Goal: Information Seeking & Learning: Learn about a topic

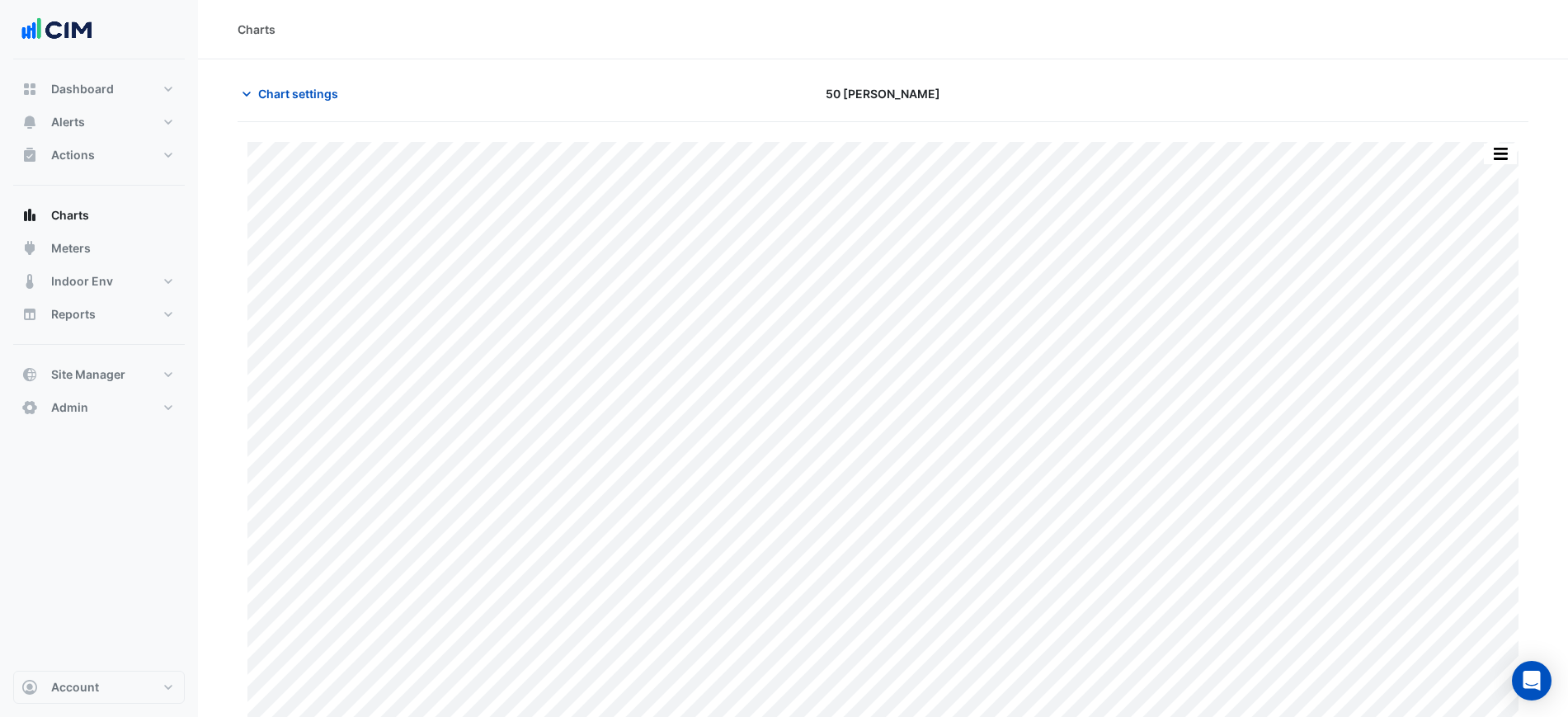
scroll to position [14, 0]
click at [254, 84] on icon "button" at bounding box center [246, 79] width 16 height 16
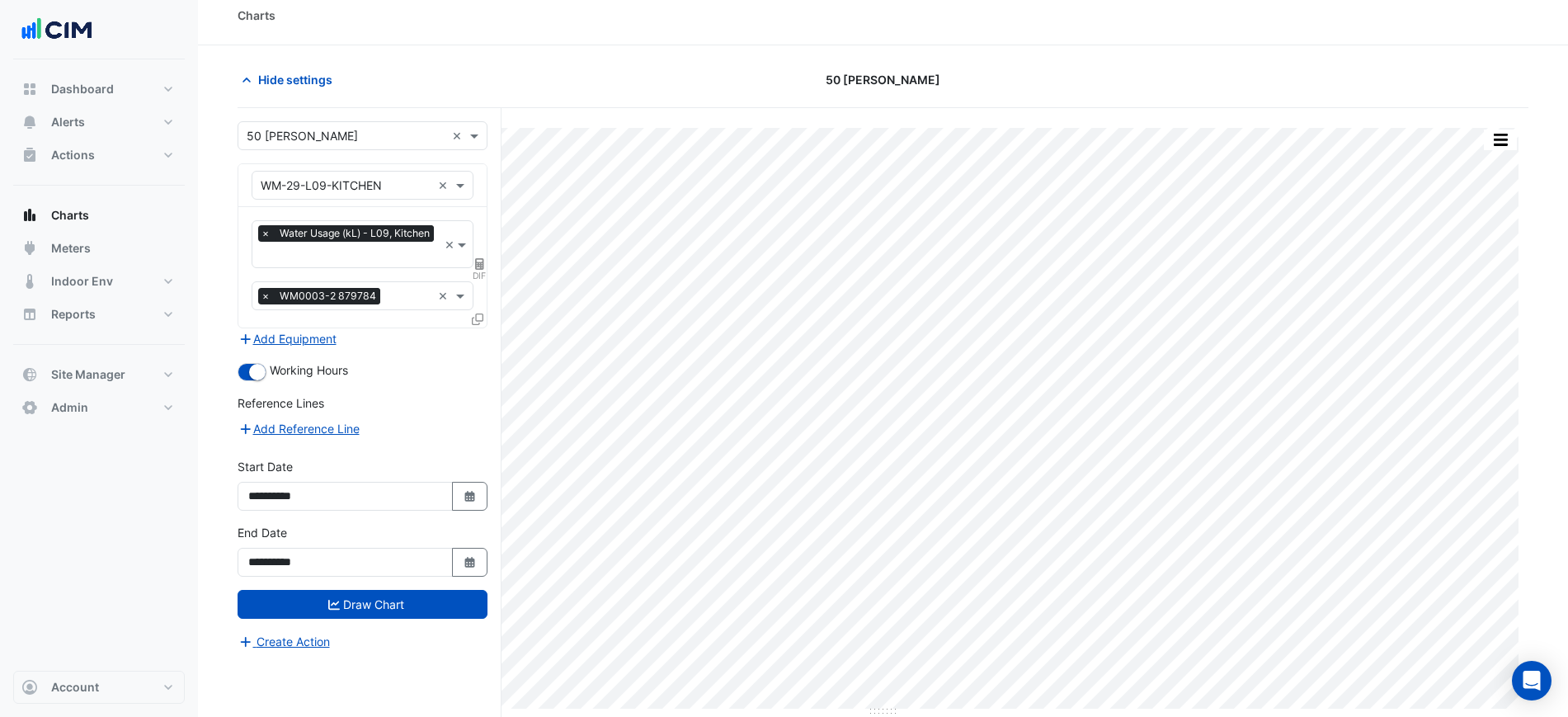
scroll to position [63, 0]
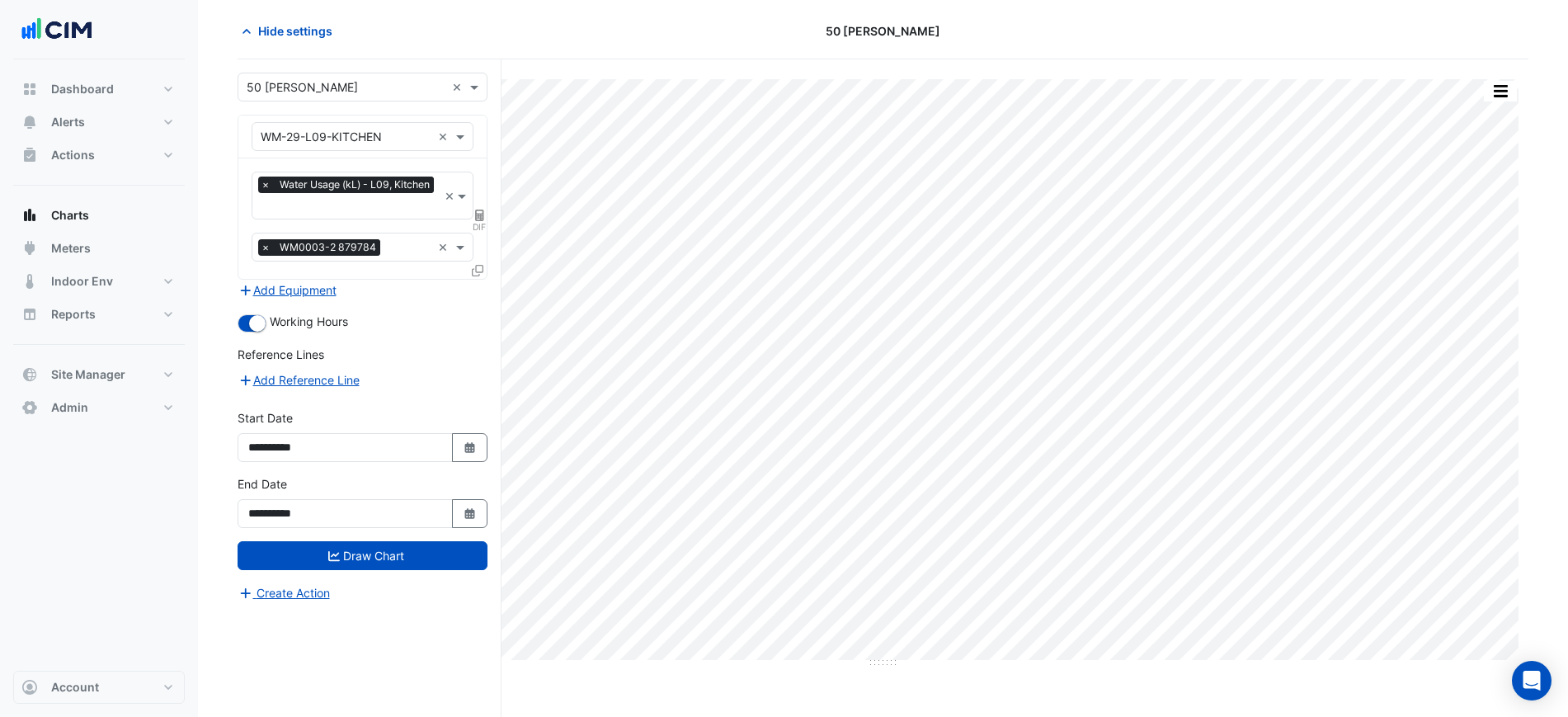
click at [470, 472] on div "**********" at bounding box center [362, 441] width 270 height 66
click at [479, 499] on div "**********" at bounding box center [362, 501] width 250 height 52
click at [474, 508] on icon "Select Date" at bounding box center [470, 514] width 15 height 11
select select "*"
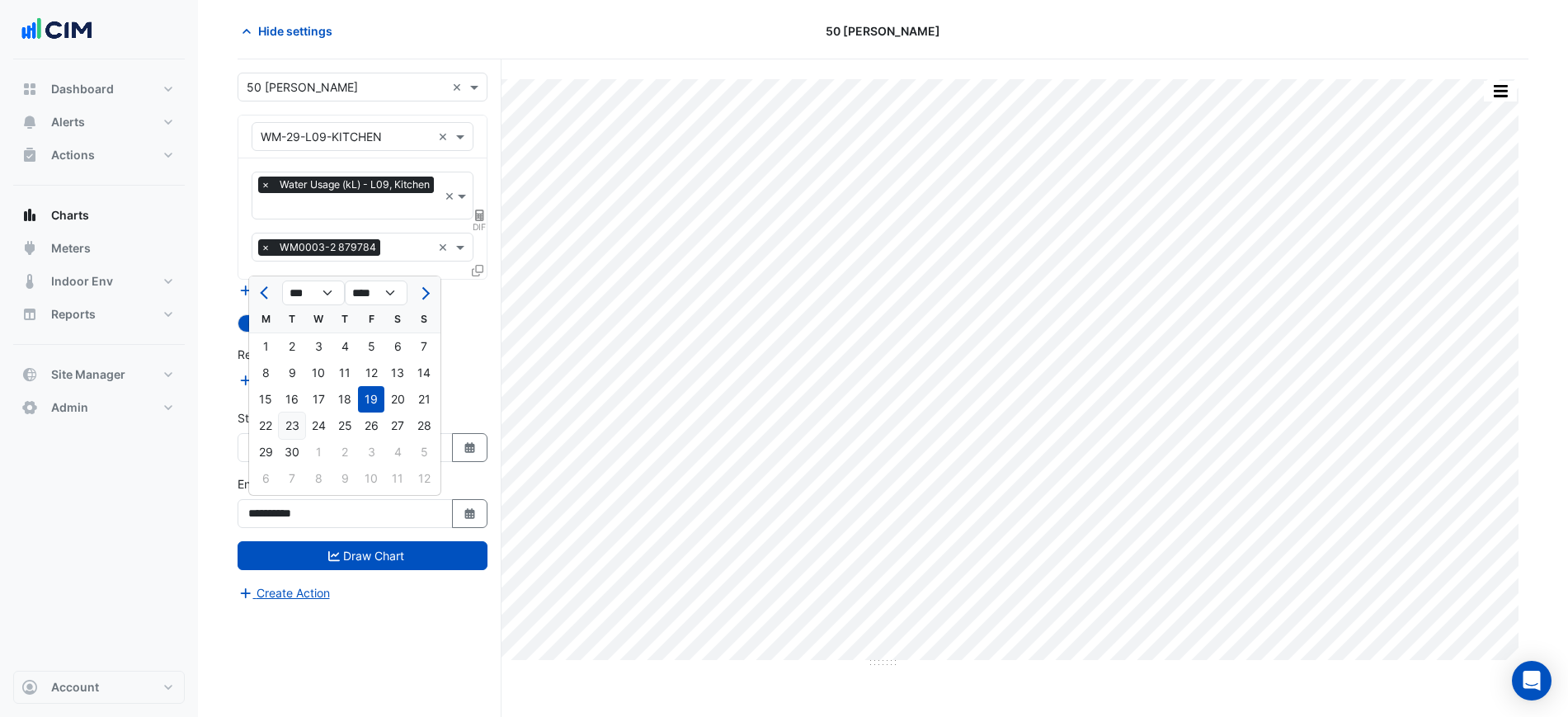
click at [294, 424] on div "23" at bounding box center [292, 426] width 27 height 27
type input "**********"
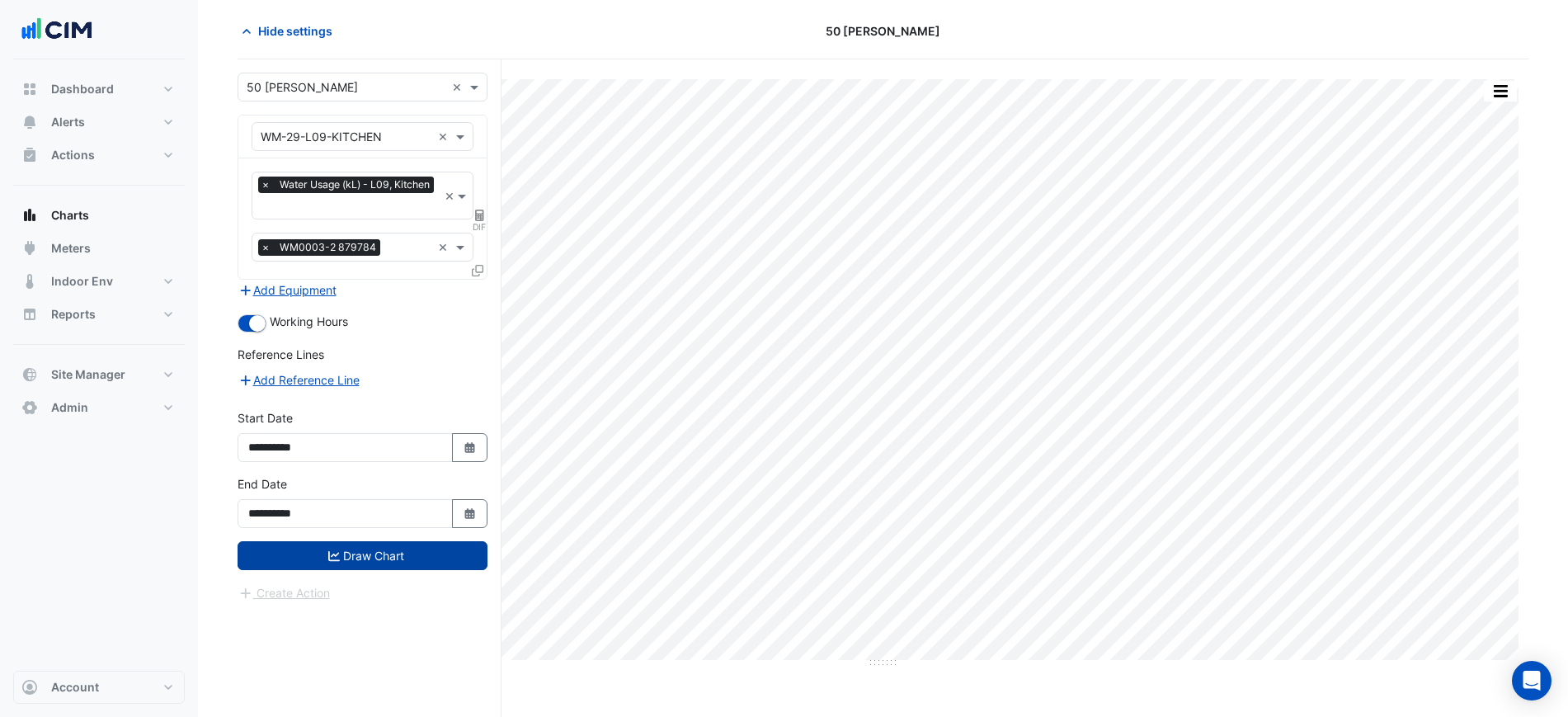
click at [368, 542] on button "Draw Chart" at bounding box center [362, 556] width 250 height 29
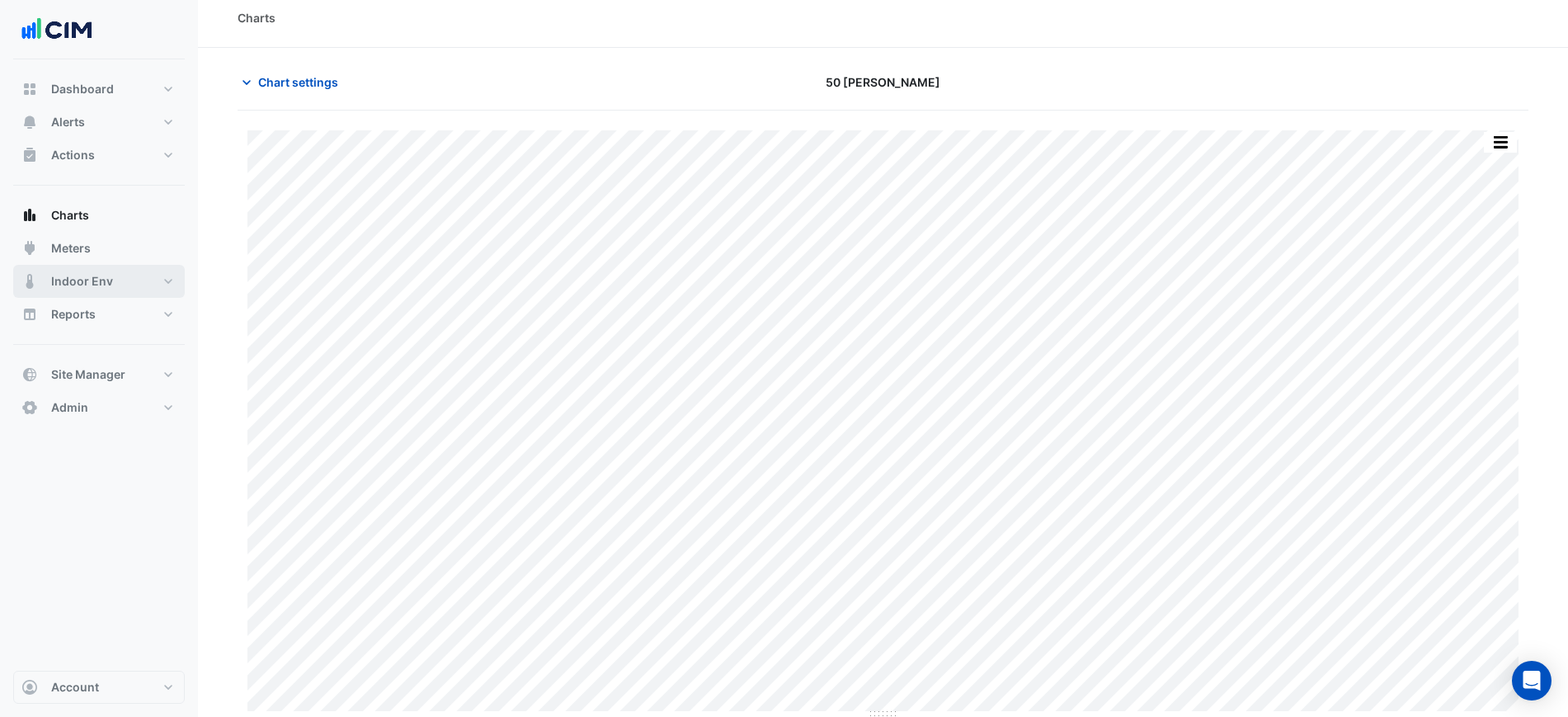
scroll to position [14, 0]
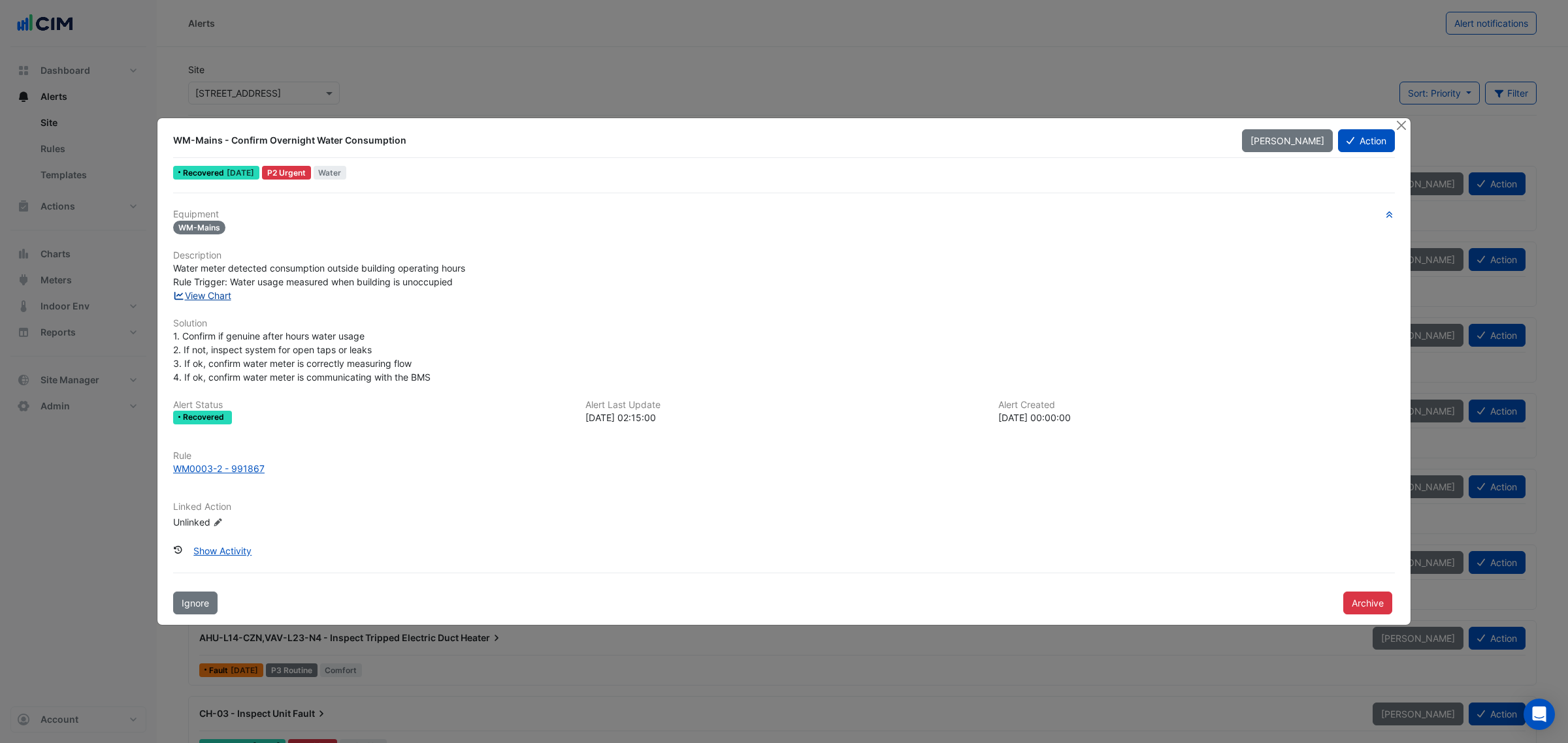
click at [212, 298] on link "View Chart" at bounding box center [202, 295] width 58 height 11
click at [208, 467] on div "WM0003-2 - 991867" at bounding box center [218, 469] width 91 height 14
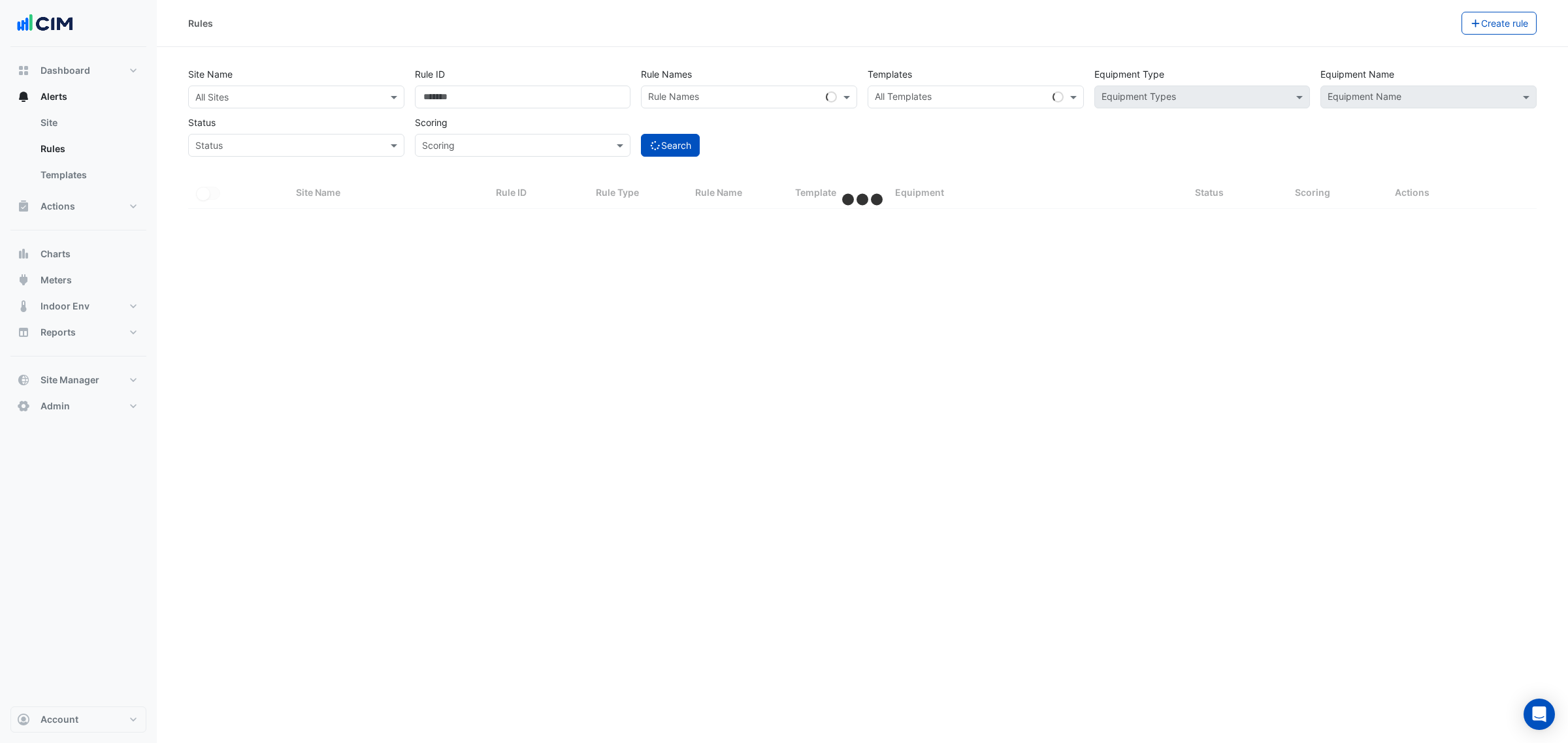
select select "***"
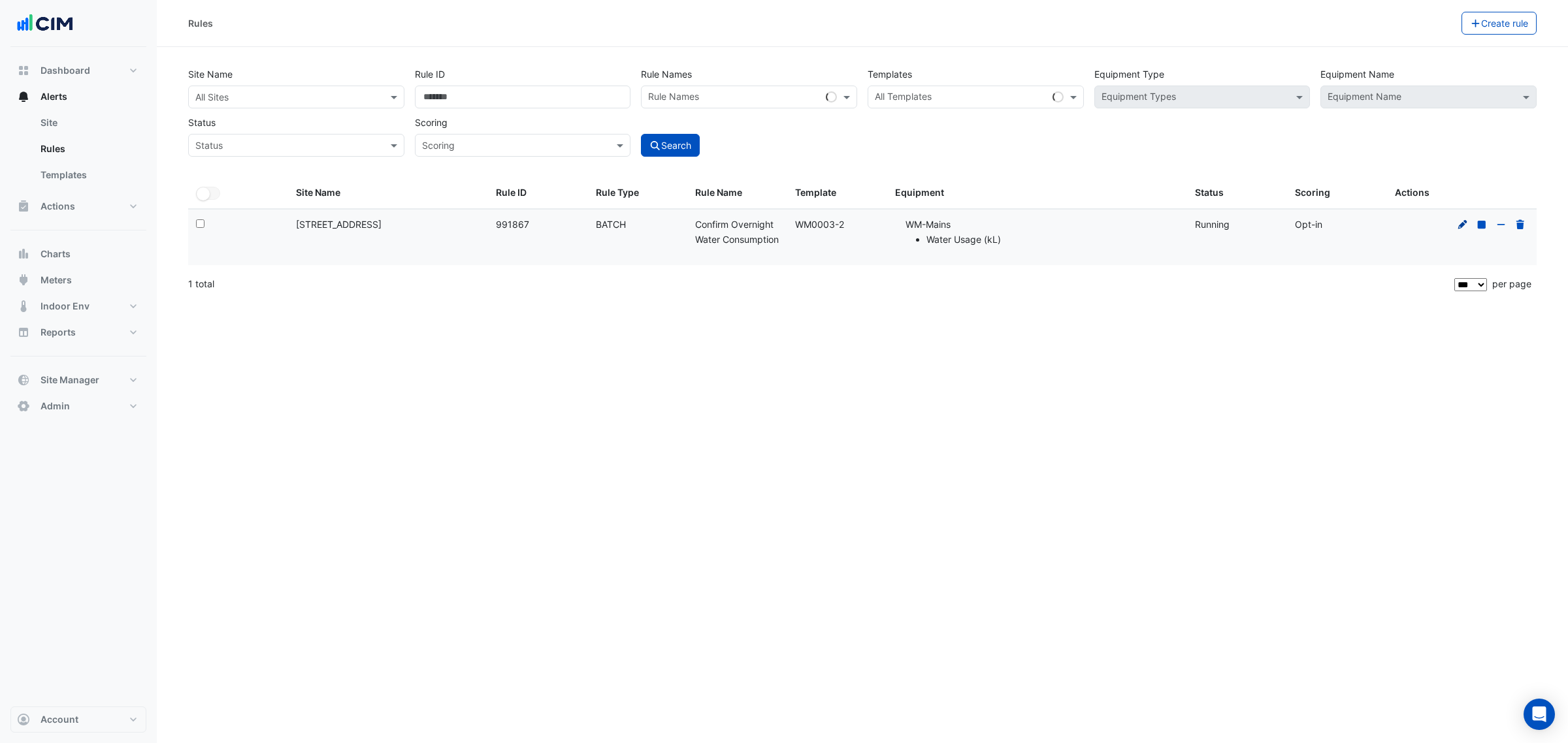
click at [1459, 220] on icon at bounding box center [1463, 225] width 12 height 9
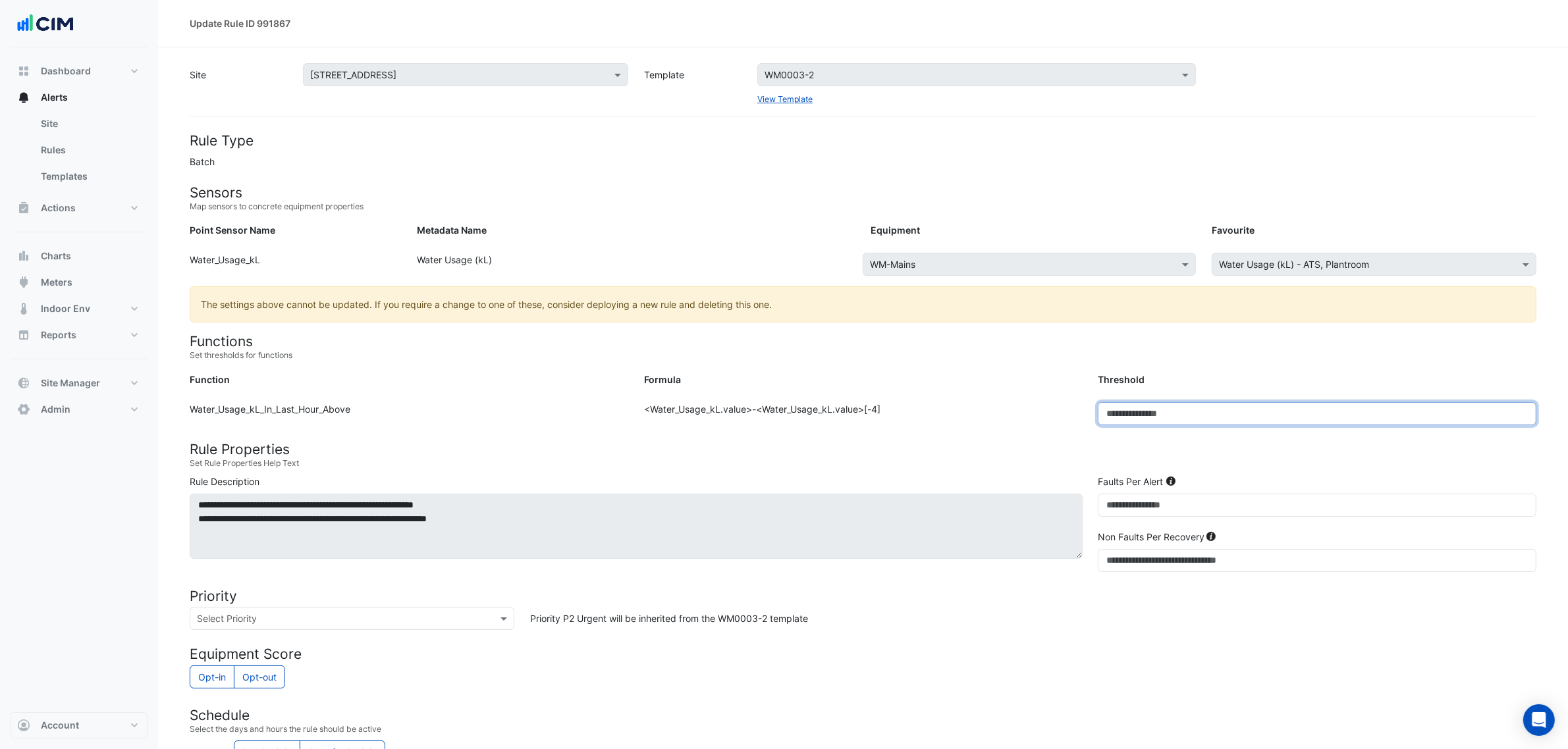
drag, startPoint x: 1136, startPoint y: 403, endPoint x: 1115, endPoint y: 406, distance: 21.2
click at [1115, 406] on input "***" at bounding box center [1317, 414] width 438 height 23
click at [1213, 365] on form "Rule Type Batch Sensors Map sensors to concrete equipment properties Point Sens…" at bounding box center [862, 553] width 1347 height 842
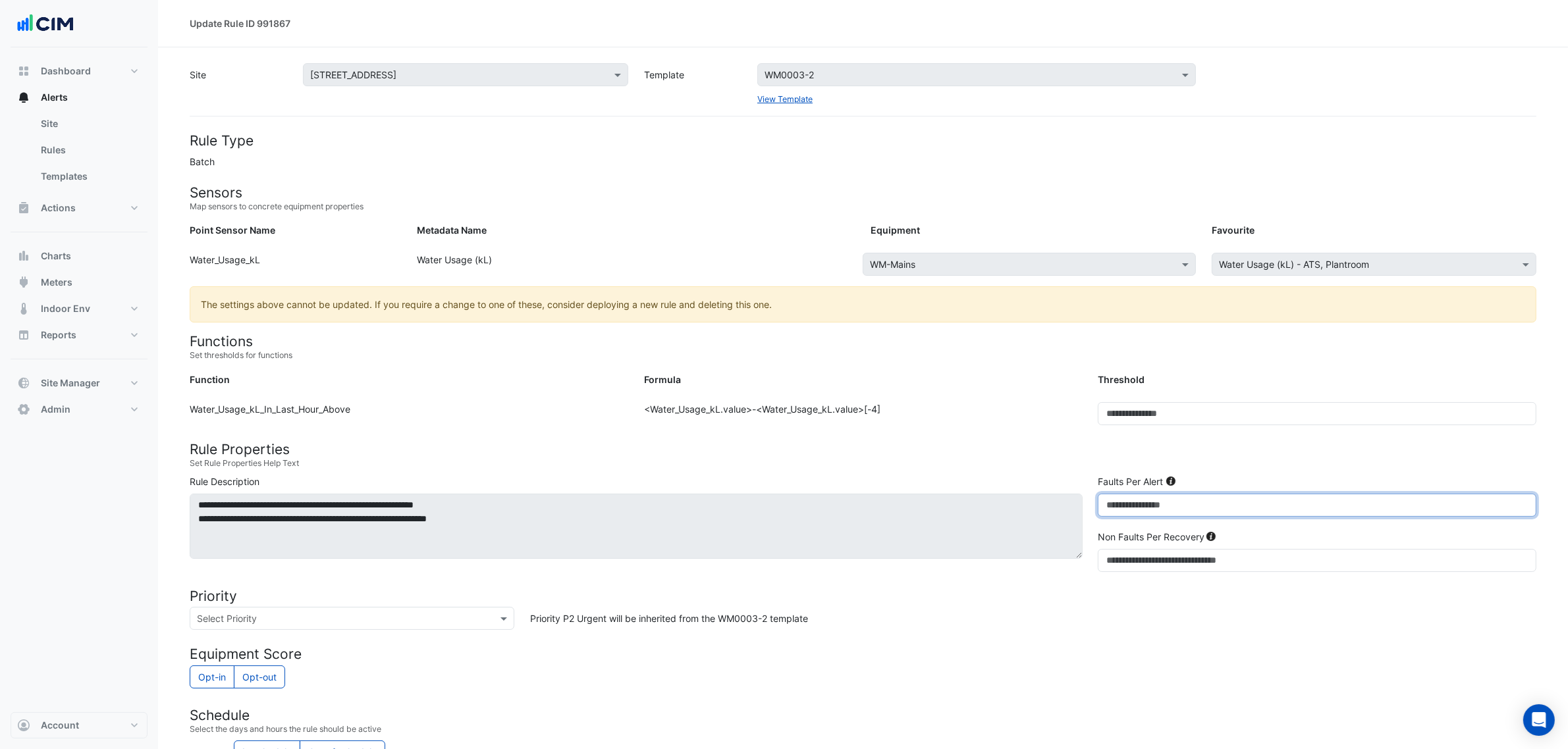
click at [993, 512] on div "**********" at bounding box center [863, 526] width 1362 height 103
click at [1104, 456] on h4 "Rule Properties" at bounding box center [862, 450] width 1347 height 17
drag, startPoint x: 1098, startPoint y: 510, endPoint x: 1018, endPoint y: 502, distance: 80.4
click at [1018, 502] on div "**********" at bounding box center [863, 526] width 1362 height 103
type input "**"
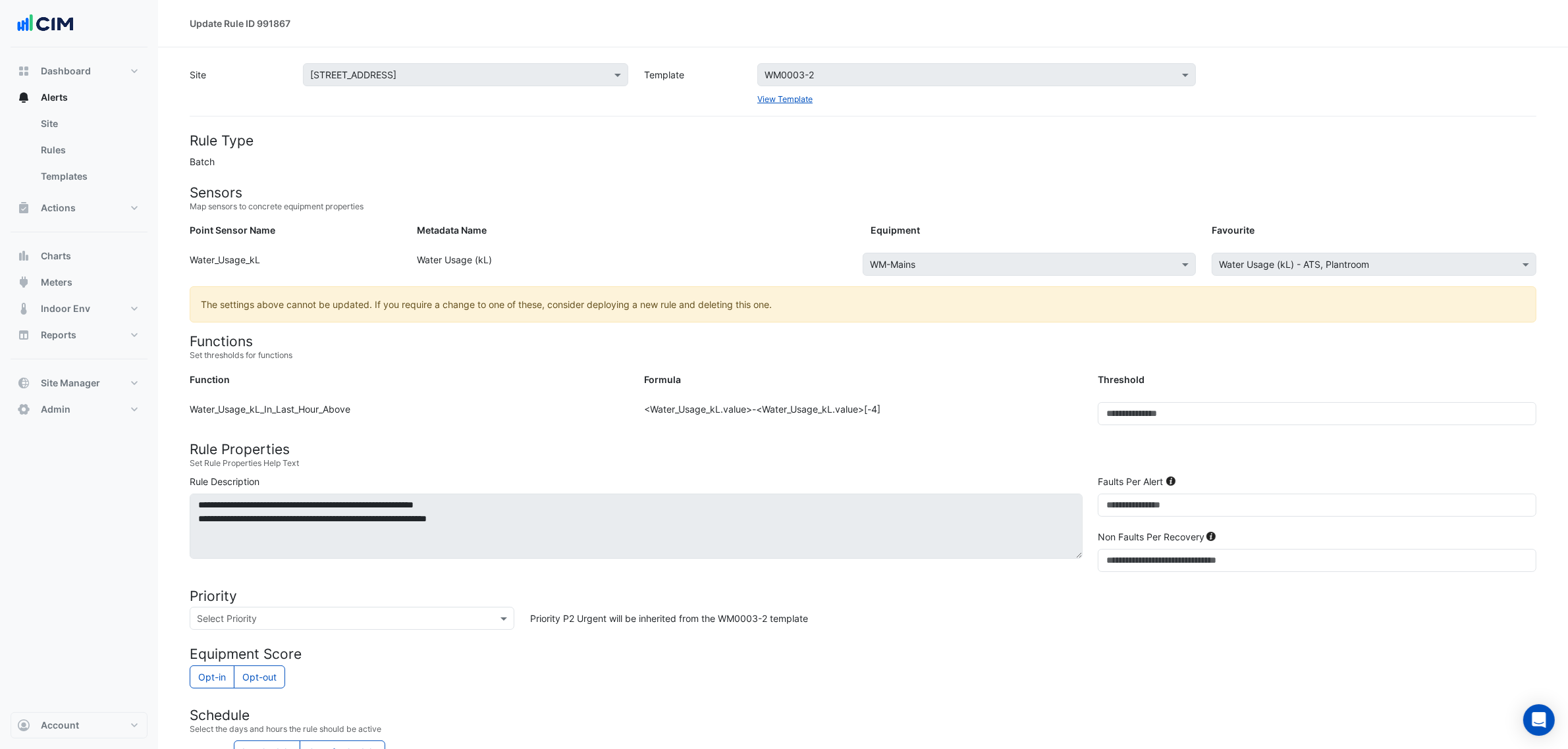
click at [1009, 443] on h4 "Rule Properties" at bounding box center [862, 450] width 1347 height 17
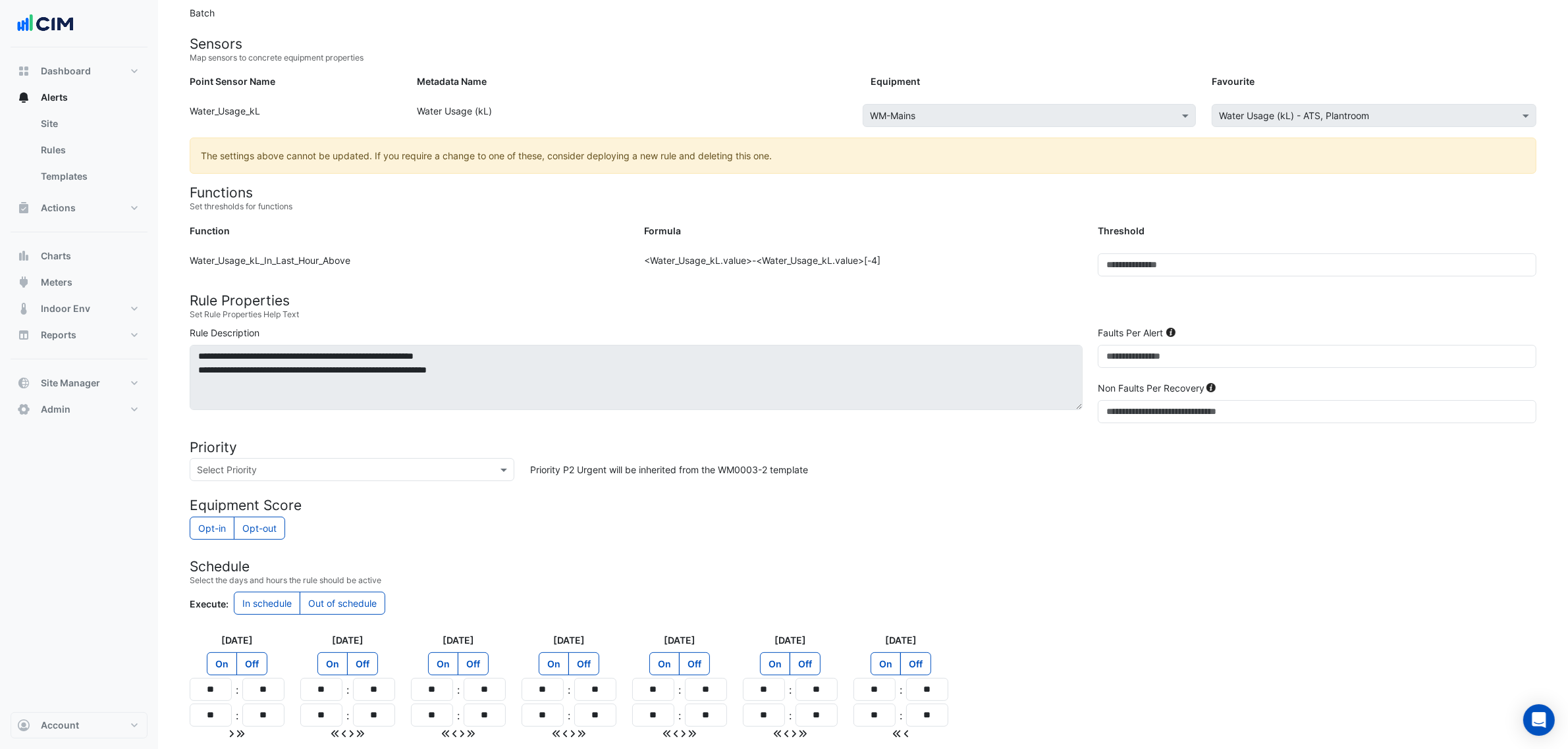
scroll to position [237, 0]
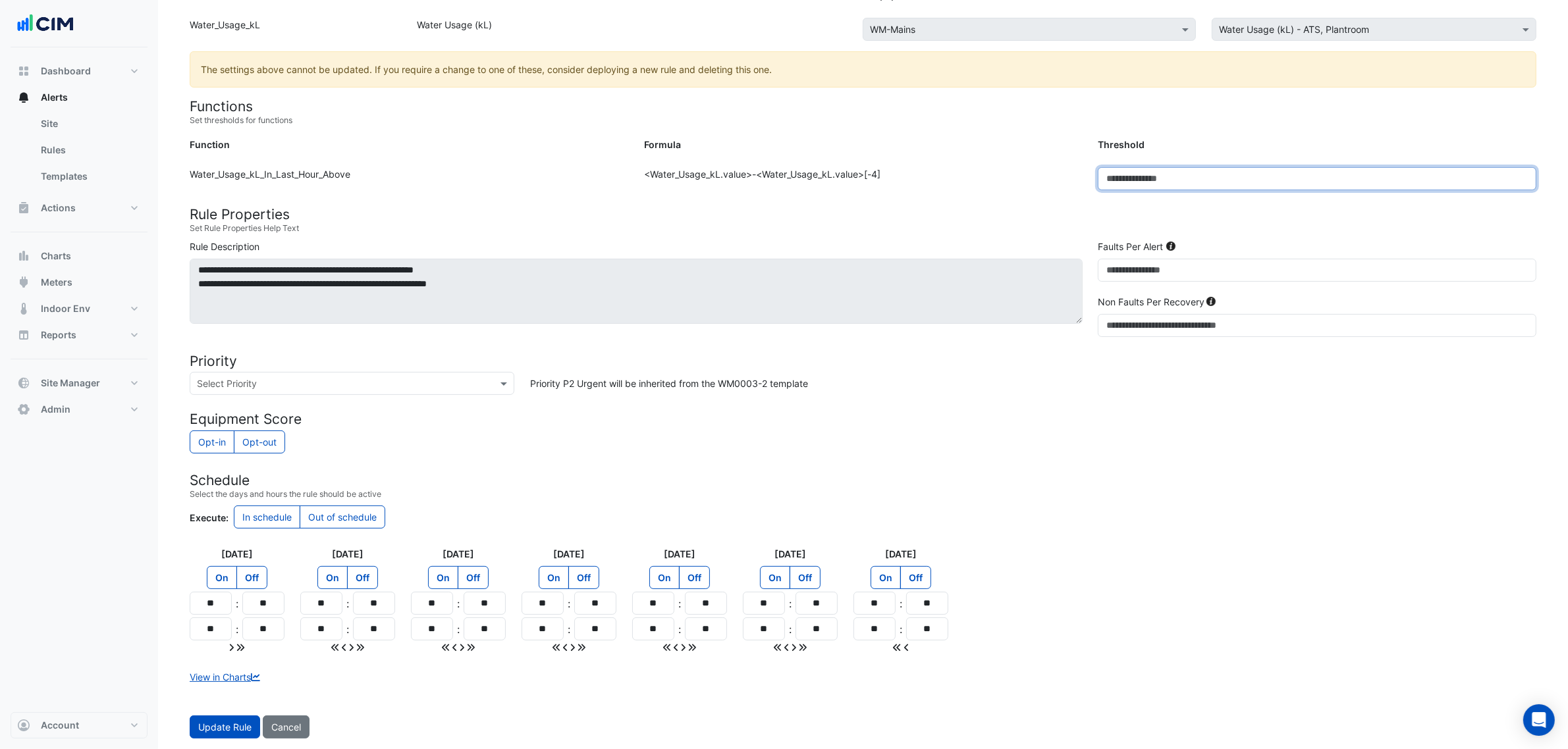
click at [1166, 176] on input "***" at bounding box center [1317, 179] width 438 height 23
type input "****"
click at [225, 716] on button "Update Rule" at bounding box center [225, 727] width 71 height 23
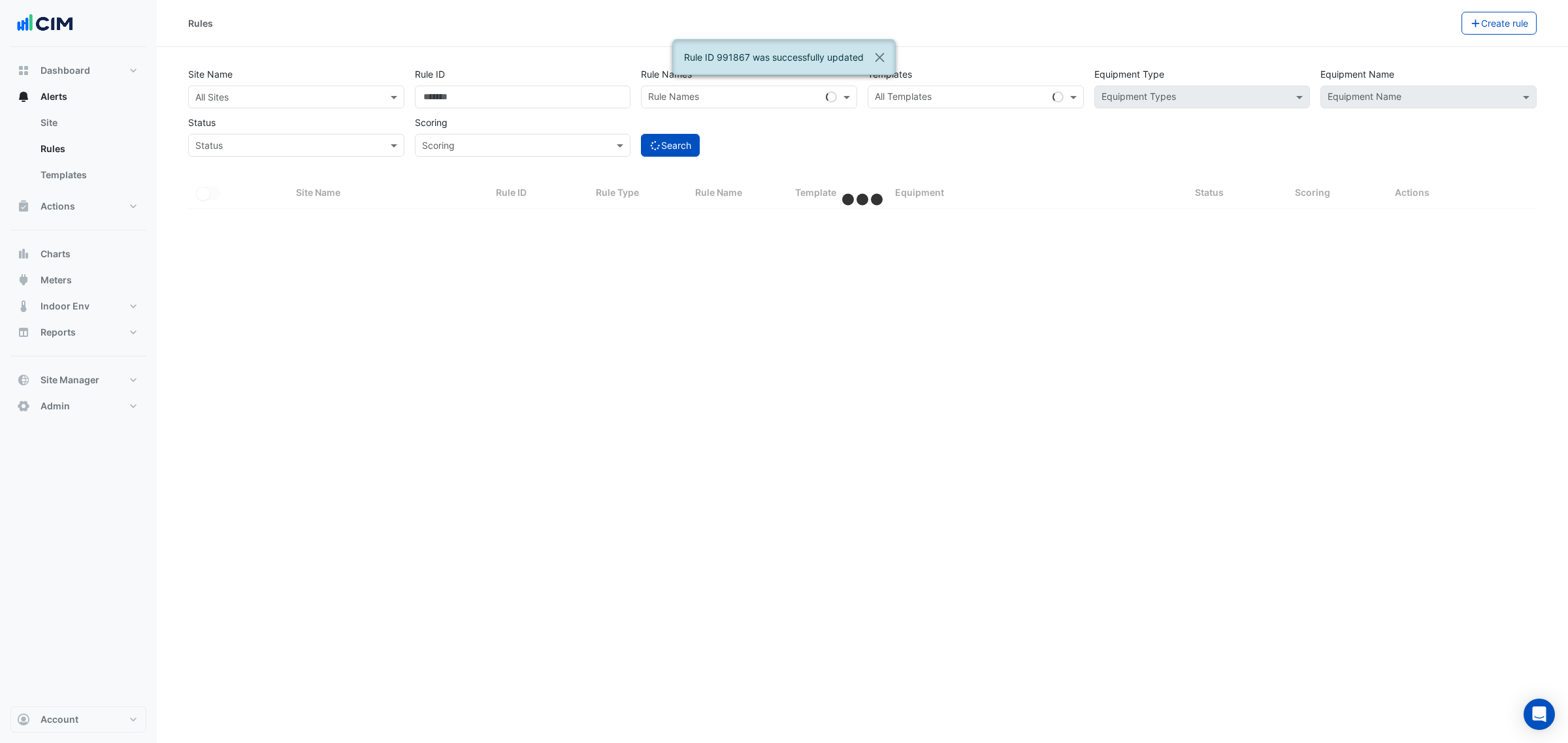
select select "***"
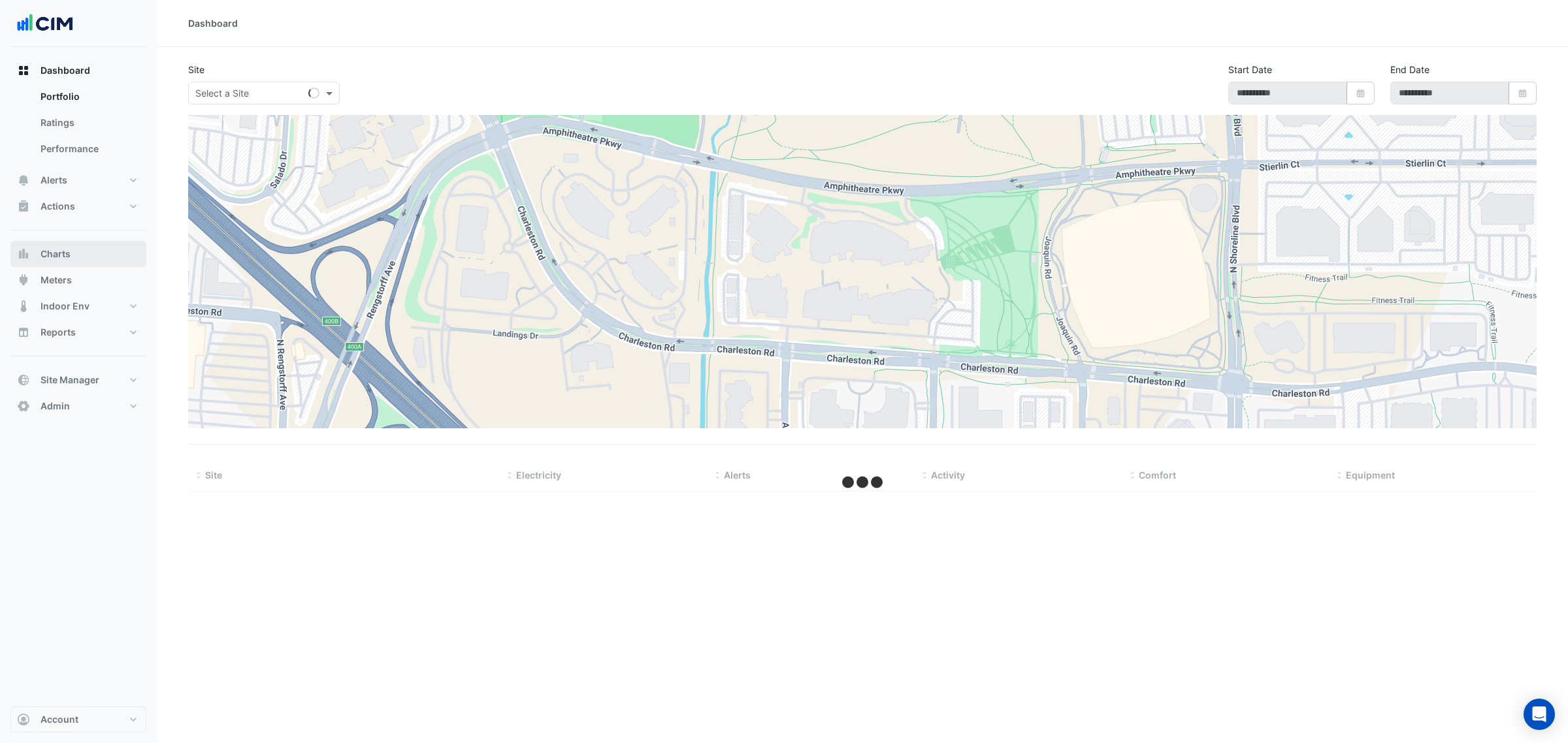
click at [74, 261] on button "Charts" at bounding box center [79, 254] width 136 height 26
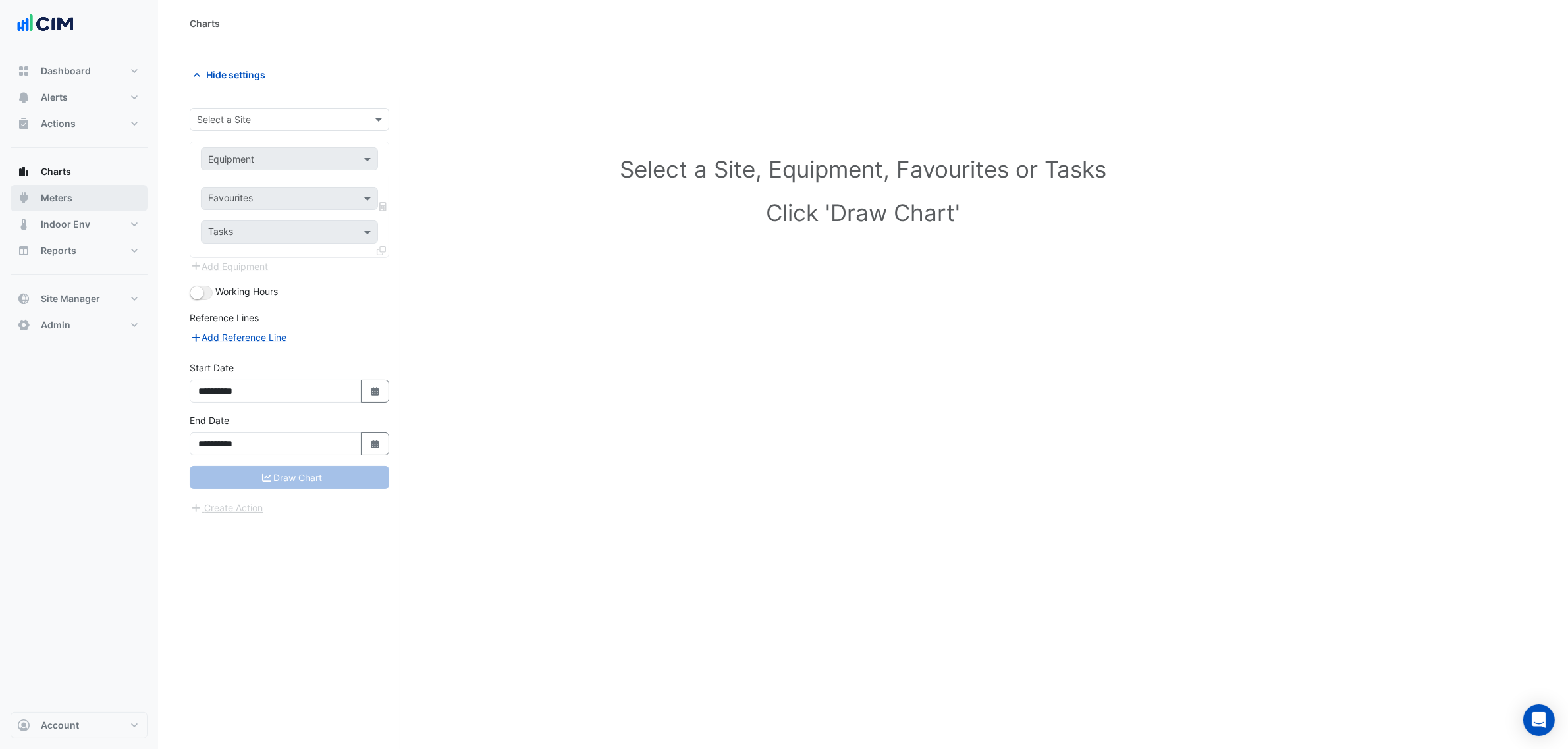
click at [74, 202] on button "Meters" at bounding box center [79, 198] width 137 height 27
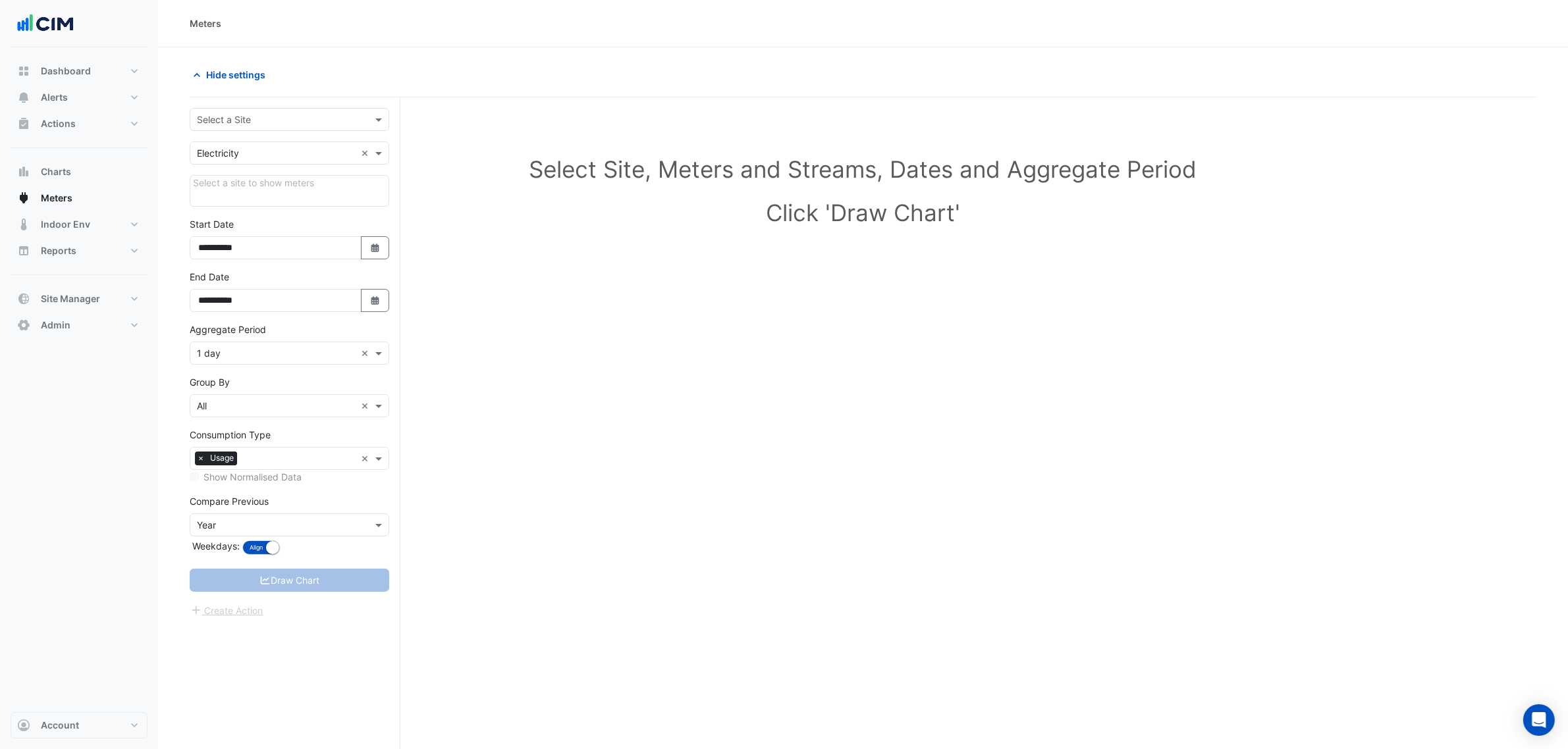
click at [276, 114] on input "text" at bounding box center [276, 120] width 158 height 14
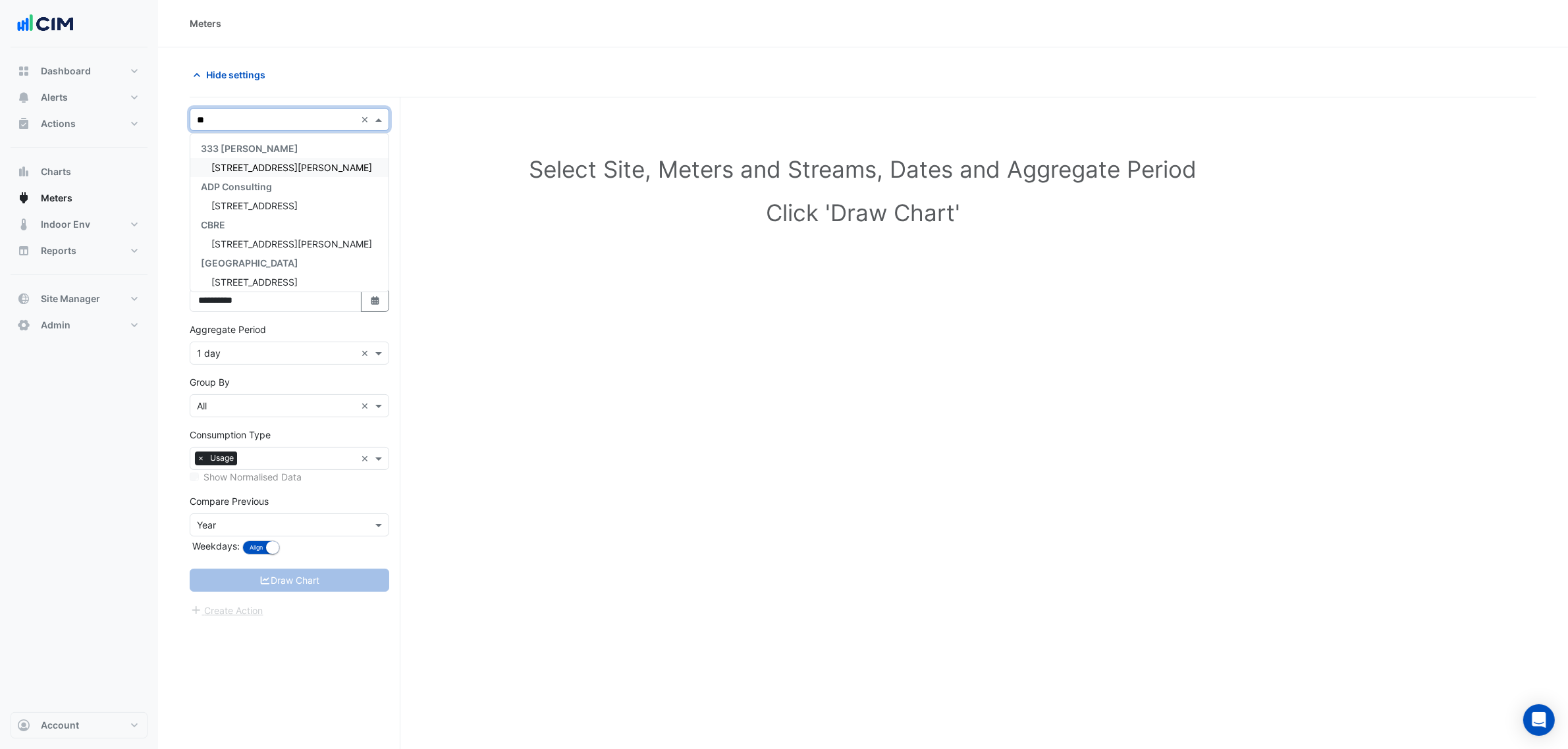
type input "***"
click at [291, 158] on div "[STREET_ADDRESS][PERSON_NAME]" at bounding box center [289, 167] width 198 height 19
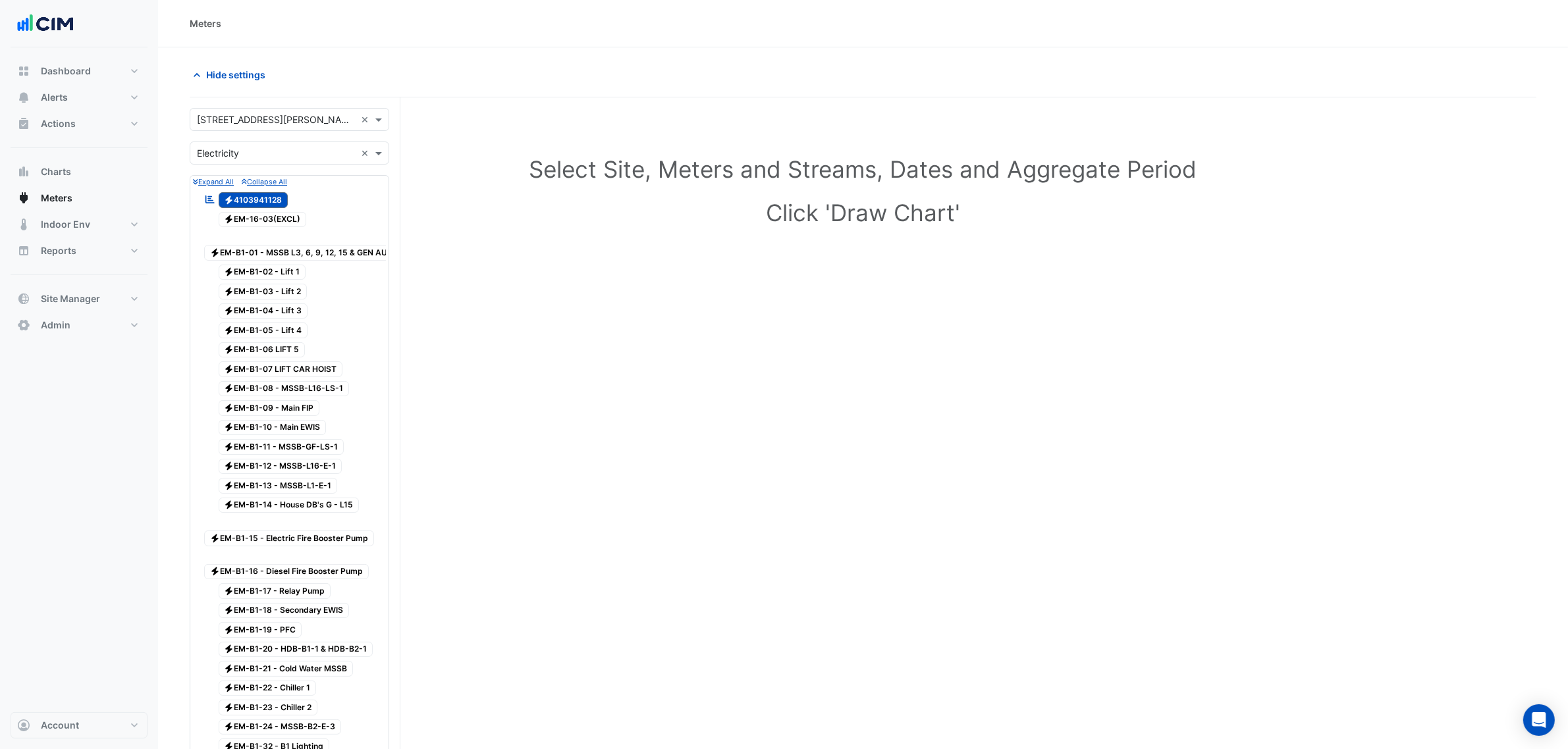
click at [247, 161] on div "× Electricity ×" at bounding box center [289, 153] width 199 height 23
click at [256, 204] on div "Gas" at bounding box center [289, 201] width 198 height 19
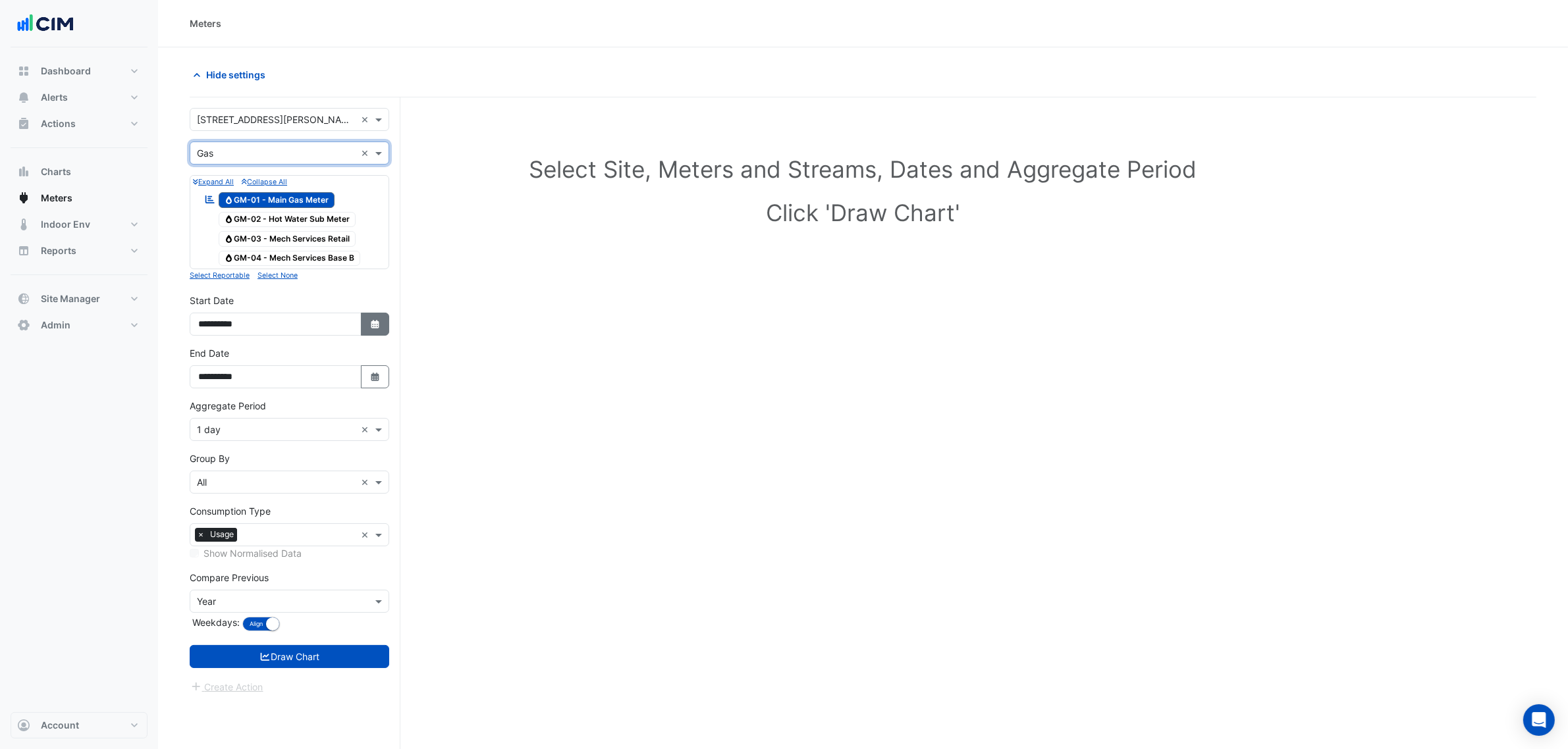
click at [370, 326] on icon "Select Date" at bounding box center [375, 324] width 12 height 9
select select "*"
select select "****"
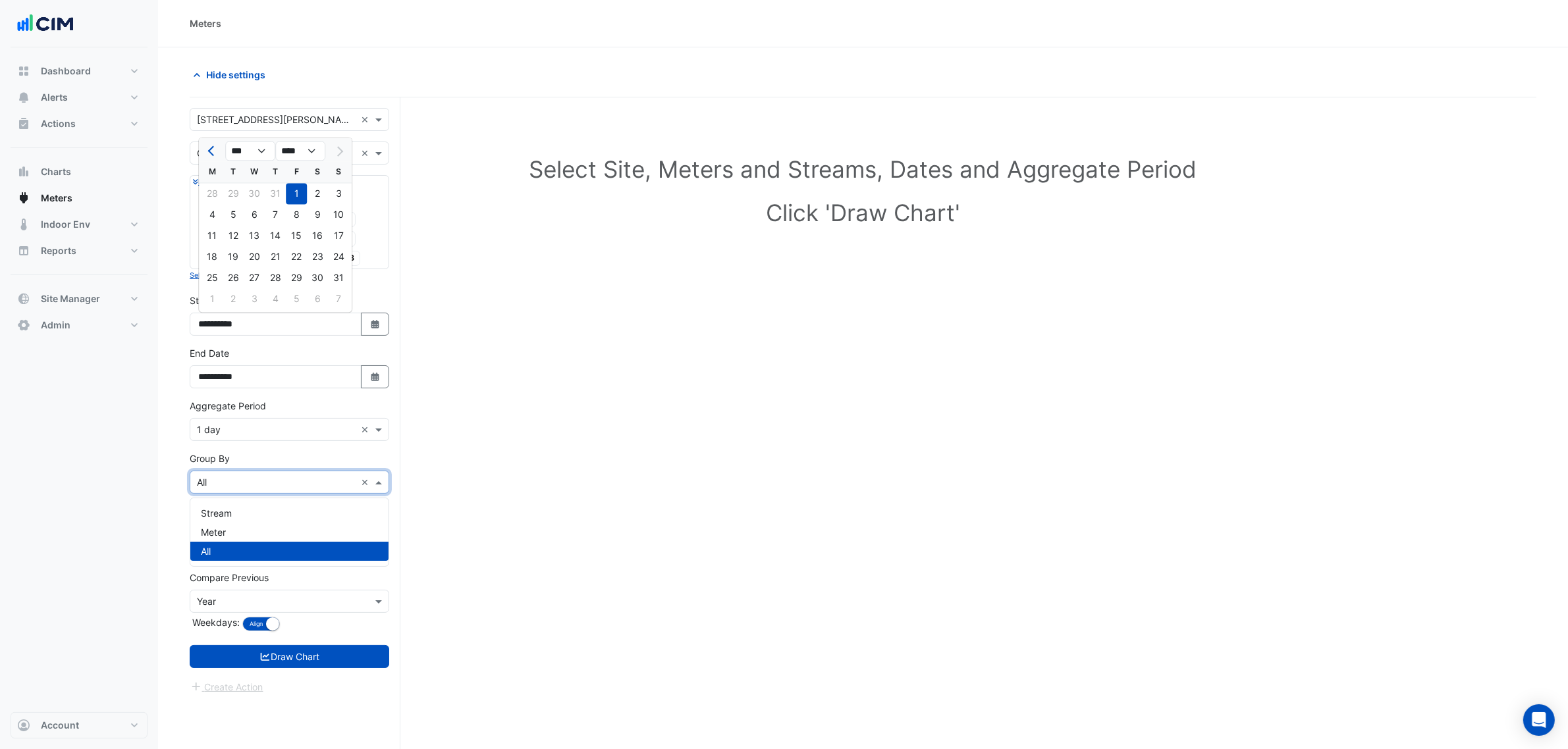
click at [262, 487] on input "text" at bounding box center [276, 483] width 158 height 14
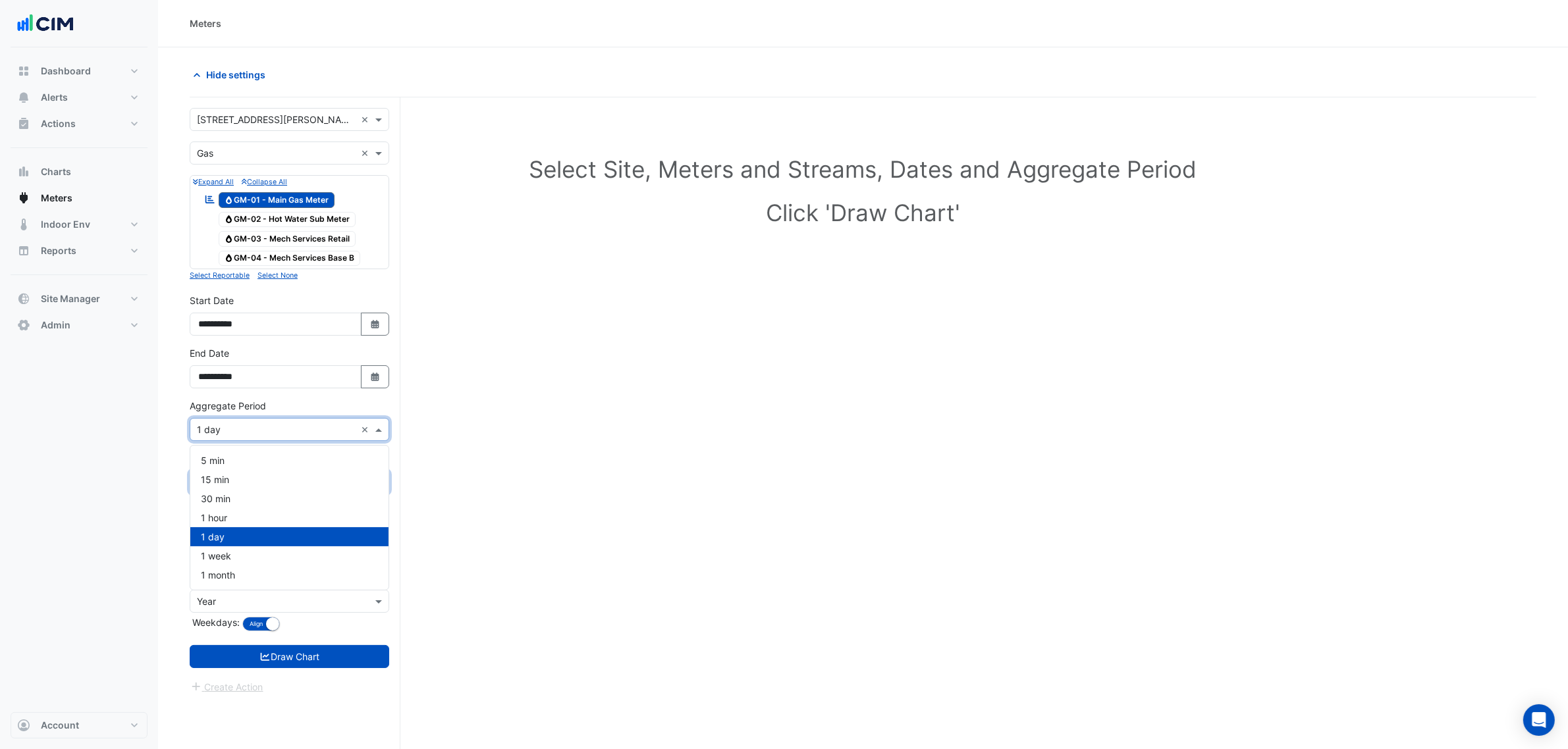
click at [282, 422] on div "× 1 day ×" at bounding box center [289, 429] width 199 height 23
drag, startPoint x: 249, startPoint y: 573, endPoint x: 279, endPoint y: 440, distance: 136.3
click at [249, 573] on div "1 month" at bounding box center [289, 575] width 198 height 19
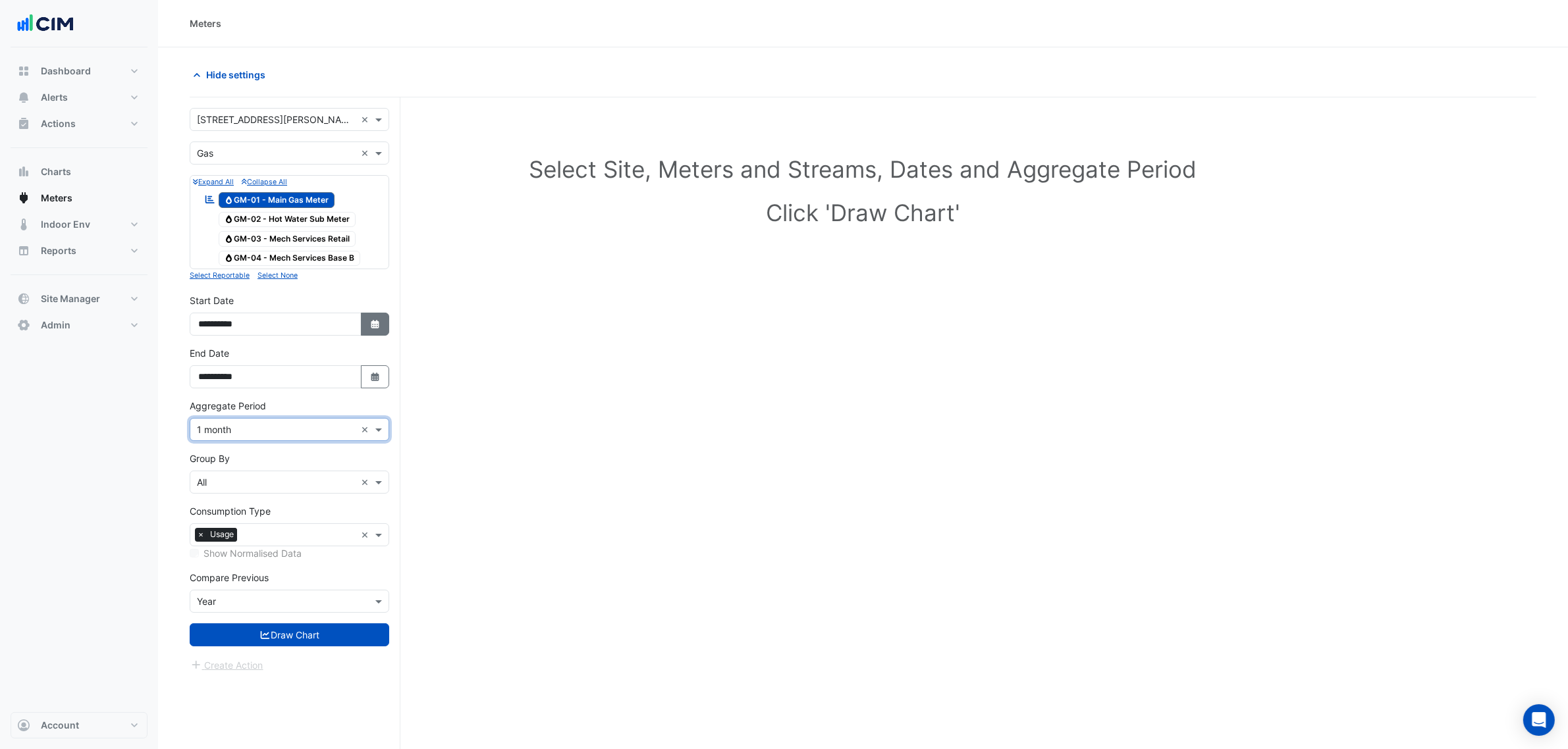
click at [365, 334] on button "Select Date" at bounding box center [375, 324] width 29 height 23
select select "*"
select select "****"
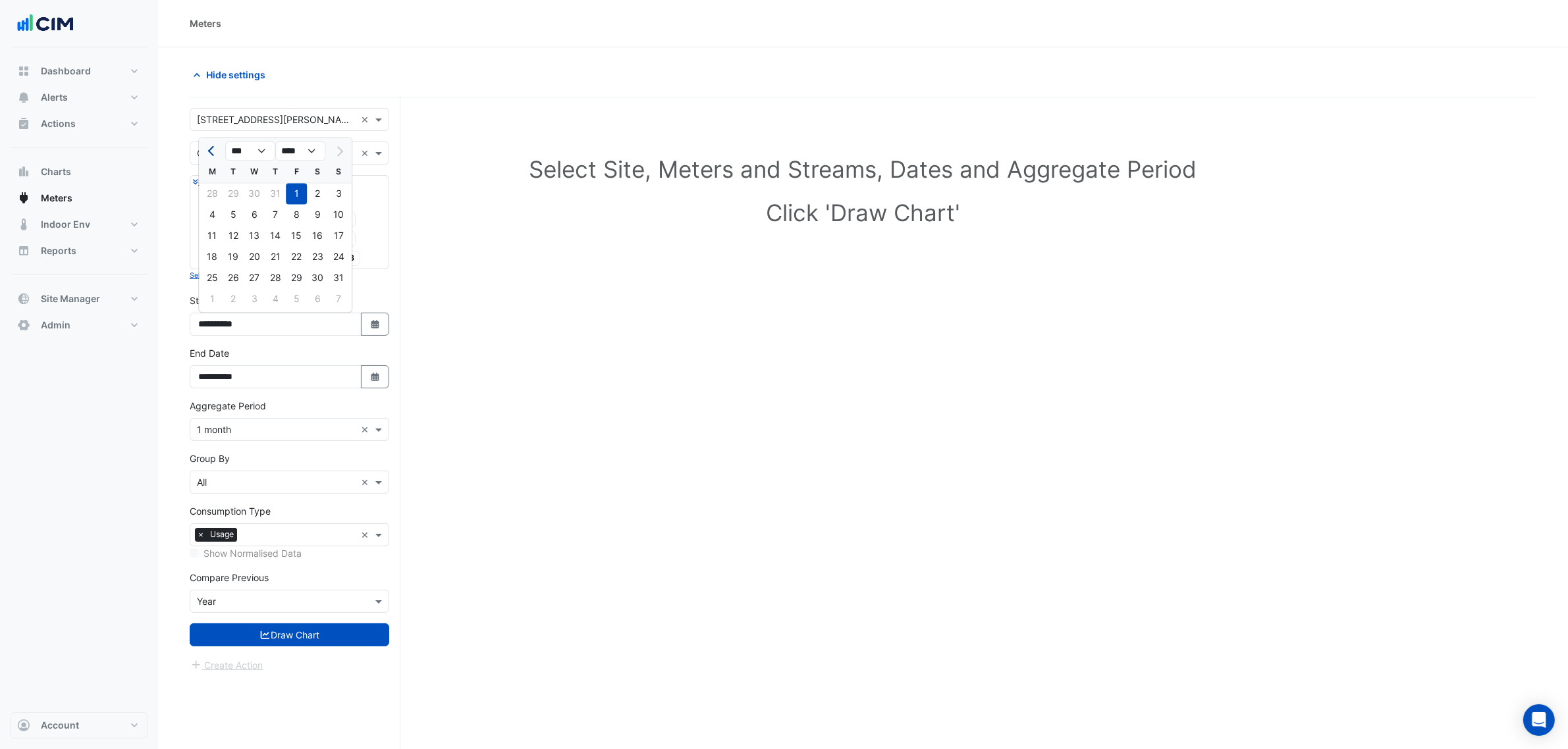
click at [208, 151] on span "Previous month" at bounding box center [212, 151] width 10 height 10
select select "*"
click at [437, 174] on h1 "Select Site, Meters and Streams, Dates and Aggregate Period" at bounding box center [863, 169] width 1305 height 27
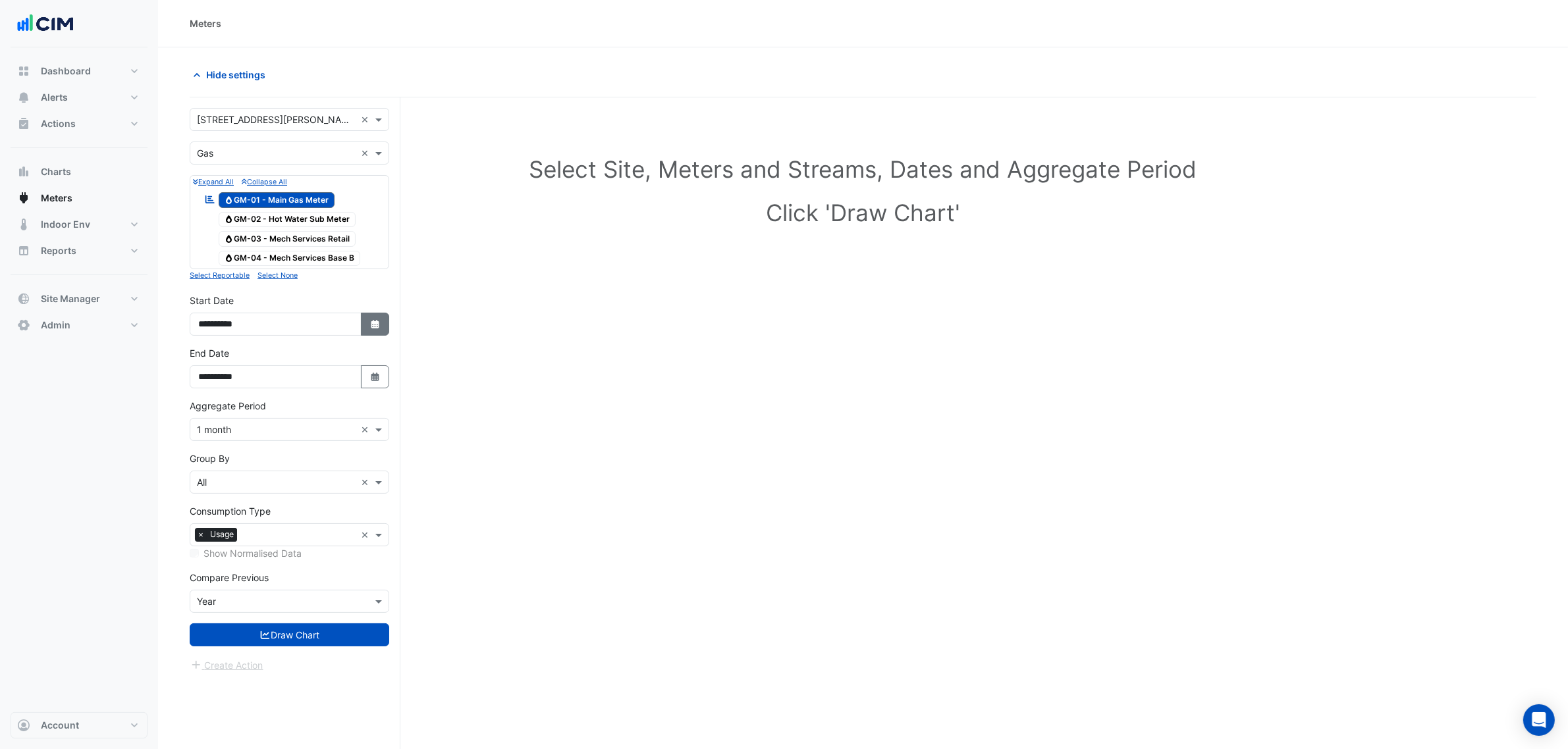
click at [368, 321] on button "Select Date" at bounding box center [375, 324] width 29 height 23
select select "*"
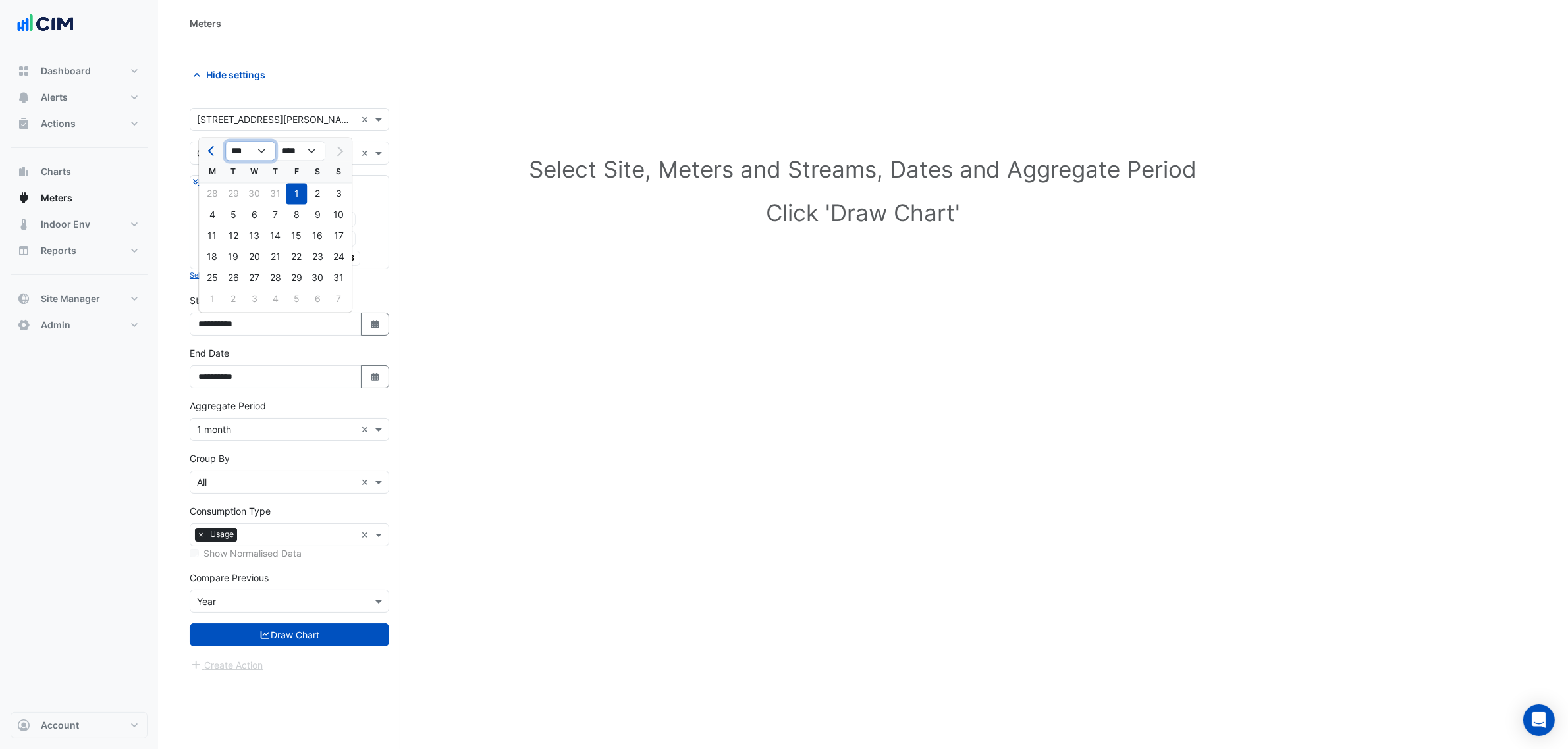
click at [248, 145] on select "*** *** *** *** *** *** *** ***" at bounding box center [250, 151] width 50 height 20
click at [291, 145] on select "**** **** **** **** **** **** **** **** **** **** ****" at bounding box center [301, 151] width 50 height 20
select select "****"
click at [276, 142] on select "**** **** **** **** **** **** **** **** **** **** ****" at bounding box center [301, 151] width 50 height 20
click at [232, 138] on ngb-datepicker "*** *** *** *** *** *** *** *** *** *** *** *** **** **** **** **** **** **** *…" at bounding box center [275, 225] width 154 height 176
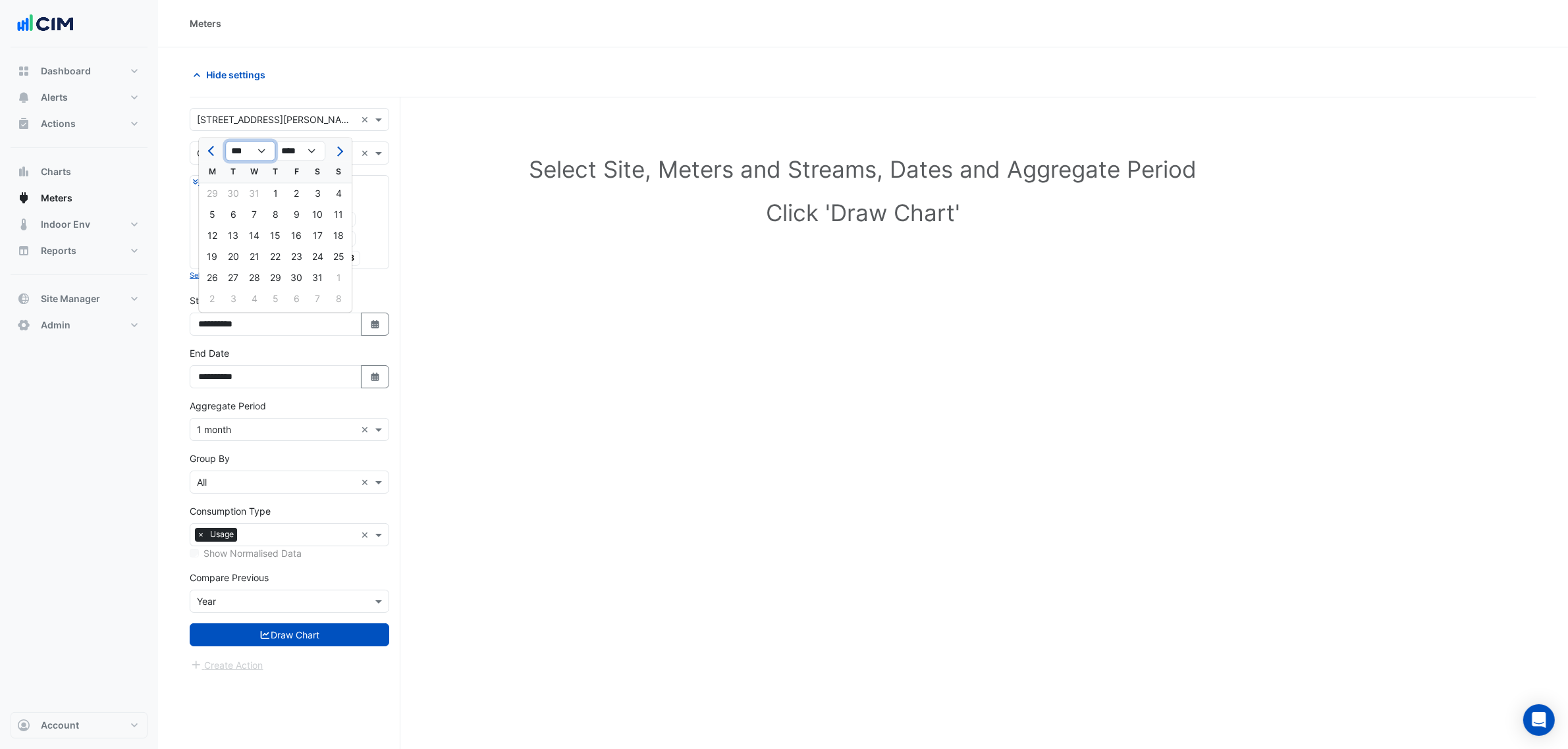
click at [236, 144] on select "*** *** *** *** *** *** *** *** *** *** *** ***" at bounding box center [250, 151] width 50 height 20
select select "**"
click at [225, 142] on select "*** *** *** *** *** *** *** *** *** *** *** ***" at bounding box center [250, 151] width 50 height 20
click at [236, 192] on div "1" at bounding box center [233, 194] width 21 height 21
type input "**********"
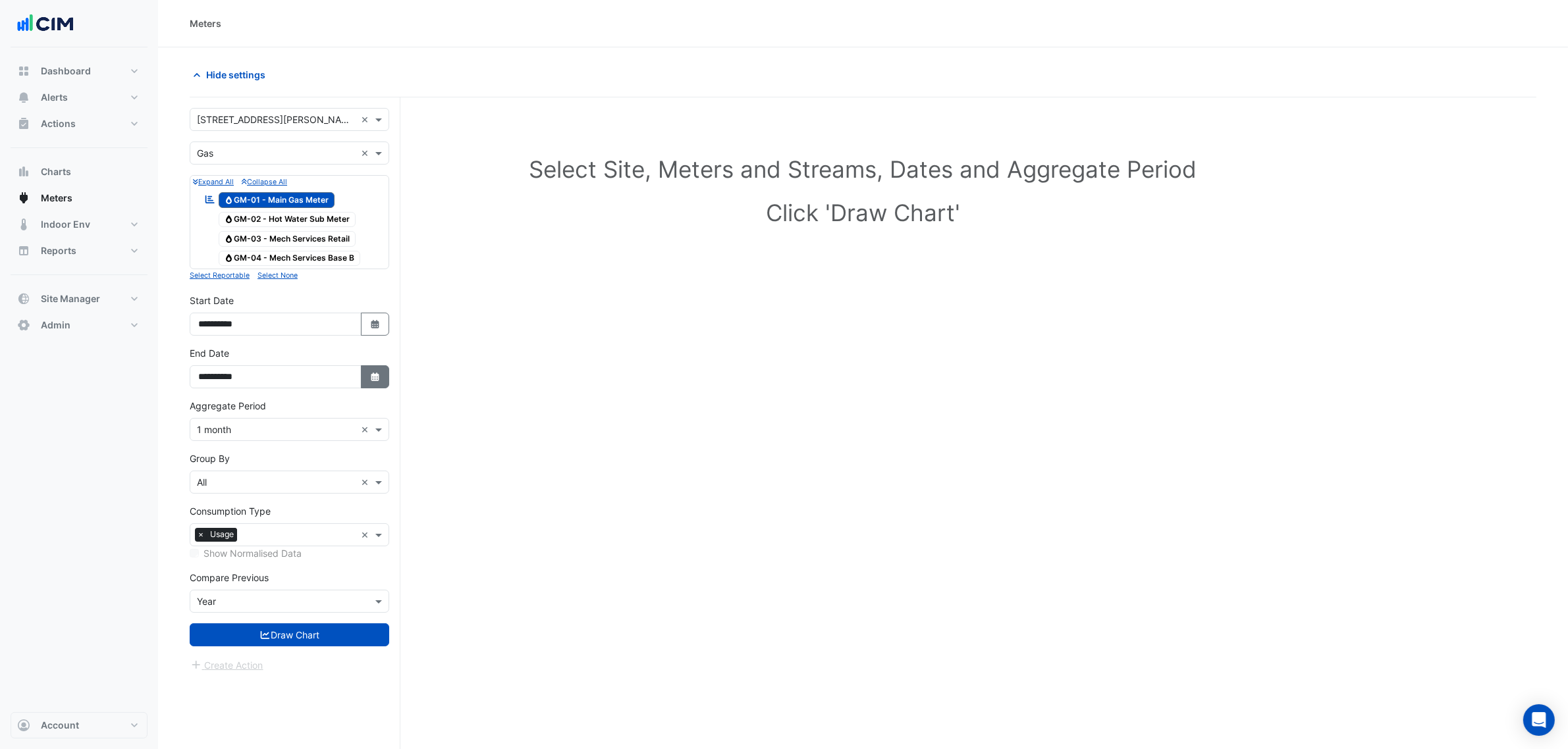
click at [372, 381] on icon "button" at bounding box center [374, 377] width 8 height 8
select select "*"
select select "****"
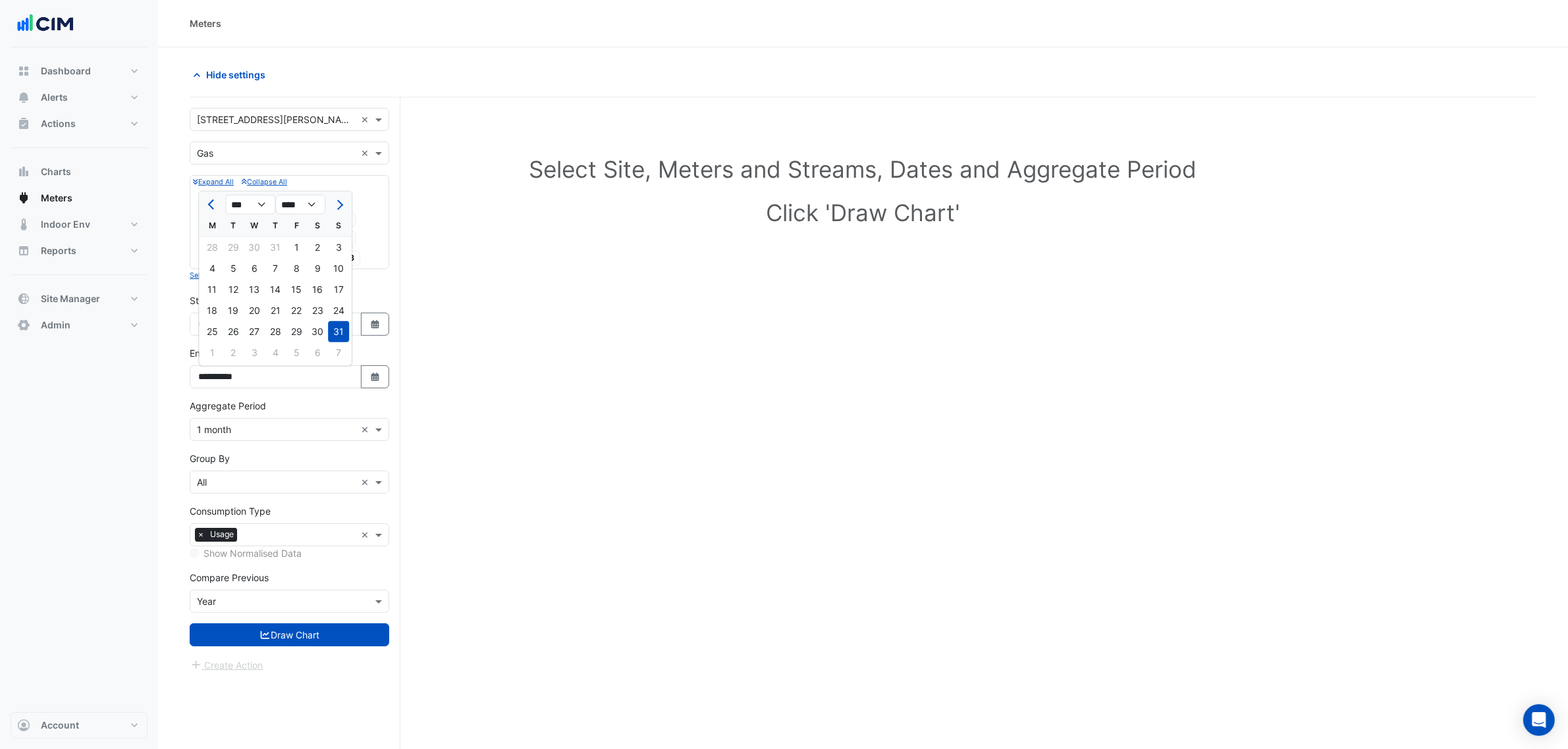
drag, startPoint x: 211, startPoint y: 206, endPoint x: 234, endPoint y: 198, distance: 24.4
click at [211, 206] on span "Previous month" at bounding box center [212, 205] width 10 height 10
click at [237, 196] on select "*** *** *** *** *** *** *** *** *** *** *** ***" at bounding box center [250, 205] width 50 height 20
click at [205, 202] on button "Previous month" at bounding box center [212, 205] width 16 height 21
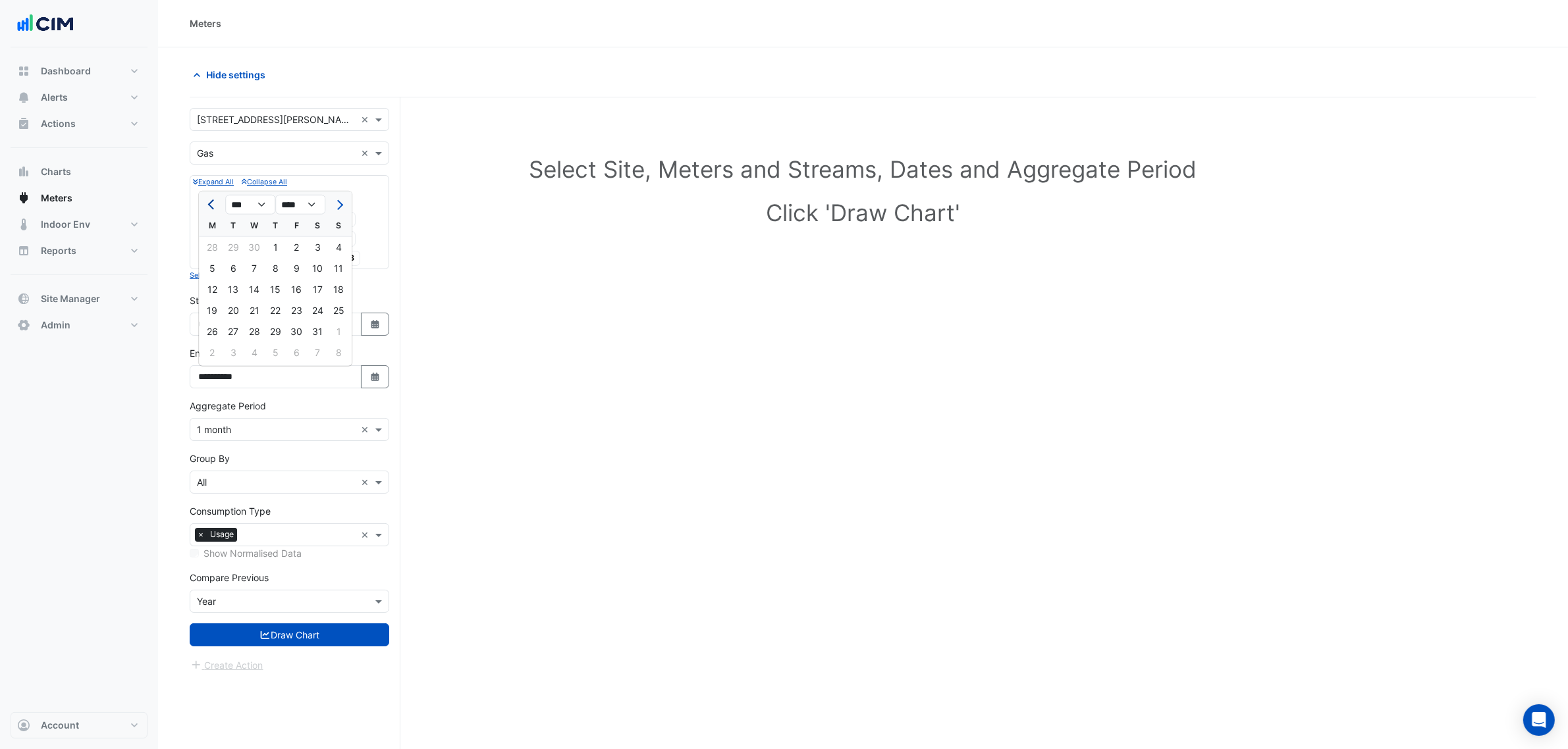
click at [205, 202] on button "Previous month" at bounding box center [212, 205] width 16 height 21
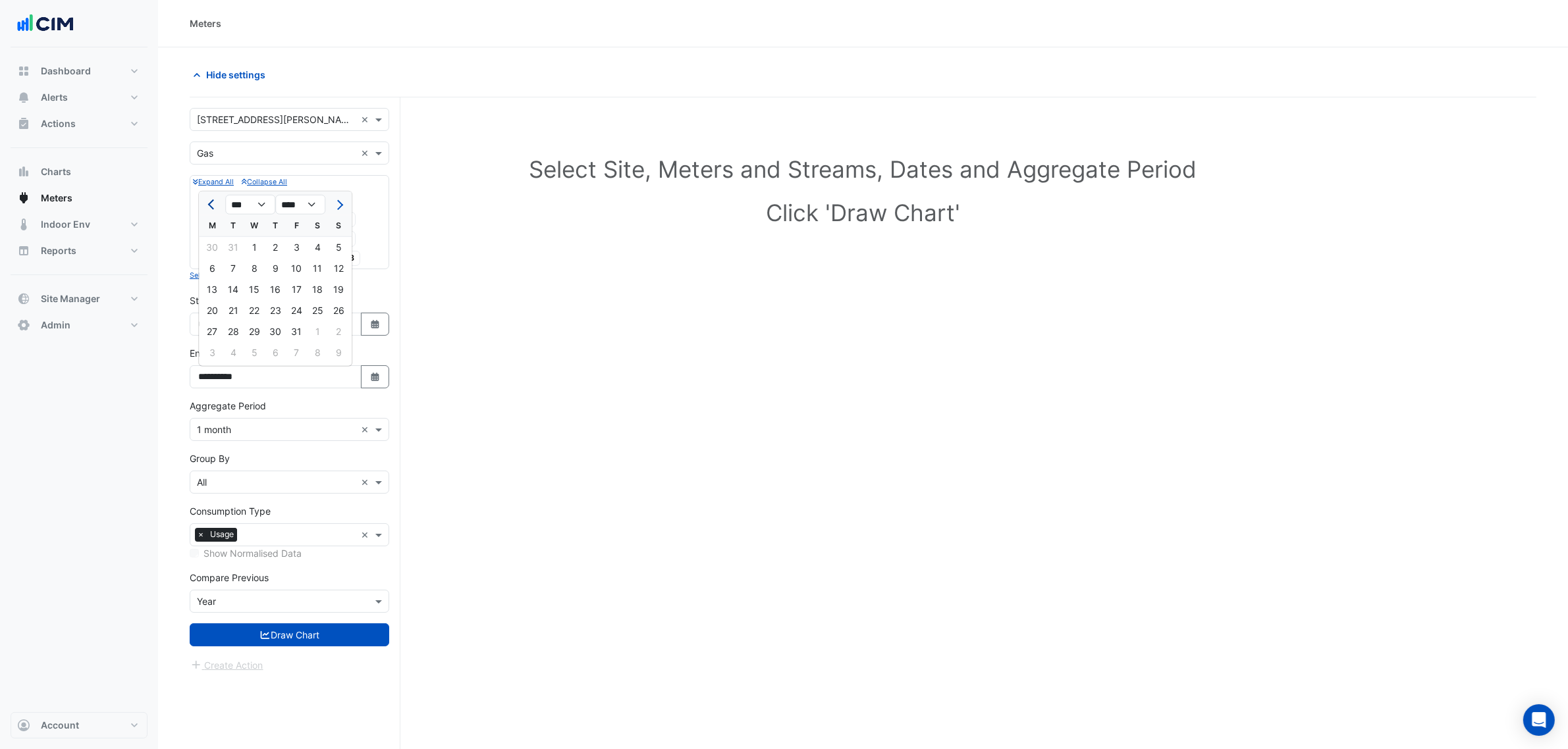
select select "**"
select select "****"
click at [232, 356] on div "31" at bounding box center [233, 353] width 21 height 21
type input "**********"
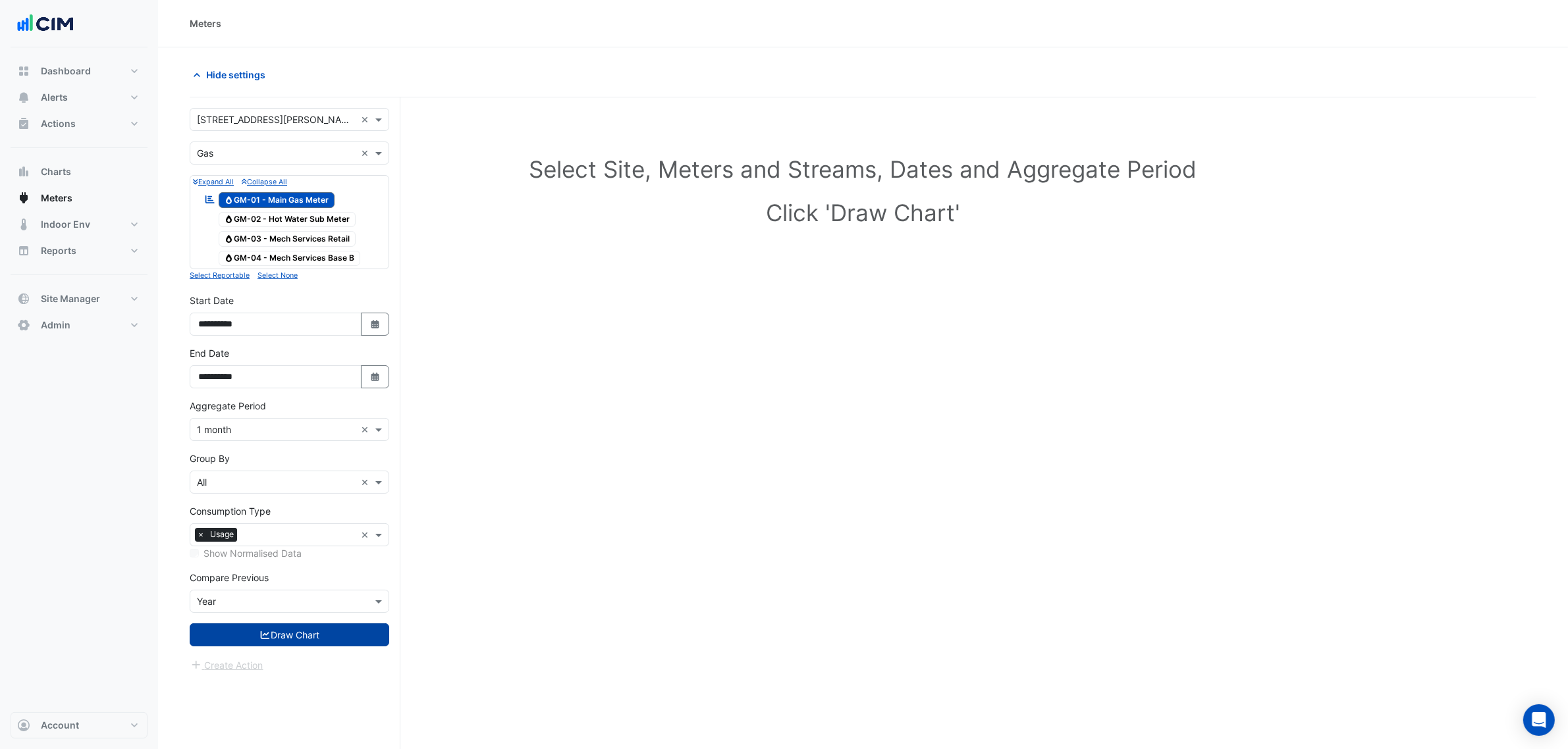
click at [259, 631] on button "Draw Chart" at bounding box center [289, 635] width 199 height 23
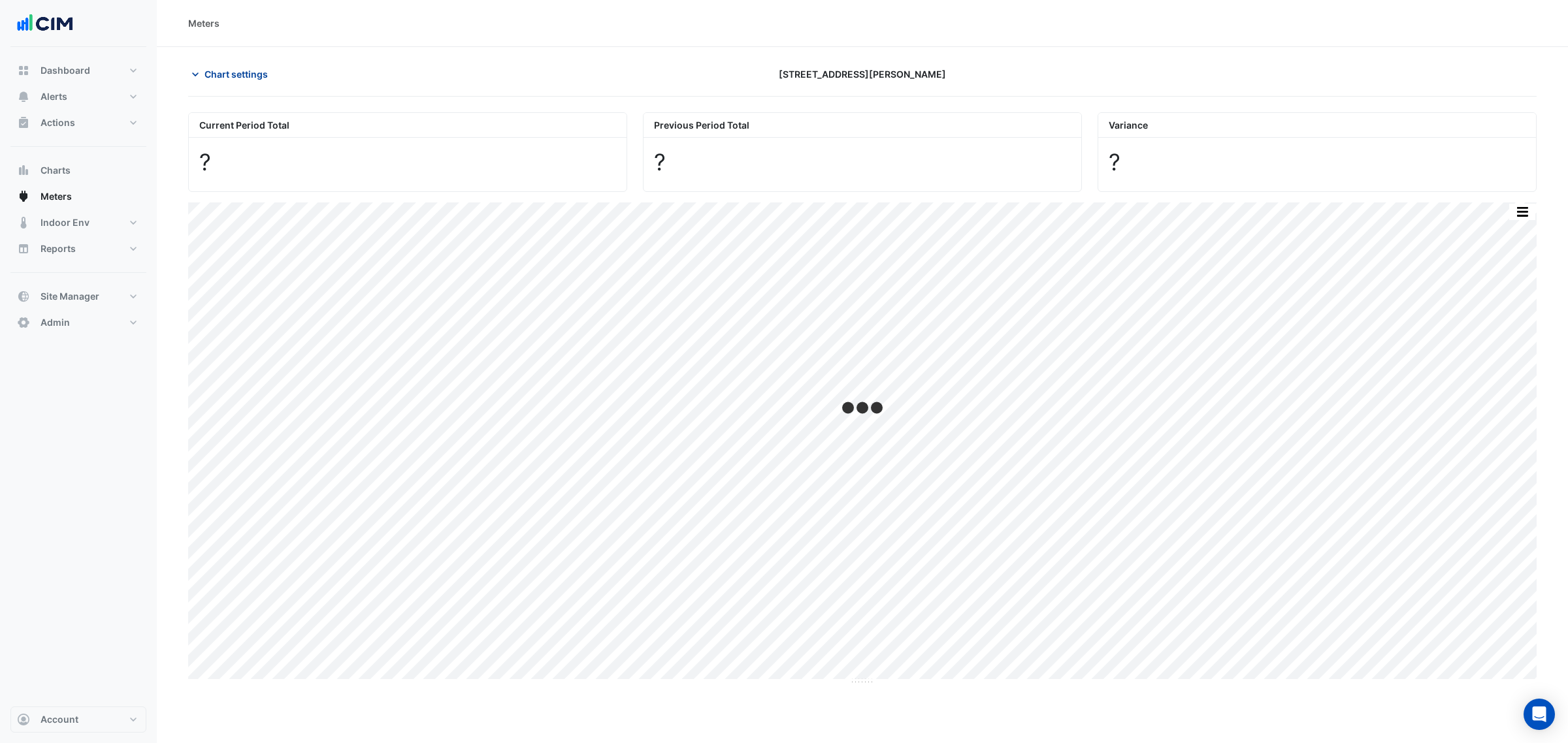
click at [248, 76] on span "Chart settings" at bounding box center [236, 74] width 63 height 14
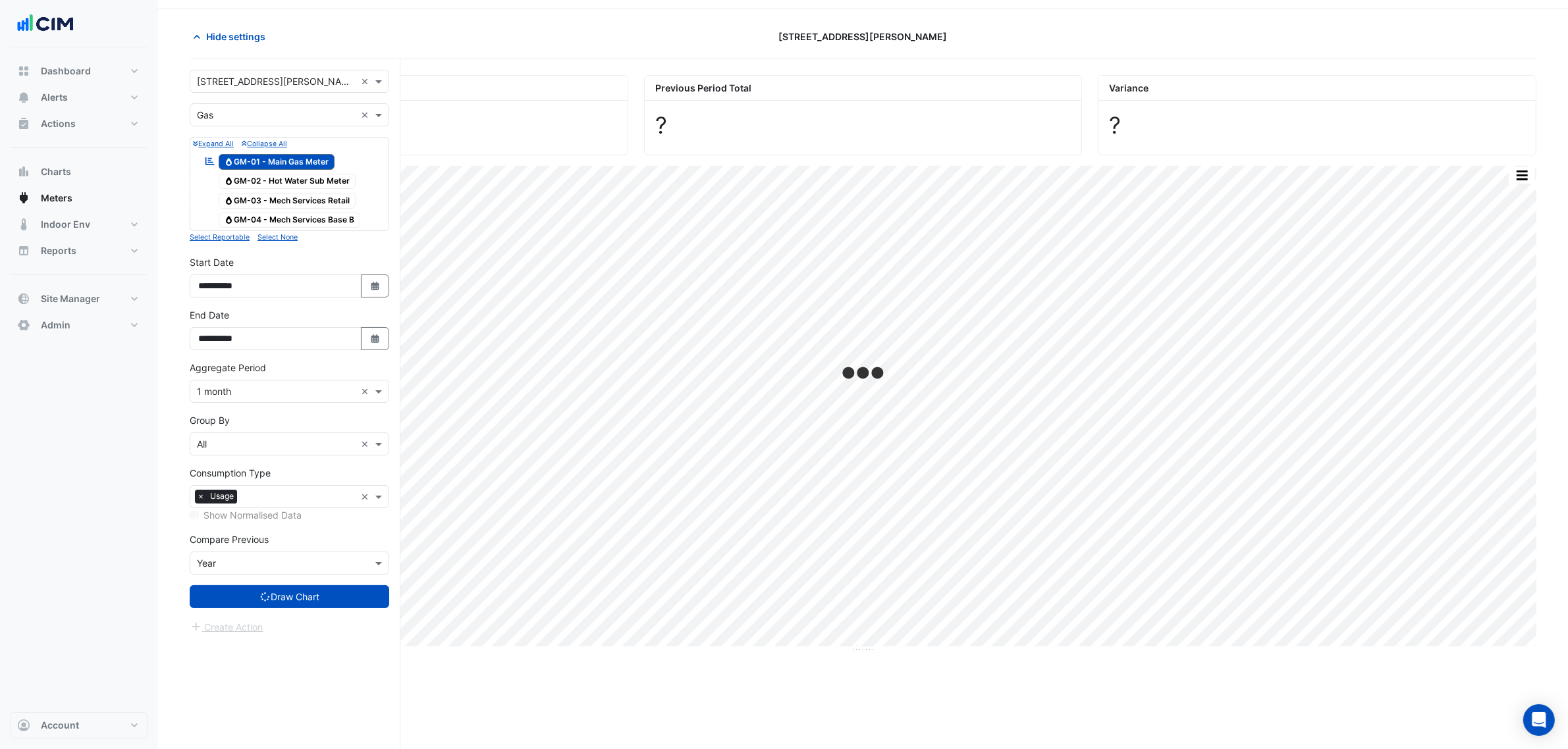
scroll to position [50, 0]
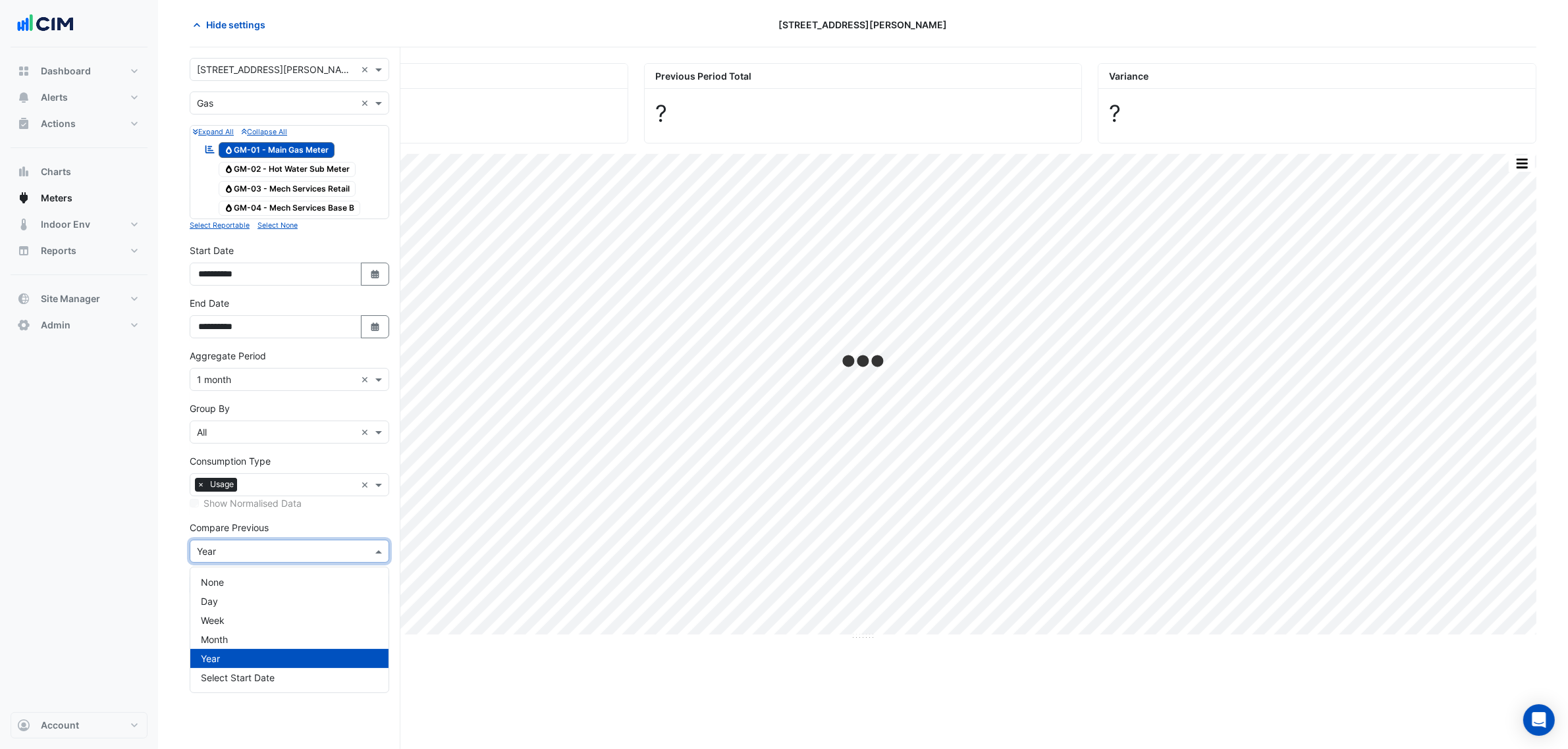
click at [269, 554] on input "text" at bounding box center [276, 552] width 158 height 14
click at [264, 573] on div "None" at bounding box center [289, 582] width 198 height 19
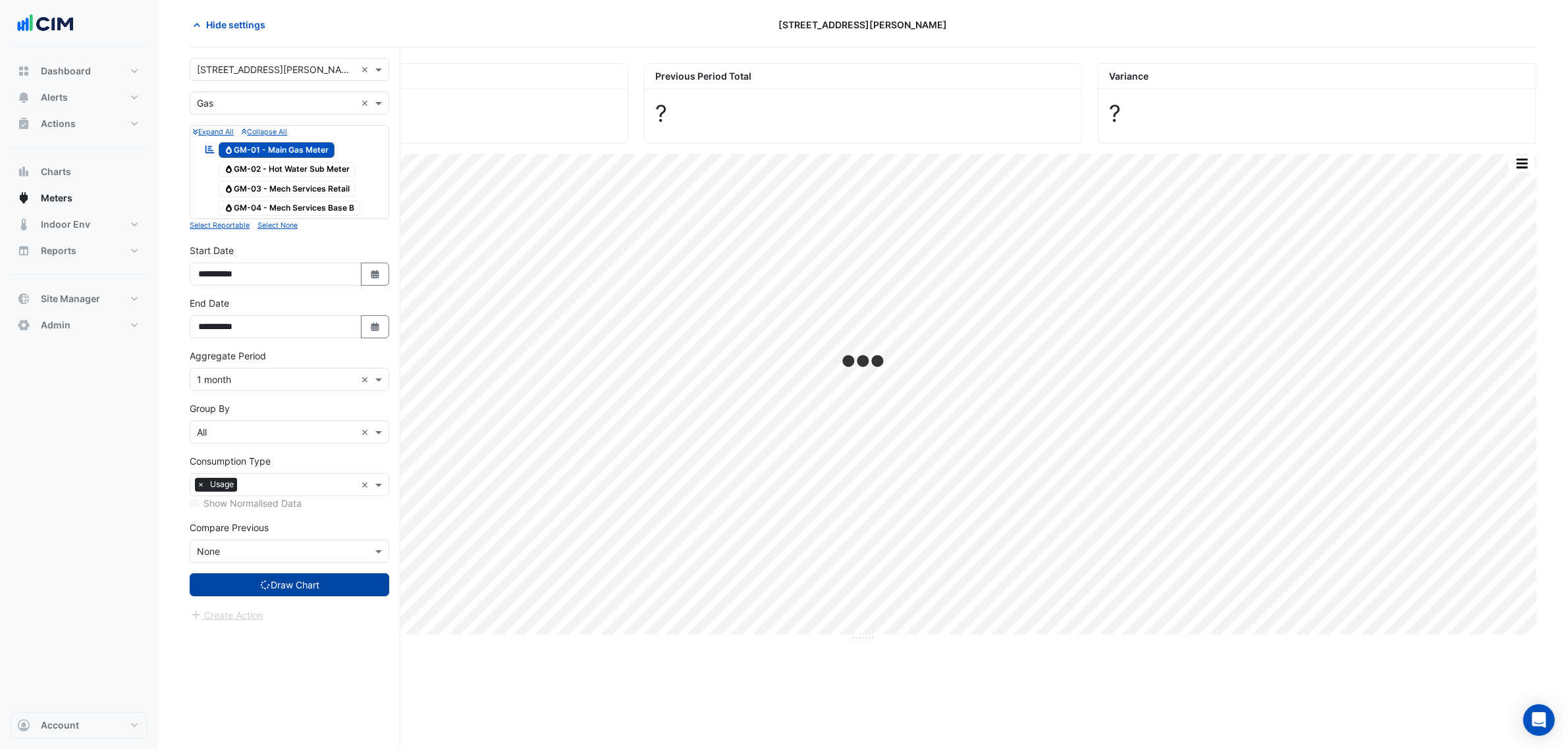
click at [314, 593] on button "Draw Chart" at bounding box center [289, 585] width 199 height 23
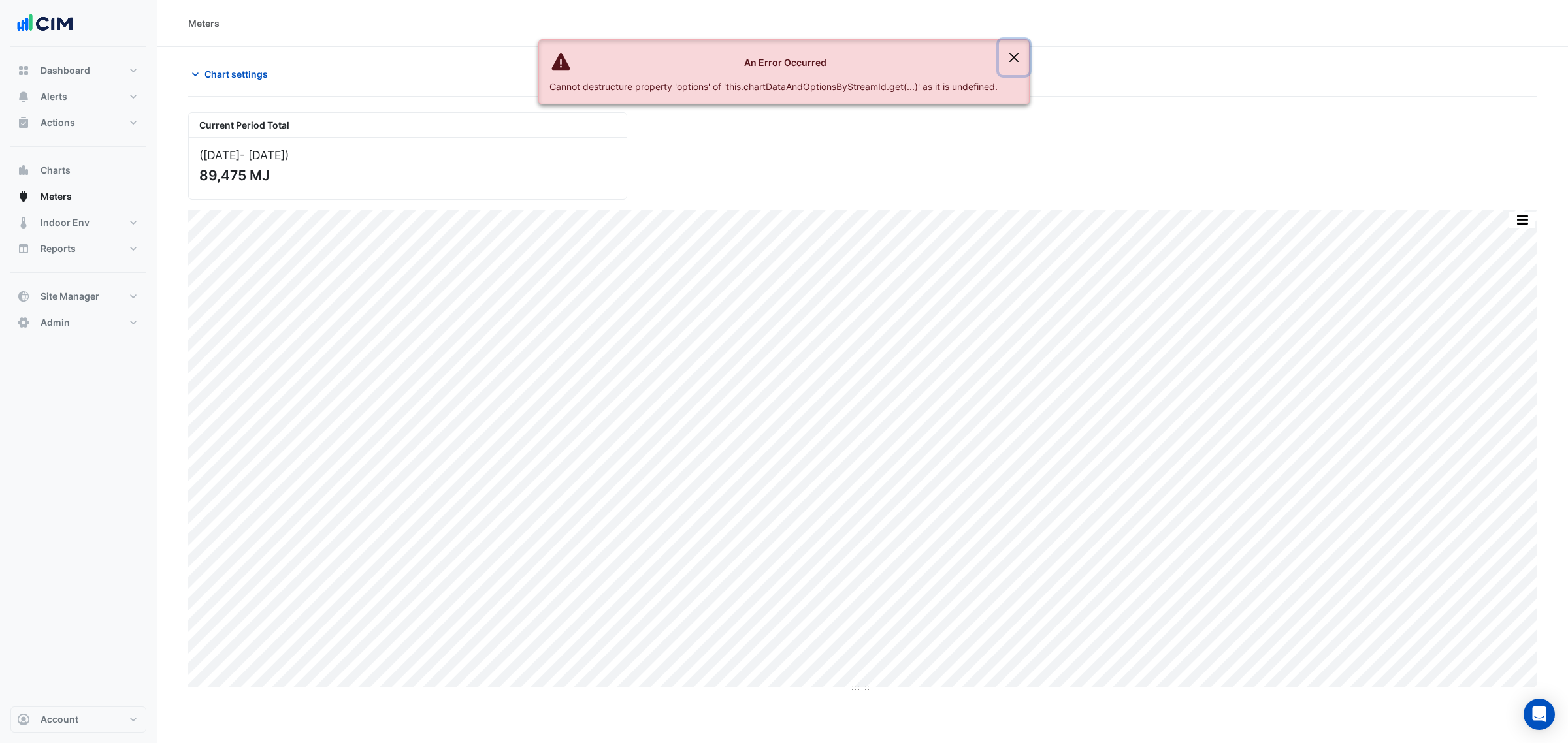
click at [1020, 56] on button "Close" at bounding box center [1014, 57] width 30 height 35
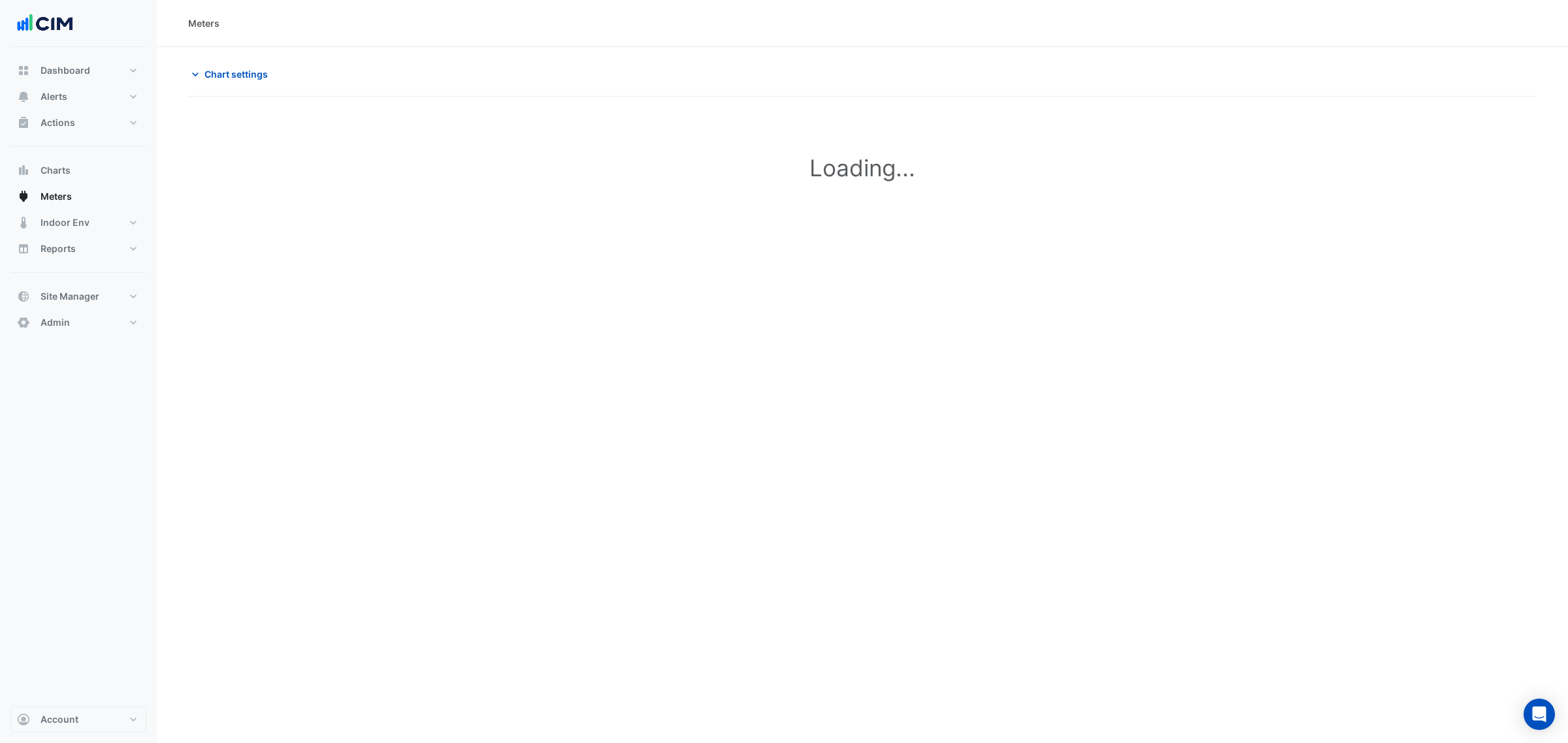
type input "**********"
click at [233, 75] on span "Chart settings" at bounding box center [236, 74] width 63 height 14
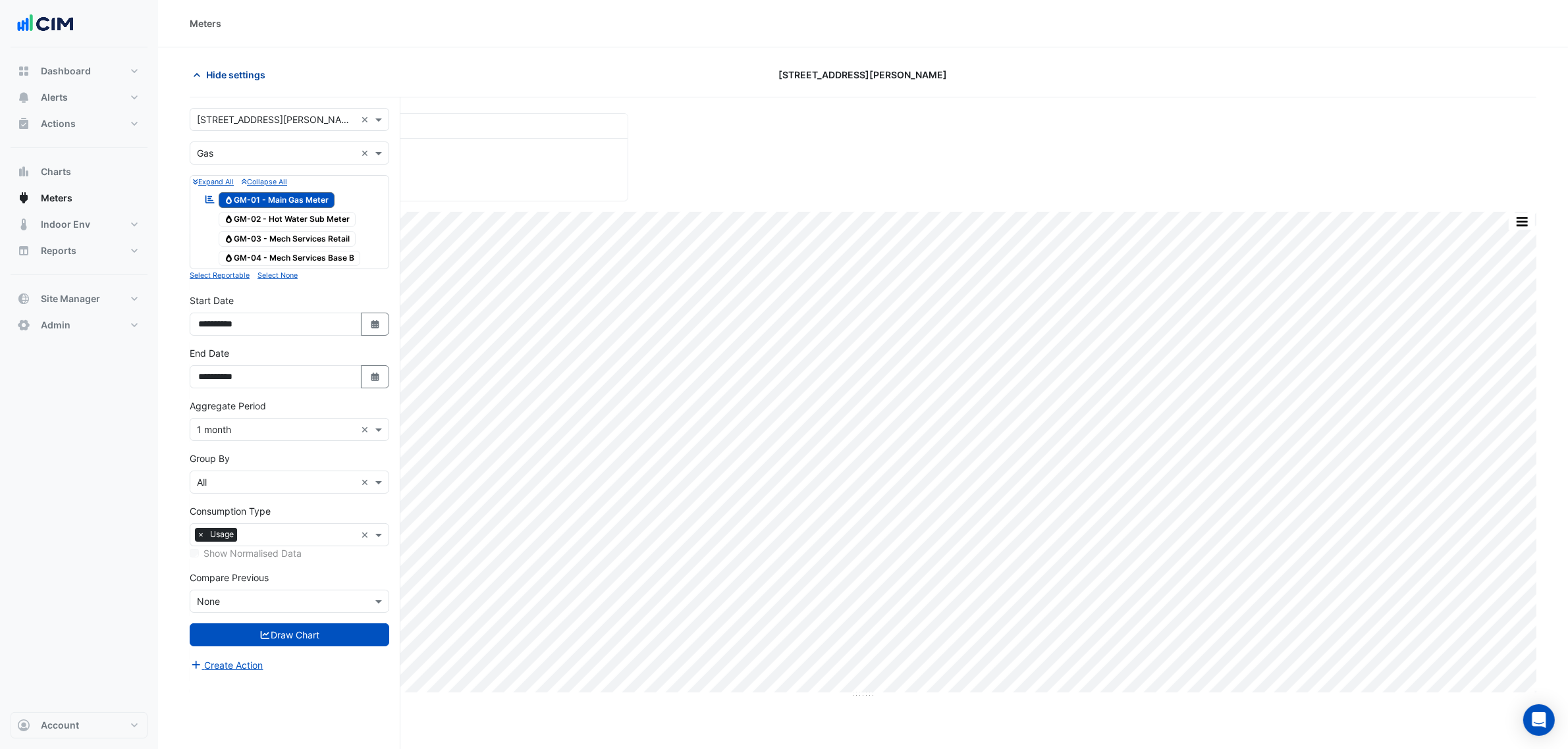
click at [236, 74] on span "Hide settings" at bounding box center [236, 75] width 59 height 14
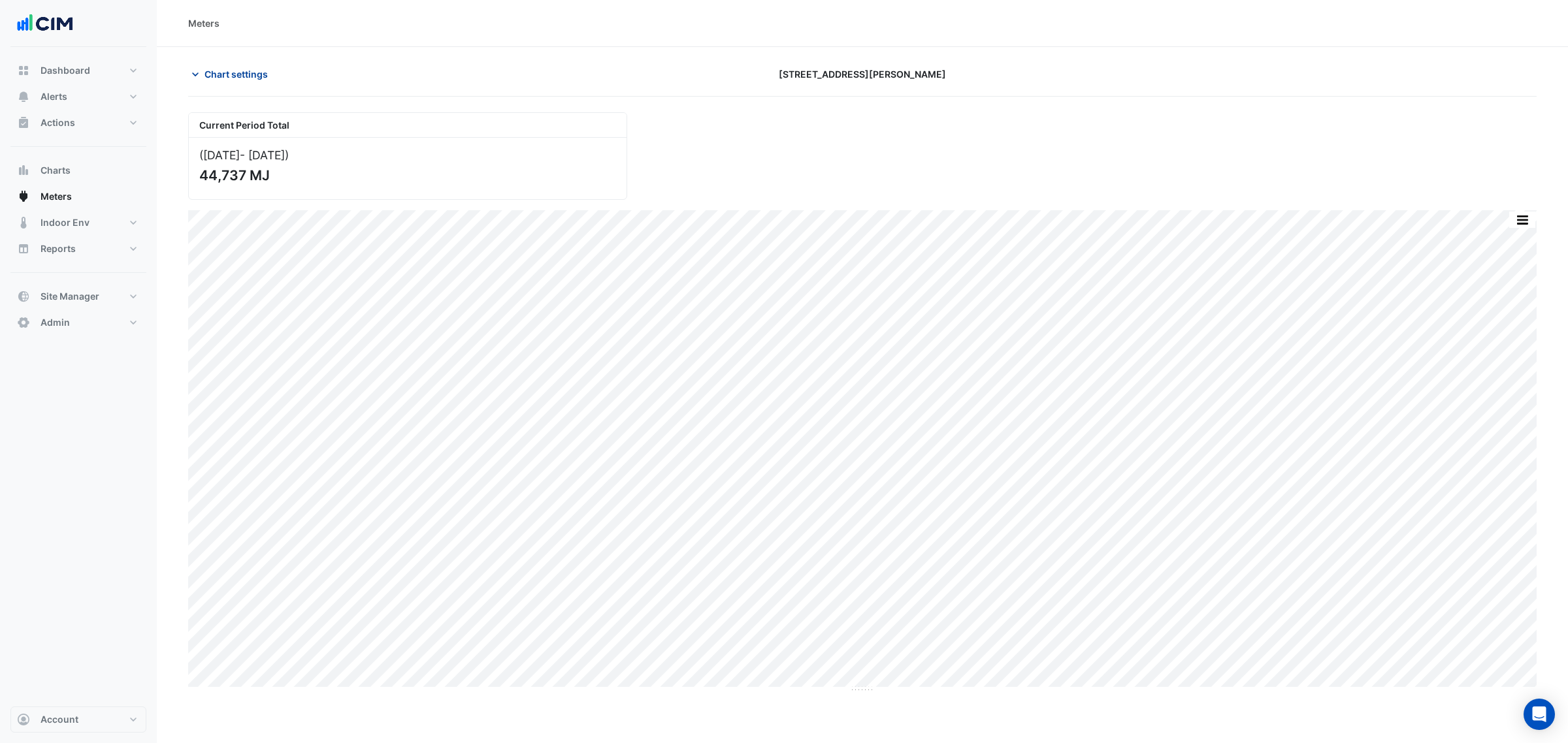
click at [224, 72] on span "Chart settings" at bounding box center [236, 74] width 63 height 14
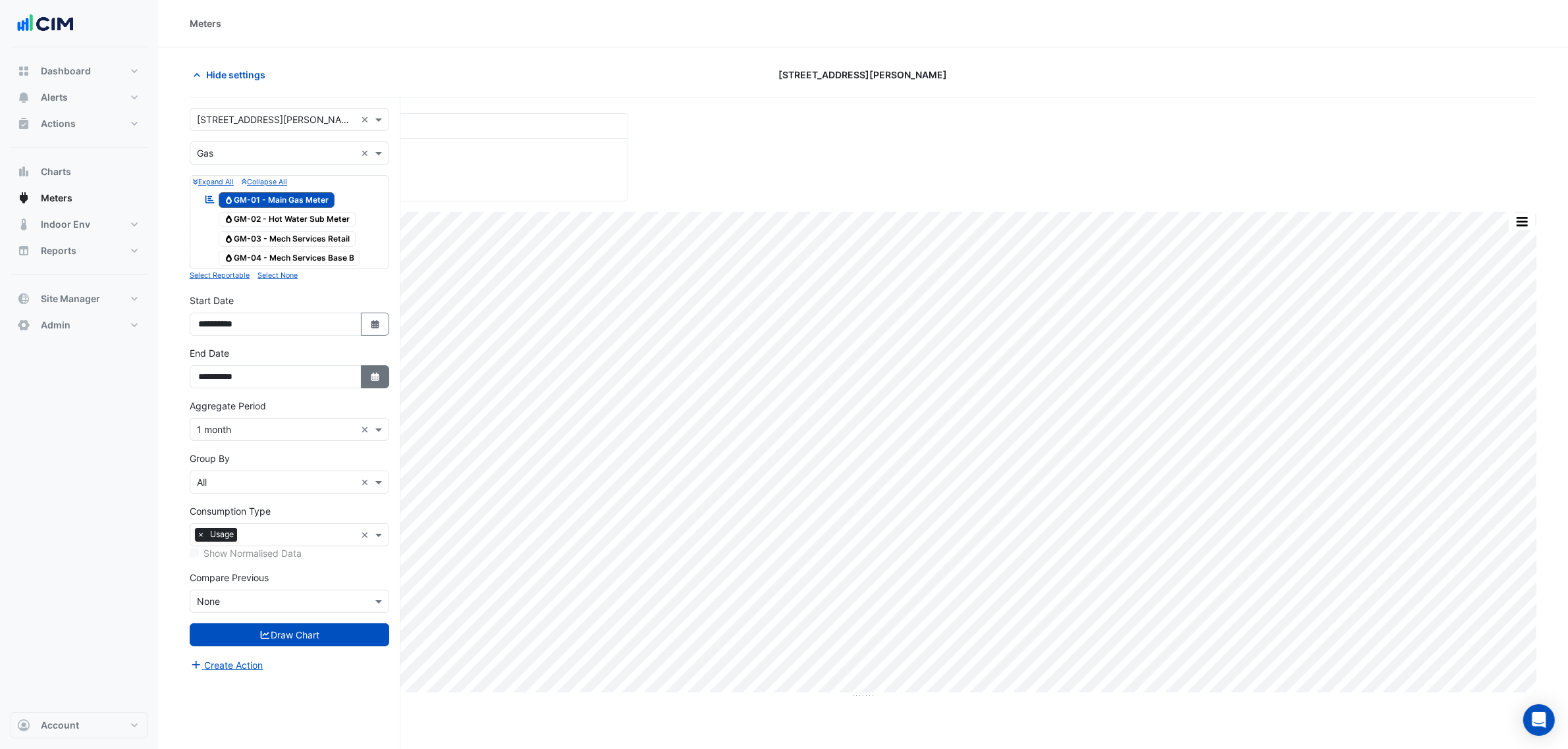
click at [374, 386] on button "Select Date" at bounding box center [375, 377] width 29 height 23
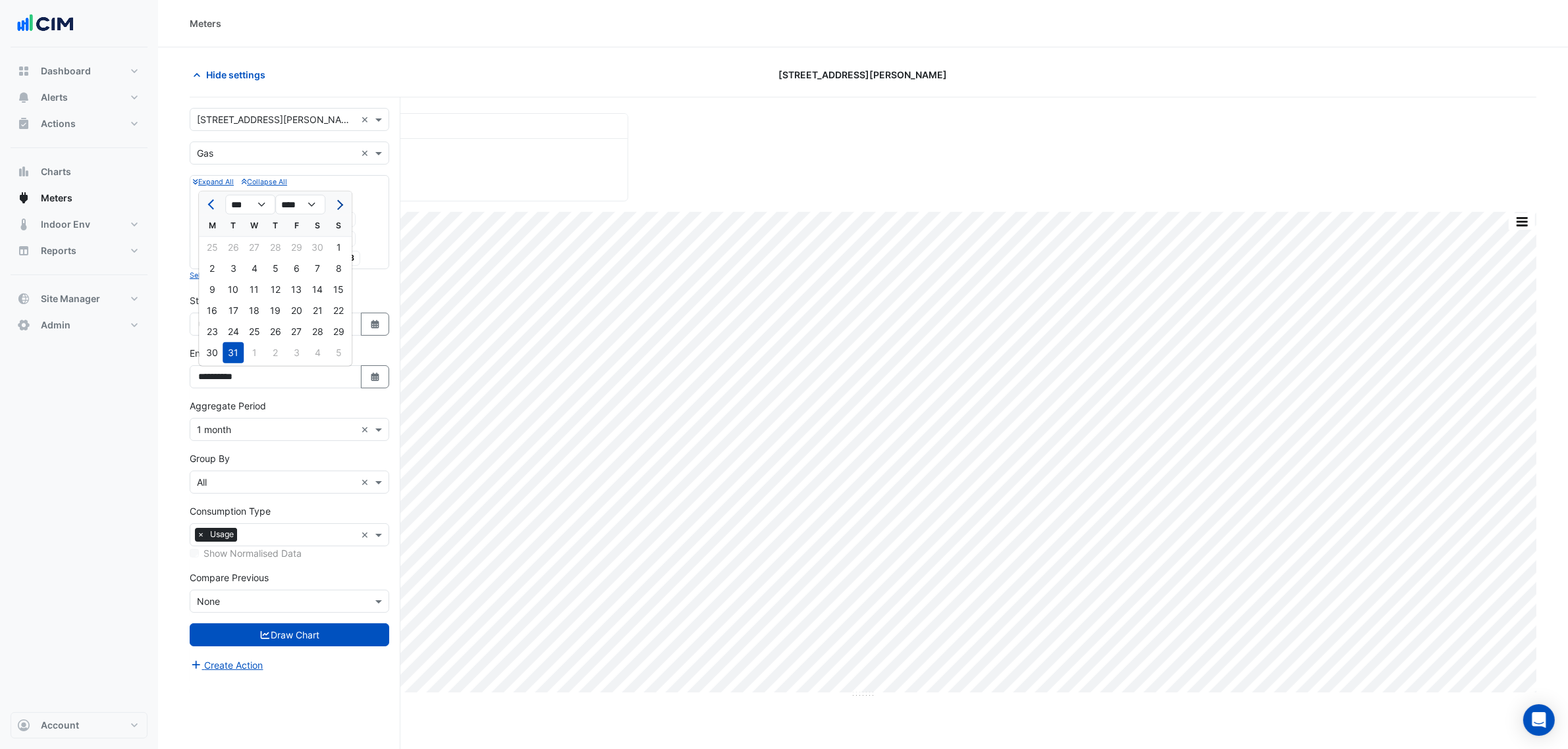
click at [337, 209] on button "Next month" at bounding box center [338, 205] width 16 height 21
select select "*"
select select "****"
click at [337, 209] on button "Next month" at bounding box center [338, 205] width 16 height 21
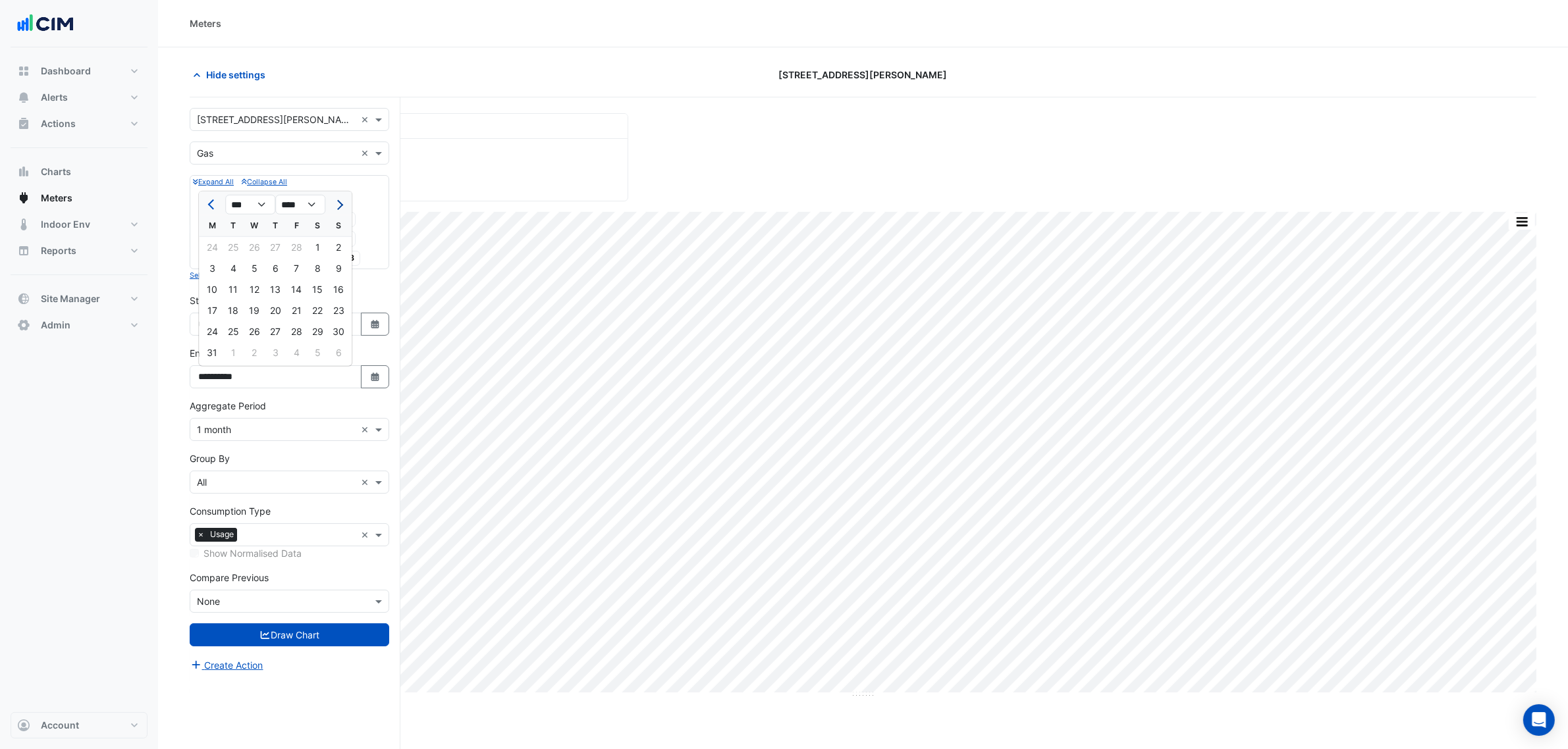
click at [337, 209] on button "Next month" at bounding box center [338, 205] width 16 height 21
select select "*"
click at [211, 349] on div "30" at bounding box center [212, 353] width 21 height 21
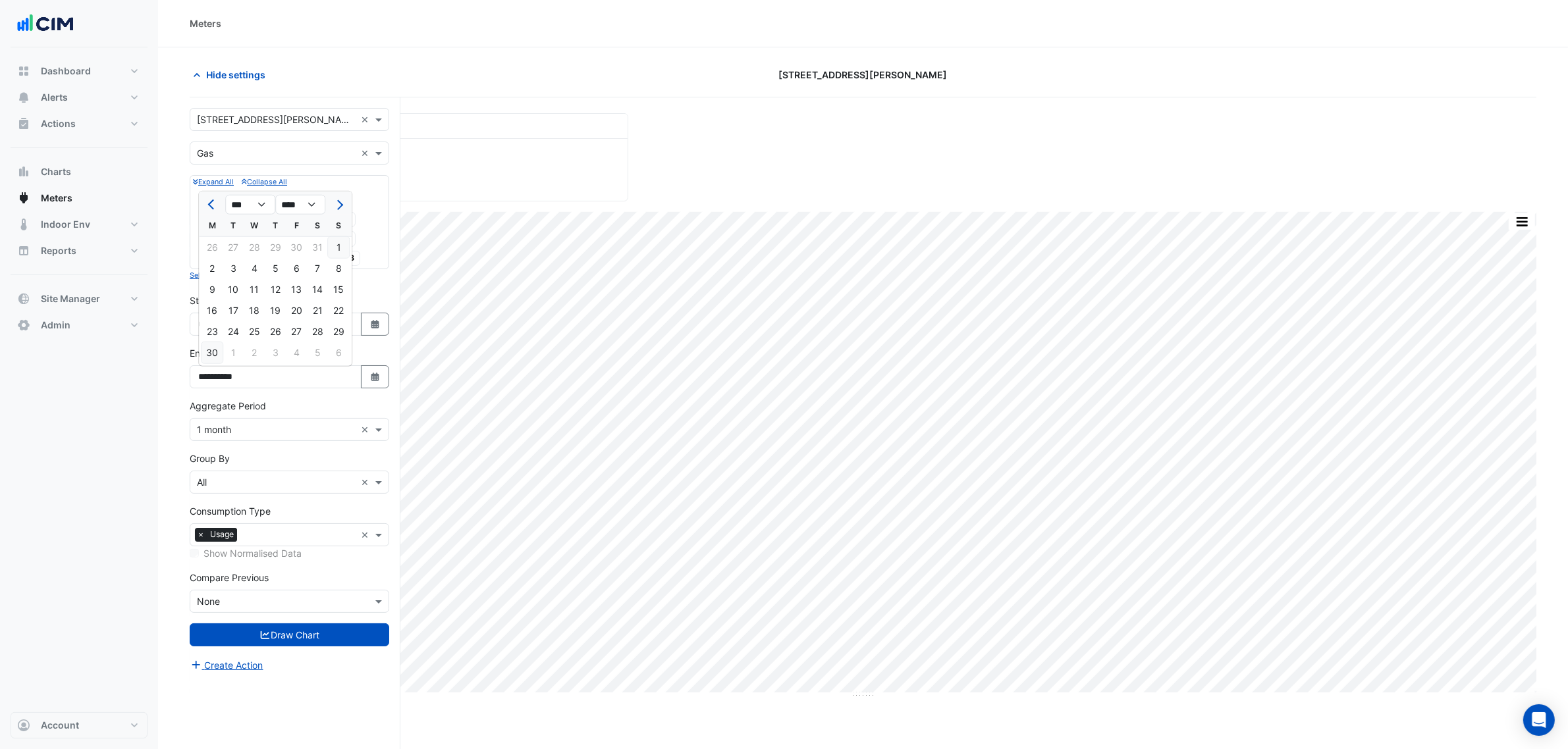
type input "**********"
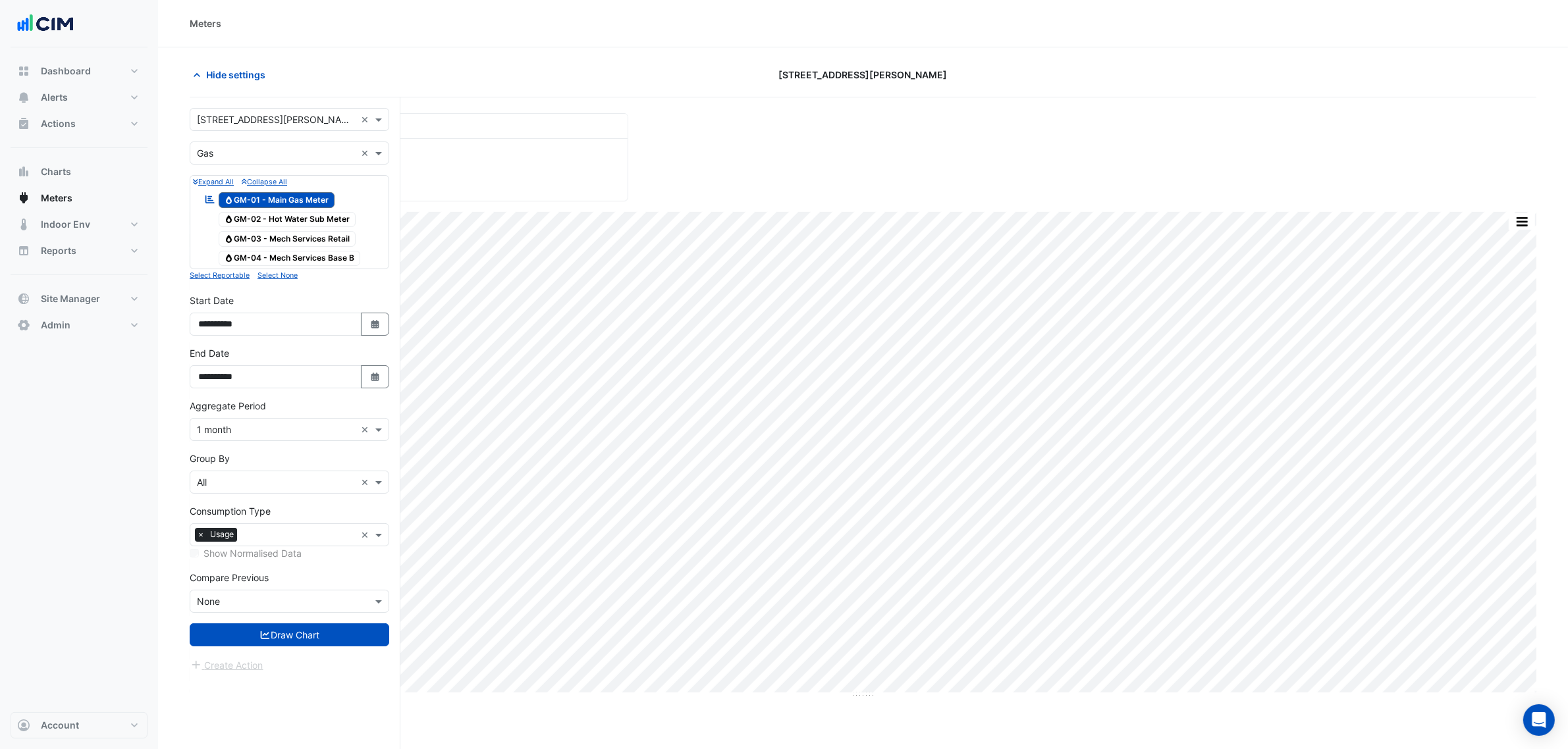
drag, startPoint x: 369, startPoint y: 324, endPoint x: 374, endPoint y: 290, distance: 34.4
click at [370, 324] on icon "Select Date" at bounding box center [375, 324] width 12 height 9
select select "**"
select select "****"
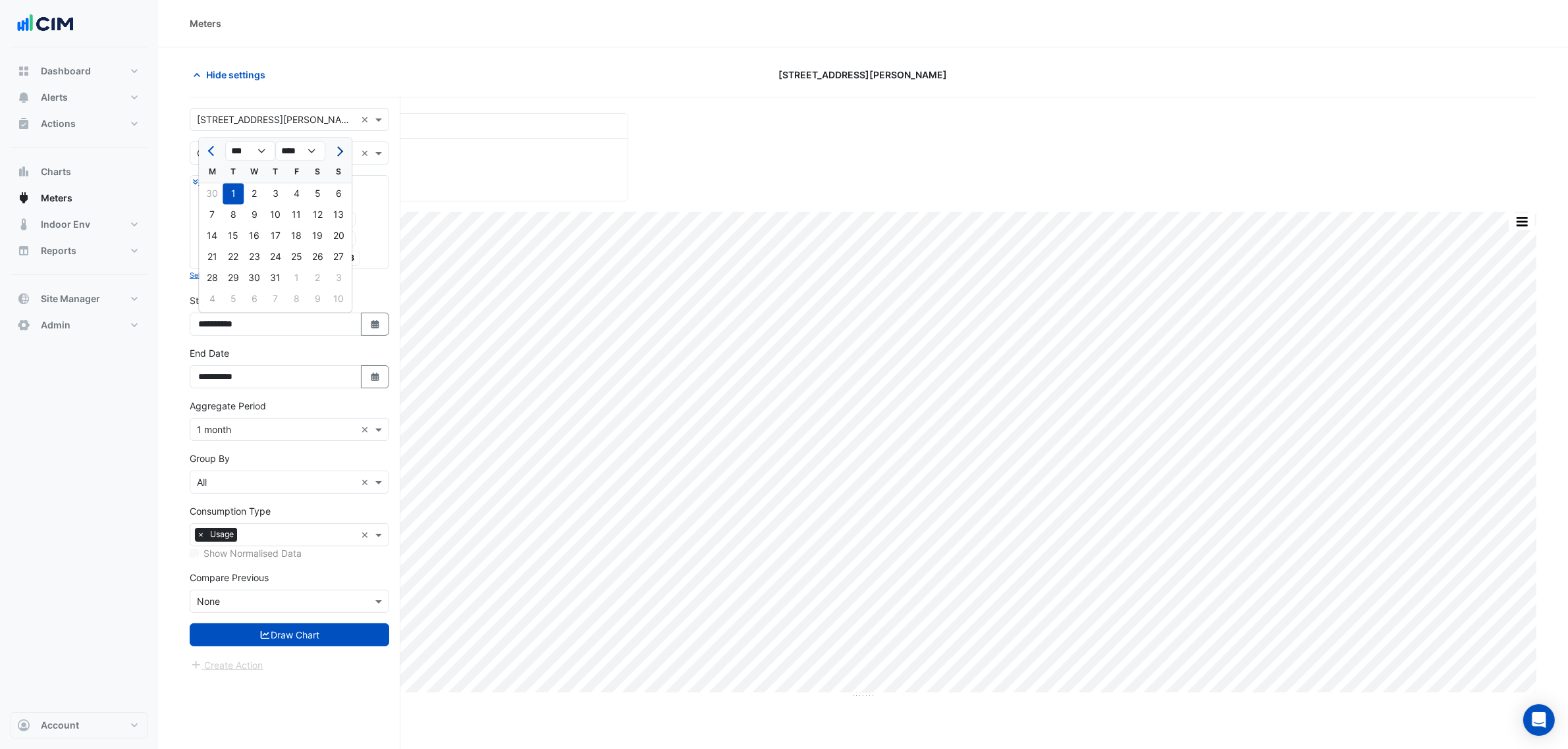
click at [339, 149] on span "Next month" at bounding box center [338, 151] width 10 height 10
select select "*"
select select "****"
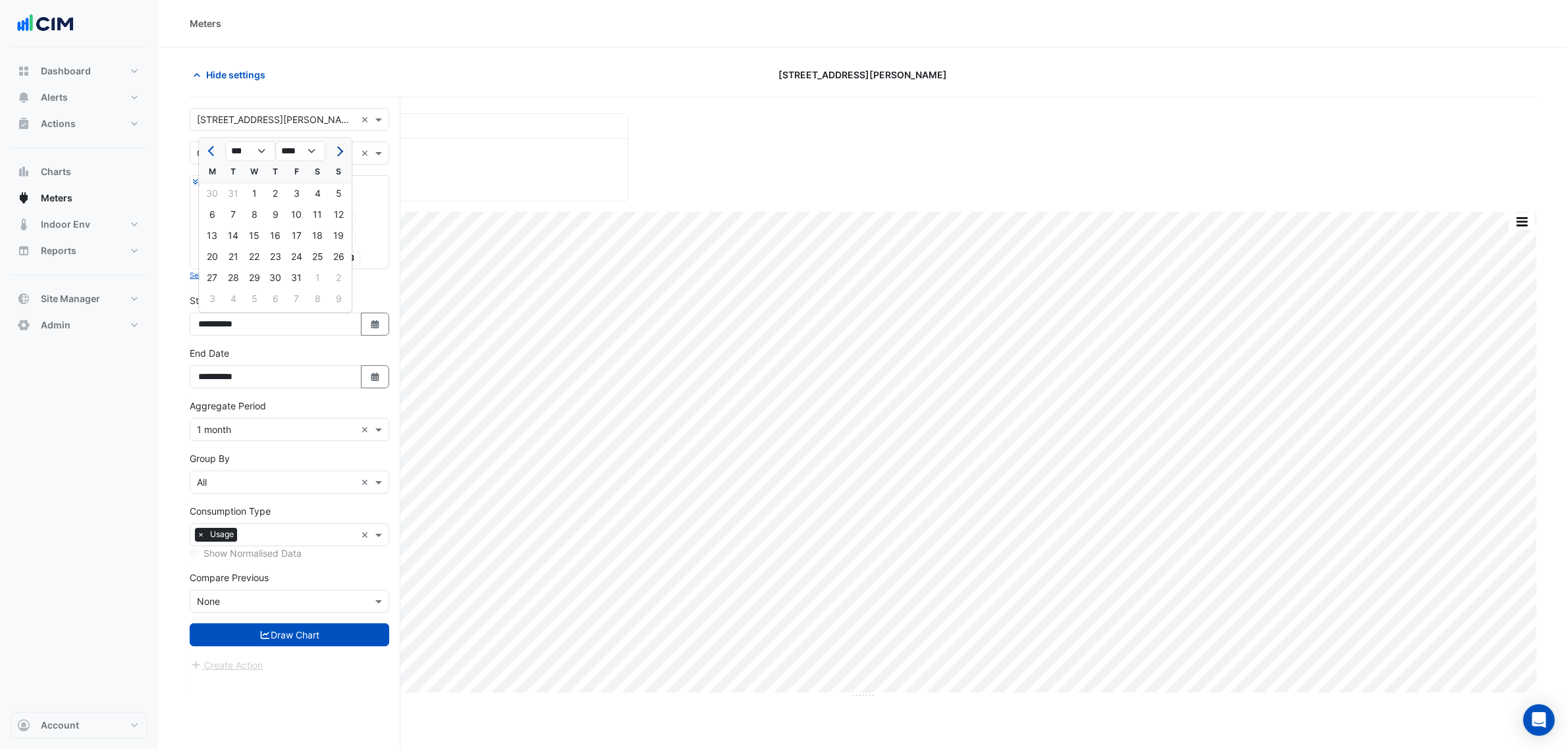
click at [339, 149] on span "Next month" at bounding box center [338, 151] width 10 height 10
select select "*"
click at [237, 193] on div "1" at bounding box center [233, 194] width 21 height 21
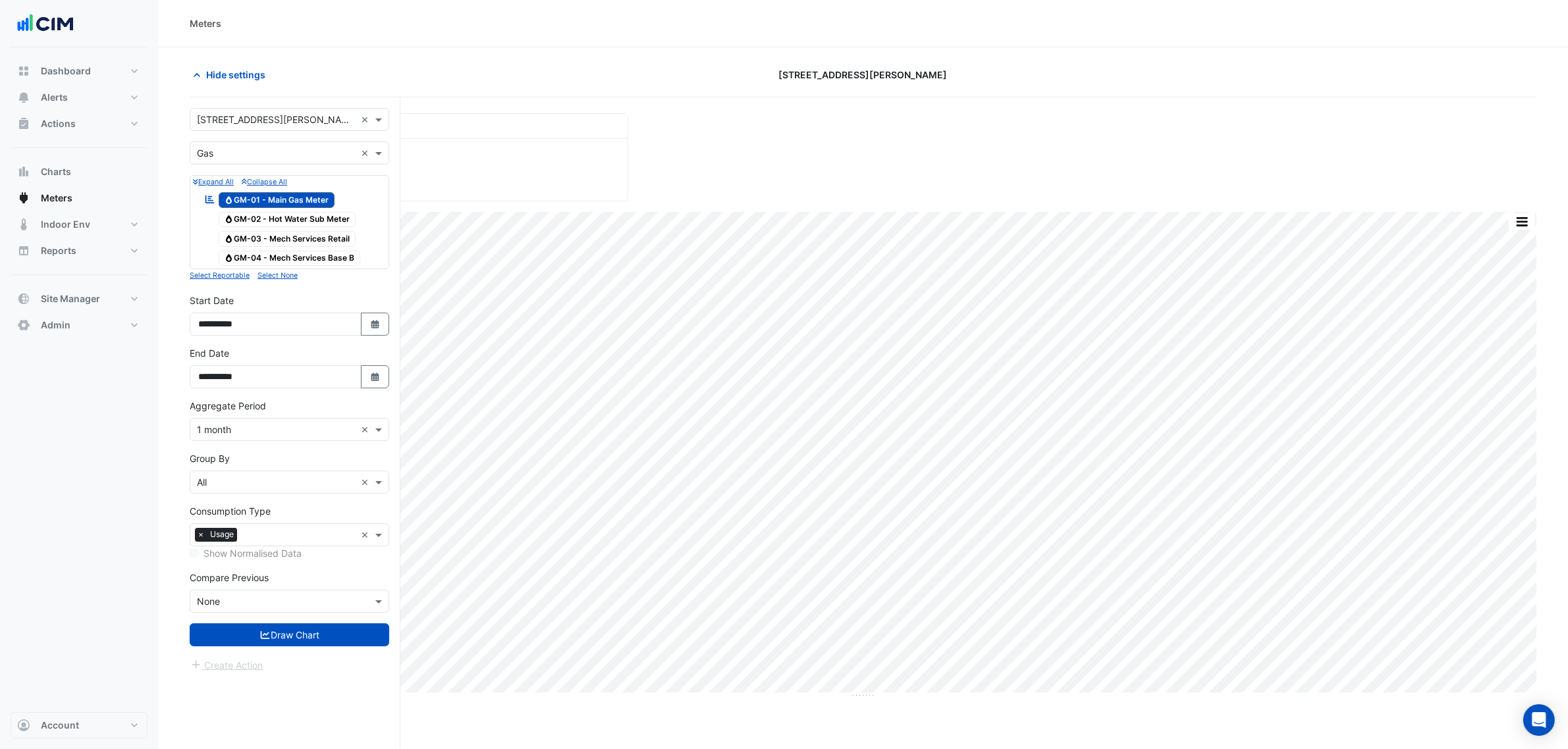
click at [315, 623] on form "× 333 George Street × × Gas × Expand All Collapse All Reportable Gas GM-01 - Ma…" at bounding box center [289, 390] width 199 height 565
click at [320, 629] on button "Draw Chart" at bounding box center [289, 635] width 199 height 23
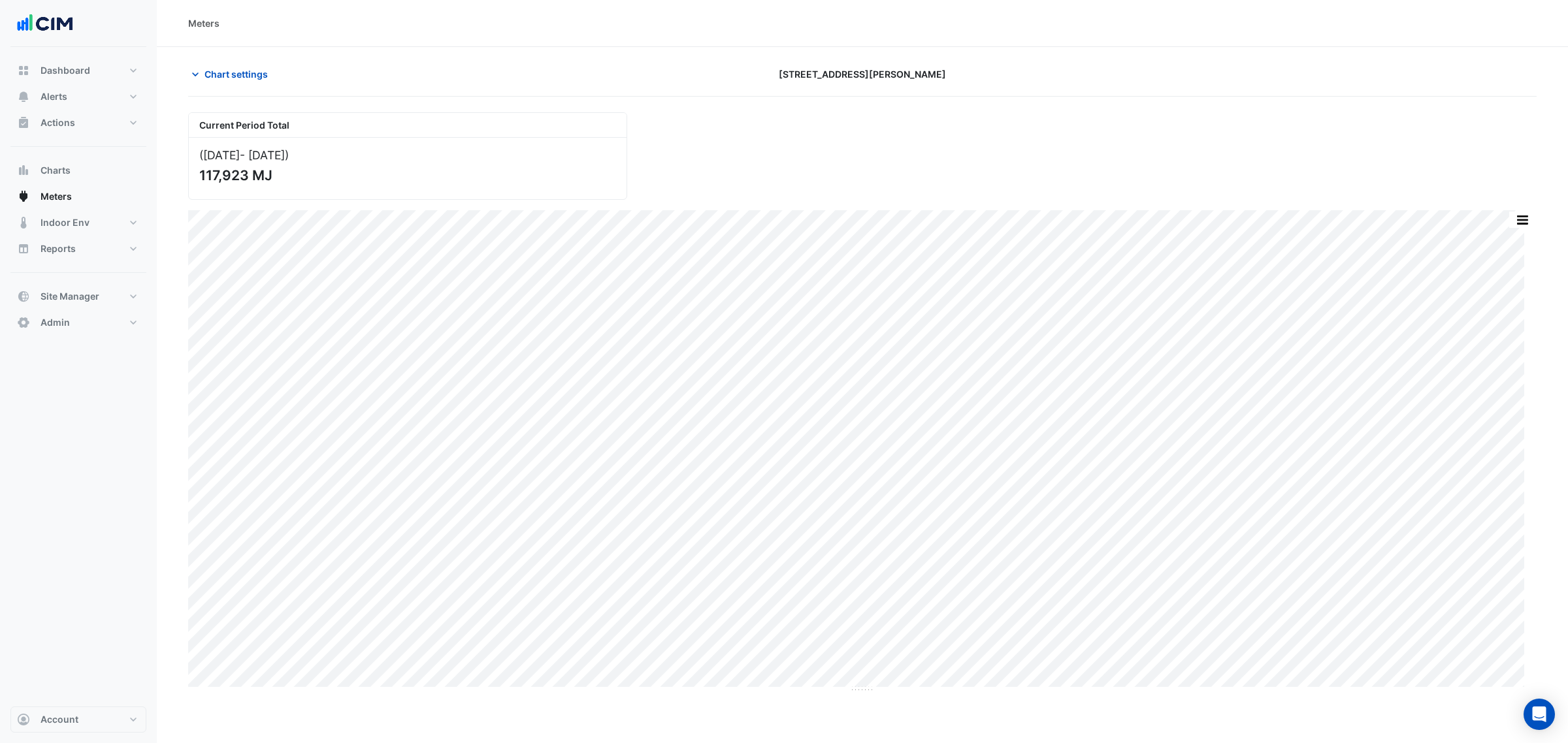
type input "**********"
click at [246, 76] on span "Chart settings" at bounding box center [236, 74] width 63 height 14
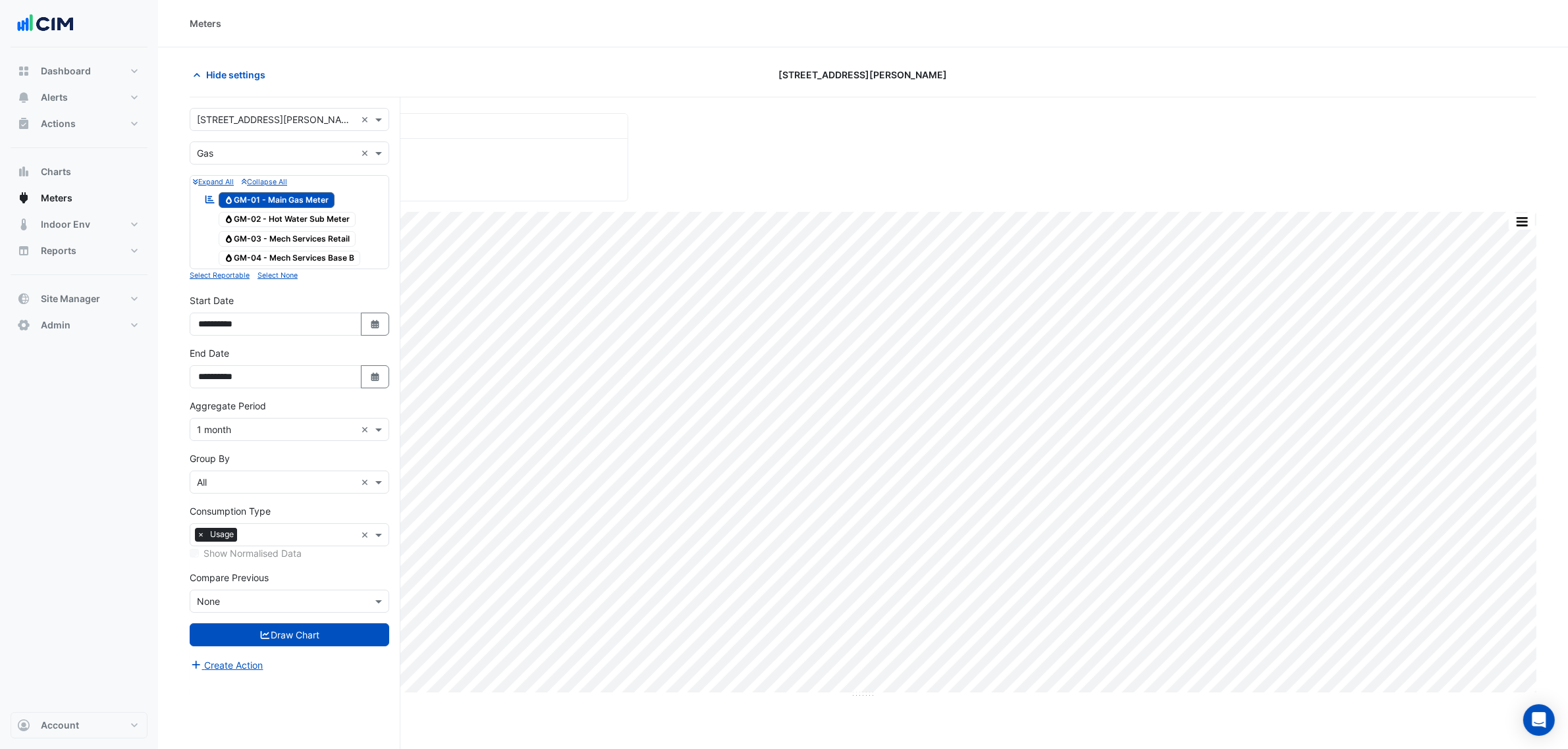
click at [316, 152] on input "text" at bounding box center [276, 154] width 158 height 14
click at [304, 183] on div "Electricity" at bounding box center [289, 182] width 198 height 19
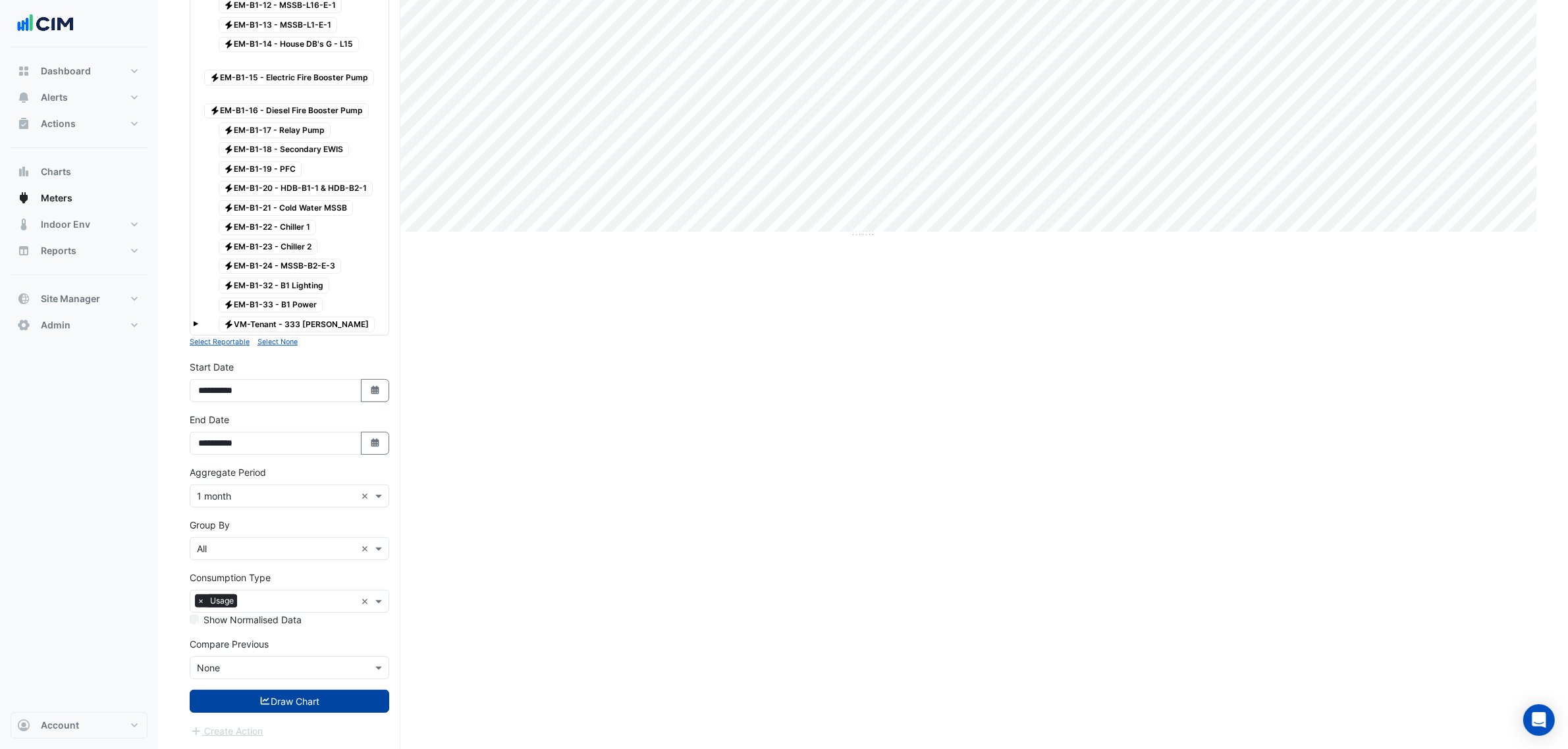
click at [339, 695] on button "Draw Chart" at bounding box center [289, 702] width 199 height 23
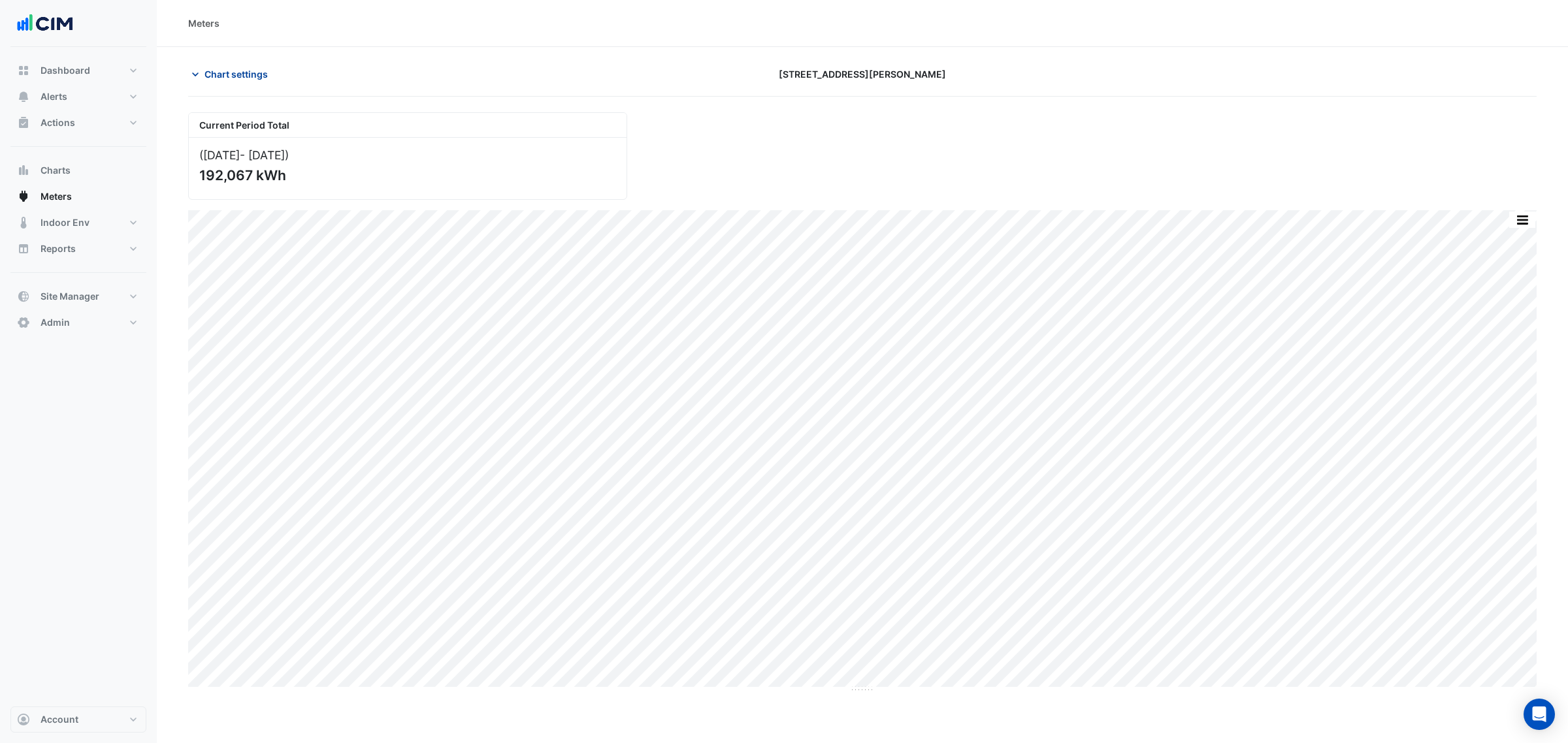
click at [221, 73] on span "Chart settings" at bounding box center [236, 74] width 63 height 14
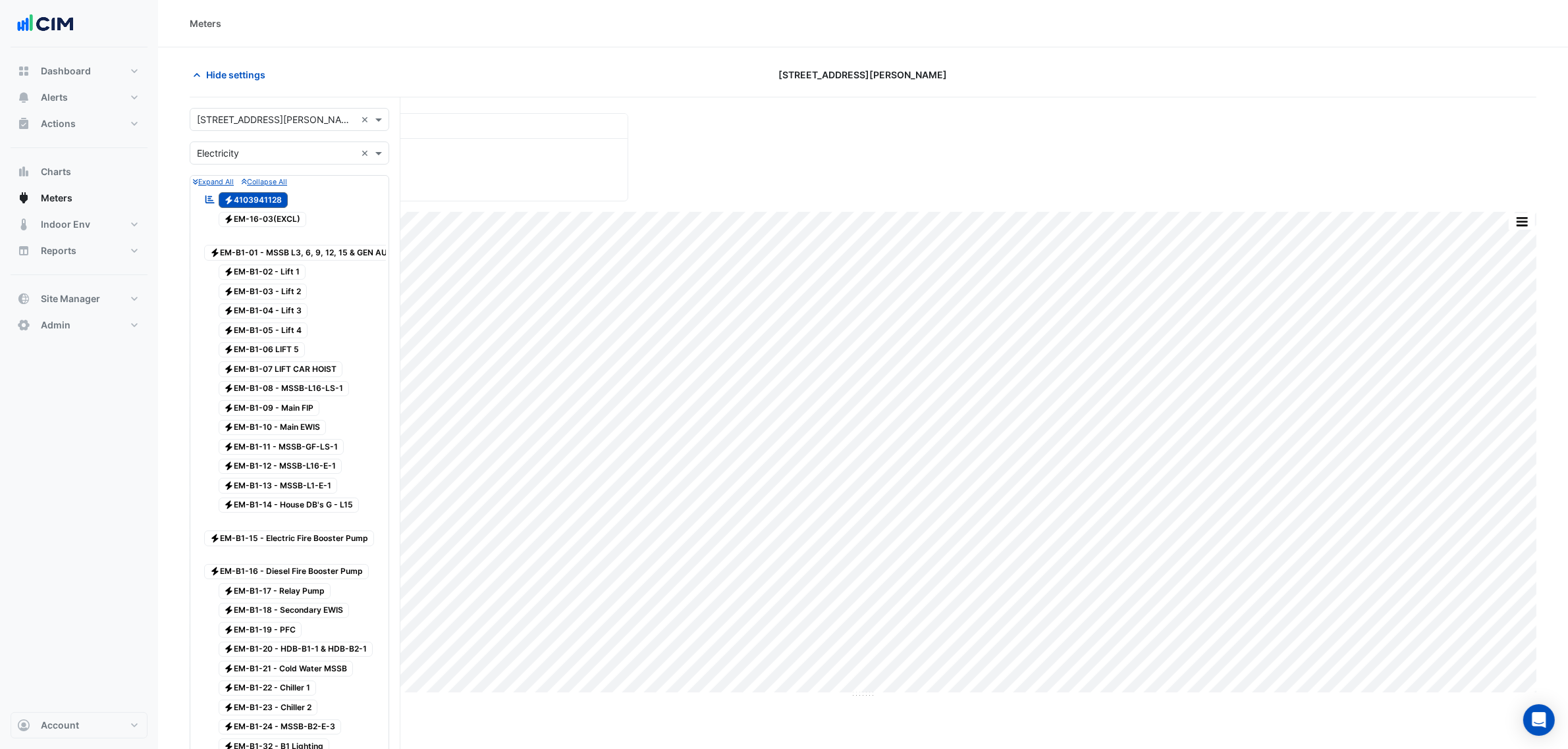
click at [291, 153] on input "text" at bounding box center [276, 154] width 158 height 14
click at [249, 202] on div "Gas" at bounding box center [289, 201] width 198 height 19
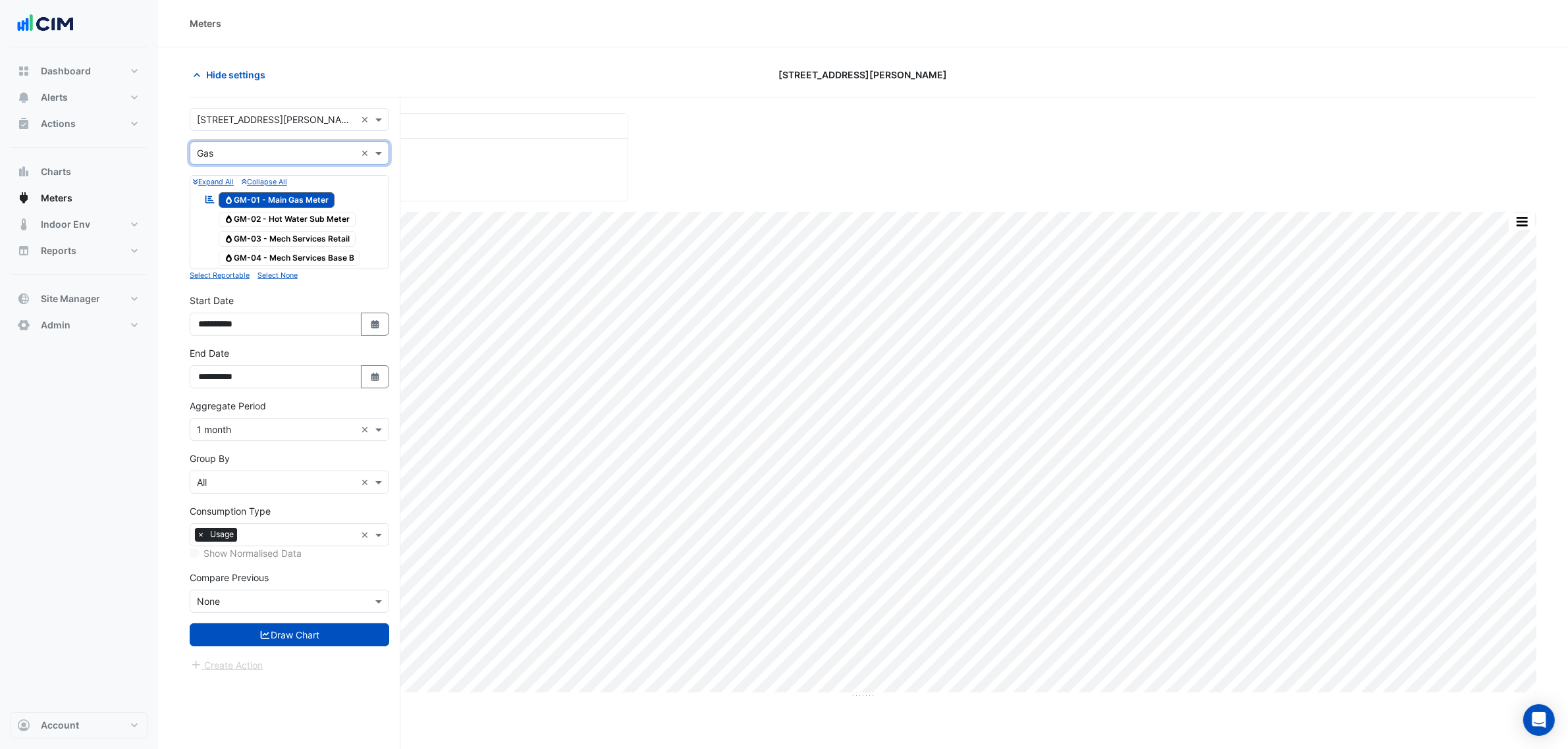
click at [285, 202] on span "Gas GM-01 - Main Gas Meter" at bounding box center [276, 200] width 116 height 16
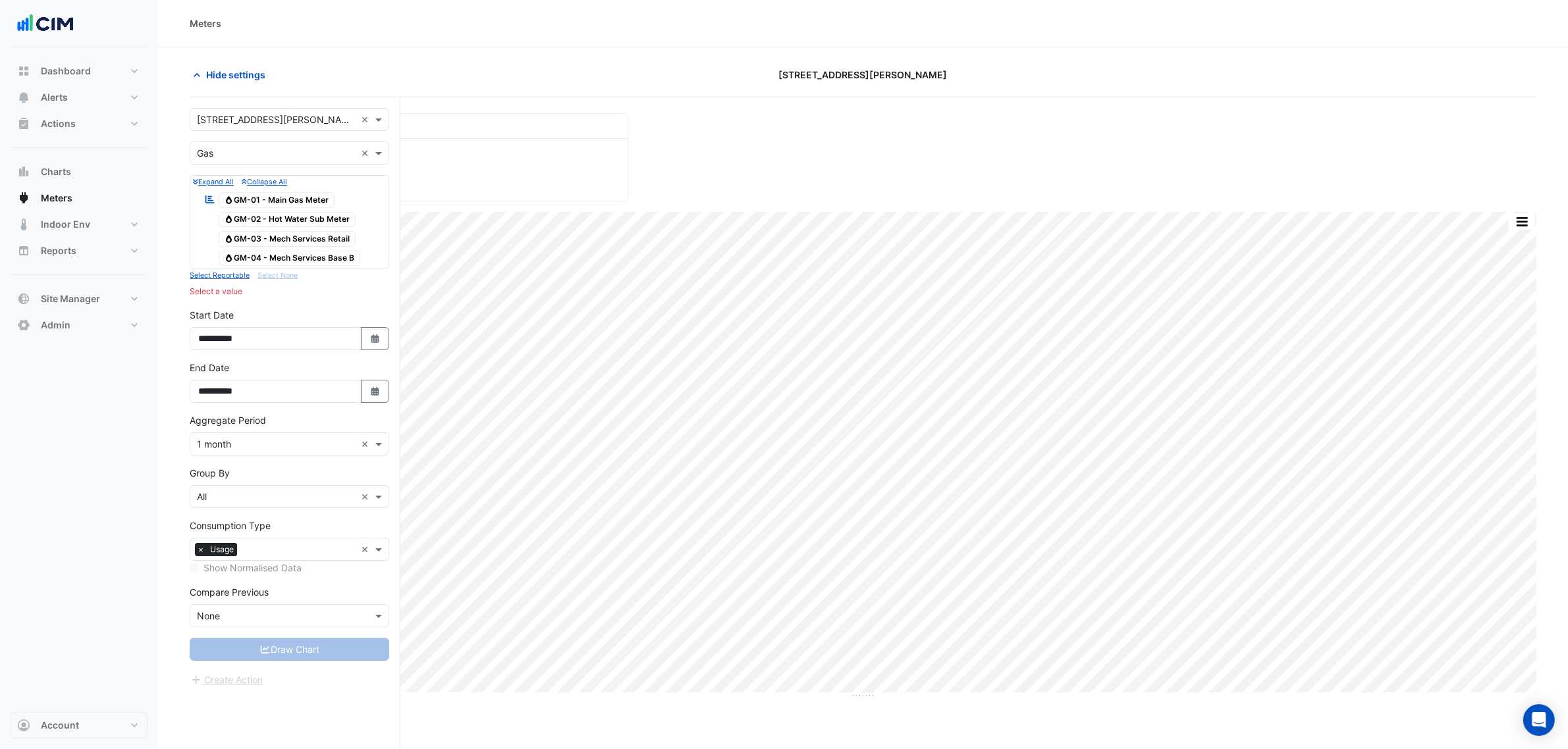
click at [286, 234] on span "Gas GM-03 - Mech Services Retail" at bounding box center [287, 239] width 138 height 16
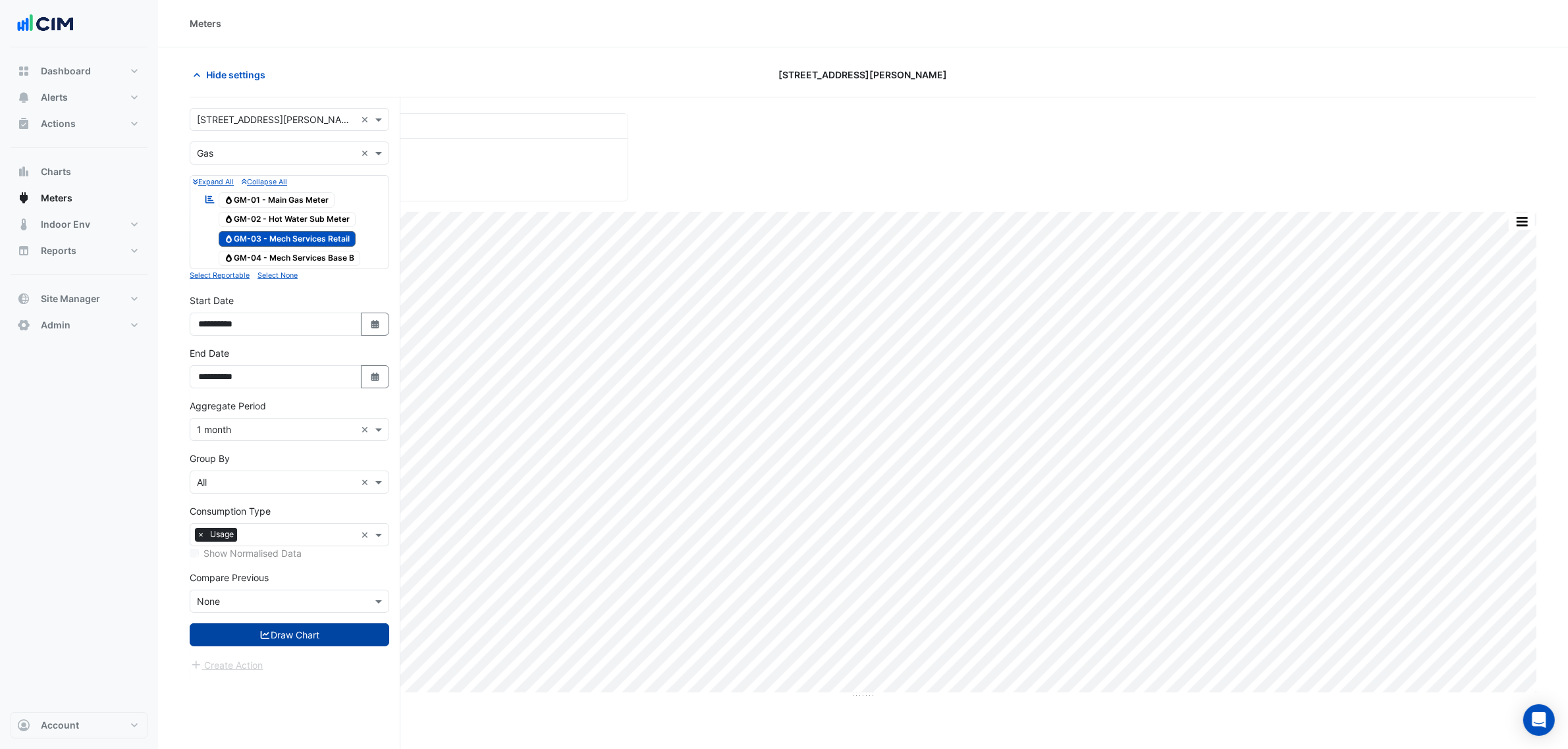
click at [331, 639] on button "Draw Chart" at bounding box center [289, 635] width 199 height 23
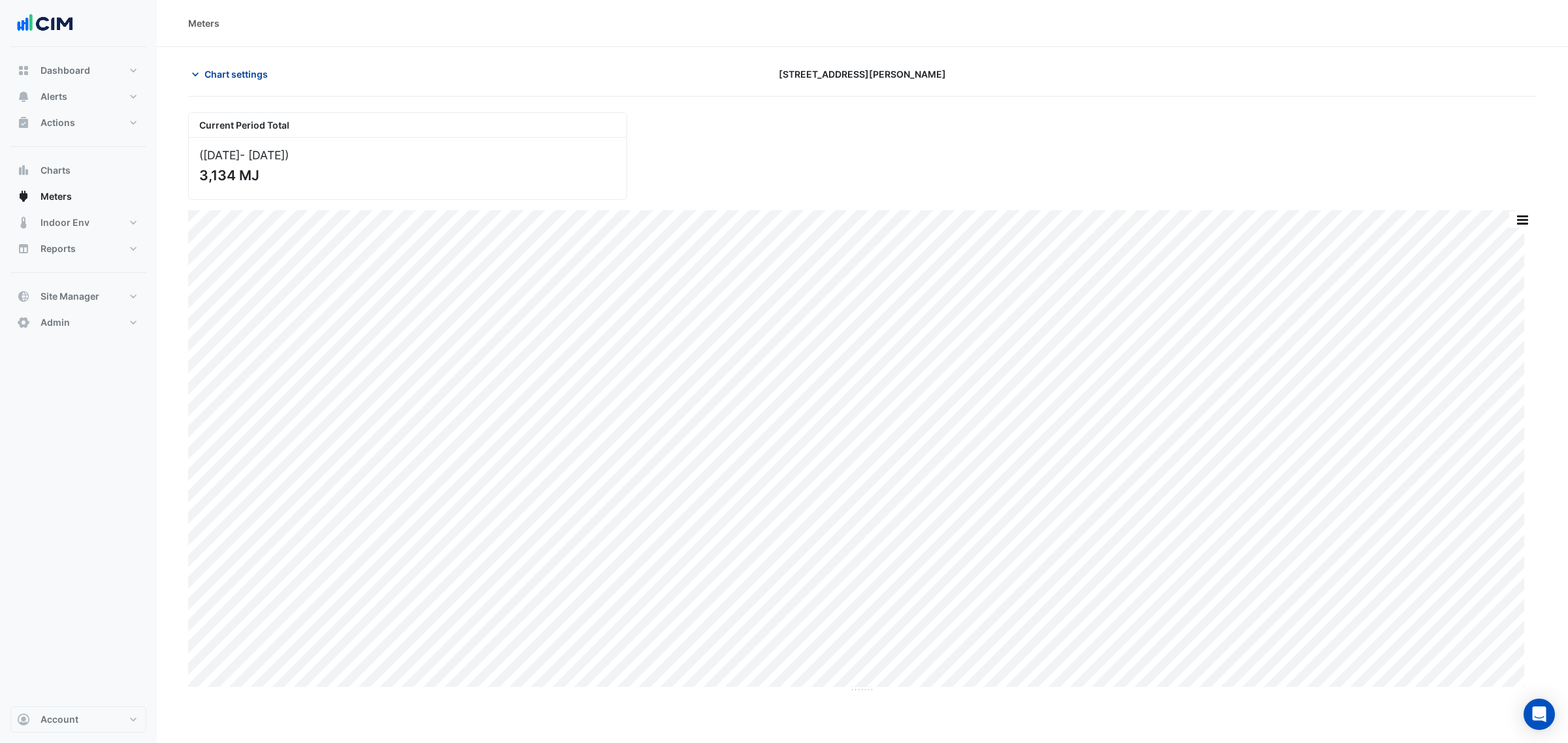
click at [249, 70] on span "Chart settings" at bounding box center [236, 74] width 63 height 14
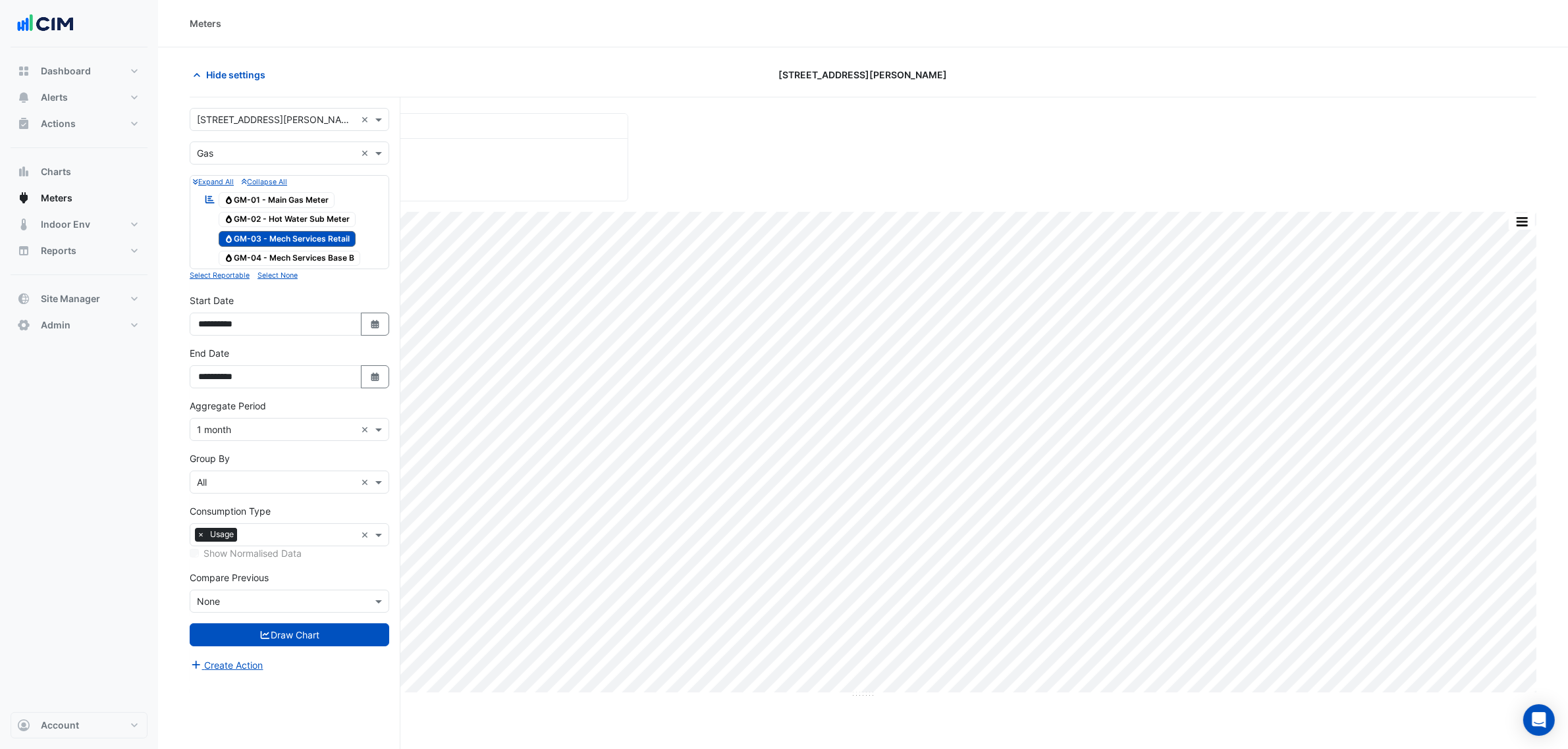
click at [267, 258] on span "Gas GM-04 - Mech Services Base B" at bounding box center [289, 259] width 142 height 16
click at [278, 238] on span "Gas GM-03 - Mech Services Retail" at bounding box center [287, 239] width 138 height 16
click at [318, 650] on form "× 333 George Street × × Gas × Expand All Collapse All Reportable Gas GM-01 - Ma…" at bounding box center [289, 390] width 199 height 565
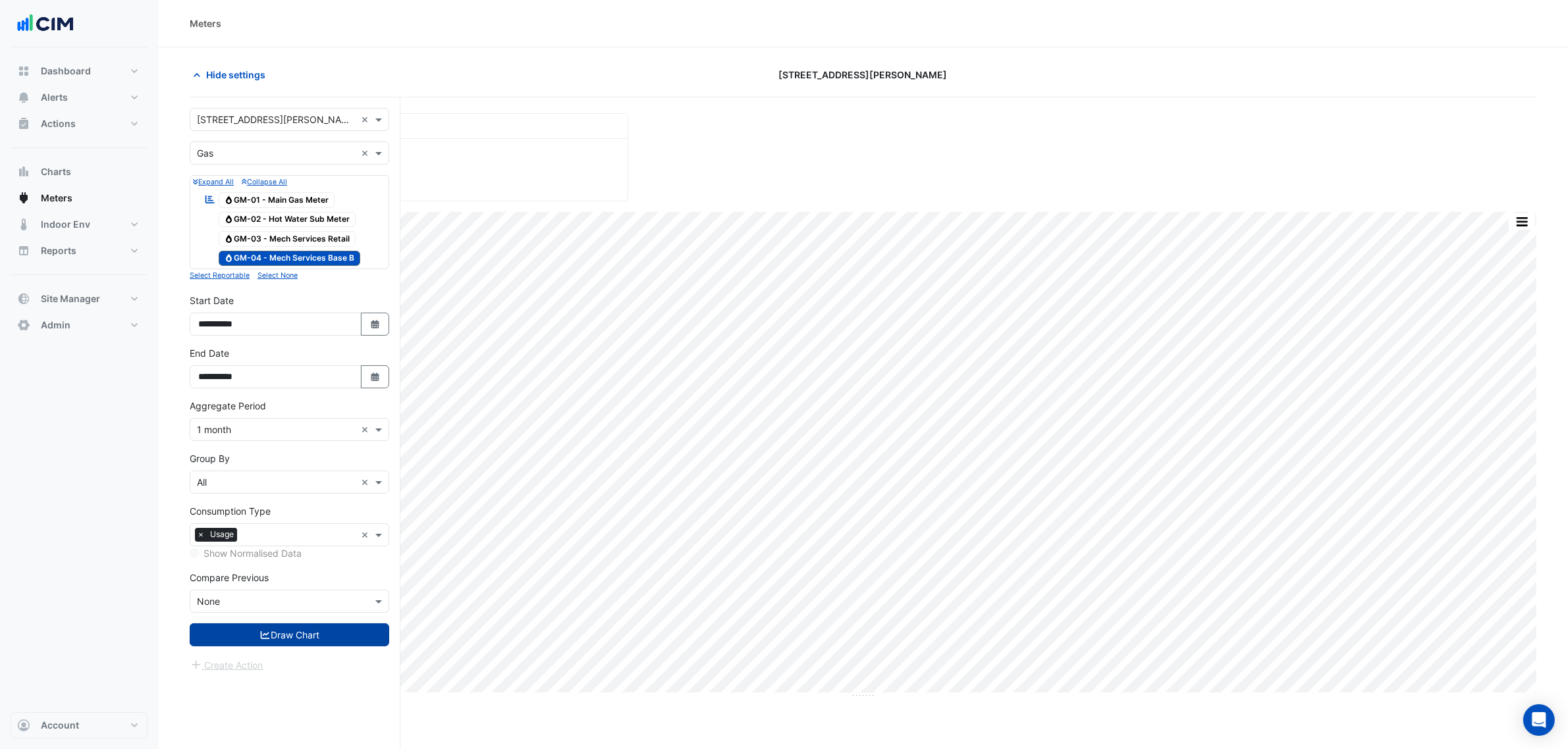
click at [320, 642] on button "Draw Chart" at bounding box center [289, 635] width 199 height 23
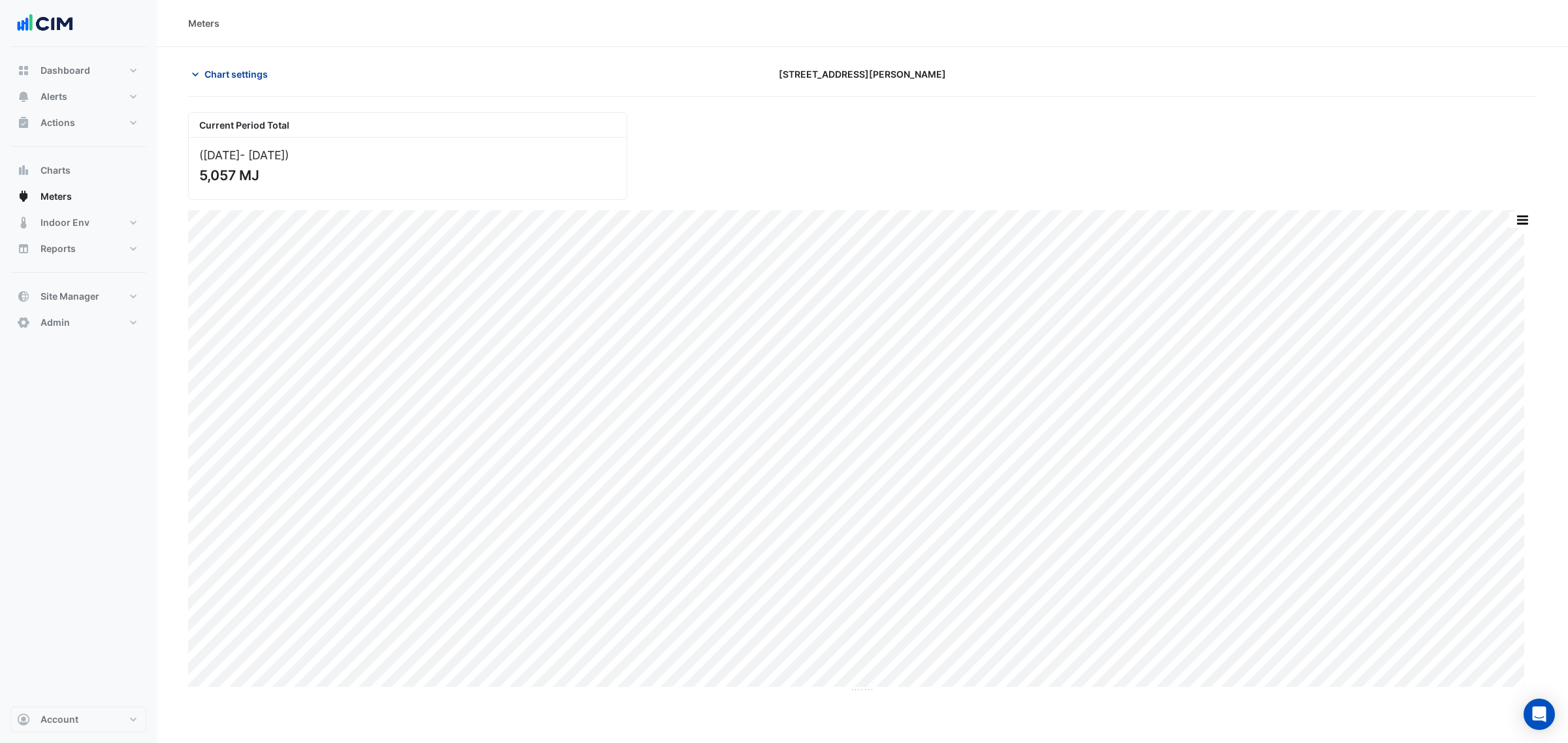
click at [253, 66] on button "Chart settings" at bounding box center [232, 74] width 88 height 23
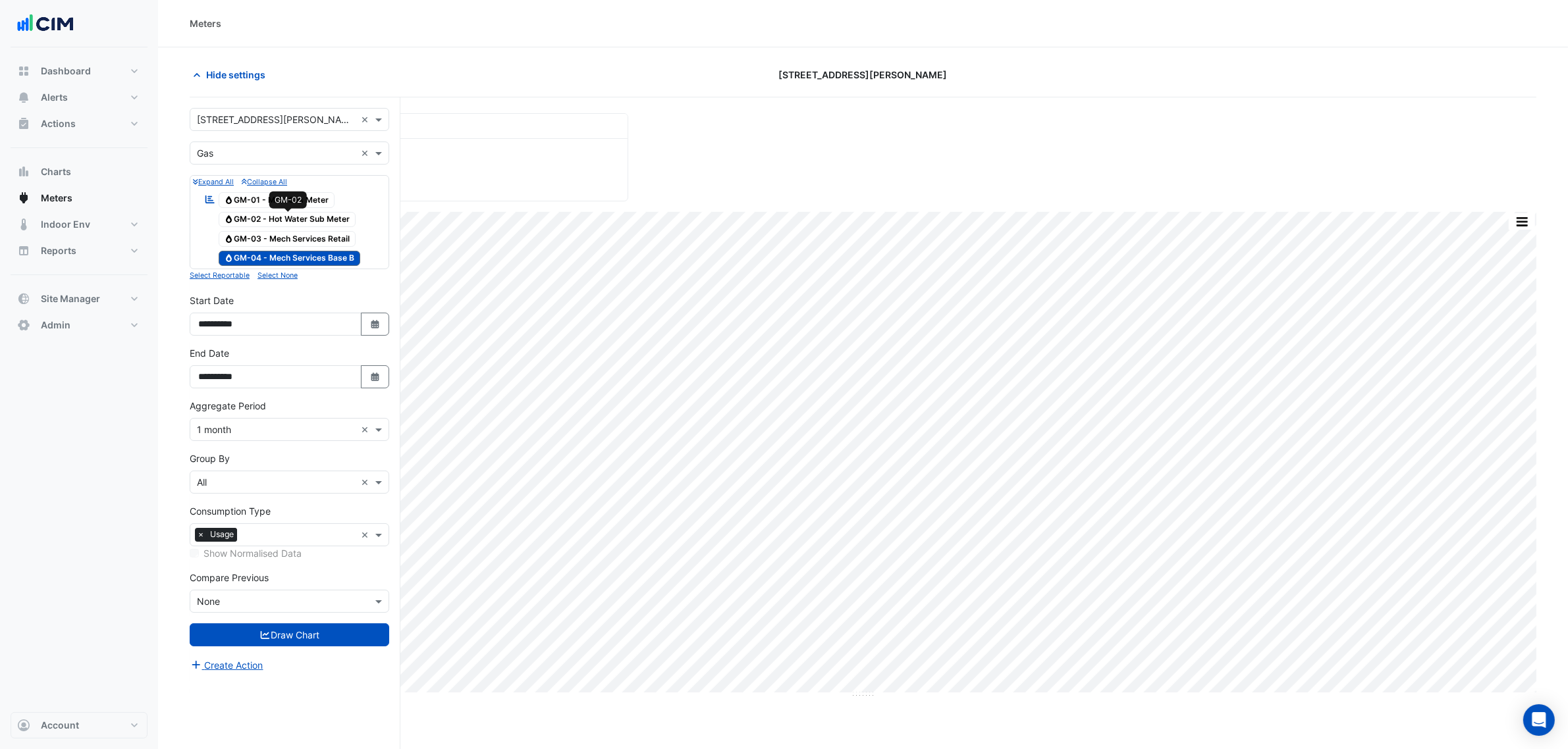
click at [327, 218] on span "Gas GM-02 - Hot Water Sub Meter" at bounding box center [287, 220] width 138 height 16
click at [323, 254] on span "Gas GM-04 - Mech Services Base B" at bounding box center [289, 259] width 142 height 16
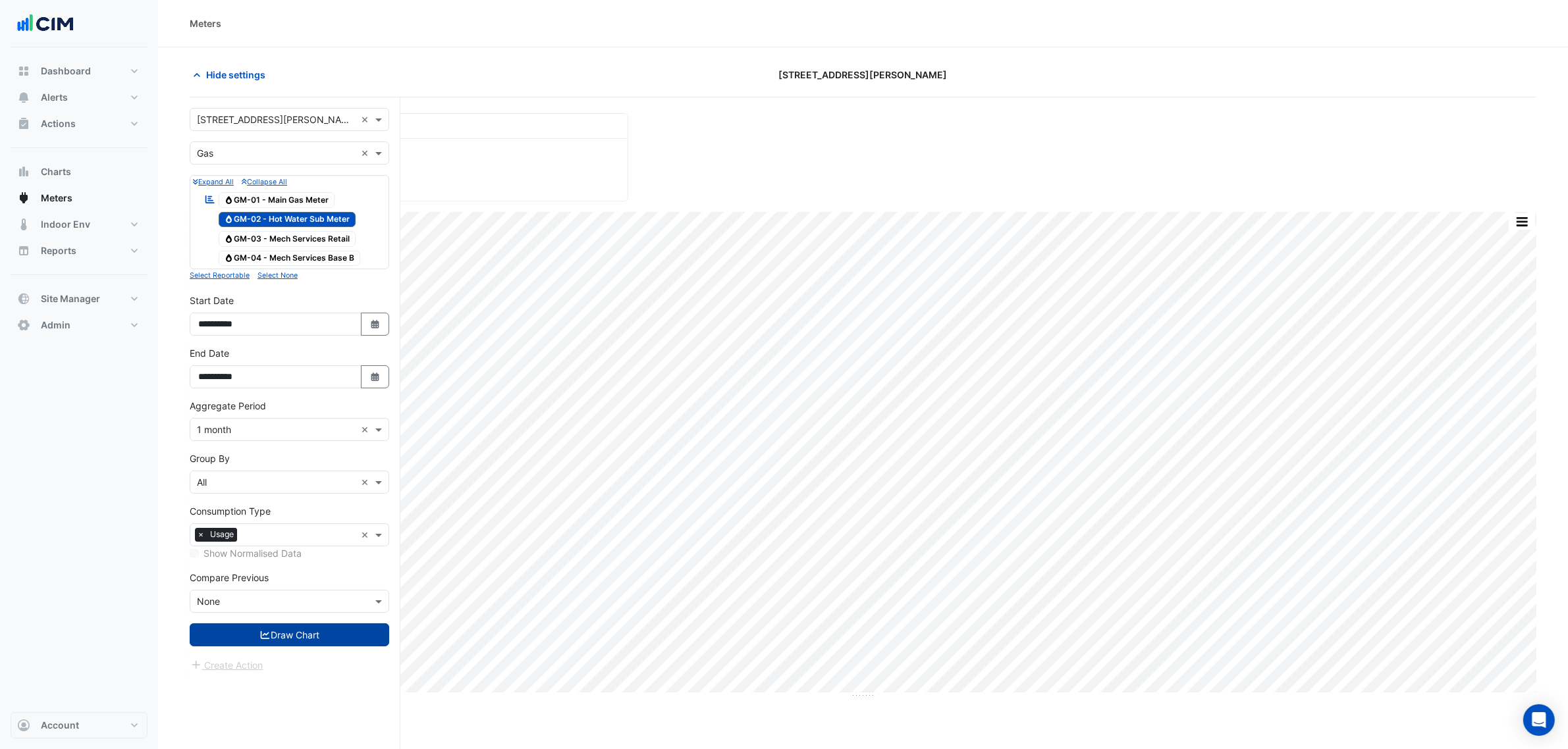
click at [300, 641] on button "Draw Chart" at bounding box center [289, 635] width 199 height 23
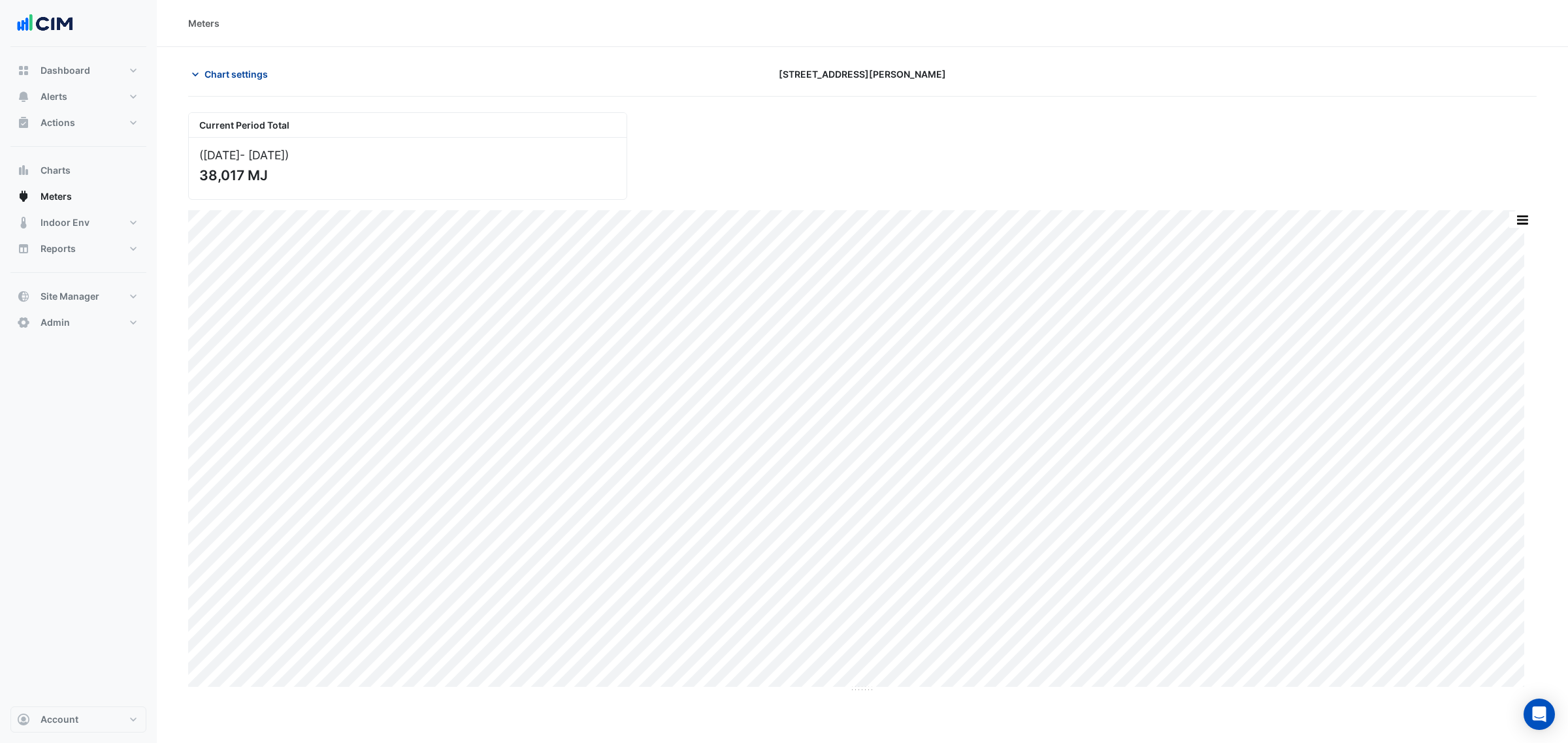
click at [210, 63] on button "Chart settings" at bounding box center [232, 74] width 88 height 23
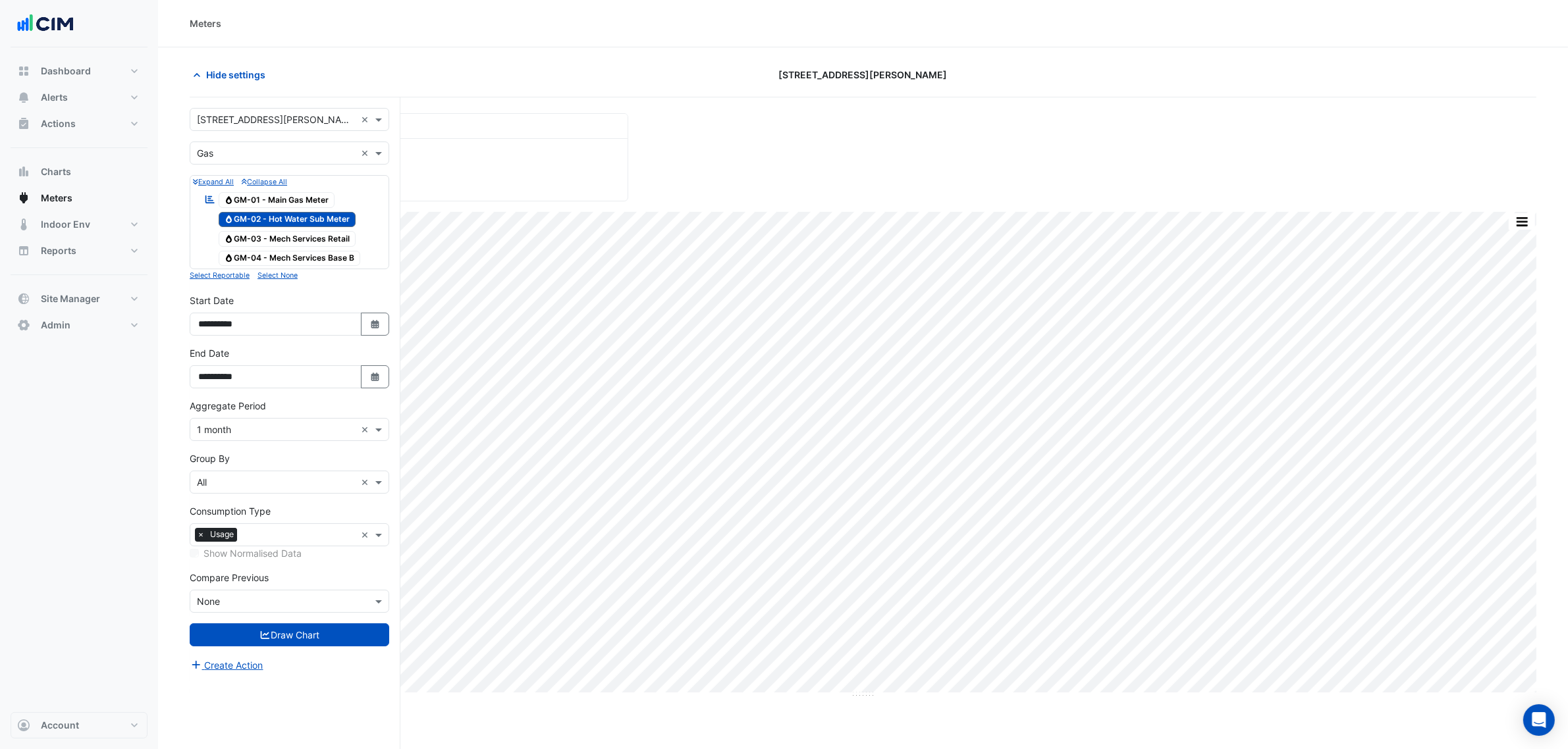
click at [229, 147] on input "text" at bounding box center [276, 154] width 158 height 14
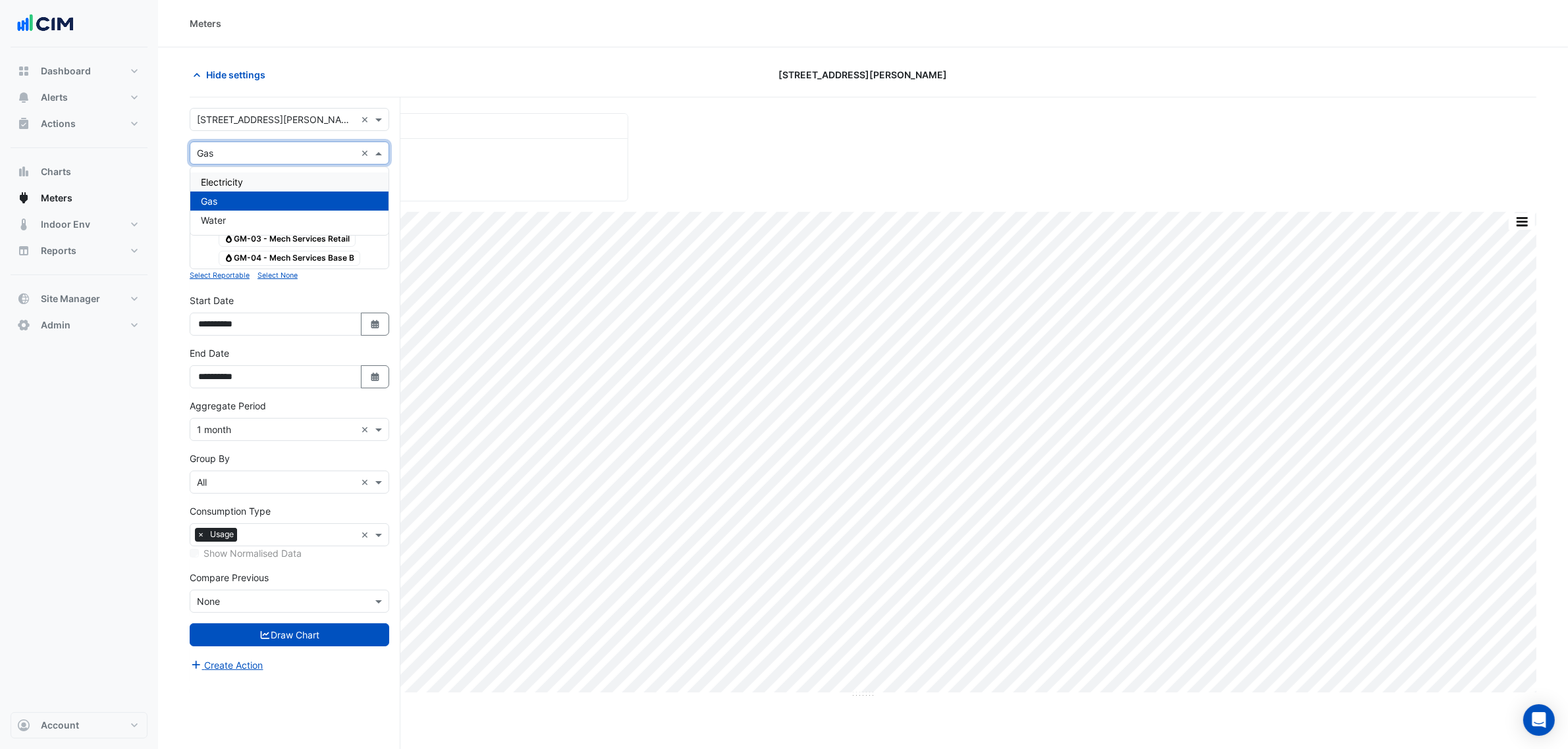
click at [241, 186] on span "Electricity" at bounding box center [221, 182] width 42 height 11
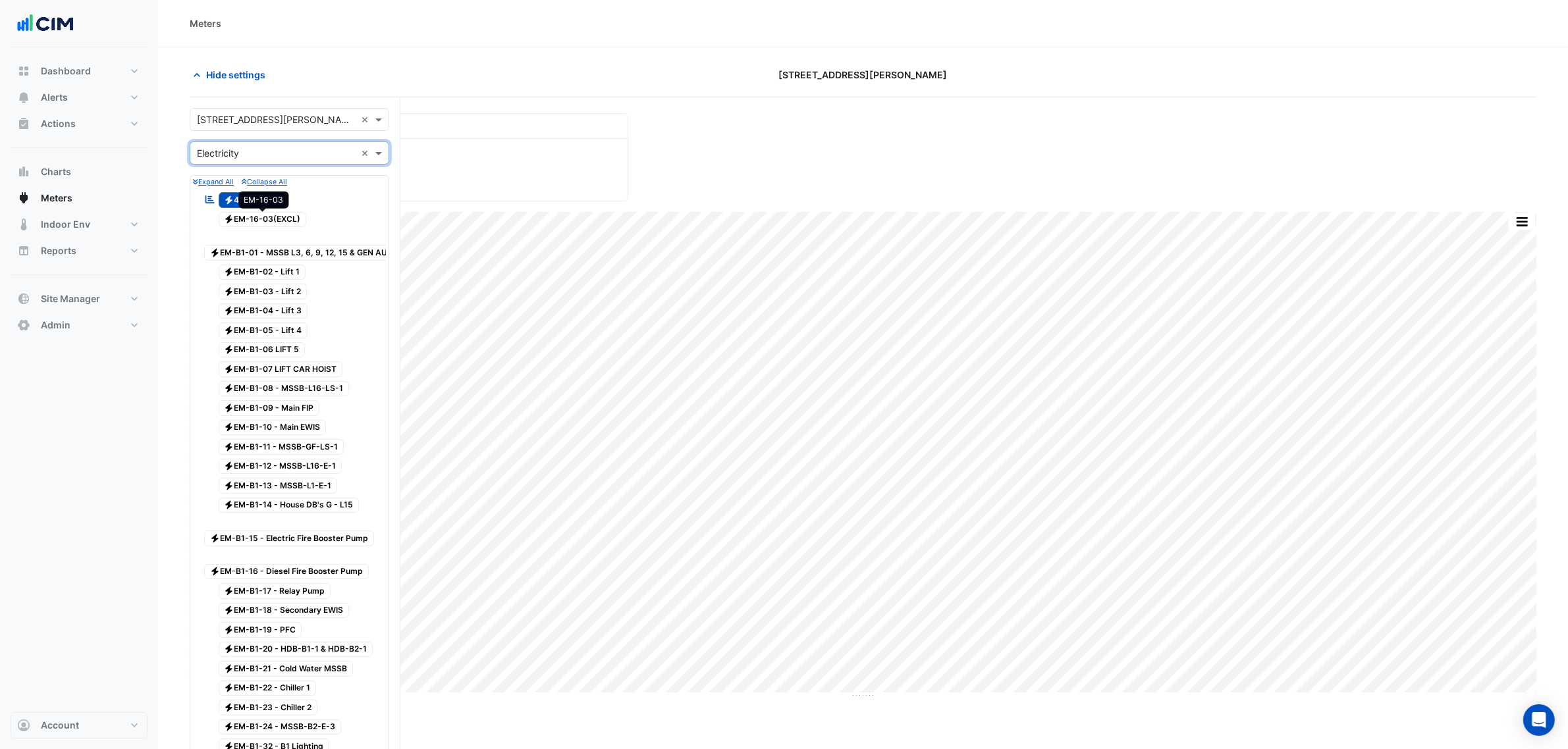
click at [278, 222] on span "Electricity EM-16-03(EXCL)" at bounding box center [263, 220] width 88 height 16
click at [276, 202] on span "Electricity 4103941128" at bounding box center [253, 200] width 70 height 16
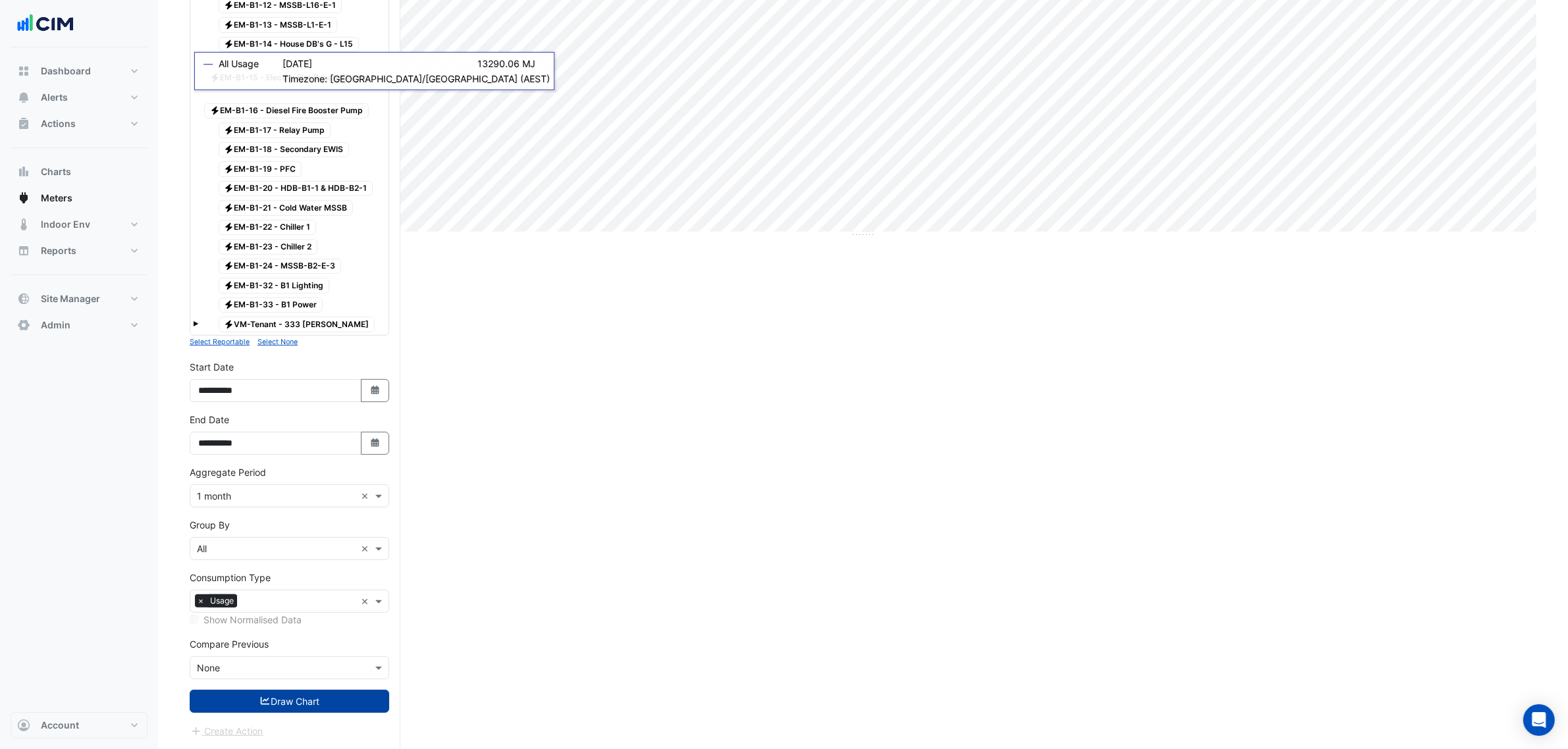
click at [326, 690] on button "Draw Chart" at bounding box center [289, 702] width 199 height 23
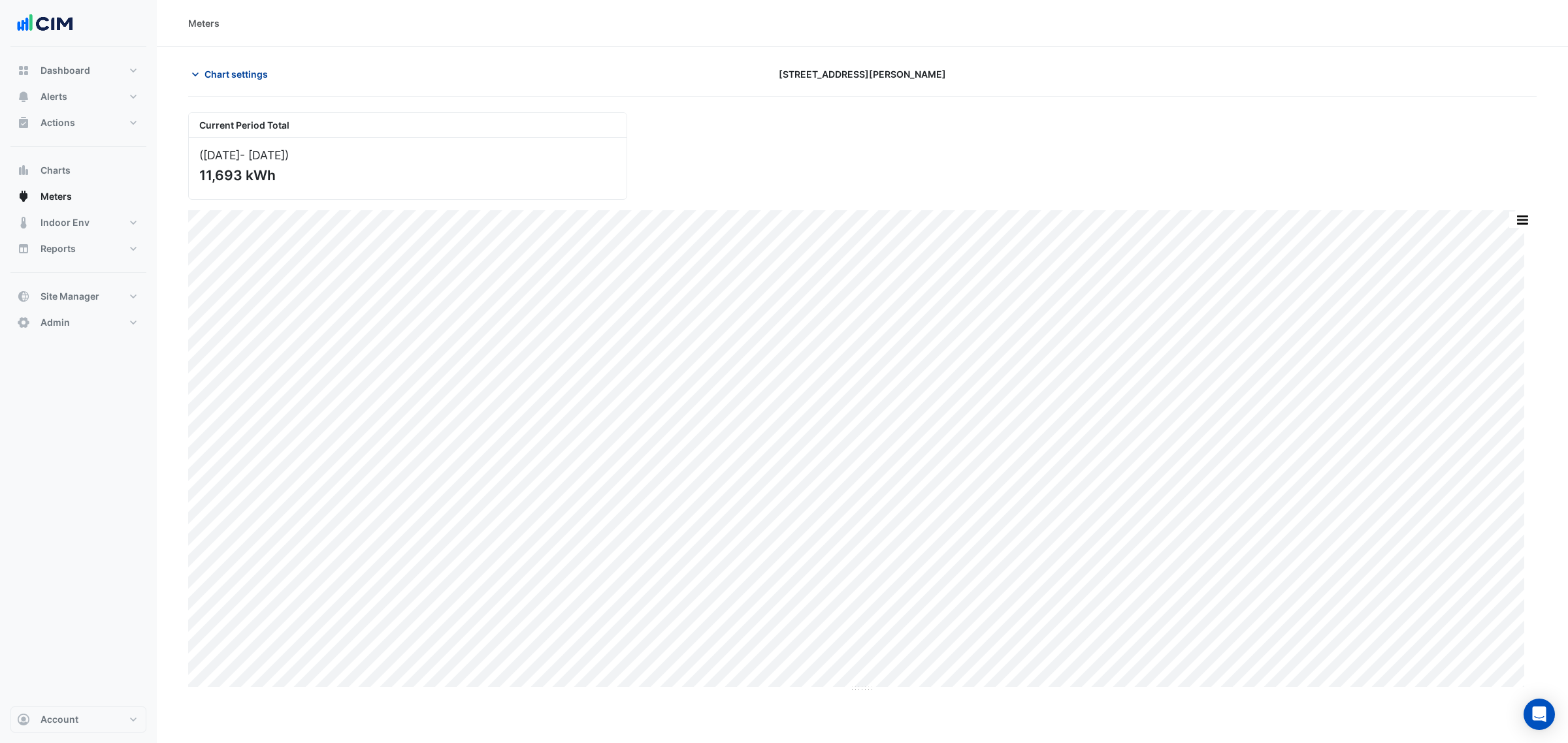
click at [227, 82] on button "Chart settings" at bounding box center [232, 74] width 88 height 23
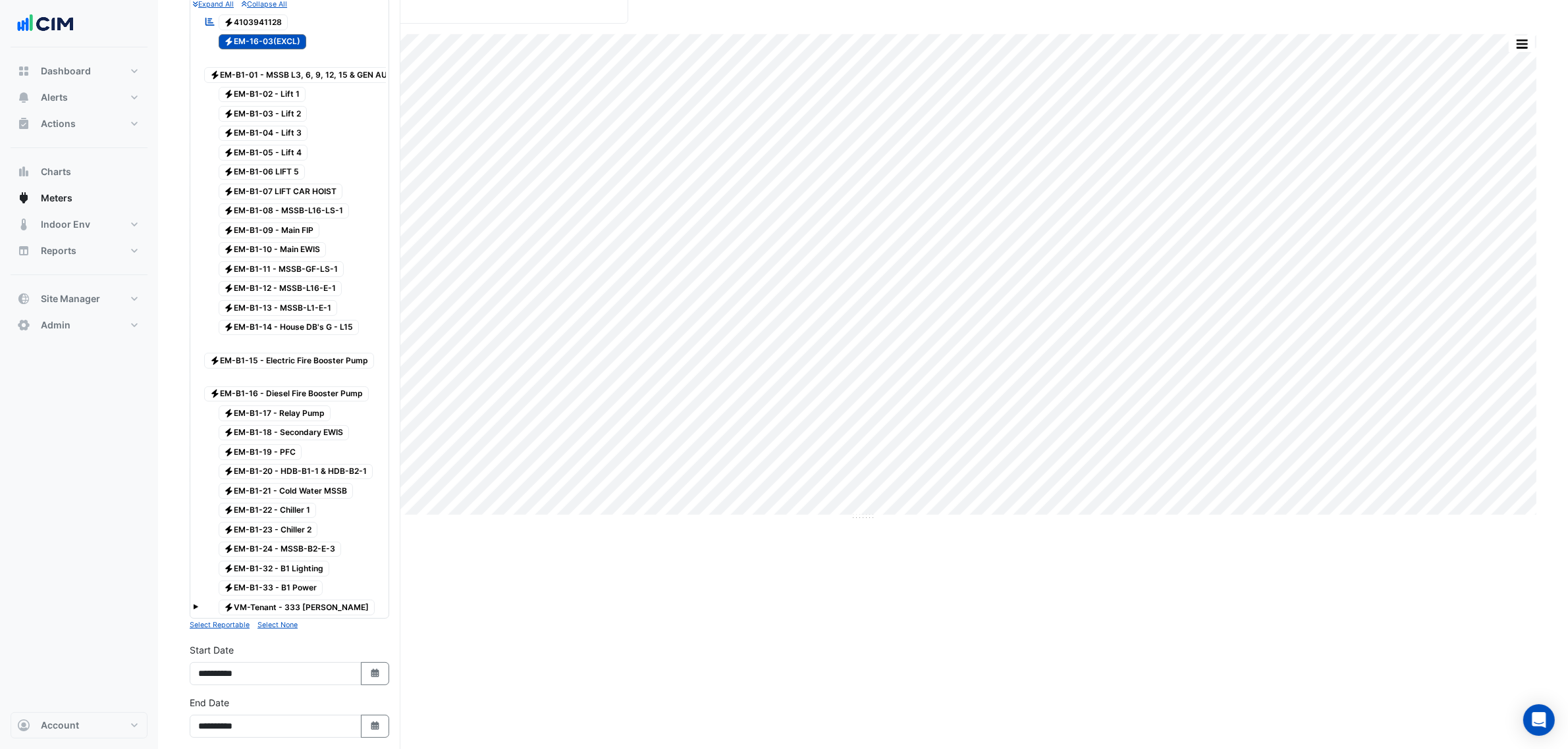
scroll to position [412, 0]
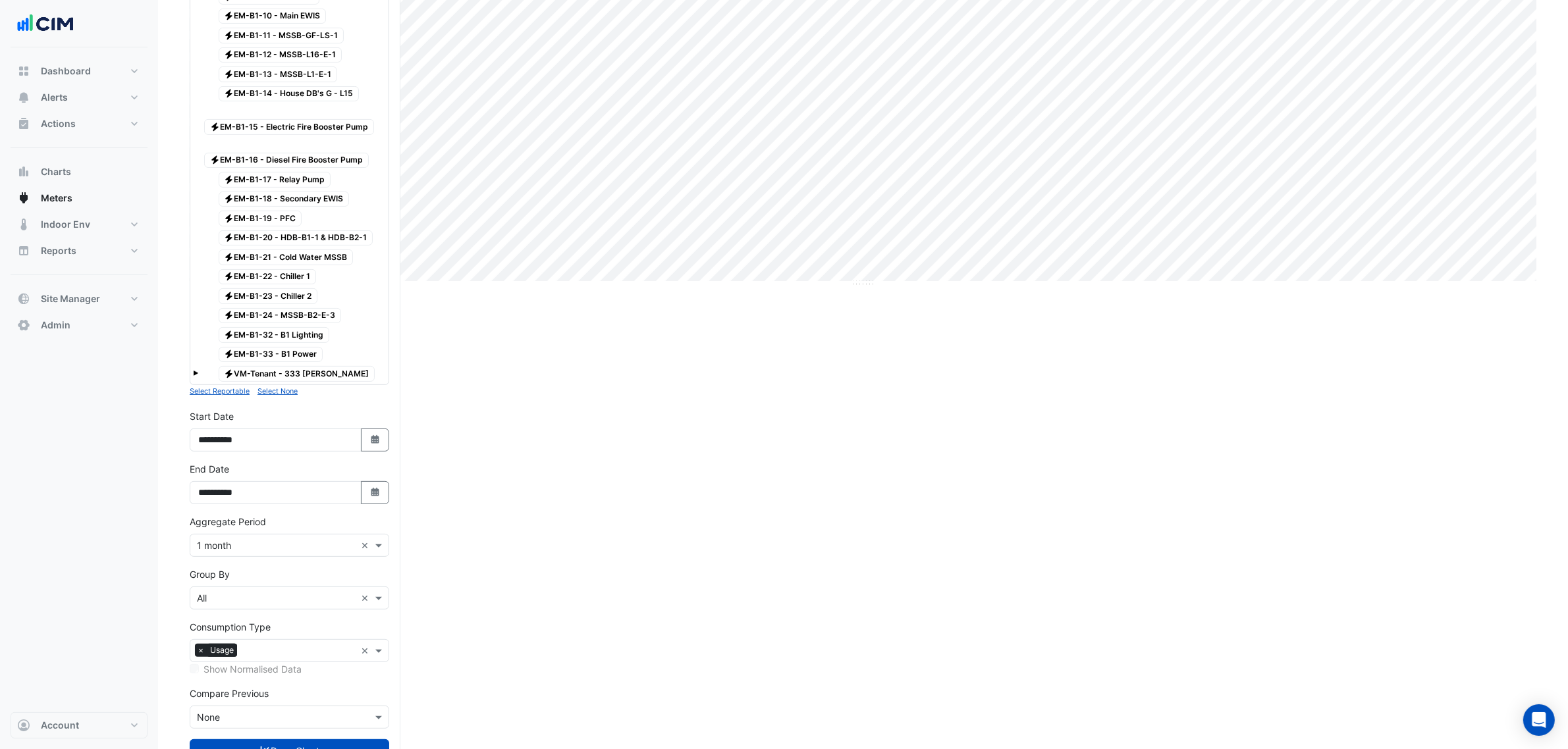
click at [298, 377] on span "Electricity VM-Tenant - 333 George" at bounding box center [297, 374] width 157 height 16
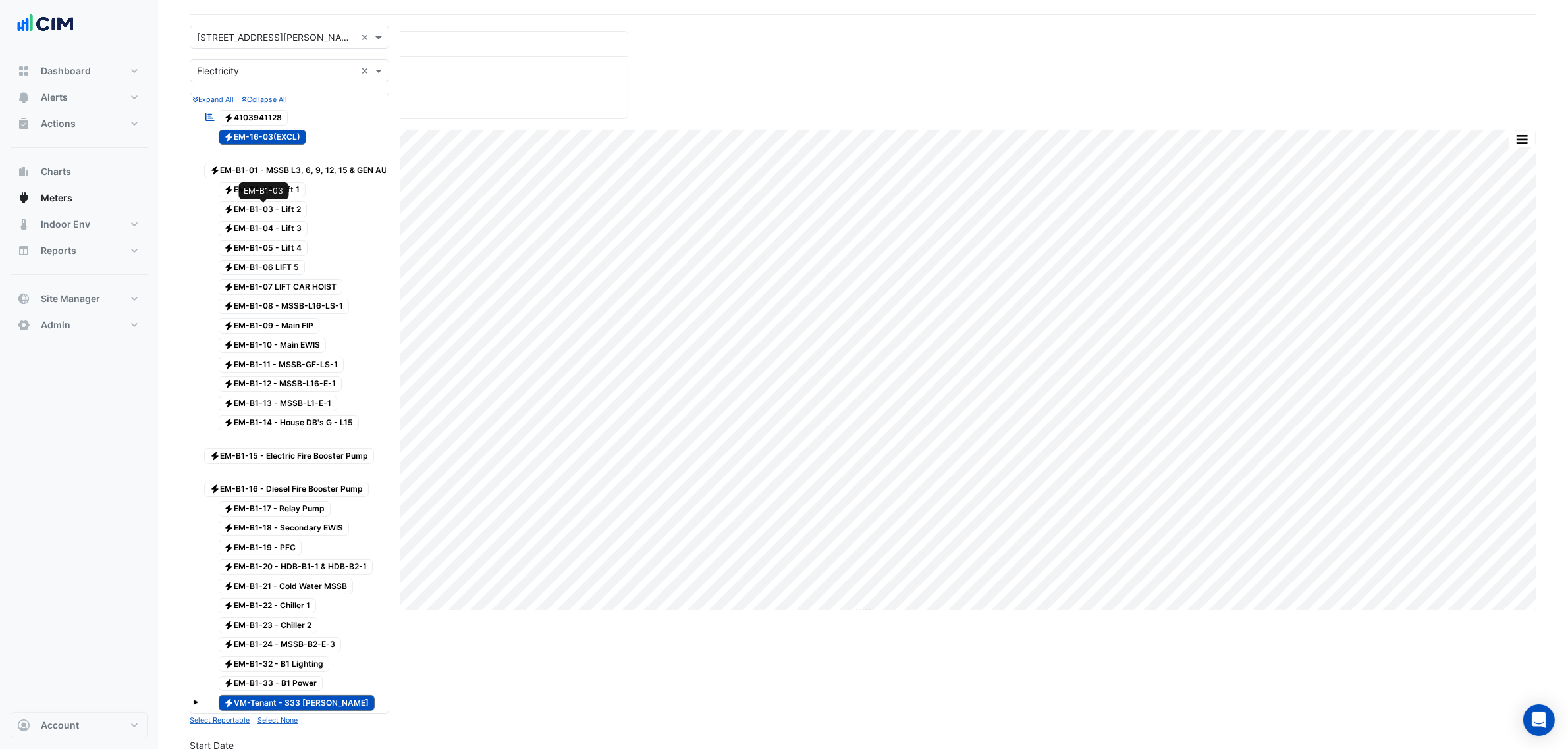
scroll to position [0, 0]
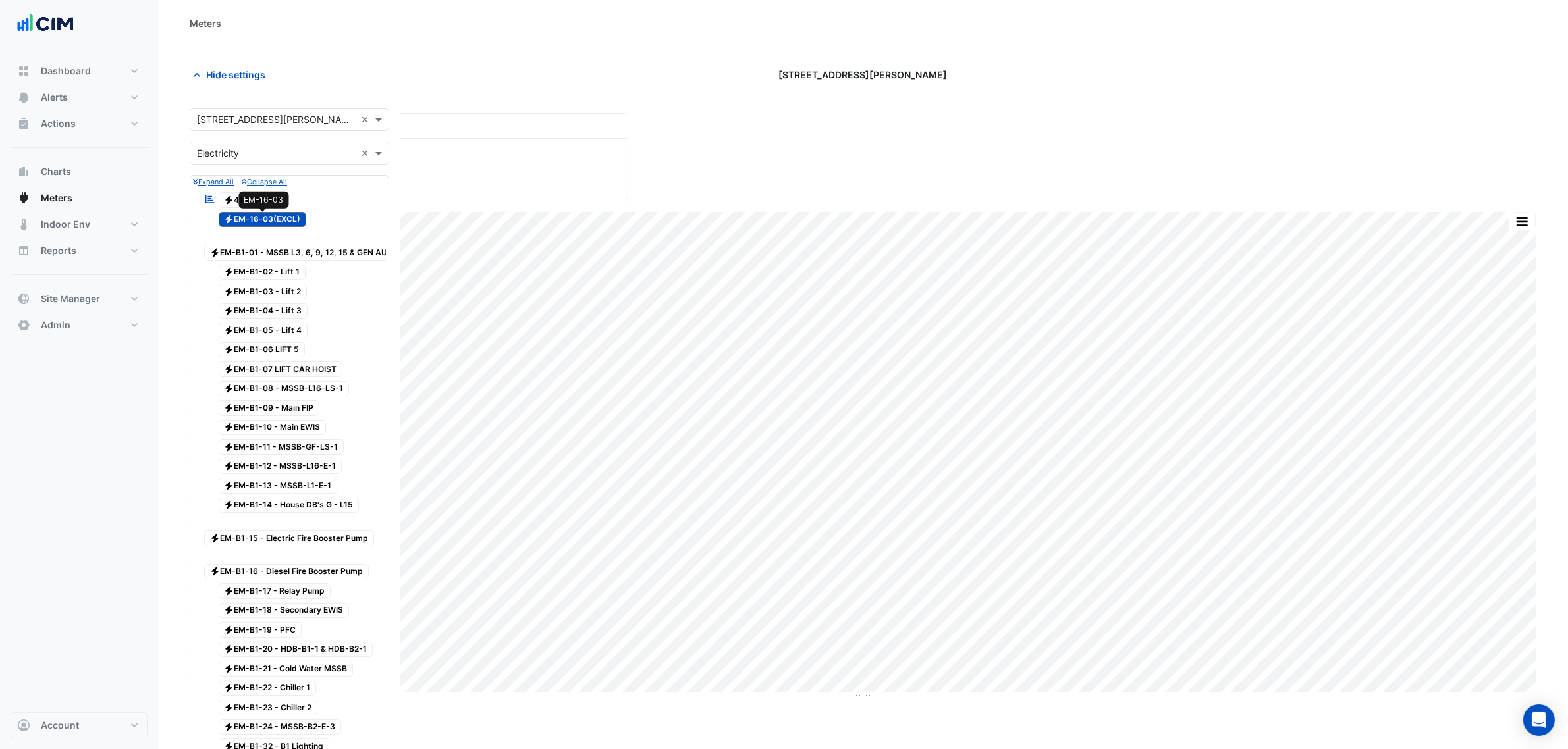
click at [269, 214] on span "Electricity EM-16-03(EXCL)" at bounding box center [263, 220] width 88 height 16
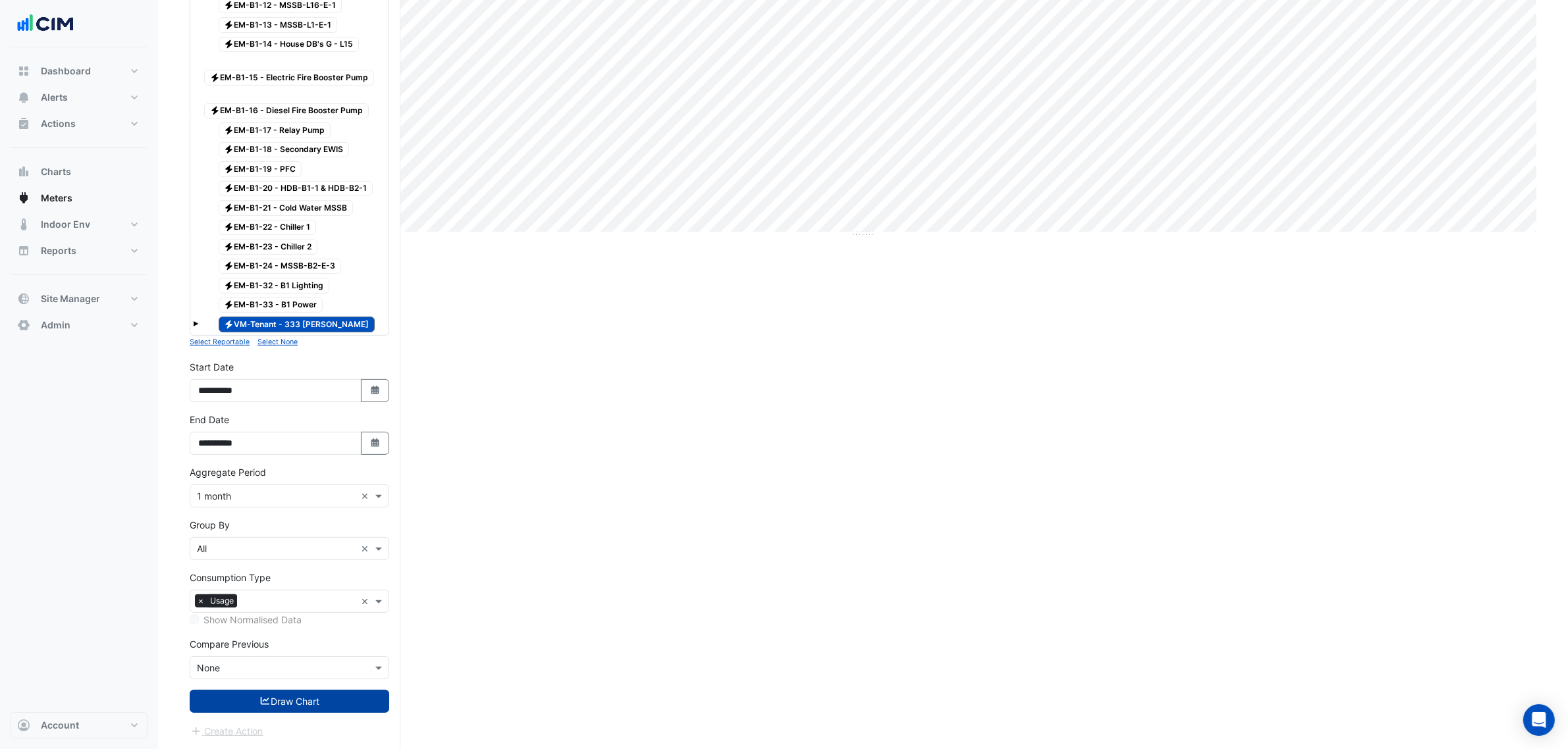
click at [353, 708] on button "Draw Chart" at bounding box center [289, 702] width 199 height 23
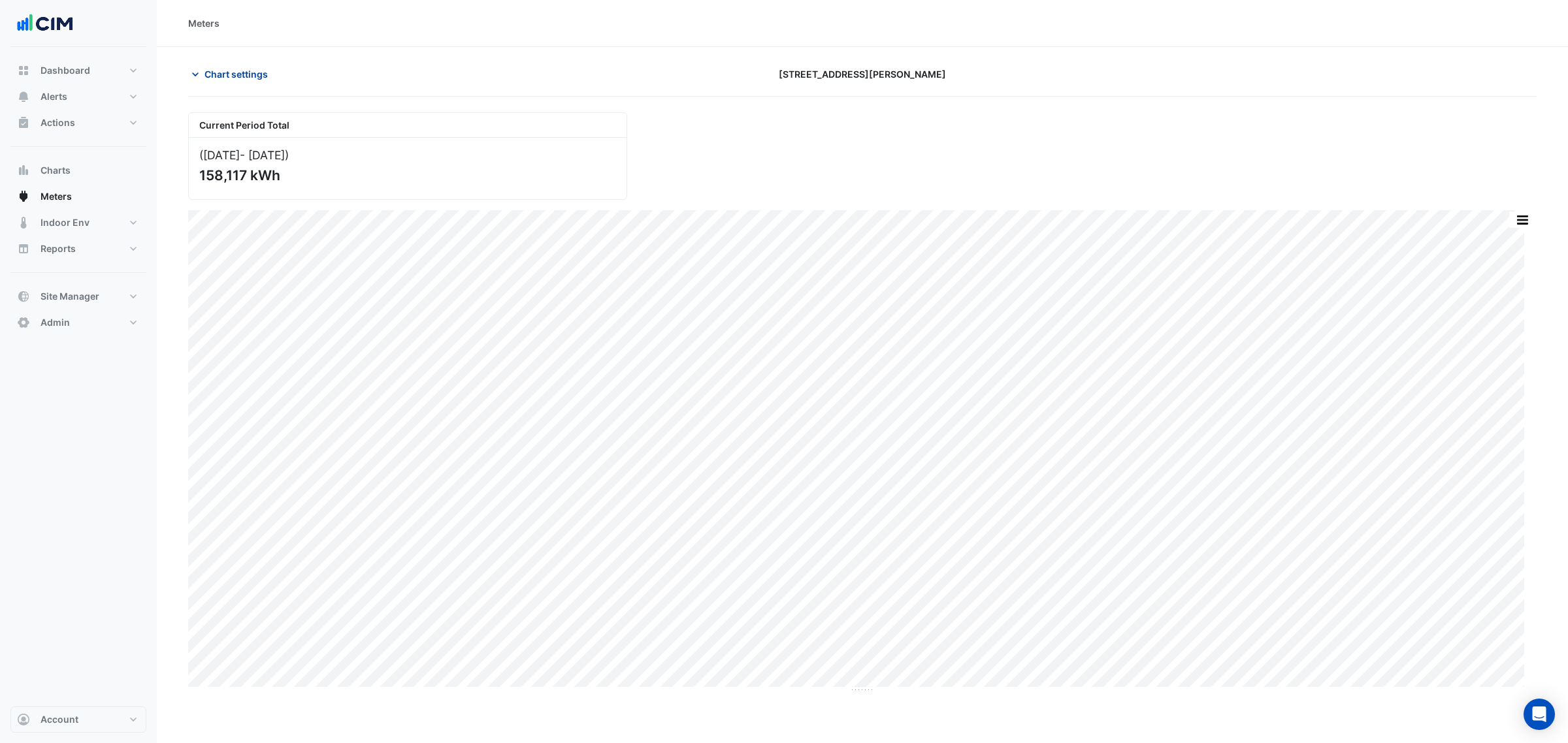
click at [245, 64] on button "Chart settings" at bounding box center [232, 74] width 88 height 23
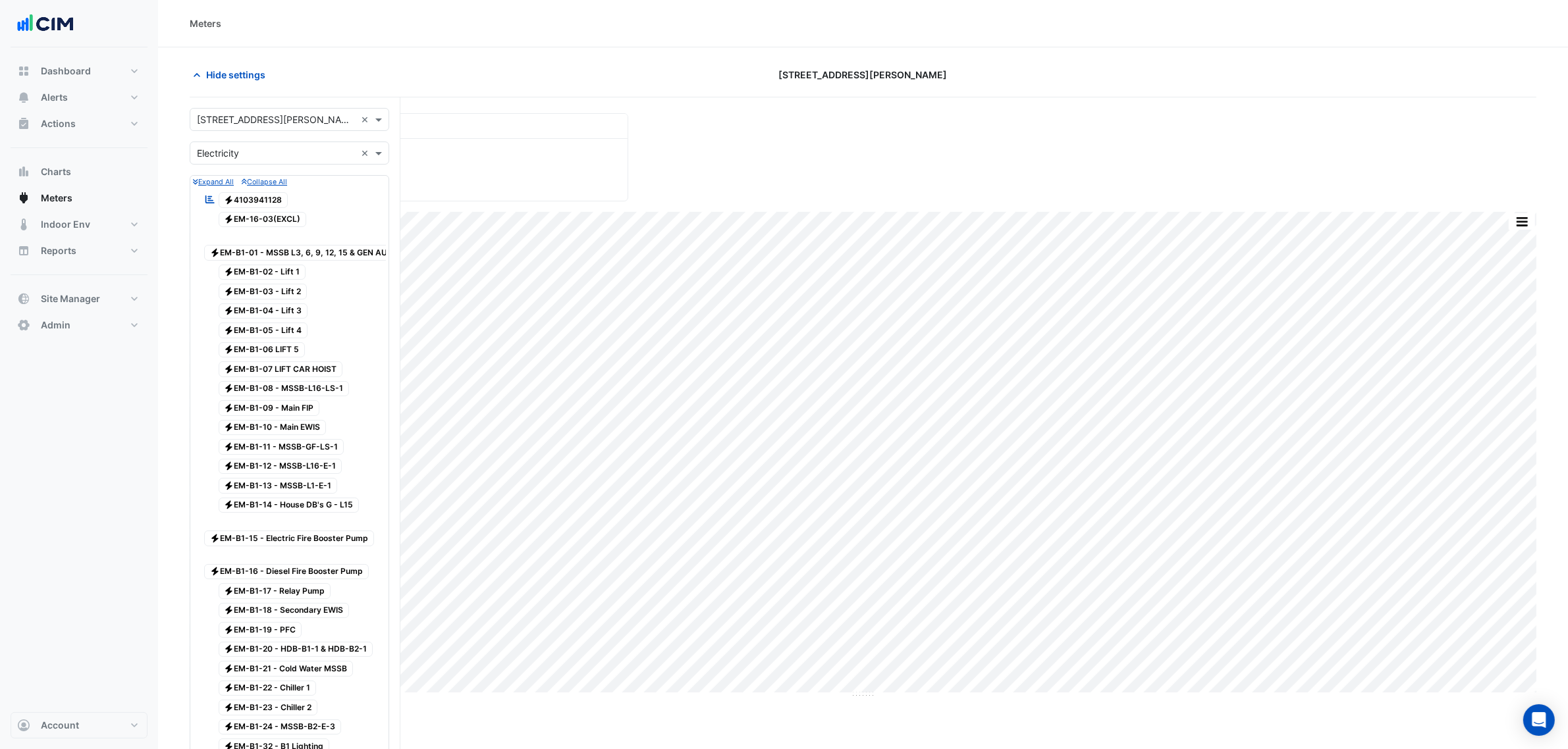
click at [251, 199] on span "Electricity 4103941128" at bounding box center [253, 200] width 70 height 16
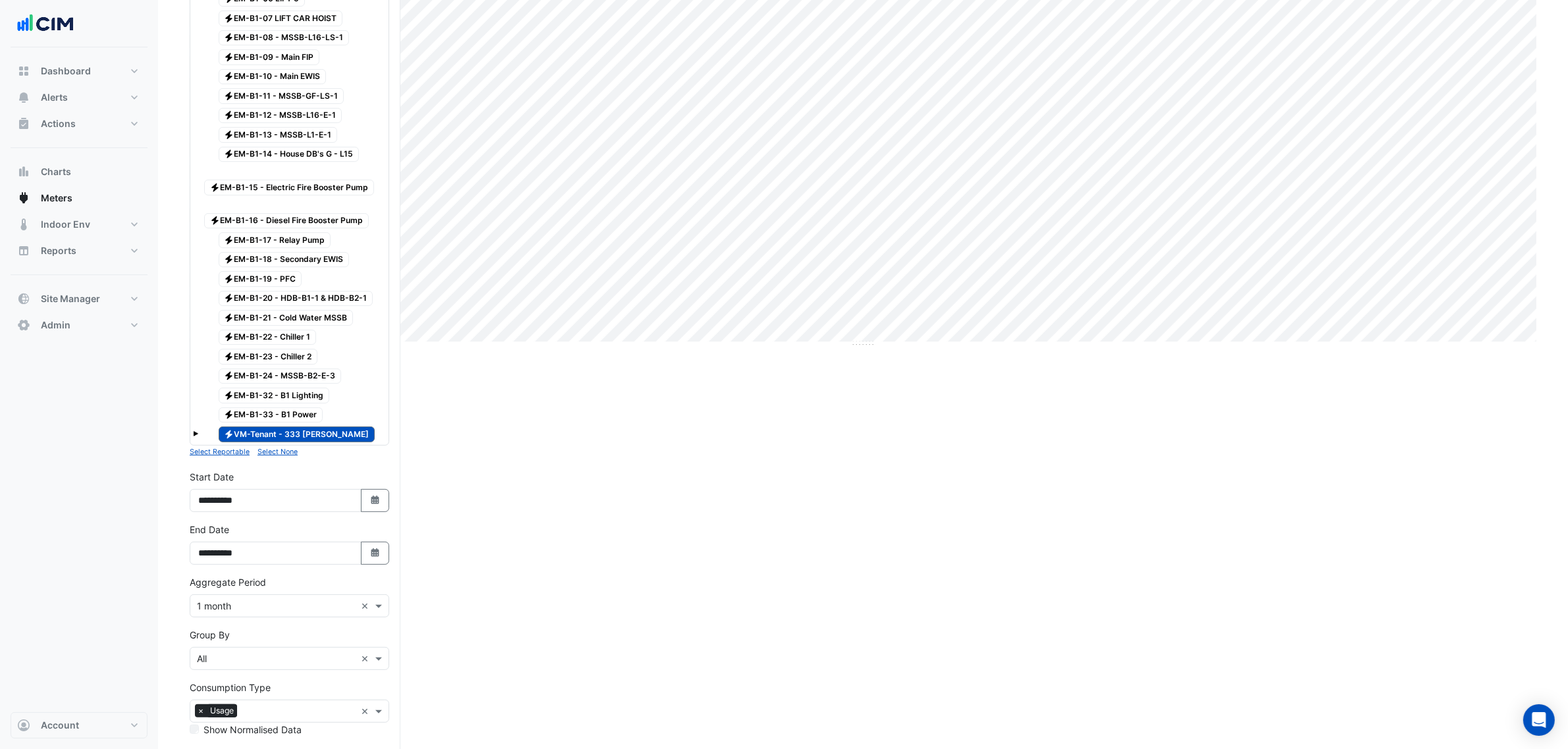
scroll to position [483, 0]
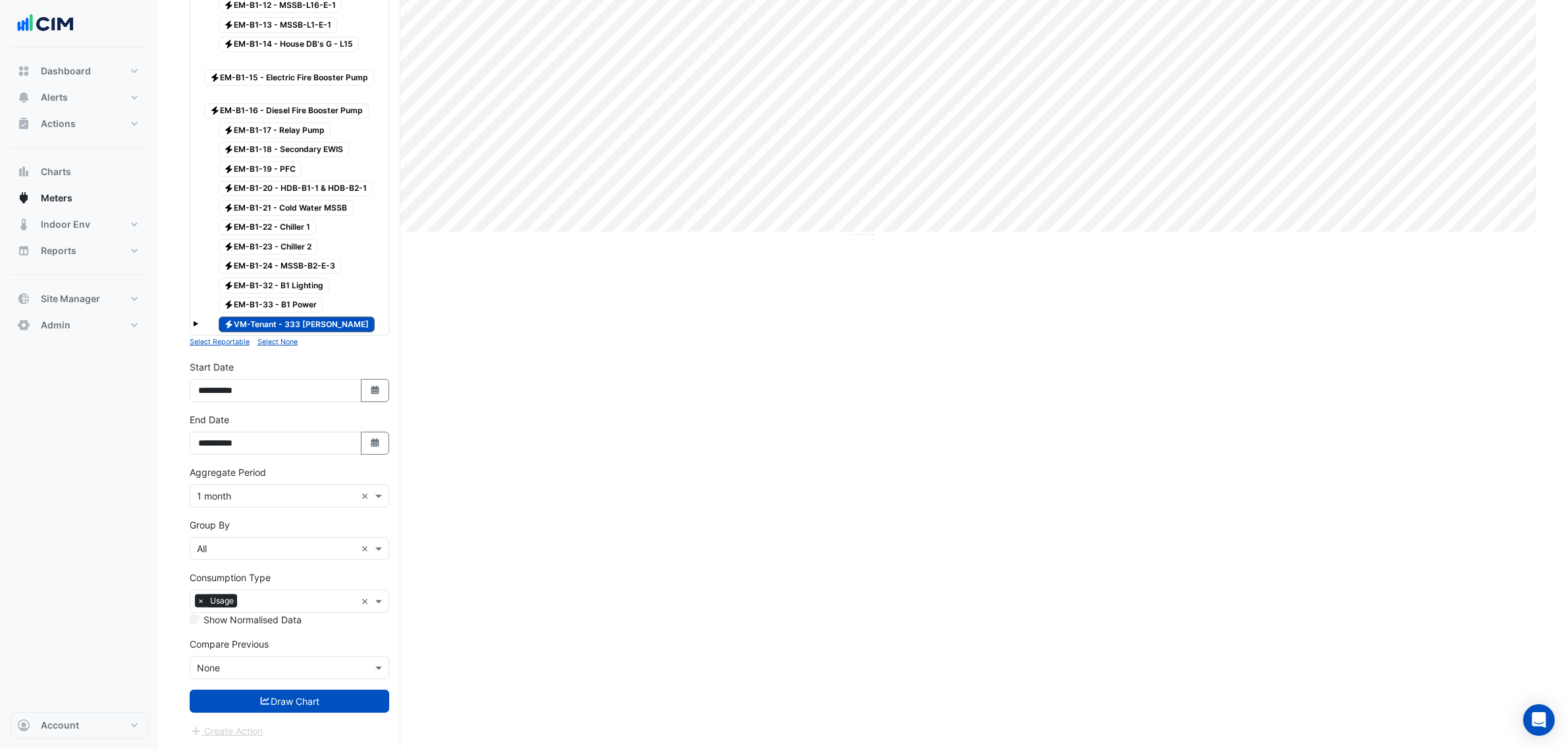
click at [291, 317] on span "Electricity VM-Tenant - 333 George" at bounding box center [297, 324] width 157 height 16
click at [298, 686] on form "× 333 George Street × × Electricity × Expand All Collapse All Reportable Electr…" at bounding box center [289, 193] width 199 height 1092
click at [300, 695] on button "Draw Chart" at bounding box center [289, 702] width 199 height 23
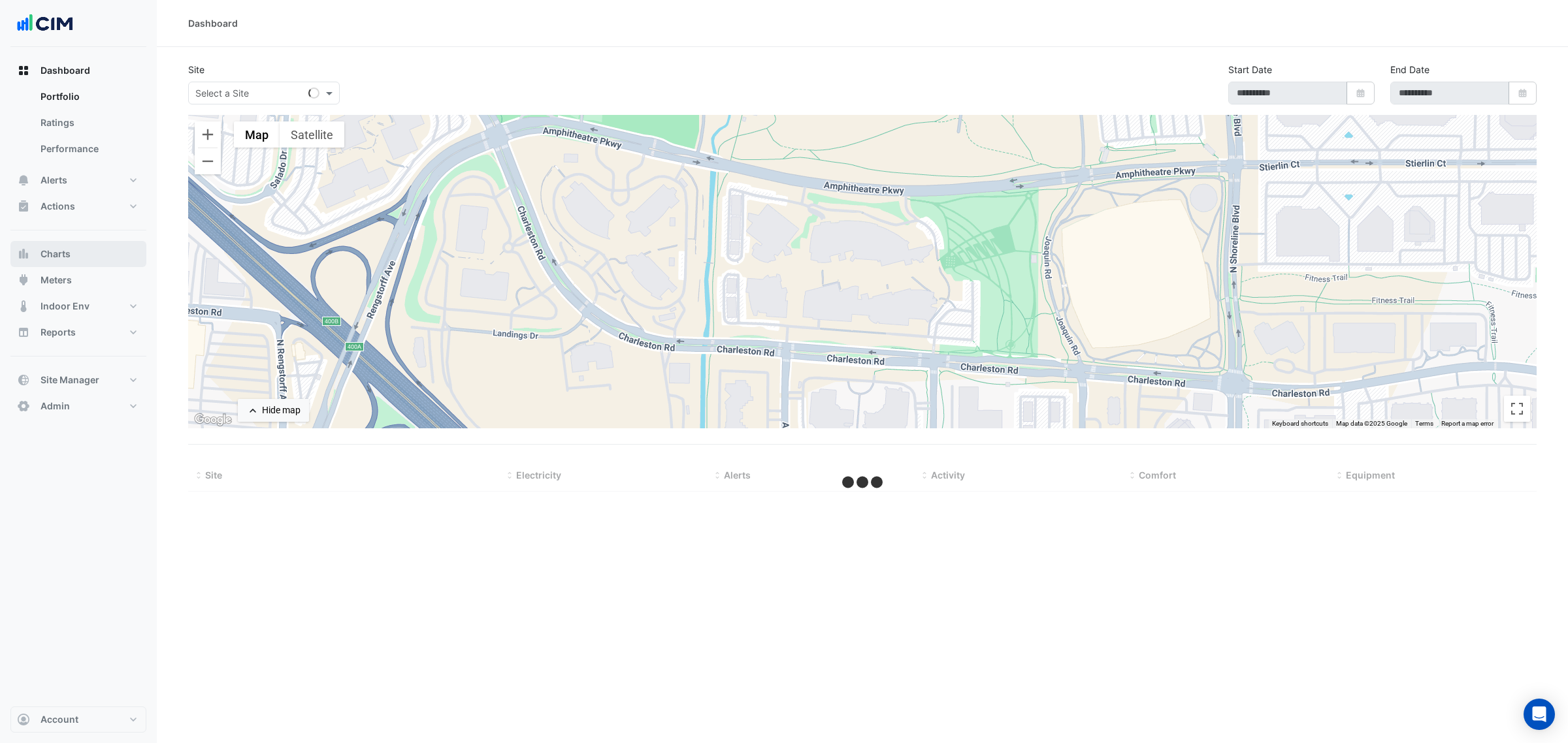
select select "***"
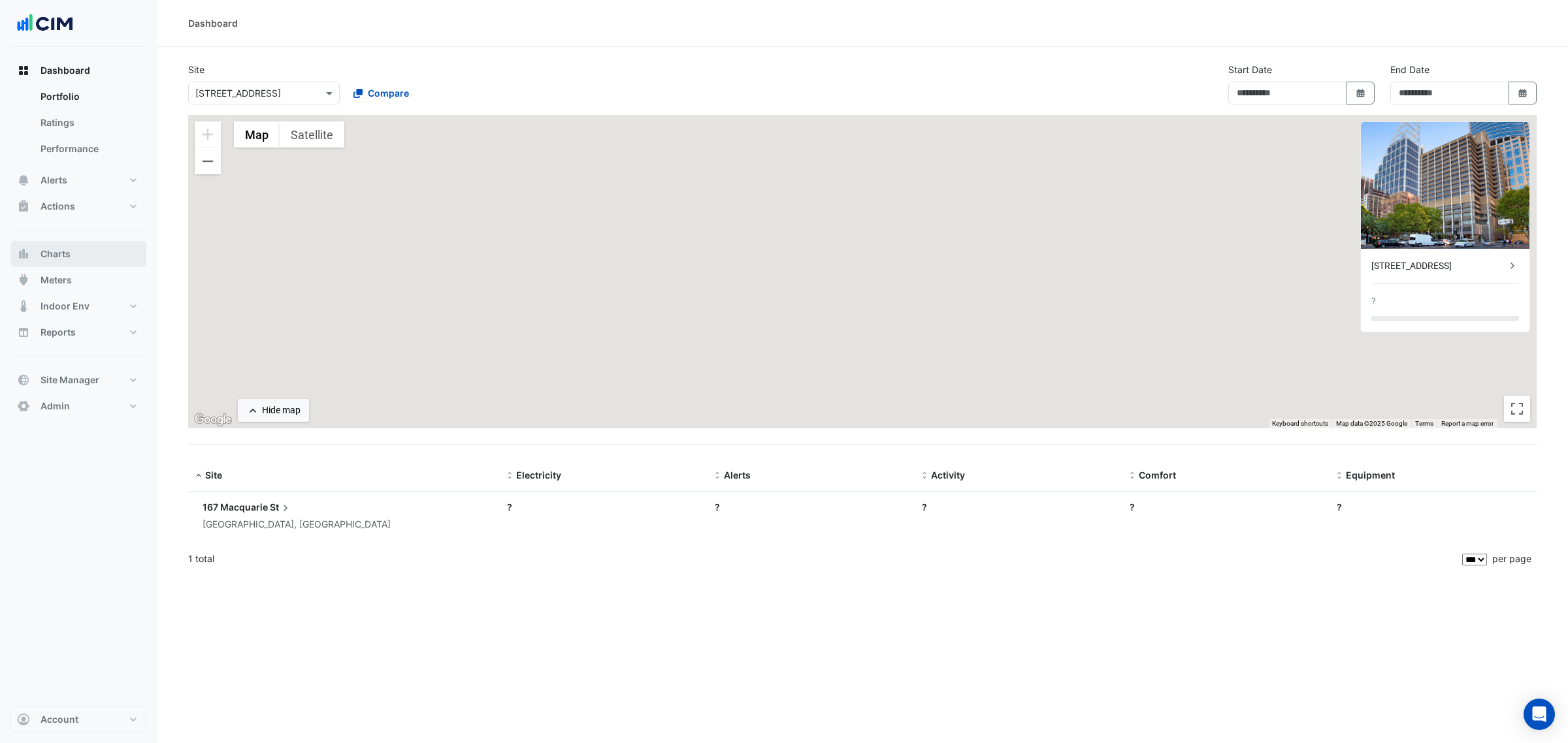
type input "**********"
click at [103, 249] on button "Charts" at bounding box center [79, 254] width 136 height 26
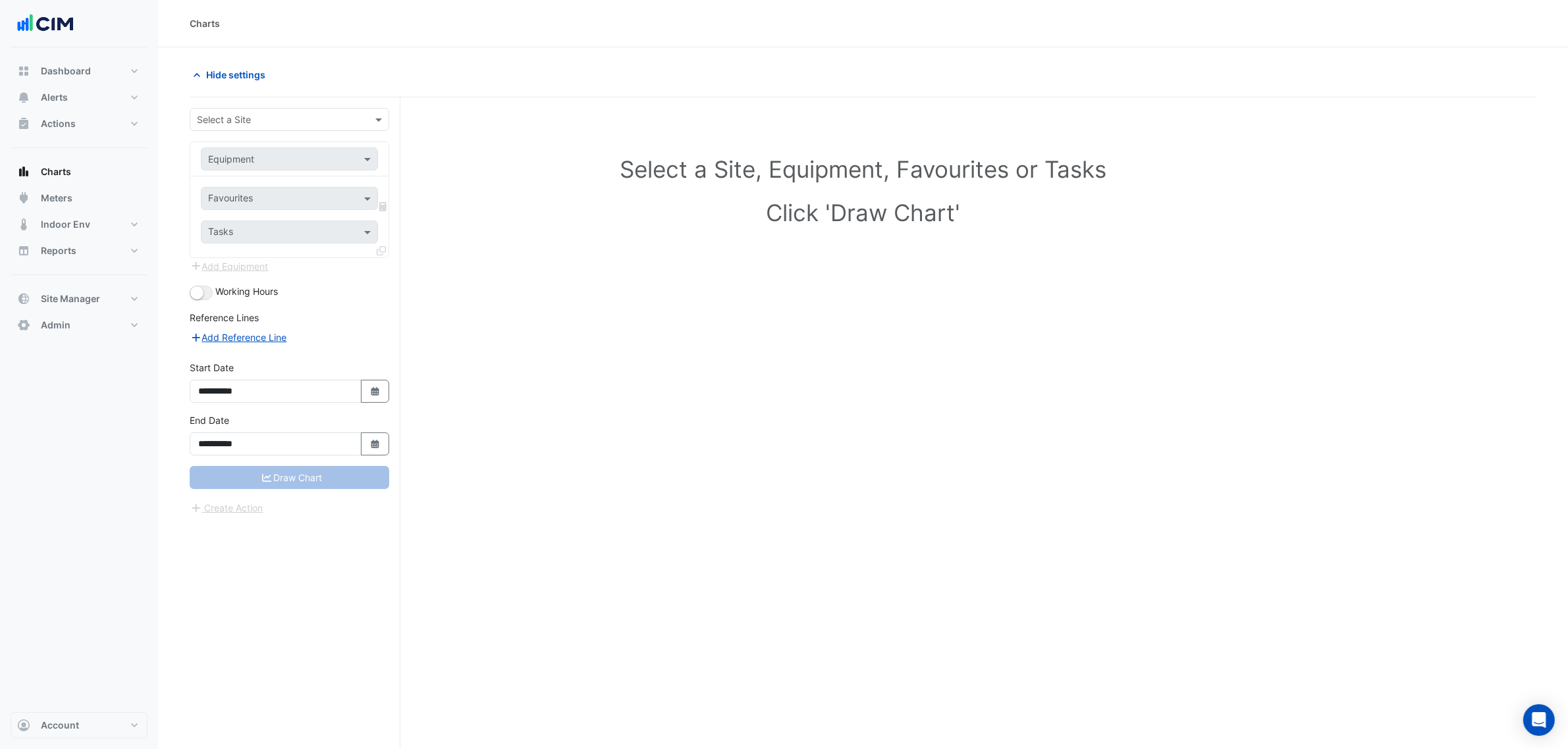
click at [270, 120] on input "text" at bounding box center [276, 120] width 158 height 14
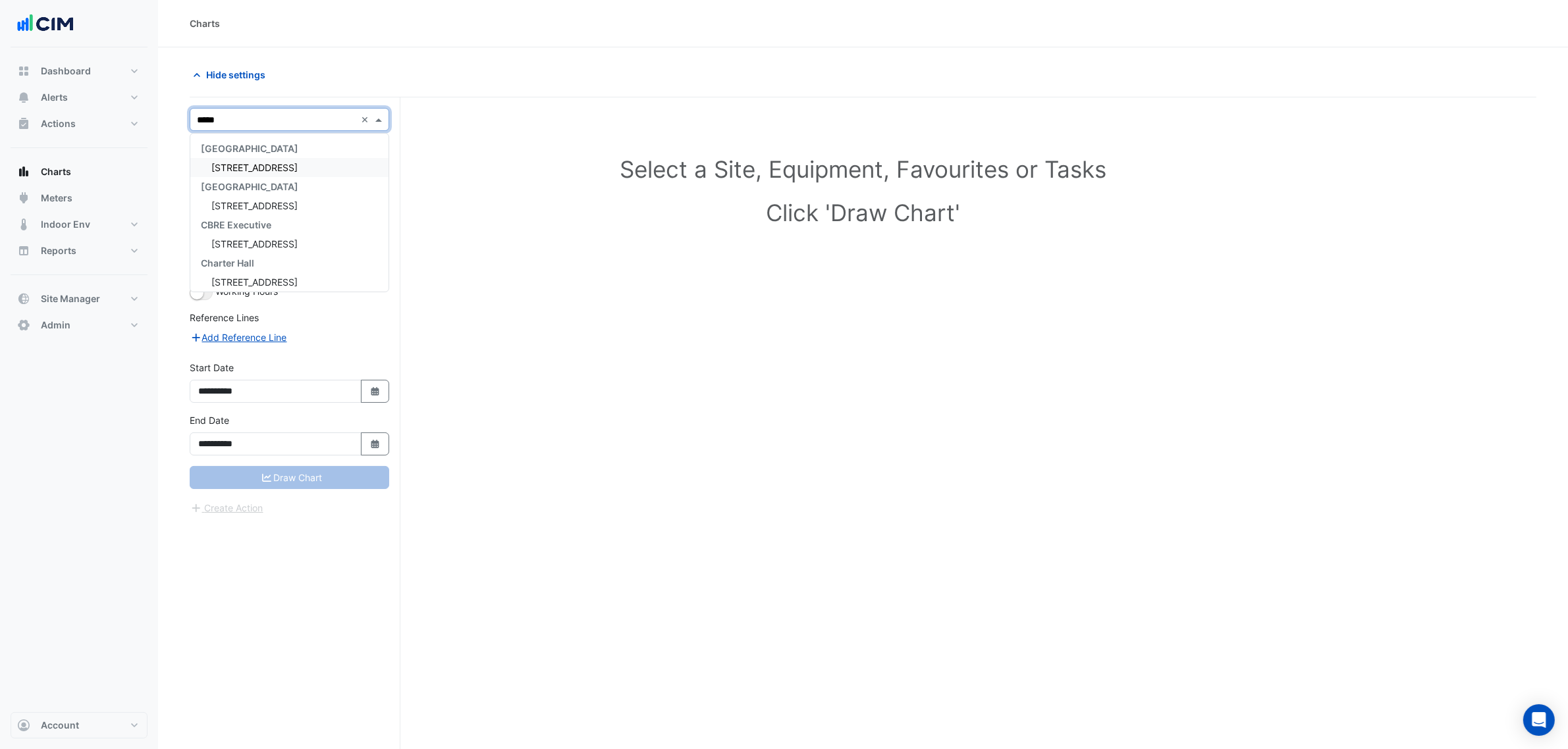
type input "******"
click at [268, 160] on input "text" at bounding box center [276, 160] width 136 height 14
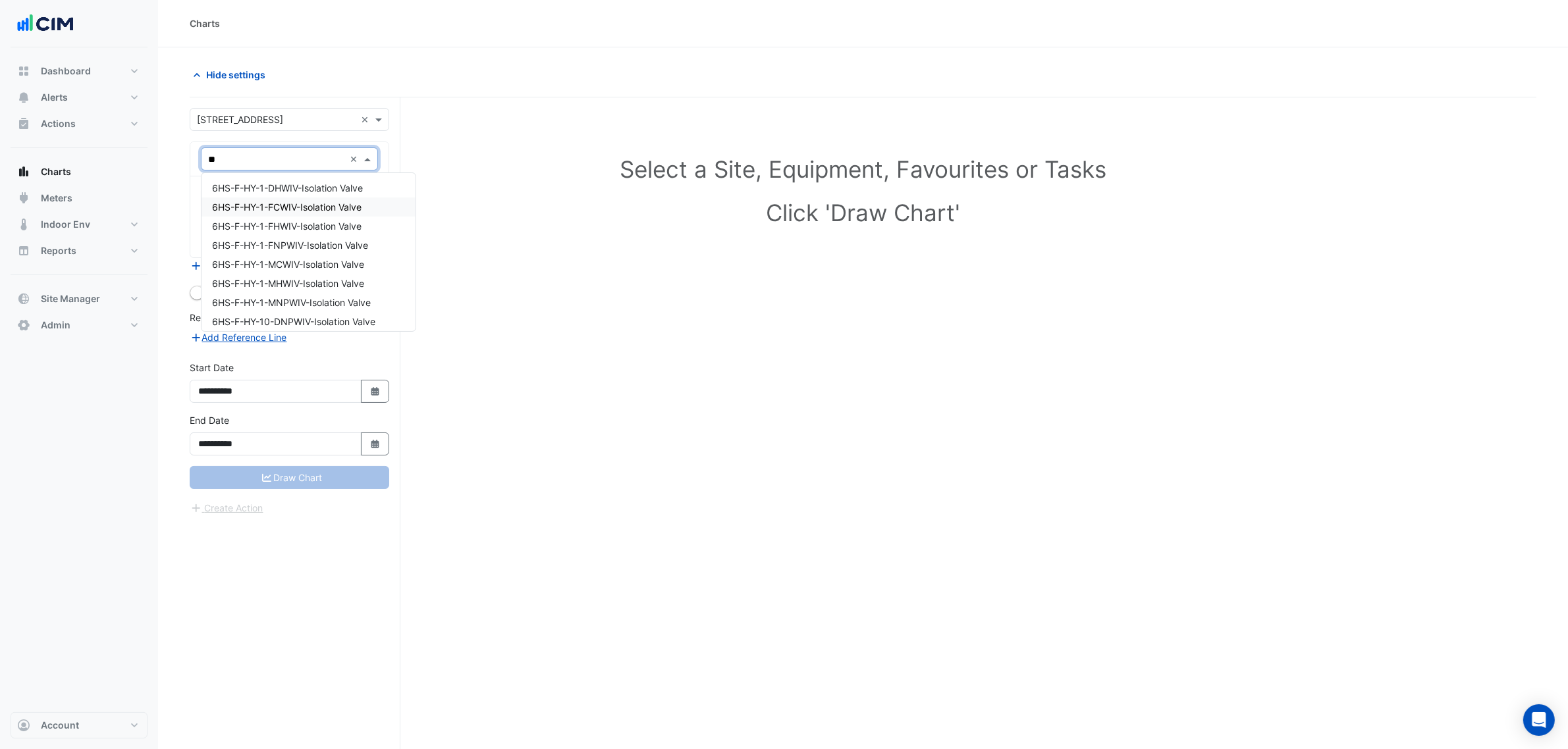
type input "***"
click at [303, 206] on div "VAV-L01-02" at bounding box center [289, 207] width 175 height 19
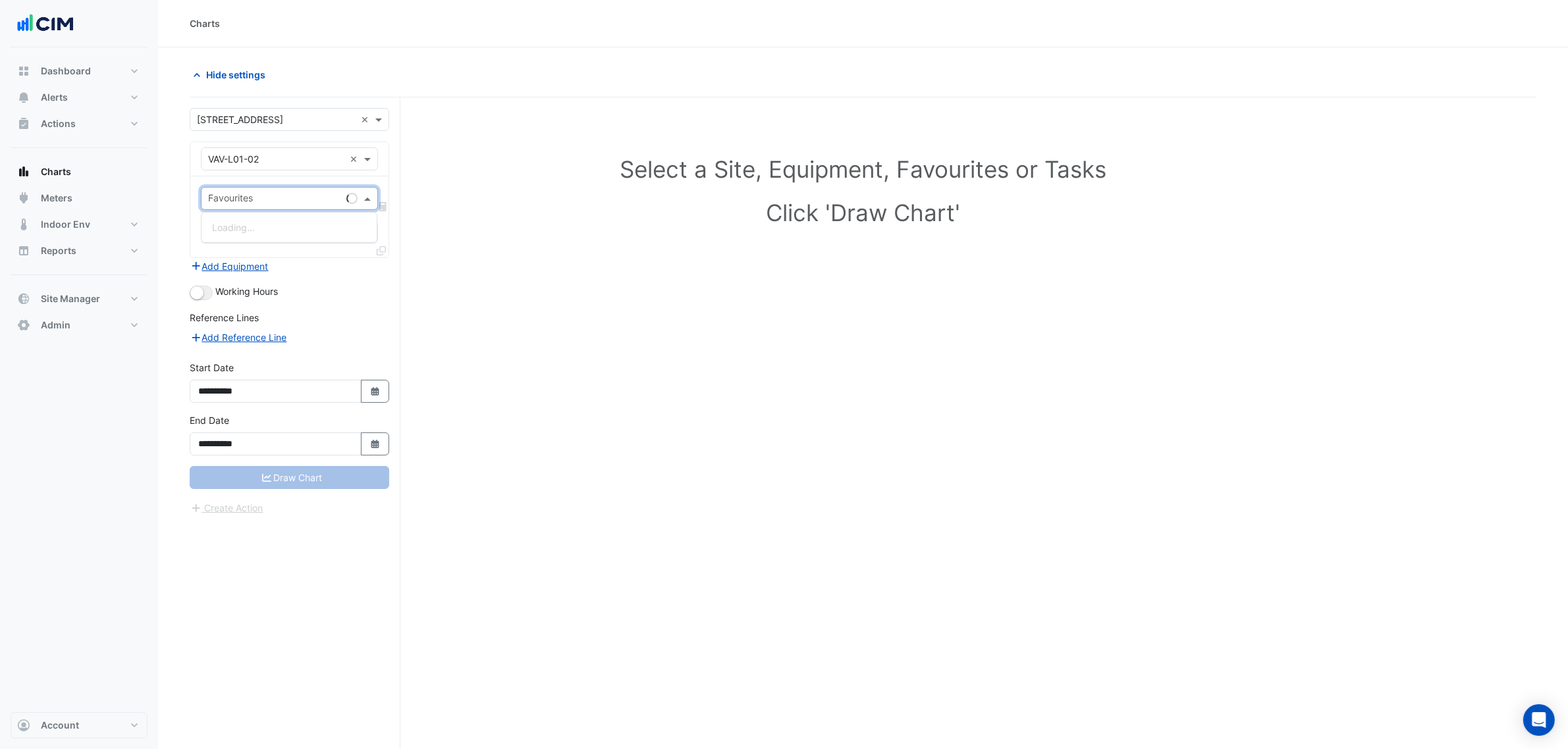
click at [298, 199] on input "text" at bounding box center [274, 199] width 133 height 14
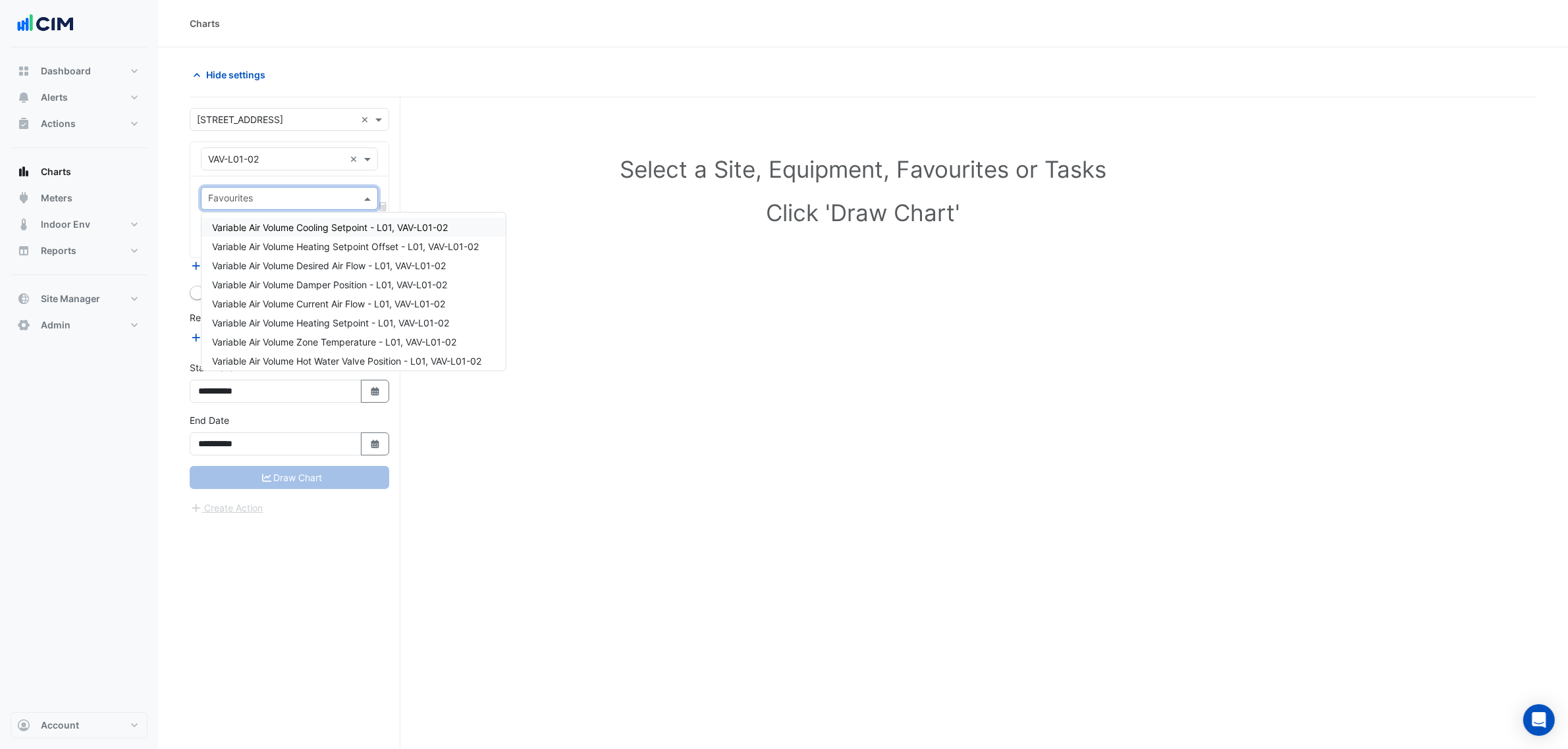
type input "*"
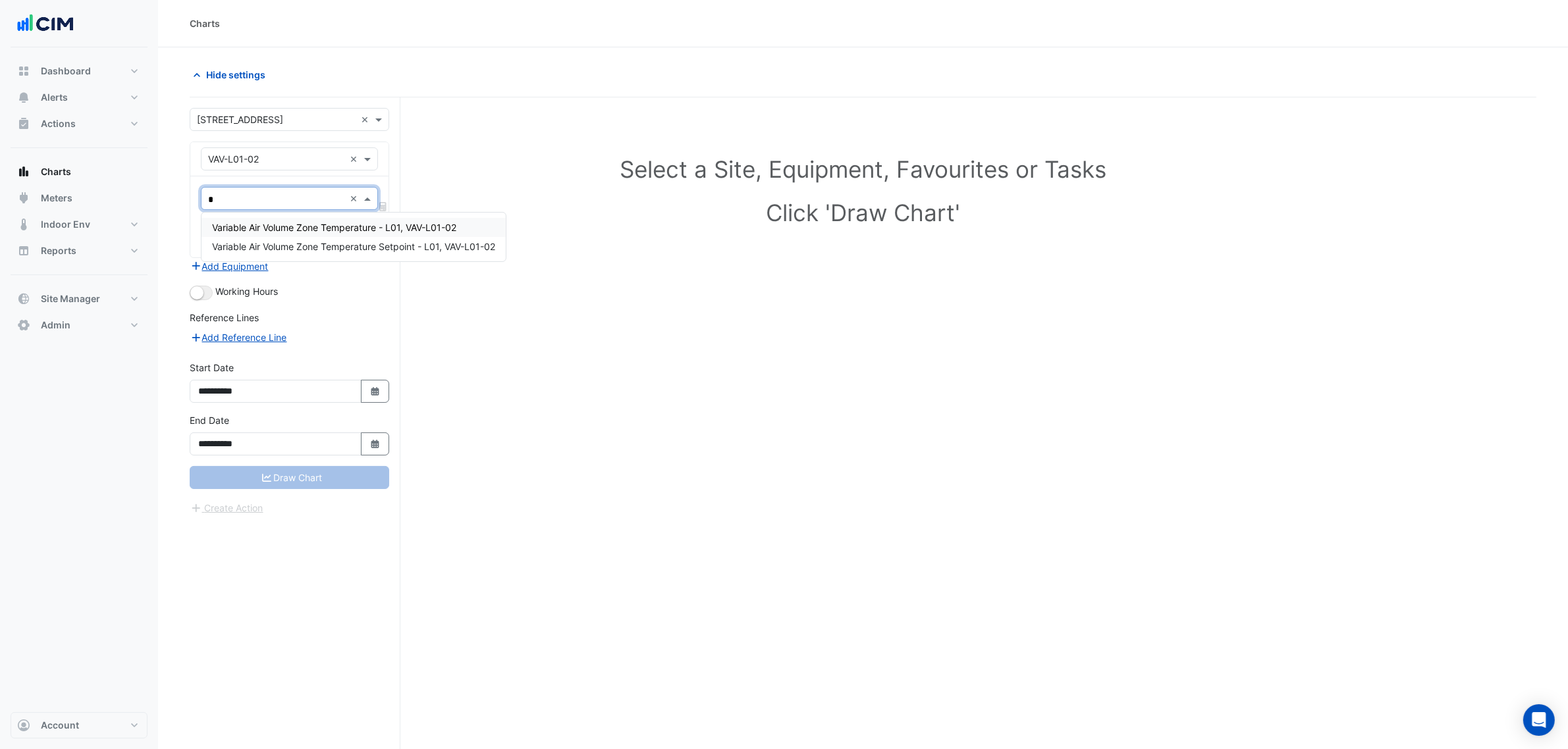
click at [340, 229] on span "Variable Air Volume Zone Temperature - L01, VAV-L01-02" at bounding box center [334, 228] width 244 height 11
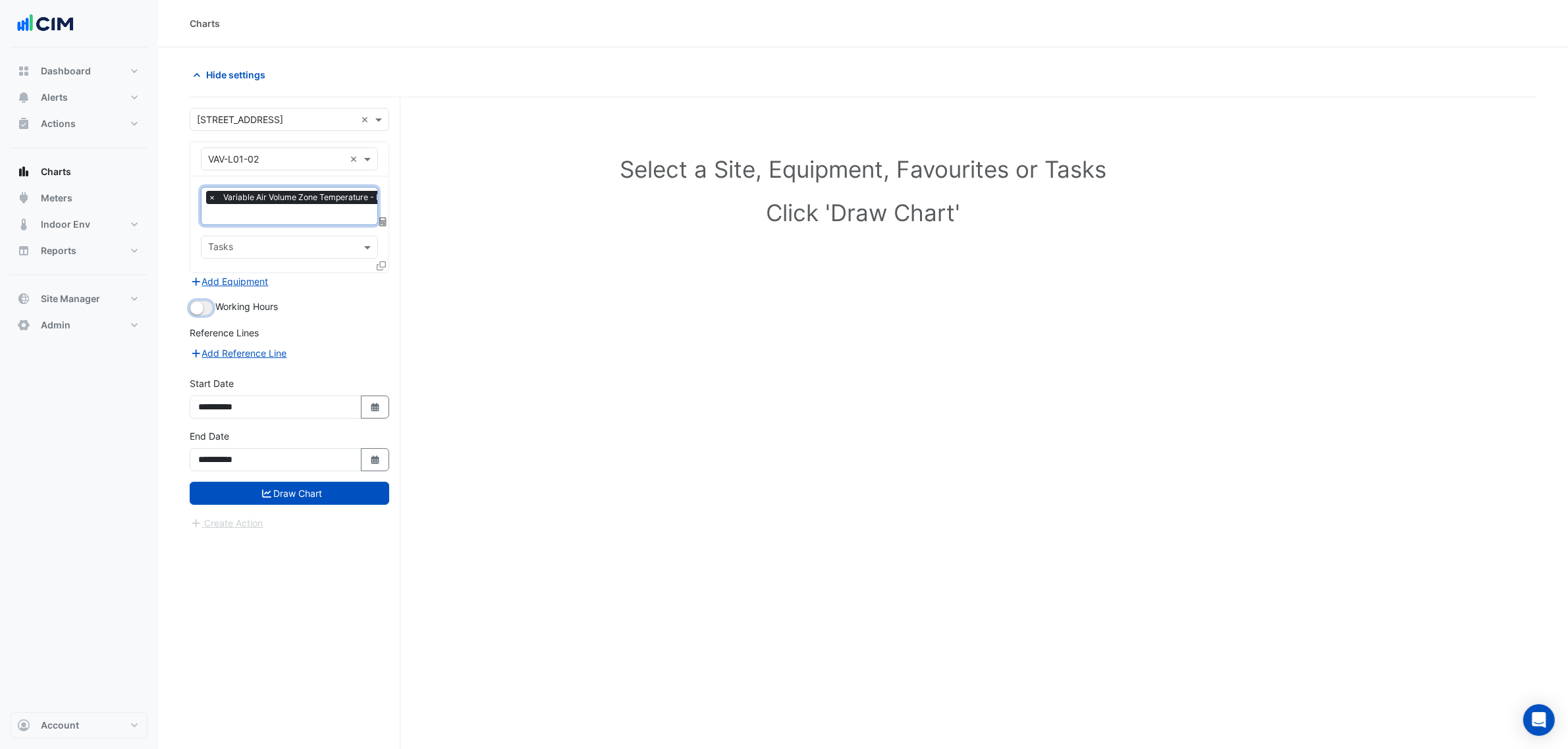
drag, startPoint x: 202, startPoint y: 306, endPoint x: 212, endPoint y: 320, distance: 17.2
click at [199, 308] on small "button" at bounding box center [196, 308] width 13 height 13
click at [274, 491] on button "Draw Chart" at bounding box center [289, 493] width 199 height 23
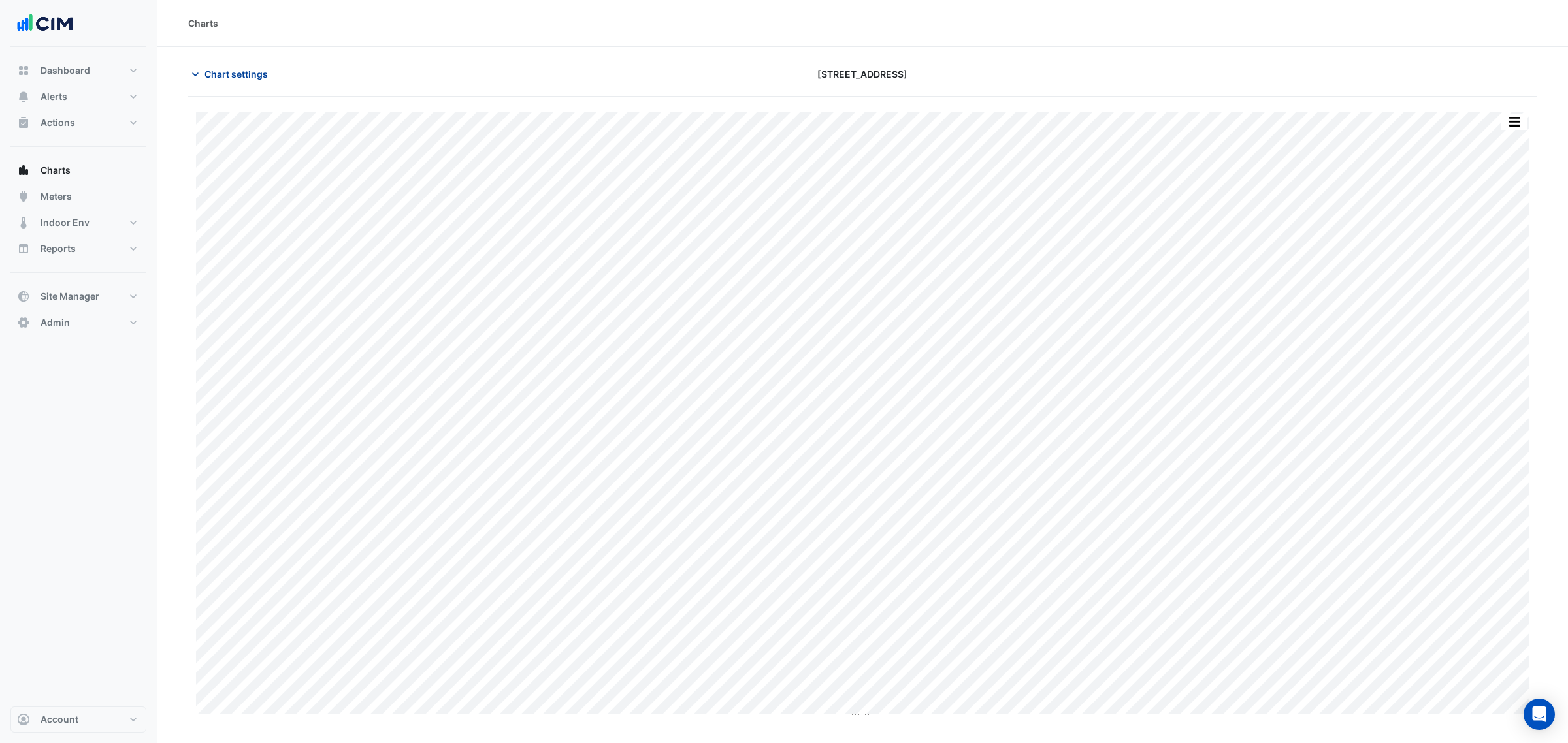
click at [250, 63] on button "Chart settings" at bounding box center [232, 74] width 88 height 23
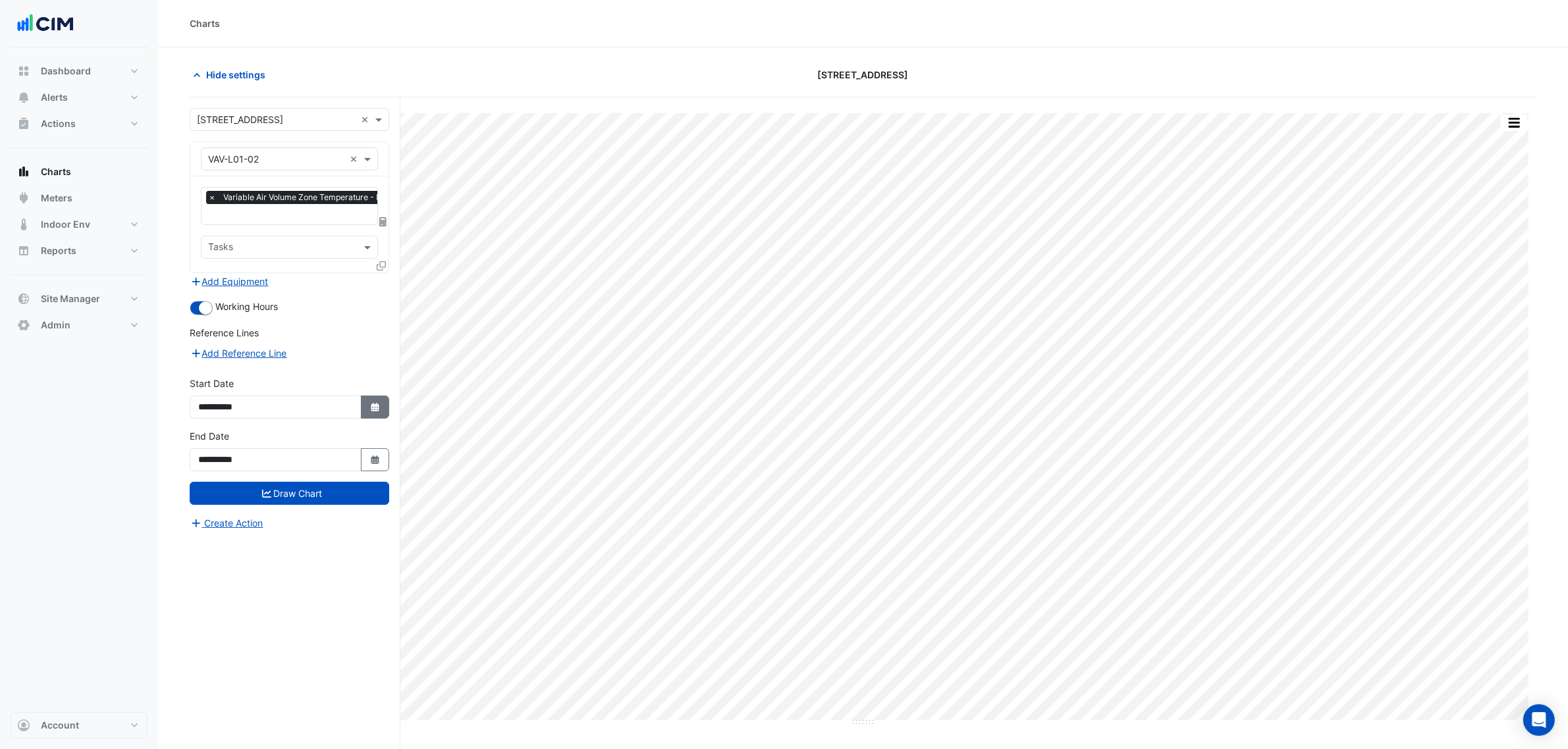
click at [384, 410] on button "Select Date" at bounding box center [375, 407] width 29 height 23
select select "*"
select select "****"
click at [216, 232] on button "Previous month" at bounding box center [212, 232] width 16 height 21
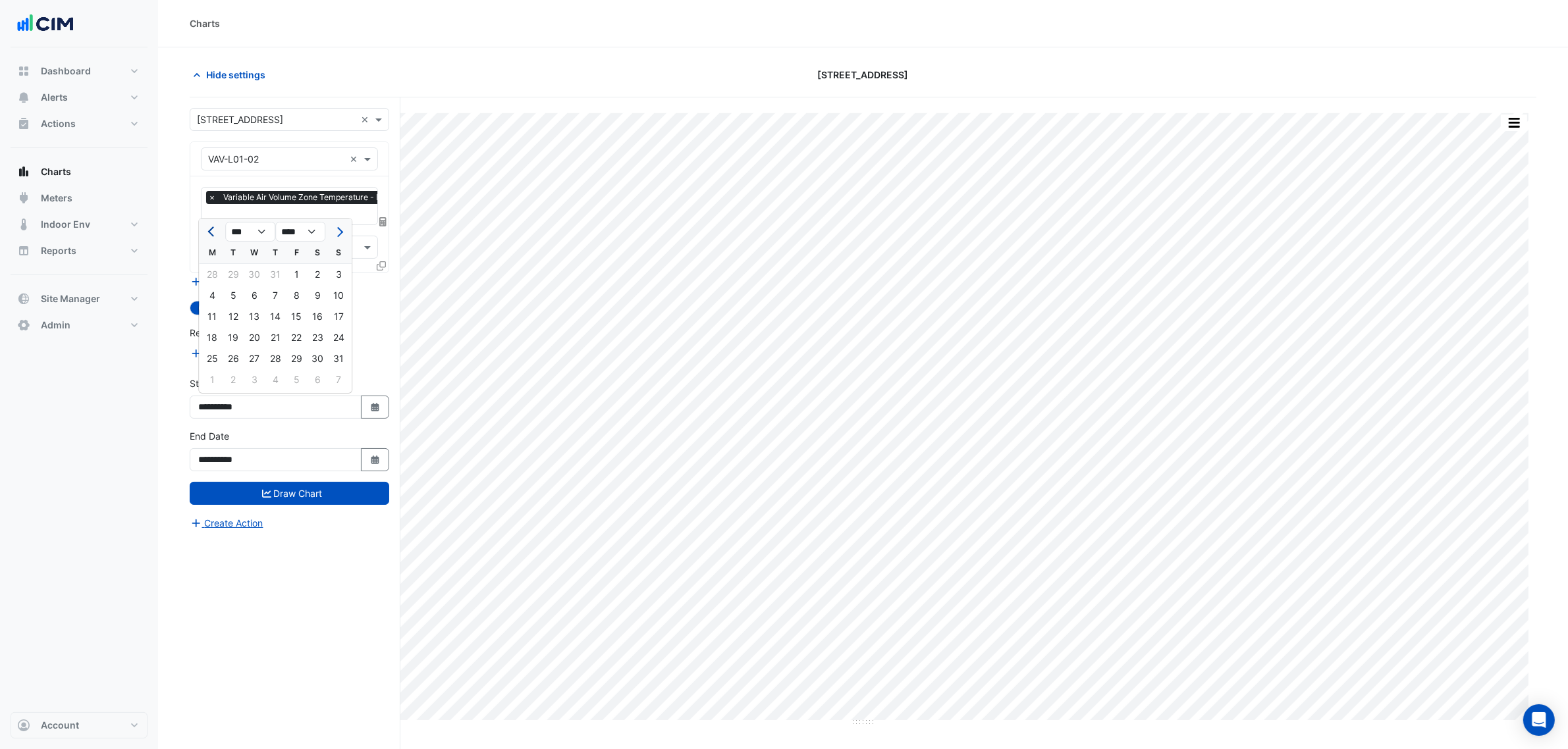
click at [216, 232] on button "Previous month" at bounding box center [212, 232] width 16 height 21
select select "*"
click at [339, 277] on div "1" at bounding box center [339, 275] width 21 height 21
type input "**********"
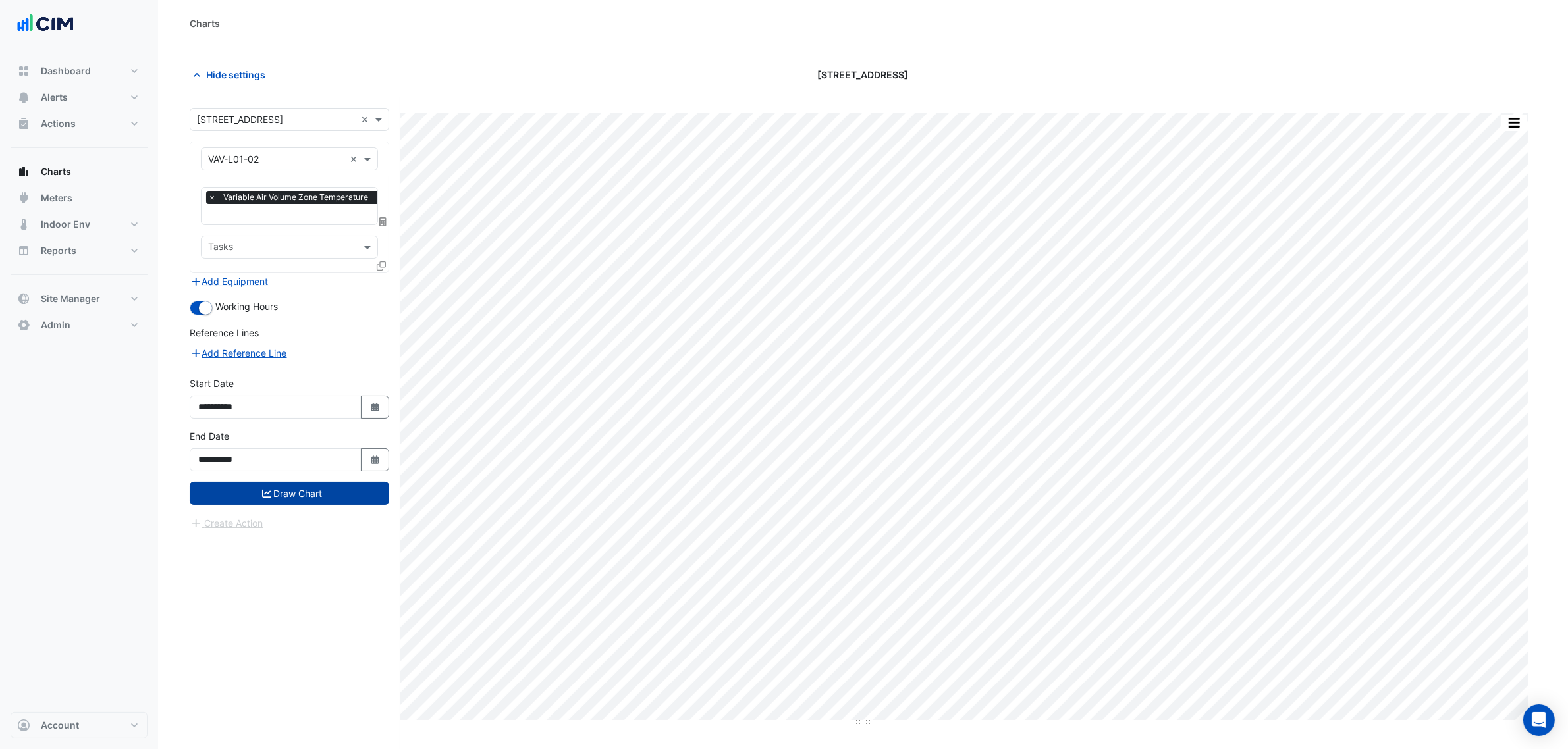
click at [293, 483] on button "Draw Chart" at bounding box center [289, 493] width 199 height 23
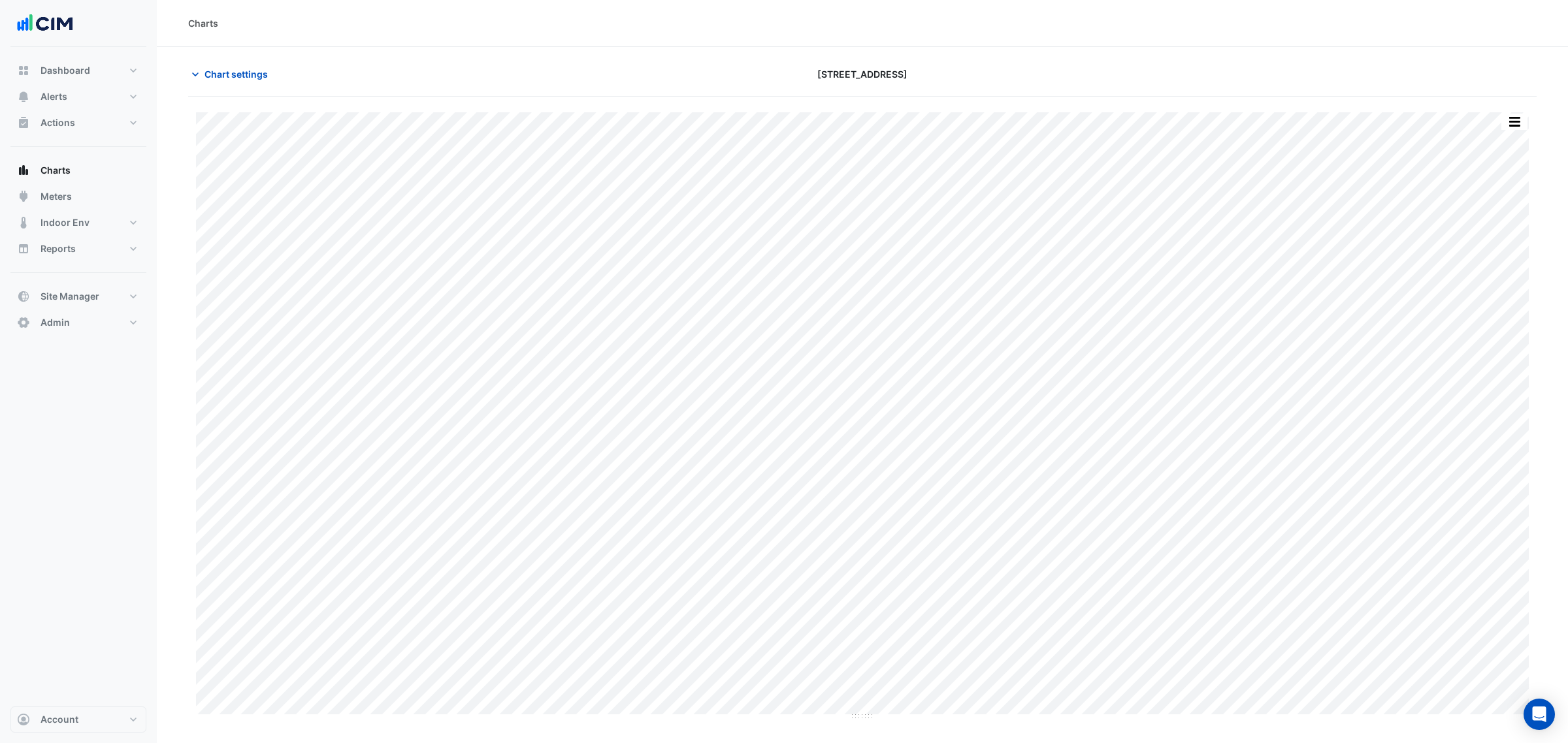
click at [261, 86] on div "Chart settings 6 Hassall Street" at bounding box center [863, 79] width 1349 height 34
click at [257, 84] on button "Chart settings" at bounding box center [232, 74] width 88 height 23
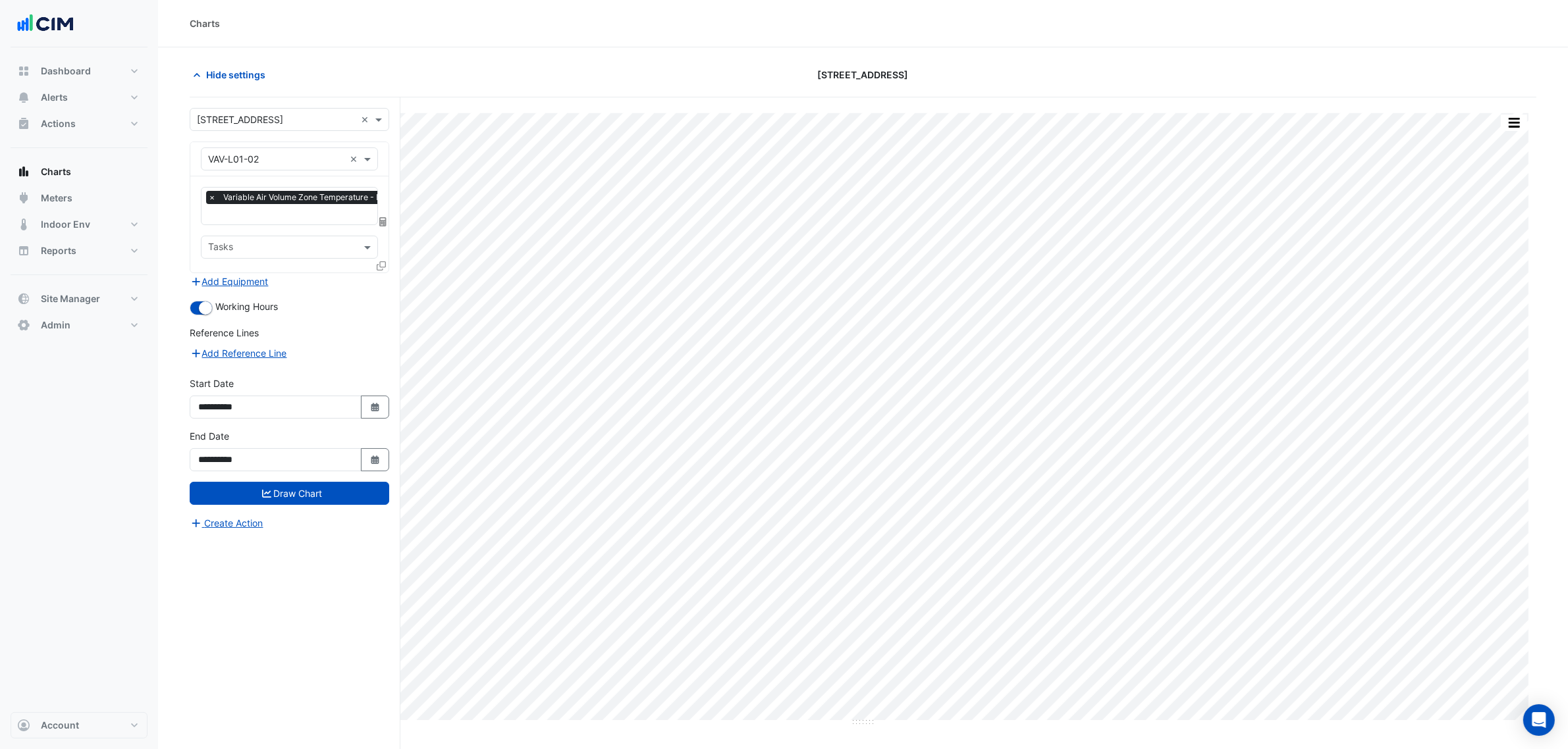
click at [379, 266] on icon at bounding box center [381, 266] width 9 height 9
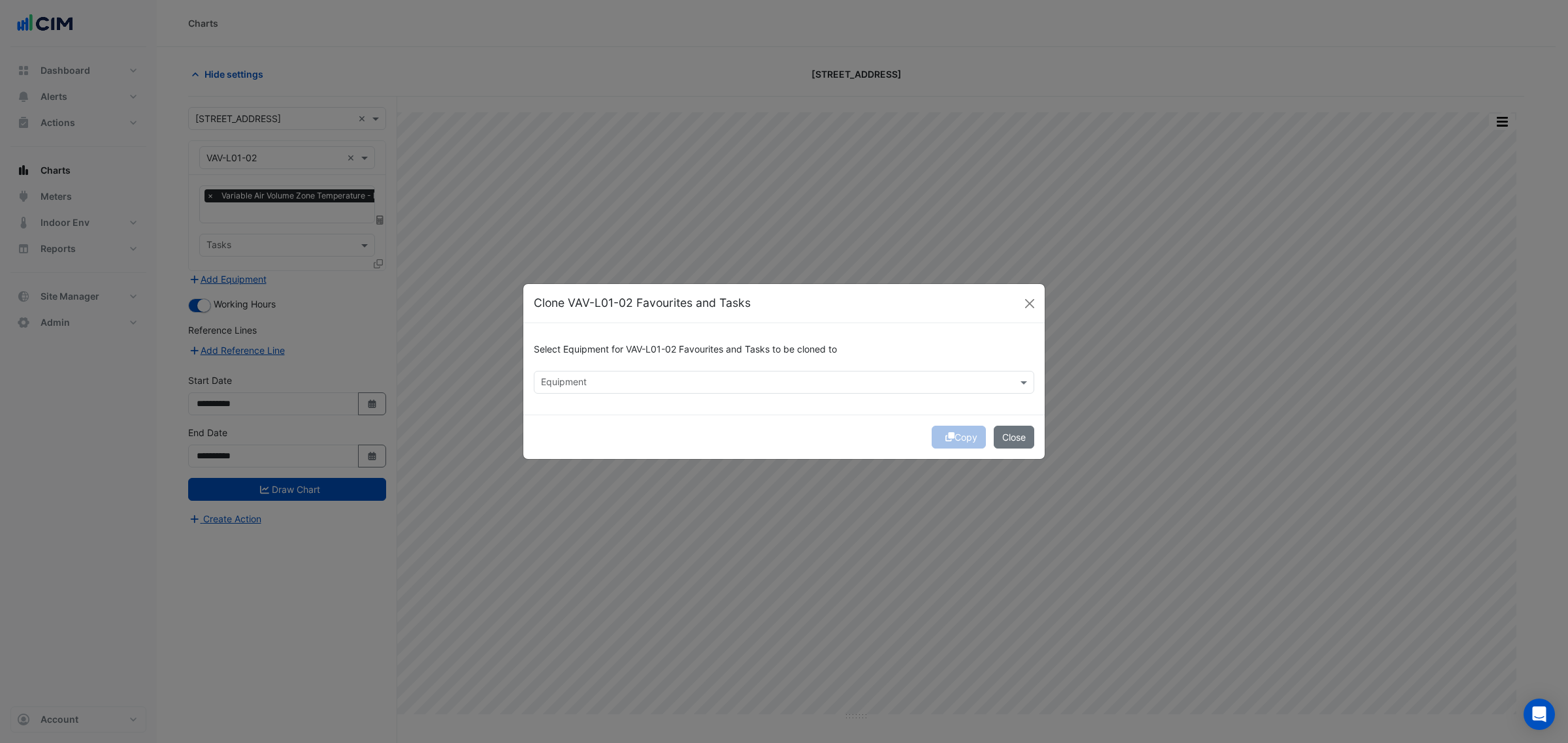
click at [594, 371] on div "Equipment" at bounding box center [784, 382] width 501 height 23
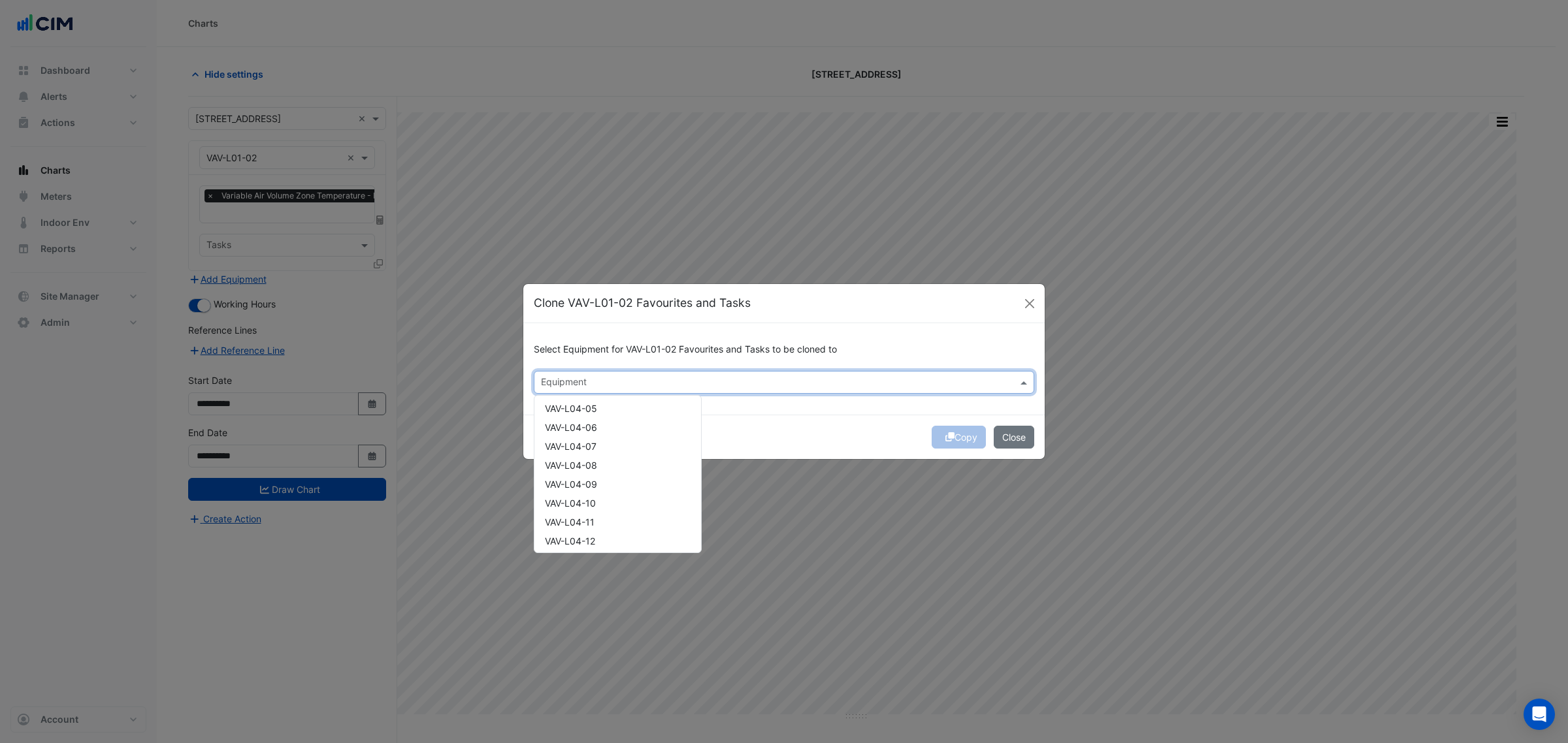
scroll to position [980, 0]
click at [602, 482] on div "VAV-L05-05" at bounding box center [618, 491] width 167 height 19
click at [860, 429] on div "Copy Close" at bounding box center [784, 436] width 521 height 45
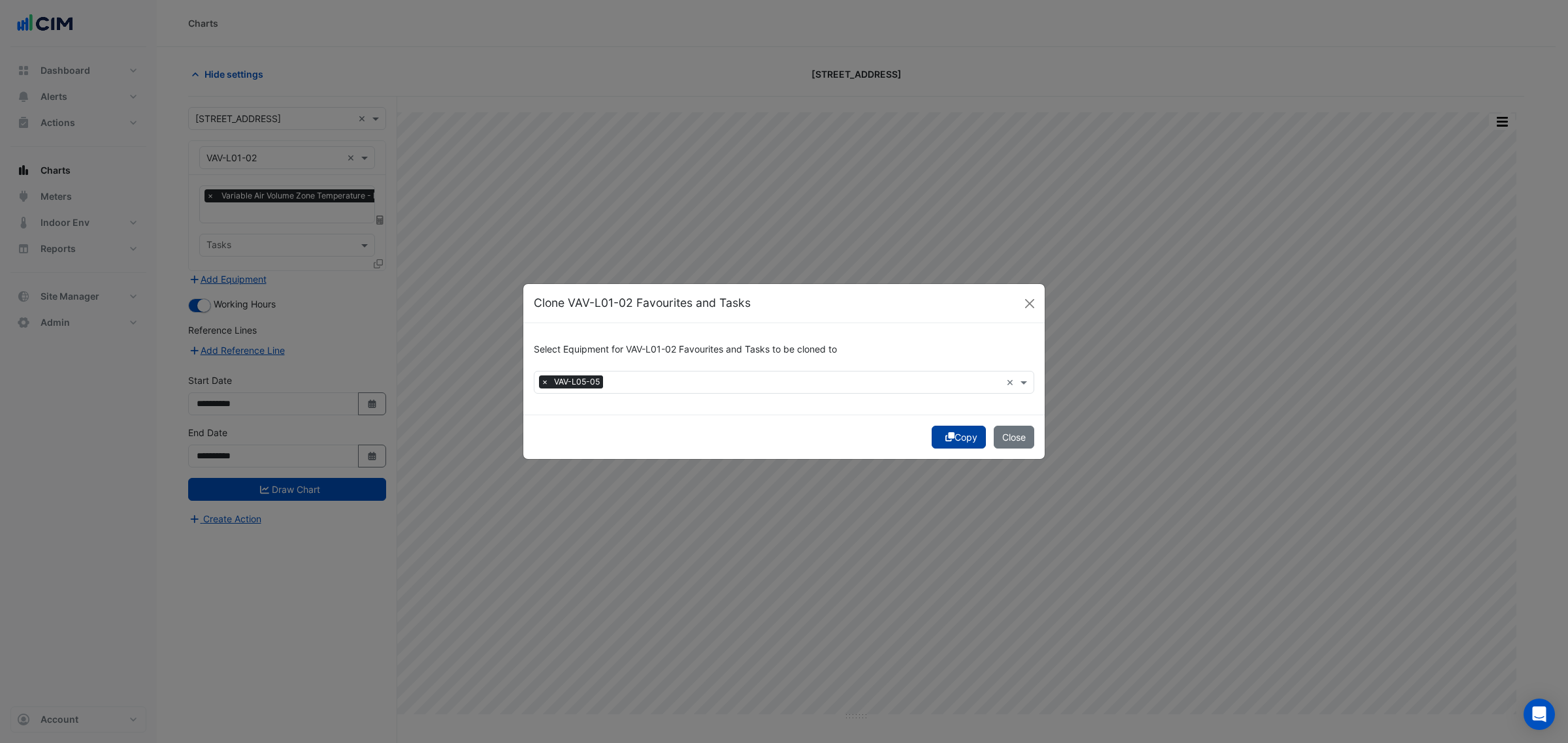
click at [952, 434] on button "Copy" at bounding box center [959, 437] width 54 height 23
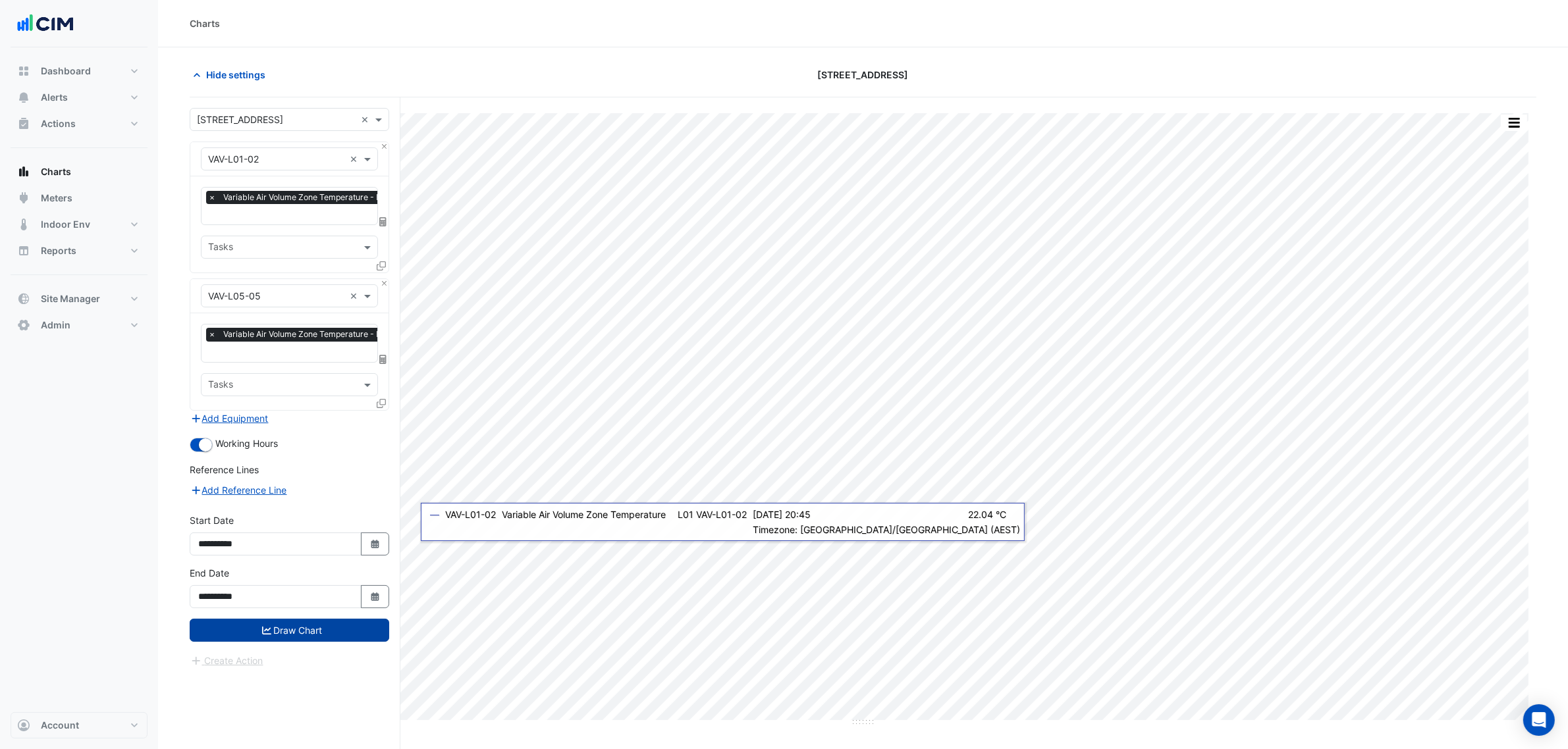
click at [317, 633] on button "Draw Chart" at bounding box center [289, 630] width 199 height 23
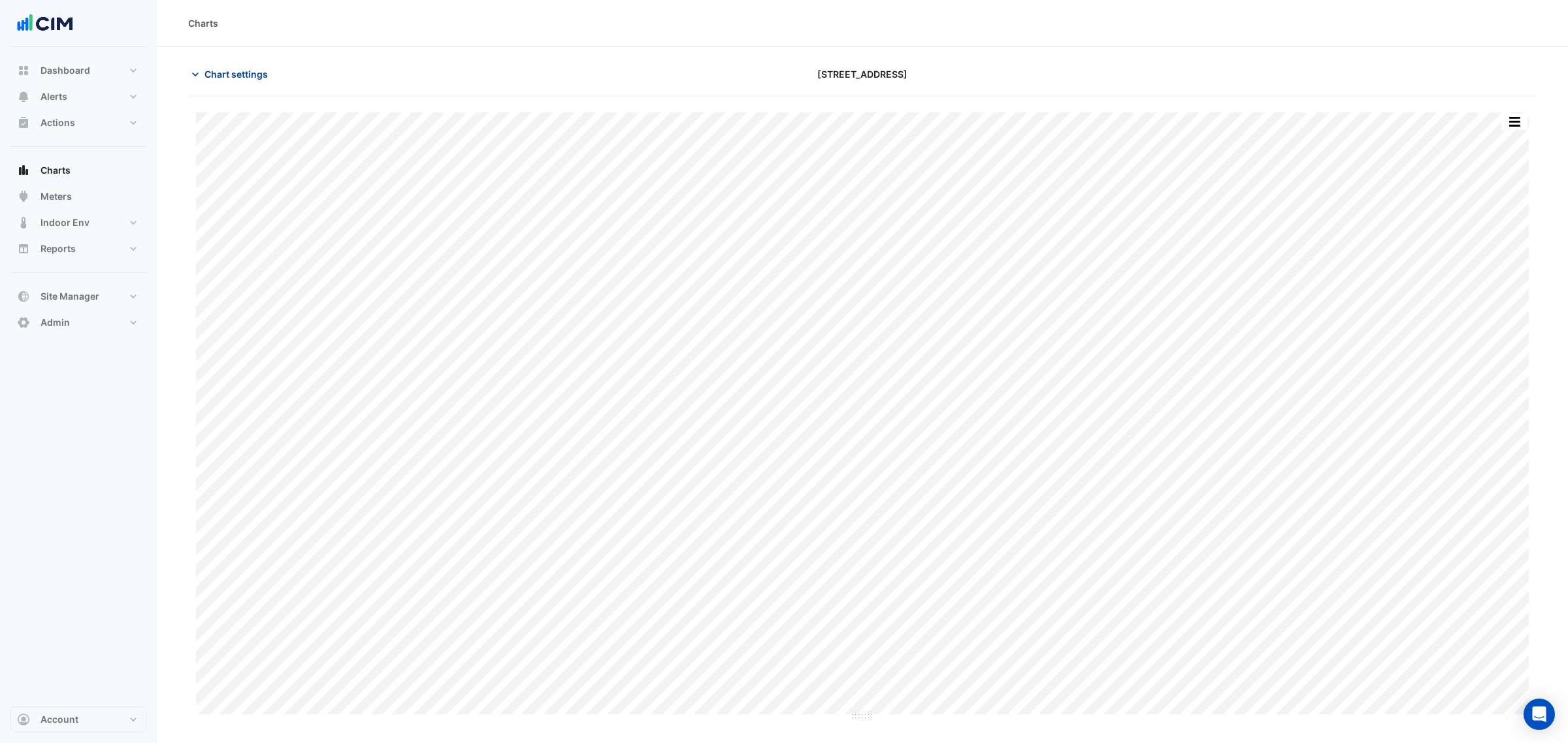
click at [227, 72] on span "Chart settings" at bounding box center [236, 74] width 63 height 14
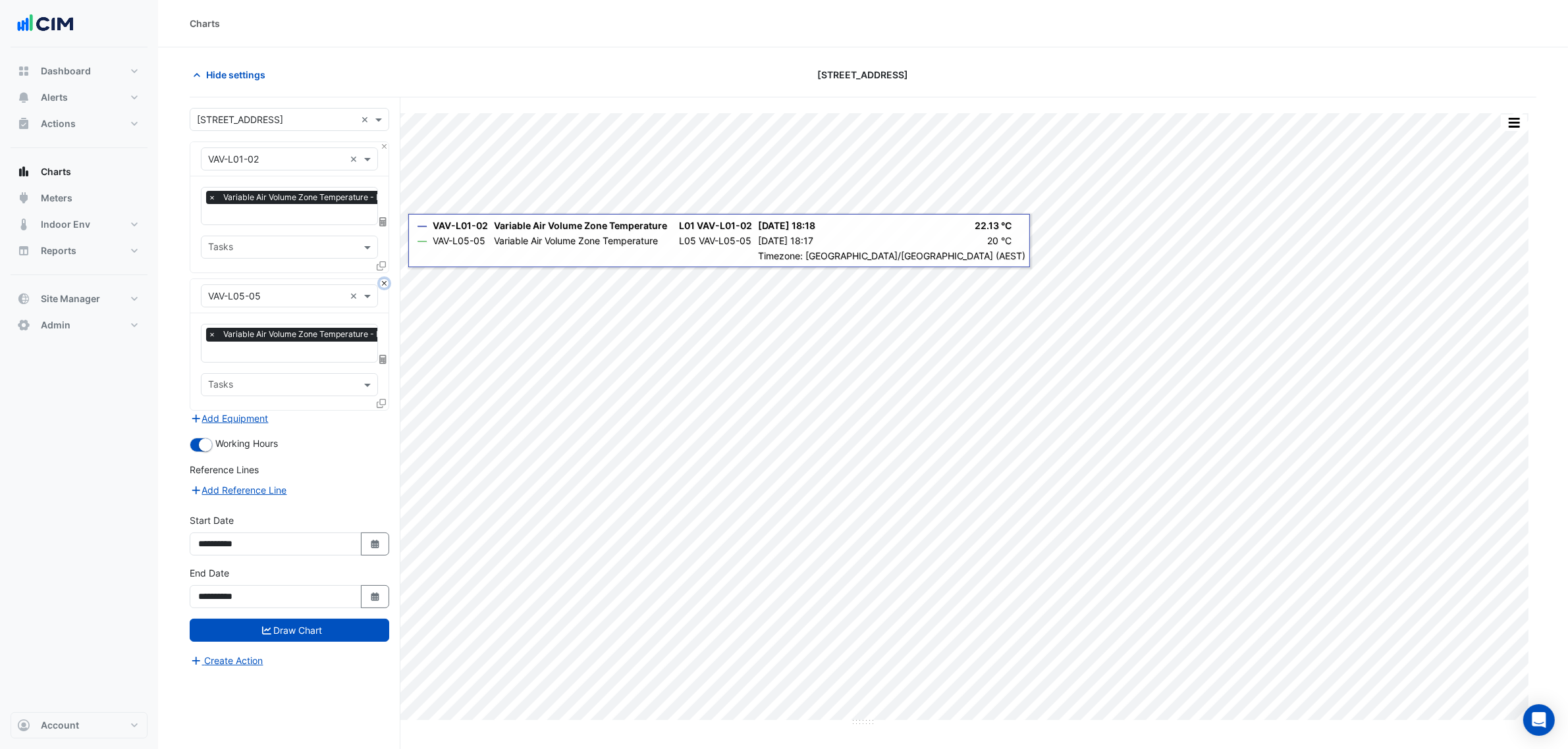
click at [384, 282] on button "Close" at bounding box center [384, 283] width 8 height 8
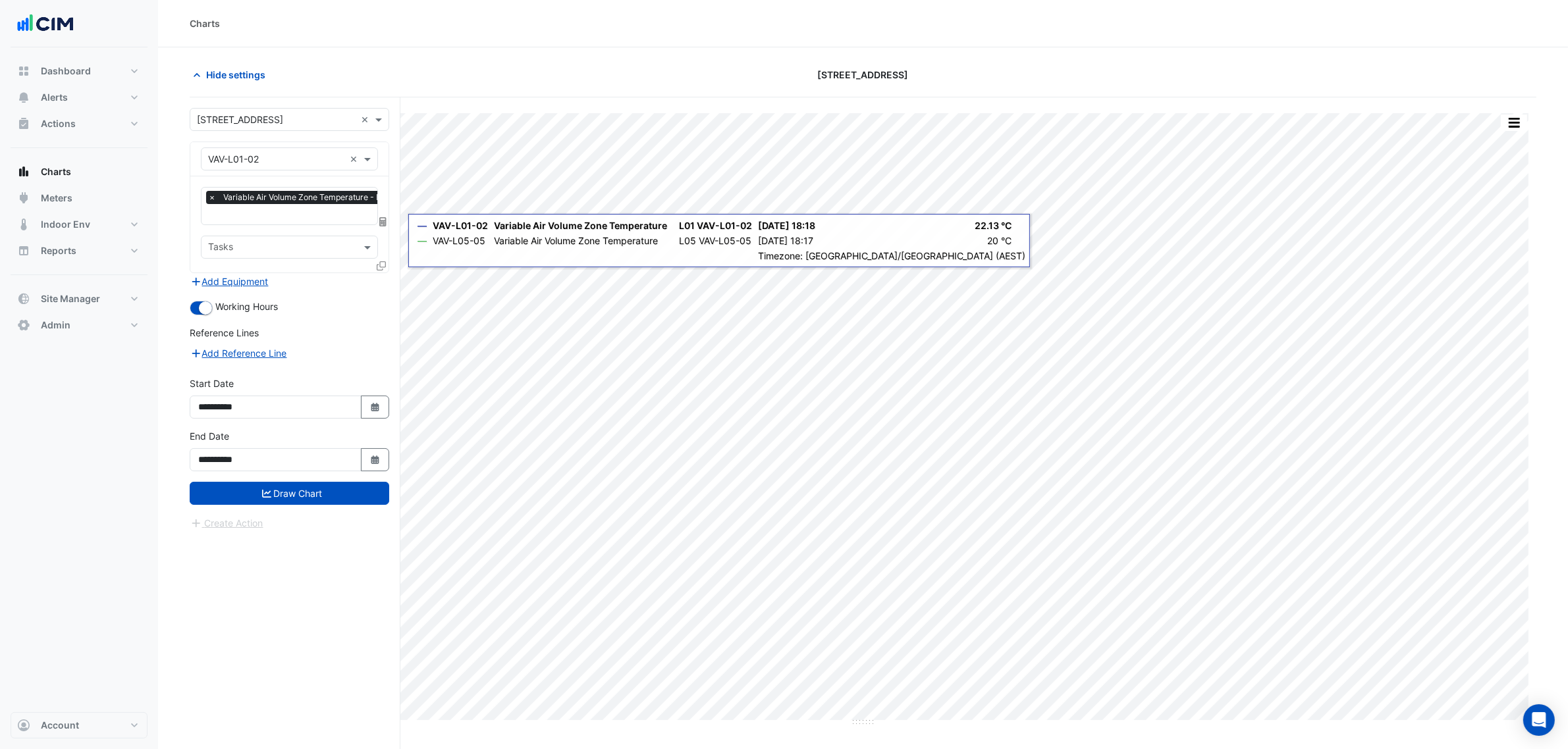
click at [380, 268] on icon at bounding box center [381, 266] width 9 height 9
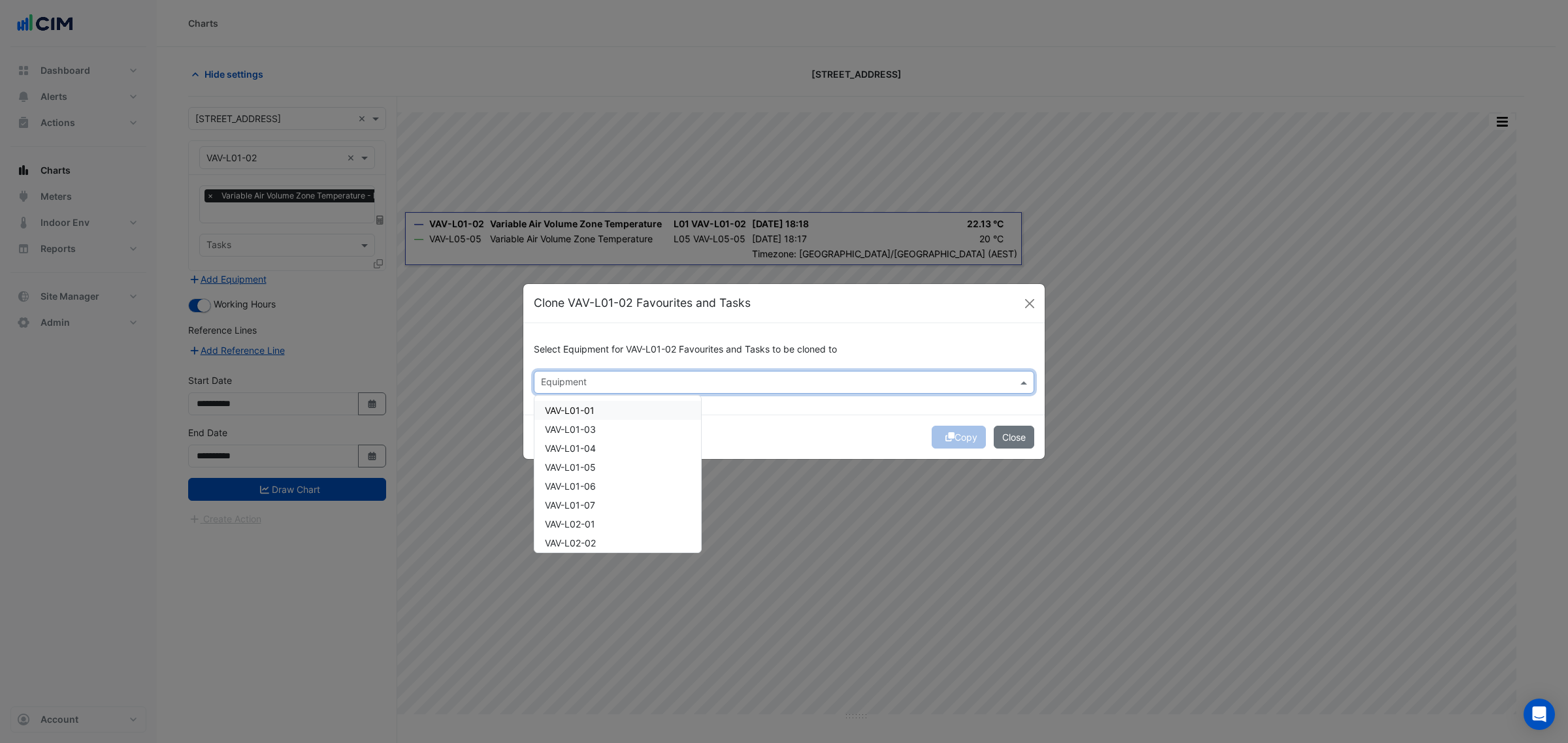
click at [621, 387] on input "text" at bounding box center [776, 384] width 471 height 14
click at [612, 408] on div "VAV-L01-01" at bounding box center [618, 410] width 167 height 19
click at [610, 425] on div "VAV-L01-03" at bounding box center [618, 429] width 167 height 19
click at [606, 445] on div "VAV-L01-04" at bounding box center [618, 448] width 167 height 19
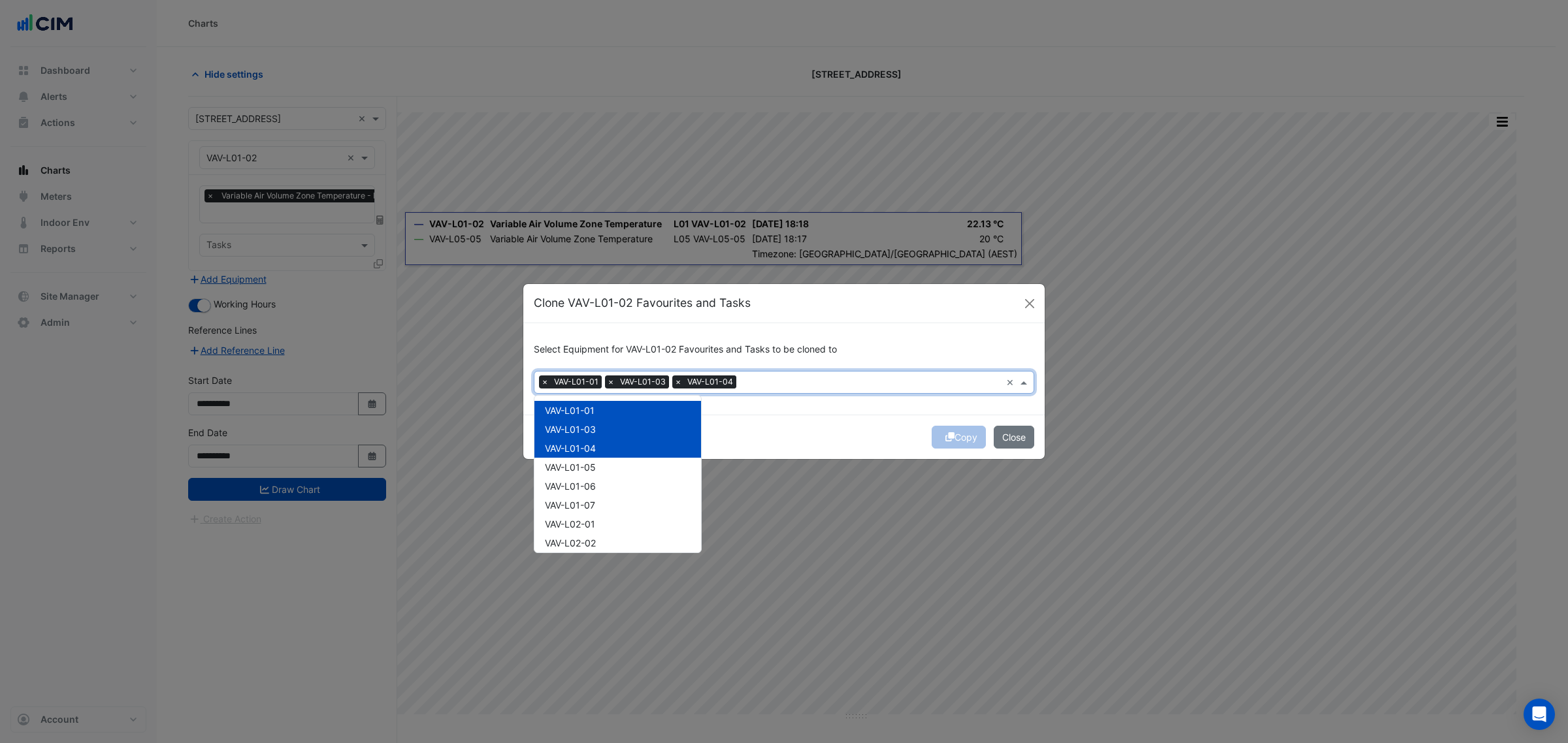
click at [608, 462] on div "VAV-L01-05" at bounding box center [618, 467] width 167 height 19
drag, startPoint x: 607, startPoint y: 484, endPoint x: 606, endPoint y: 491, distance: 7.1
click at [606, 486] on div "VAV-L01-06" at bounding box center [618, 486] width 167 height 19
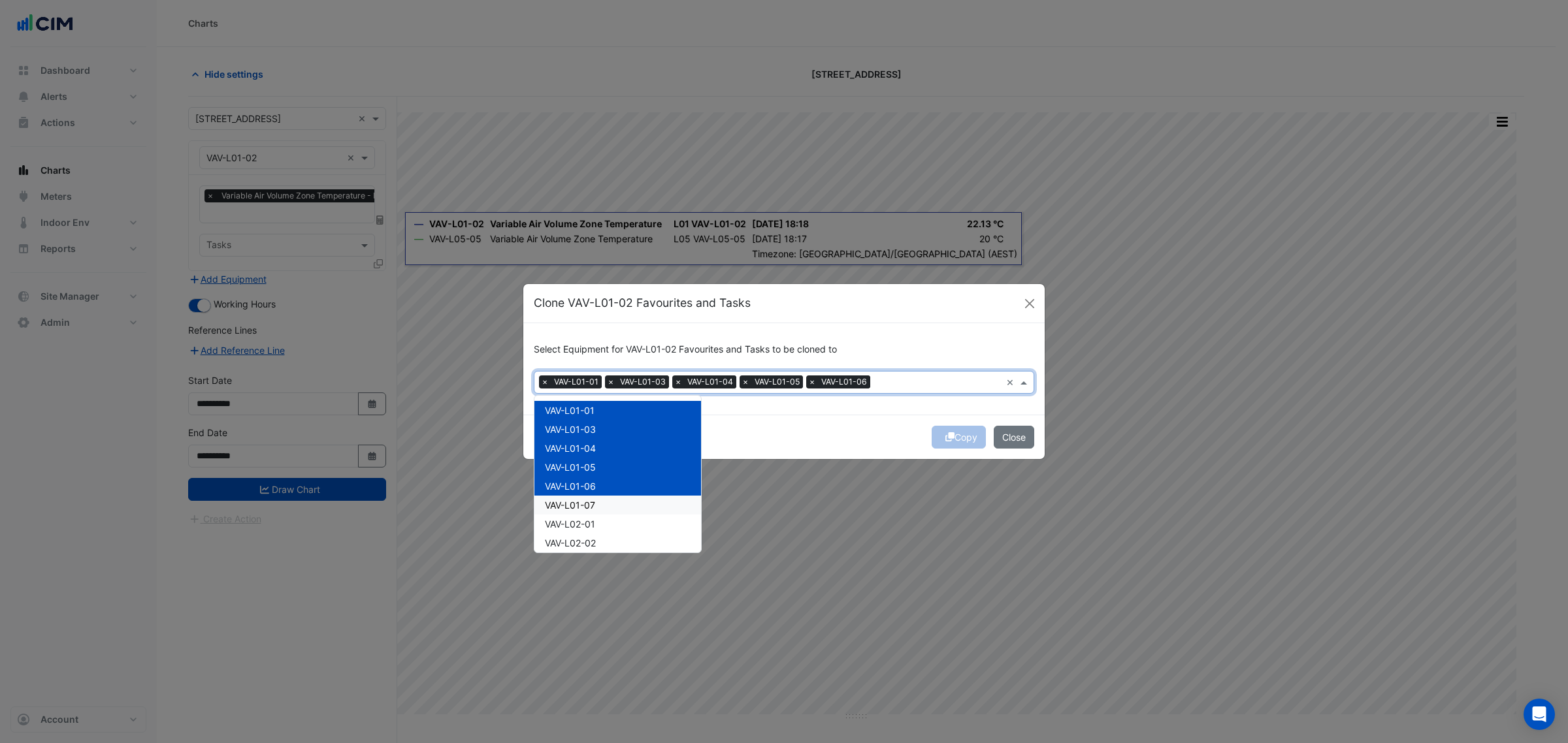
click at [604, 504] on div "VAV-L01-07" at bounding box center [618, 505] width 167 height 19
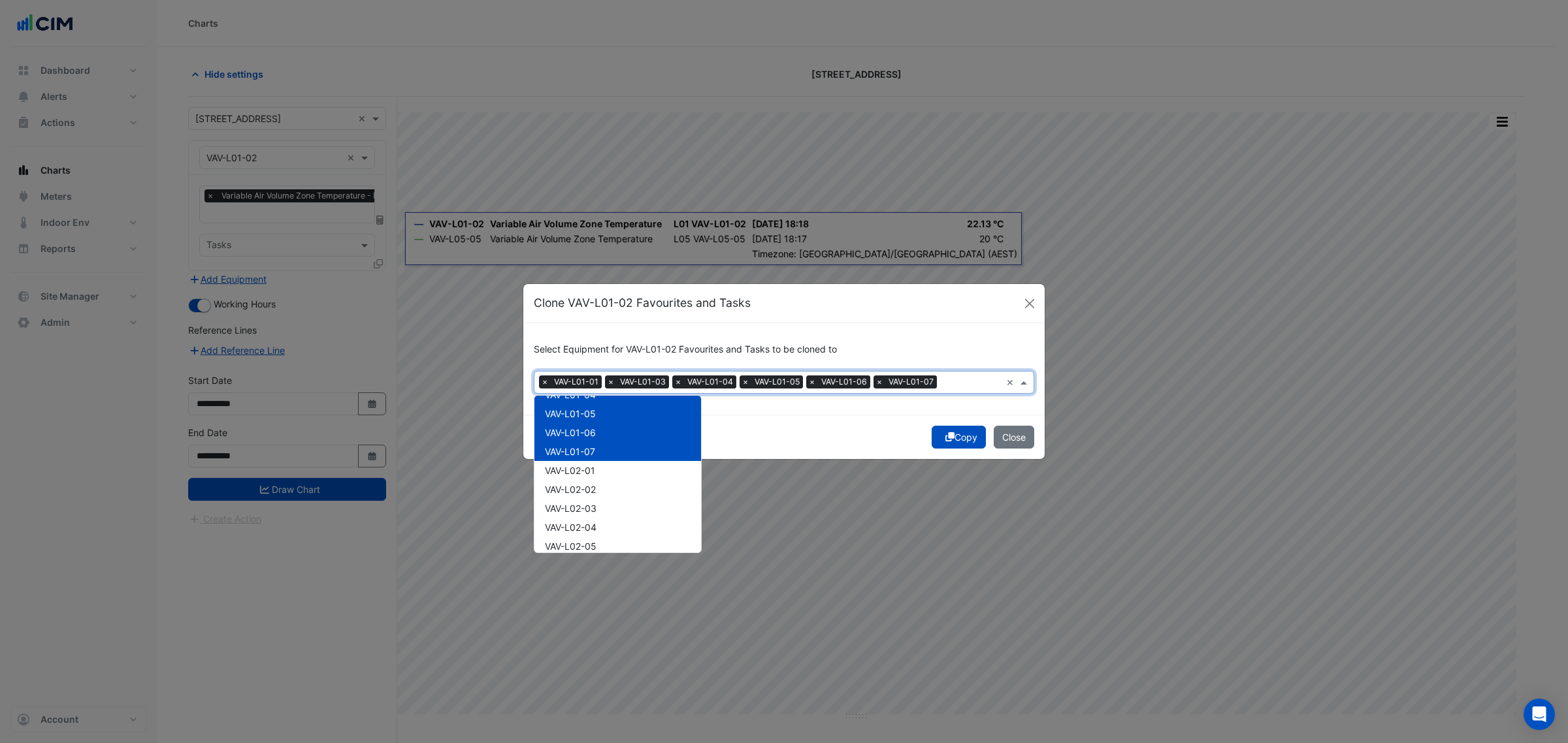
scroll to position [82, 0]
click at [608, 445] on div "VAV-L02-01" at bounding box center [618, 442] width 167 height 19
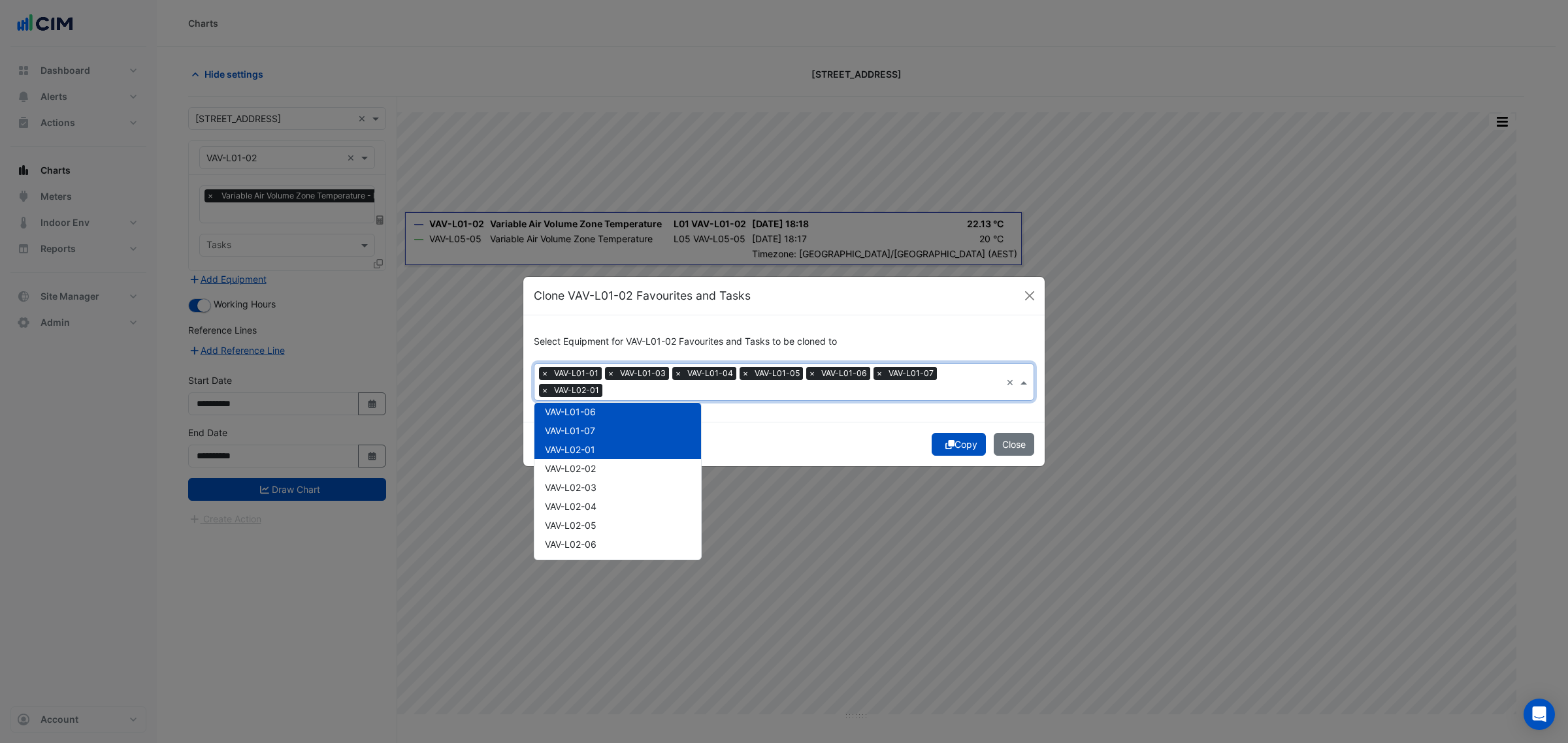
drag, startPoint x: 605, startPoint y: 464, endPoint x: 604, endPoint y: 471, distance: 7.1
click at [604, 466] on div "VAV-L02-02" at bounding box center [618, 468] width 167 height 19
click at [606, 486] on div "VAV-L02-03" at bounding box center [618, 487] width 167 height 19
click at [610, 506] on div "VAV-L02-04" at bounding box center [618, 506] width 167 height 19
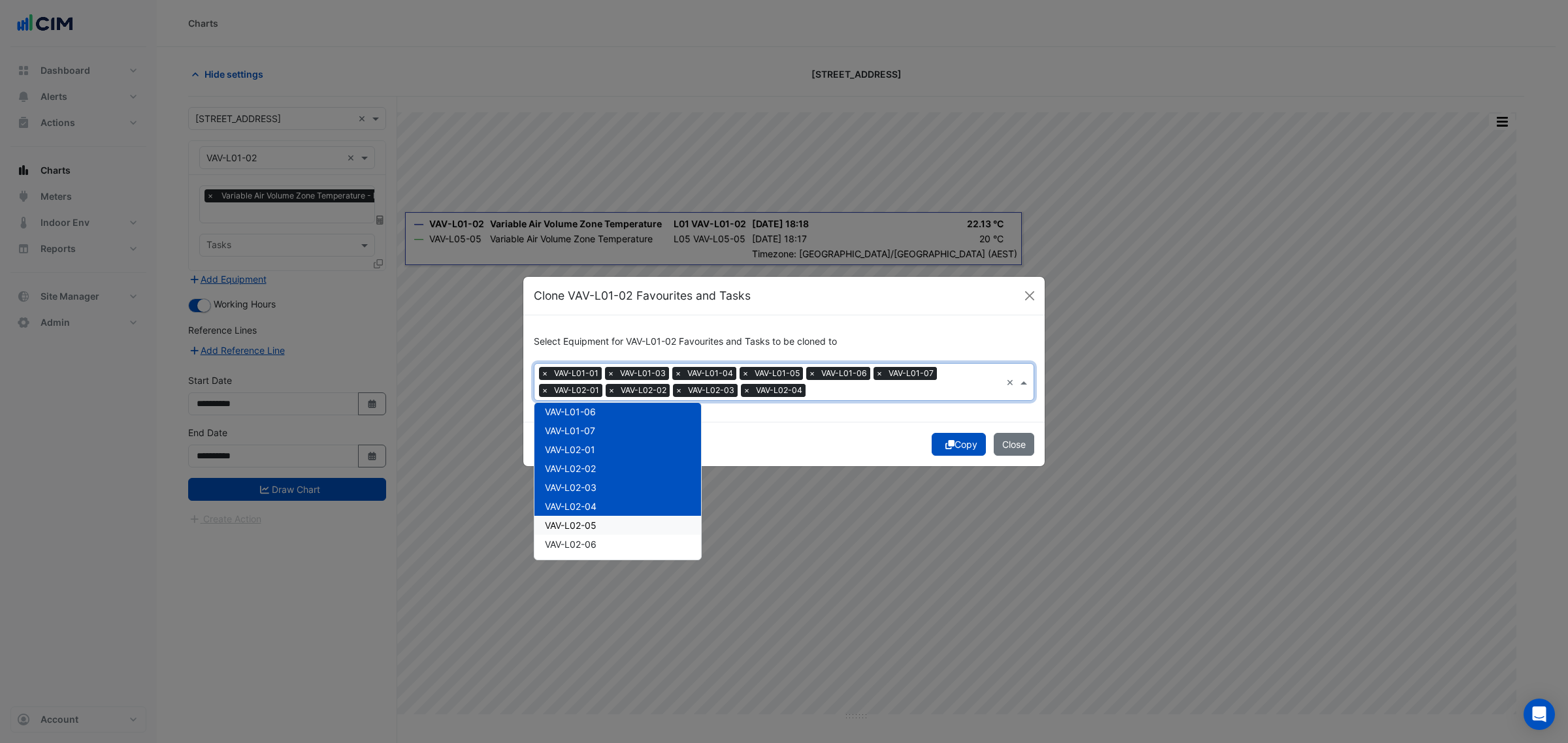
drag, startPoint x: 610, startPoint y: 528, endPoint x: 608, endPoint y: 537, distance: 9.2
click at [609, 529] on div "VAV-L02-05" at bounding box center [618, 525] width 167 height 19
click at [606, 540] on div "VAV-L02-06" at bounding box center [618, 544] width 167 height 19
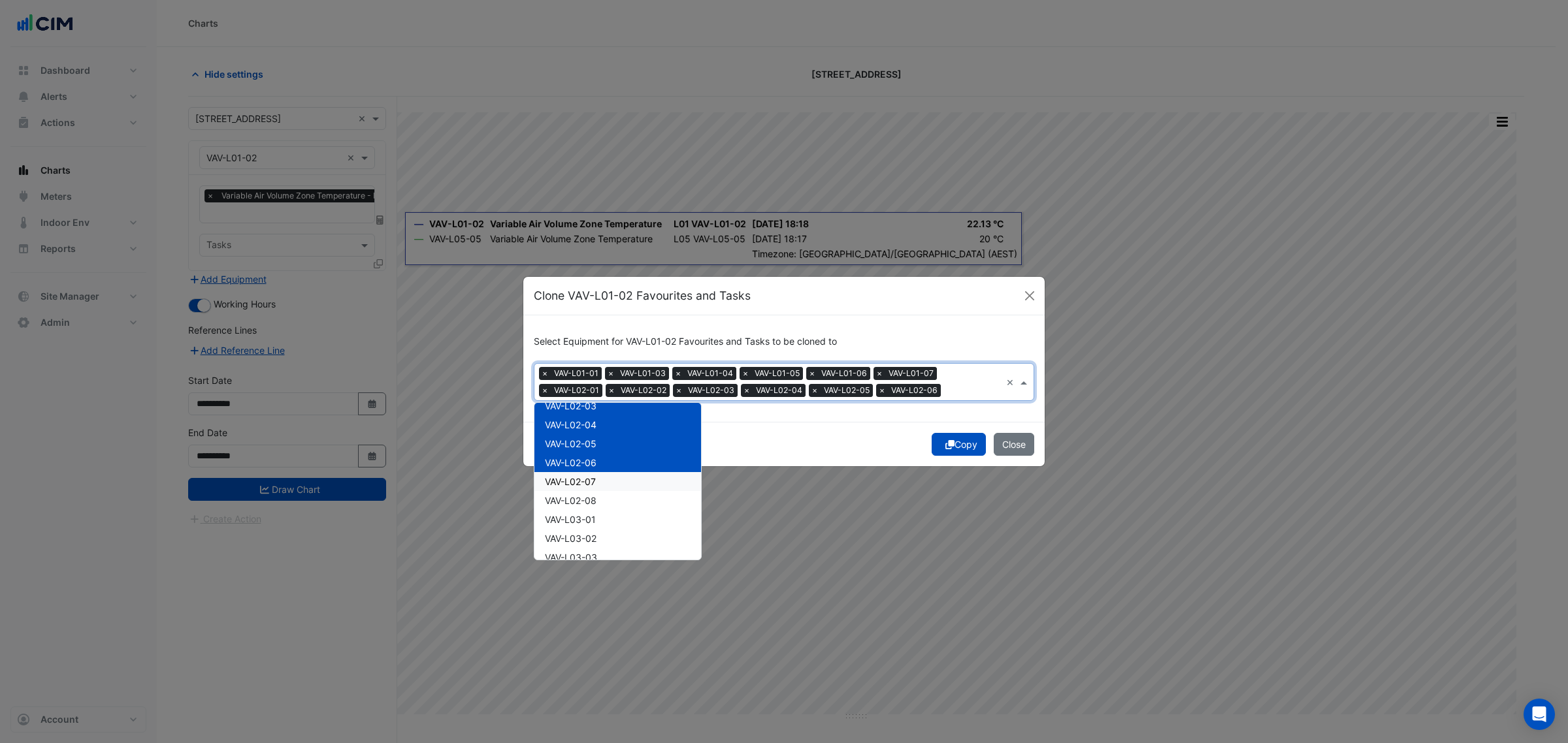
click at [621, 484] on div "VAV-L02-07" at bounding box center [618, 481] width 167 height 19
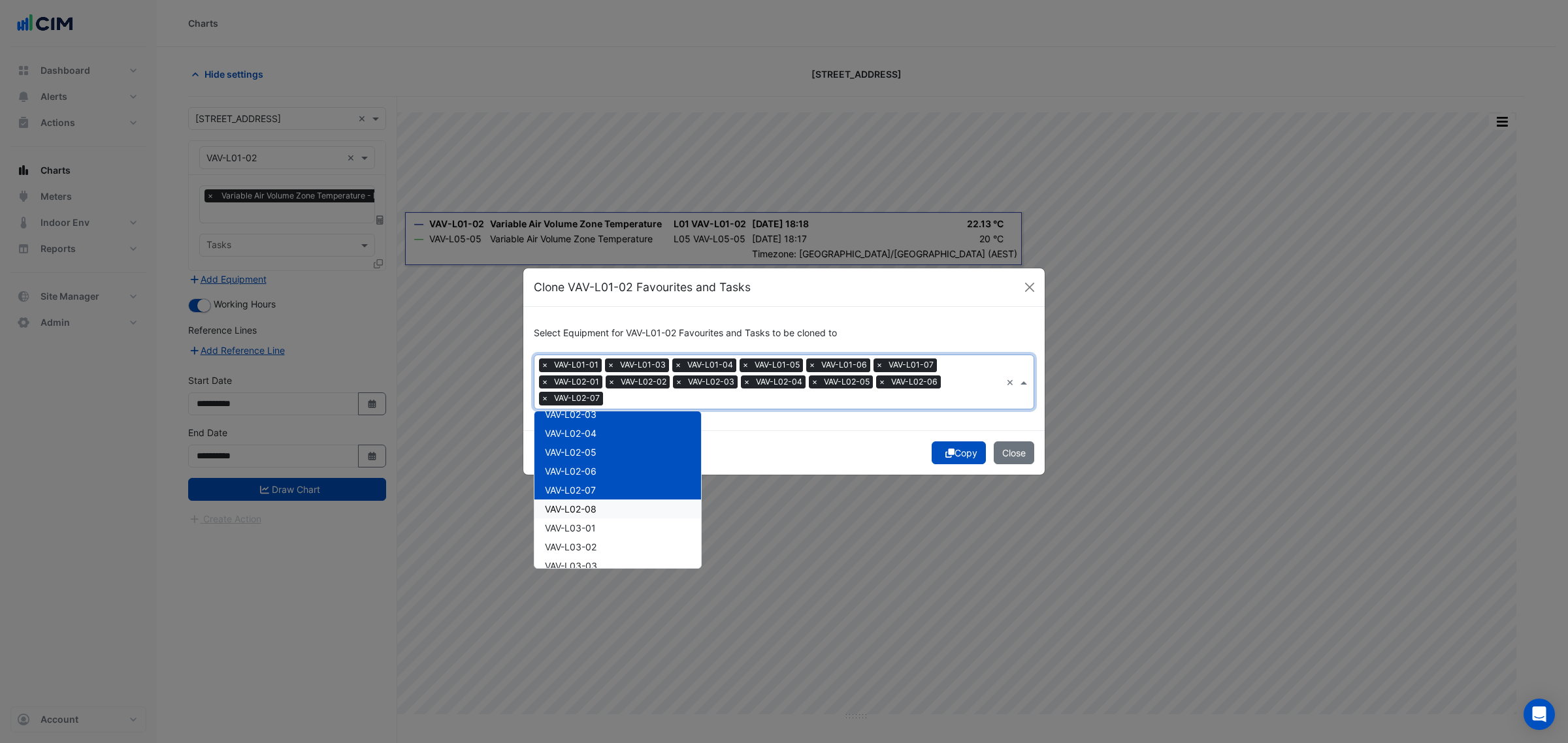
drag, startPoint x: 612, startPoint y: 500, endPoint x: 612, endPoint y: 510, distance: 10.0
click at [611, 501] on div "VAV-L02-08" at bounding box center [618, 509] width 167 height 19
click at [612, 513] on div "VAV-L02-08" at bounding box center [618, 509] width 167 height 19
click at [611, 526] on div "VAV-L03-01" at bounding box center [618, 528] width 167 height 19
click at [613, 510] on div "VAV-L02-08" at bounding box center [618, 509] width 167 height 19
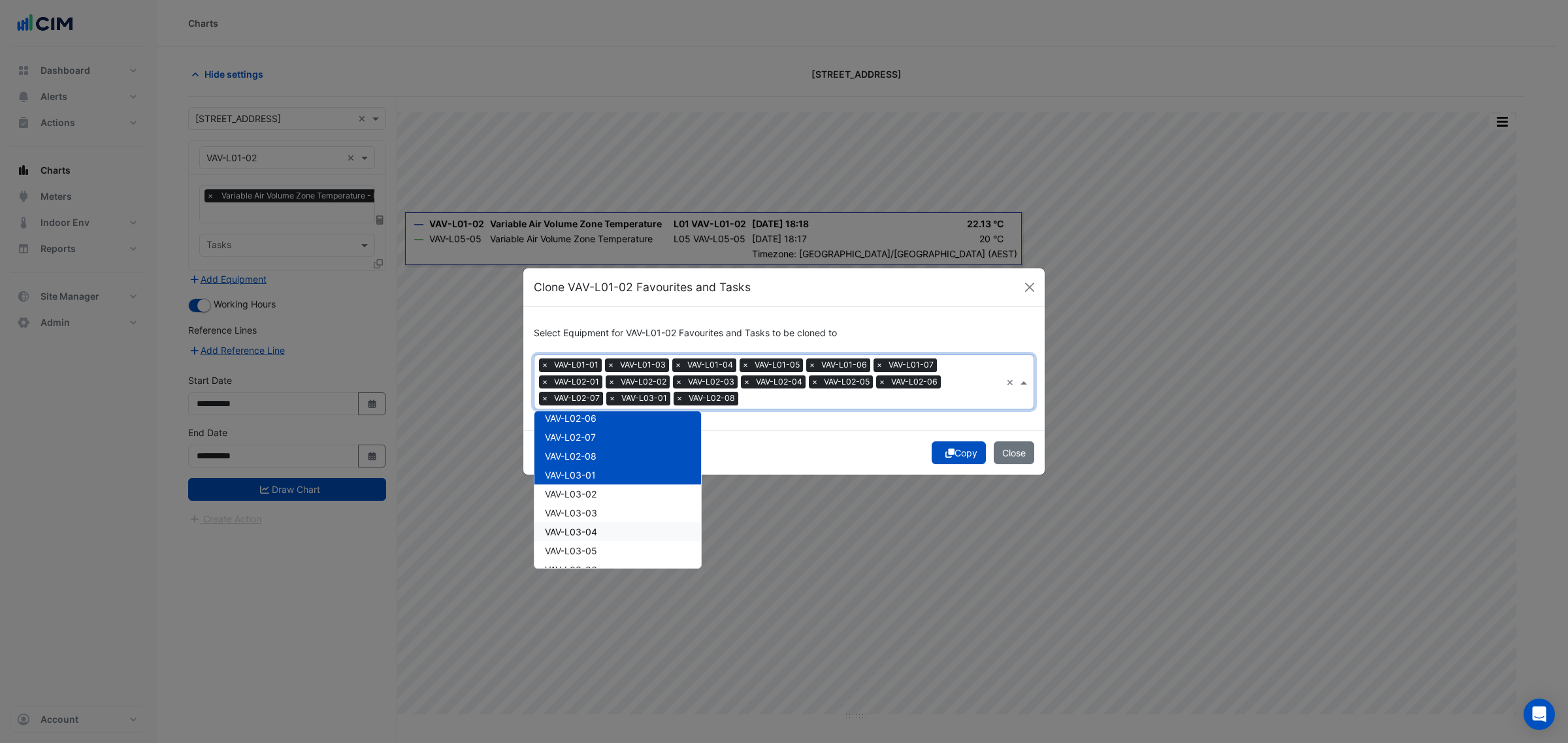
scroll to position [245, 0]
click at [605, 464] on div "VAV-L03-02" at bounding box center [618, 465] width 167 height 19
click at [606, 489] on div "VAV-L03-03" at bounding box center [618, 484] width 167 height 19
click at [608, 510] on div "VAV-L03-04" at bounding box center [618, 503] width 167 height 19
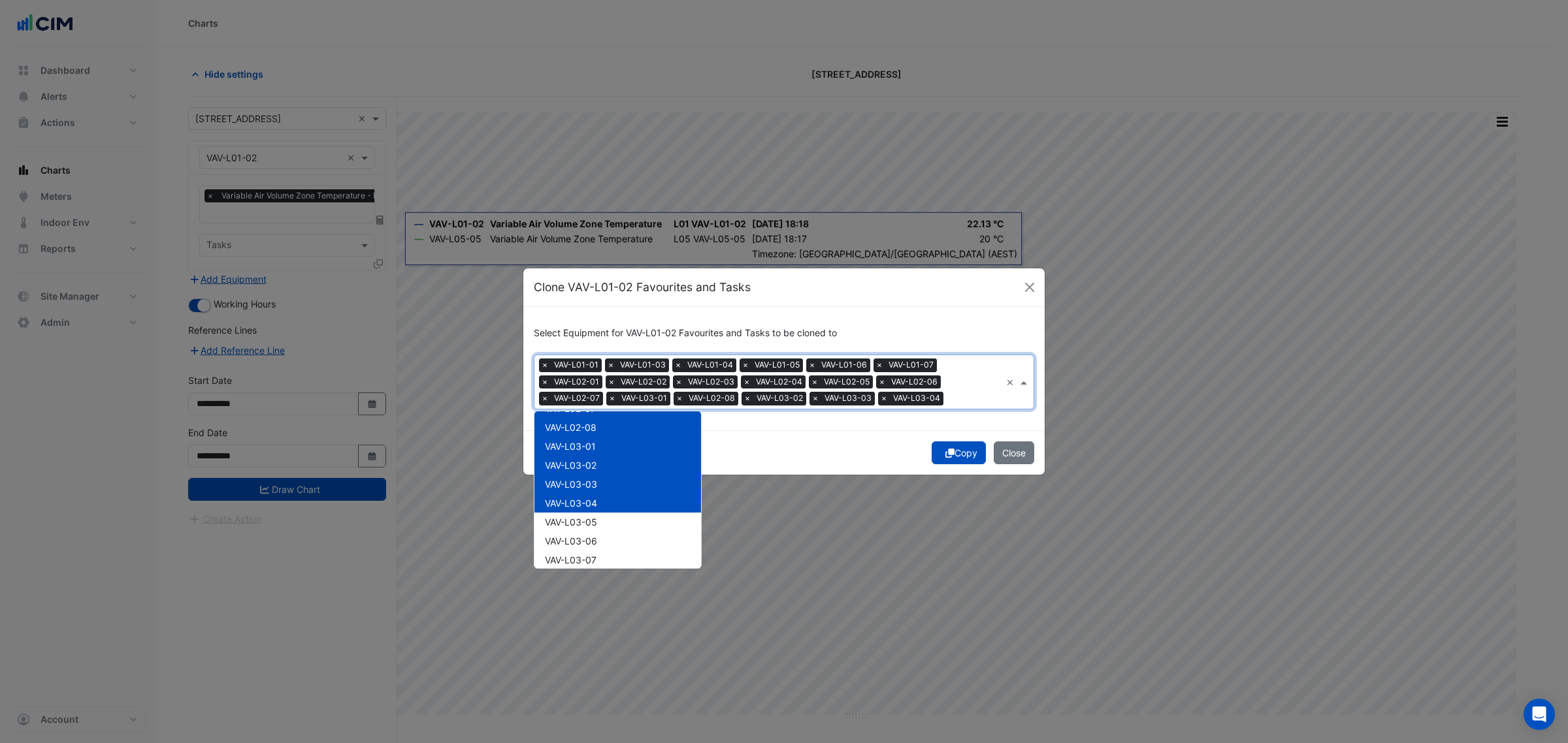
click at [608, 520] on div "VAV-L03-05" at bounding box center [618, 522] width 167 height 19
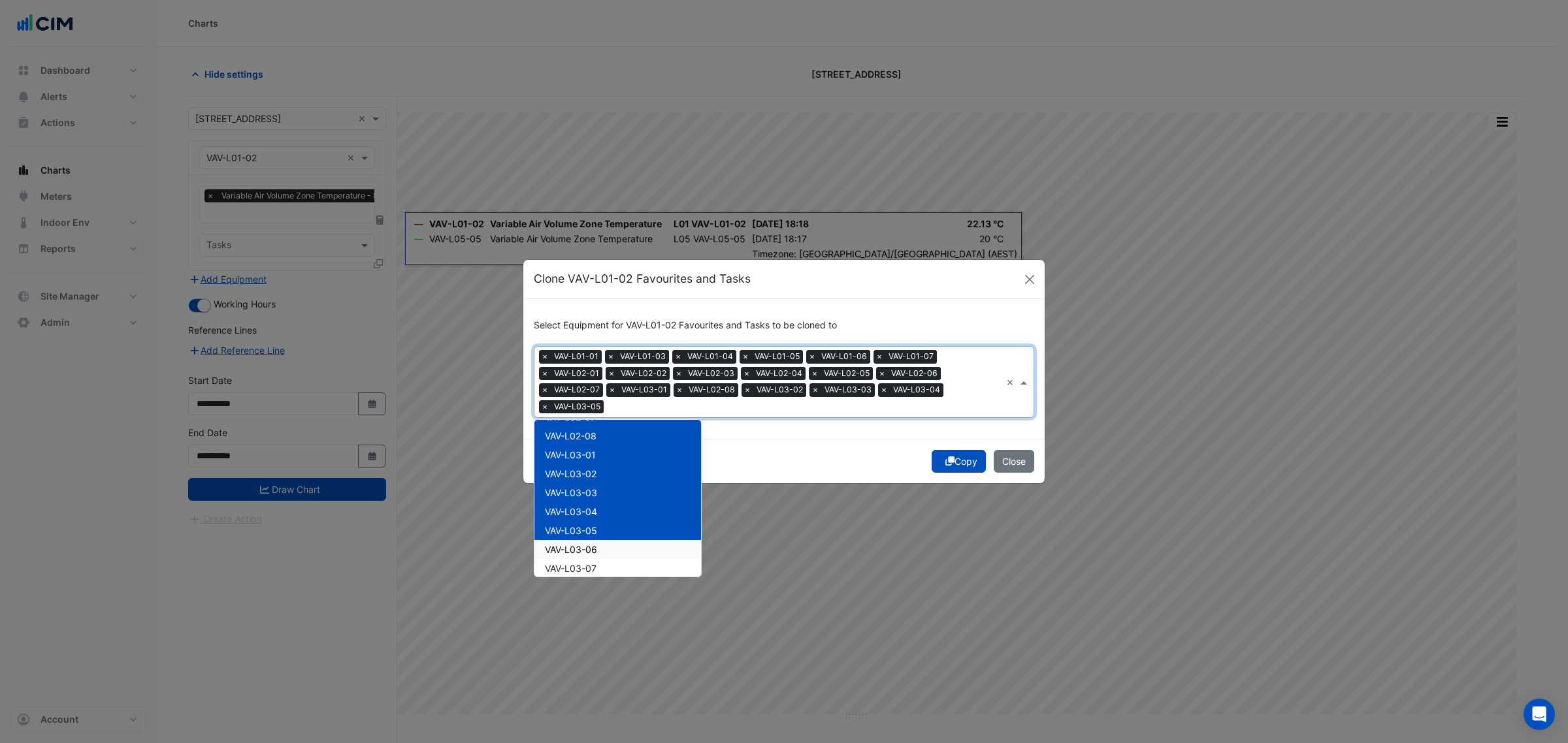
click at [607, 542] on div "VAV-L03-06" at bounding box center [618, 549] width 167 height 19
click at [608, 570] on div "VAV-L03-07" at bounding box center [618, 569] width 167 height 19
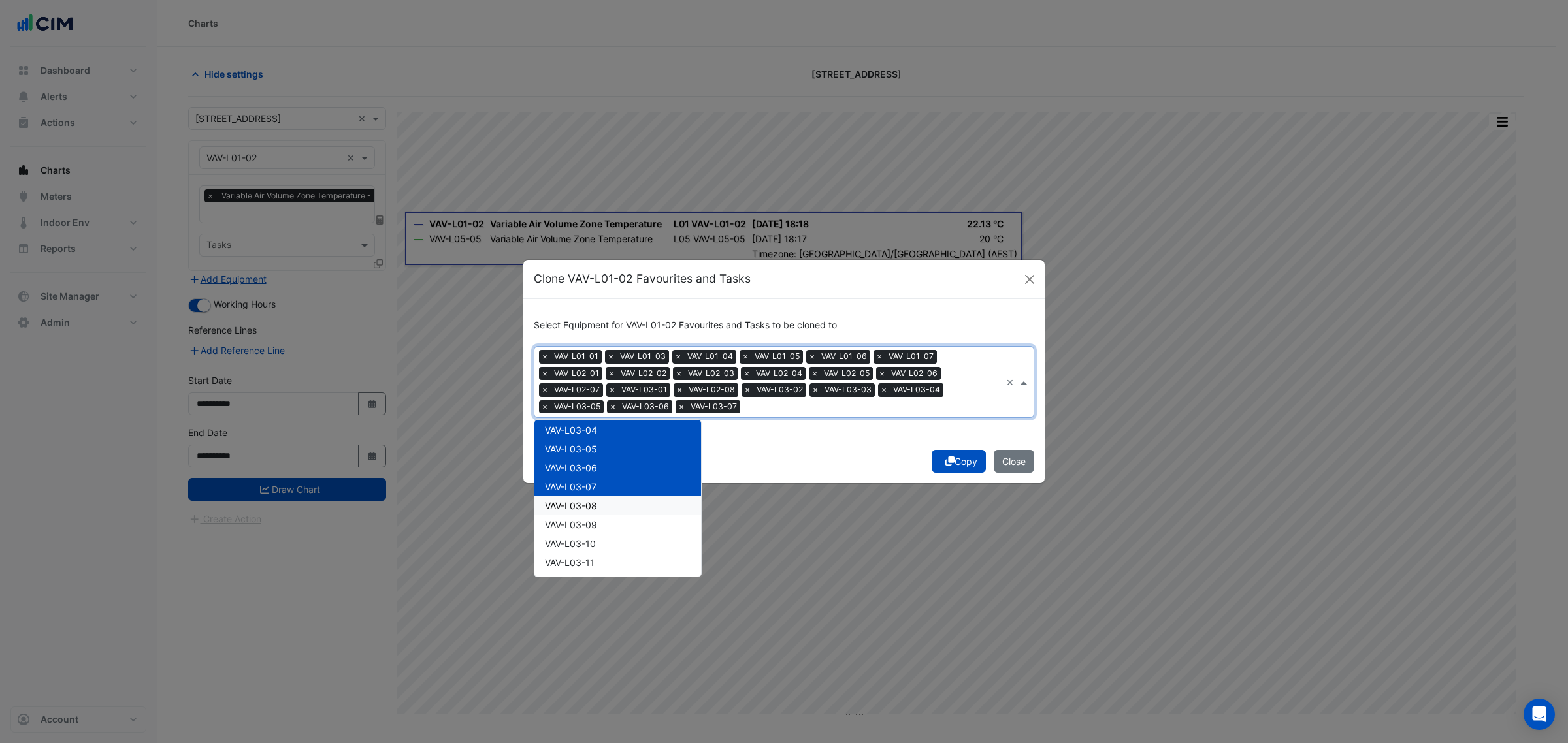
click at [614, 498] on div "VAV-L03-08" at bounding box center [618, 505] width 167 height 19
click at [608, 524] on div "VAV-L03-09" at bounding box center [618, 525] width 167 height 19
click at [608, 547] on div "VAV-L03-10" at bounding box center [618, 544] width 167 height 19
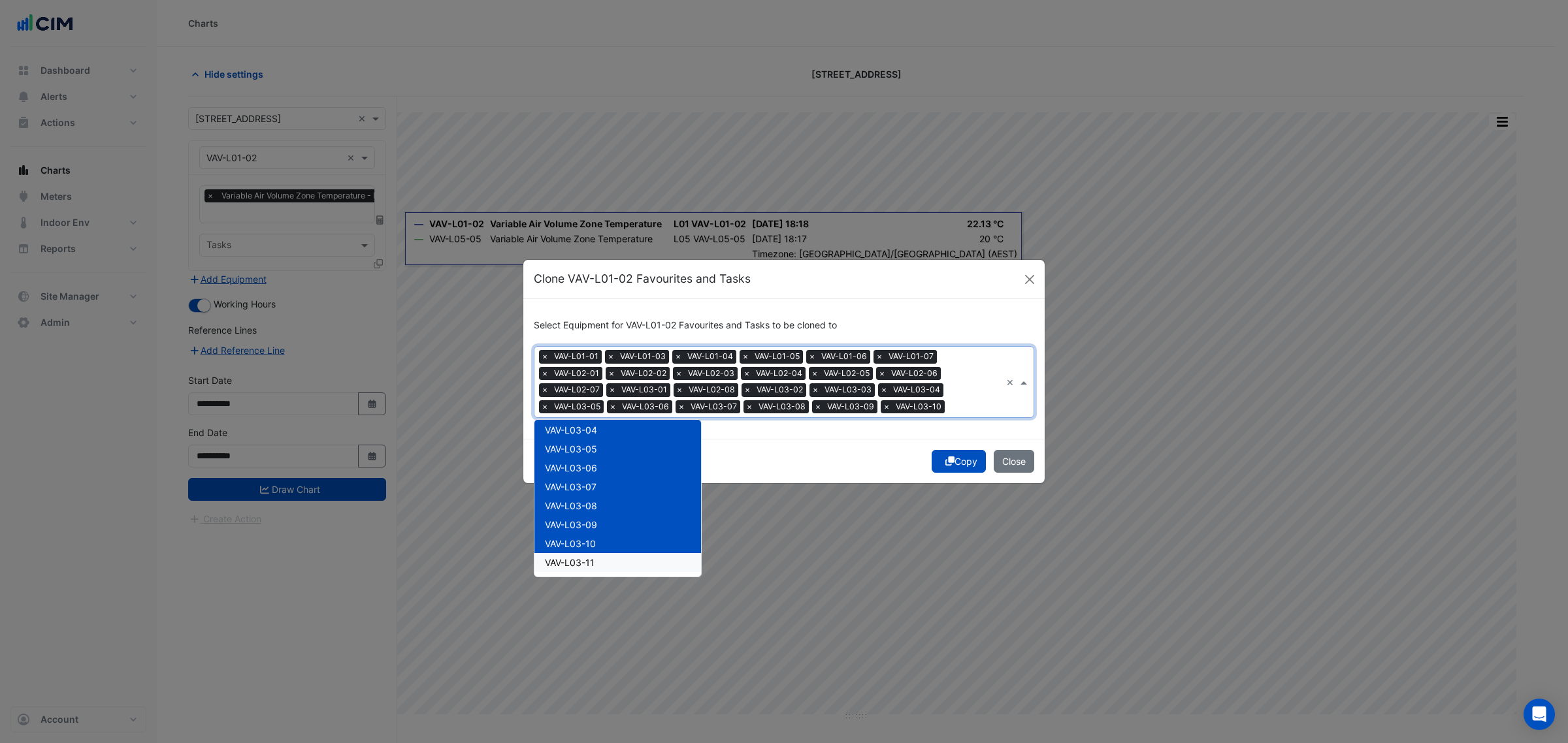
click at [608, 563] on div "VAV-L03-11" at bounding box center [618, 563] width 167 height 19
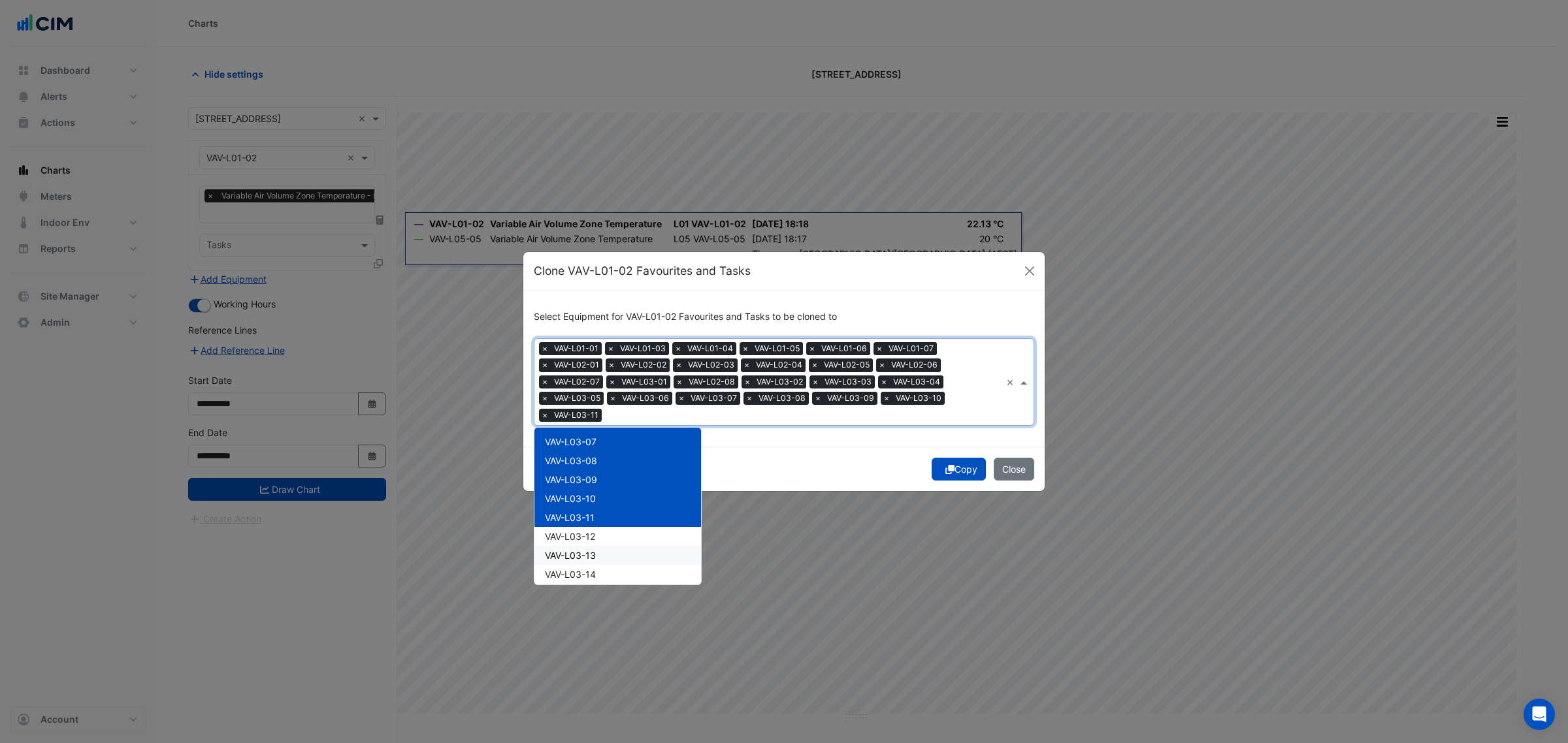
scroll to position [408, 0]
click at [616, 508] on div "VAV-L03-12" at bounding box center [618, 507] width 167 height 19
click at [612, 527] on div "VAV-L03-13" at bounding box center [618, 526] width 167 height 19
click at [613, 546] on div "VAV-L03-14" at bounding box center [618, 545] width 167 height 19
click at [609, 564] on div "VAV-L03-15" at bounding box center [618, 564] width 167 height 19
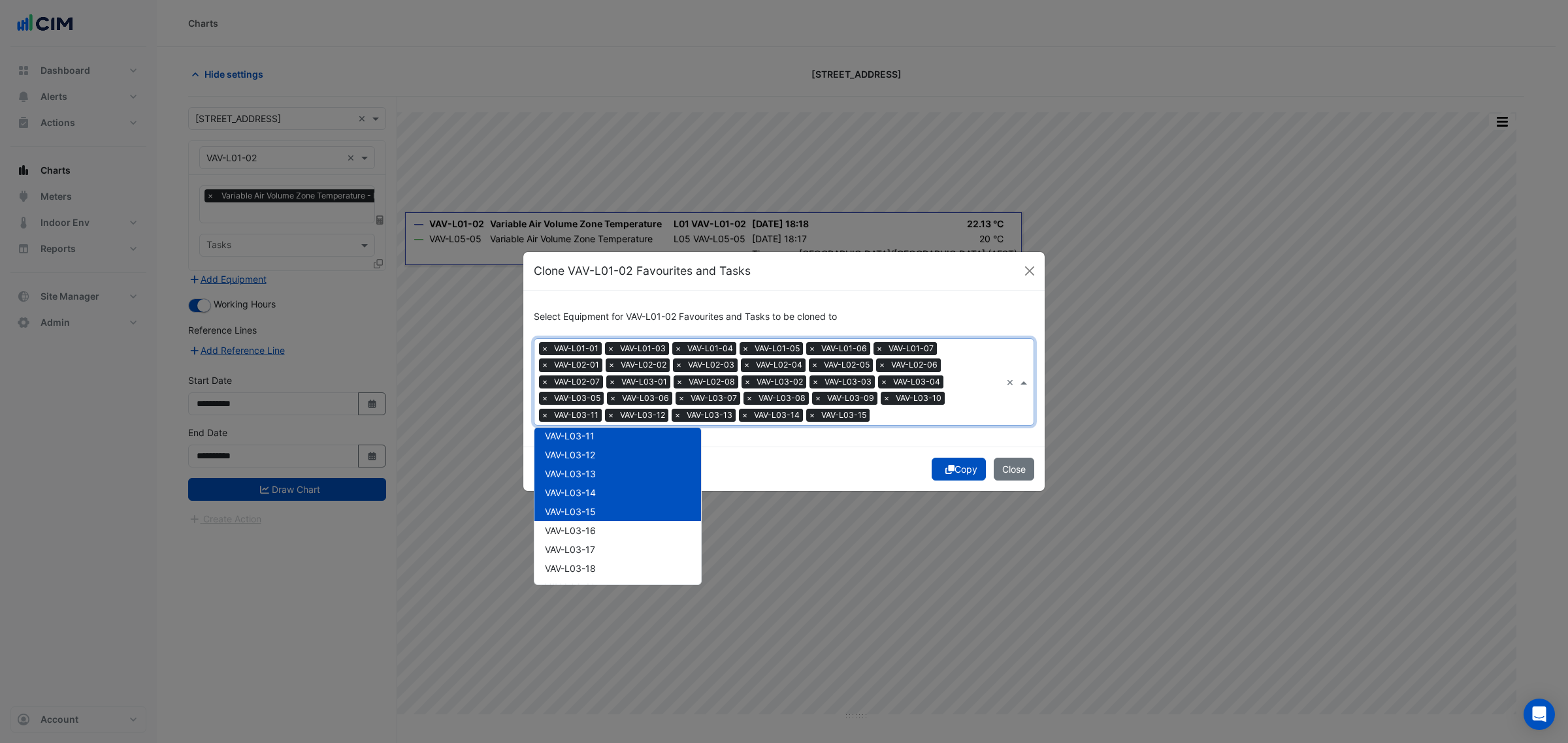
scroll to position [490, 0]
click at [622, 507] on div "VAV-L03-16" at bounding box center [618, 501] width 167 height 19
click at [616, 521] on div "VAV-L03-17" at bounding box center [618, 520] width 167 height 19
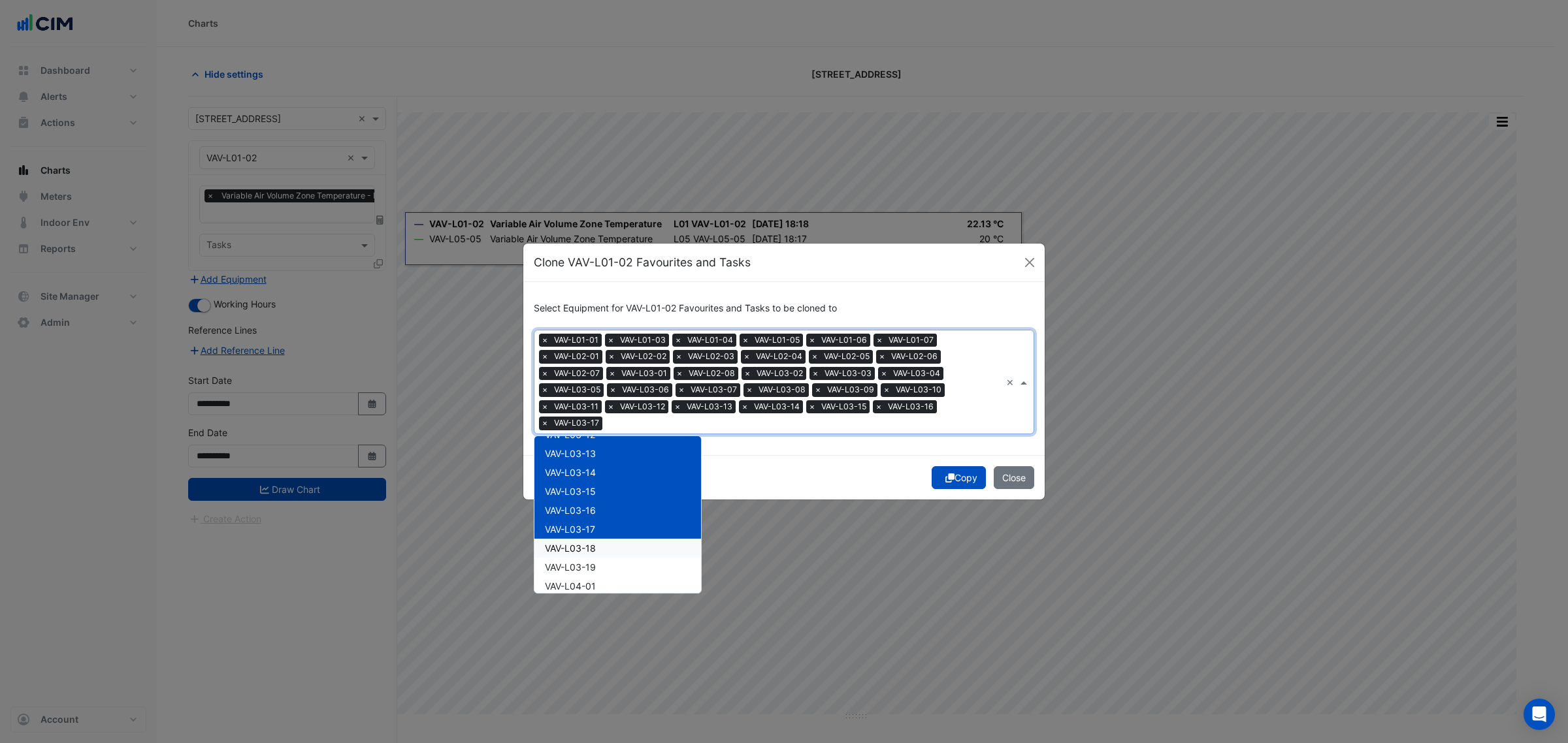
click at [615, 546] on div "VAV-L03-18" at bounding box center [618, 548] width 167 height 19
click at [613, 566] on div "VAV-L03-19" at bounding box center [618, 567] width 167 height 19
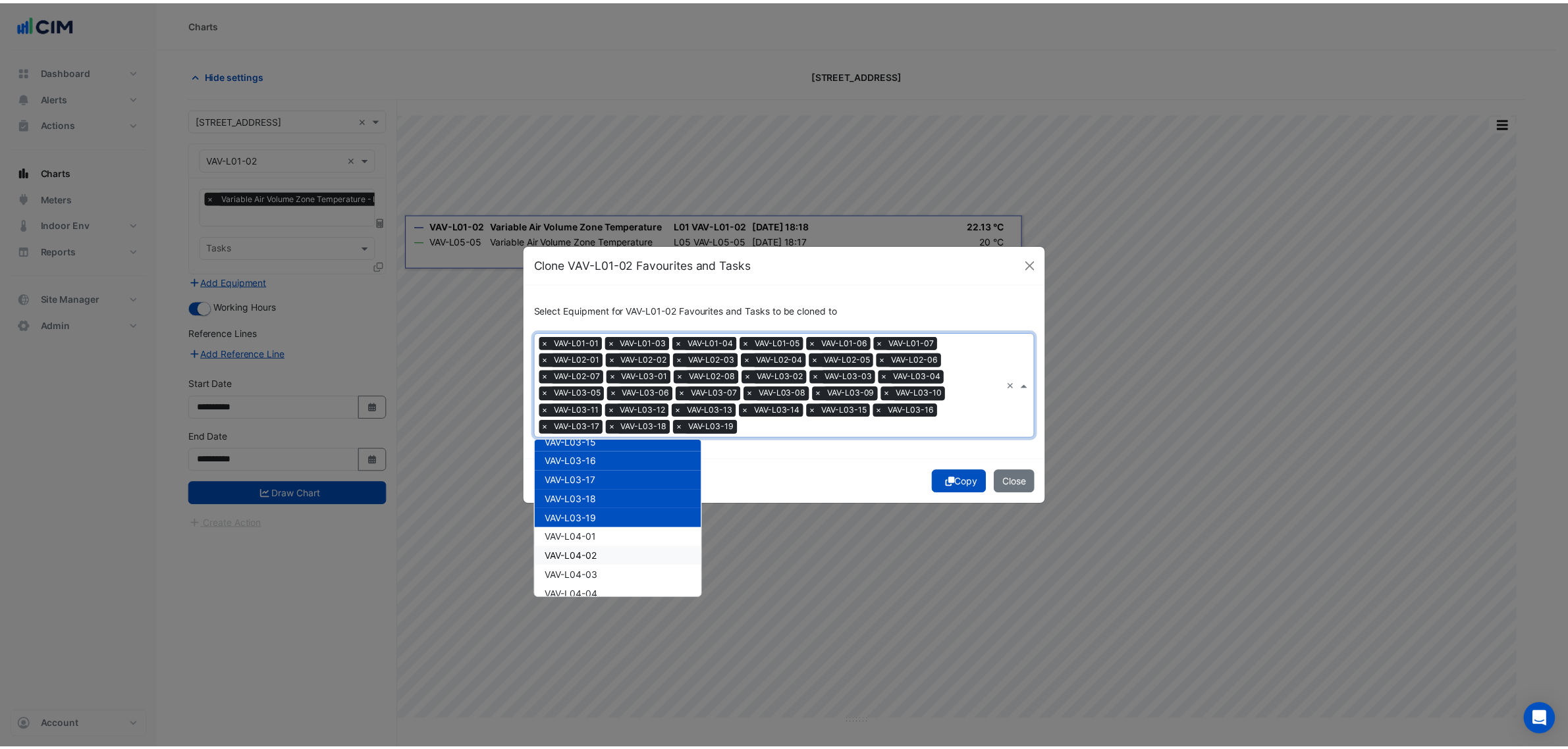
scroll to position [576, 0]
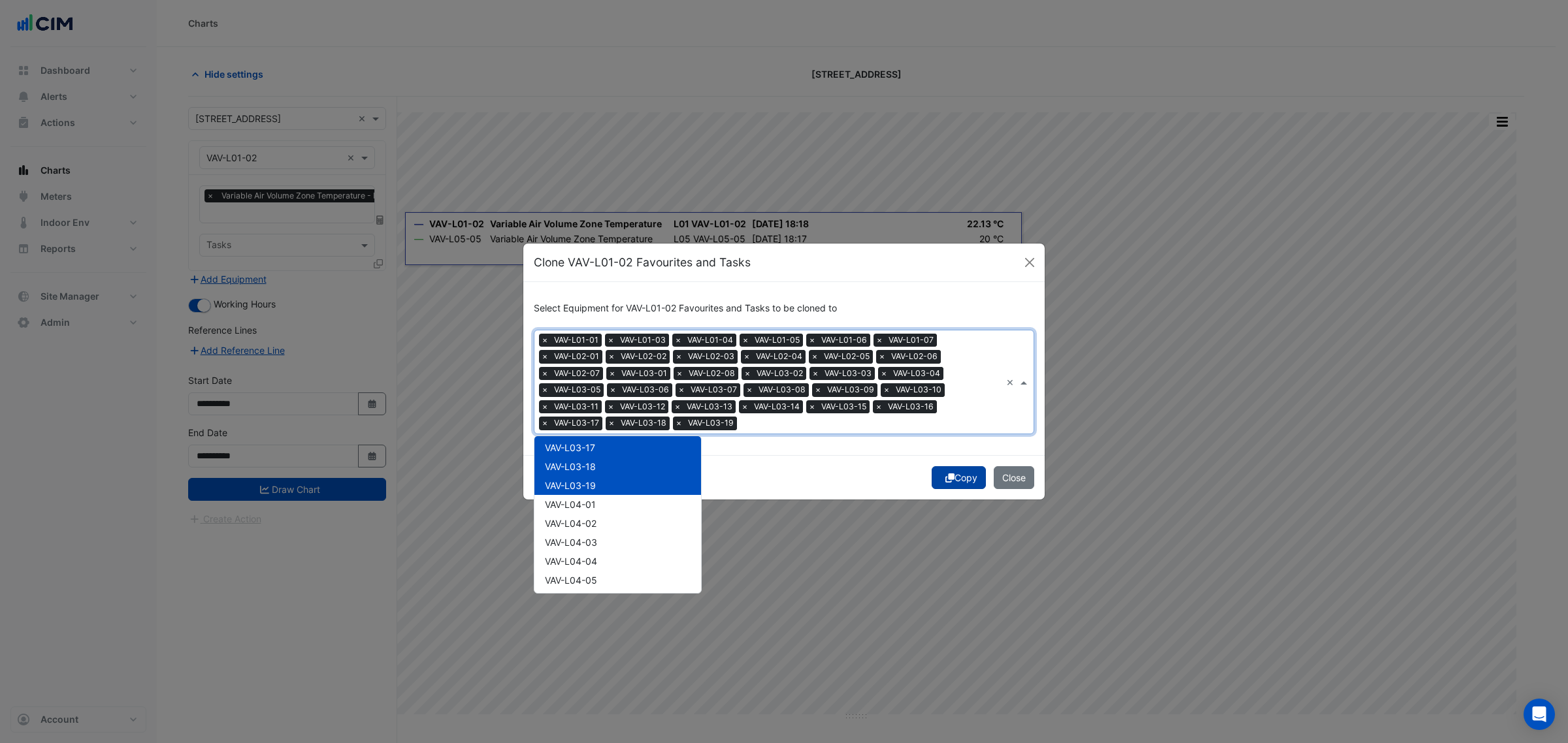
click at [937, 471] on button "Copy" at bounding box center [959, 478] width 54 height 23
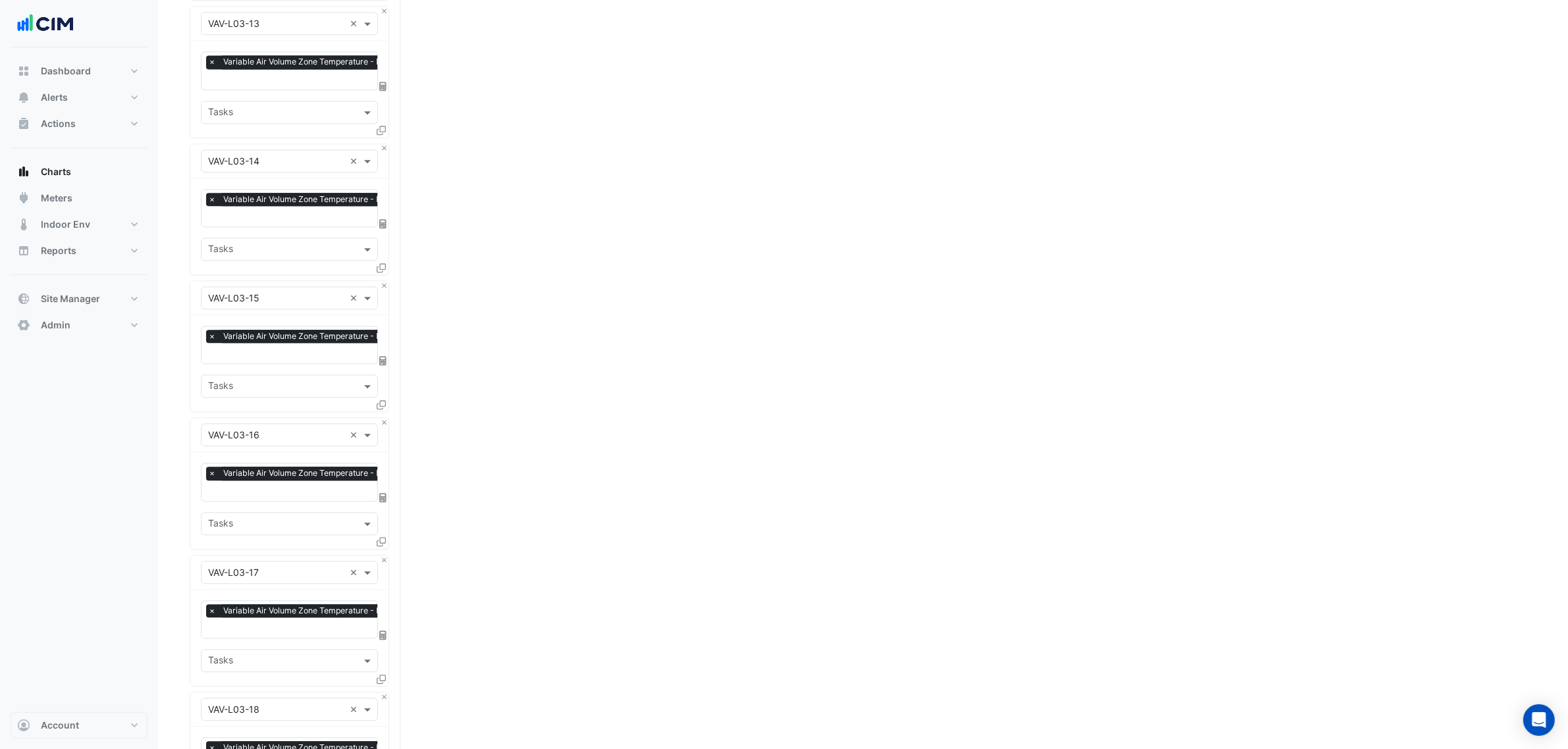
scroll to position [4301, 0]
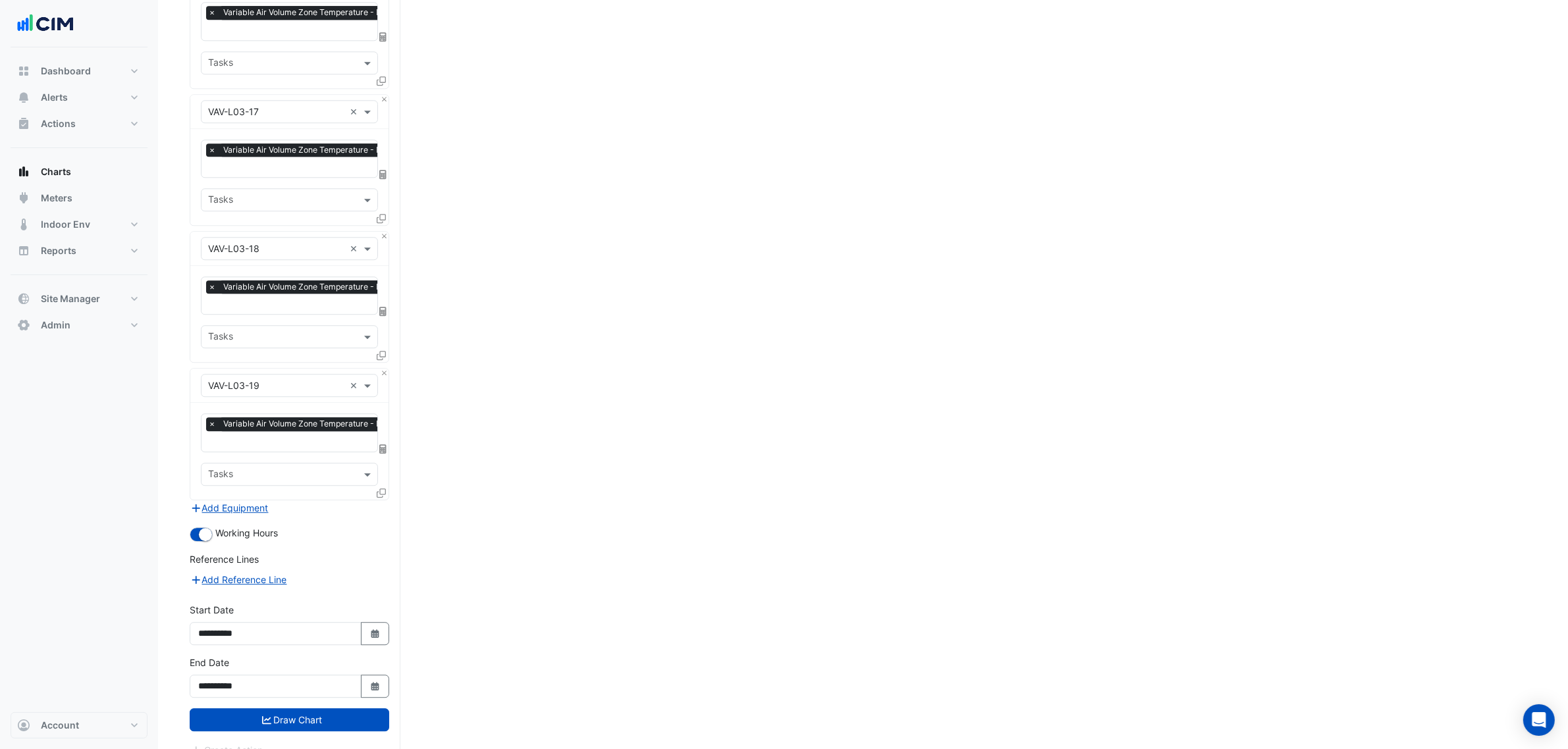
drag, startPoint x: 189, startPoint y: 441, endPoint x: 201, endPoint y: 680, distance: 239.3
click at [396, 617] on div "**********" at bounding box center [289, 629] width 215 height 53
click at [380, 623] on button "Select Date" at bounding box center [375, 634] width 29 height 23
select select "*"
select select "****"
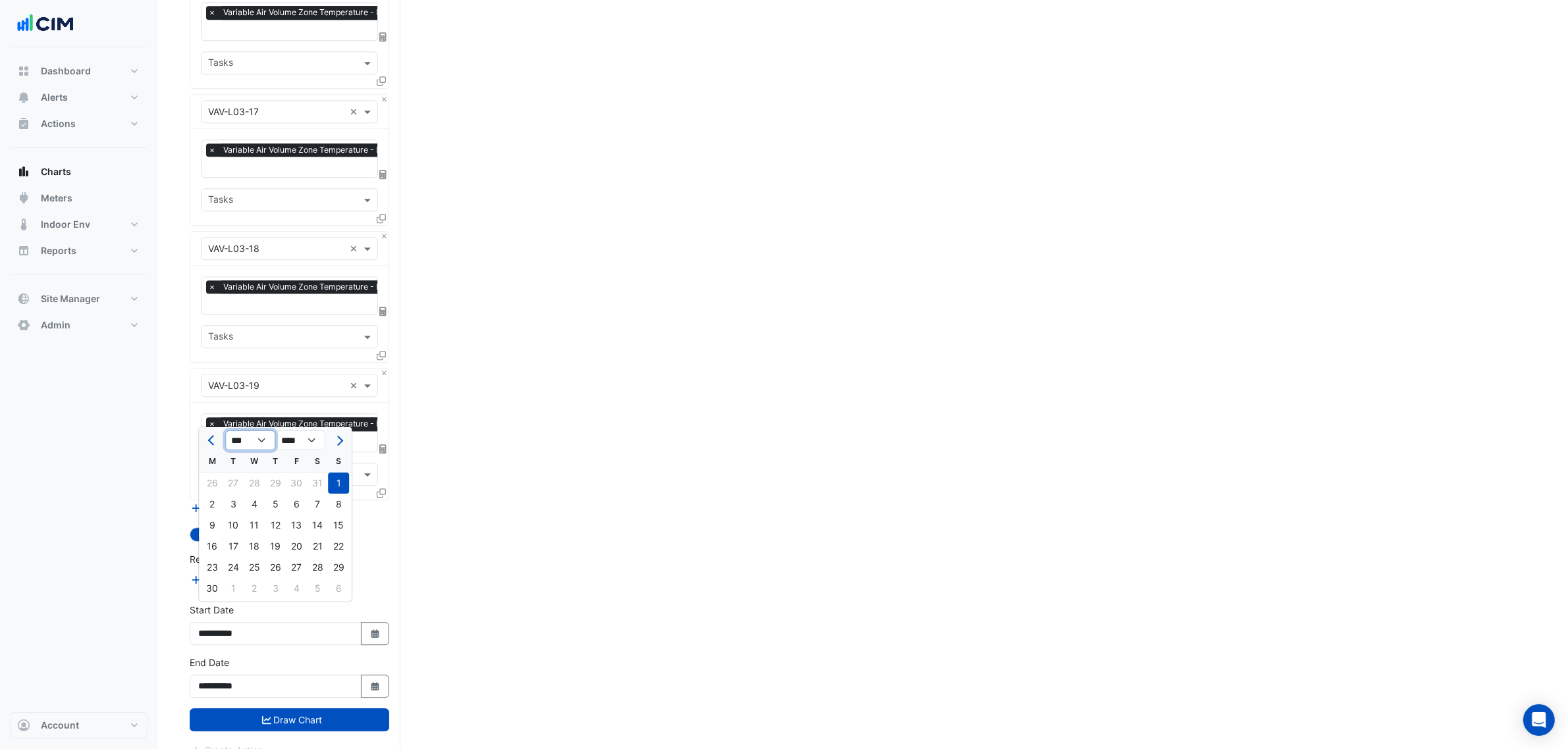
click at [250, 443] on select "*** *** *** *** *** *** *** *** ***" at bounding box center [250, 441] width 50 height 20
select select "*"
click at [225, 431] on select "*** *** *** *** *** *** *** *** ***" at bounding box center [250, 441] width 50 height 20
click at [257, 485] on div "1" at bounding box center [254, 483] width 21 height 21
type input "**********"
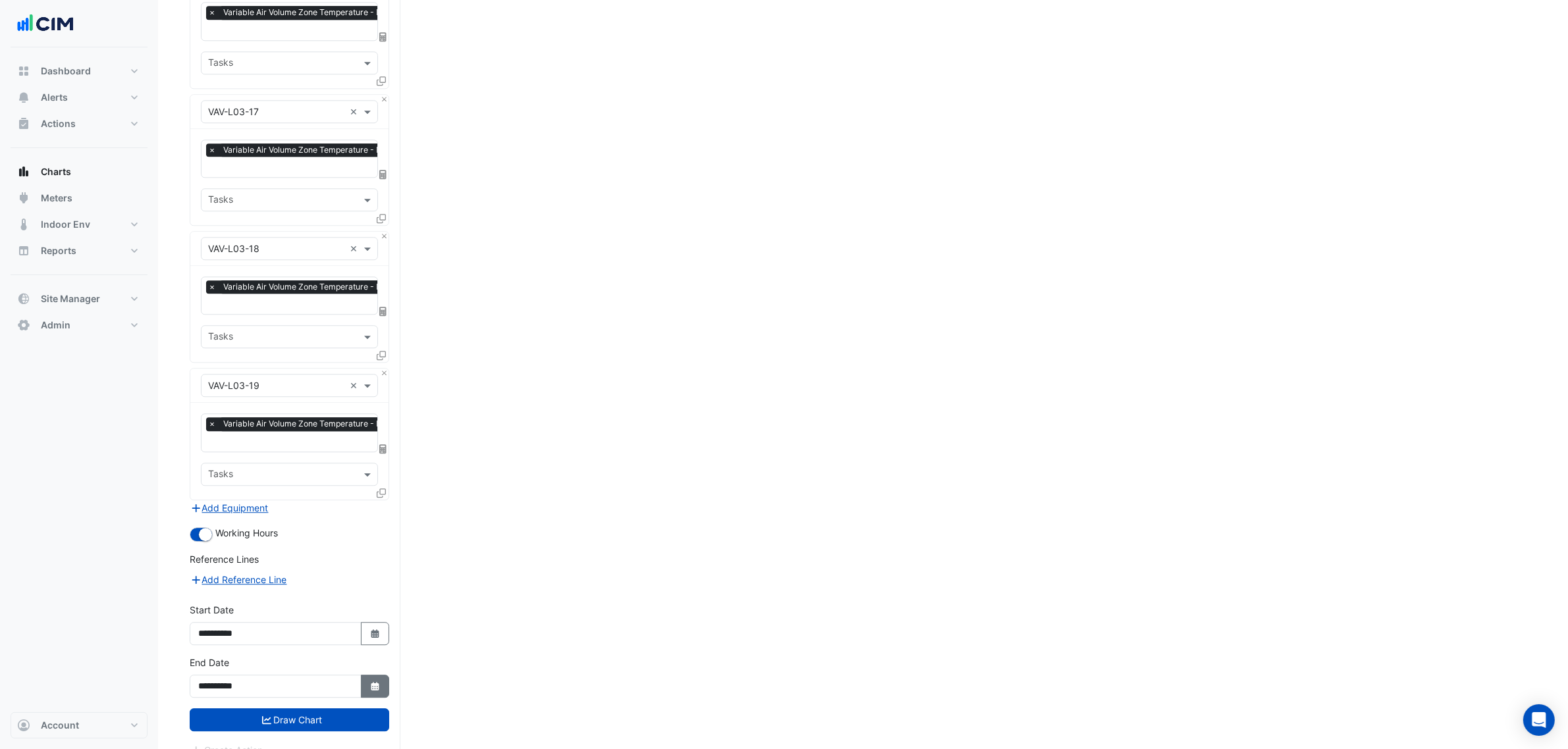
click at [372, 682] on icon "button" at bounding box center [374, 686] width 8 height 8
select select "*"
click at [339, 574] on div "21" at bounding box center [339, 578] width 21 height 21
type input "**********"
click at [341, 709] on button "Draw Chart" at bounding box center [289, 720] width 199 height 23
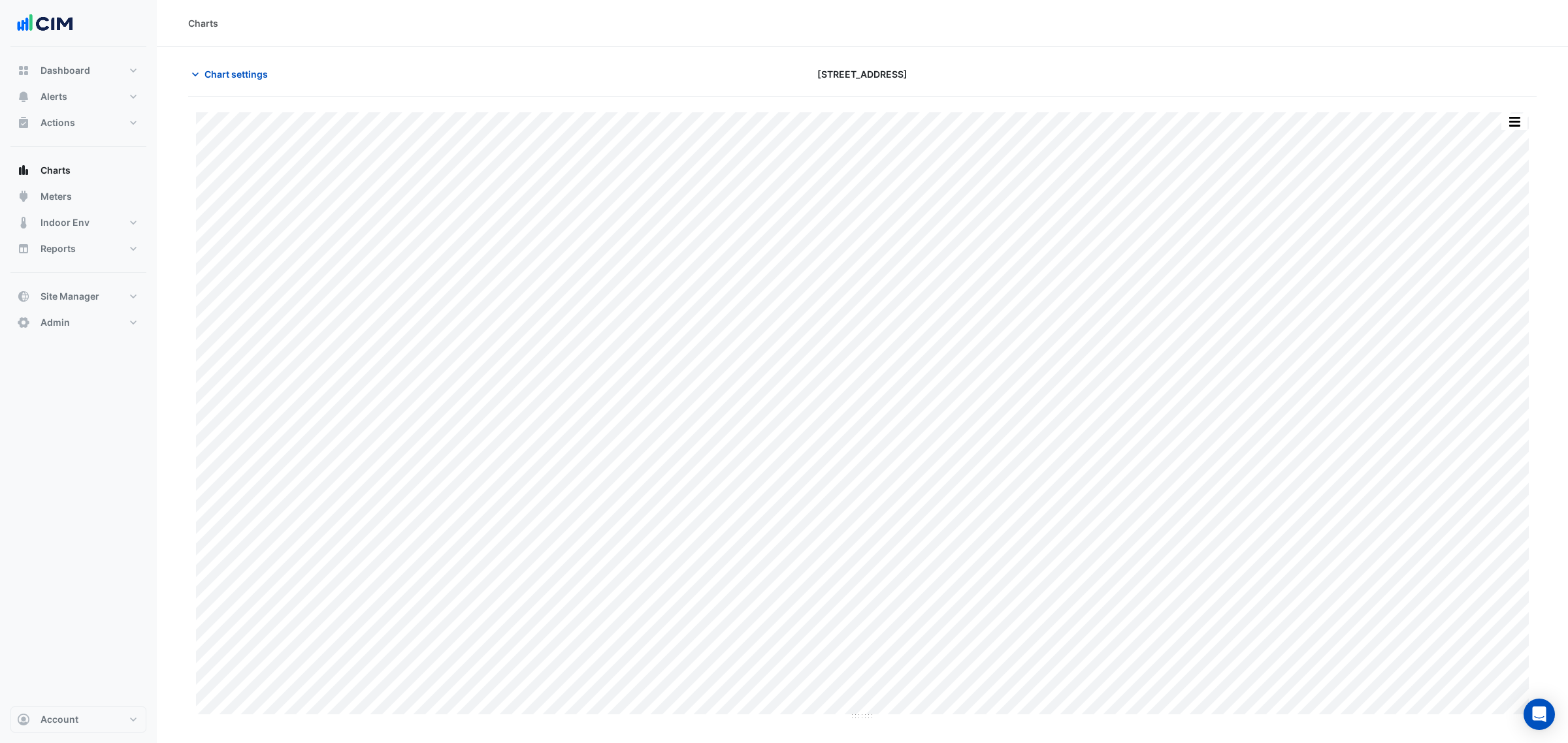
click at [1511, 119] on button "button" at bounding box center [1514, 122] width 26 height 17
click at [1485, 322] on div "Export CSV - Pivot" at bounding box center [1489, 325] width 79 height 32
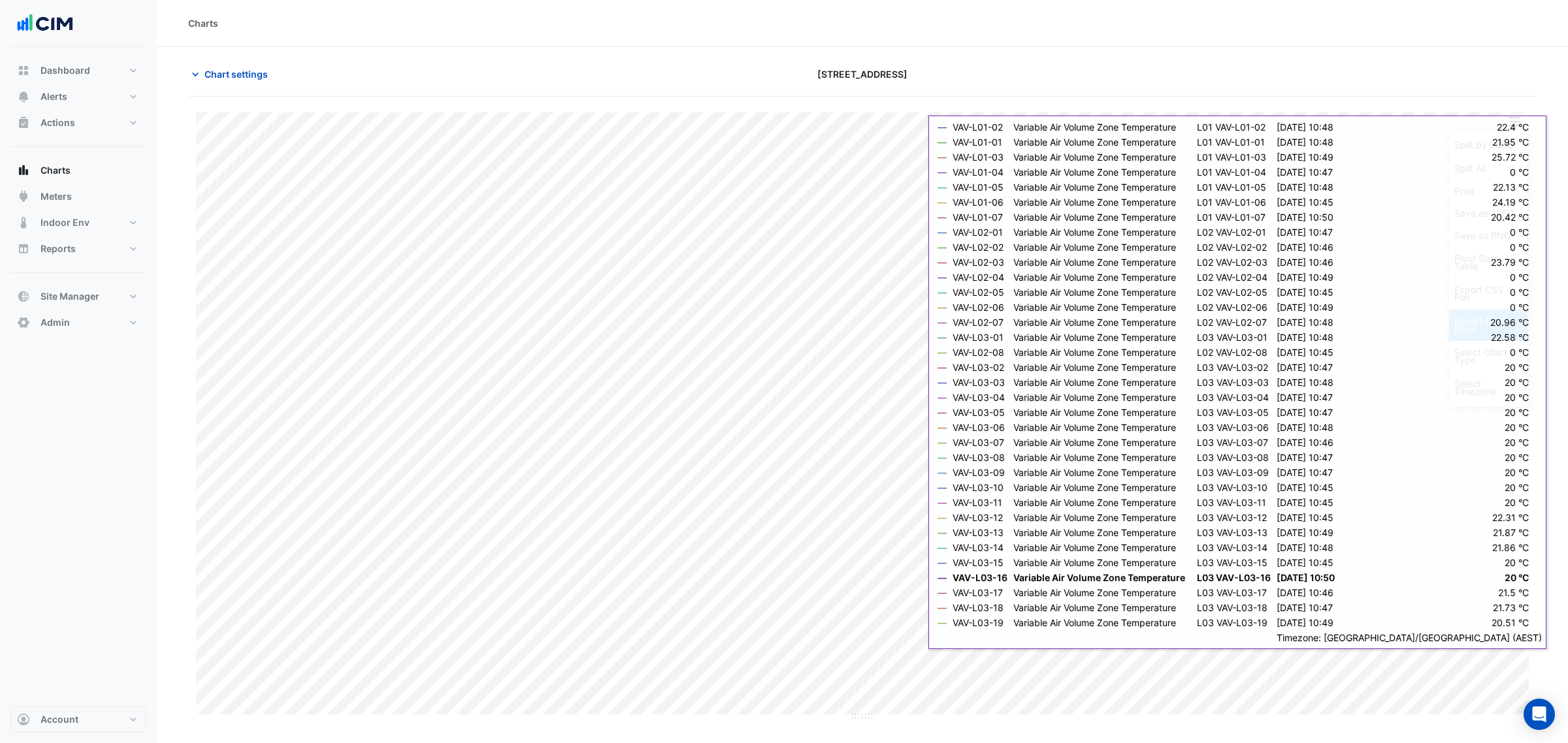
click at [1494, 328] on div "Export CSV - Pivot" at bounding box center [1489, 325] width 79 height 32
click at [1493, 328] on div "Export CSV - Pivot" at bounding box center [1489, 325] width 79 height 32
click at [1478, 295] on div "Export CSV - Flat" at bounding box center [1489, 294] width 79 height 32
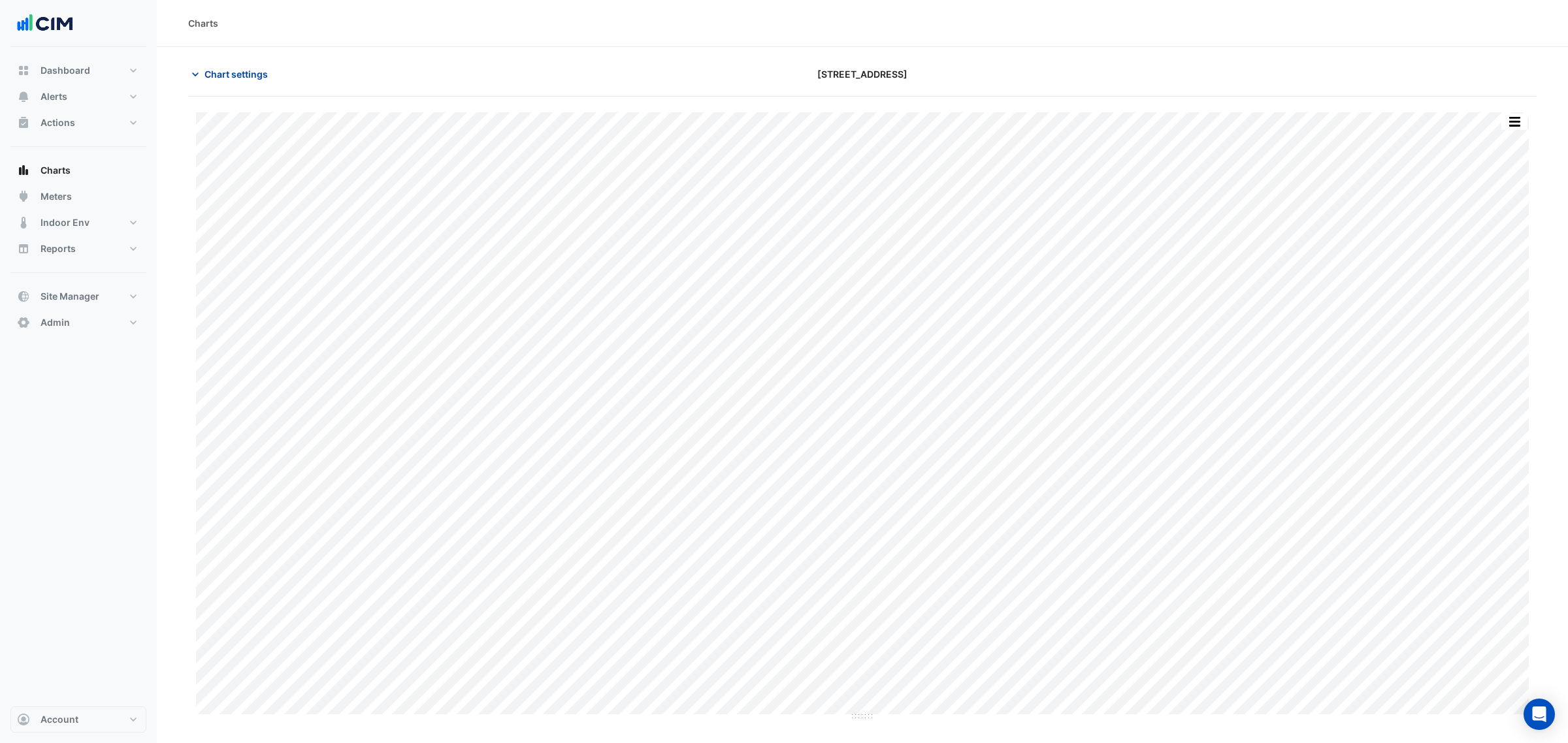
click at [267, 76] on span "Chart settings" at bounding box center [236, 74] width 63 height 14
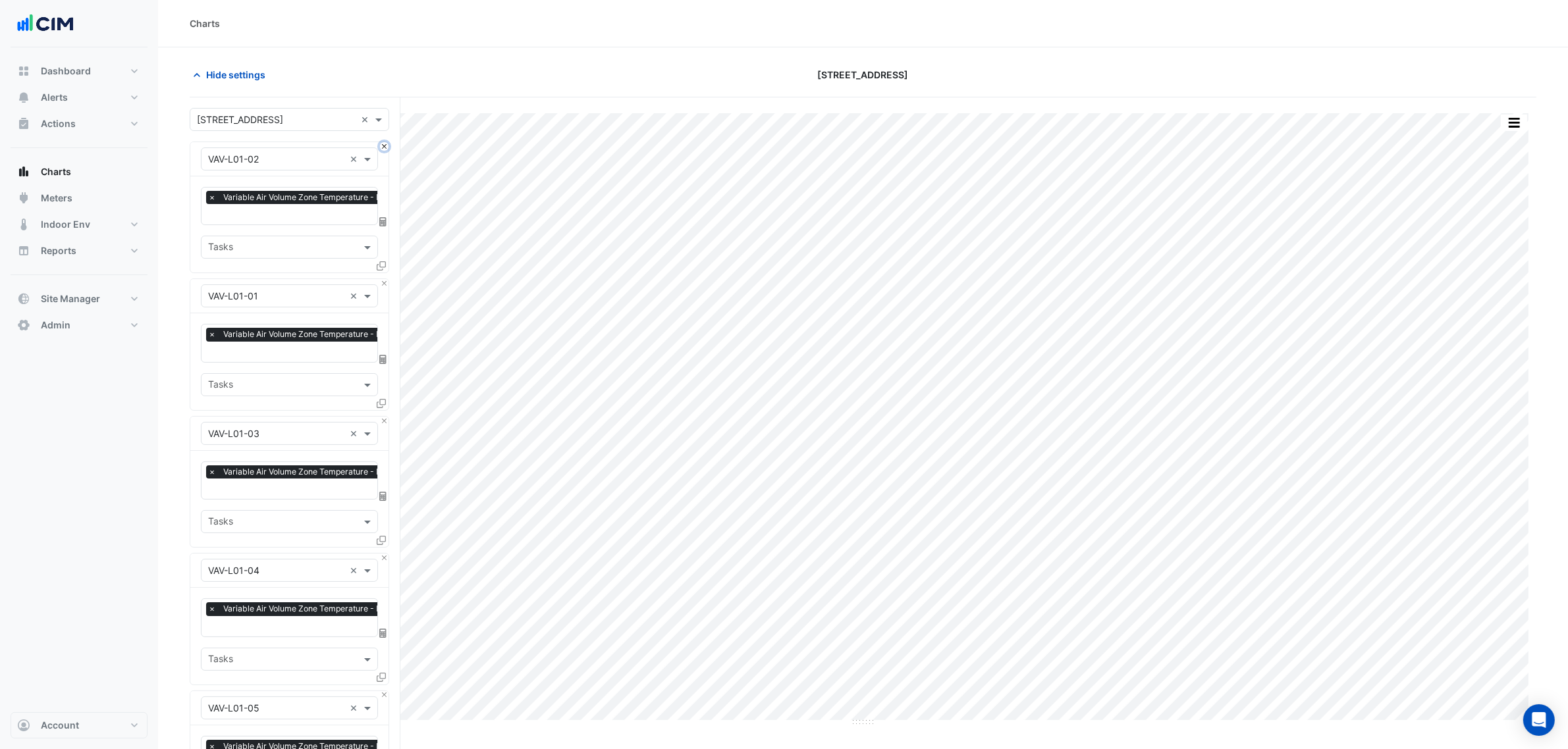
click at [384, 148] on button "Close" at bounding box center [384, 146] width 8 height 8
click at [384, 279] on button "Close" at bounding box center [384, 283] width 8 height 8
click at [384, 148] on button "Close" at bounding box center [384, 146] width 8 height 8
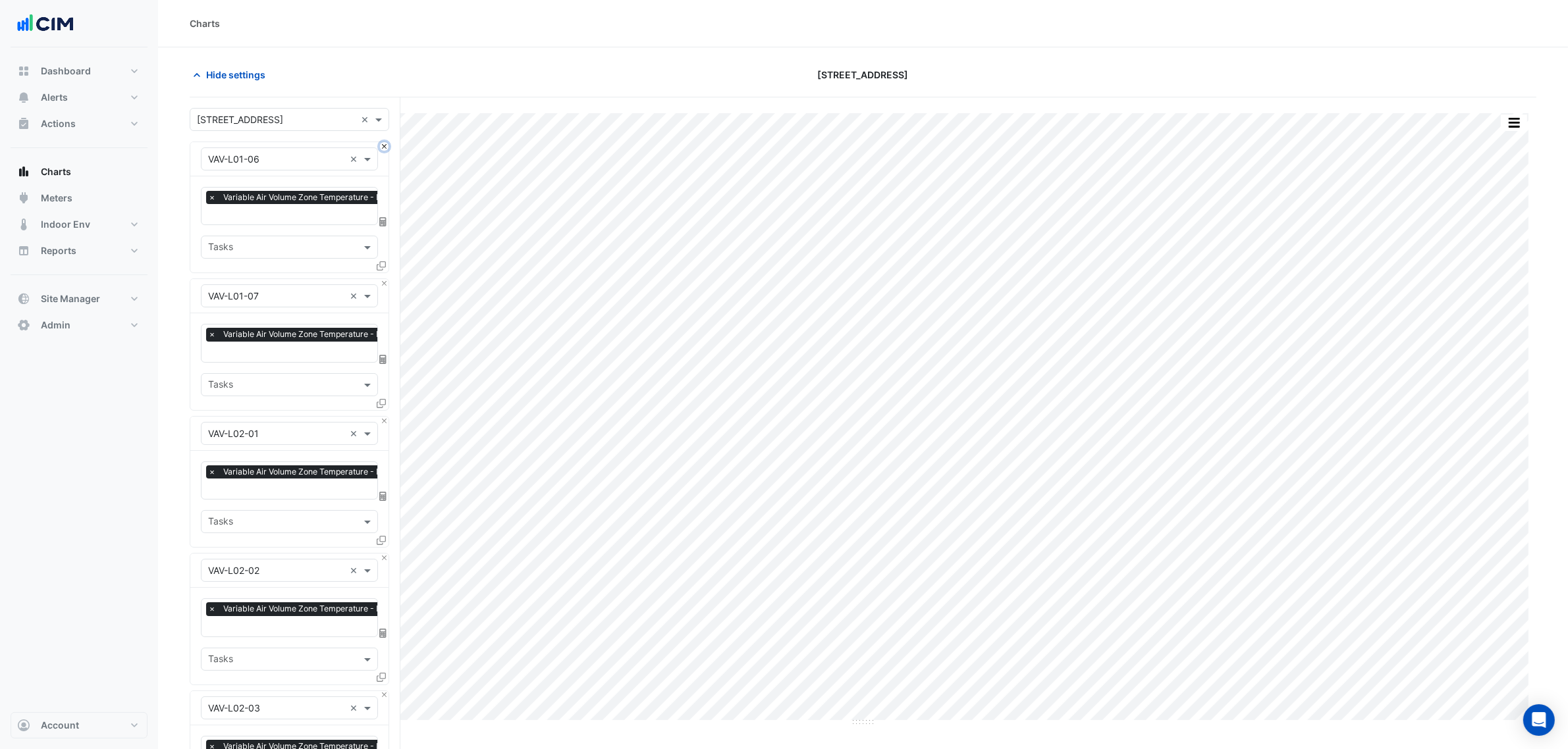
click at [384, 148] on button "Close" at bounding box center [384, 146] width 8 height 8
click at [384, 279] on button "Close" at bounding box center [384, 283] width 8 height 8
click at [384, 148] on button "Close" at bounding box center [384, 146] width 8 height 8
click at [384, 279] on button "Close" at bounding box center [384, 283] width 8 height 8
click at [384, 149] on button "Close" at bounding box center [384, 146] width 8 height 8
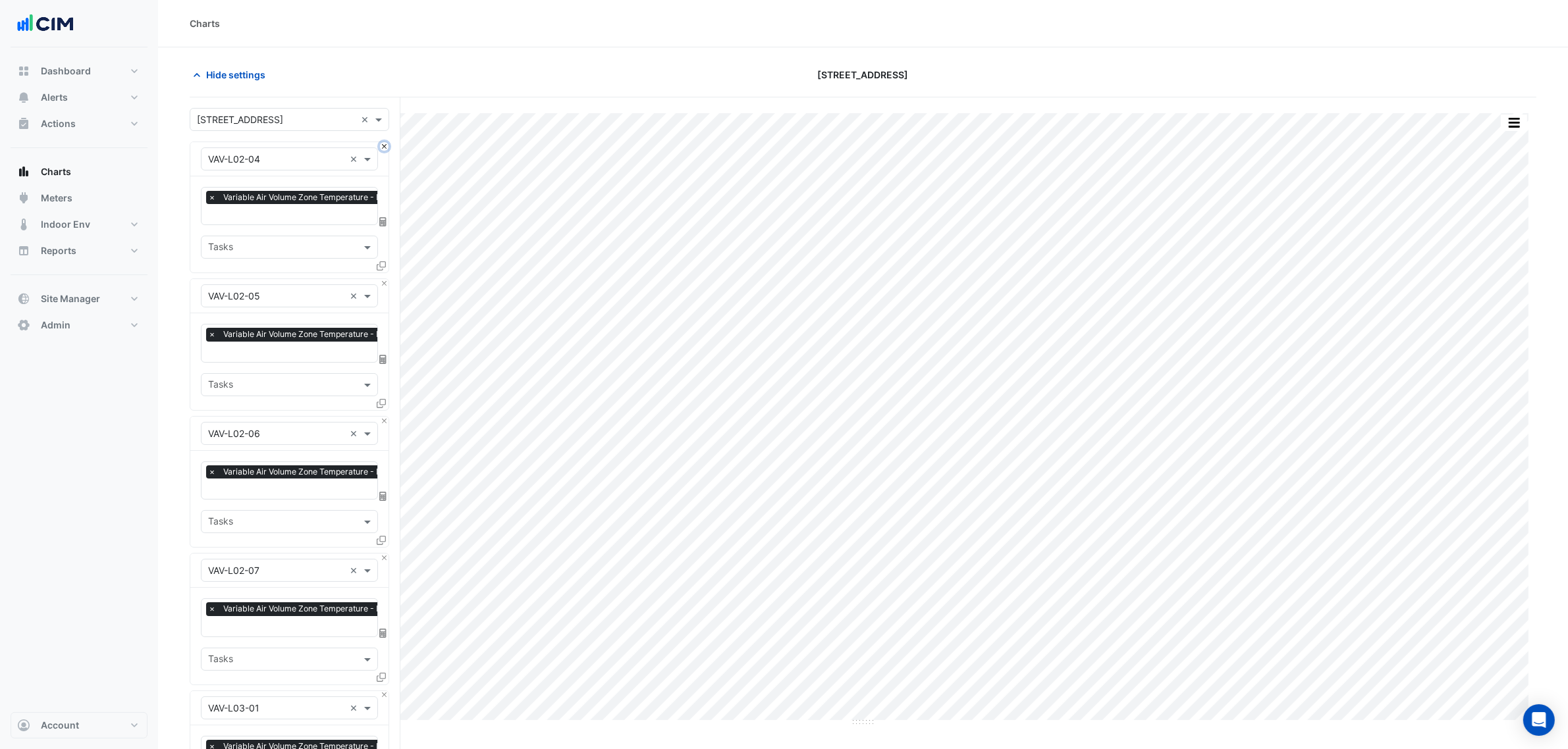
click at [384, 149] on button "Close" at bounding box center [384, 146] width 8 height 8
click at [384, 279] on button "Close" at bounding box center [384, 283] width 8 height 8
click at [384, 149] on button "Close" at bounding box center [384, 146] width 8 height 8
click at [384, 279] on button "Close" at bounding box center [384, 283] width 8 height 8
click at [384, 149] on button "Close" at bounding box center [384, 146] width 8 height 8
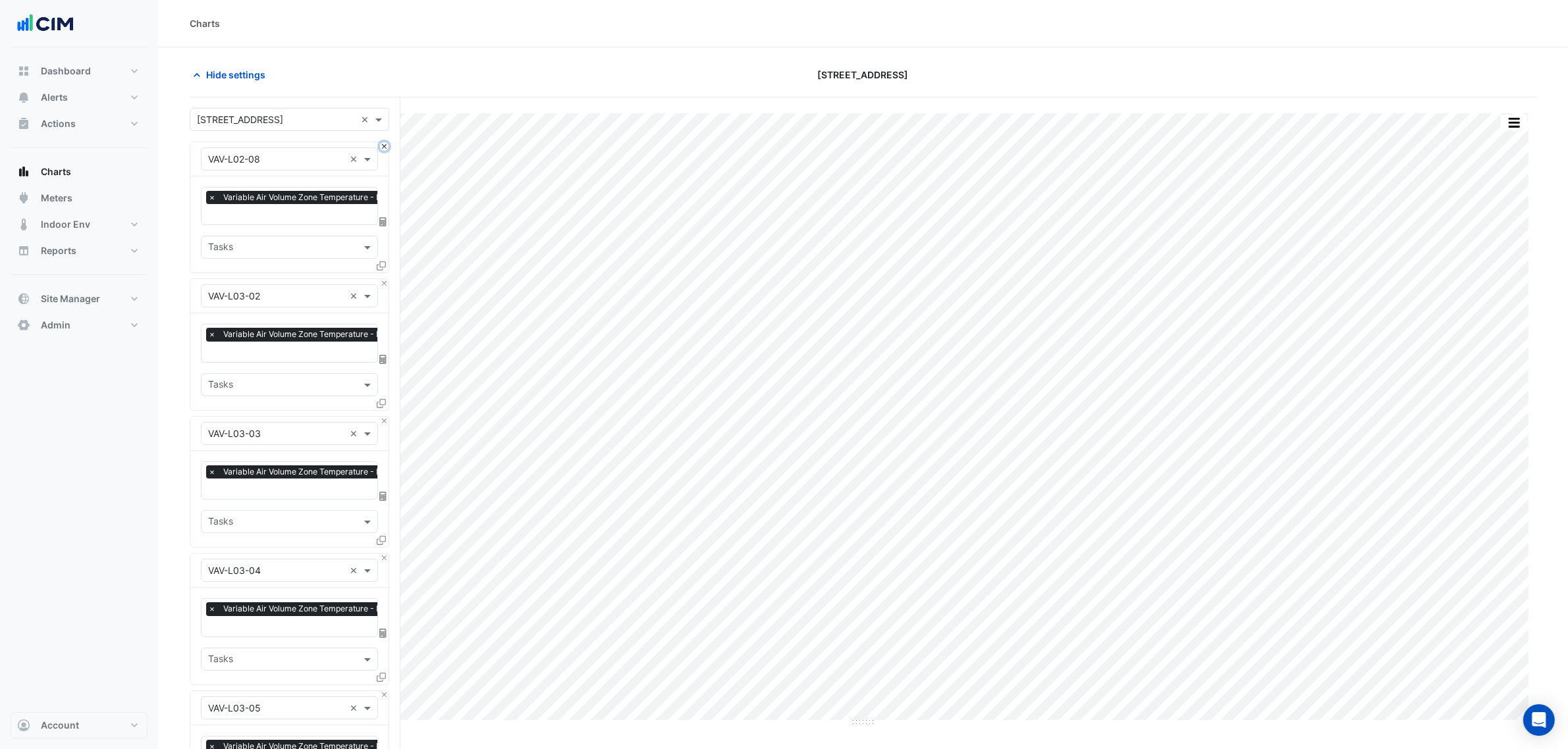
click at [384, 149] on button "Close" at bounding box center [384, 146] width 8 height 8
click at [384, 279] on button "Close" at bounding box center [384, 283] width 8 height 8
click at [384, 149] on button "Close" at bounding box center [384, 146] width 8 height 8
click at [384, 279] on button "Close" at bounding box center [384, 283] width 8 height 8
click at [384, 149] on button "Close" at bounding box center [384, 146] width 8 height 8
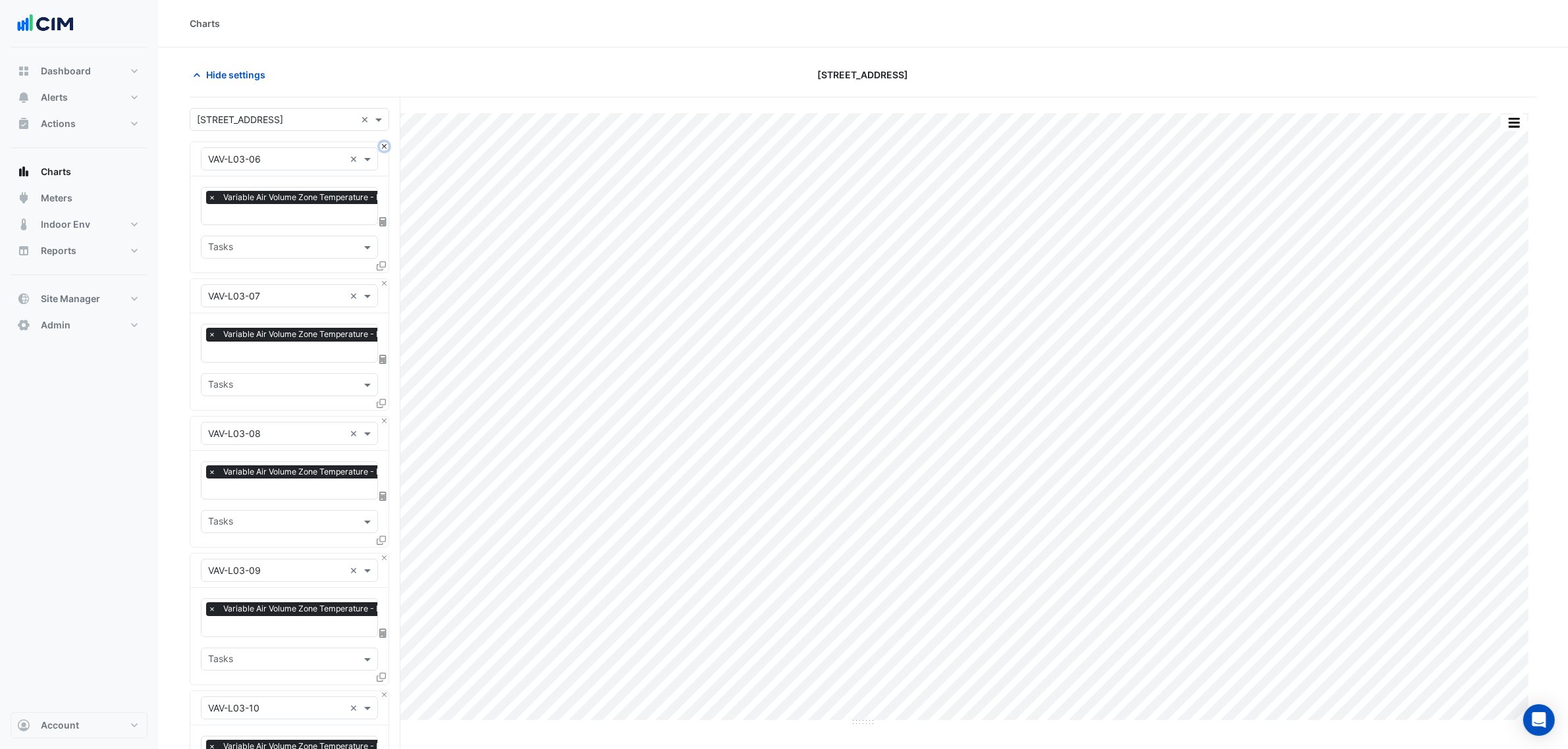
click at [384, 149] on button "Close" at bounding box center [384, 146] width 8 height 8
click at [384, 279] on button "Close" at bounding box center [384, 283] width 8 height 8
click at [384, 149] on button "Close" at bounding box center [384, 146] width 8 height 8
click at [384, 279] on button "Close" at bounding box center [384, 283] width 8 height 8
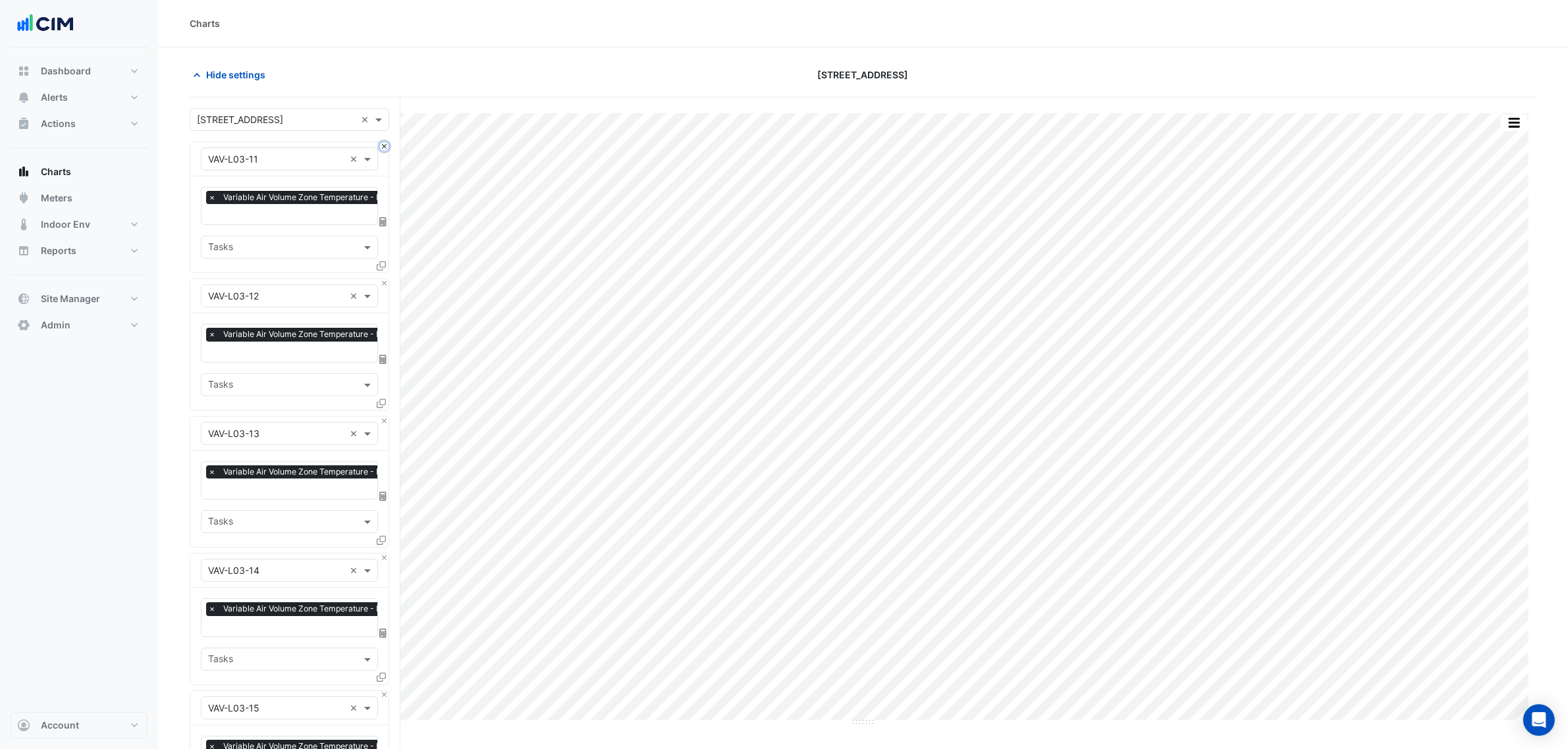
click at [384, 149] on button "Close" at bounding box center [384, 146] width 8 height 8
click at [384, 279] on button "Close" at bounding box center [384, 283] width 8 height 8
click at [384, 149] on button "Close" at bounding box center [384, 146] width 8 height 8
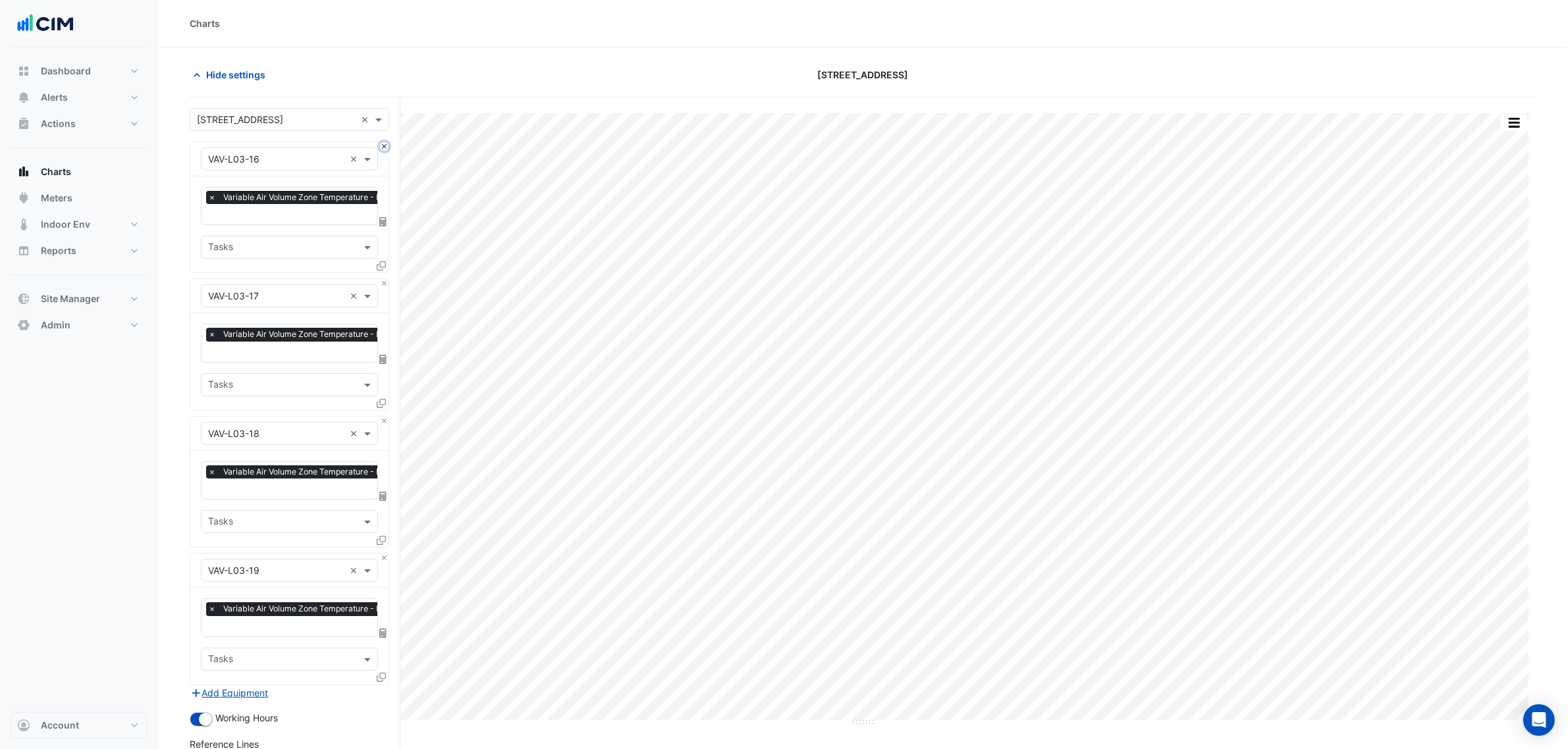
click at [384, 149] on button "Close" at bounding box center [384, 146] width 8 height 8
click at [384, 279] on button "Close" at bounding box center [384, 283] width 8 height 8
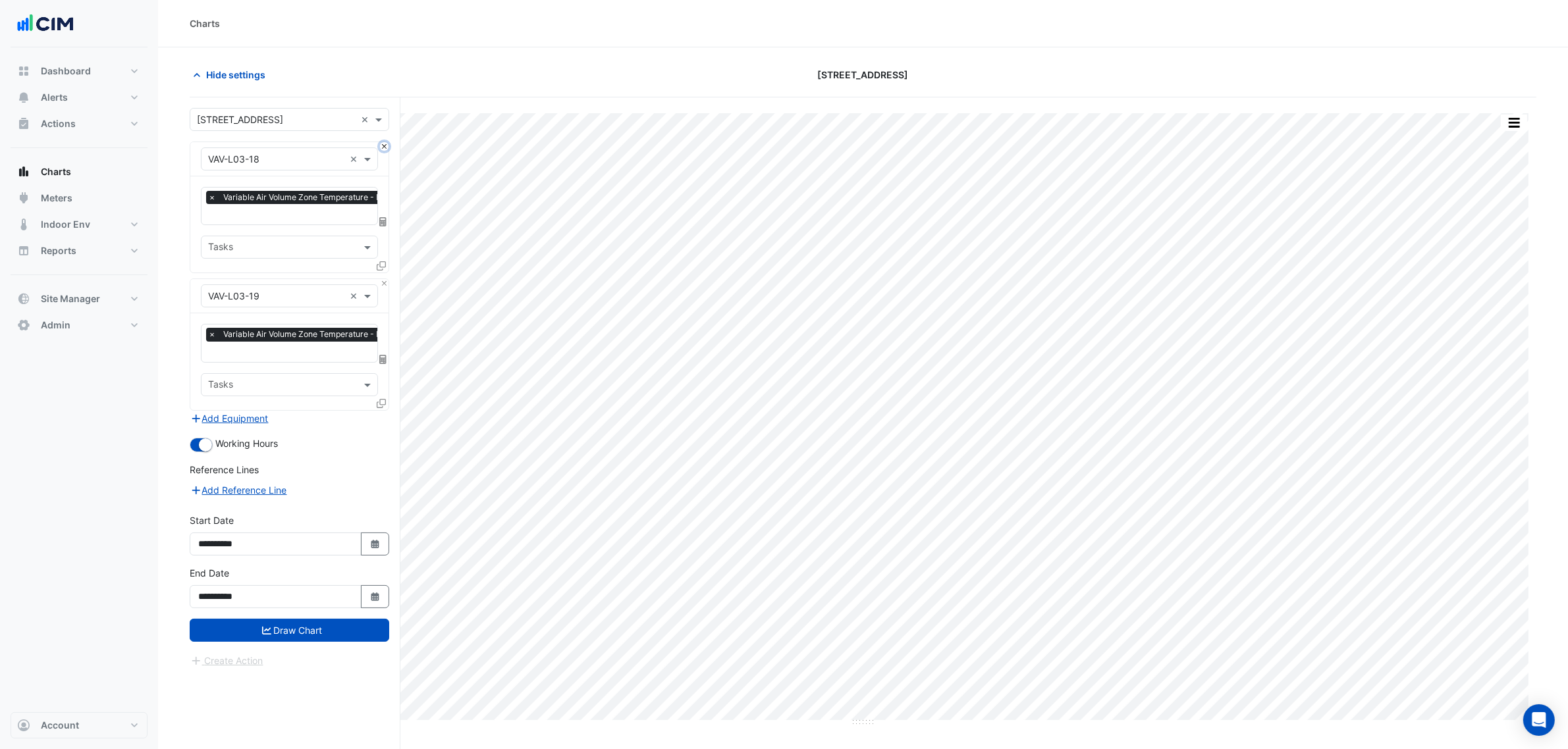
click at [384, 149] on button "Close" at bounding box center [384, 146] width 8 height 8
click at [384, 279] on div "× VAV-L03-19 ×" at bounding box center [289, 296] width 198 height 34
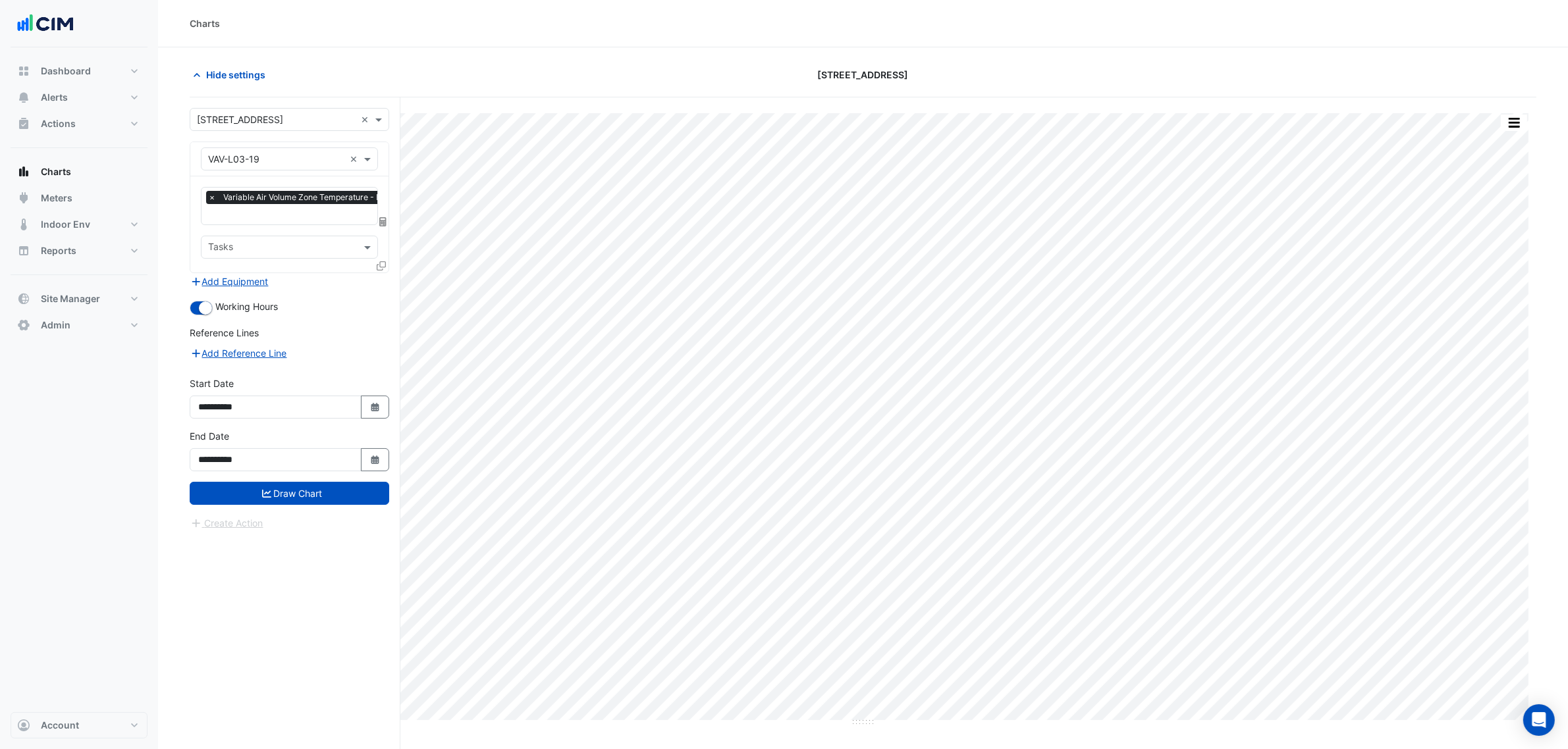
click at [384, 149] on div "× VAV-L03-19 ×" at bounding box center [289, 159] width 198 height 34
click at [378, 266] on icon at bounding box center [381, 266] width 9 height 9
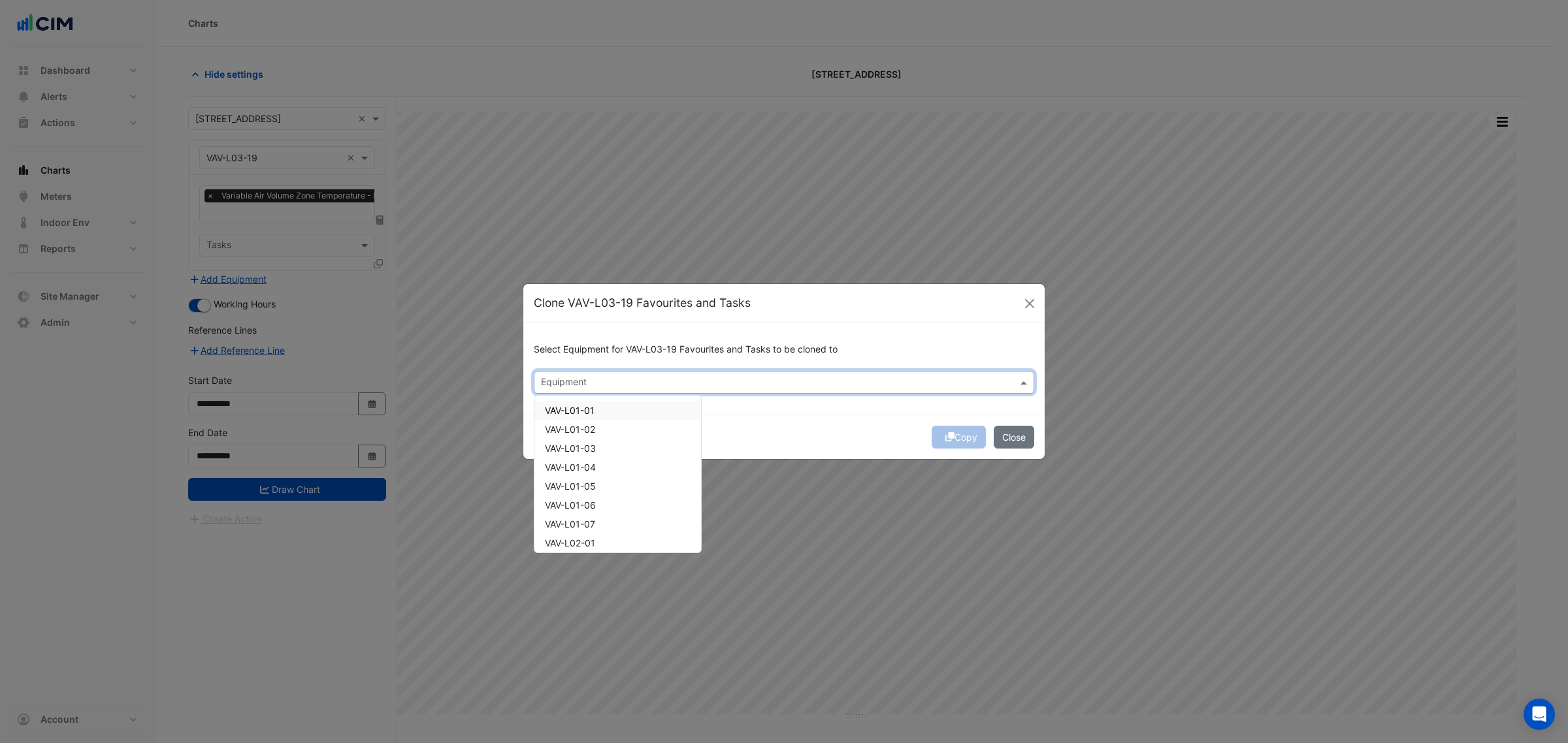
click at [565, 386] on input "text" at bounding box center [776, 384] width 471 height 14
click at [614, 469] on div "VAV-L04-01" at bounding box center [618, 464] width 167 height 19
drag, startPoint x: 614, startPoint y: 472, endPoint x: 615, endPoint y: 484, distance: 12.0
click at [614, 474] on div "VAV-L04-02" at bounding box center [618, 482] width 167 height 19
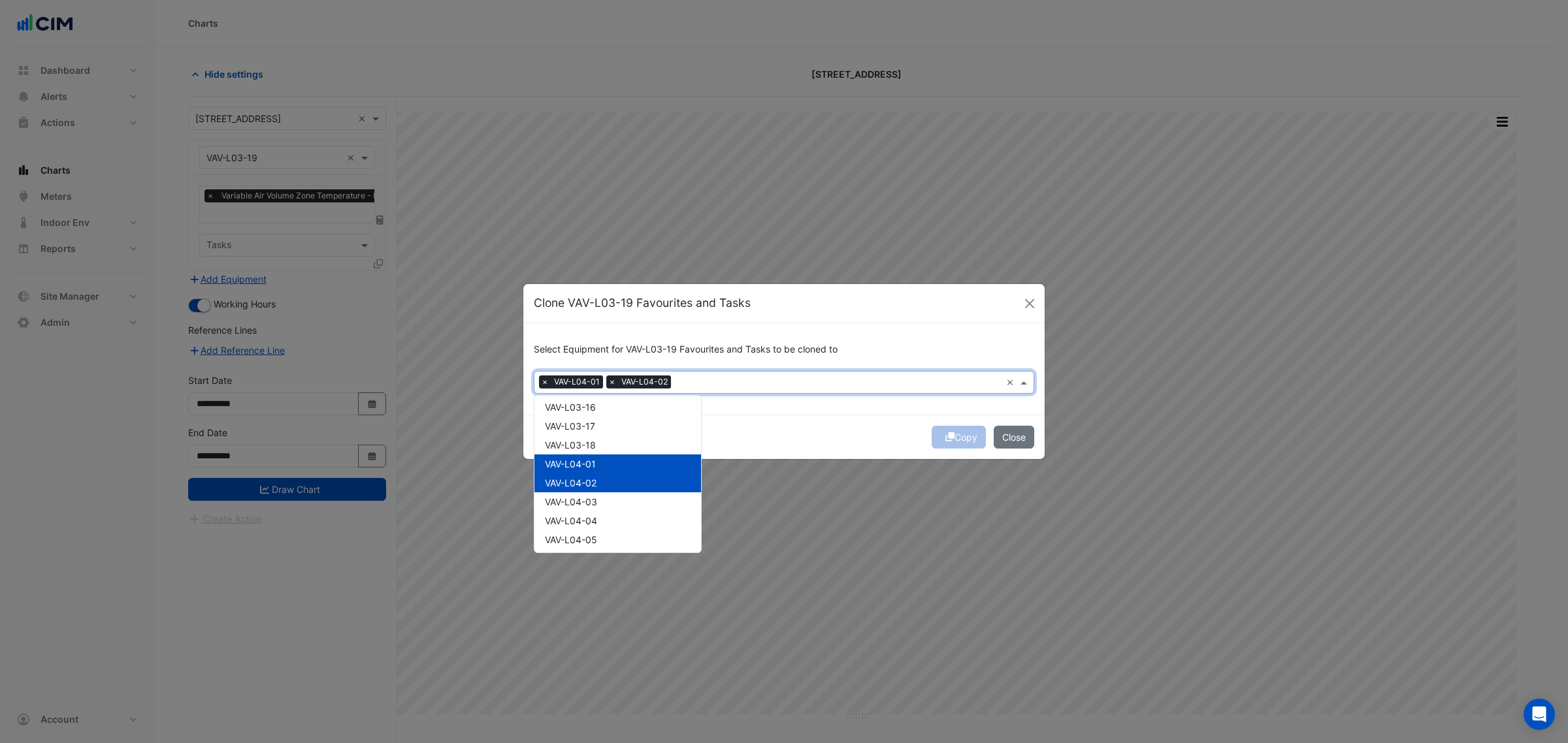
click at [614, 489] on div "VAV-L04-02" at bounding box center [618, 482] width 167 height 19
click at [612, 497] on div "VAV-L04-03" at bounding box center [618, 501] width 167 height 19
click at [613, 473] on div "VAV-L04-02" at bounding box center [618, 482] width 167 height 19
click at [608, 517] on div "VAV-L04-04" at bounding box center [618, 520] width 167 height 19
click at [609, 541] on div "VAV-L04-05" at bounding box center [618, 539] width 167 height 19
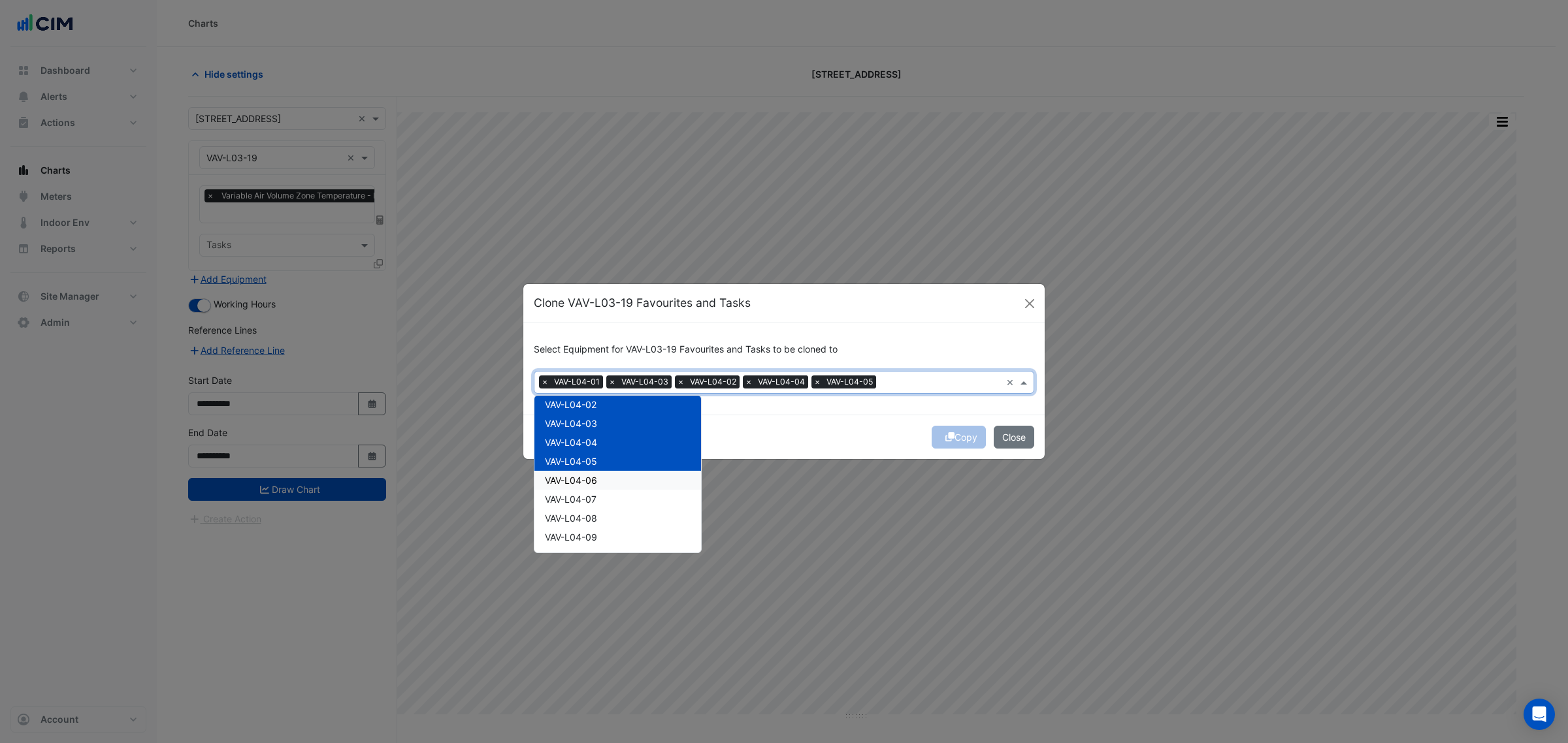
scroll to position [653, 0]
click at [613, 472] on div "VAV-L04-06" at bounding box center [618, 476] width 167 height 19
click at [607, 495] on div "VAV-L04-07" at bounding box center [618, 495] width 167 height 19
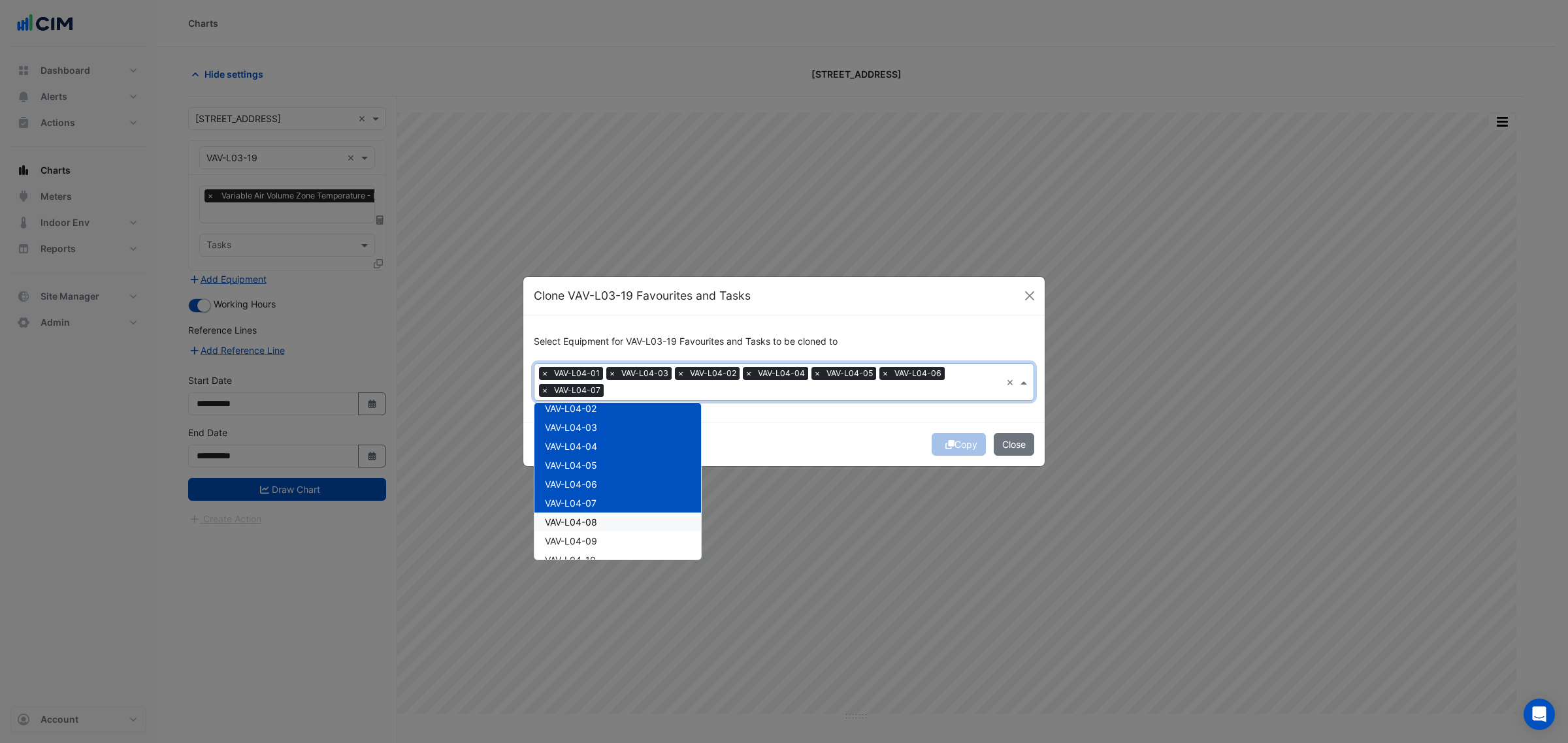
drag, startPoint x: 602, startPoint y: 513, endPoint x: 602, endPoint y: 524, distance: 11.0
click at [602, 515] on div "VAV-L04-08" at bounding box center [618, 522] width 167 height 19
click at [599, 546] on div "VAV-L04-09" at bounding box center [618, 541] width 167 height 19
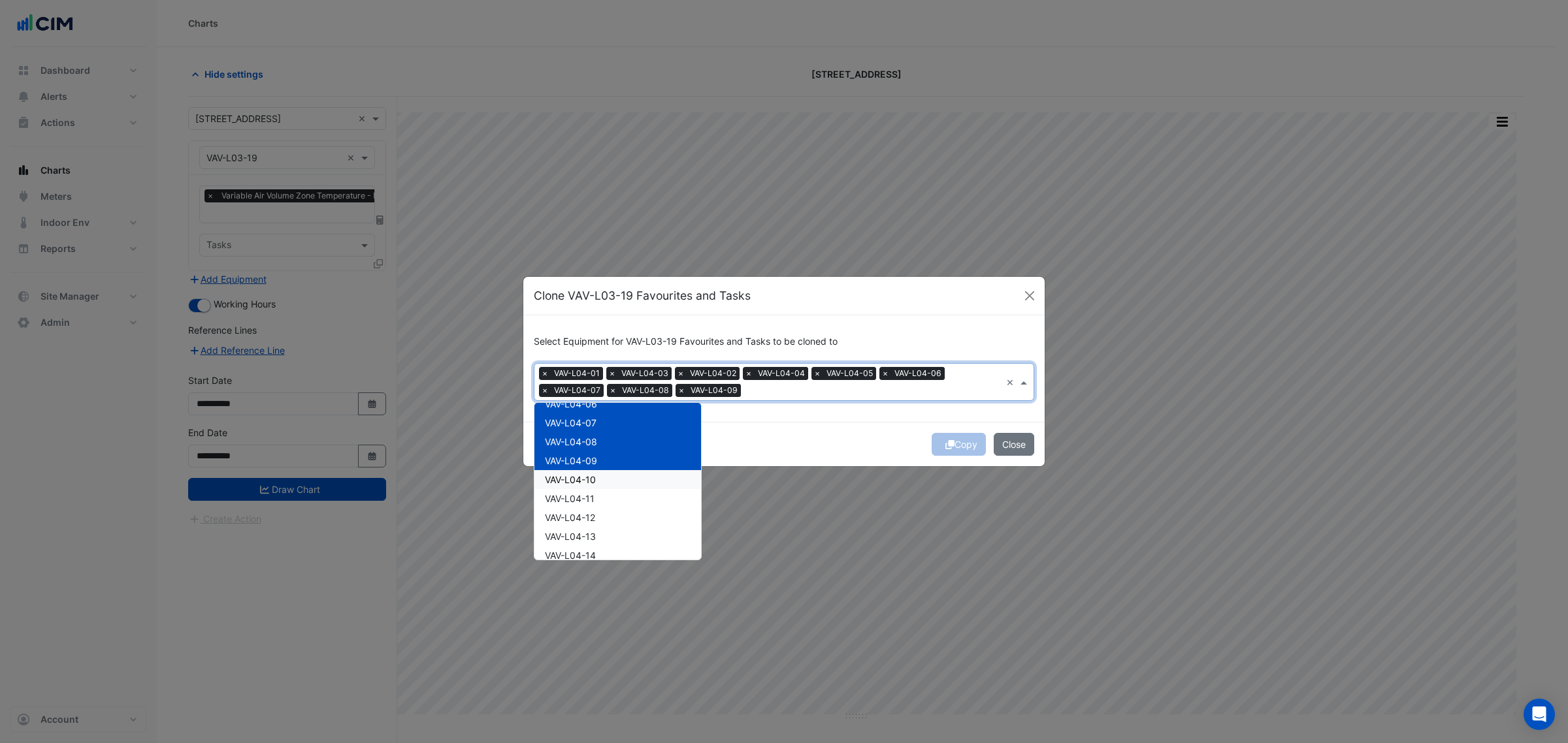
scroll to position [735, 0]
click at [598, 481] on div "VAV-L04-10" at bounding box center [618, 478] width 167 height 19
click at [597, 500] on div "VAV-L04-11" at bounding box center [618, 497] width 167 height 19
click at [597, 524] on div "VAV-L04-12" at bounding box center [618, 516] width 167 height 19
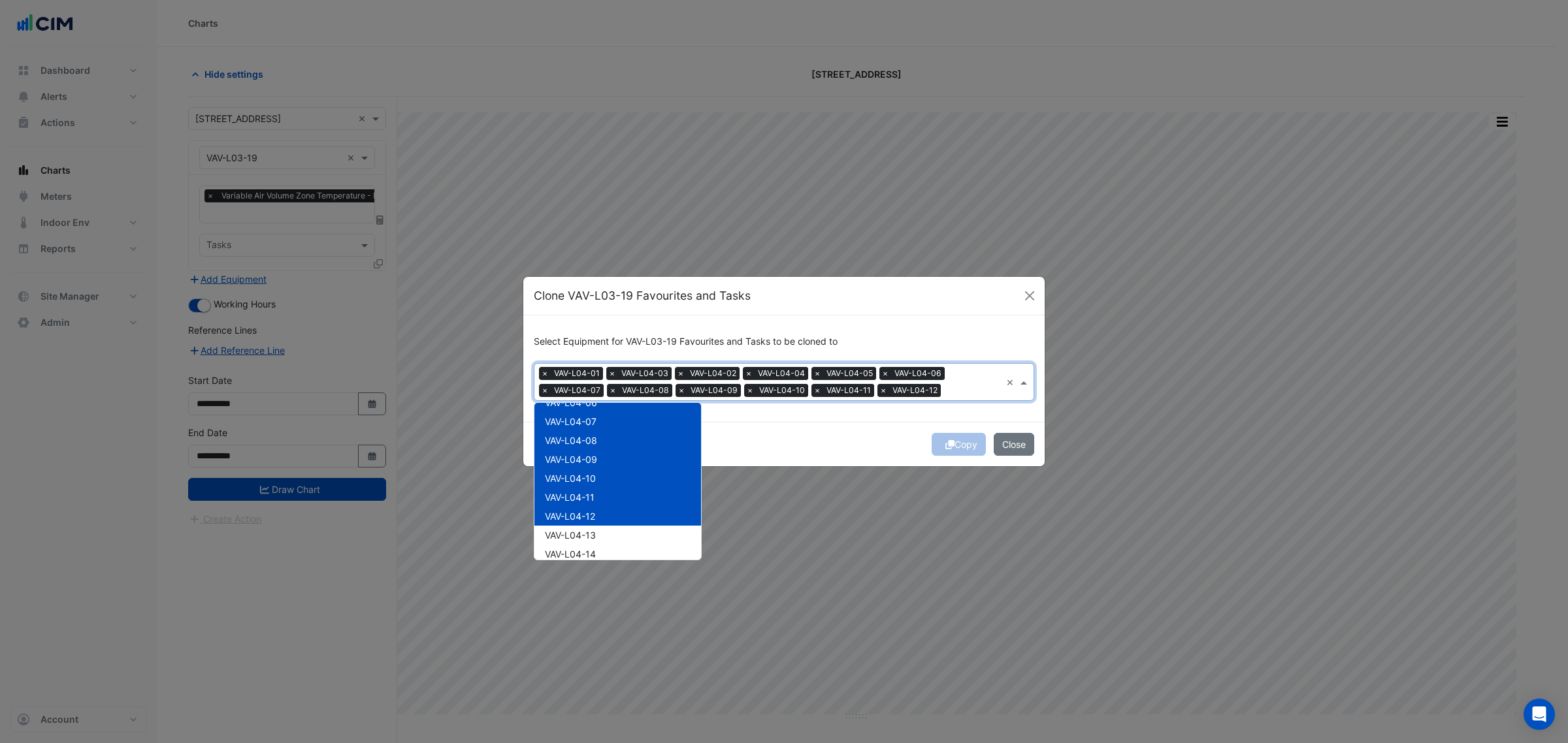
click at [597, 542] on div "VAV-L04-13" at bounding box center [618, 535] width 167 height 19
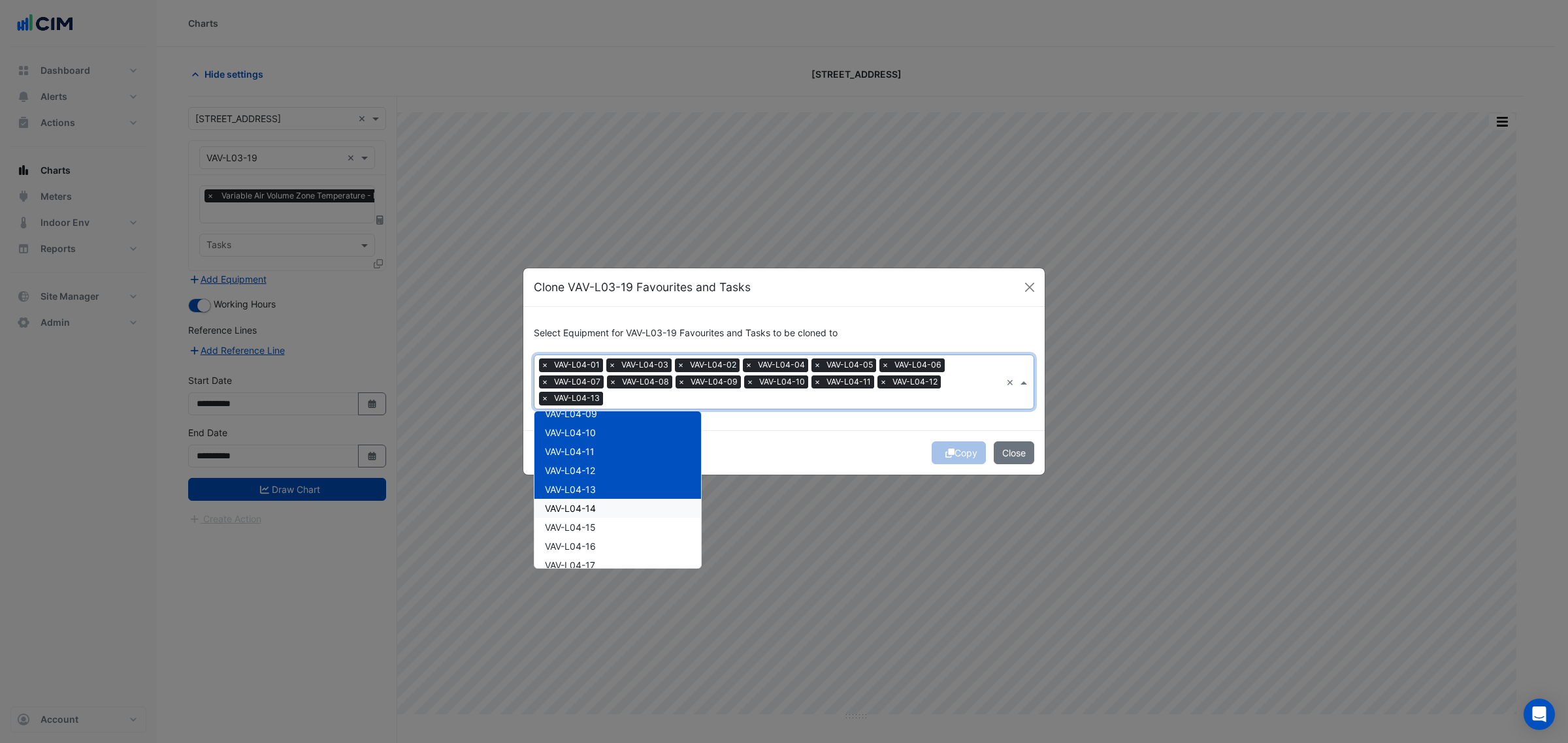
scroll to position [816, 0]
click at [610, 477] on div "VAV-L04-14" at bounding box center [618, 481] width 167 height 19
click at [603, 498] on div "VAV-L04-15" at bounding box center [618, 500] width 167 height 19
click at [599, 519] on div "VAV-L04-16" at bounding box center [618, 519] width 167 height 19
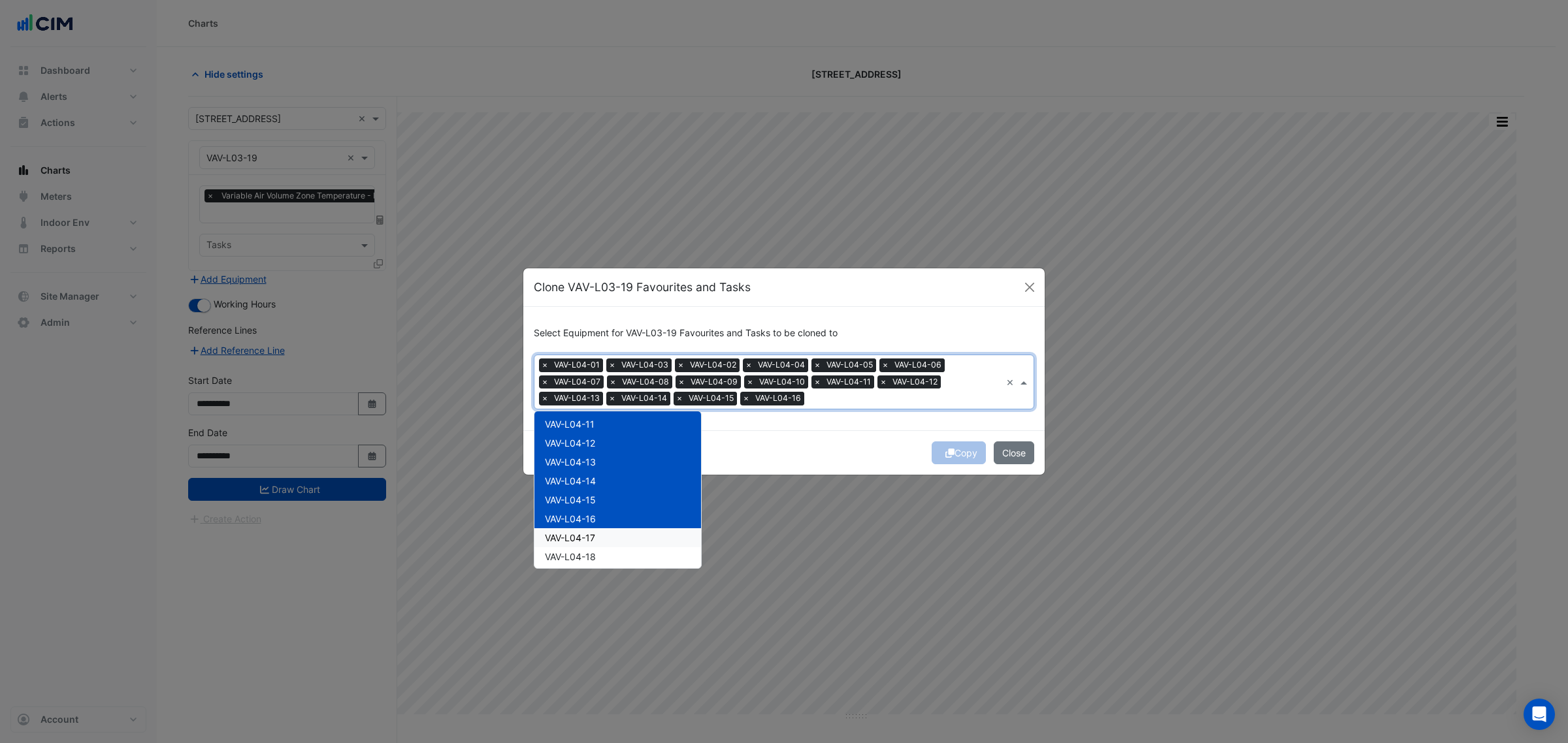
click at [600, 542] on div "VAV-L04-17" at bounding box center [618, 538] width 167 height 19
click at [599, 547] on div "VAV-L04-18" at bounding box center [618, 556] width 167 height 19
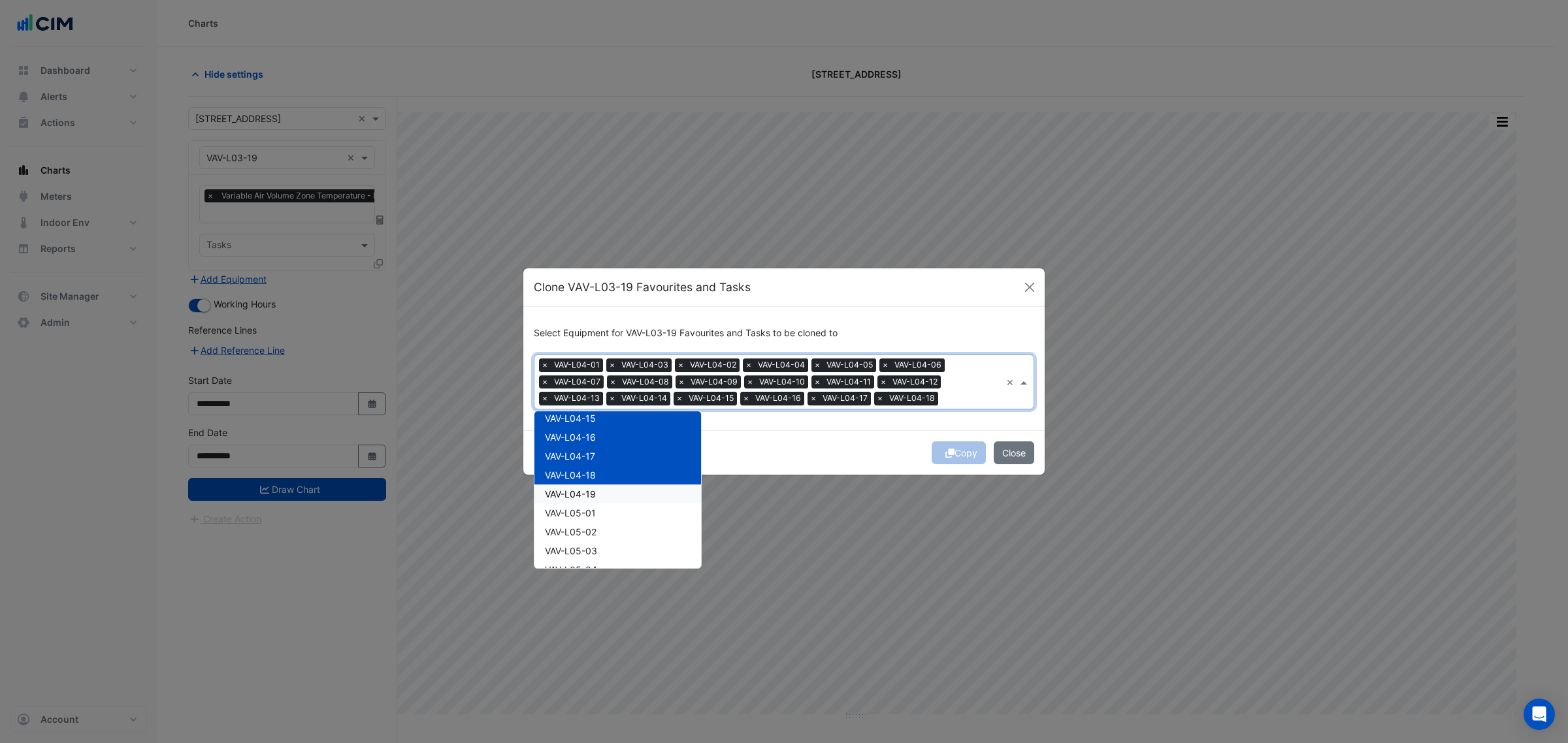
click at [607, 495] on div "VAV-L04-19" at bounding box center [618, 494] width 167 height 19
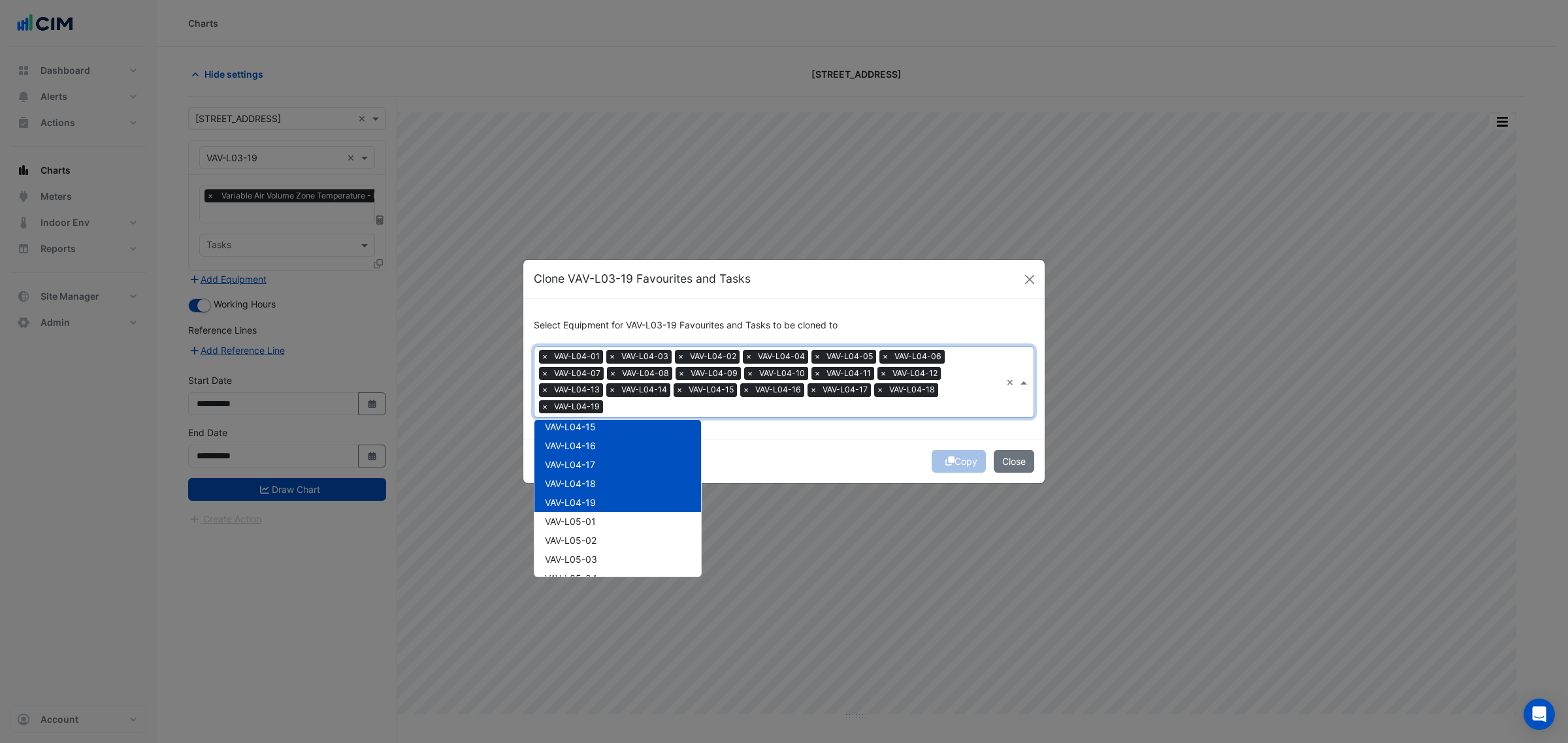
drag, startPoint x: 609, startPoint y: 510, endPoint x: 608, endPoint y: 519, distance: 9.1
click at [608, 526] on div "VAV-L05-01" at bounding box center [618, 521] width 167 height 19
drag, startPoint x: 610, startPoint y: 539, endPoint x: 613, endPoint y: 550, distance: 11.4
click at [610, 540] on div "VAV-L05-02" at bounding box center [618, 540] width 167 height 19
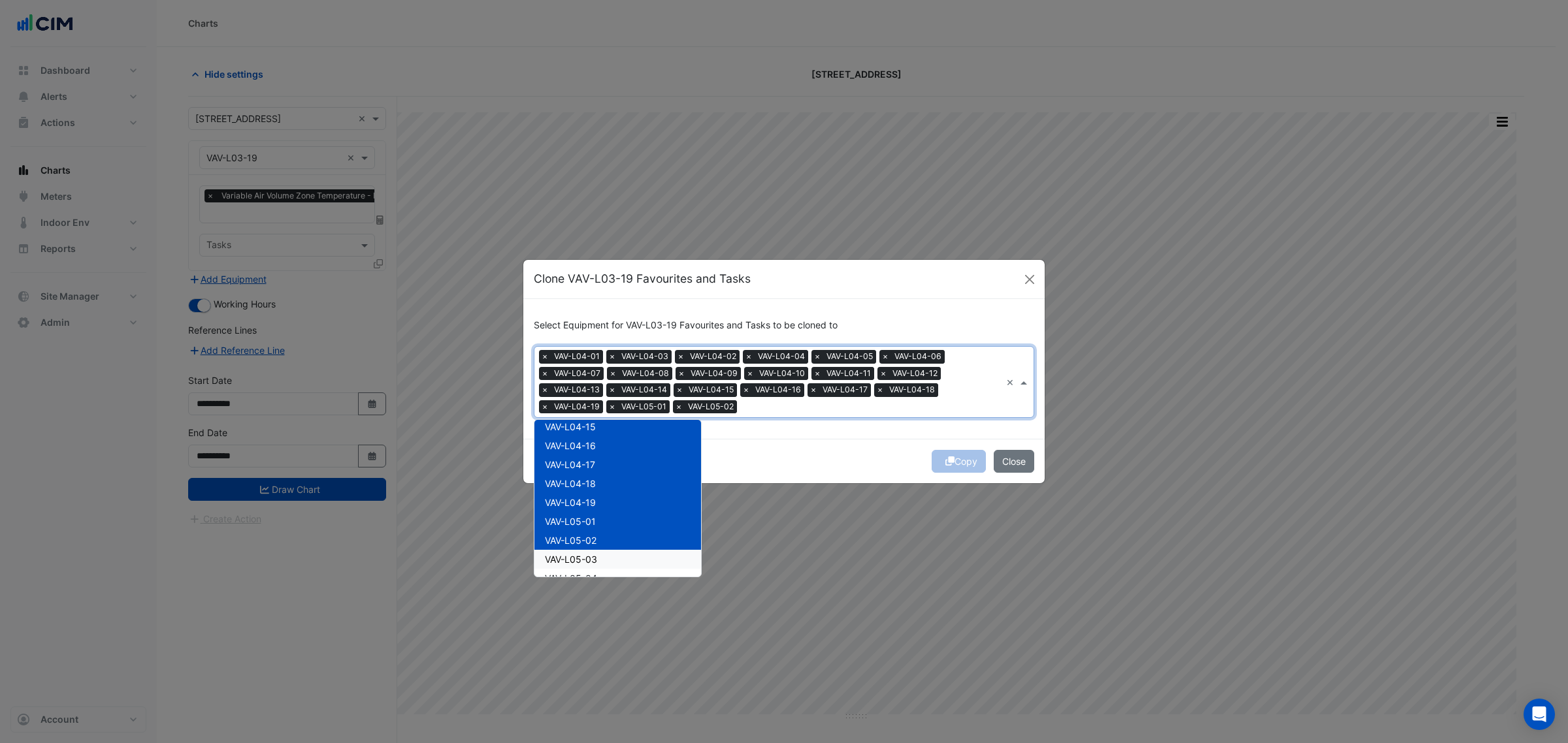
click at [613, 556] on div "VAV-L05-03" at bounding box center [618, 559] width 167 height 19
click at [611, 569] on div "VAV-L05-04" at bounding box center [618, 578] width 167 height 19
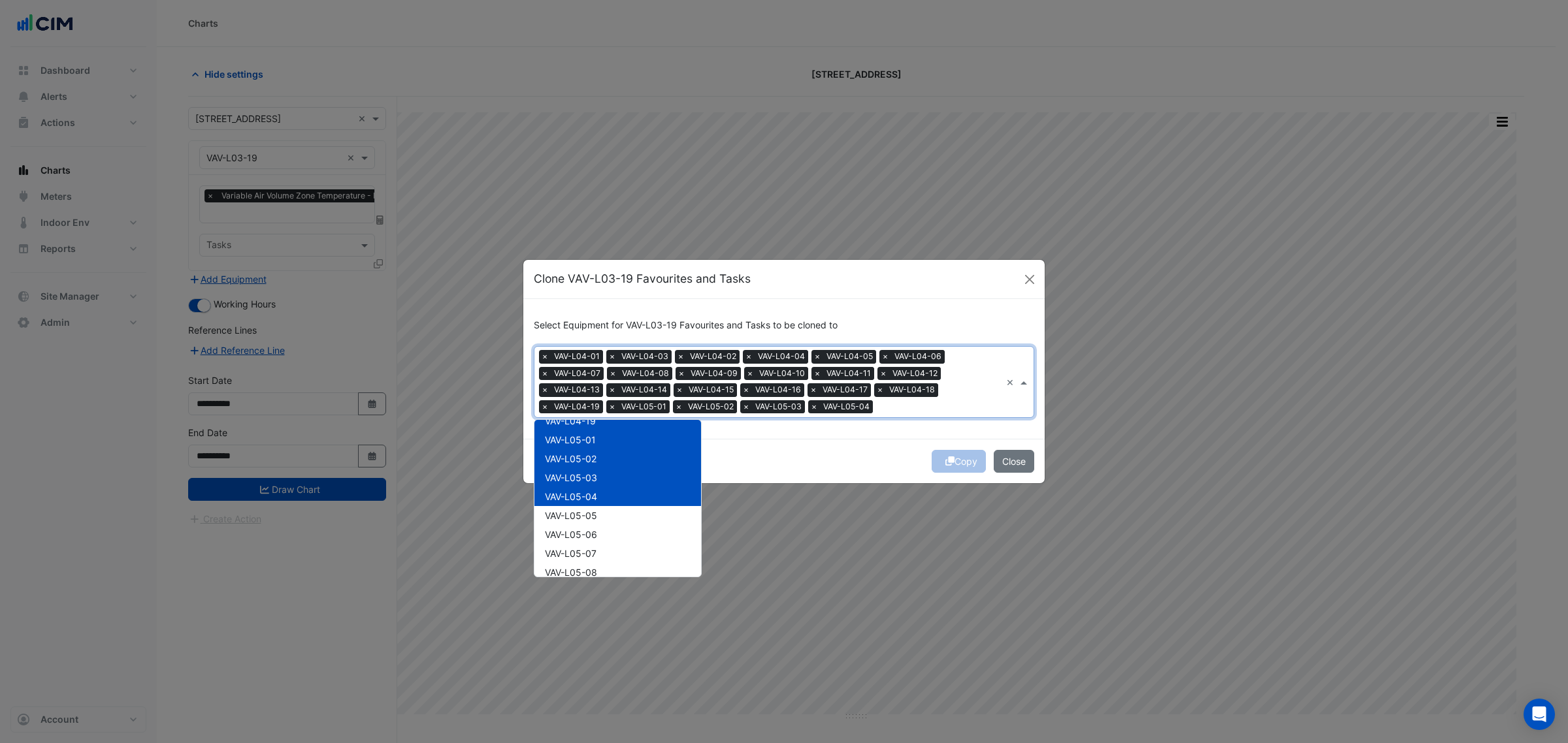
click at [618, 507] on div "VAV-L05-05" at bounding box center [618, 515] width 167 height 19
click at [610, 532] on div "VAV-L05-06" at bounding box center [618, 535] width 167 height 19
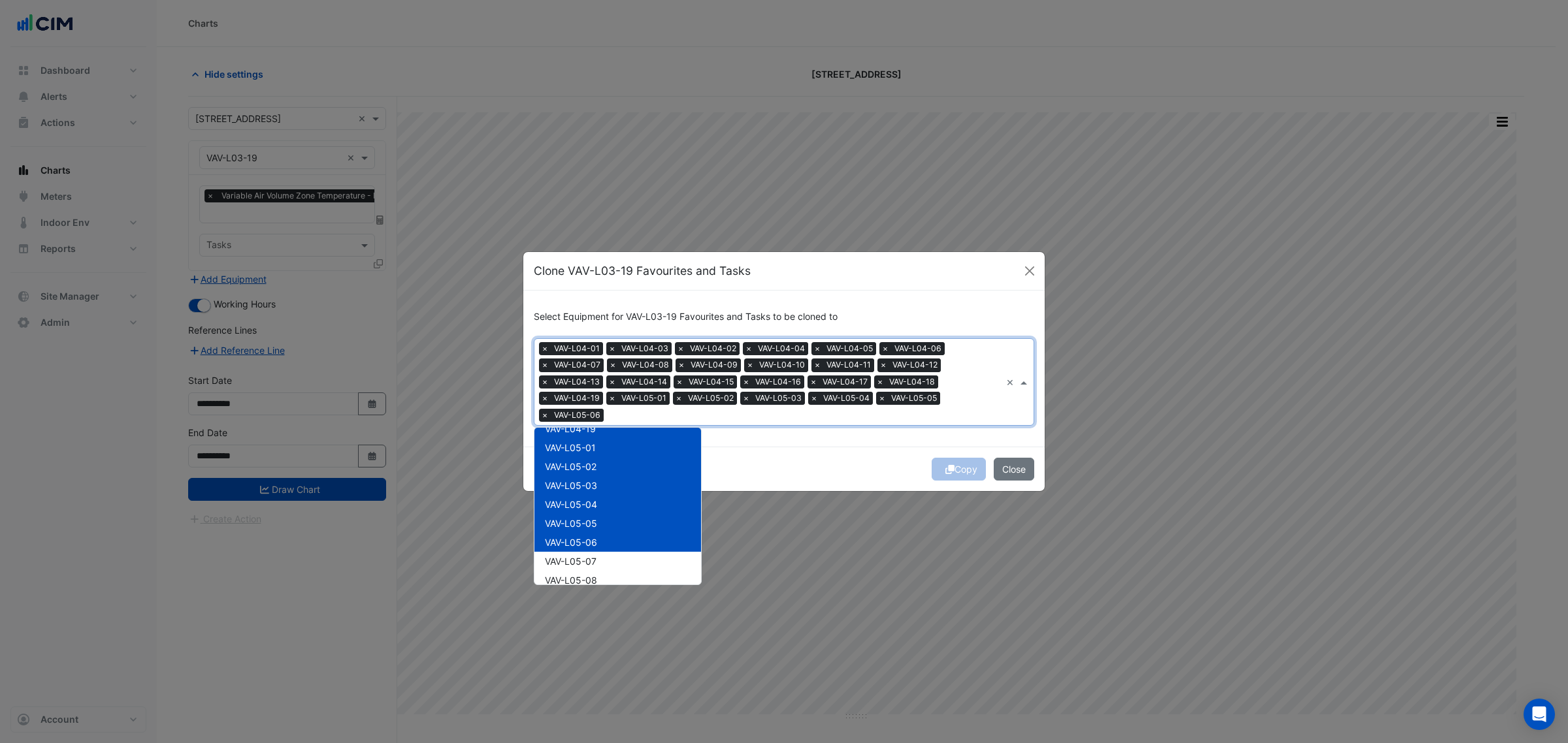
click at [608, 564] on div "VAV-L05-07" at bounding box center [618, 561] width 167 height 19
click at [610, 576] on div "VAV-L05-08" at bounding box center [618, 580] width 167 height 19
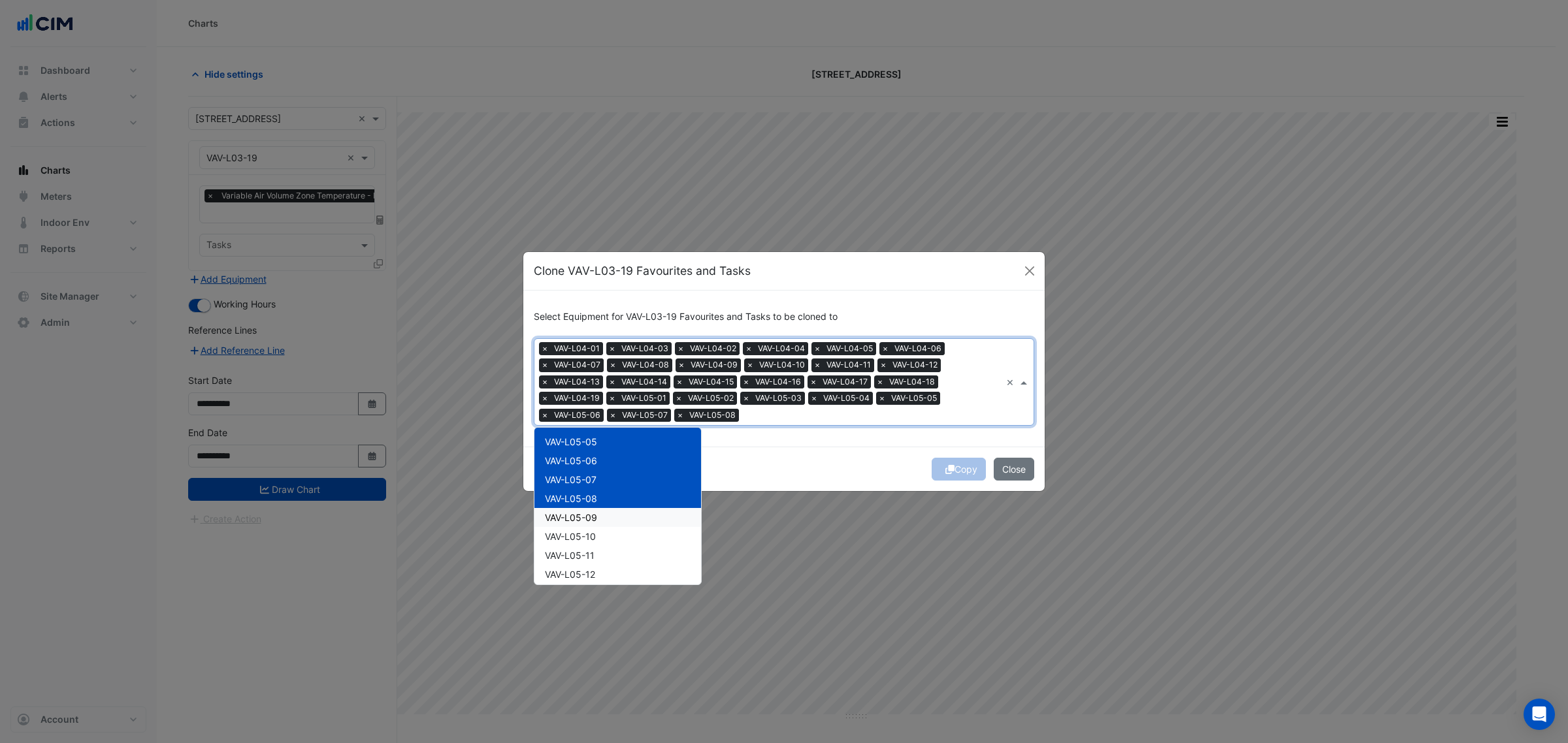
click at [622, 518] on div "VAV-L05-09" at bounding box center [618, 517] width 167 height 19
drag, startPoint x: 615, startPoint y: 530, endPoint x: 612, endPoint y: 539, distance: 9.5
click at [614, 531] on div "VAV-L05-10" at bounding box center [618, 536] width 167 height 19
click at [608, 550] on div "VAV-L05-11" at bounding box center [618, 555] width 167 height 19
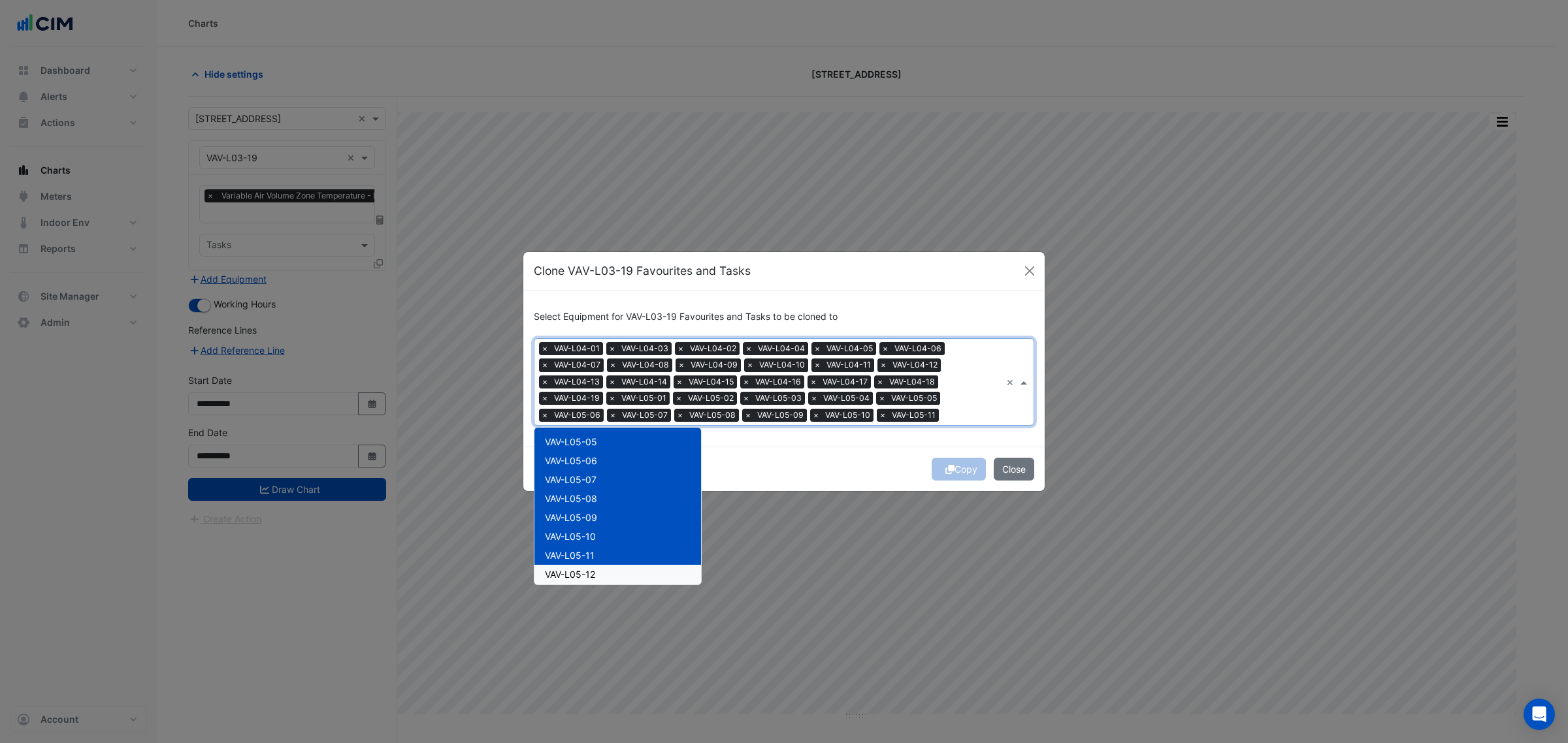
click at [604, 569] on div "VAV-L05-12" at bounding box center [618, 574] width 167 height 19
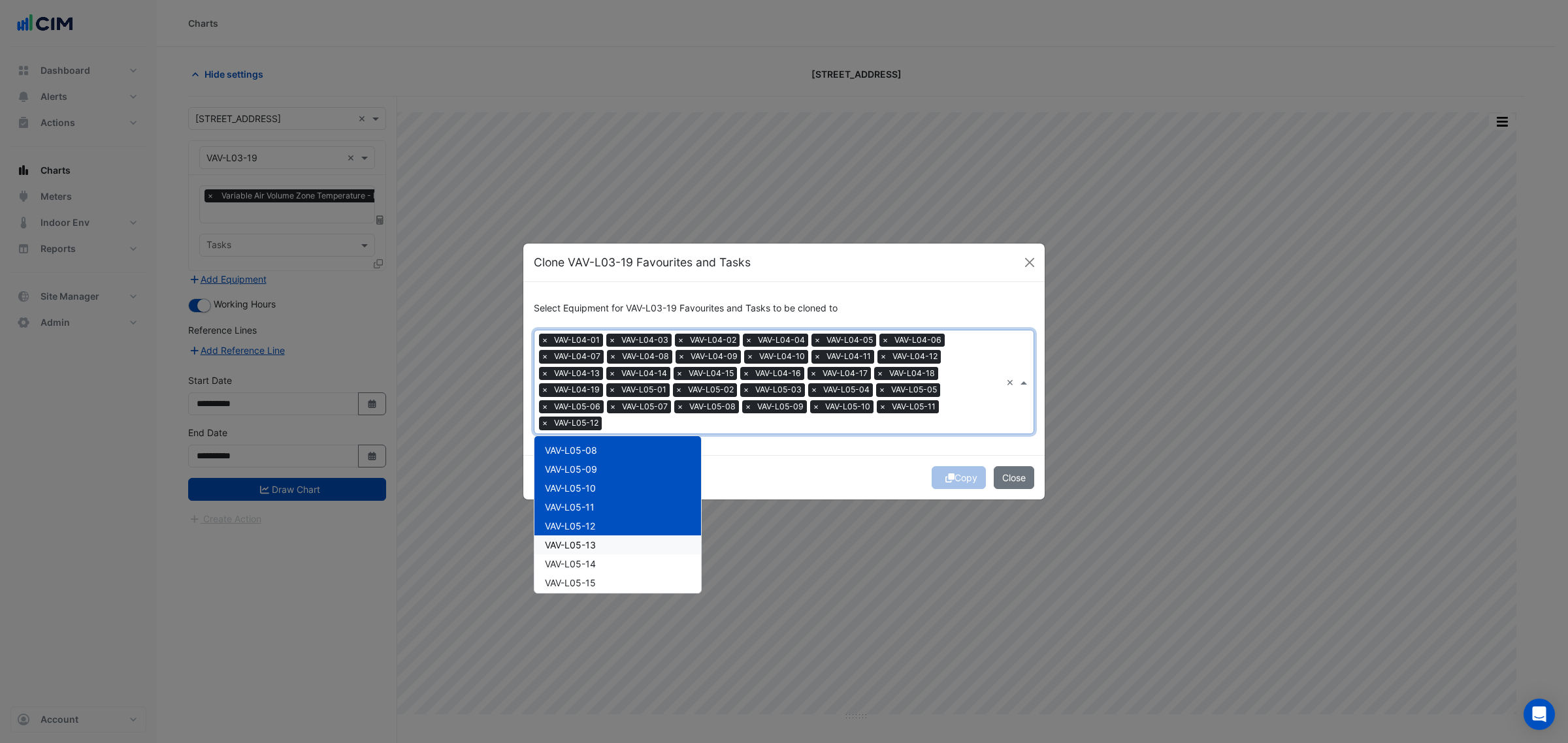
scroll to position [1143, 0]
drag, startPoint x: 608, startPoint y: 515, endPoint x: 606, endPoint y: 535, distance: 20.1
click at [608, 516] on div "VAV-L05-13" at bounding box center [618, 520] width 167 height 19
click at [606, 537] on div "VAV-L05-14" at bounding box center [618, 539] width 167 height 19
click at [604, 554] on div "VAV-L05-15" at bounding box center [618, 558] width 167 height 19
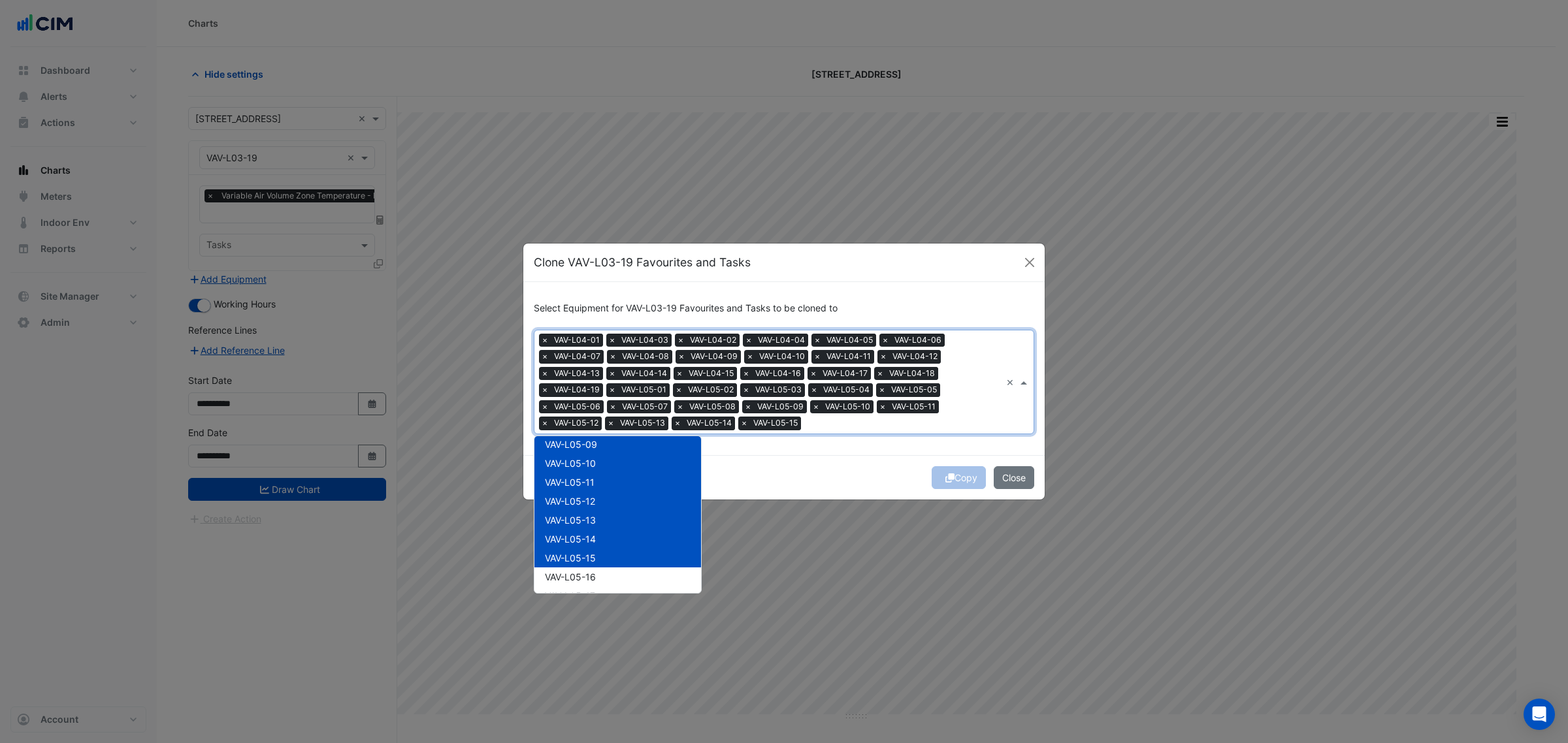
click at [604, 575] on div "VAV-L05-16" at bounding box center [618, 577] width 167 height 19
click at [606, 583] on div "VAV-L05-16" at bounding box center [618, 577] width 167 height 19
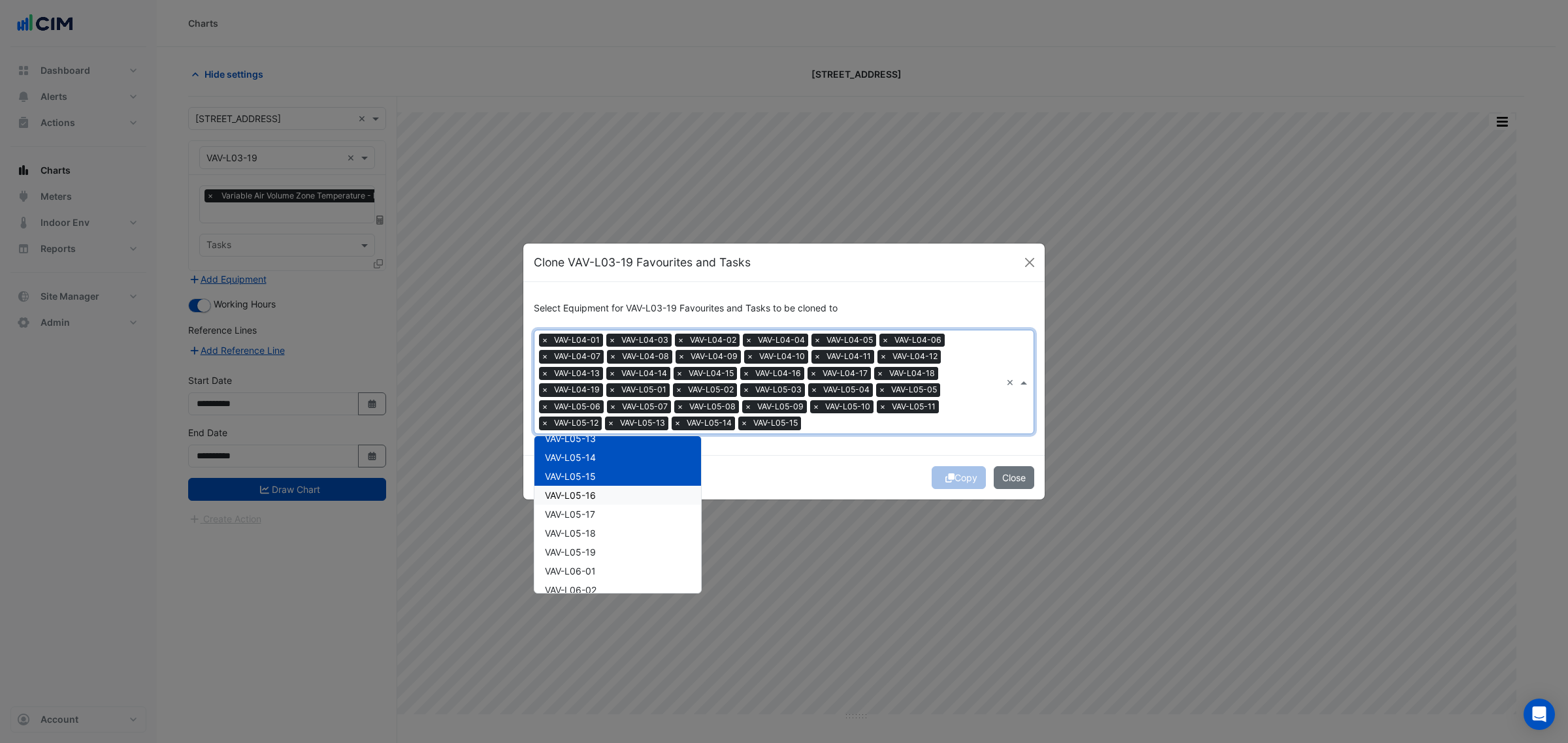
click at [598, 495] on div "VAV-L05-16" at bounding box center [618, 495] width 167 height 19
click at [598, 513] on div "VAV-L05-17" at bounding box center [618, 514] width 167 height 19
drag, startPoint x: 595, startPoint y: 541, endPoint x: 594, endPoint y: 547, distance: 6.1
click at [595, 543] on div "VAV-L05-19" at bounding box center [618, 552] width 167 height 19
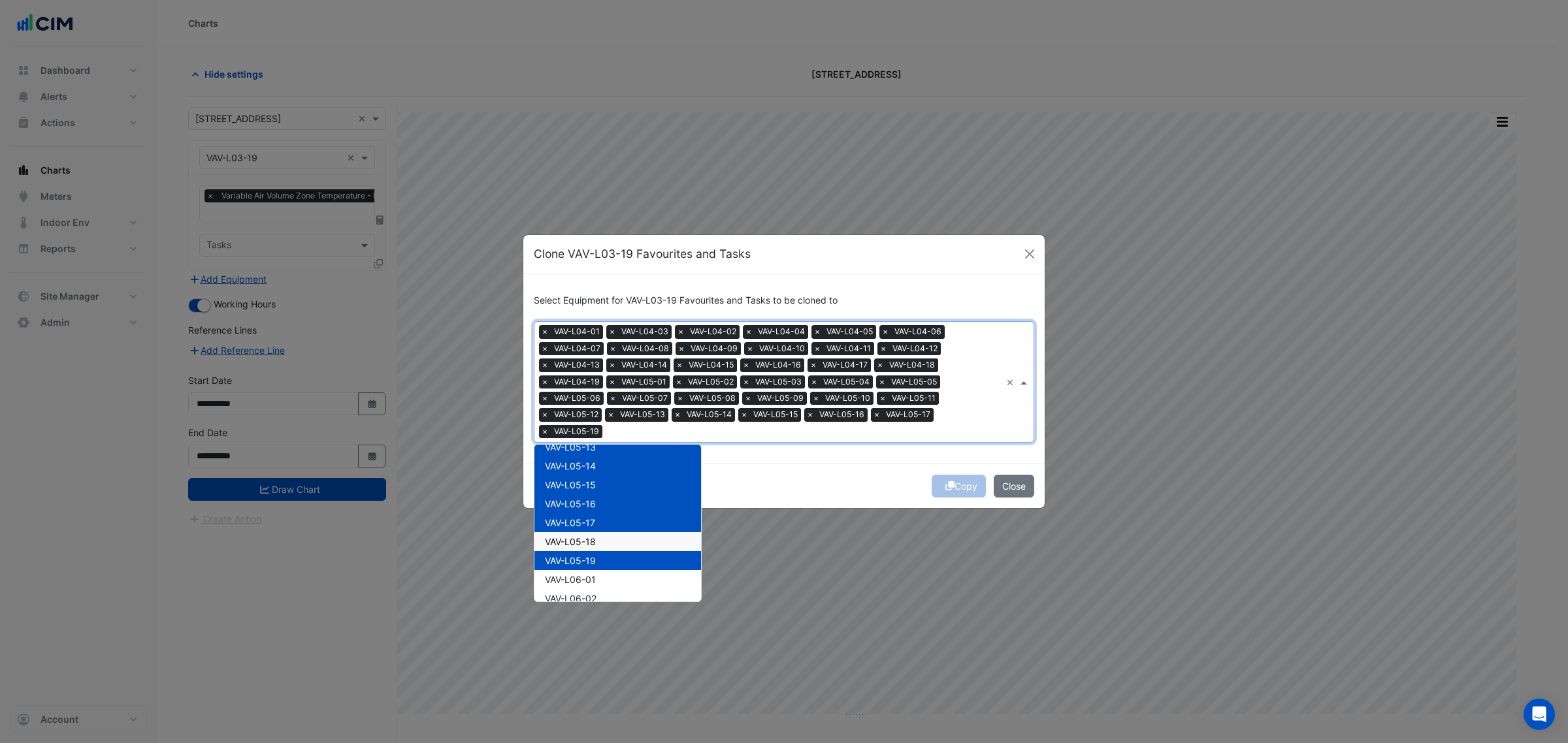
click at [596, 538] on span "VAV-L05-18" at bounding box center [569, 541] width 51 height 11
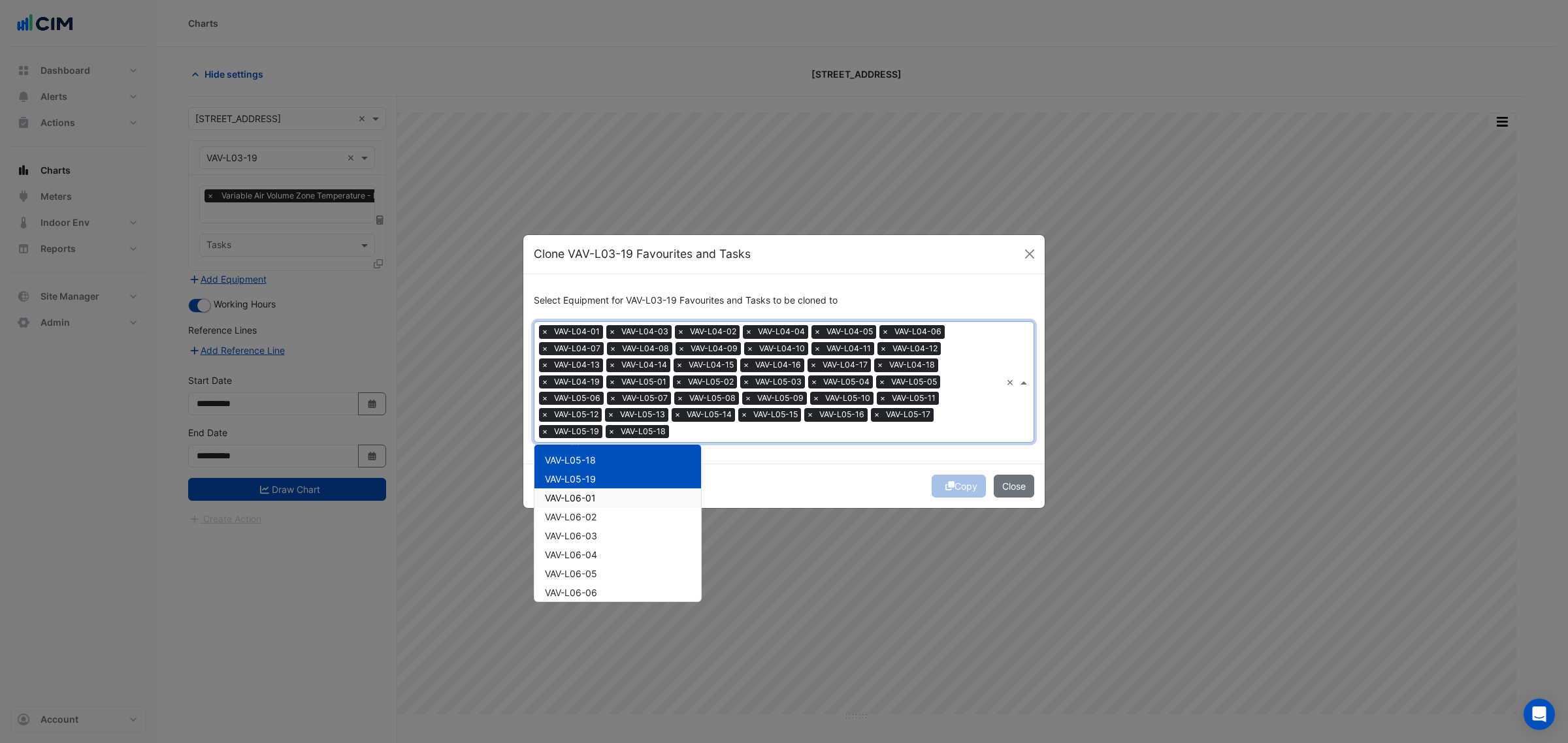
click at [607, 501] on div "VAV-L06-01" at bounding box center [618, 498] width 167 height 19
click at [603, 516] on div "VAV-L06-02" at bounding box center [618, 516] width 167 height 19
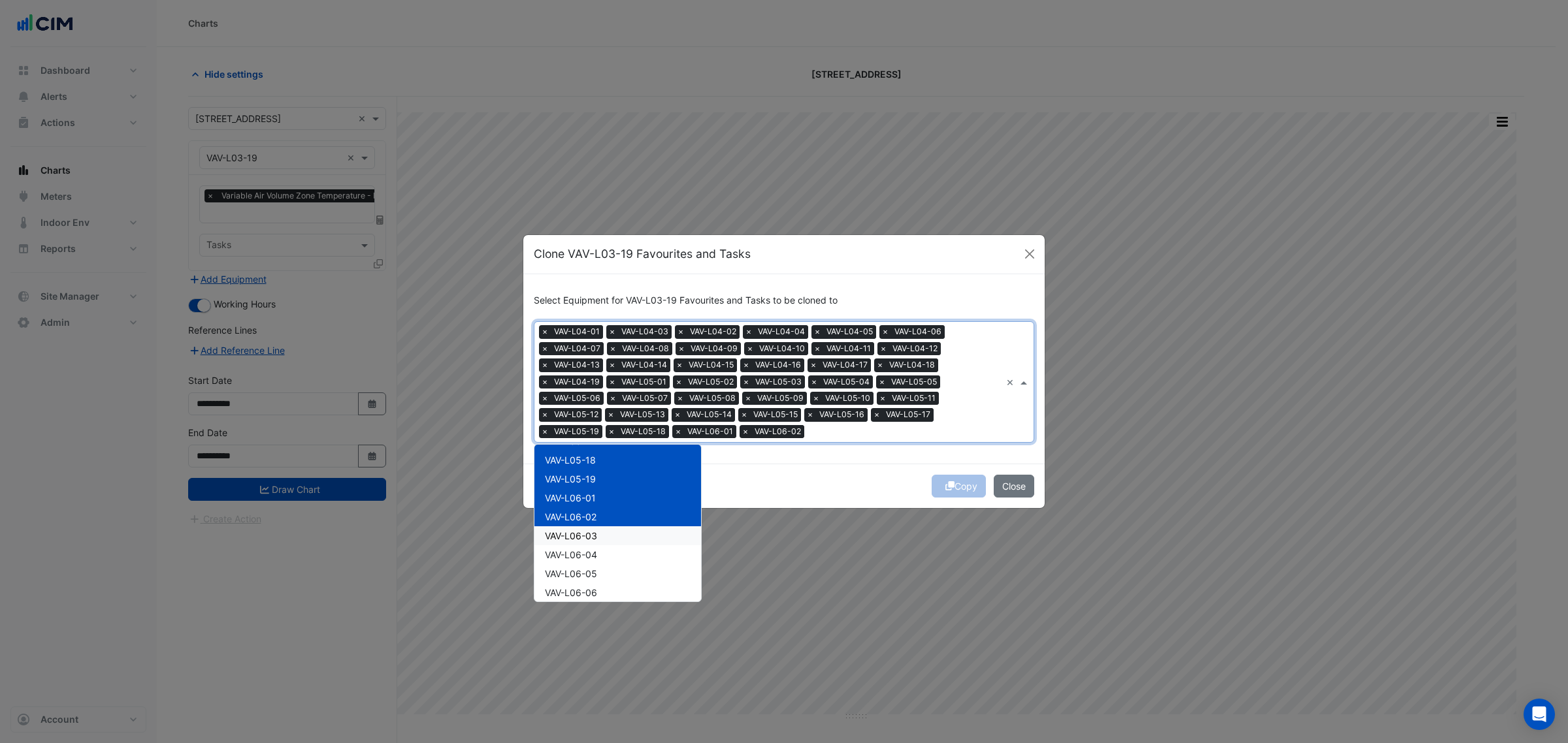
drag, startPoint x: 603, startPoint y: 537, endPoint x: 603, endPoint y: 547, distance: 10.0
click at [603, 539] on div "VAV-L06-03" at bounding box center [618, 535] width 167 height 19
drag, startPoint x: 603, startPoint y: 553, endPoint x: 603, endPoint y: 564, distance: 11.0
click at [603, 554] on div "VAV-L06-04" at bounding box center [618, 554] width 167 height 19
click at [603, 569] on div "VAV-L06-05" at bounding box center [618, 573] width 167 height 19
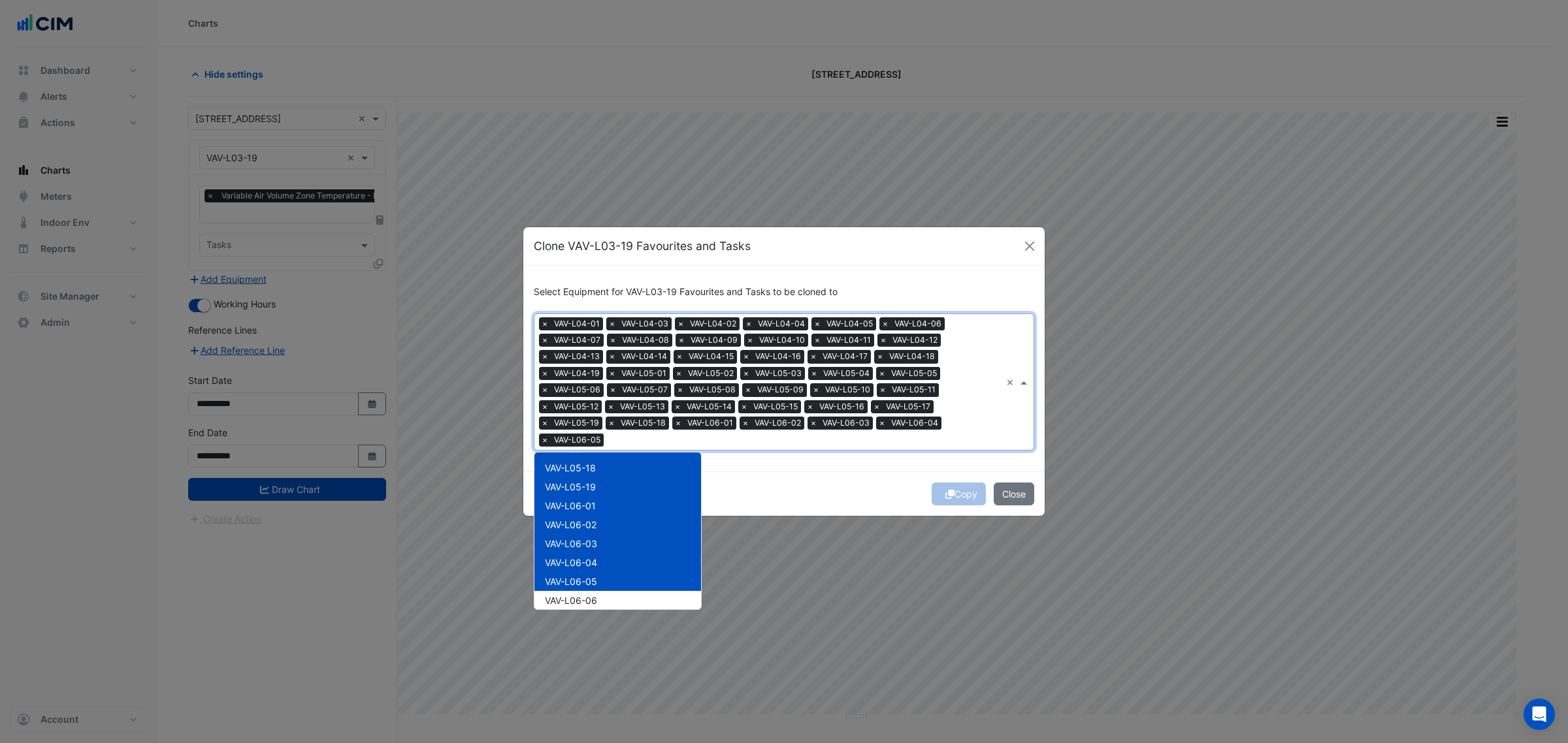
click at [605, 584] on div "VAV-L06-05" at bounding box center [618, 581] width 167 height 19
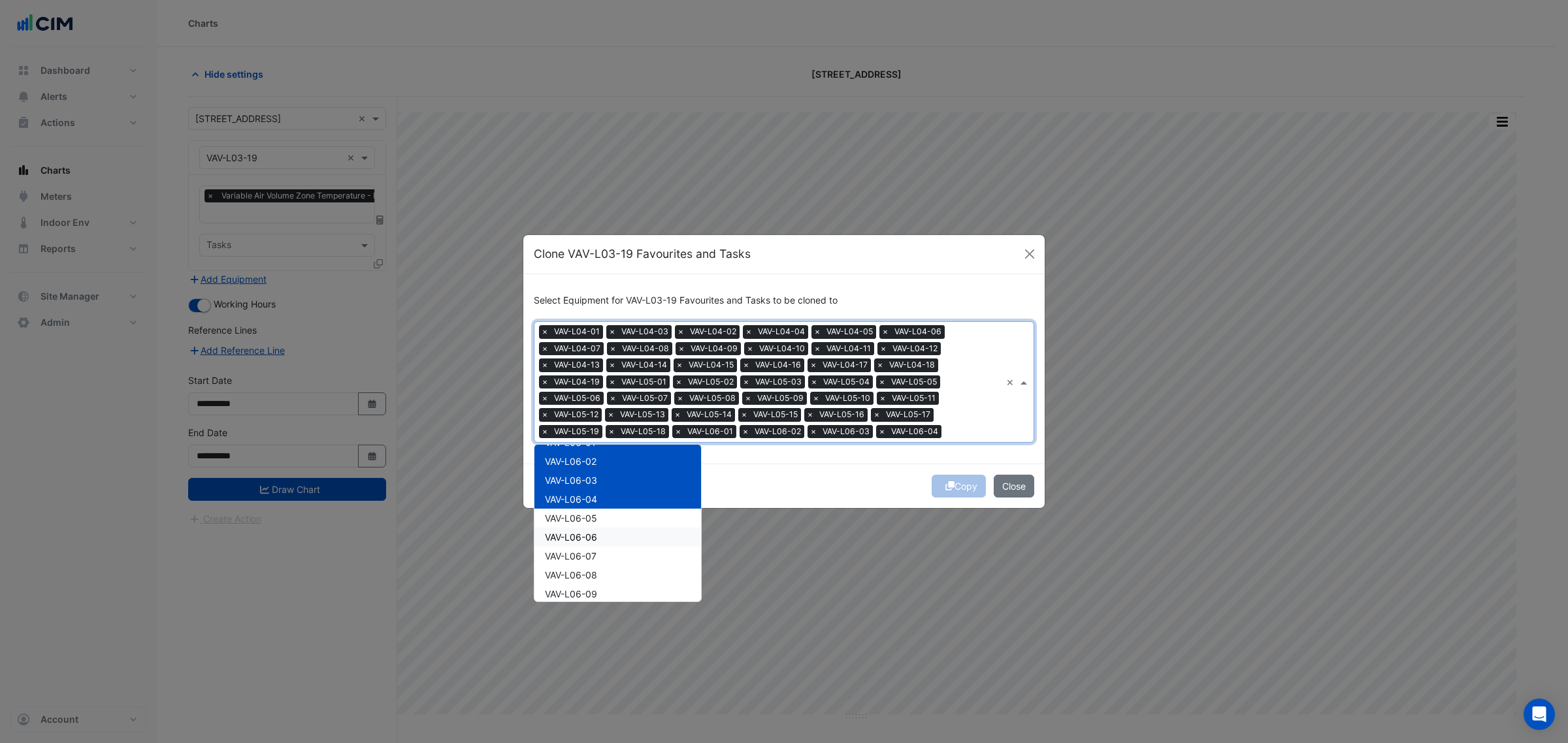
scroll to position [1388, 0]
click at [603, 501] on div "VAV-L06-06" at bounding box center [618, 510] width 167 height 19
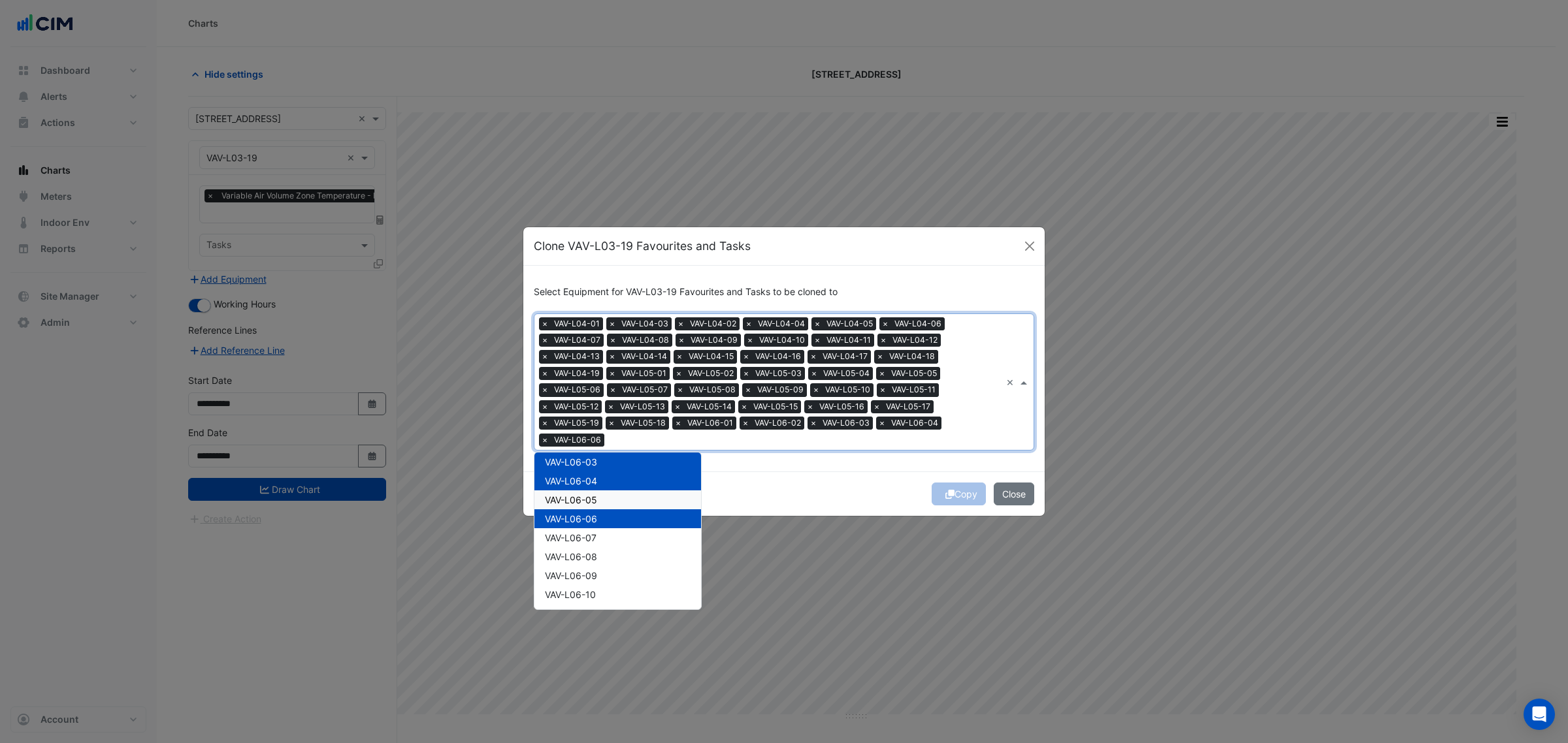
click at [603, 501] on div "VAV-L06-05" at bounding box center [618, 500] width 167 height 19
click at [597, 534] on span "VAV-L06-07" at bounding box center [570, 538] width 51 height 11
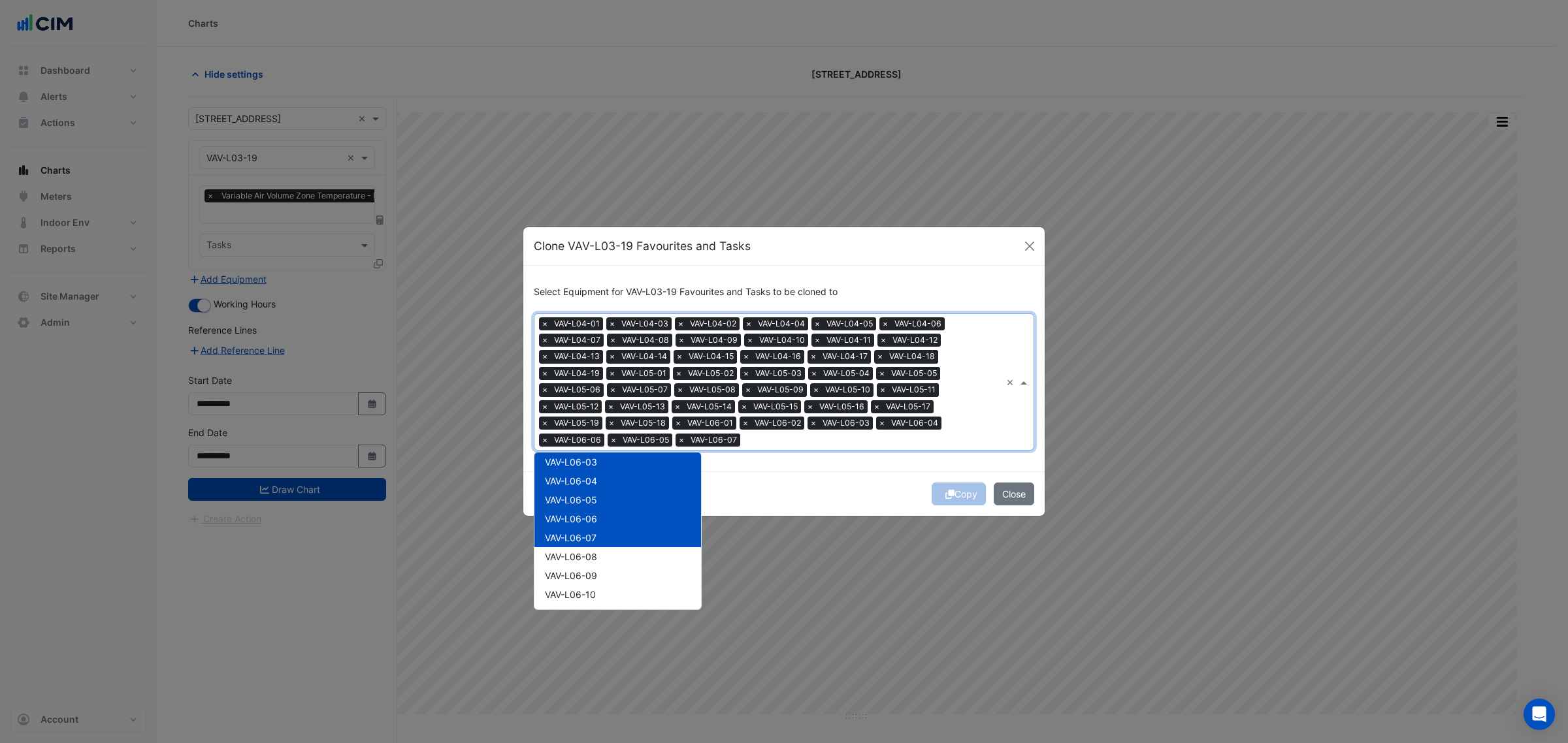
click at [597, 560] on span "VAV-L06-08" at bounding box center [570, 556] width 52 height 11
click at [596, 577] on span "VAV-L06-09" at bounding box center [570, 575] width 52 height 11
click at [592, 592] on span "VAV-L06-10" at bounding box center [569, 594] width 51 height 11
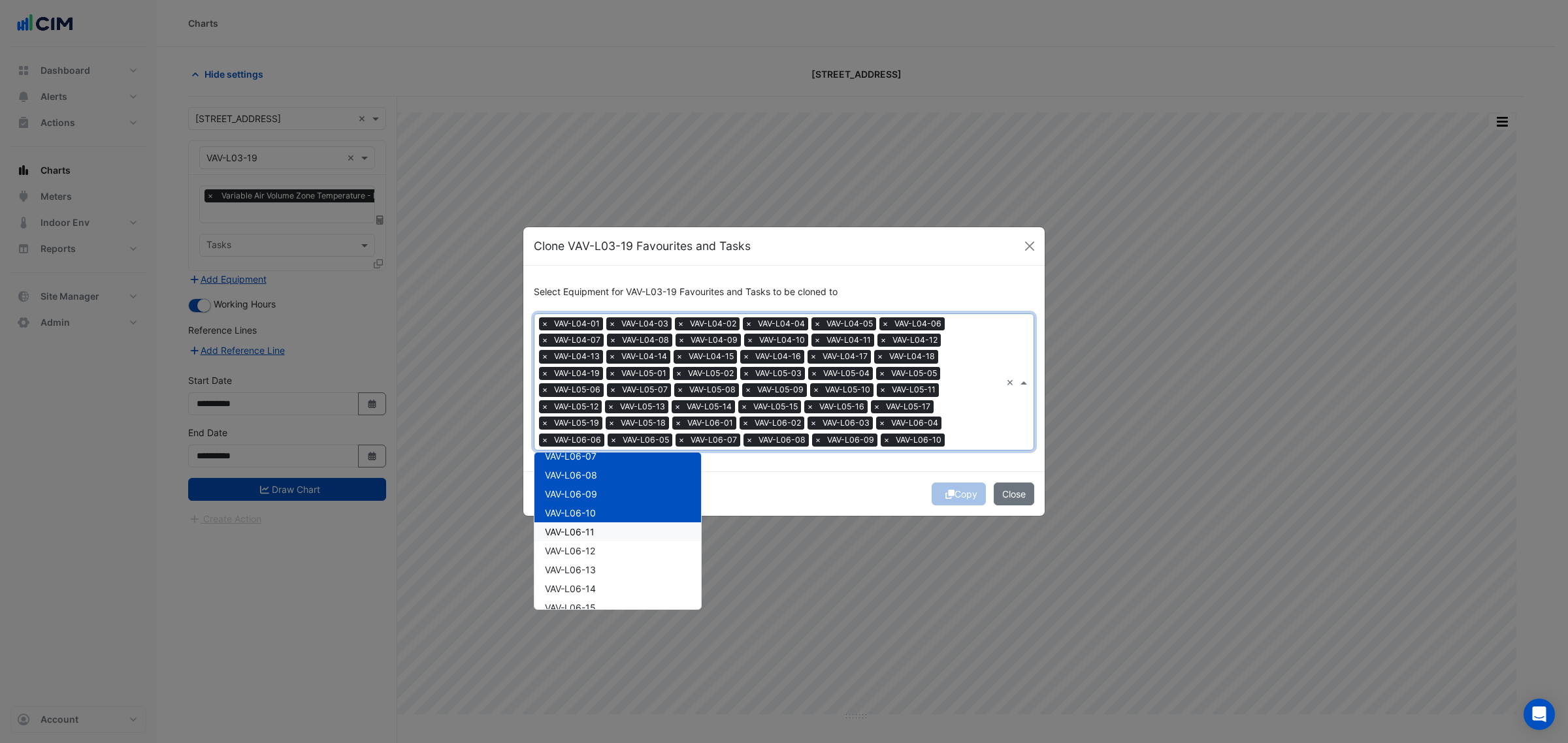
click at [600, 526] on div "VAV-L06-11" at bounding box center [618, 532] width 167 height 19
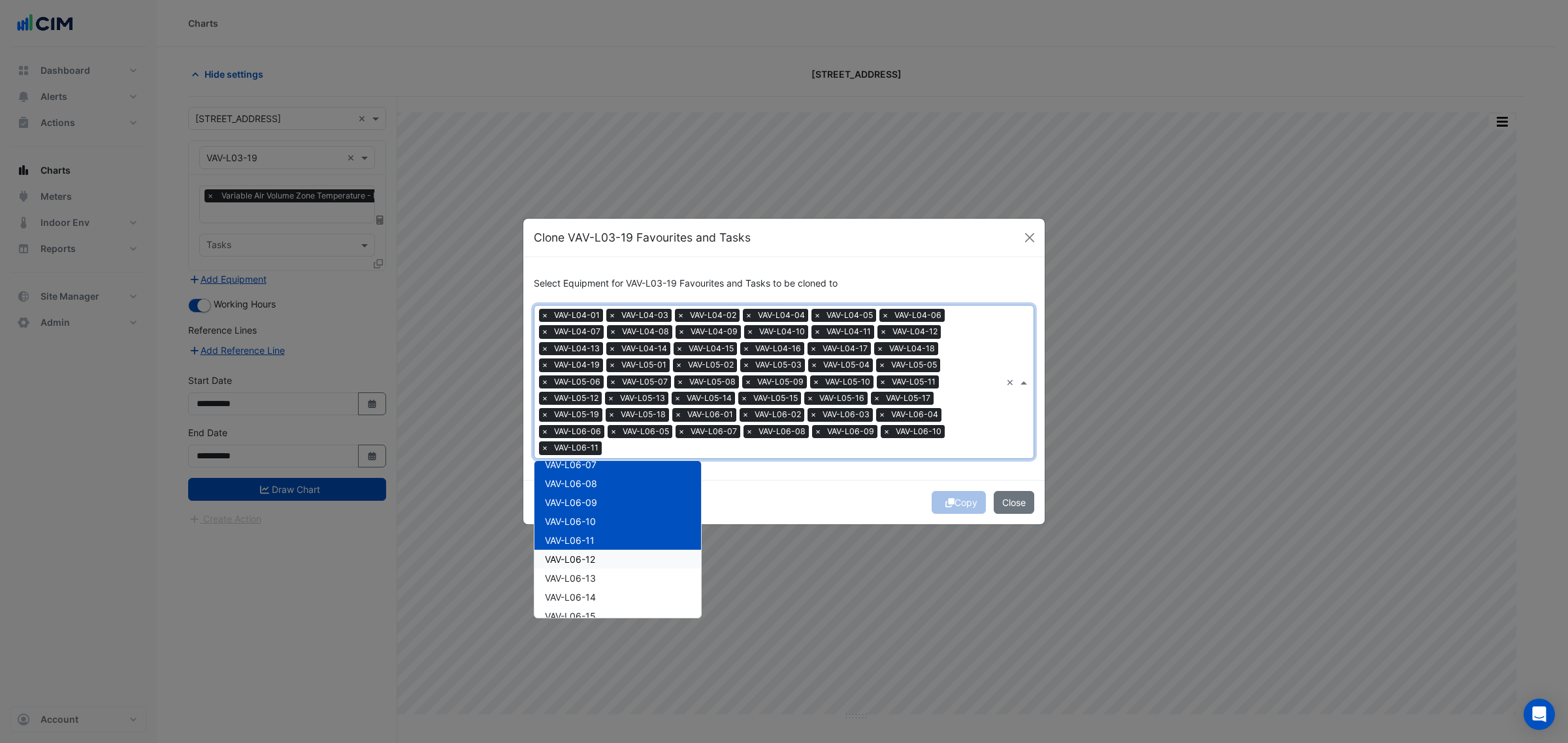
drag, startPoint x: 602, startPoint y: 550, endPoint x: 603, endPoint y: 556, distance: 6.1
click at [602, 553] on div "VAV-L06-12" at bounding box center [618, 559] width 167 height 19
drag, startPoint x: 603, startPoint y: 575, endPoint x: 605, endPoint y: 585, distance: 10.2
click at [603, 575] on div "VAV-L06-13" at bounding box center [618, 578] width 167 height 19
click at [604, 598] on div "VAV-L06-14" at bounding box center [618, 597] width 167 height 19
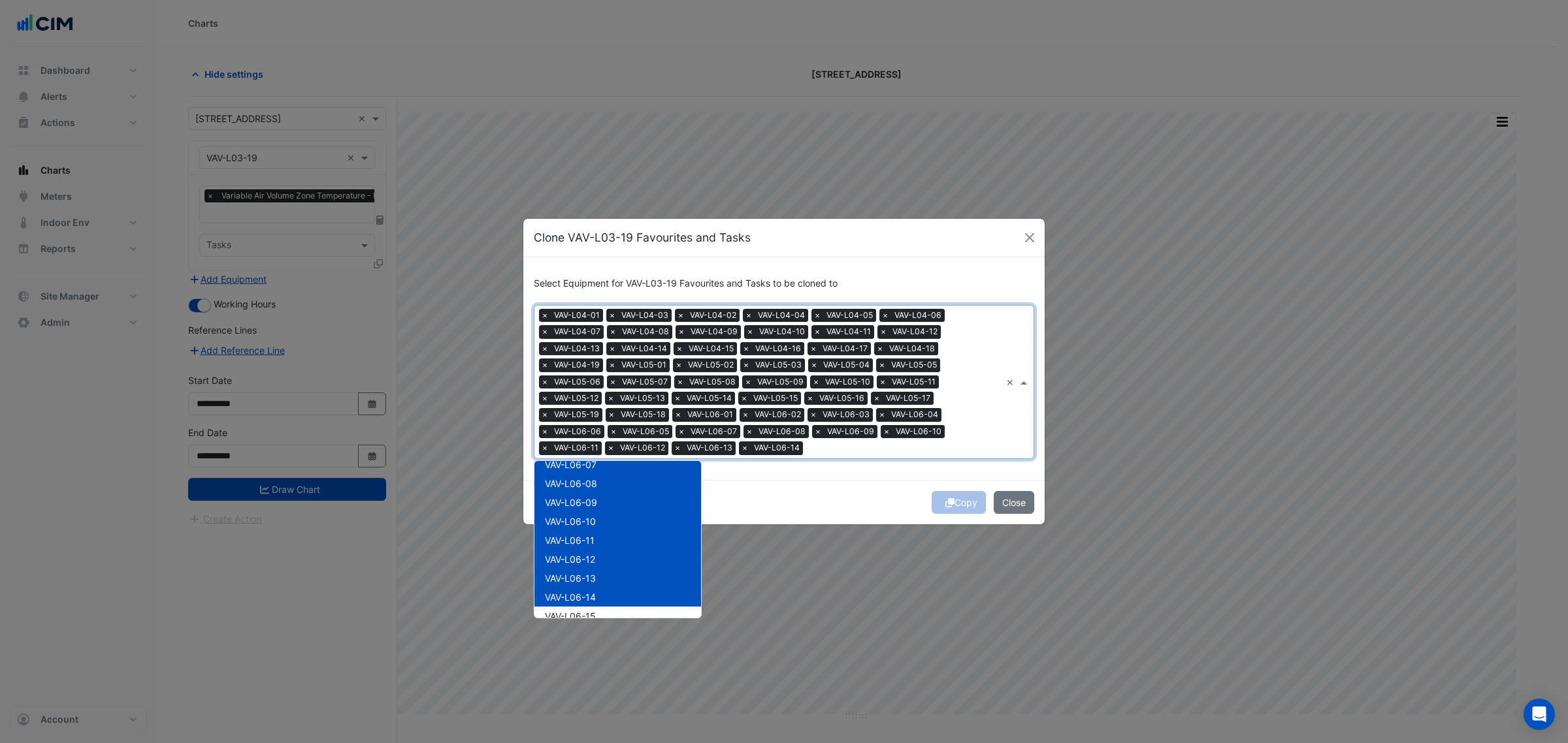
scroll to position [1552, 0]
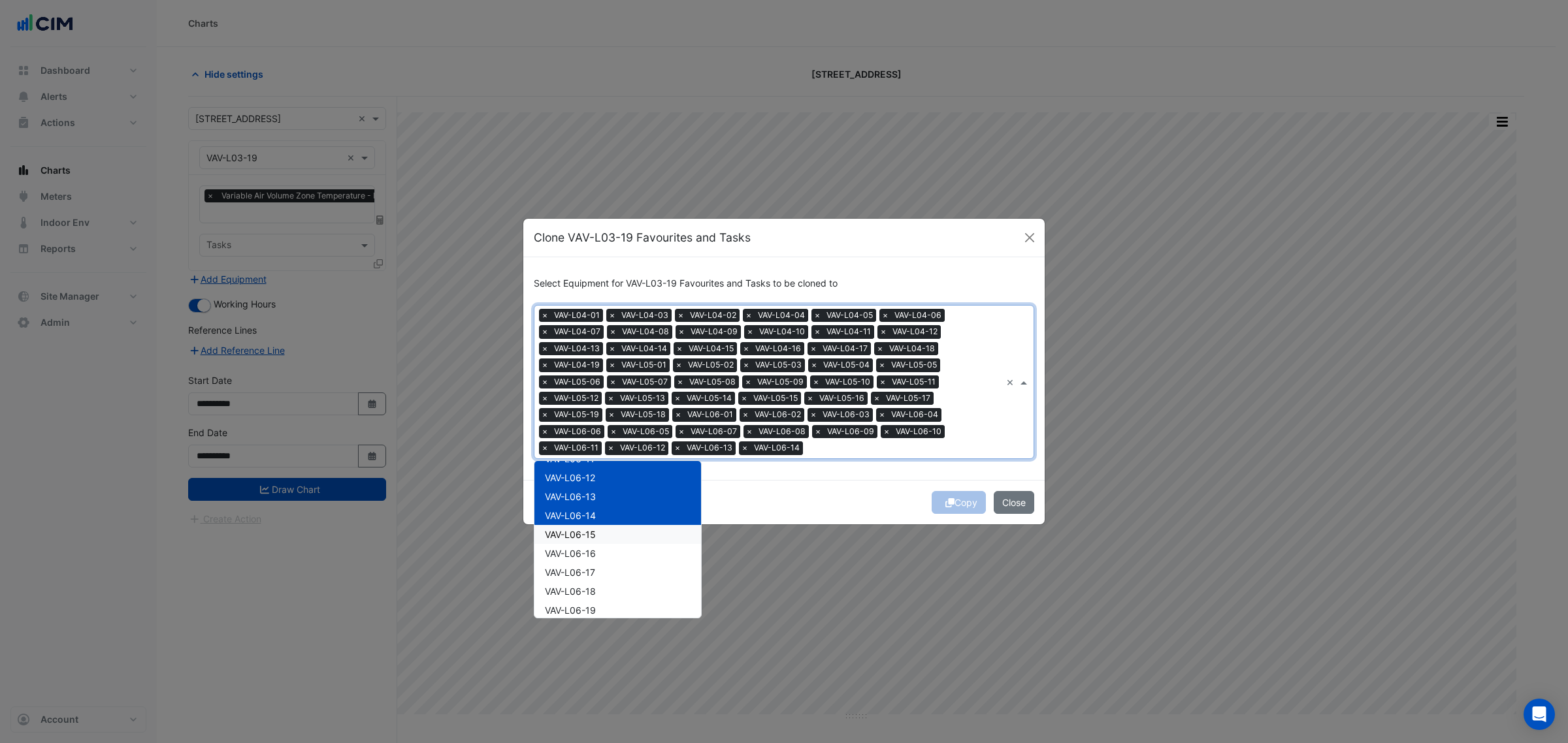
click at [609, 530] on div "VAV-L06-15" at bounding box center [618, 535] width 167 height 19
click at [604, 550] on div "VAV-L06-16" at bounding box center [618, 553] width 167 height 19
click at [603, 570] on div "VAV-L06-17" at bounding box center [618, 572] width 167 height 19
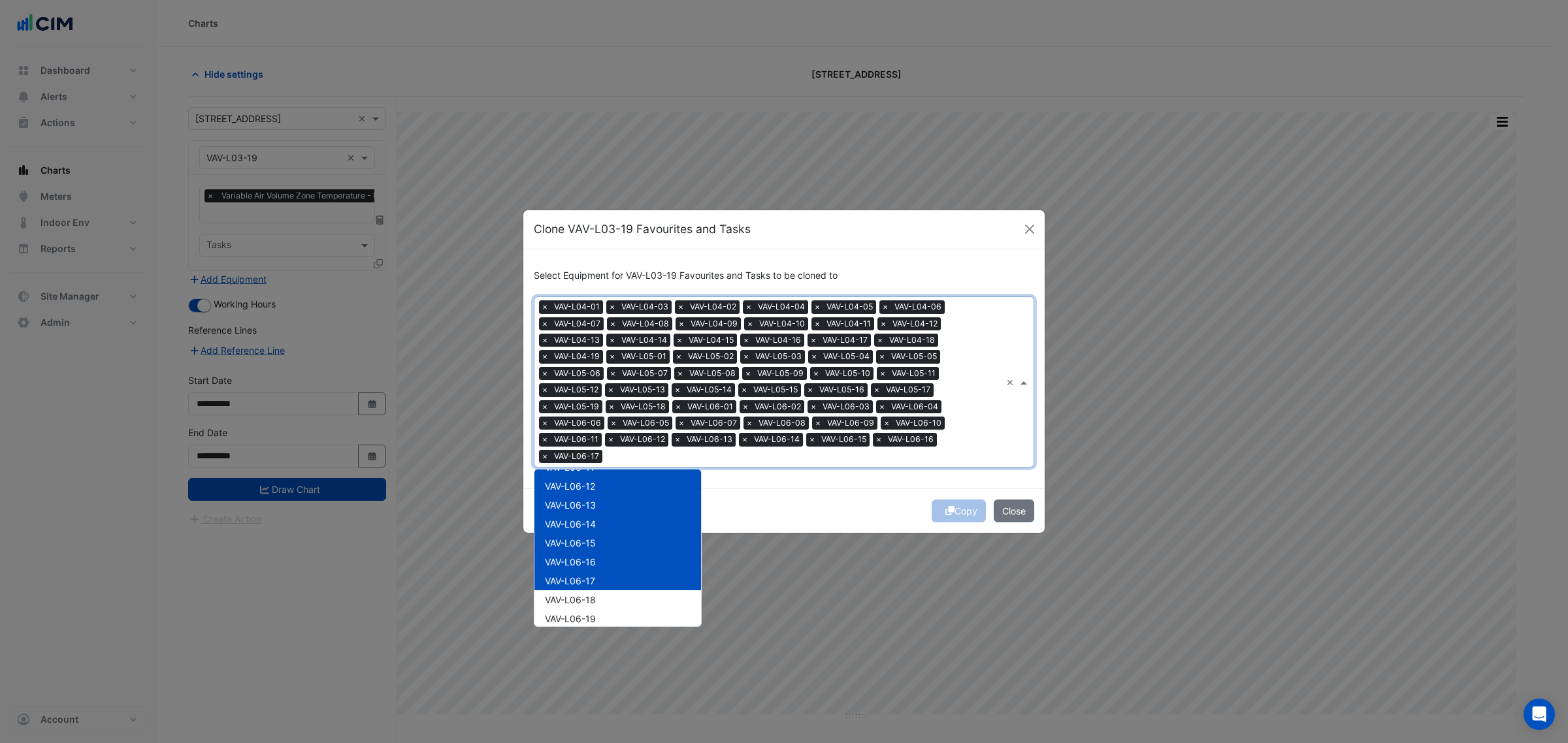
click at [603, 593] on div "VAV-L06-18" at bounding box center [618, 600] width 167 height 19
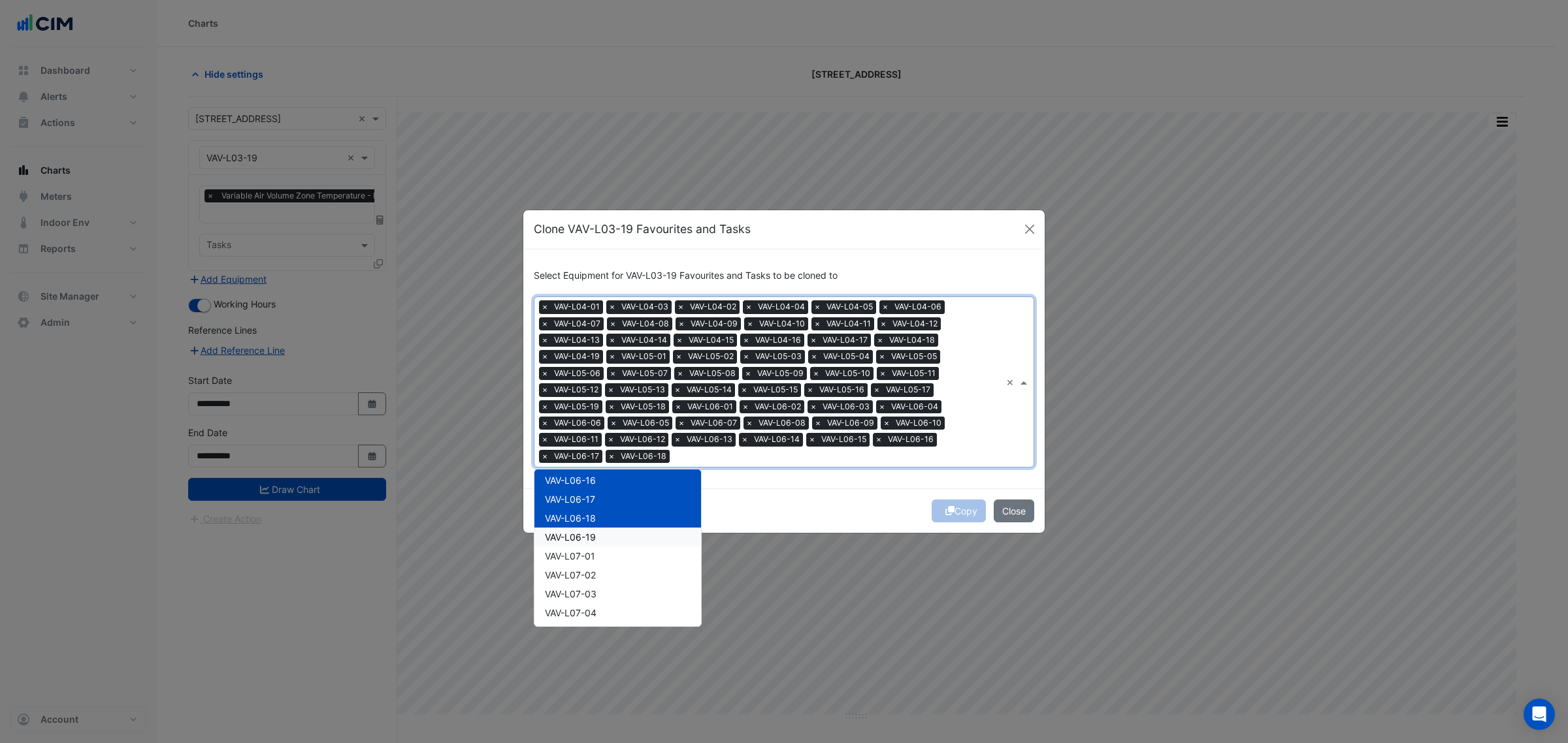
click at [607, 535] on div "VAV-L06-19" at bounding box center [618, 537] width 167 height 19
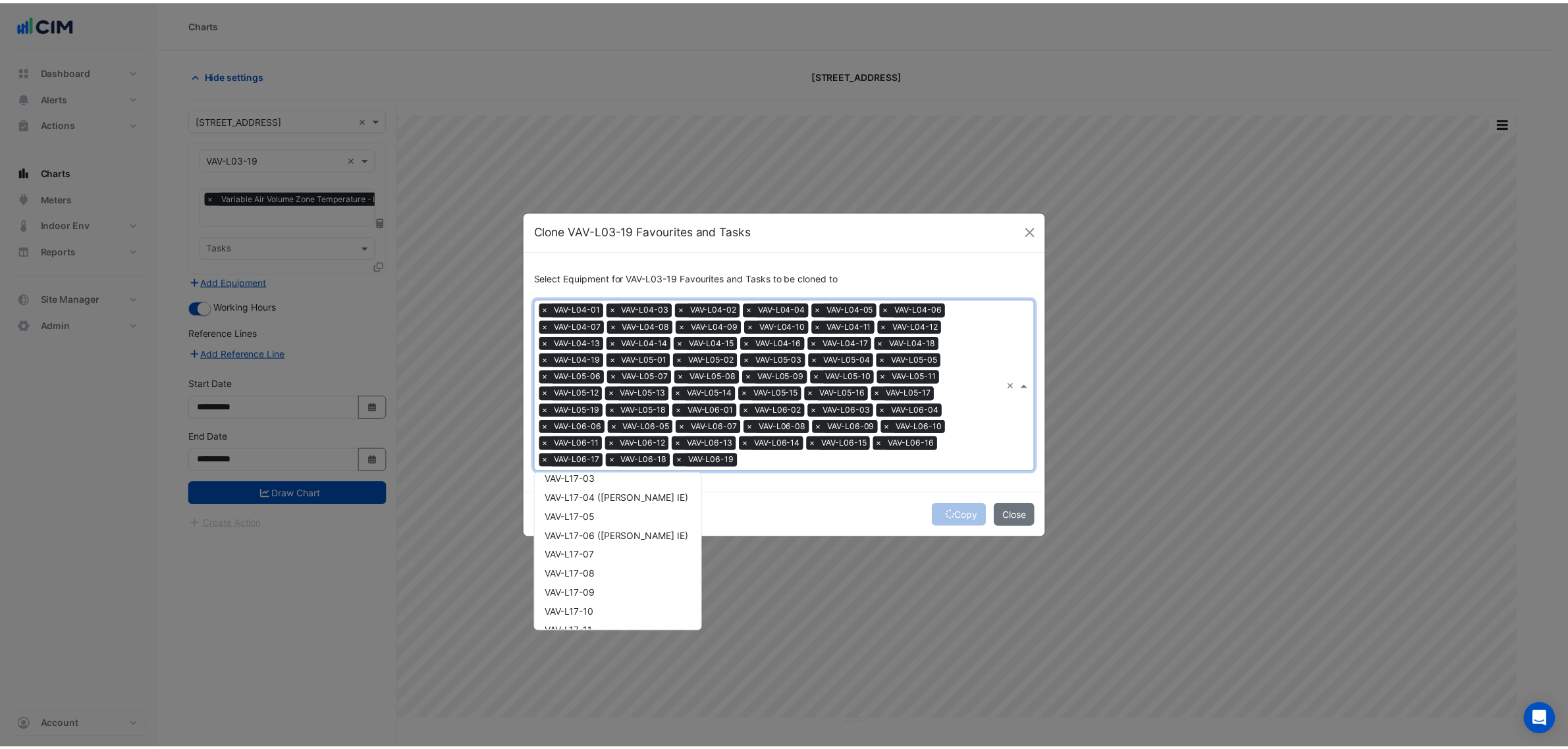
scroll to position [5212, 0]
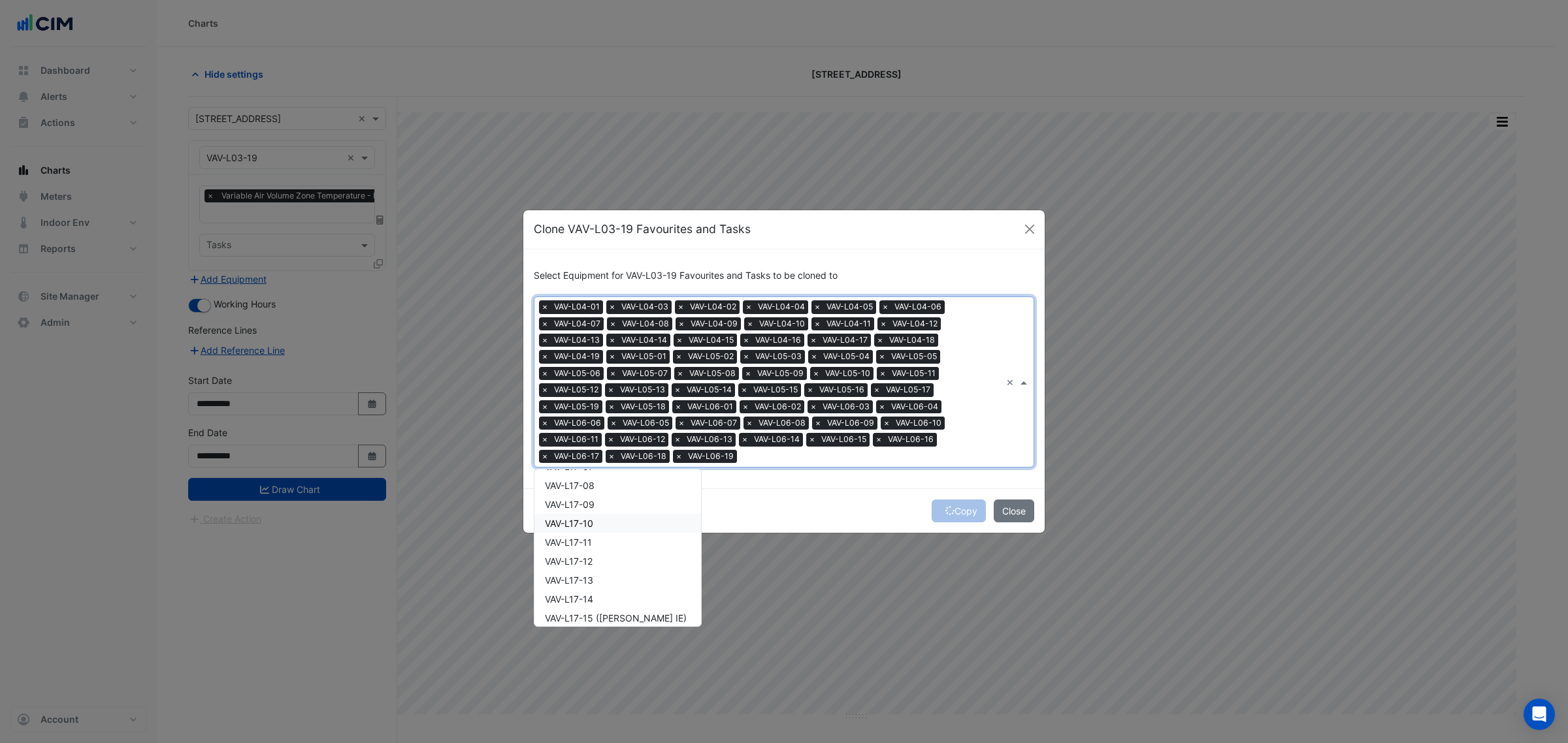
drag, startPoint x: 730, startPoint y: 498, endPoint x: 743, endPoint y: 497, distance: 13.0
click at [732, 497] on div "Copy Close" at bounding box center [784, 510] width 521 height 45
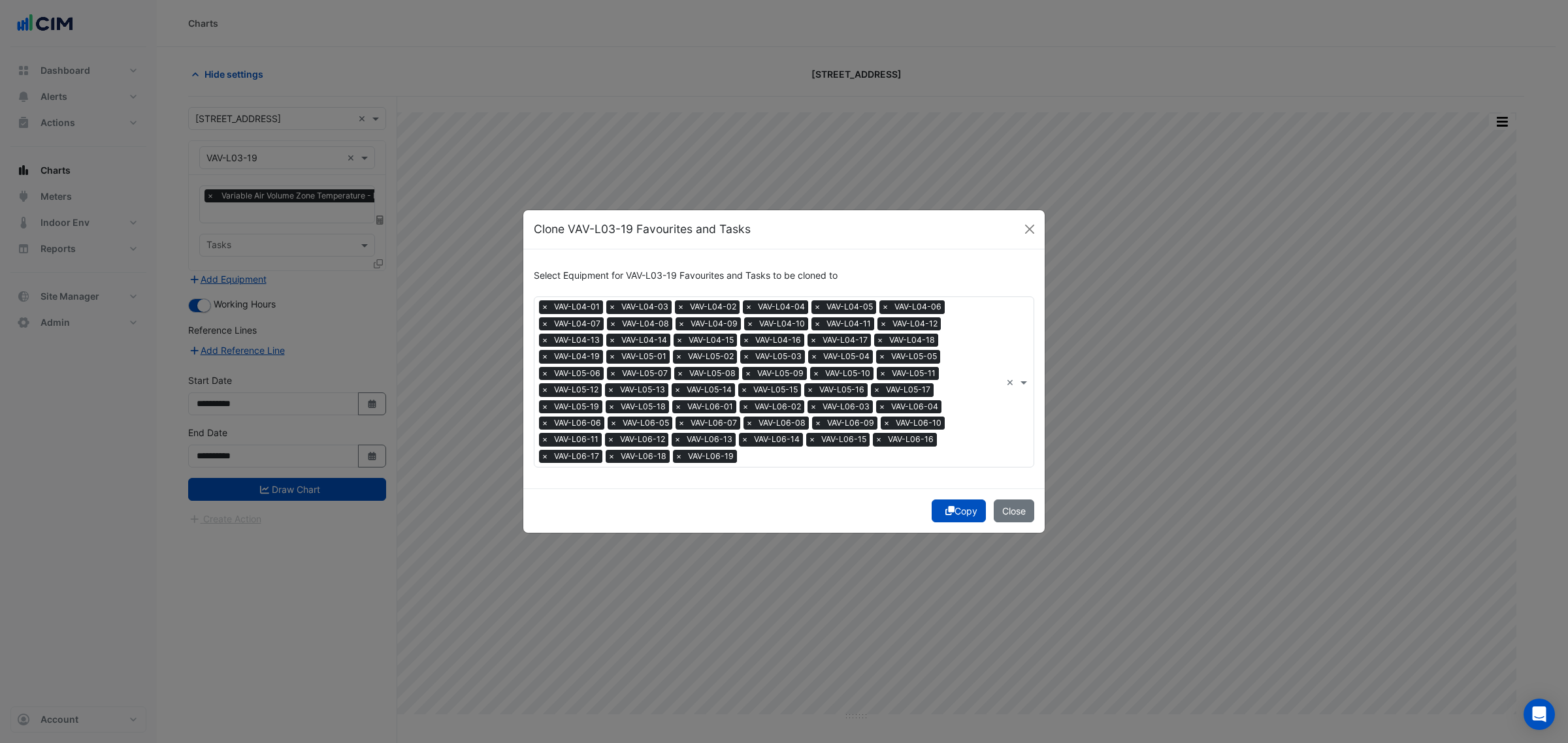
click at [962, 507] on button "Copy" at bounding box center [959, 511] width 54 height 23
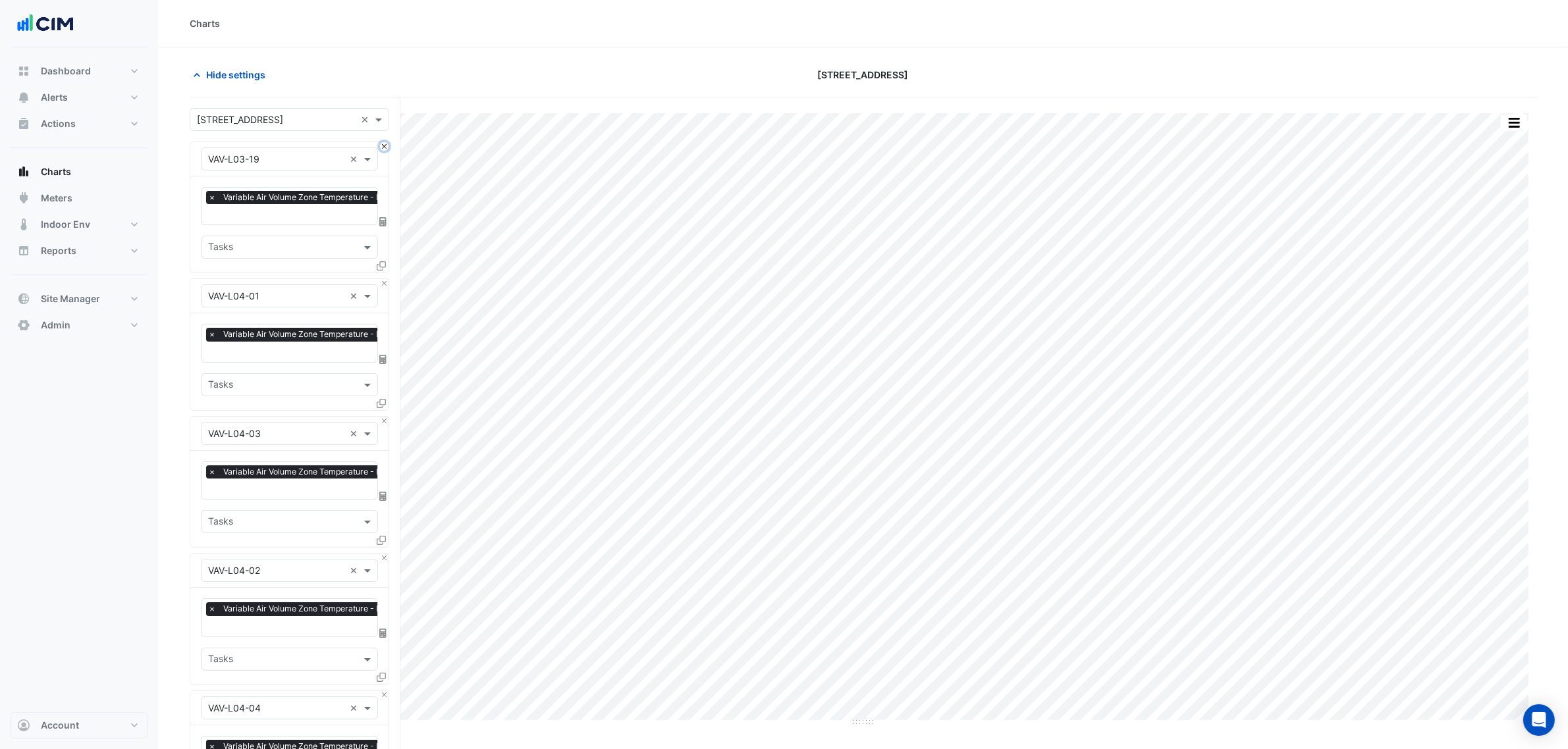
click at [384, 147] on button "Close" at bounding box center [384, 146] width 8 height 8
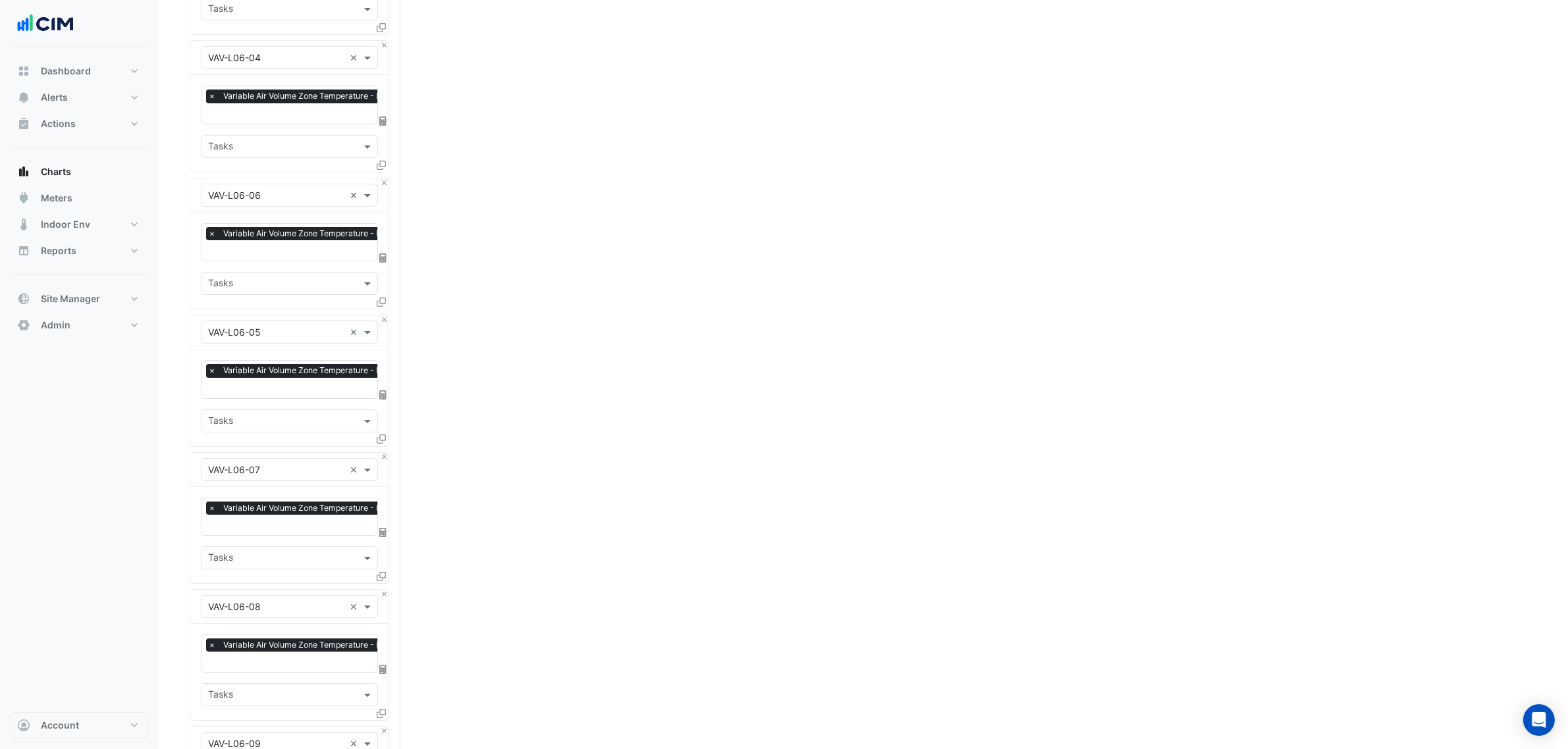
drag, startPoint x: 162, startPoint y: 337, endPoint x: 152, endPoint y: 634, distance: 297.2
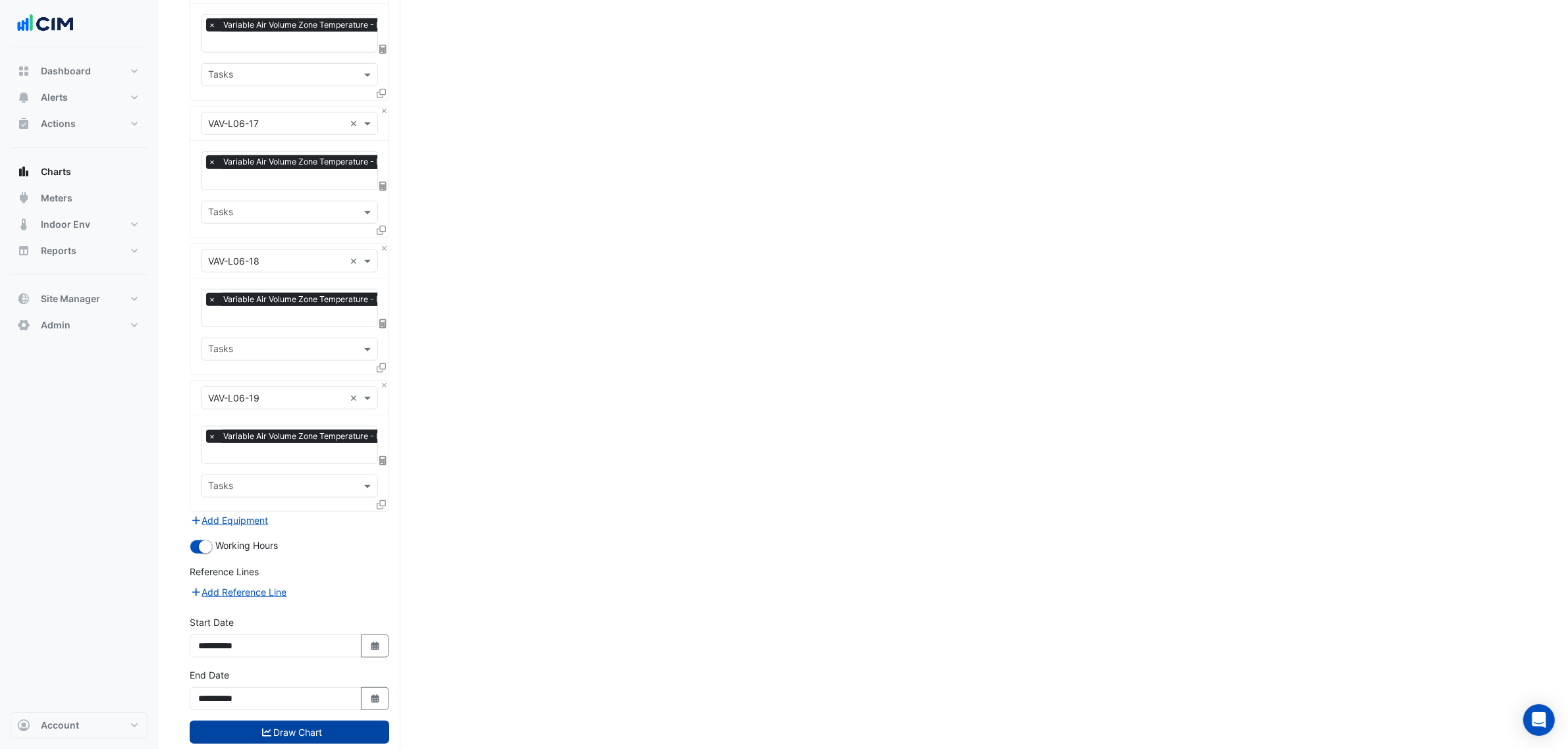
click at [350, 721] on button "Draw Chart" at bounding box center [289, 732] width 199 height 23
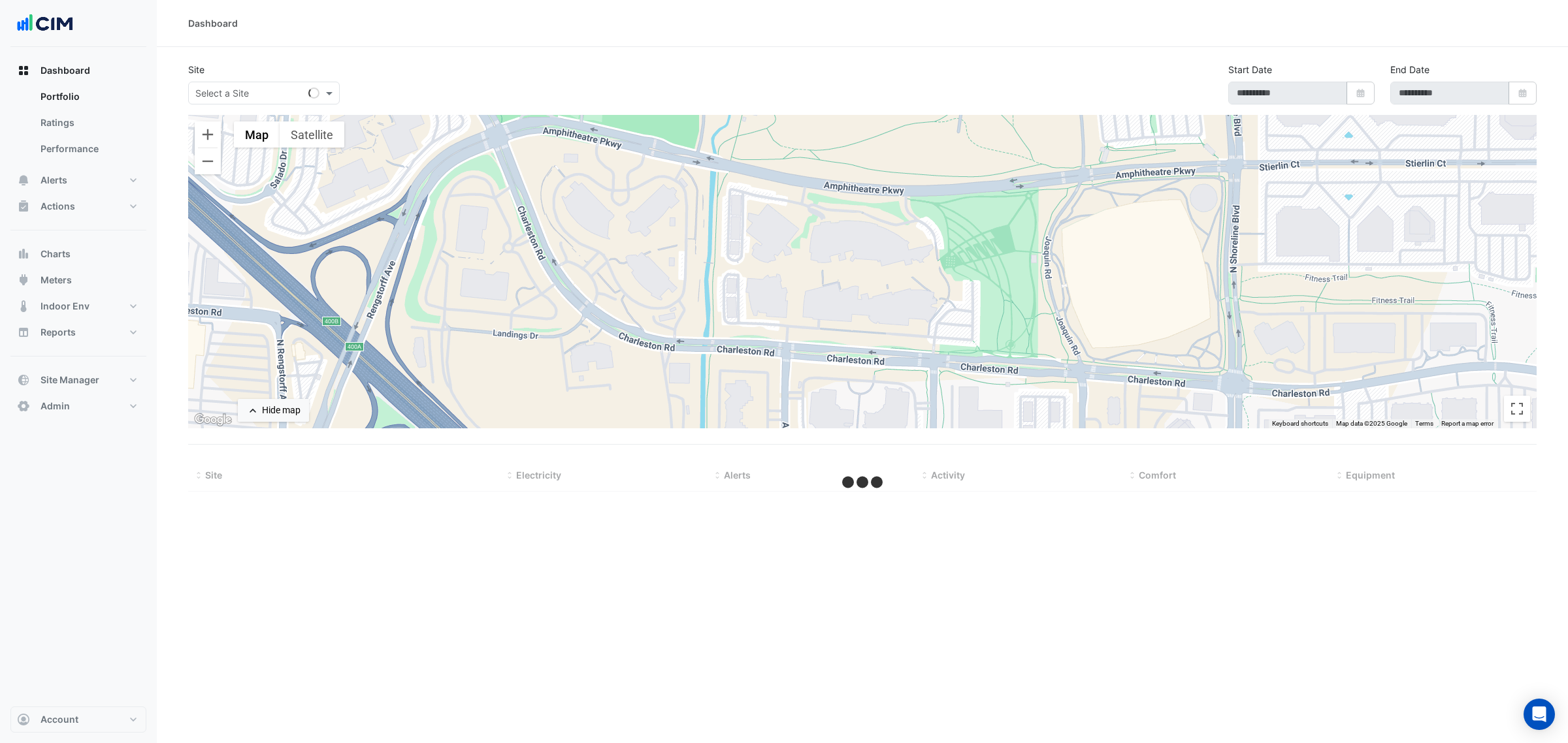
type input "**********"
select select "***"
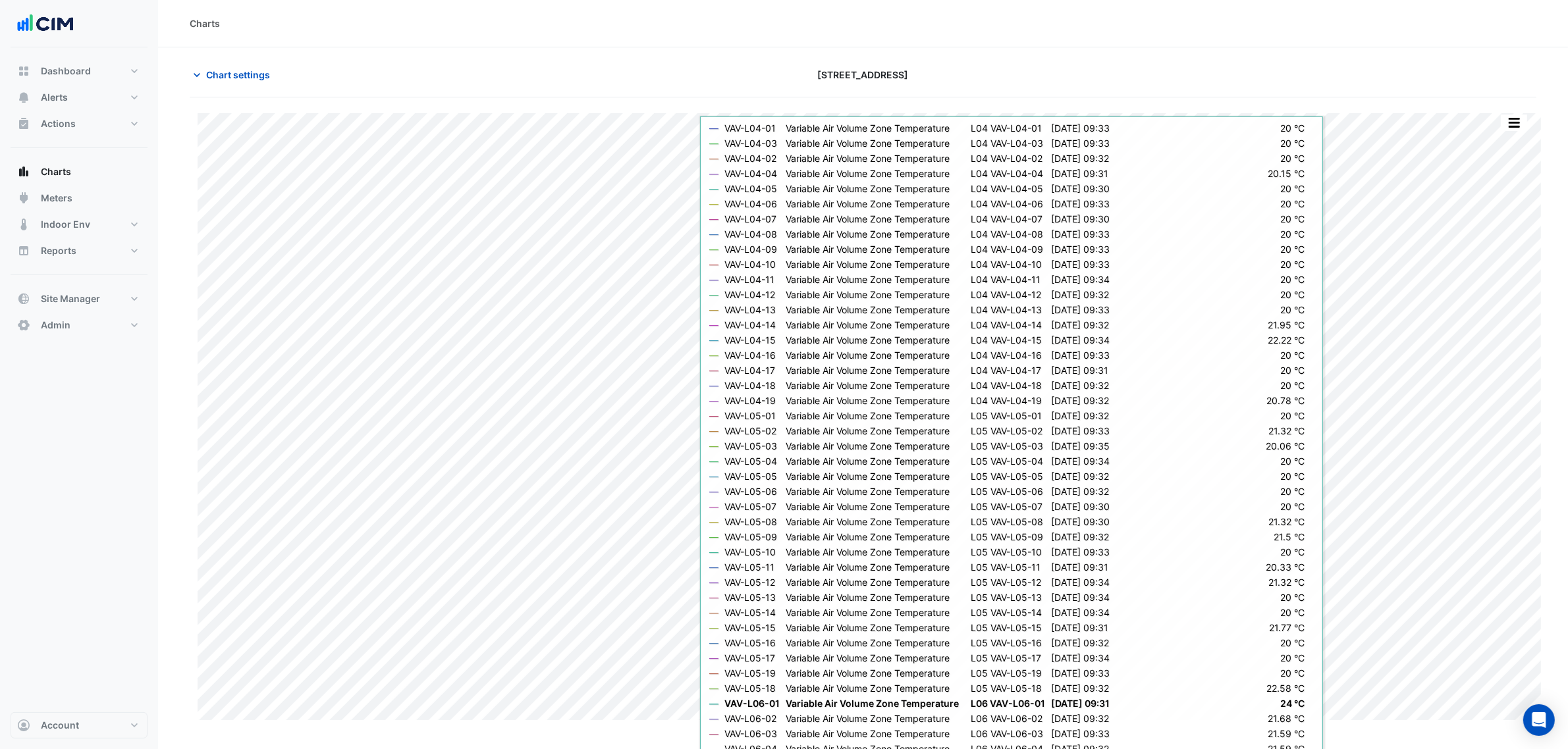
click at [1342, 43] on div "Charts" at bounding box center [863, 24] width 1410 height 47
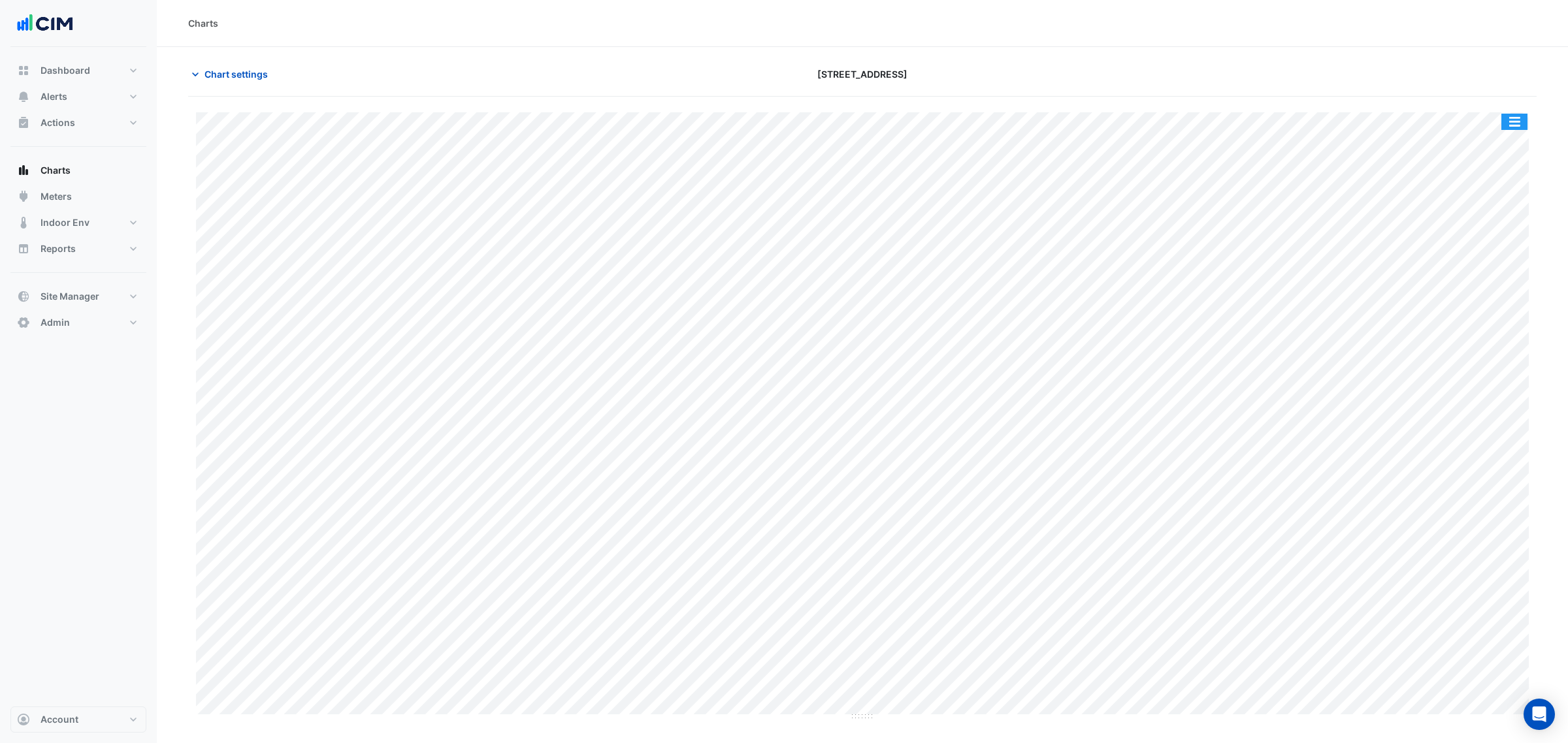
click at [1509, 119] on button "button" at bounding box center [1514, 122] width 26 height 17
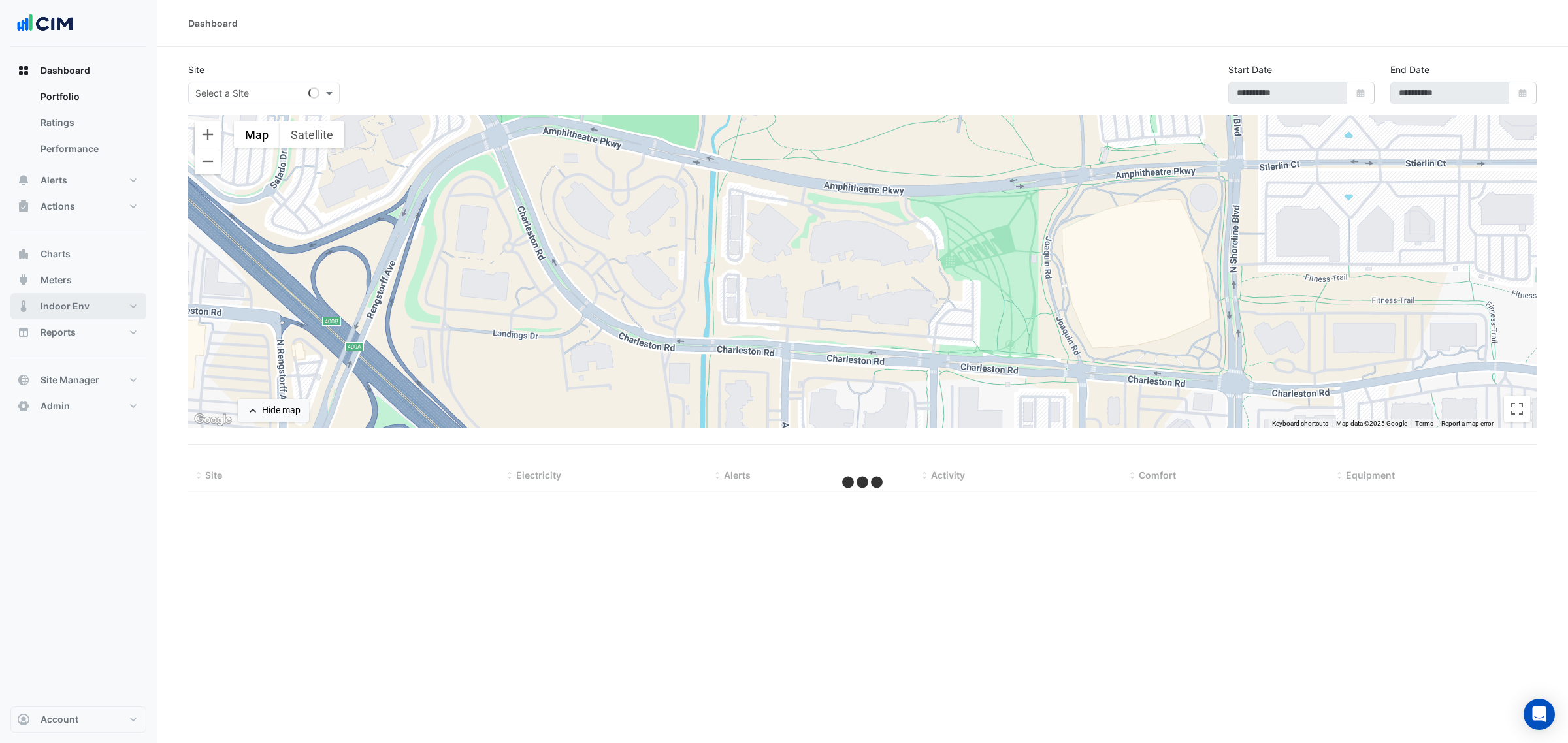
click at [91, 304] on button "Indoor Env" at bounding box center [79, 306] width 136 height 26
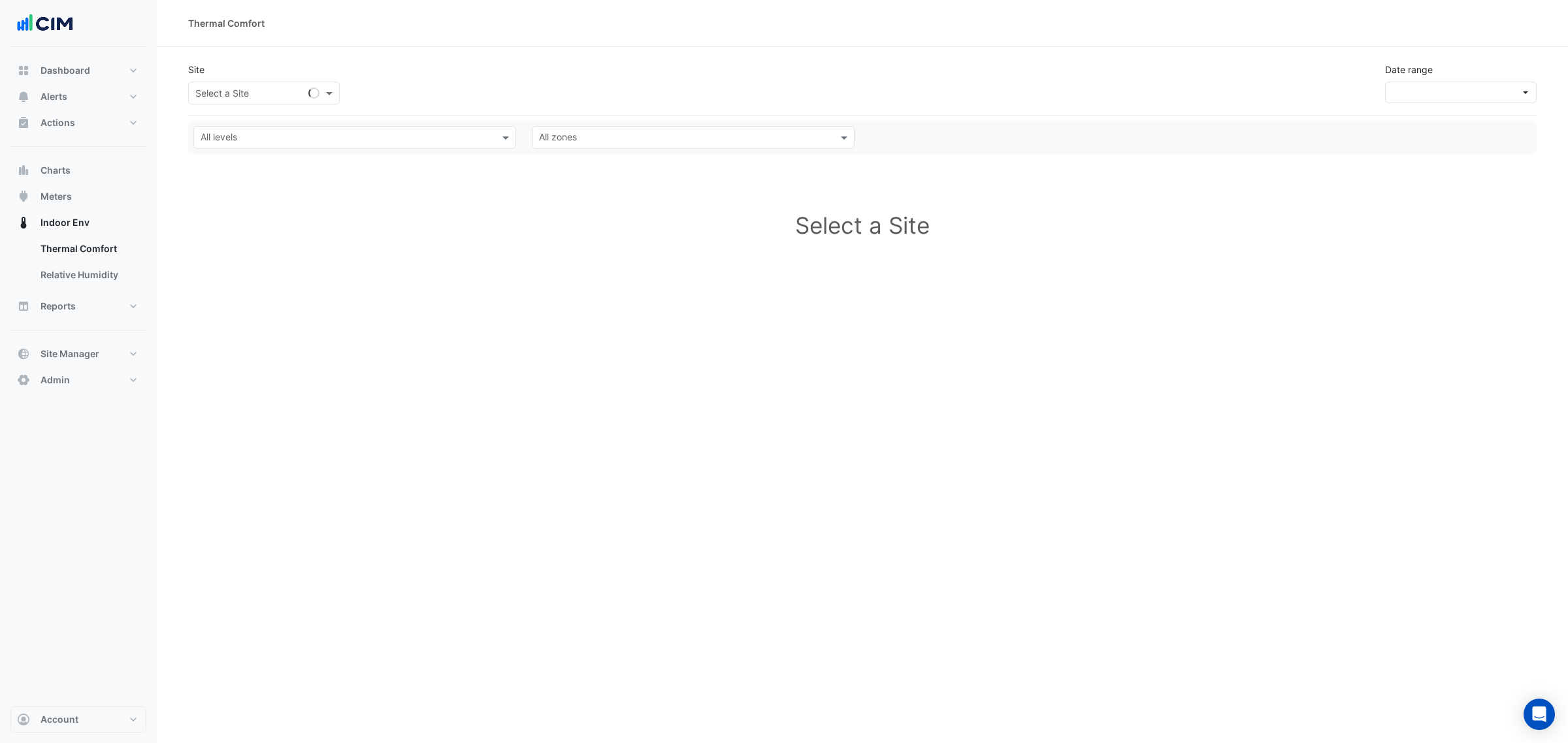
click at [288, 77] on div "Select a Site" at bounding box center [342, 90] width 313 height 28
click at [284, 83] on div "Select a Site" at bounding box center [264, 93] width 152 height 23
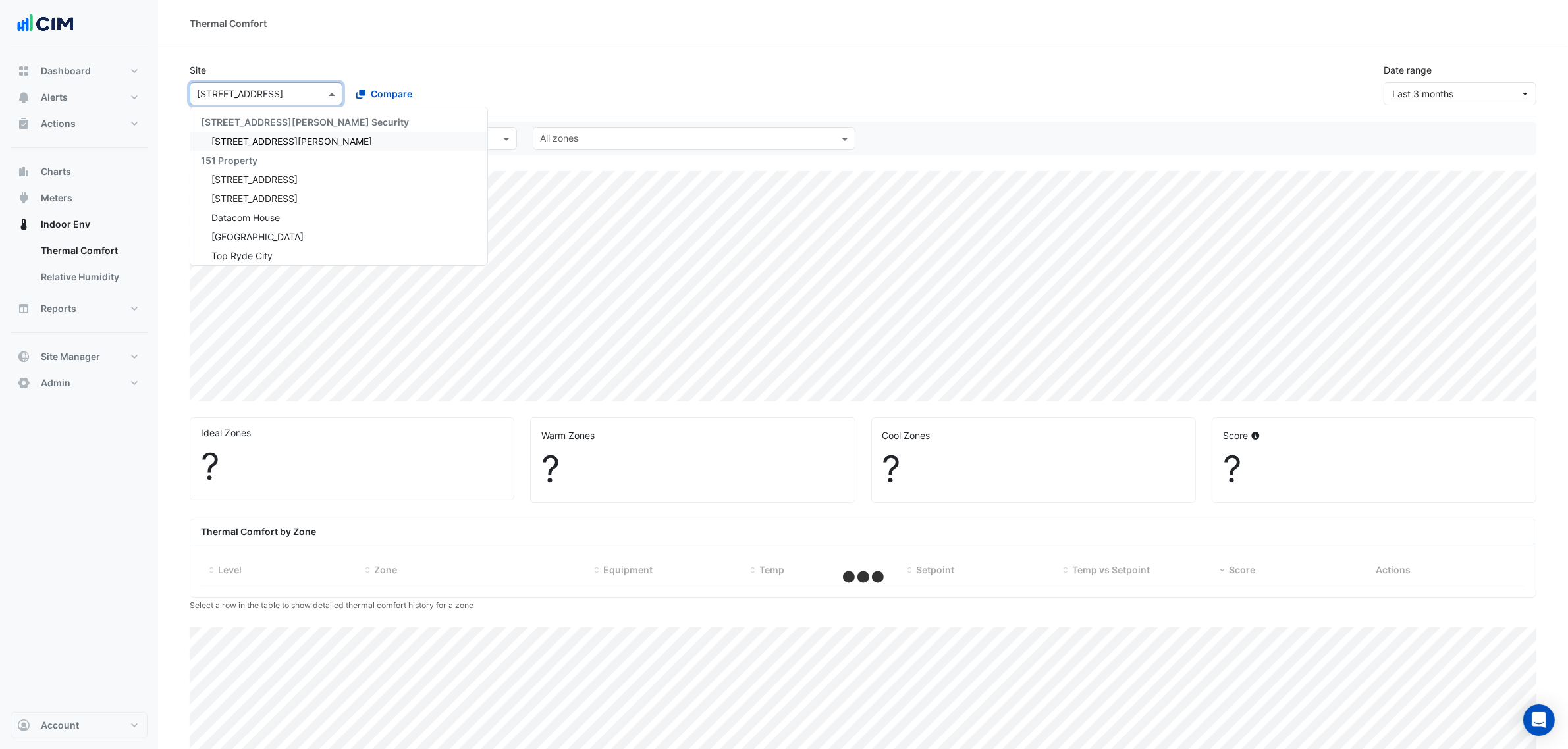
select select "***"
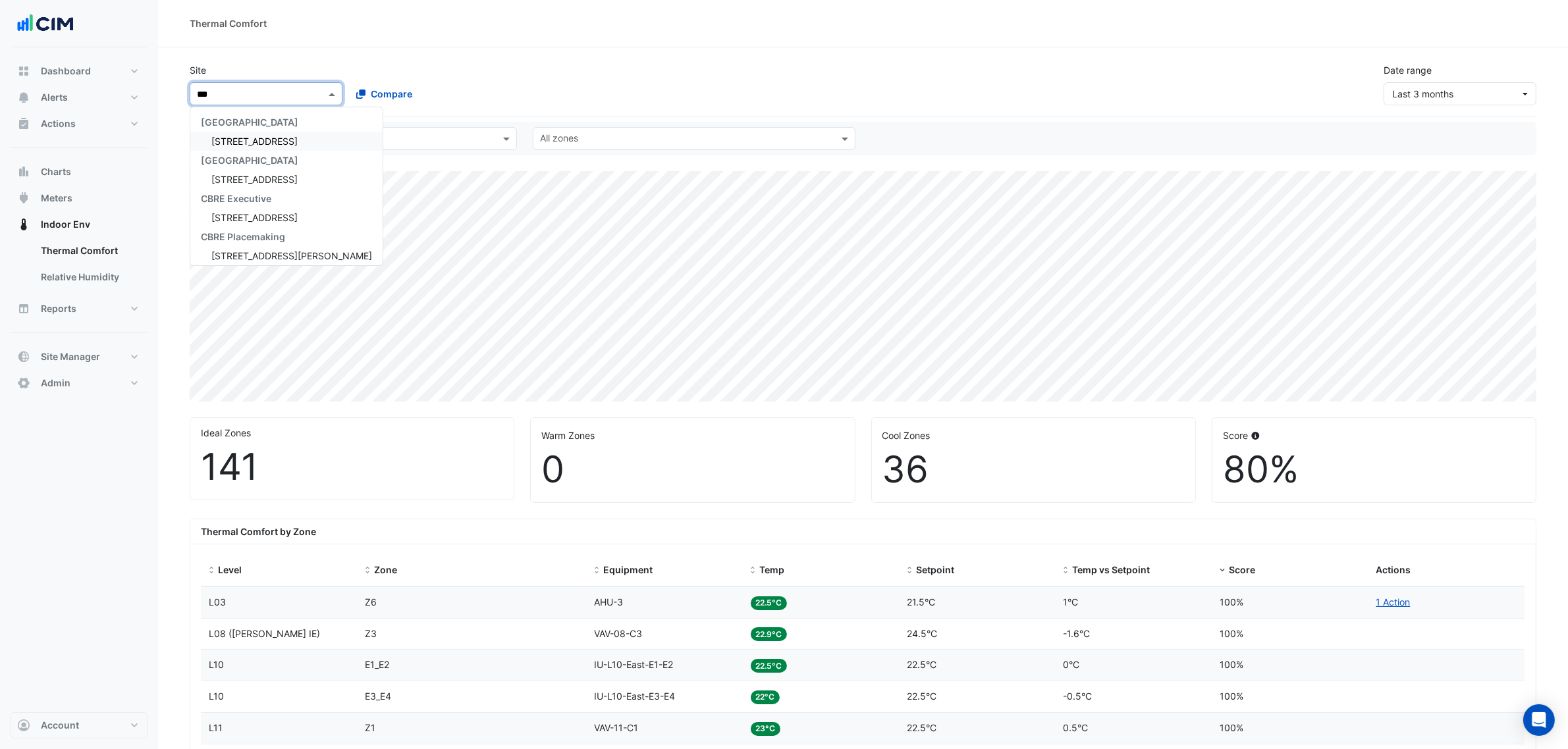
type input "****"
click at [265, 136] on span "[STREET_ADDRESS]" at bounding box center [254, 141] width 86 height 11
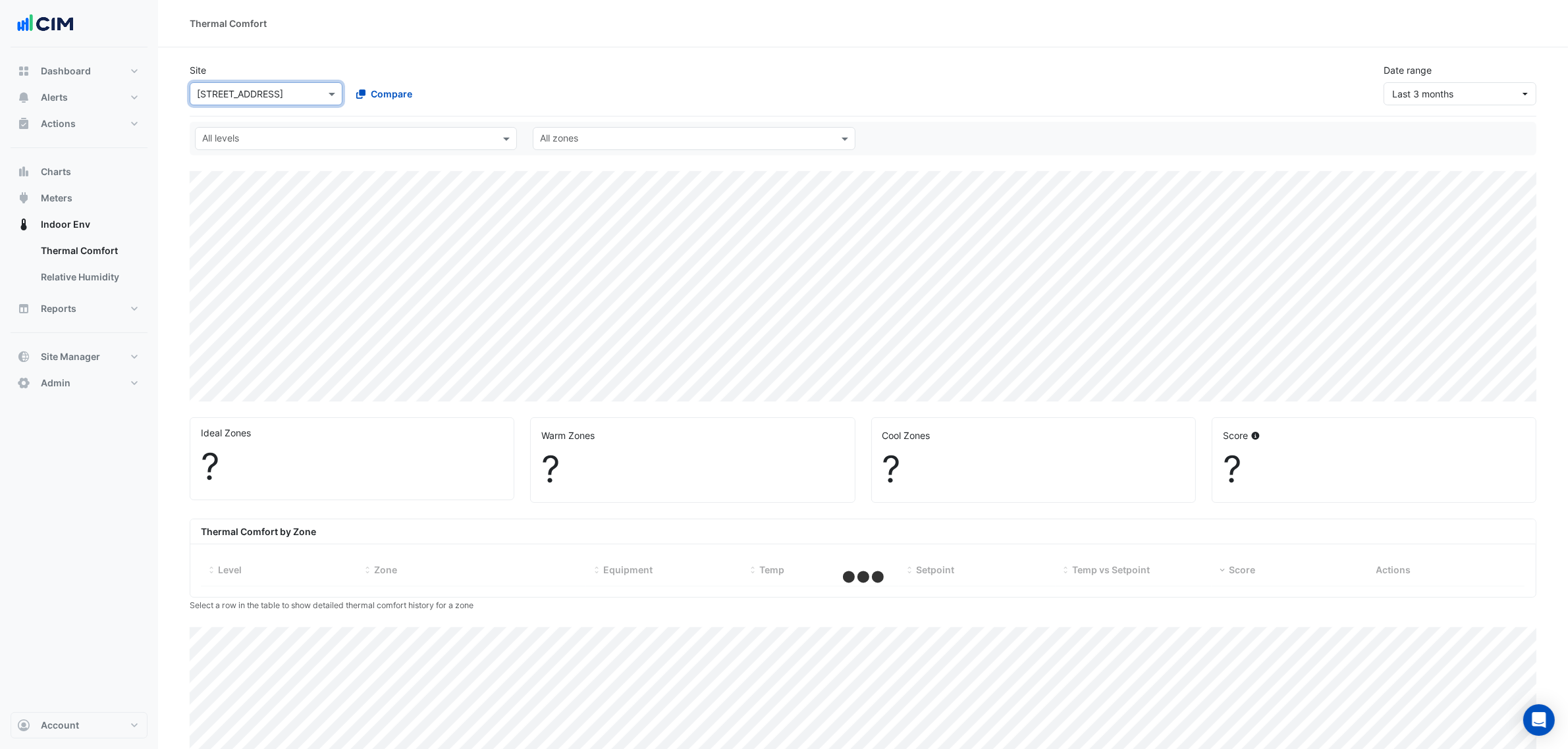
select select "***"
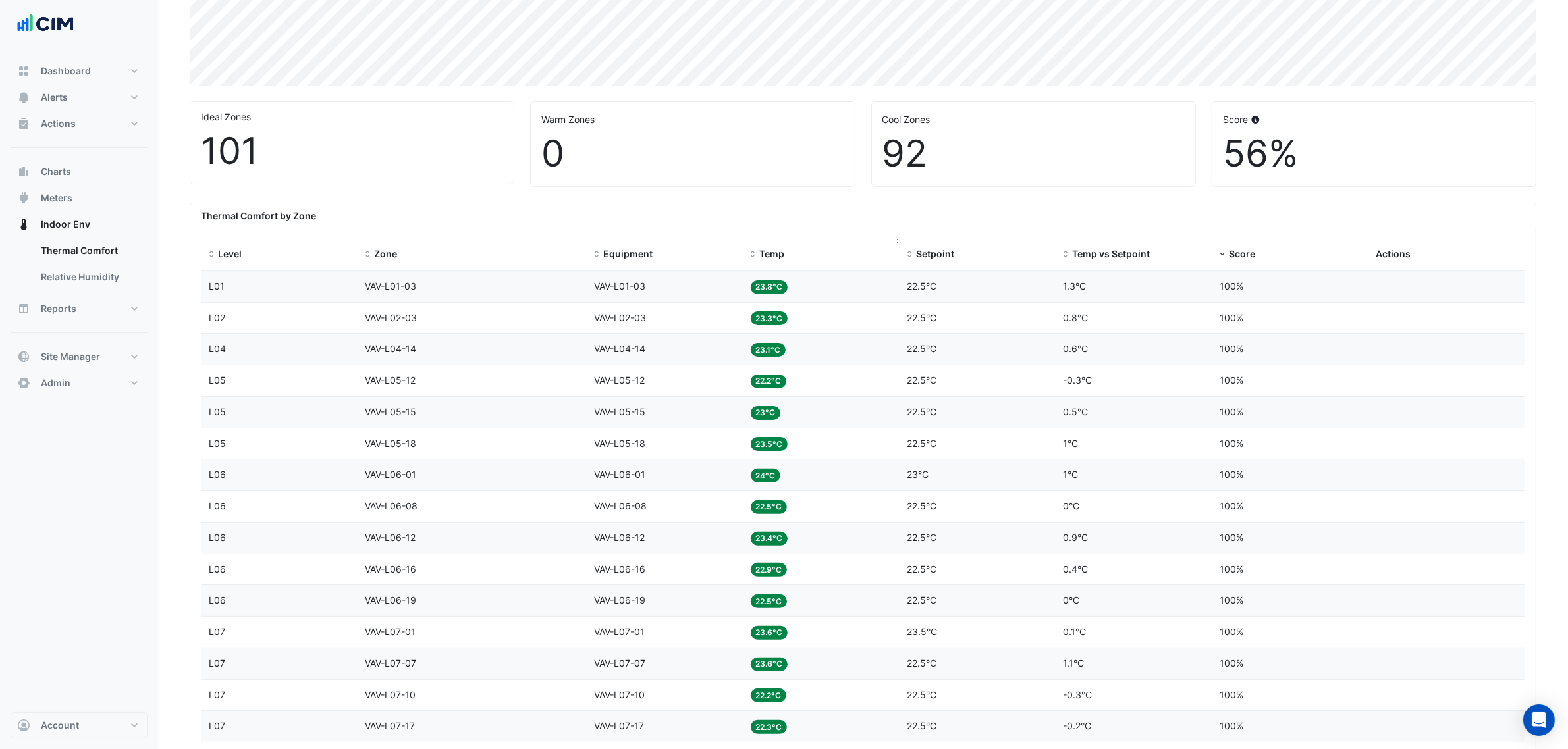
scroll to position [164, 0]
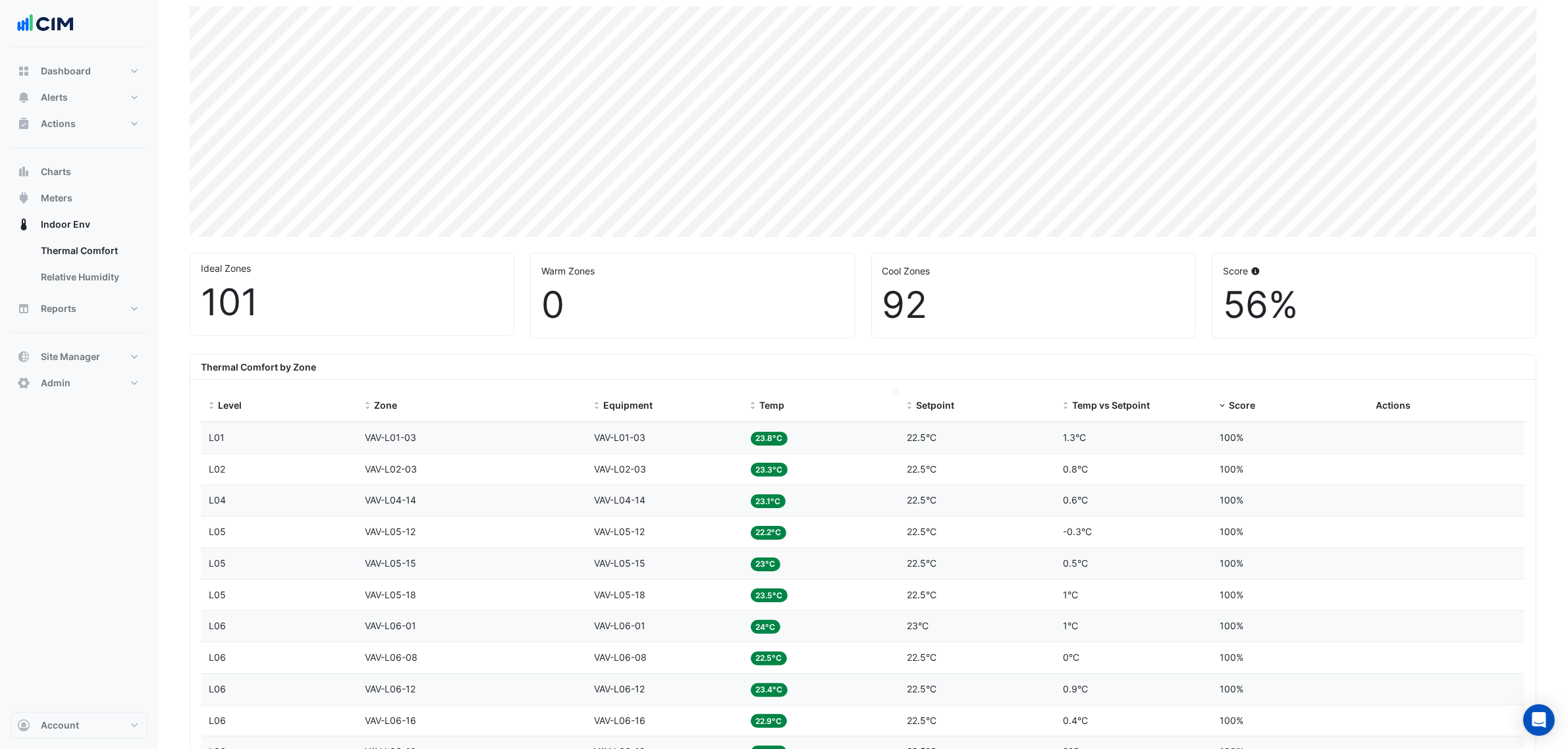
click at [778, 403] on span "Temp" at bounding box center [772, 405] width 25 height 11
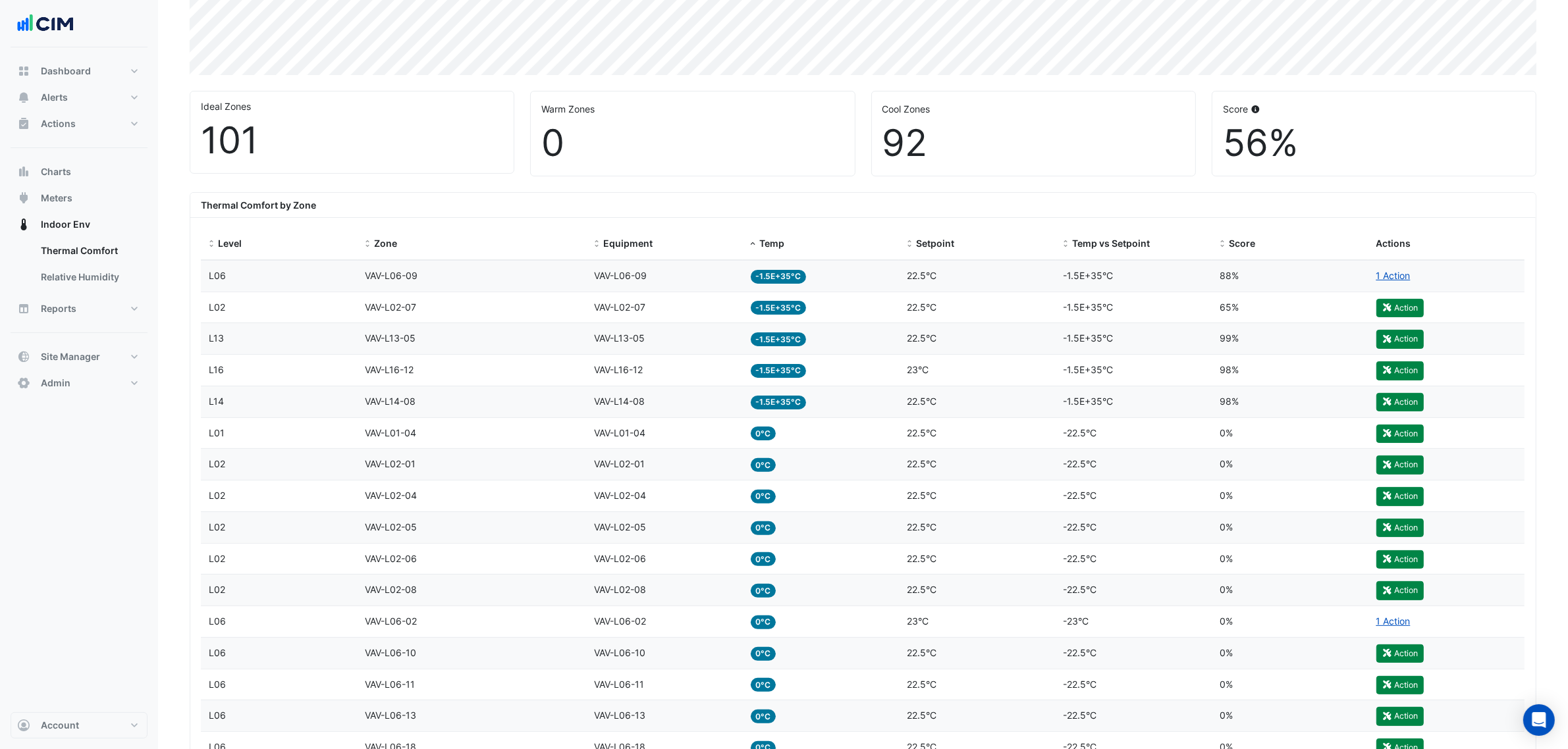
scroll to position [247, 0]
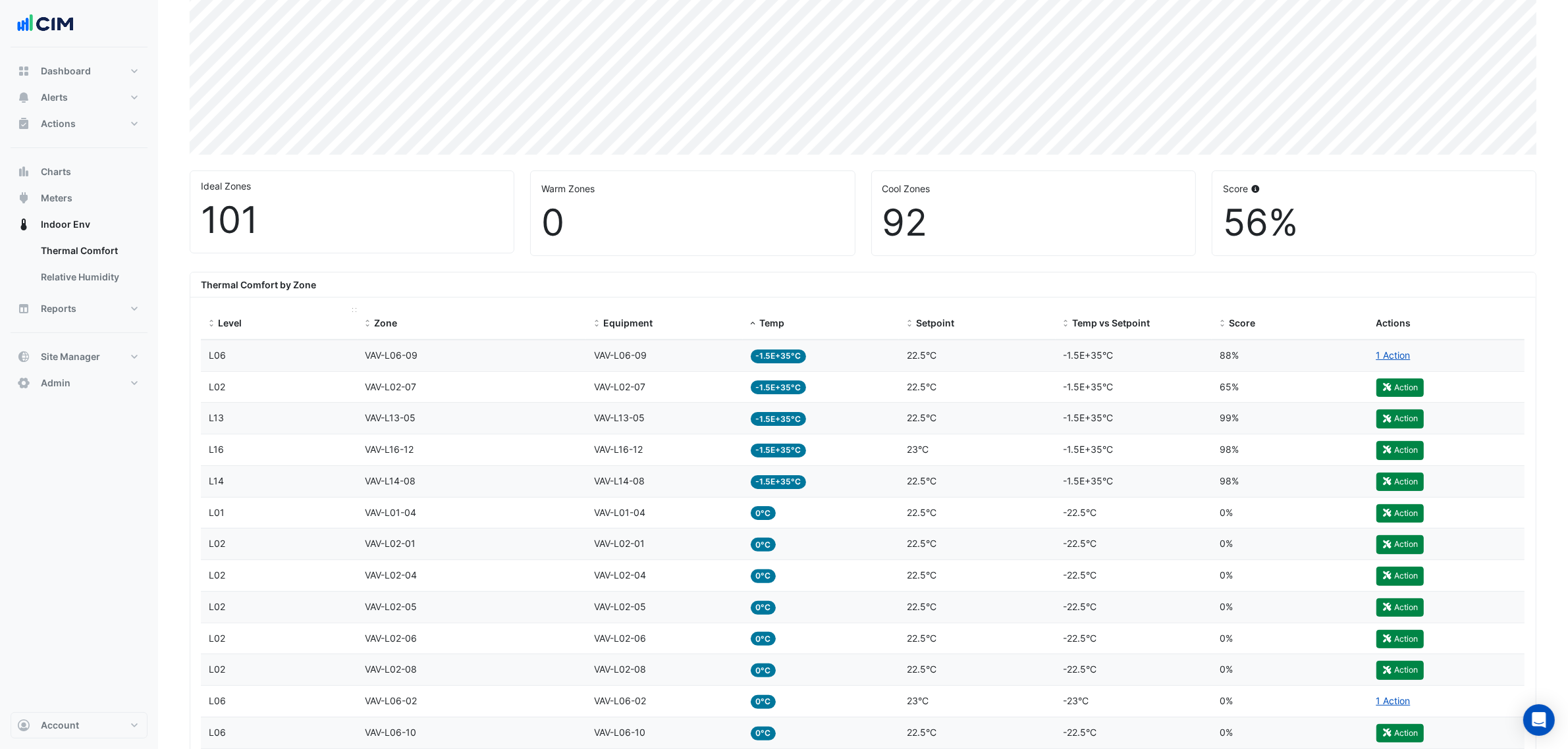
click at [229, 318] on span "Level" at bounding box center [229, 323] width 24 height 11
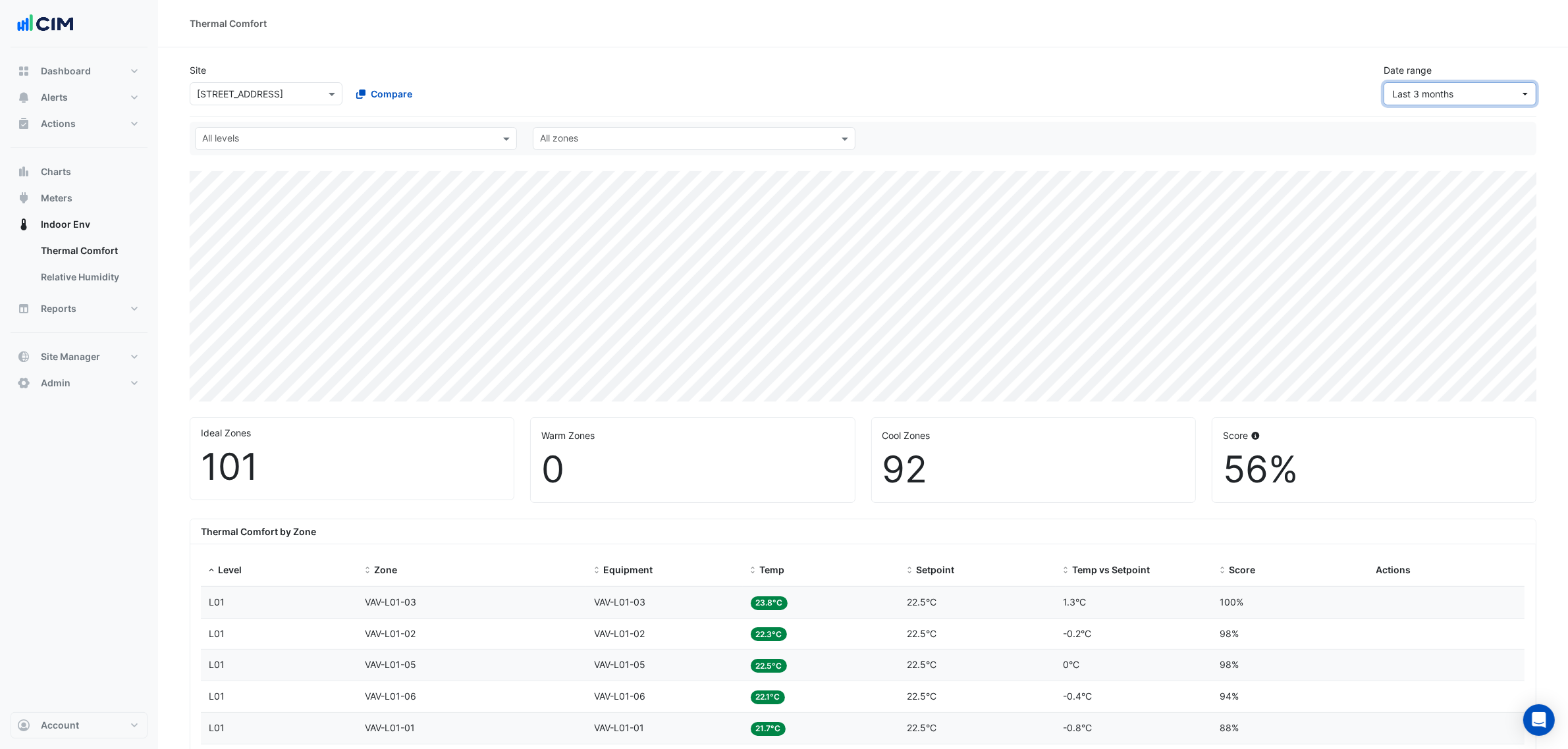
click at [1501, 92] on span "Last 3 months" at bounding box center [1456, 94] width 128 height 14
click at [1453, 304] on div "Last 12 months" at bounding box center [1427, 298] width 65 height 14
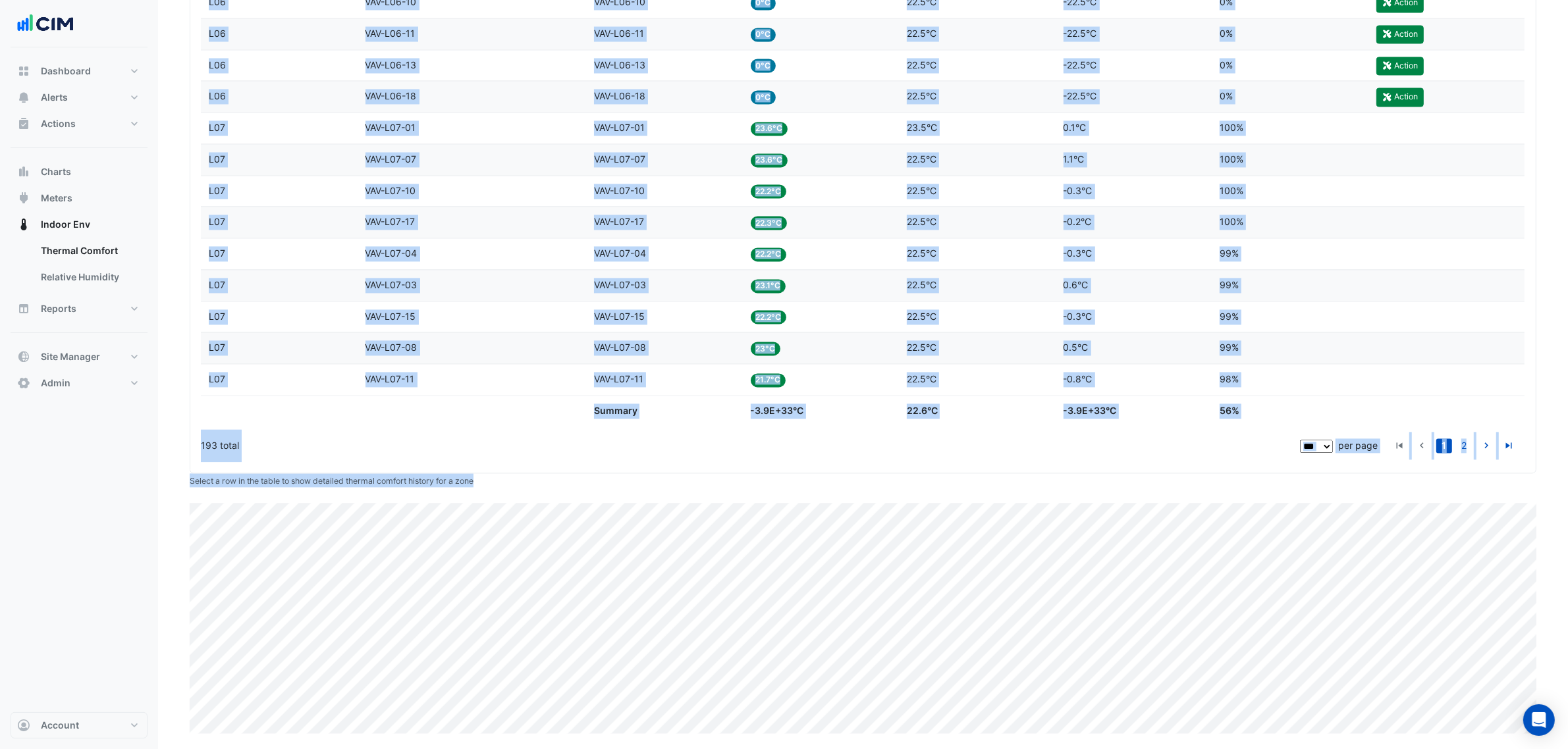
scroll to position [3365, 0]
drag, startPoint x: 204, startPoint y: 104, endPoint x: 1259, endPoint y: 378, distance: 1090.0
copy datatable-scroller "L18 Ipsu DOL-S93-38 Ametconse ADI-E03-26 Sedd 82.7°E Temporin 20.7°U Labo et Do…"
click at [1461, 447] on link "2" at bounding box center [1464, 445] width 16 height 14
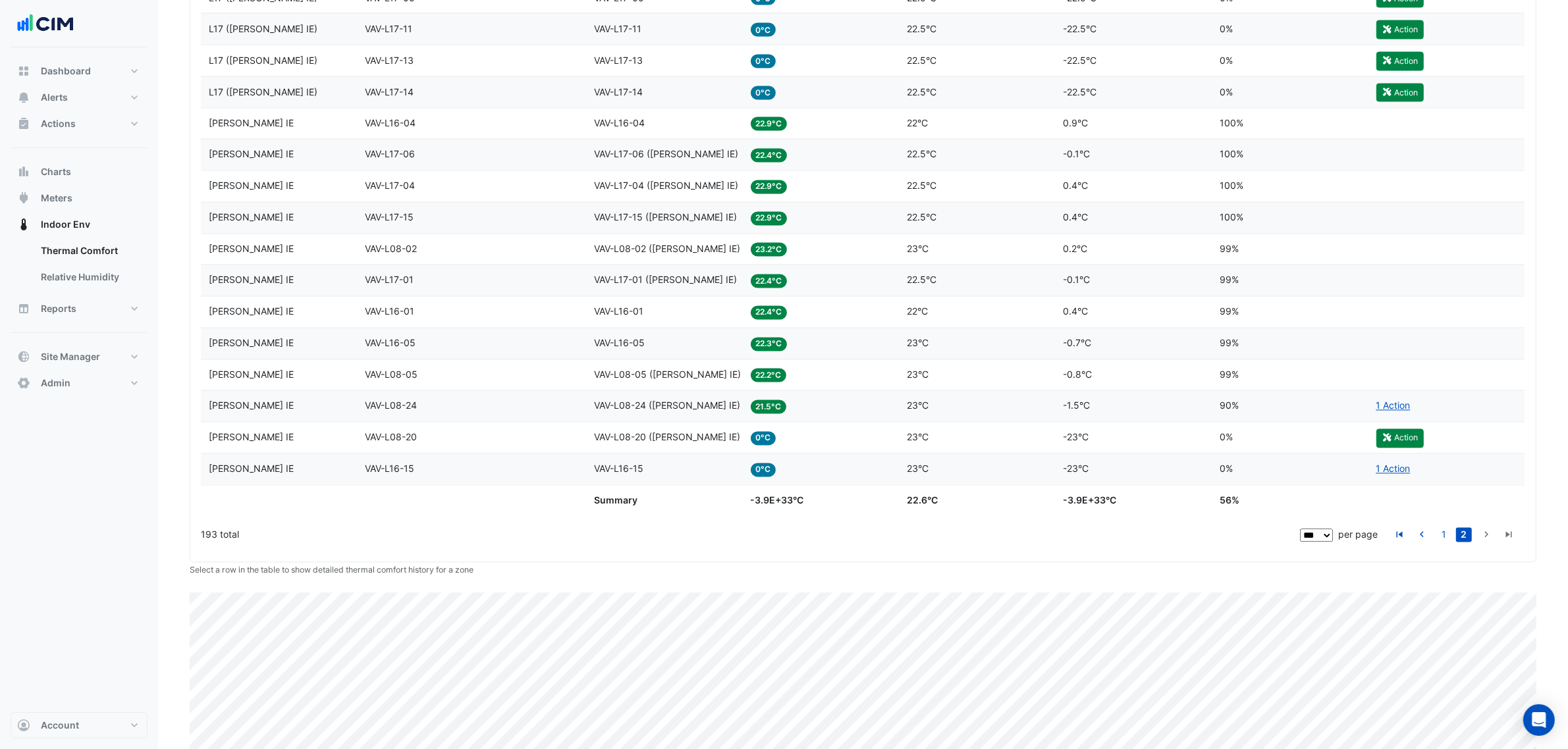
scroll to position [3128, 0]
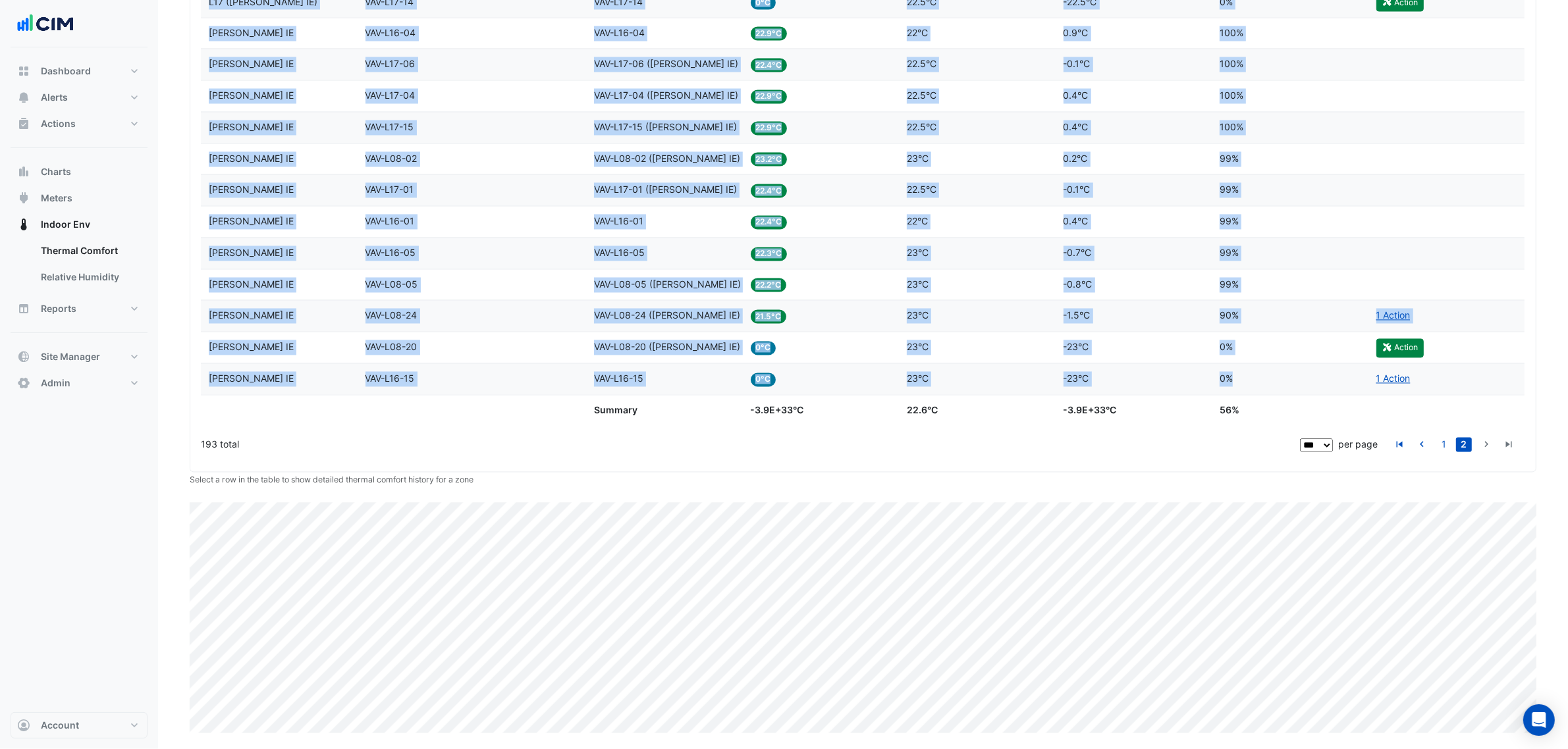
drag, startPoint x: 208, startPoint y: 279, endPoint x: 1335, endPoint y: 390, distance: 1132.5
copy datatable-scroller "L48 Ipsu DOL-S63-96 Ametconse ADI-E15-70 Sedd 06.0°E Temporin 41.0°U Labo et Do…"
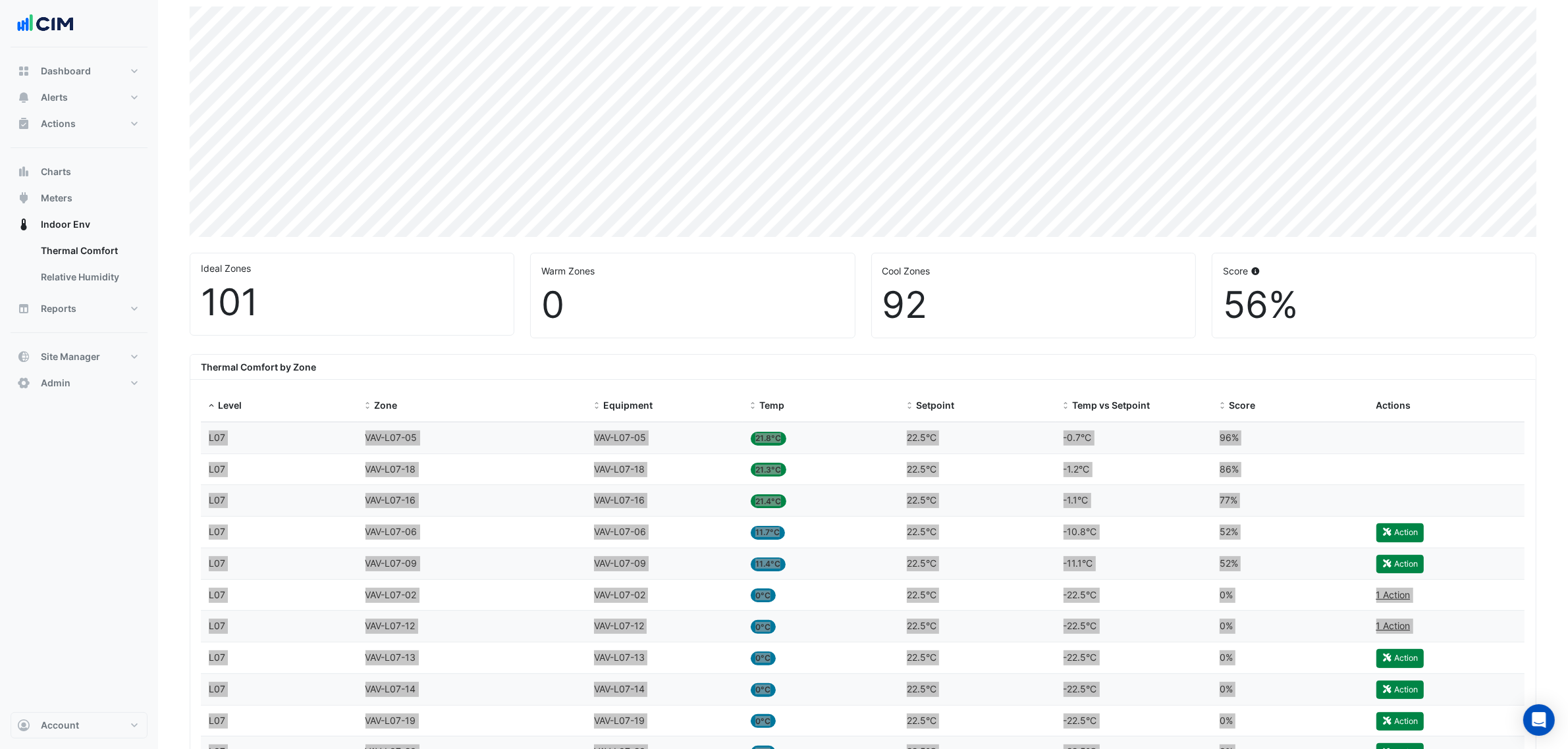
scroll to position [0, 0]
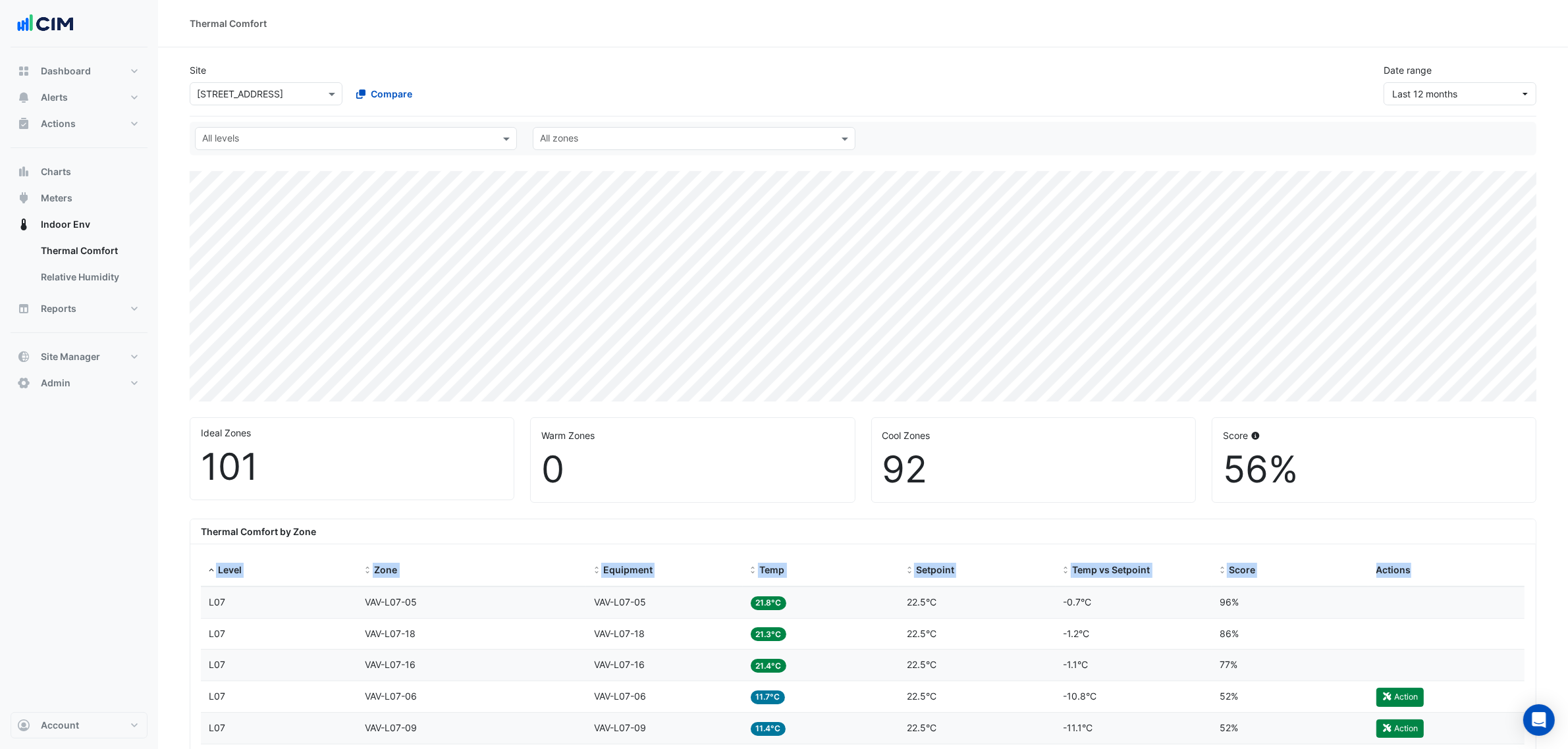
drag, startPoint x: 202, startPoint y: 559, endPoint x: 1501, endPoint y: 551, distance: 1299.0
copy div "Level Zone Equipment Temp Setpoint Temp vs Setpoint Score Actions"
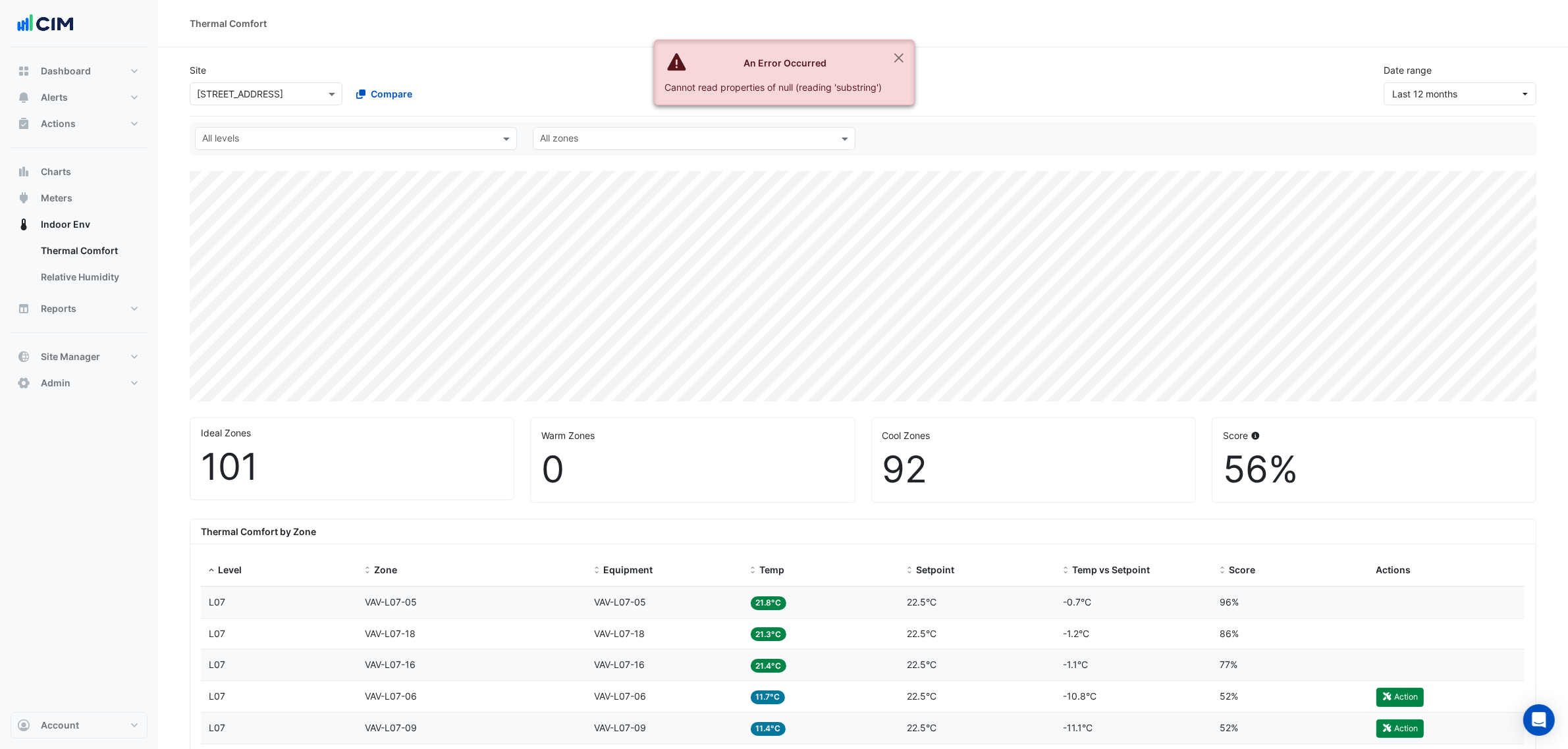
drag, startPoint x: 1450, startPoint y: 565, endPoint x: 212, endPoint y: 569, distance: 1238.0
click at [212, 570] on div "Level Zone Equipment Temp Setpoint Temp vs Setpoint Score Actions" at bounding box center [862, 571] width 1324 height 32
copy div "Level Zone Equipment Temp Setpoint Temp vs Setpoint Score Actions"
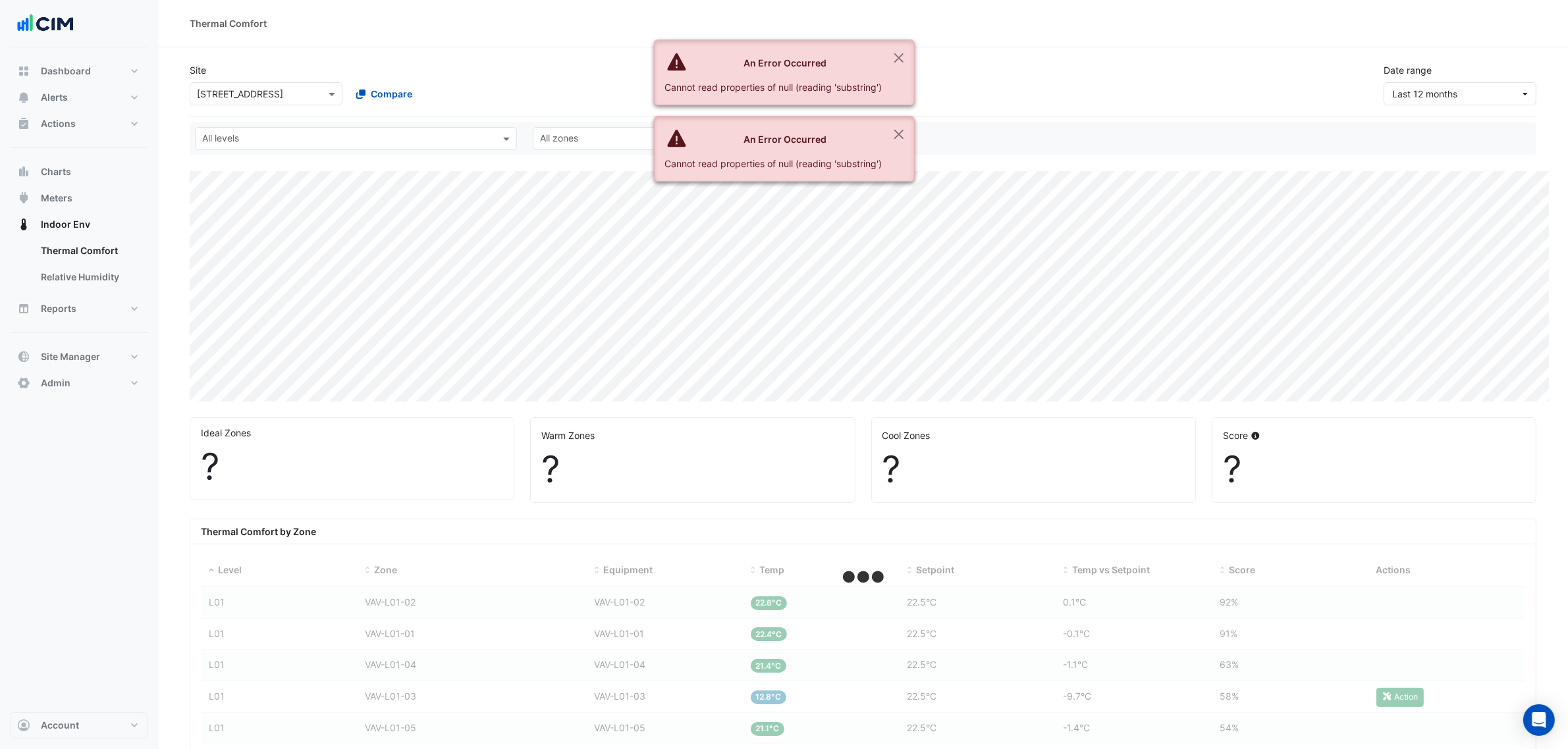
click at [920, 53] on div "Site × [STREET_ADDRESS] Compare Date range Last 12 months" at bounding box center [863, 78] width 1362 height 53
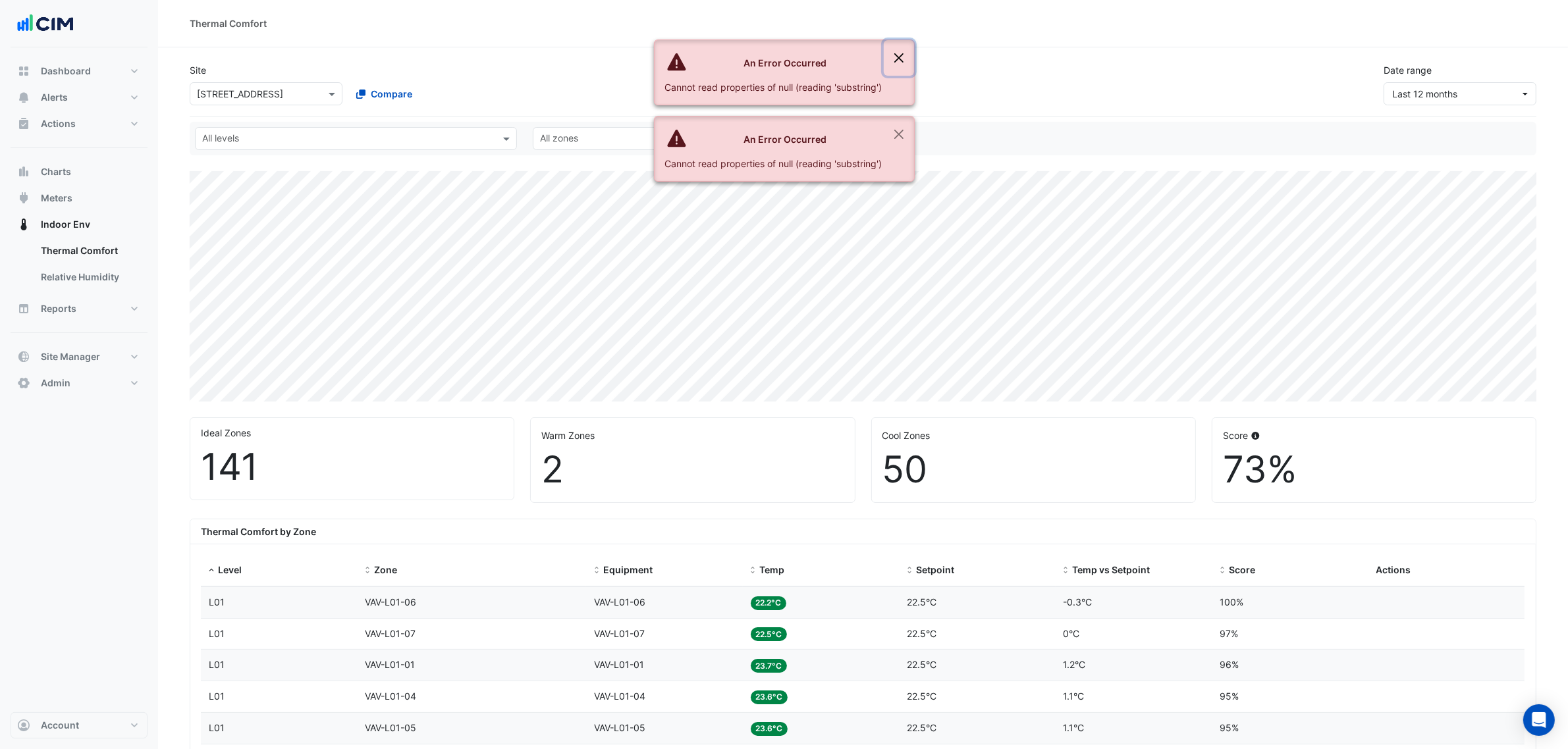
click at [906, 49] on button "Close" at bounding box center [899, 58] width 30 height 36
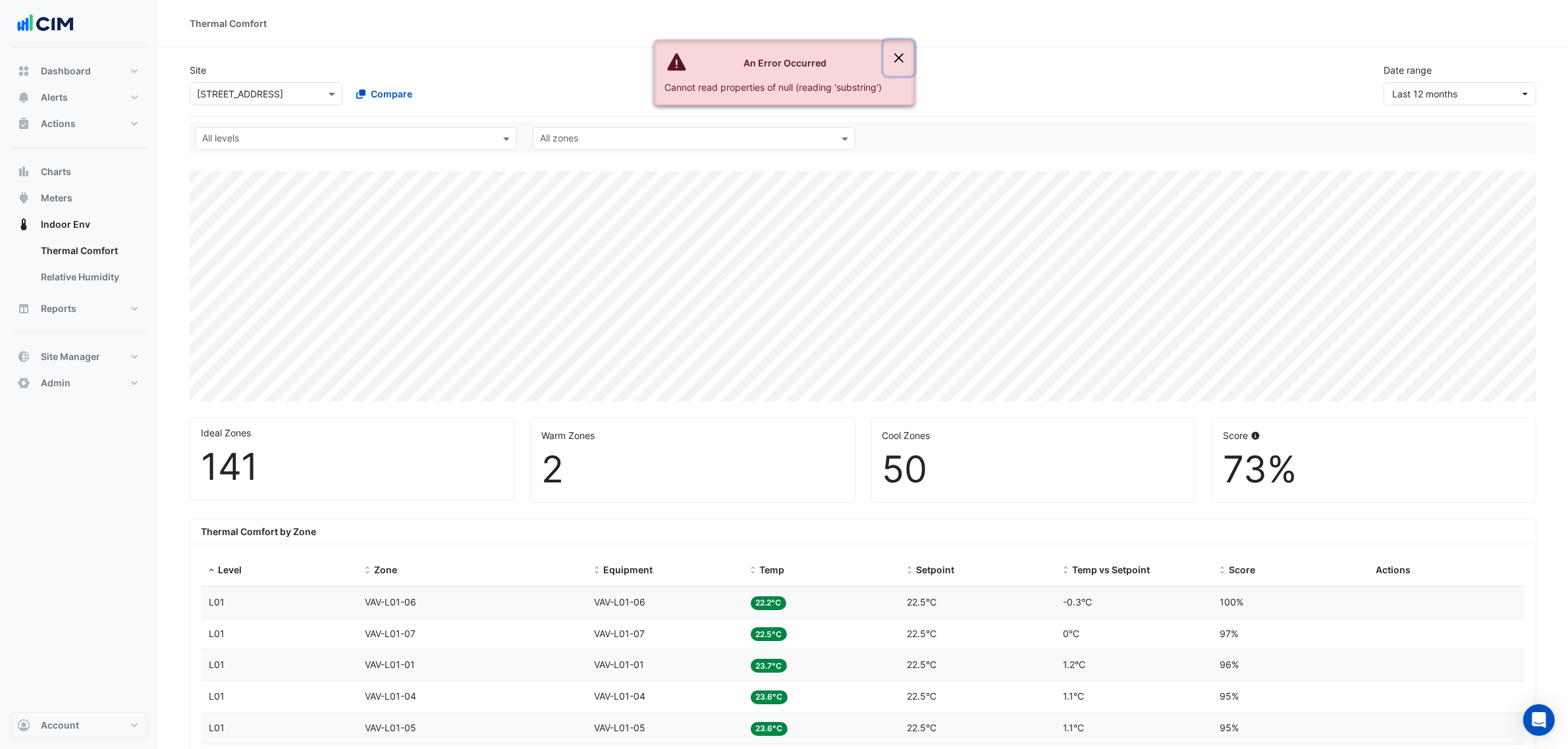
click at [899, 58] on button "Close" at bounding box center [899, 58] width 30 height 36
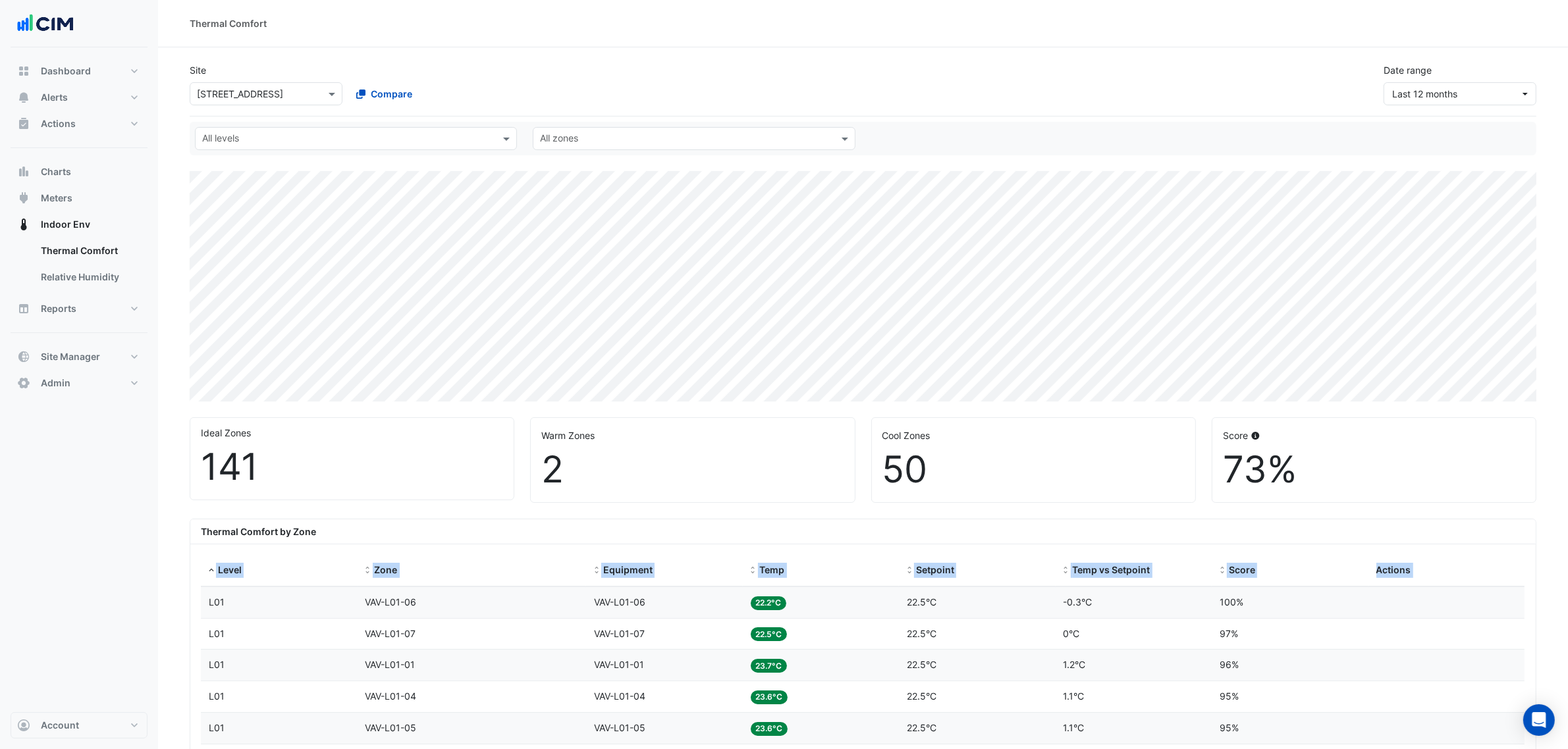
drag, startPoint x: 202, startPoint y: 271, endPoint x: 1139, endPoint y: 505, distance: 965.8
click at [965, 419] on div "Cool Zones 50" at bounding box center [1033, 460] width 323 height 84
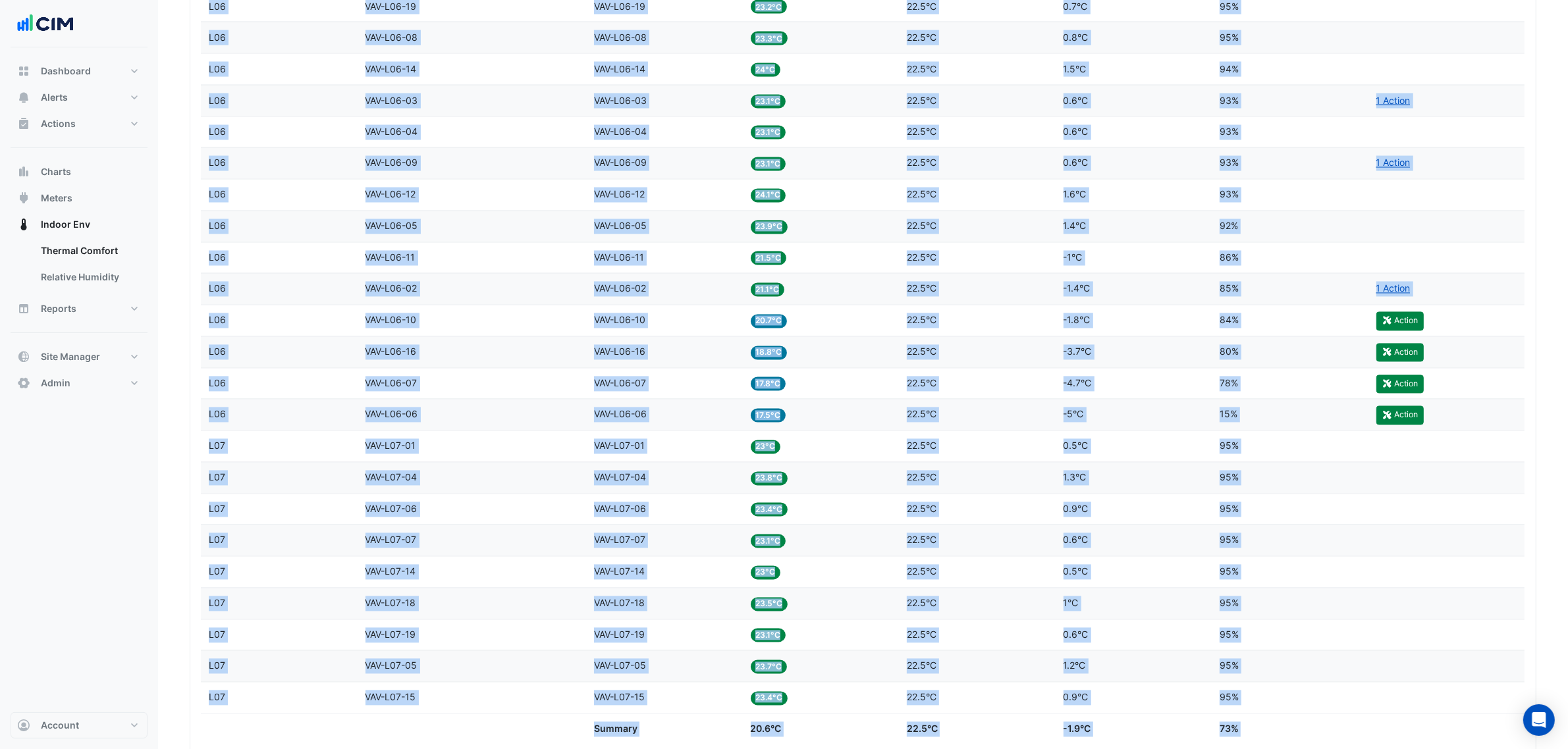
scroll to position [3210, 0]
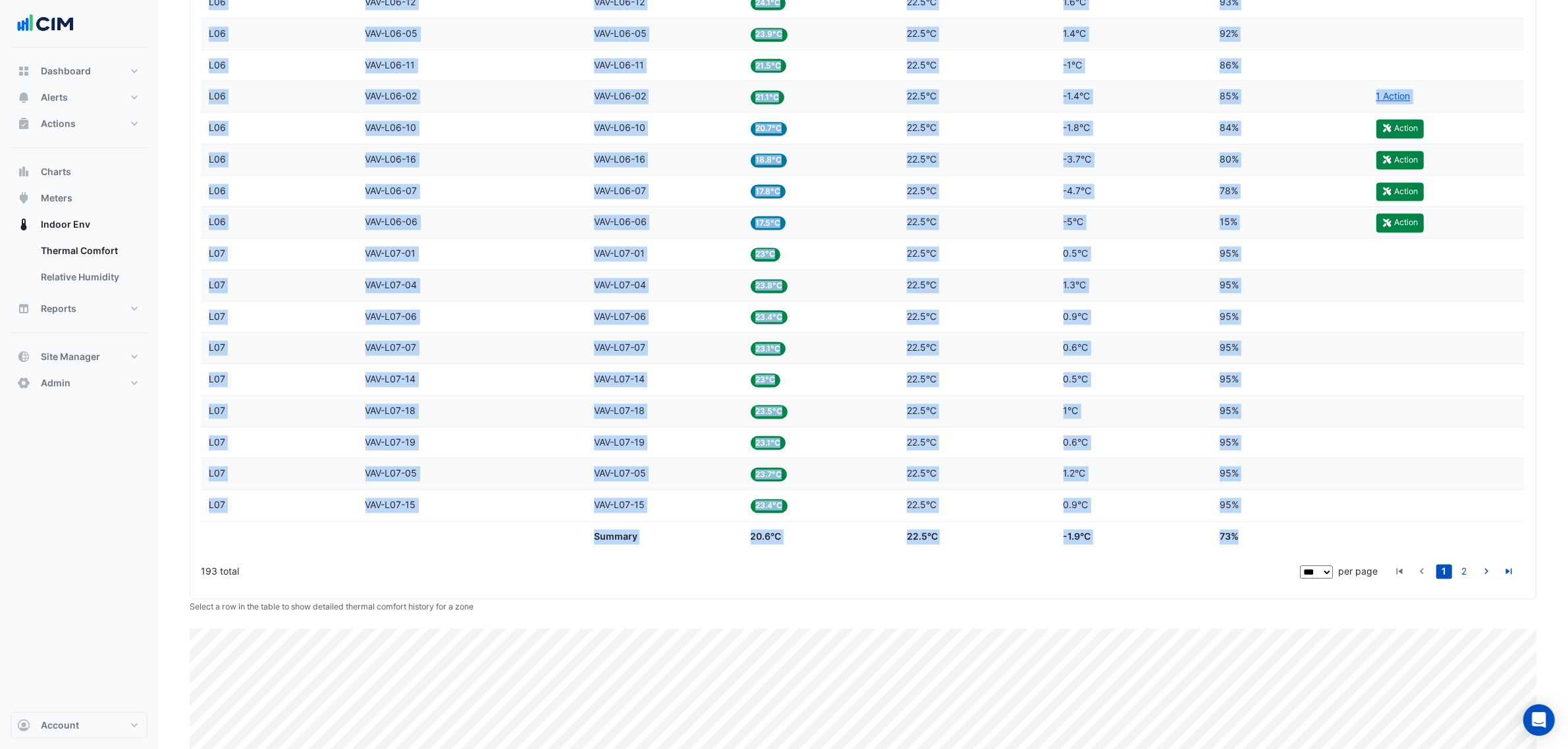
drag, startPoint x: 241, startPoint y: 448, endPoint x: 1251, endPoint y: 564, distance: 1016.6
click at [1289, 513] on div "Score 95%" at bounding box center [1289, 505] width 141 height 15
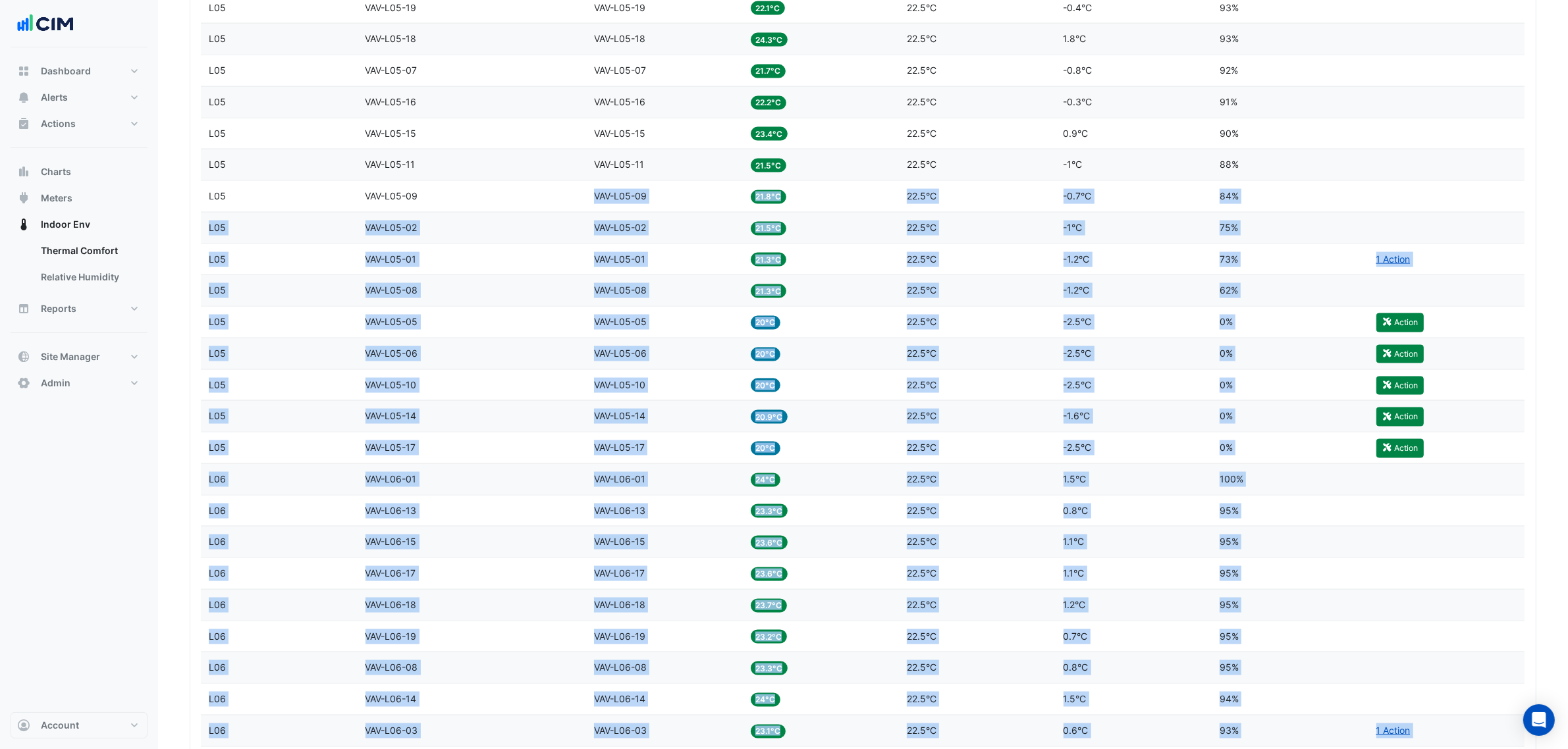
copy datatable-scroller "Loremipsu DOL-S49-00 Amet 41.7°C Adipisci 61.9°E Sedd ei Temporin -4.8°U Labor …"
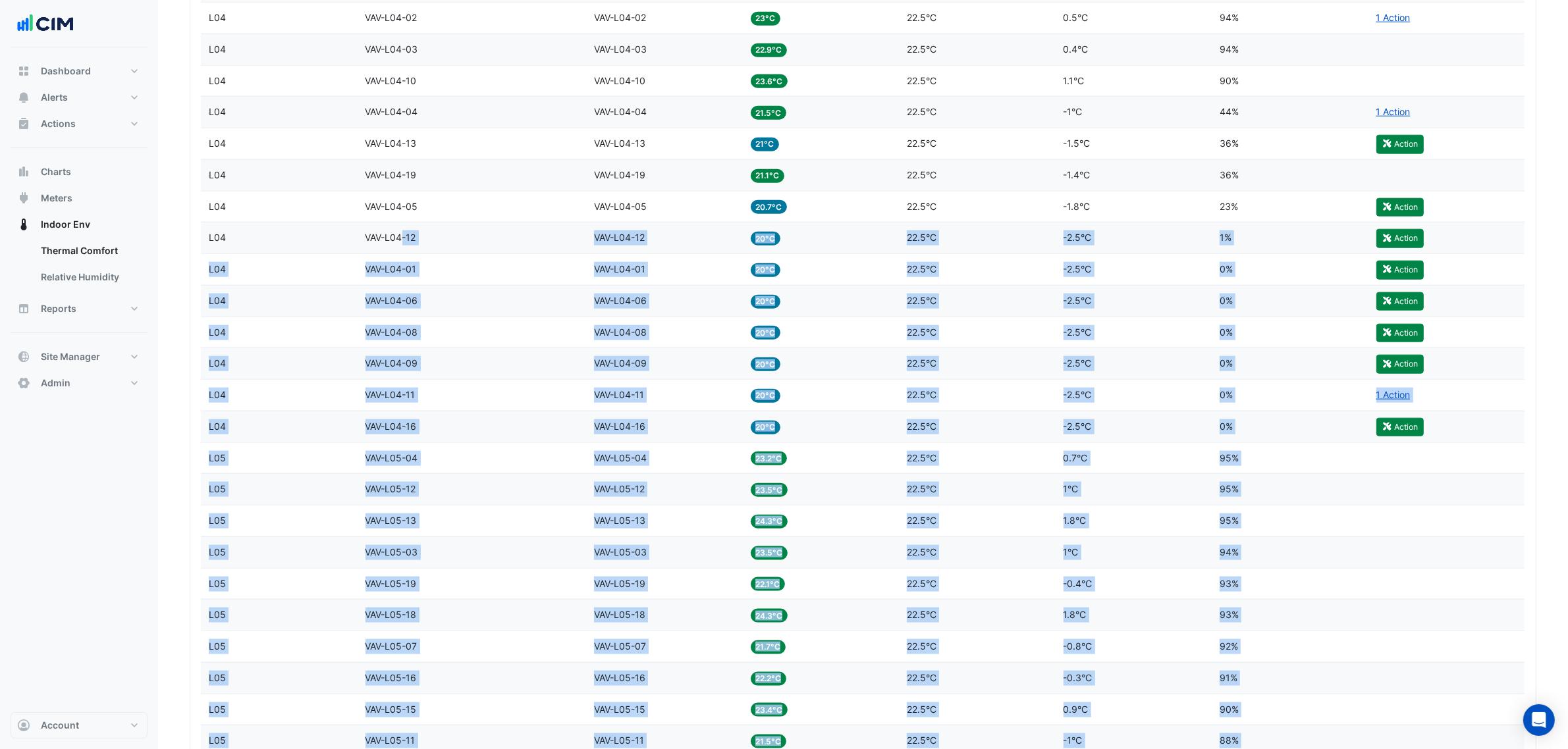
drag, startPoint x: 1270, startPoint y: 531, endPoint x: 413, endPoint y: 247, distance: 902.8
click at [403, 247] on datatable-scroller "Level L01 Zone VAV-L01-06 Equipment VAV-L01-06 Temp 22.2°C Setpoint 22.5°C Temp…" at bounding box center [395, 364] width 388 height 3176
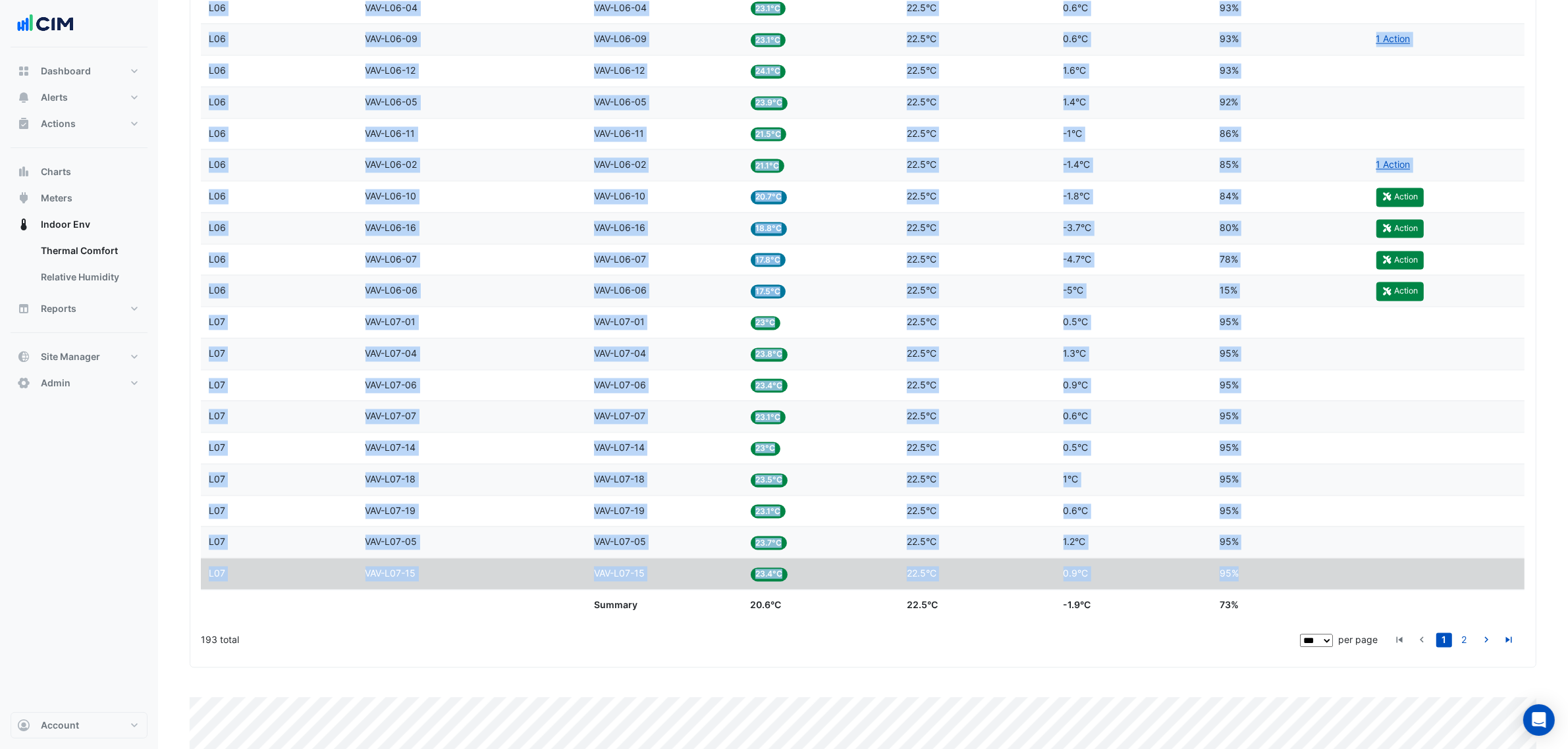
scroll to position [3292, 0]
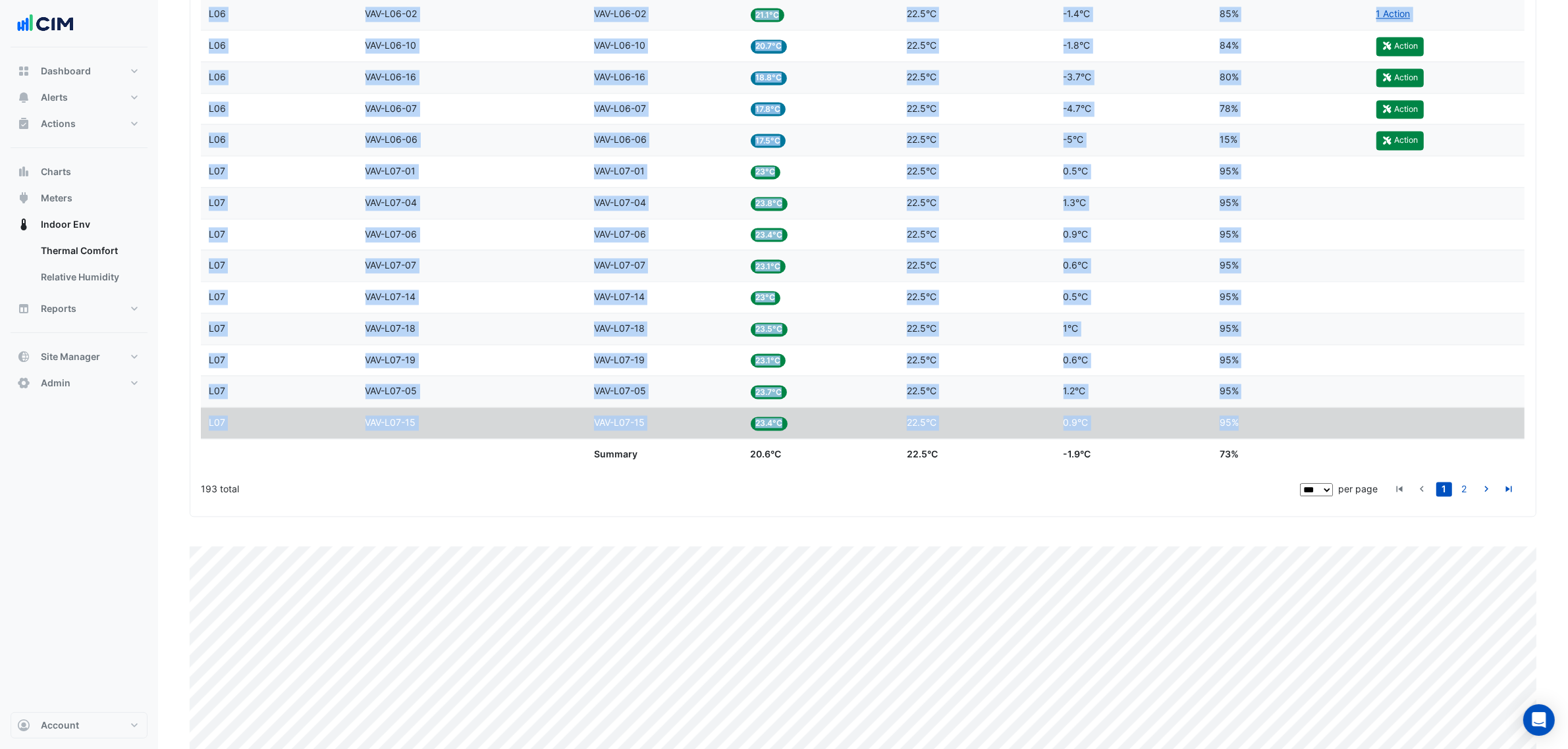
drag, startPoint x: 202, startPoint y: 439, endPoint x: 1245, endPoint y: 447, distance: 1043.0
copy datatable-scroller "L17 Ipsu DOL-S73-22 Ametconse ADI-E55-37 Sedd 59.8°E Temporin 80.1°U Labo et Do…"
click at [1464, 496] on link "2" at bounding box center [1464, 489] width 16 height 14
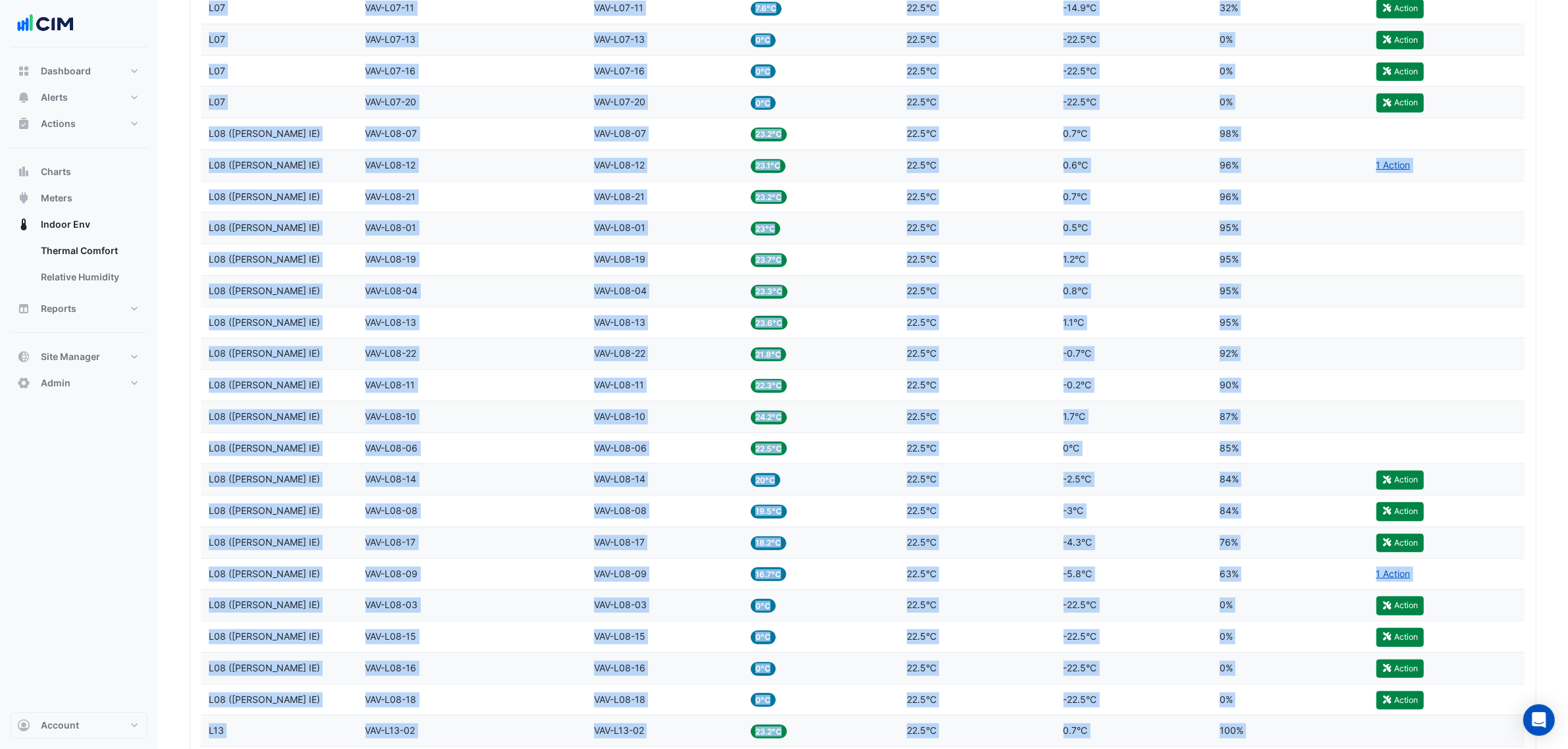
scroll to position [3142, 0]
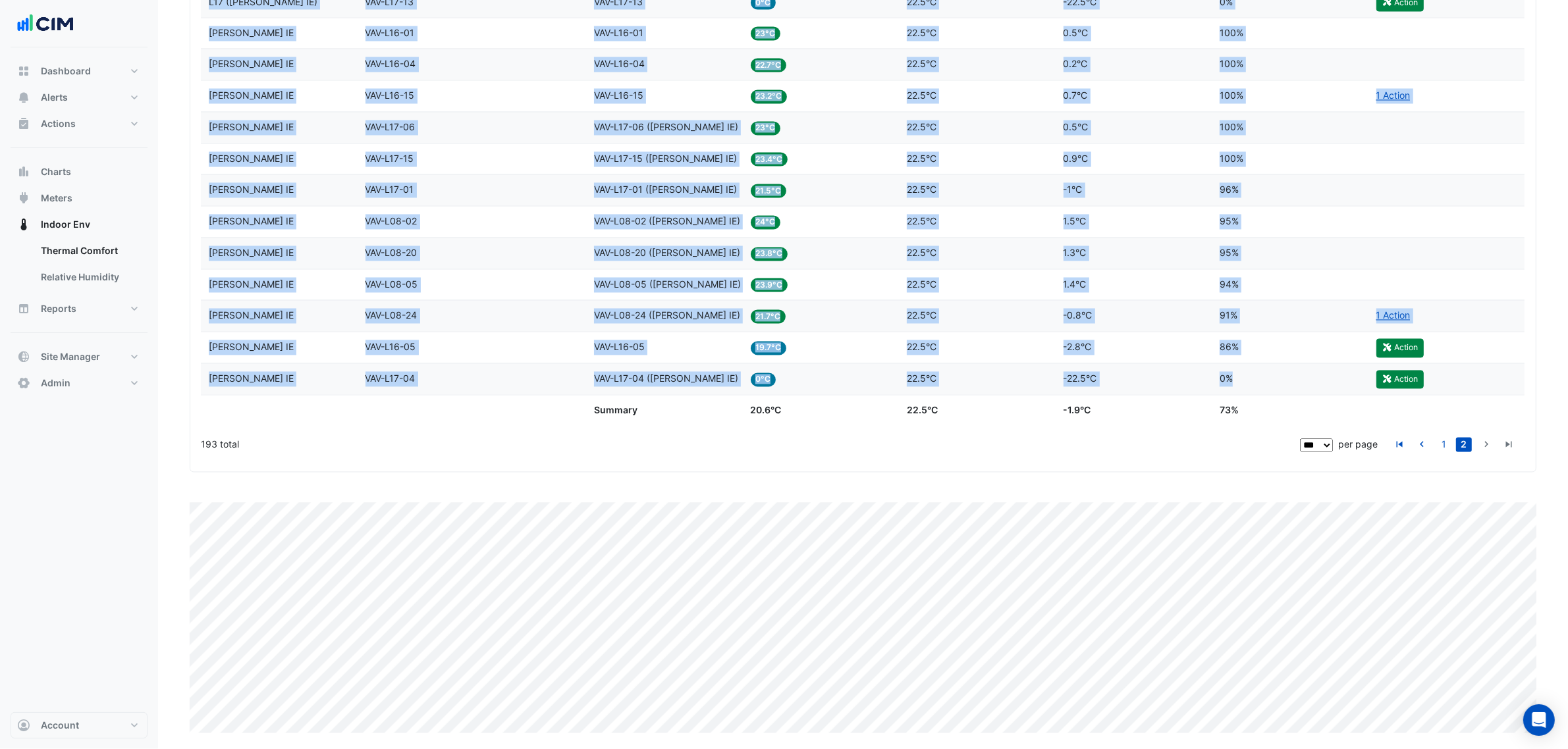
drag, startPoint x: 208, startPoint y: 353, endPoint x: 1272, endPoint y: 381, distance: 1064.4
copy datatable-scroller "L96 Ipsu DOL-S01-70 Ametconse ADI-E88-47 Sedd 34.3°E Temporin 27.4°U Labo et Do…"
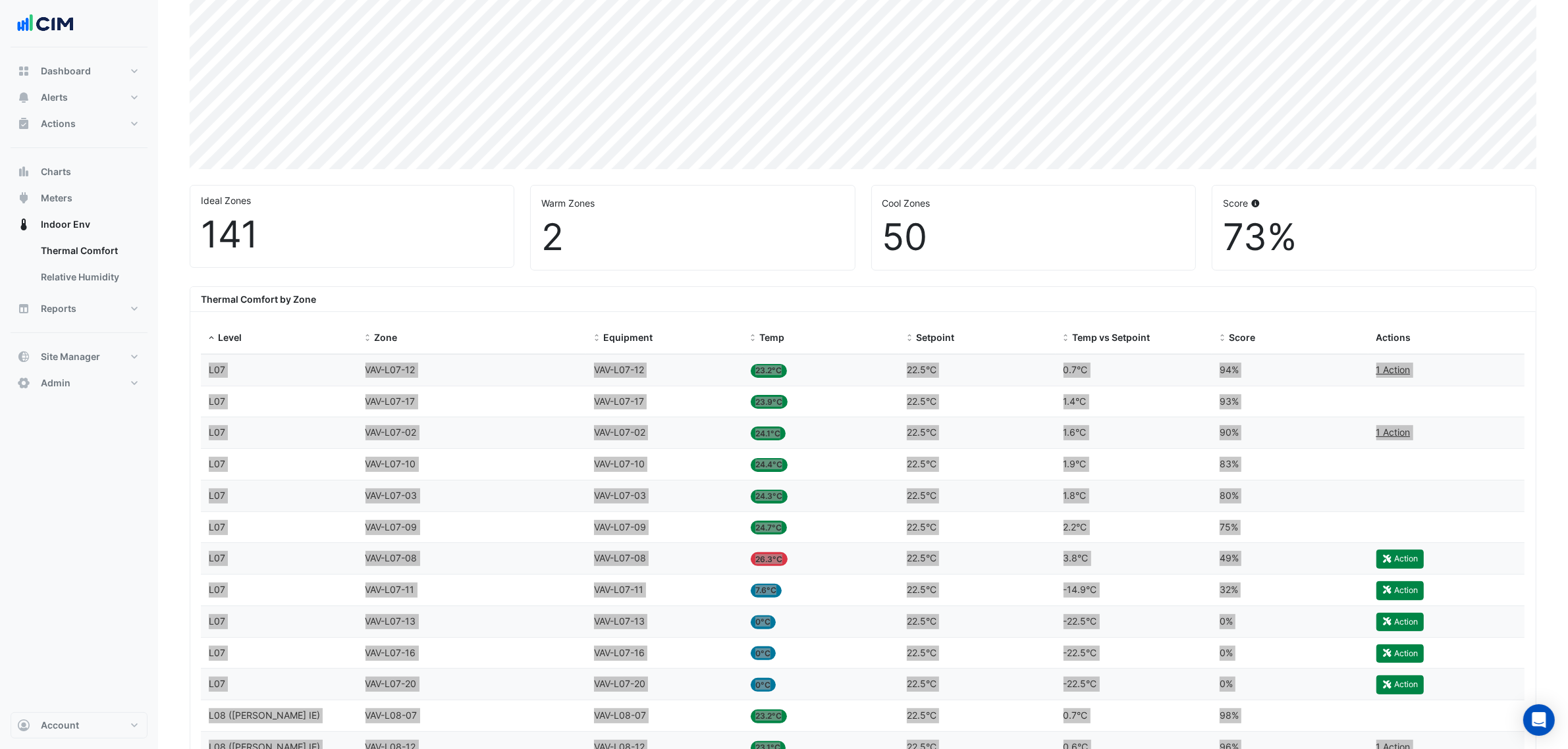
scroll to position [0, 0]
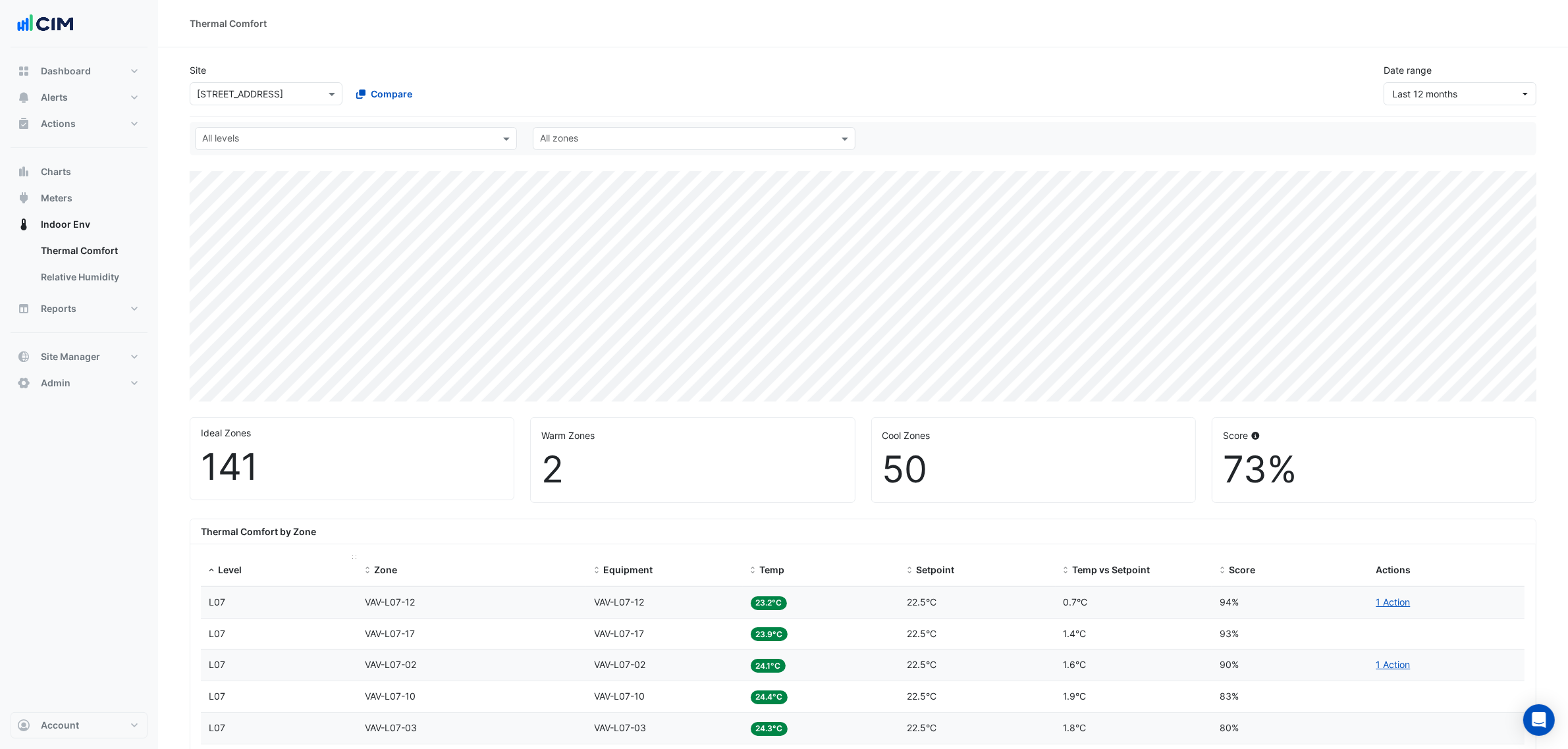
click at [225, 563] on datatable-header-cell "Level" at bounding box center [279, 571] width 157 height 32
click at [221, 573] on span "Level" at bounding box center [229, 569] width 24 height 11
click at [222, 571] on span "Level" at bounding box center [229, 569] width 24 height 11
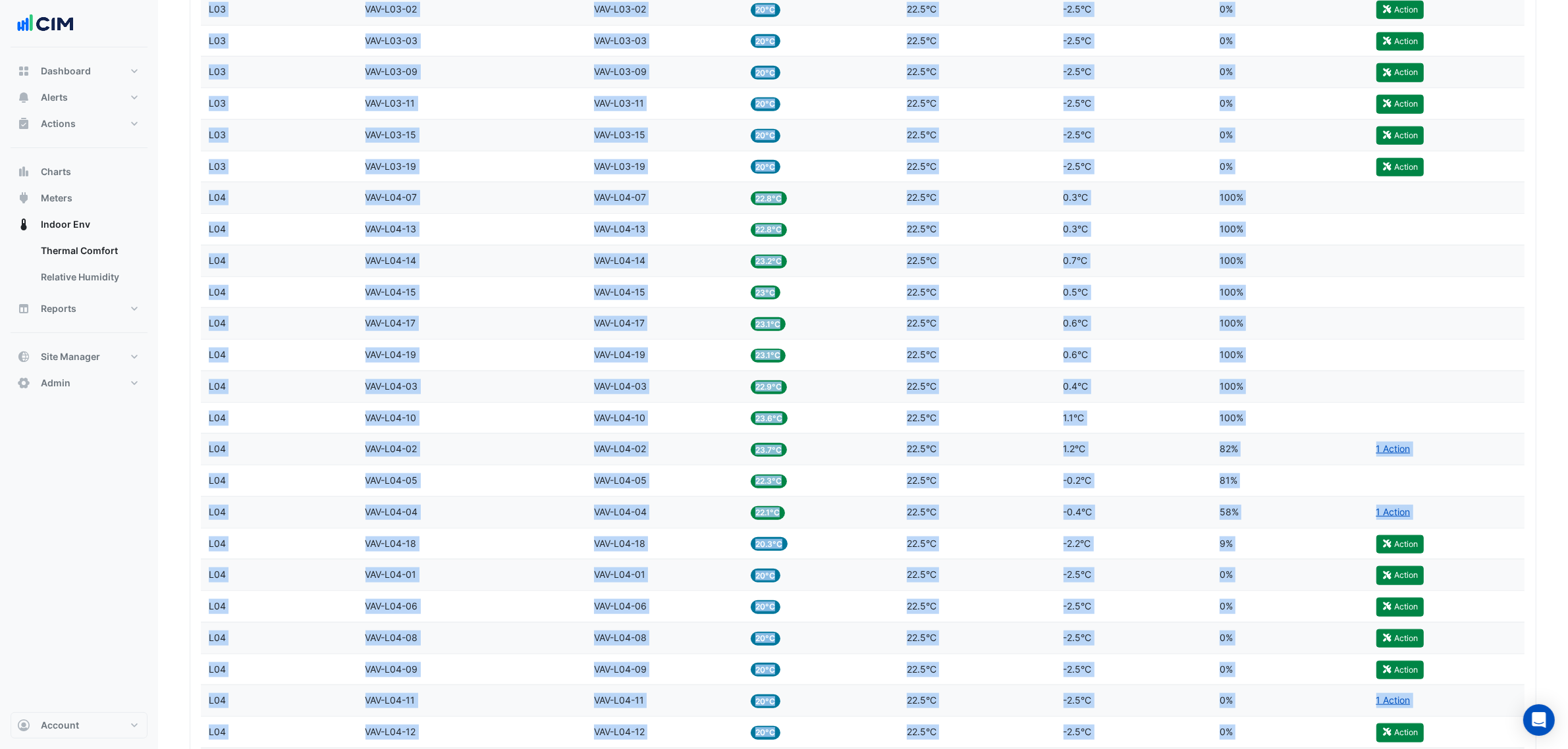
scroll to position [3365, 0]
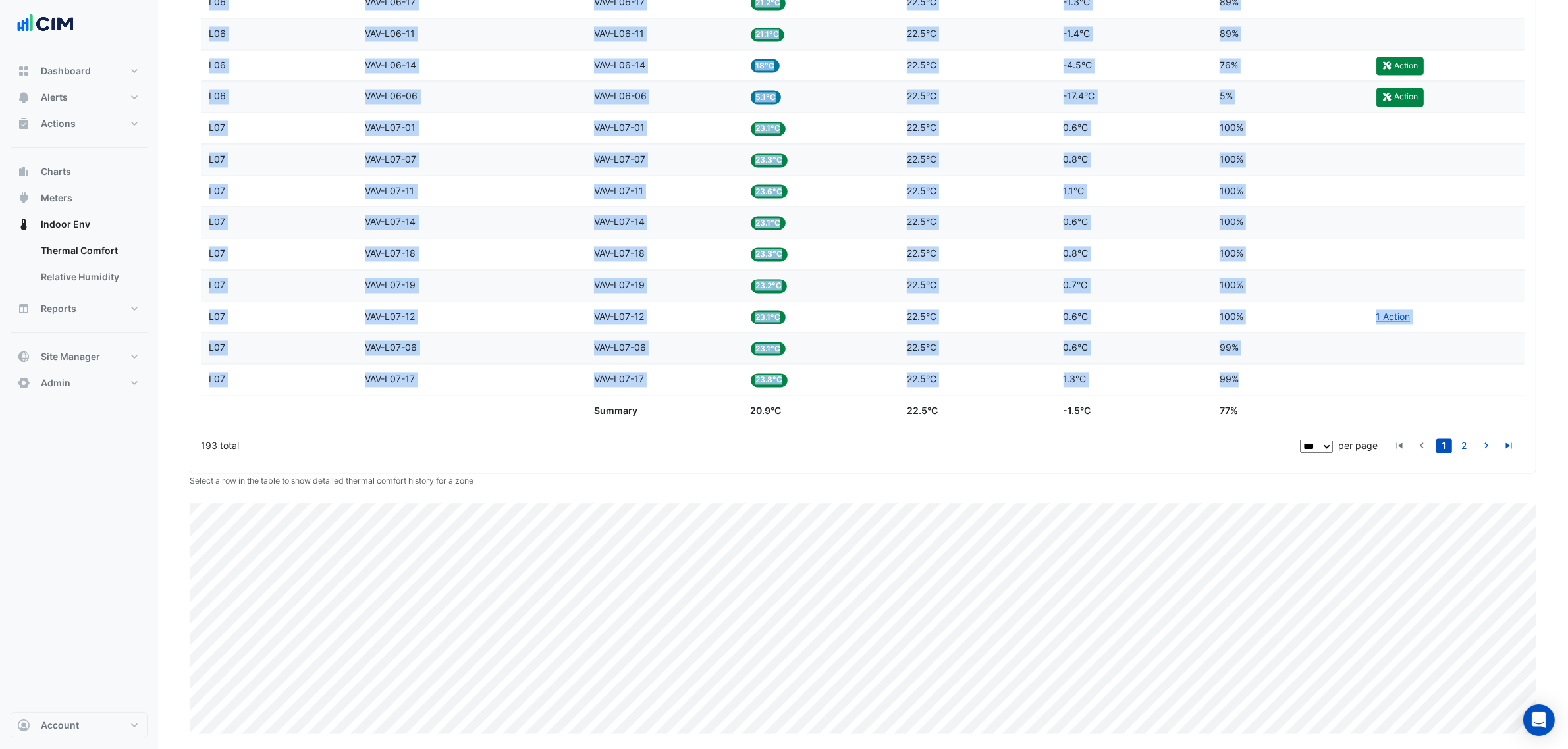
drag, startPoint x: 208, startPoint y: 271, endPoint x: 1276, endPoint y: 377, distance: 1073.2
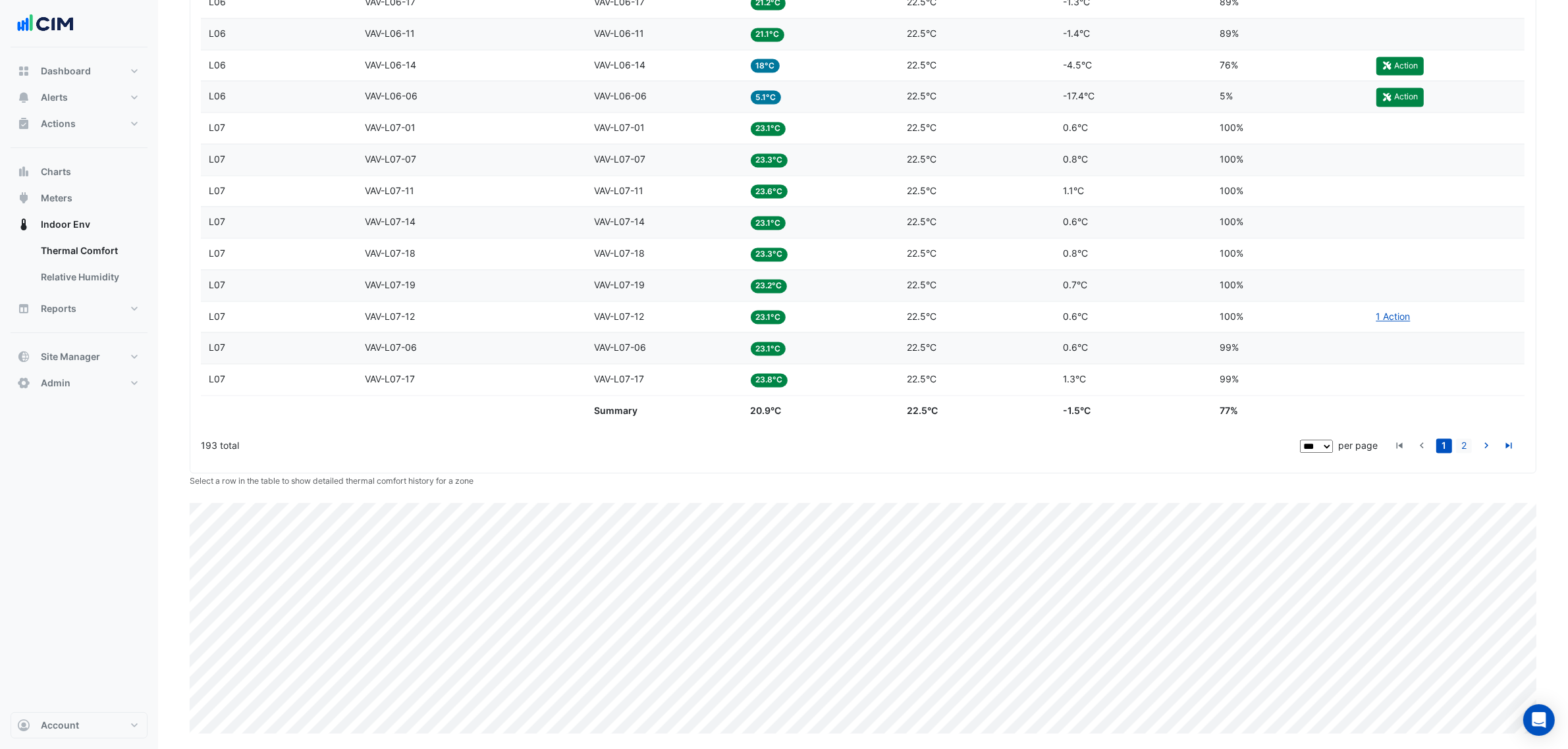
click at [1463, 447] on link "2" at bounding box center [1464, 445] width 16 height 14
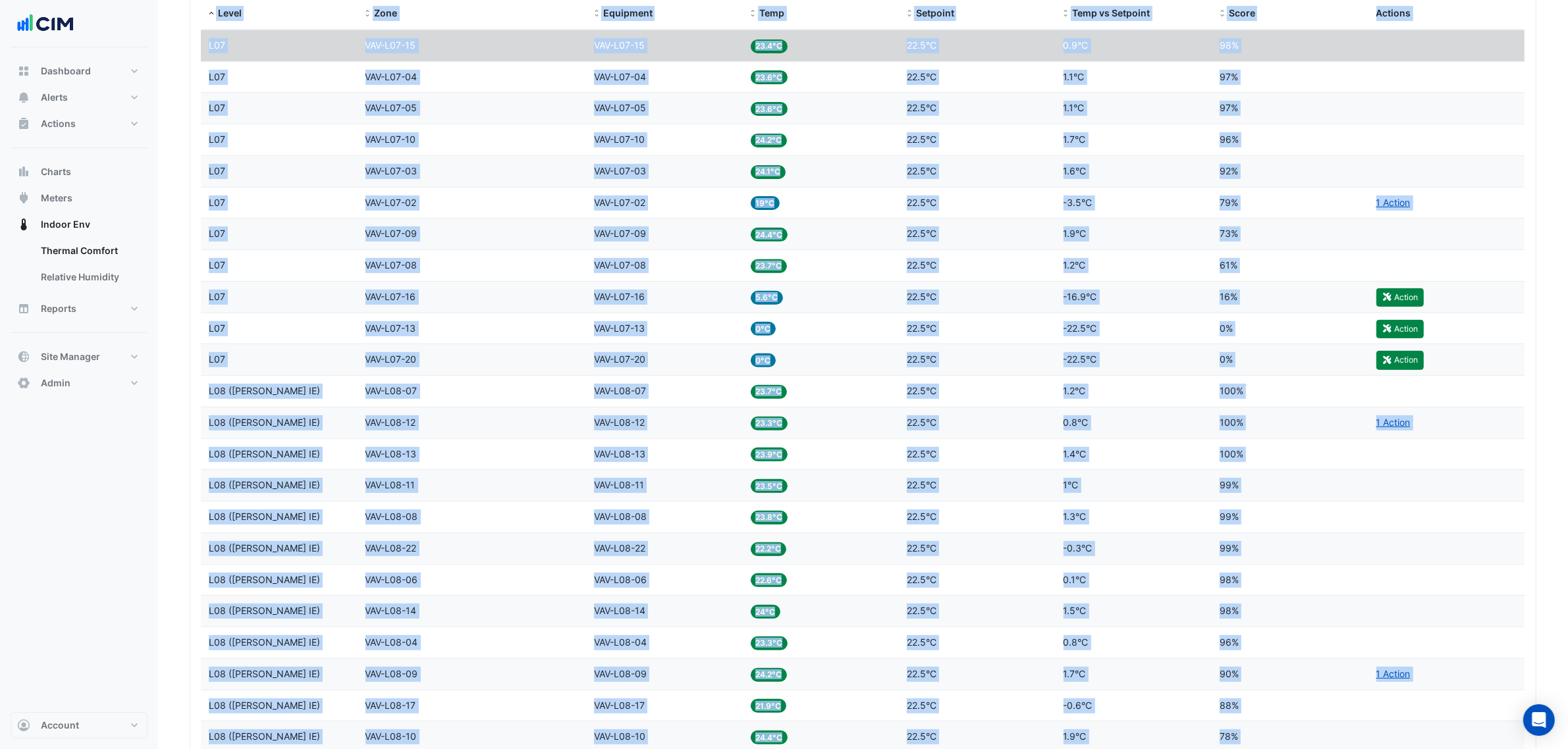
scroll to position [539, 0]
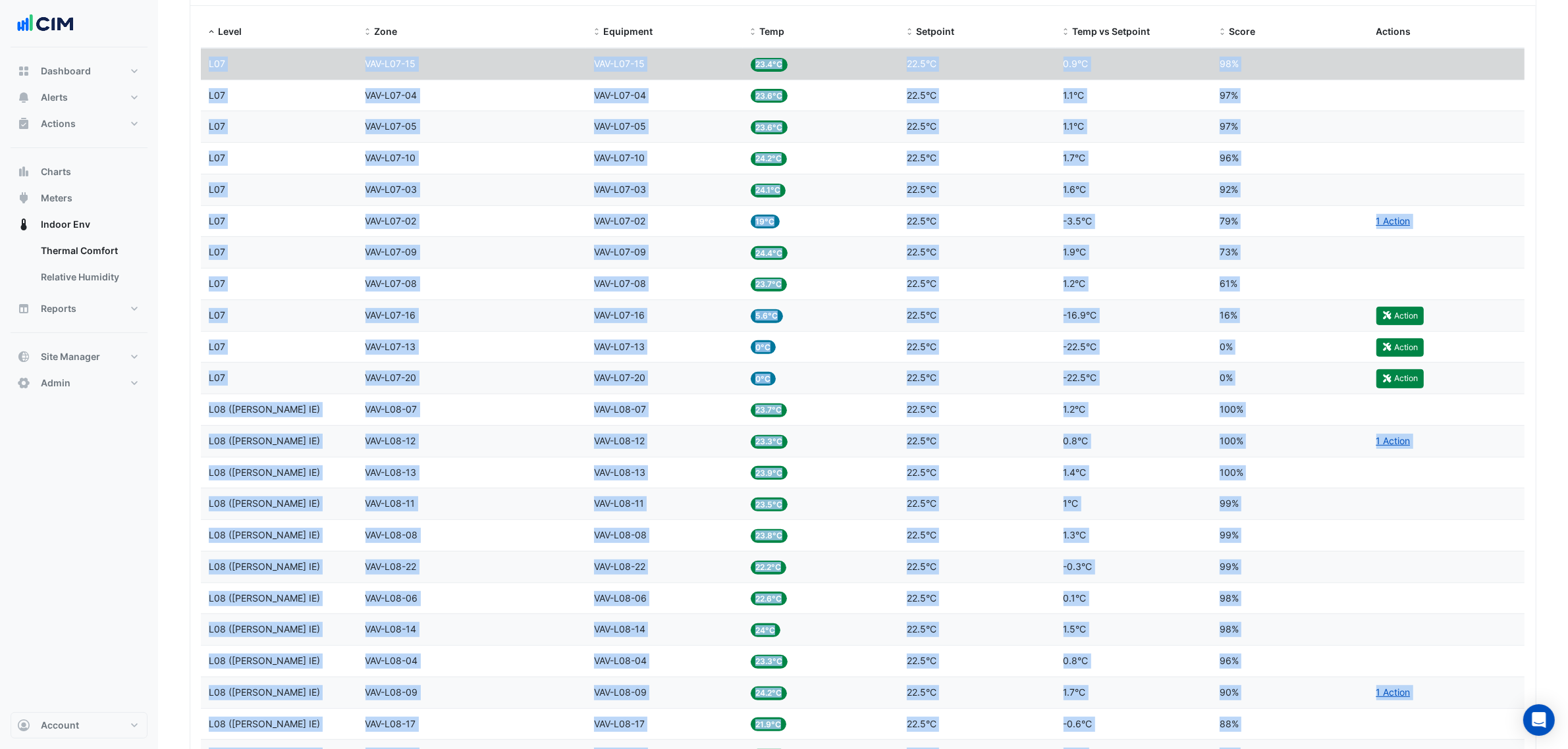
drag, startPoint x: 1260, startPoint y: 375, endPoint x: 201, endPoint y: 69, distance: 1102.3
copy datatable-scroller "L12 Ipsu DOL-S10-06 Ametconse ADI-E65-54 Sedd 63.6°E Temporin 61.3°U Labo et Do…"
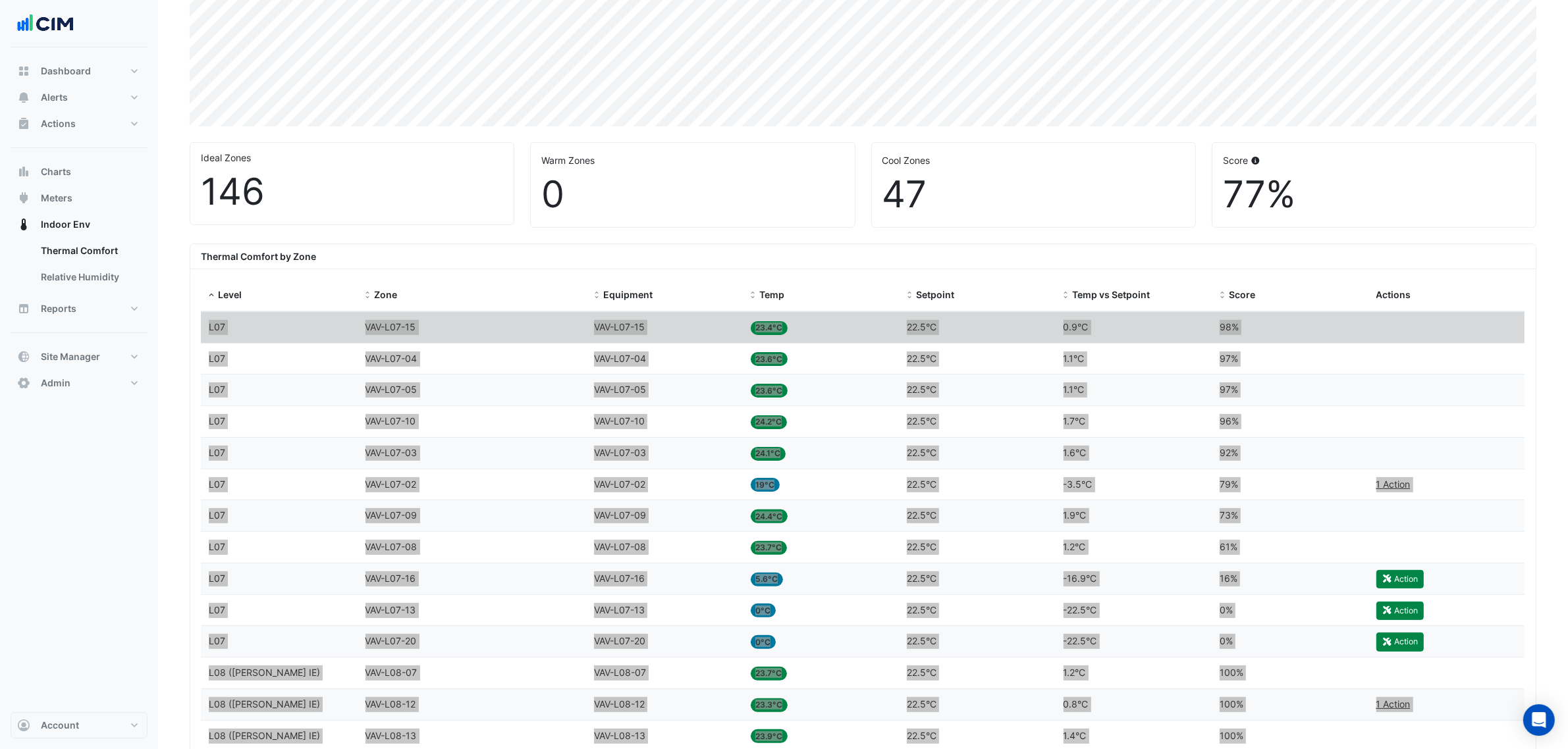
scroll to position [45, 0]
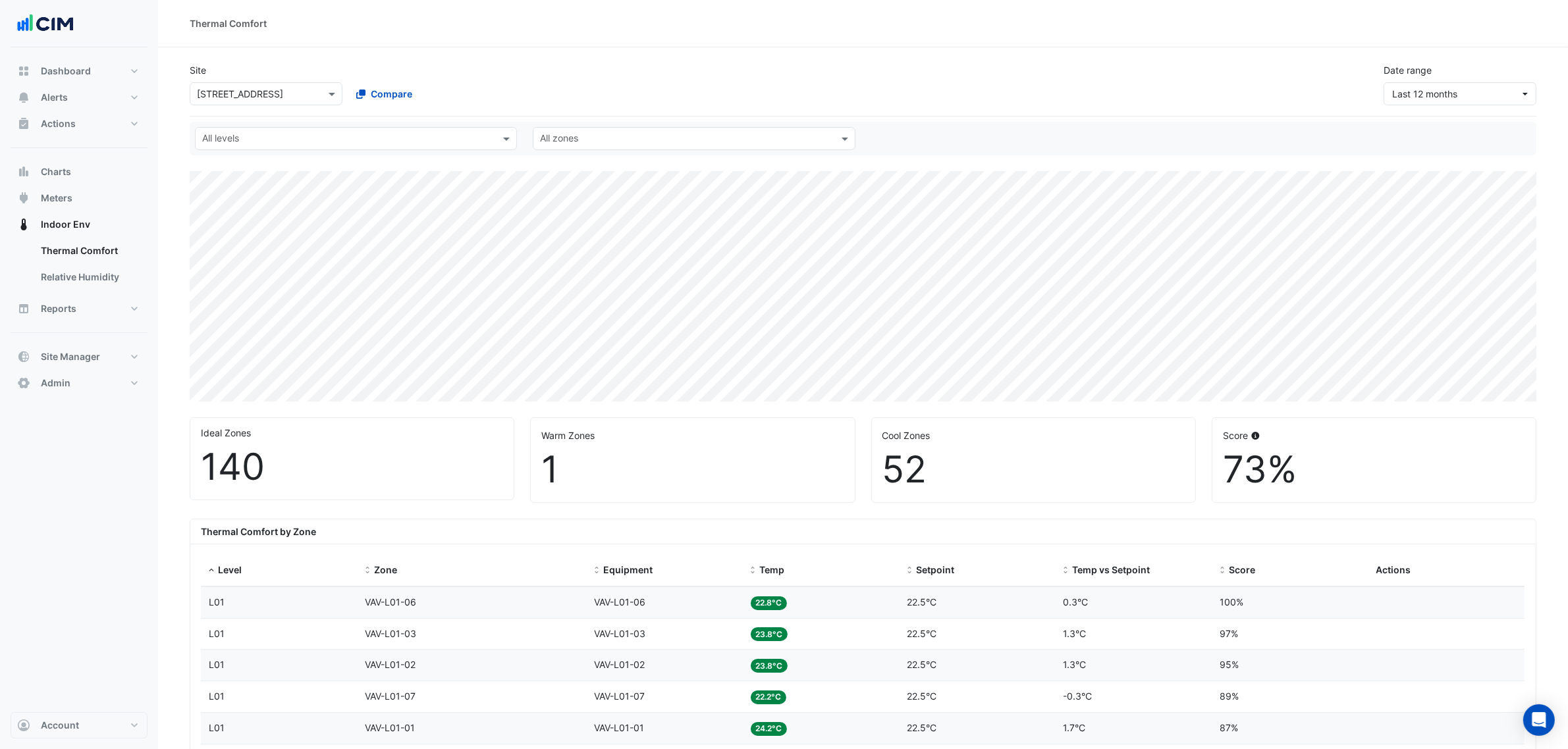
click at [330, 455] on div "140" at bounding box center [352, 467] width 302 height 44
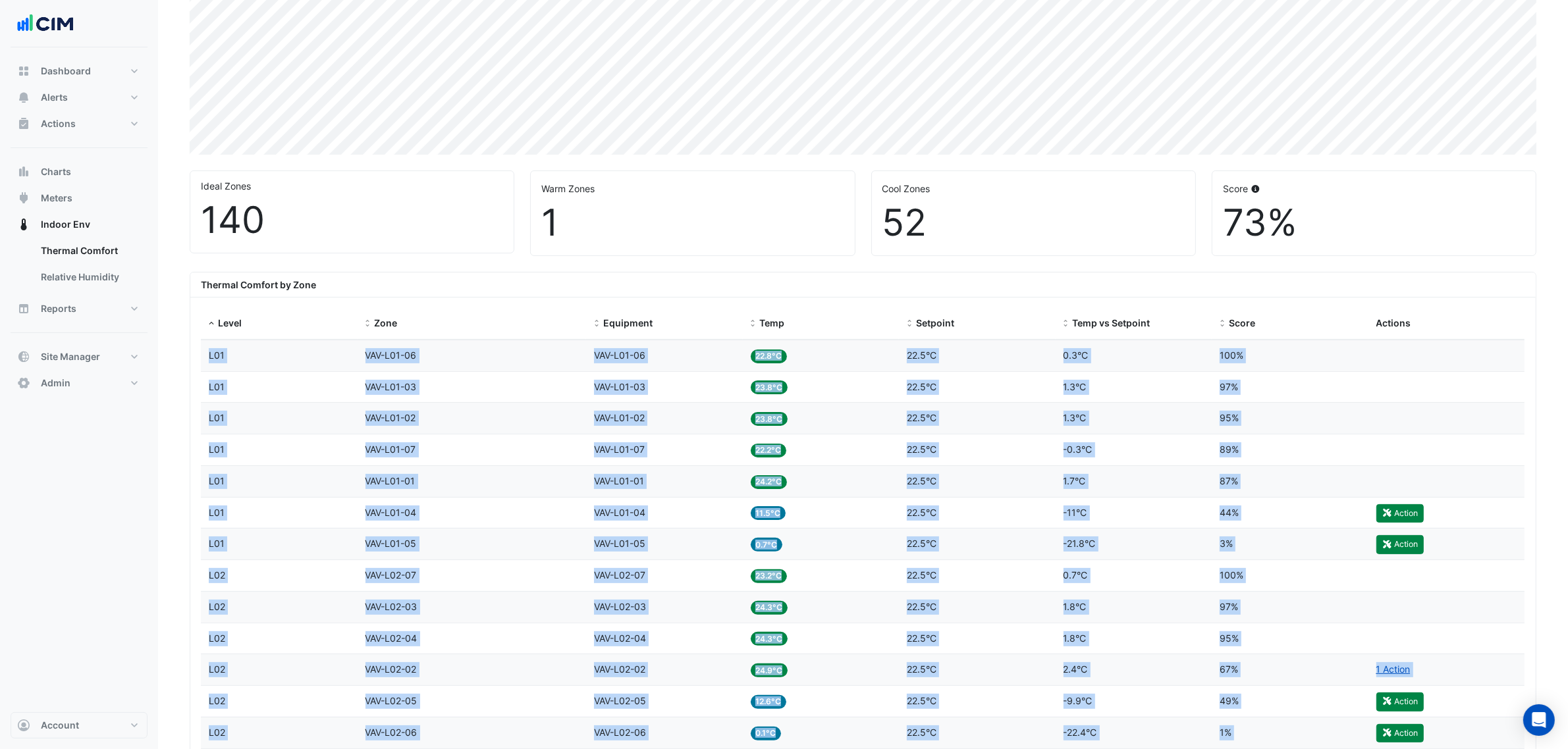
scroll to position [3365, 0]
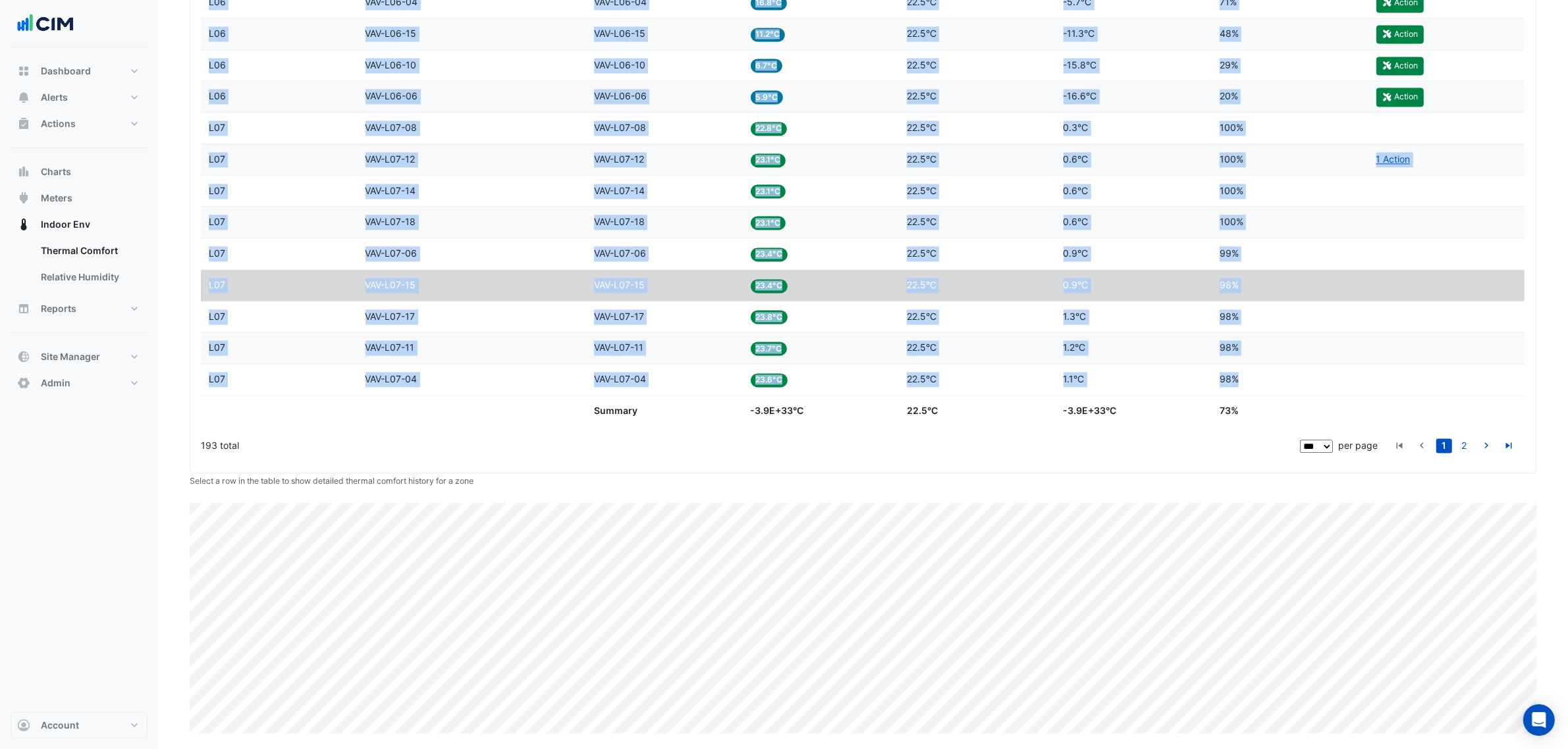
drag, startPoint x: 196, startPoint y: 354, endPoint x: 1263, endPoint y: 373, distance: 1067.2
copy datatable-scroller "Lorem I85 Dolo SIT-A61-52 Consectet ADI-E08-33 Sedd 86.7°E Temporin 91.7°U Labo…"
click at [1274, 375] on div "Score 98%" at bounding box center [1289, 380] width 141 height 15
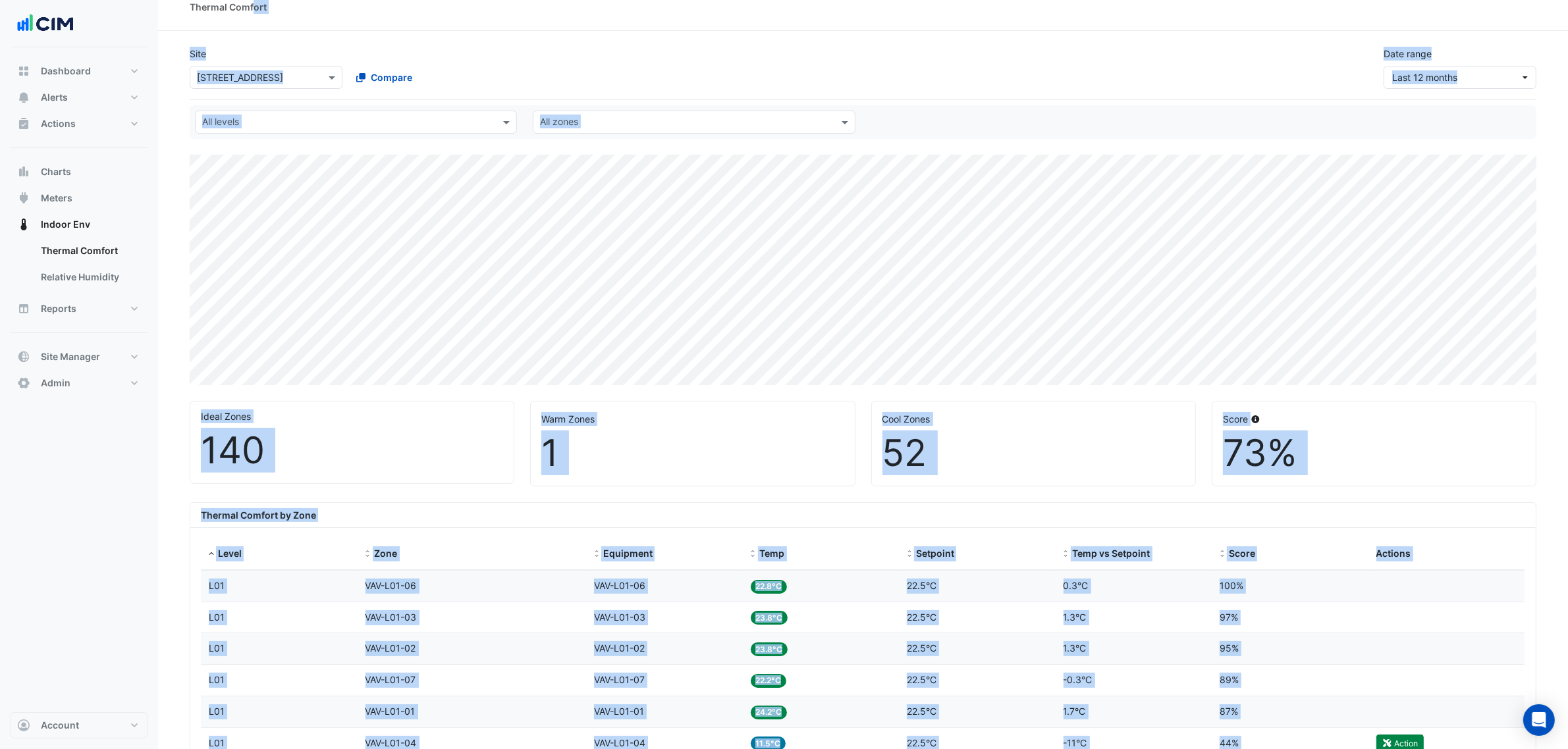
scroll to position [0, 0]
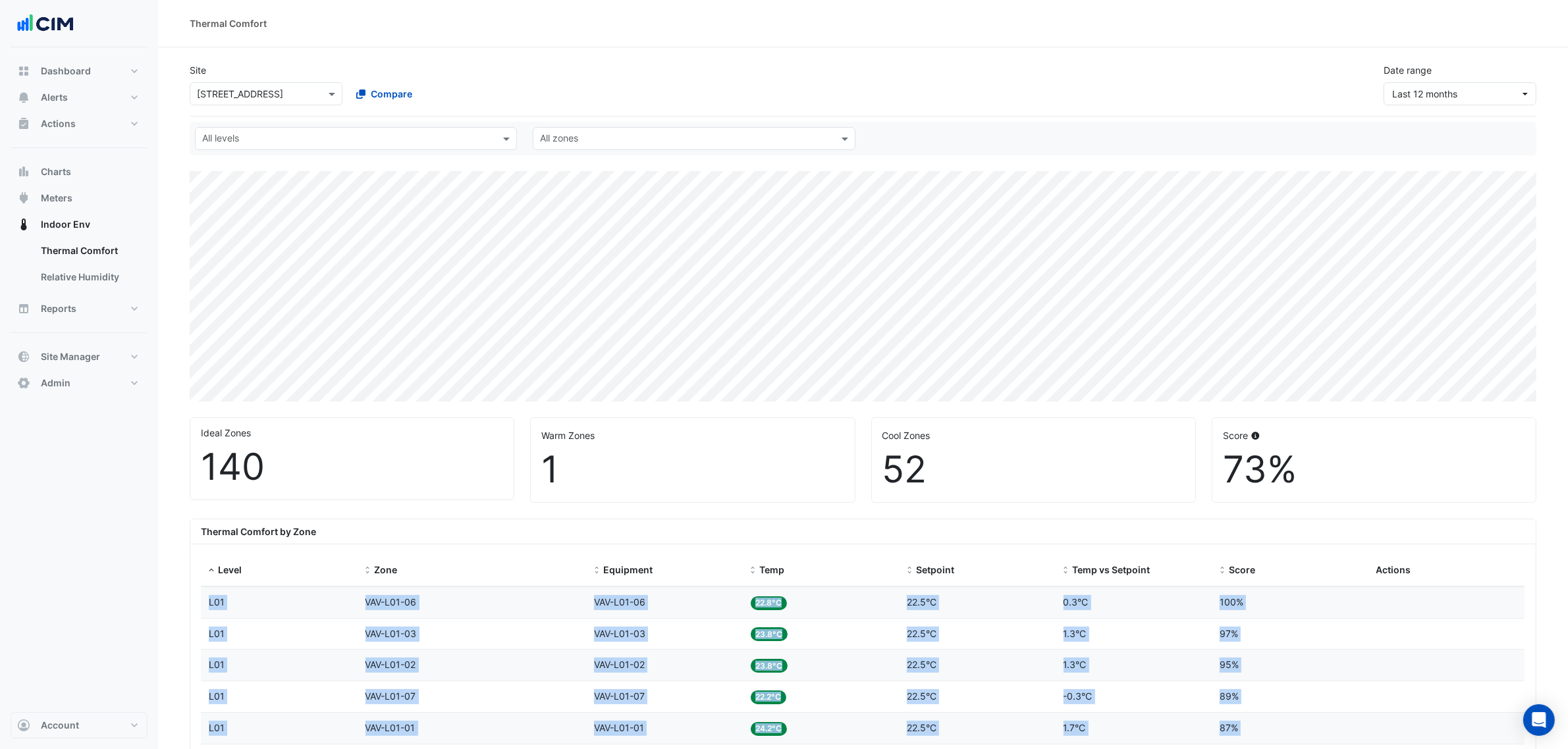
drag, startPoint x: 1271, startPoint y: 382, endPoint x: 202, endPoint y: 598, distance: 1090.6
copy datatable-scroller "L78 Ipsu DOL-S52-76 Ametconse ADI-E78-40 Sedd 72.1°E Temporin 94.0°U Labo et Do…"
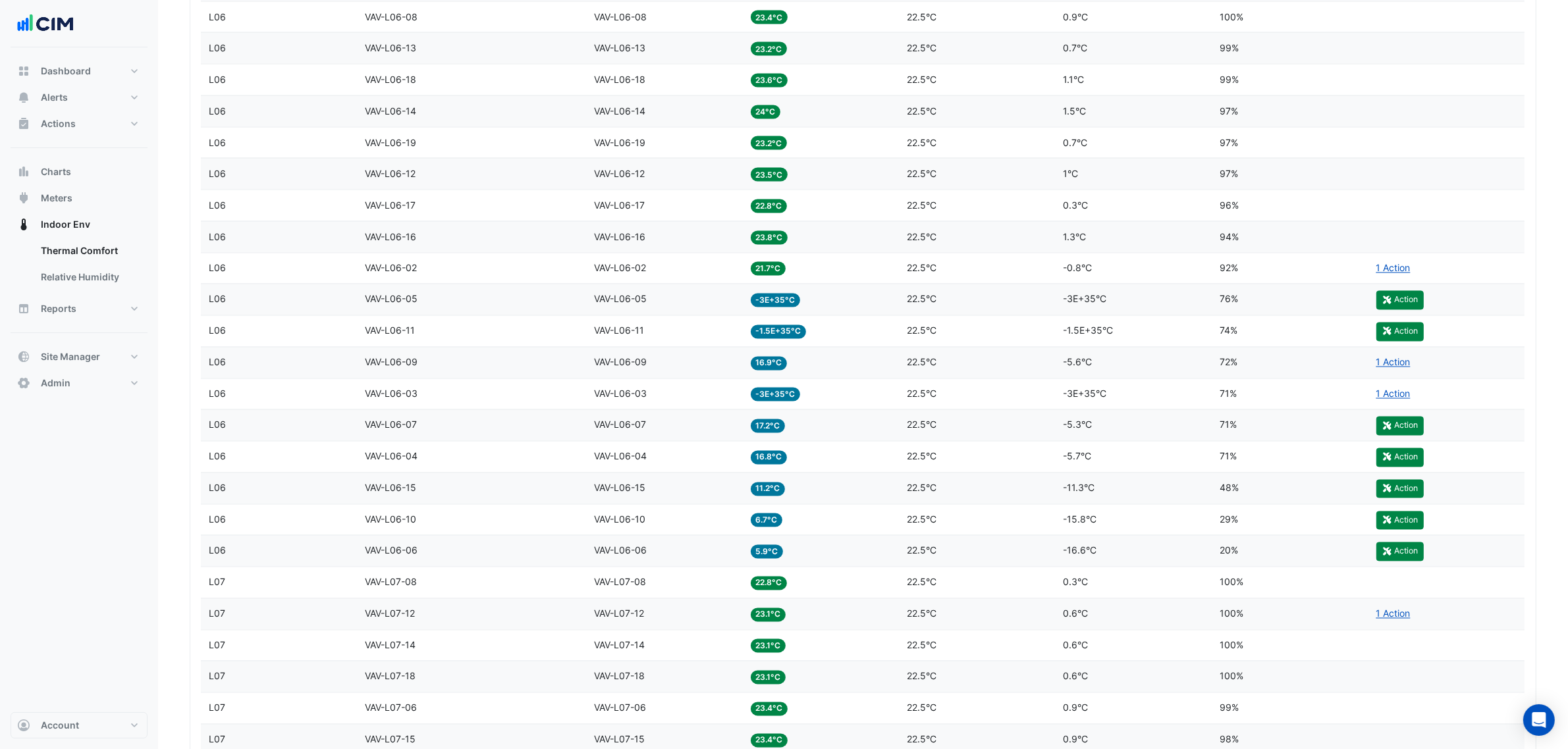
scroll to position [3365, 0]
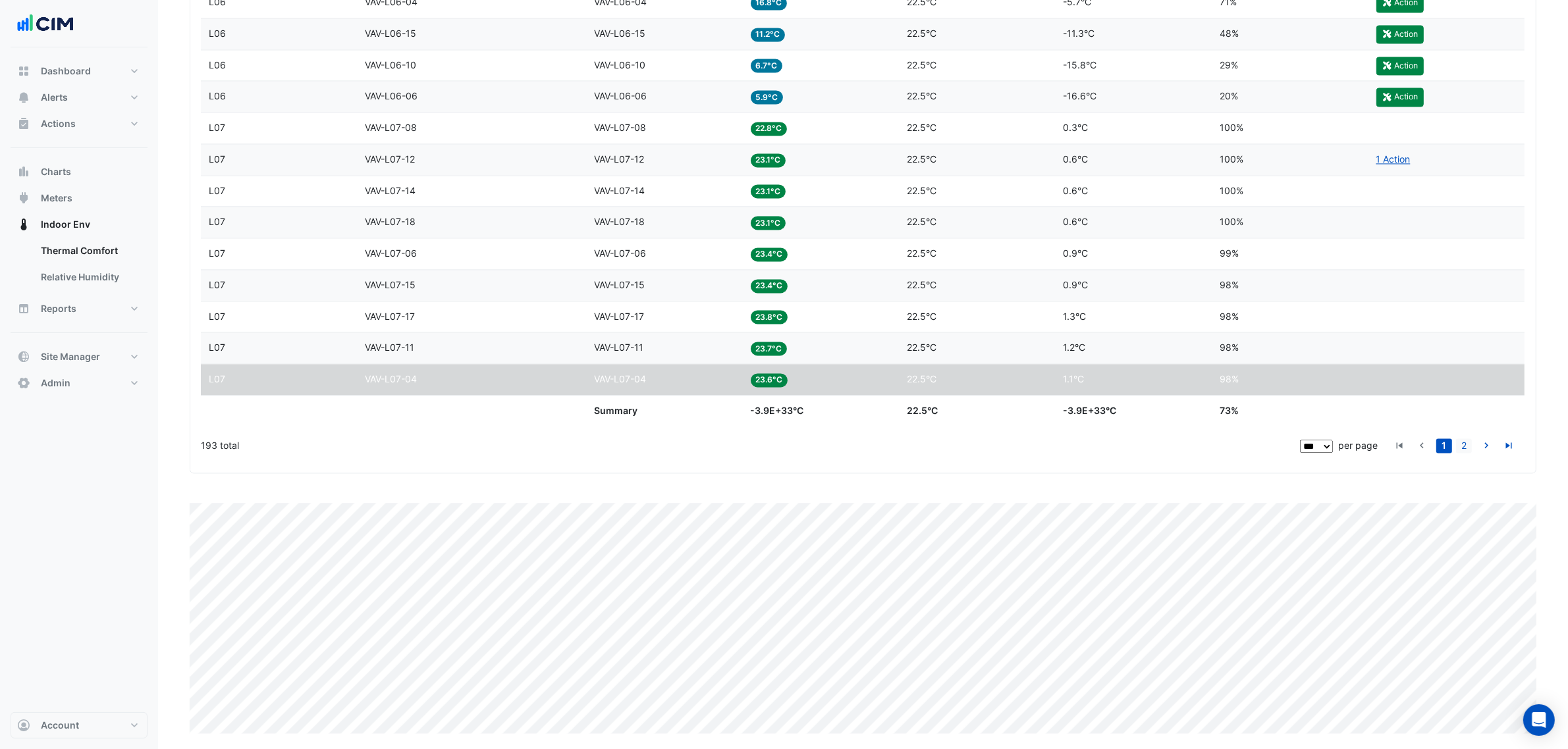
click at [1466, 438] on link "2" at bounding box center [1464, 445] width 16 height 14
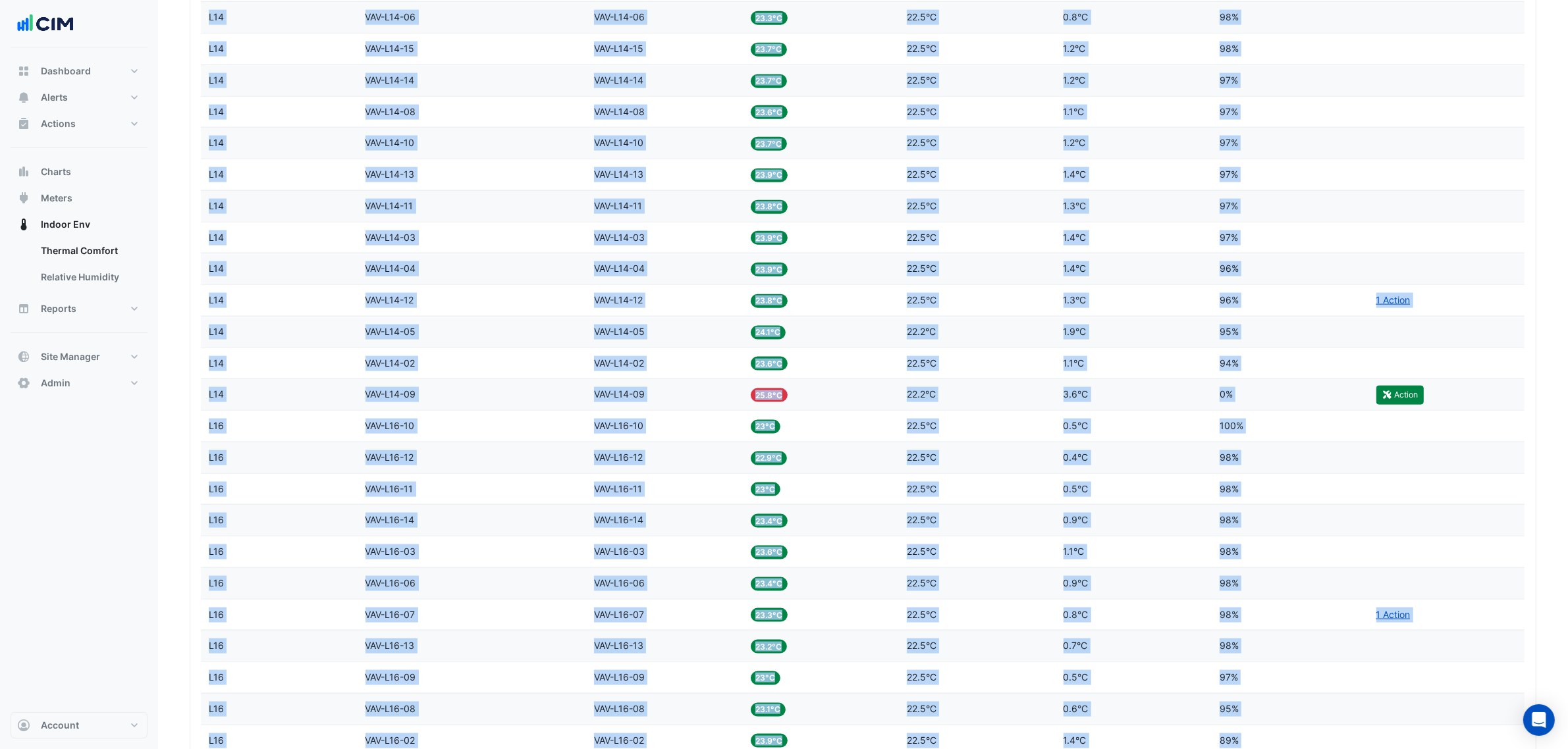
scroll to position [3142, 0]
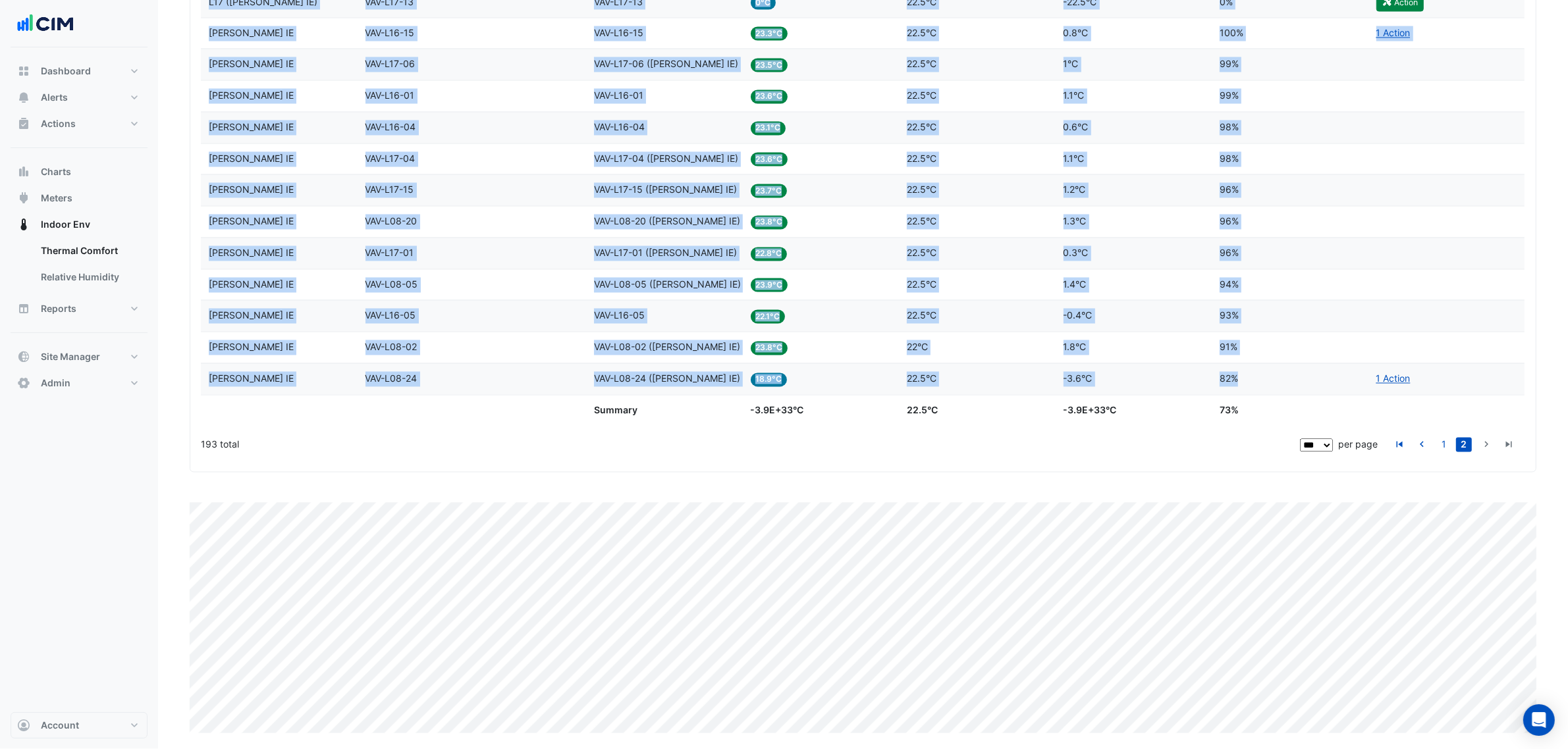
drag, startPoint x: 211, startPoint y: 266, endPoint x: 1279, endPoint y: 378, distance: 1073.9
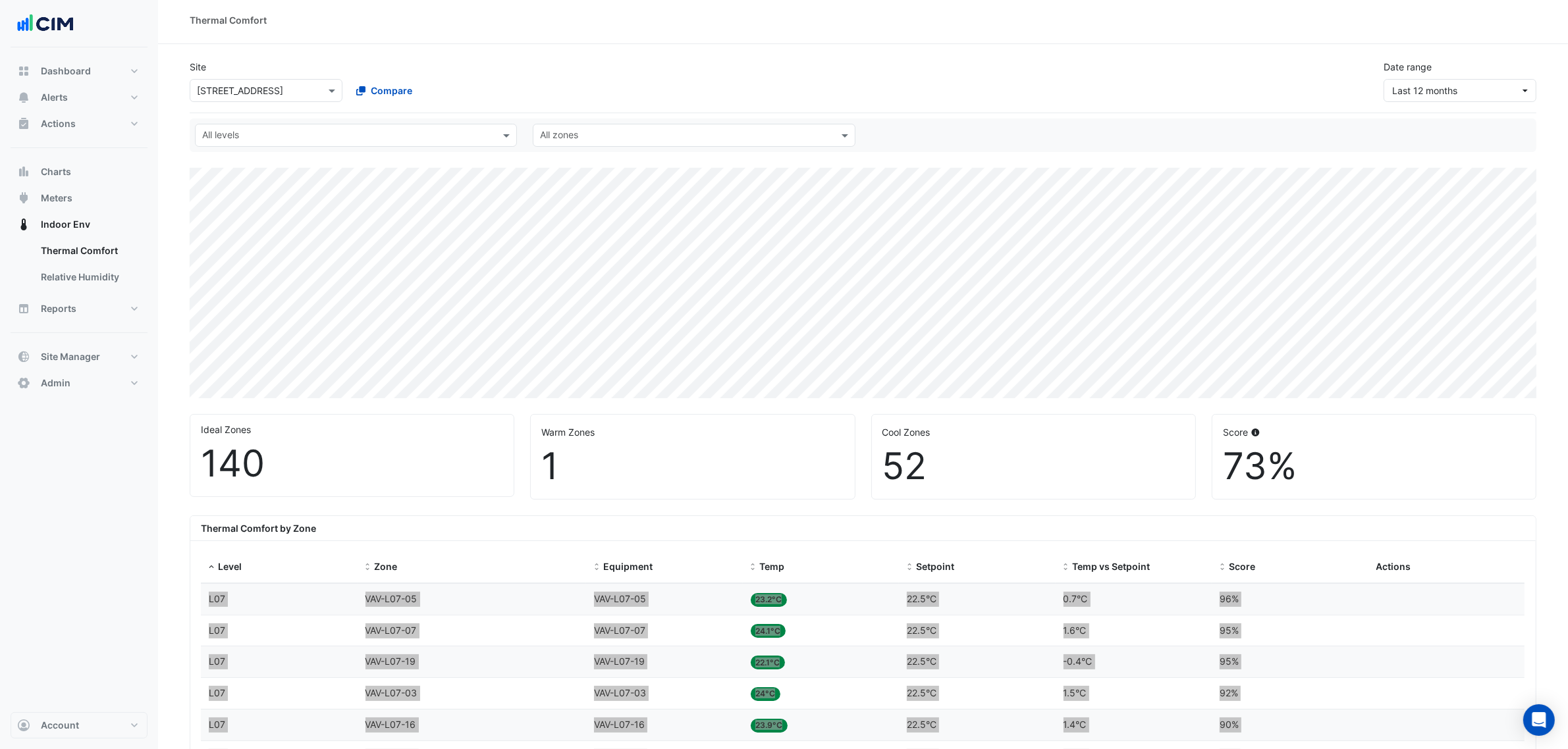
scroll to position [0, 0]
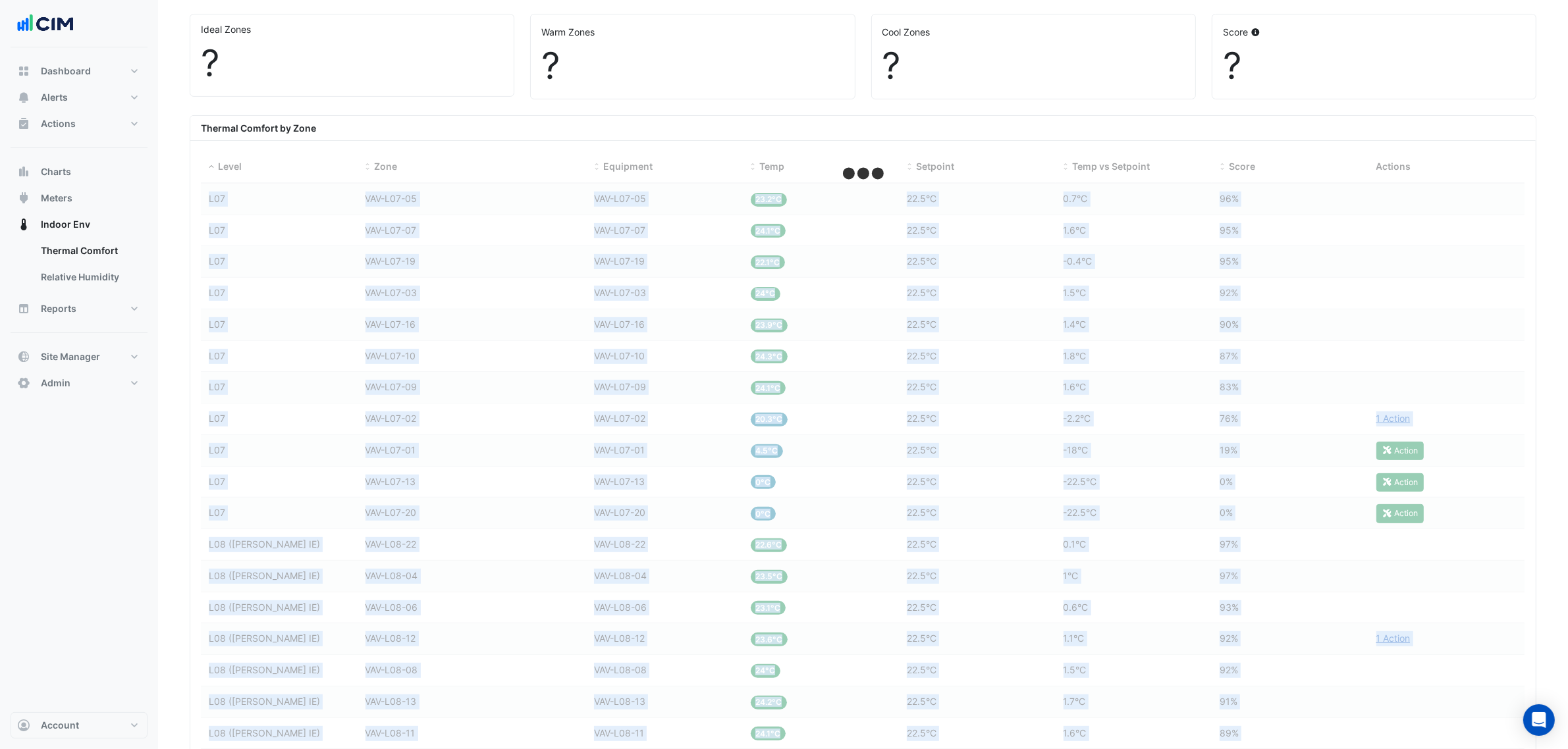
scroll to position [247, 0]
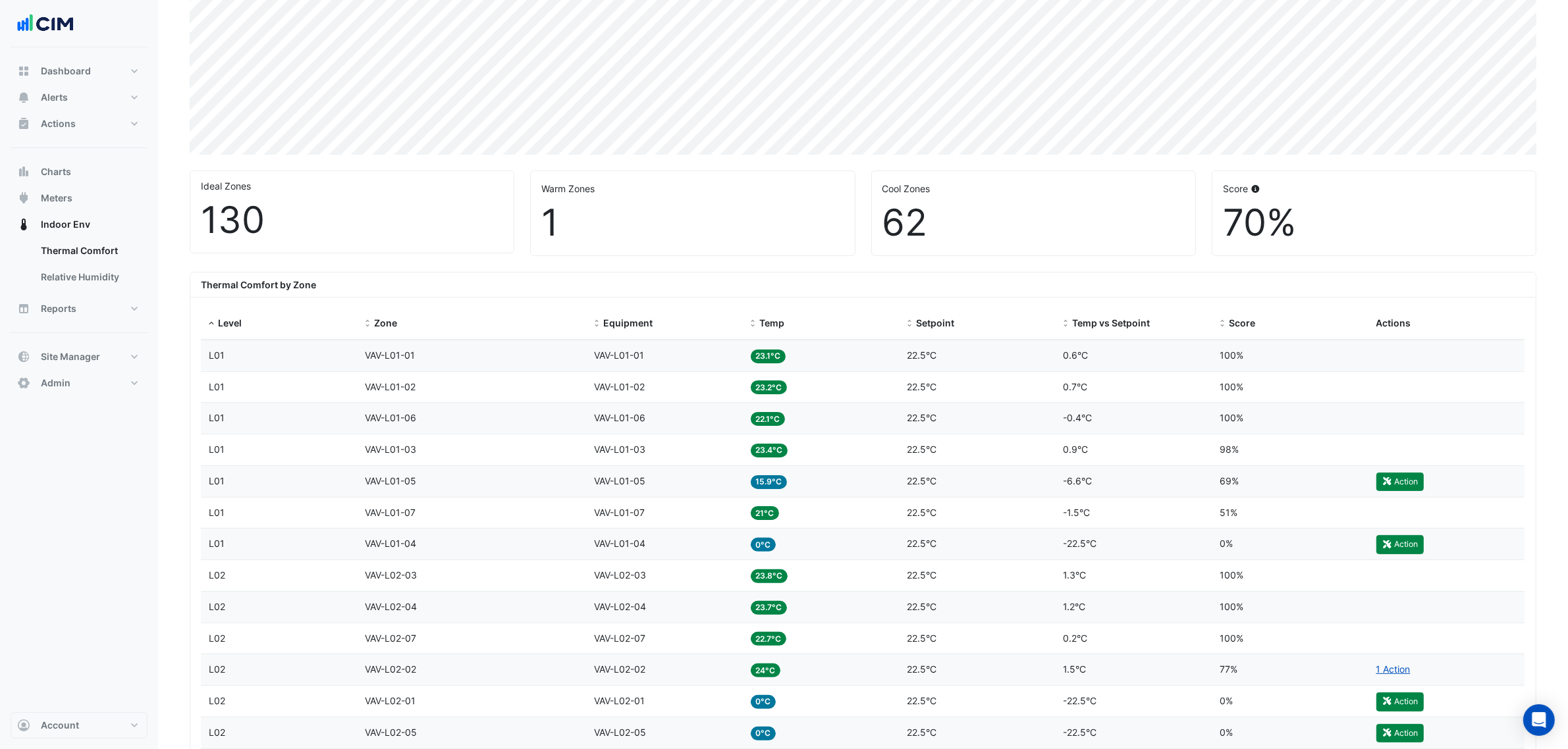
click at [417, 283] on div "Thermal Comfort by Zone" at bounding box center [862, 285] width 1345 height 25
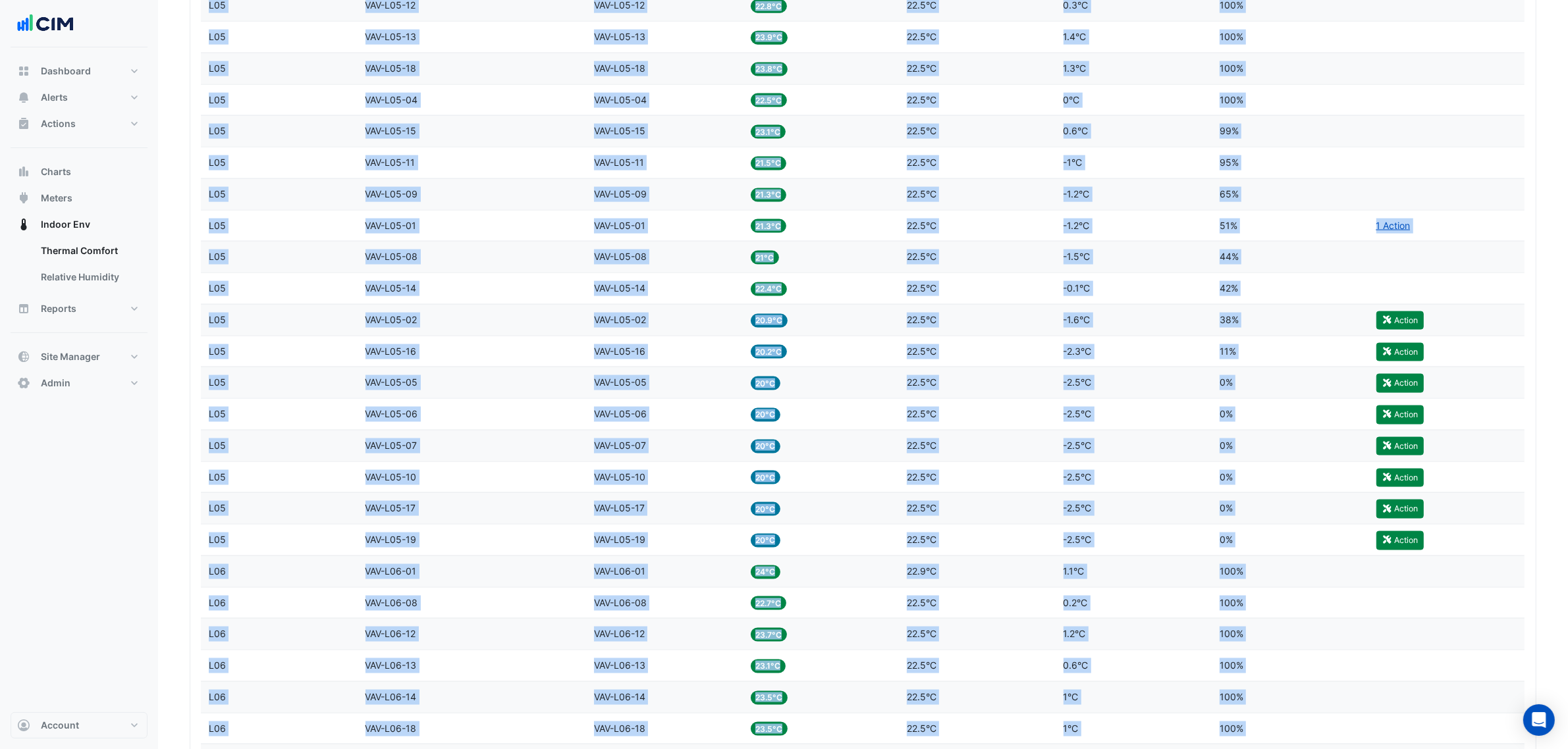
scroll to position [3365, 0]
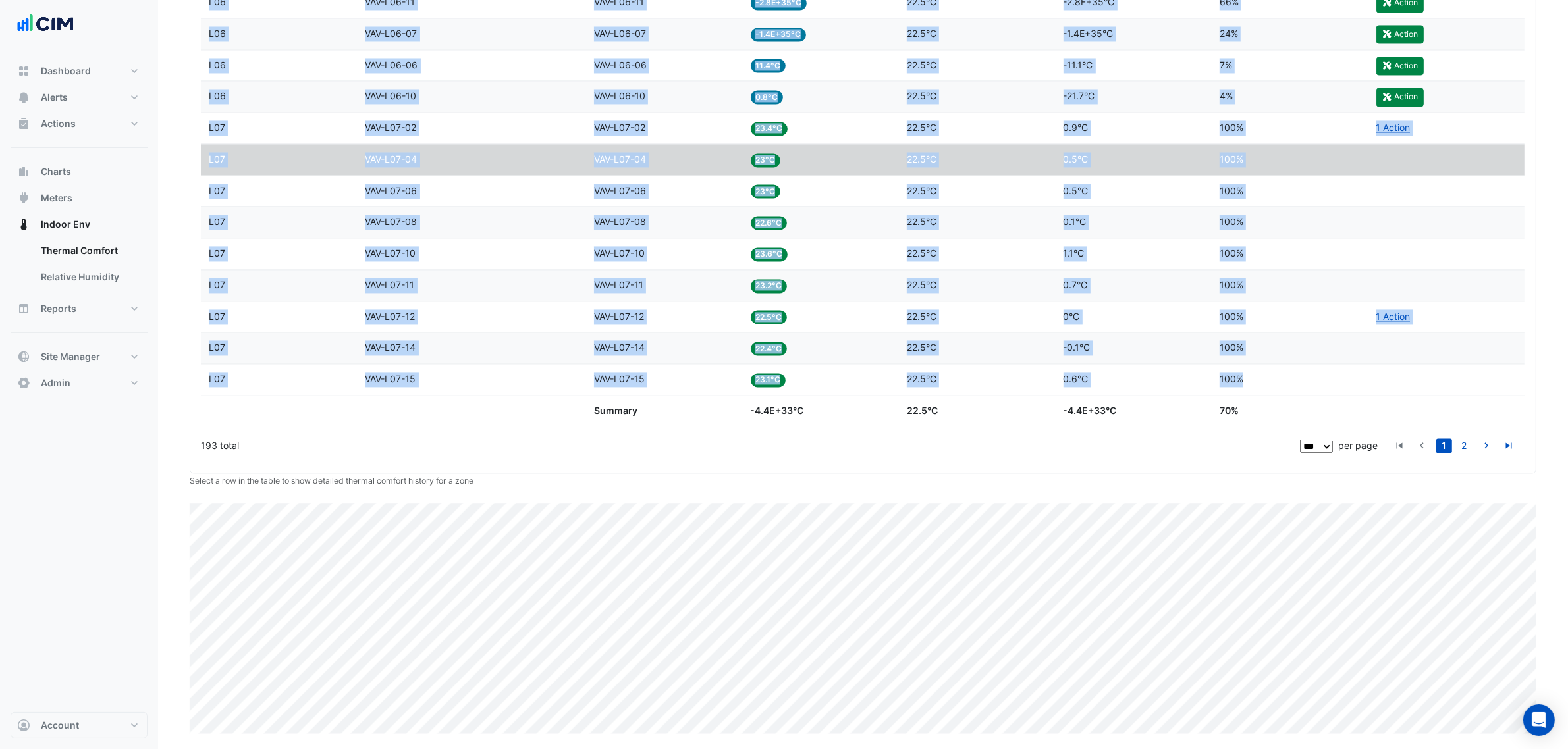
drag, startPoint x: 205, startPoint y: 360, endPoint x: 1286, endPoint y: 374, distance: 1081.1
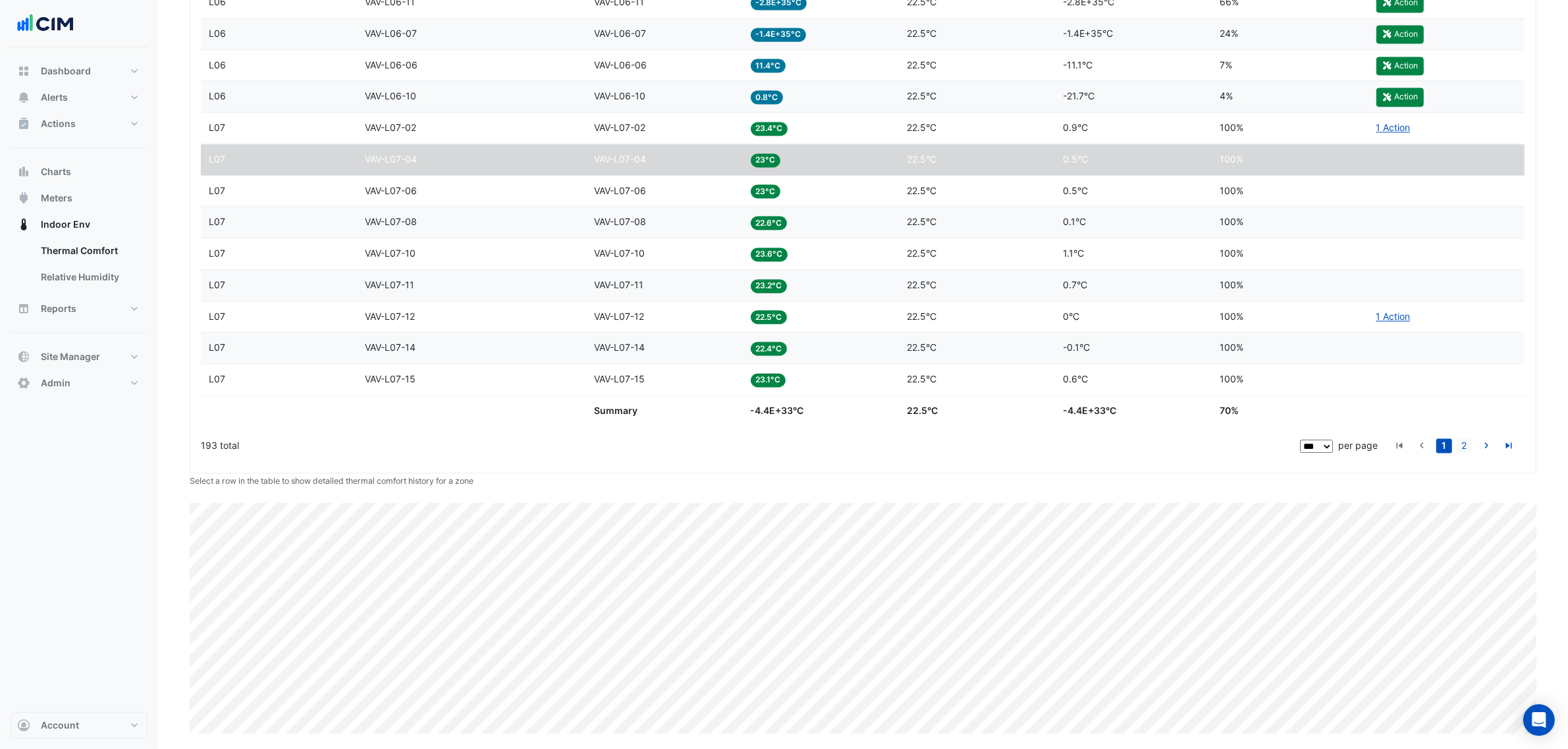
click at [1467, 448] on link "2" at bounding box center [1464, 445] width 16 height 14
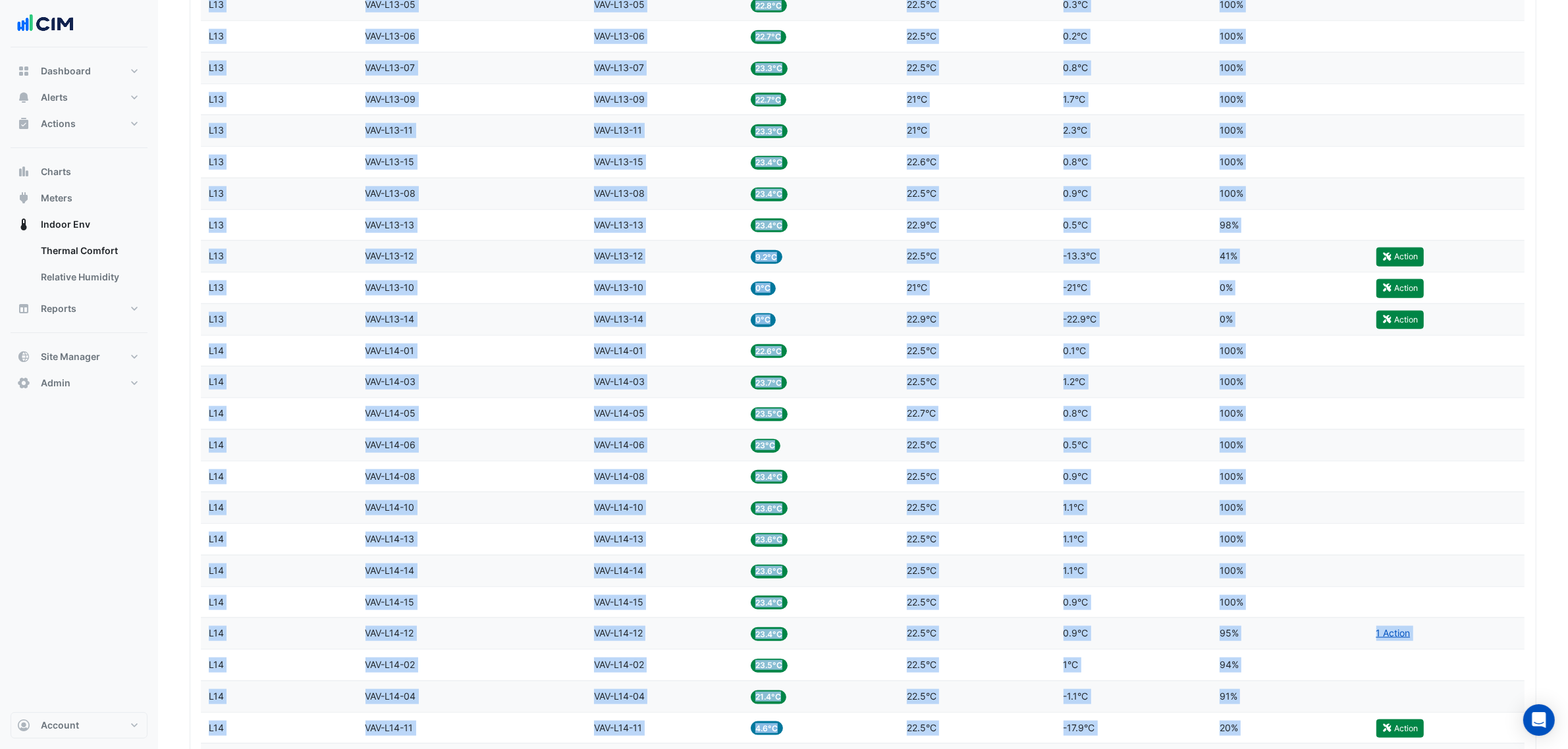
scroll to position [3142, 0]
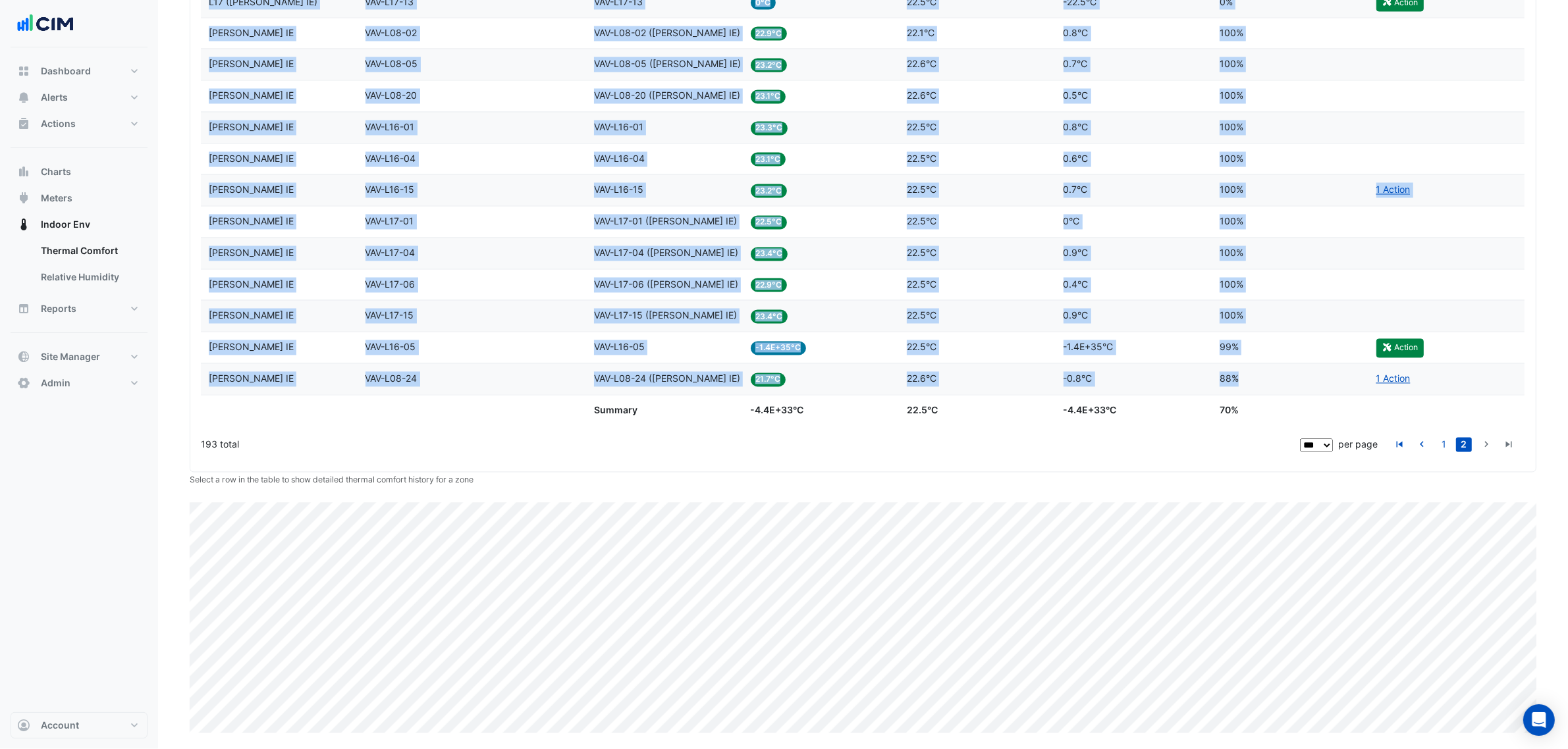
drag, startPoint x: 209, startPoint y: 276, endPoint x: 1262, endPoint y: 378, distance: 1057.9
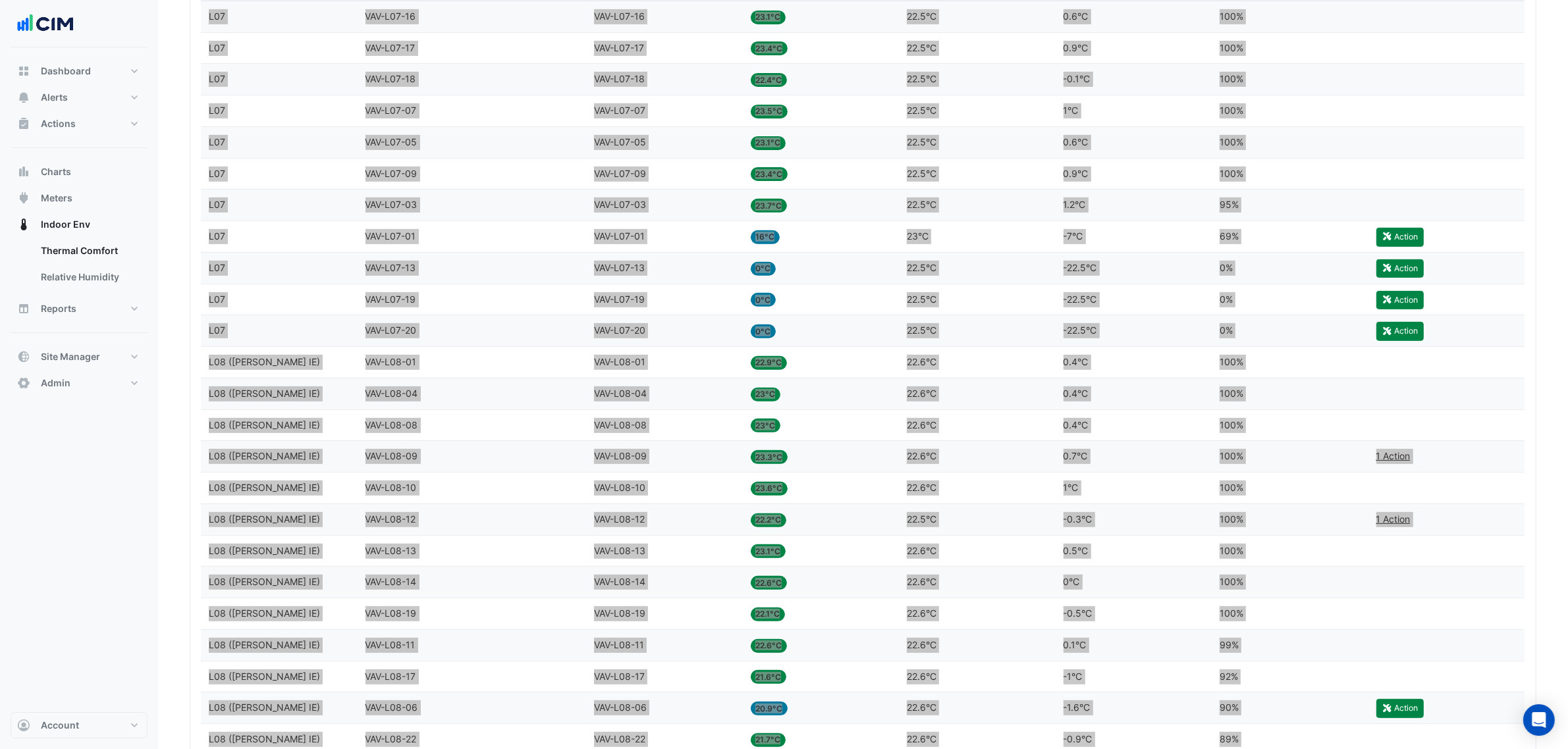
scroll to position [97, 0]
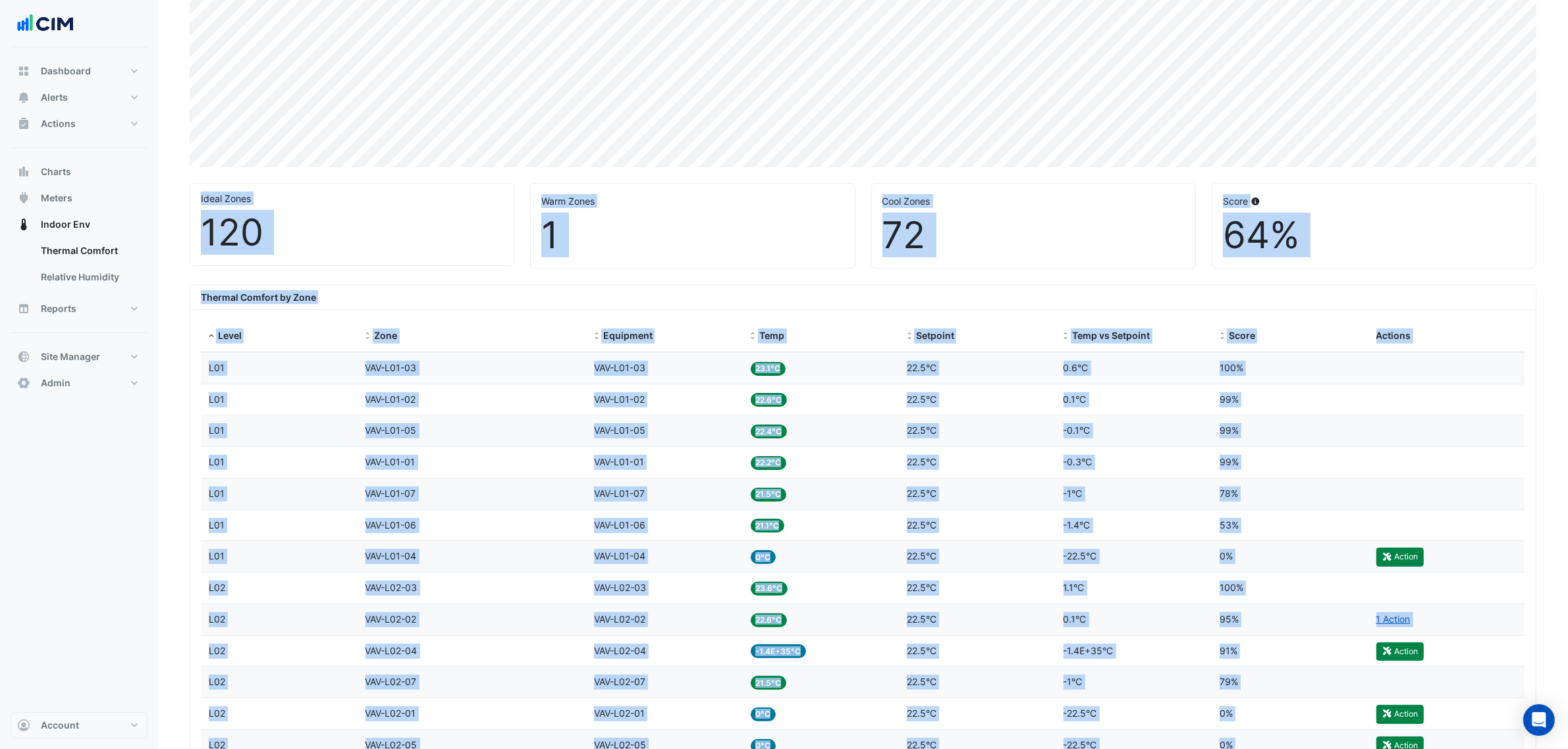
scroll to position [91, 0]
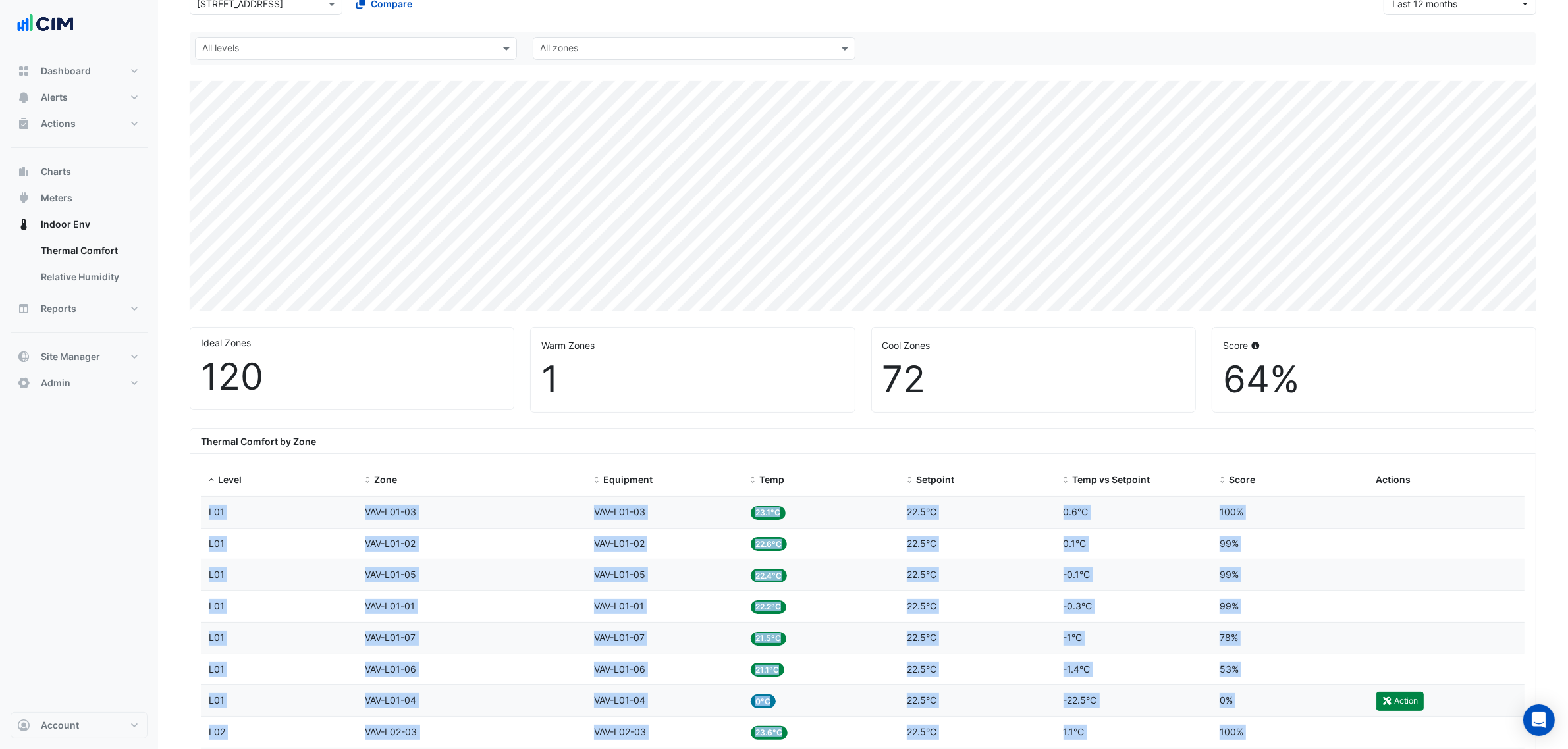
drag, startPoint x: 1255, startPoint y: 451, endPoint x: 196, endPoint y: 505, distance: 1060.4
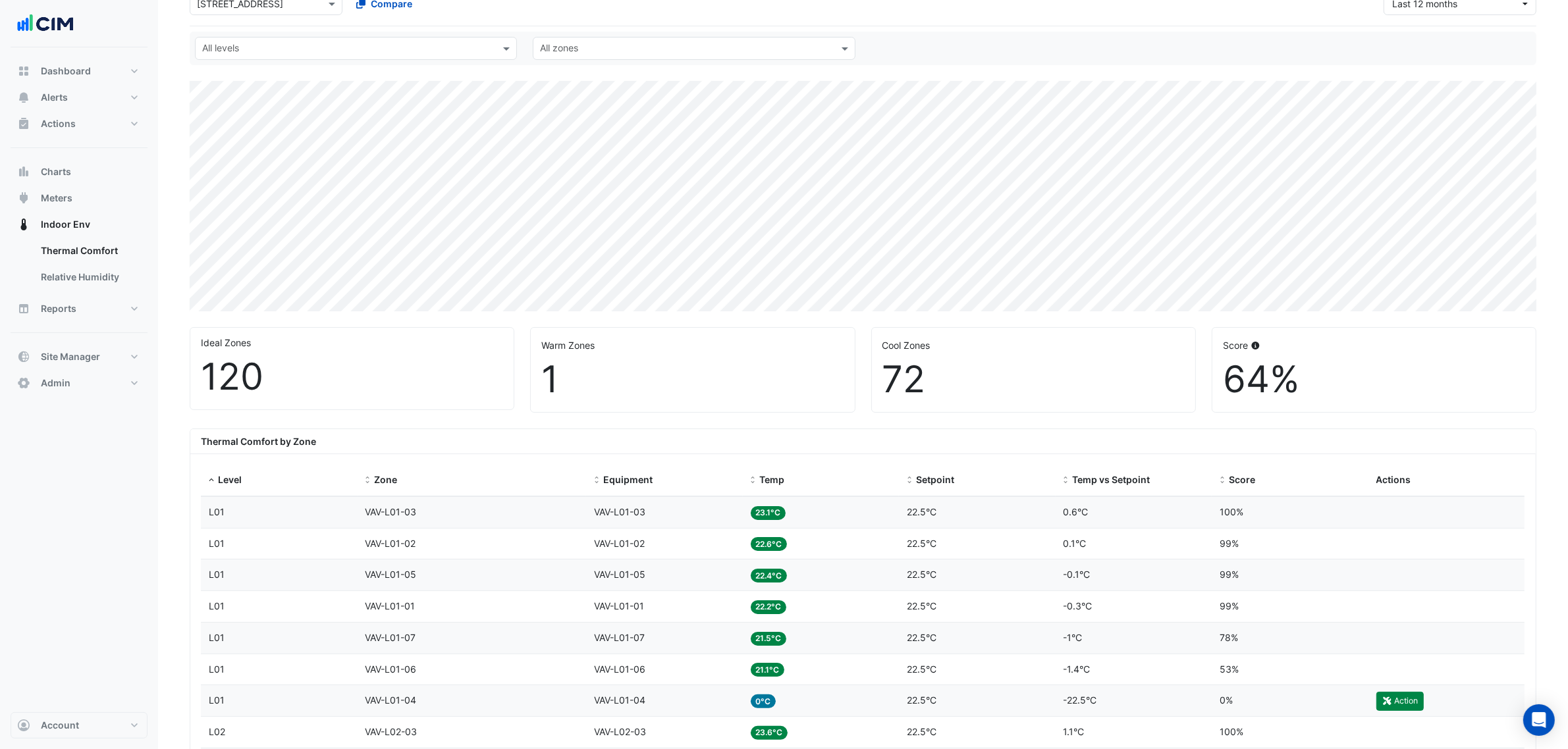
click at [1067, 59] on div "All levels All zones" at bounding box center [863, 48] width 1352 height 23
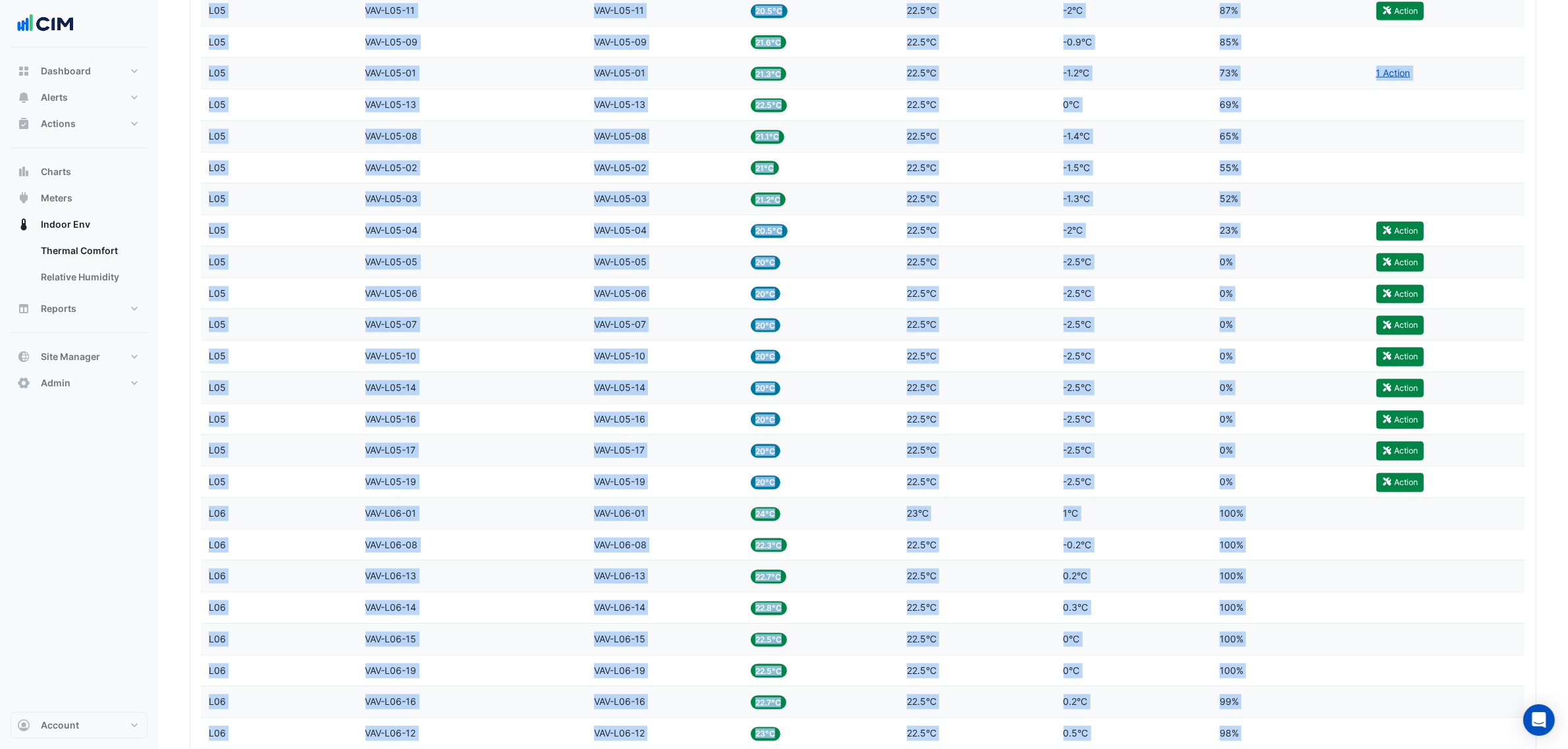
scroll to position [3365, 0]
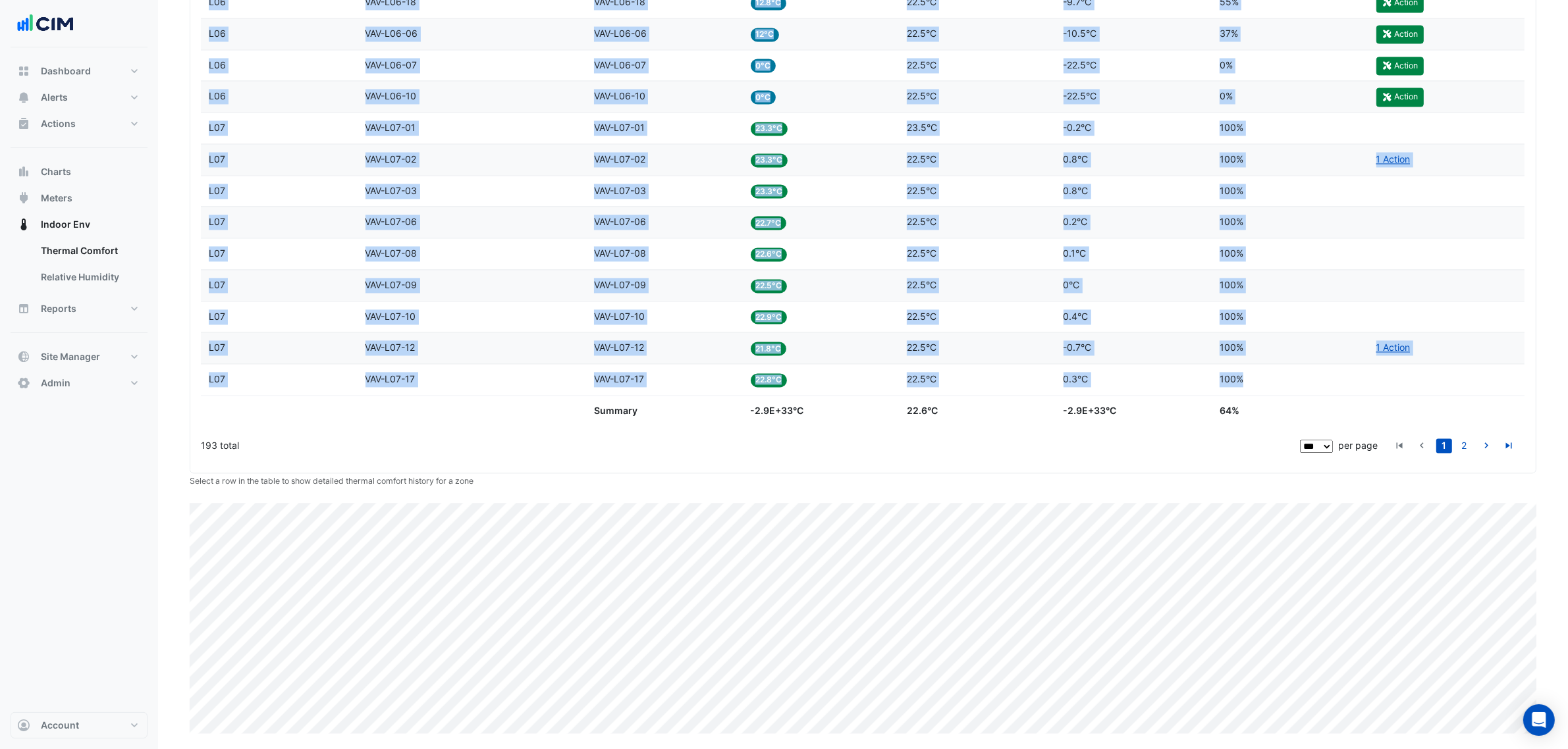
drag, startPoint x: 190, startPoint y: 519, endPoint x: 1327, endPoint y: 470, distance: 1138.1
click at [1271, 384] on div "Score 100%" at bounding box center [1289, 380] width 141 height 15
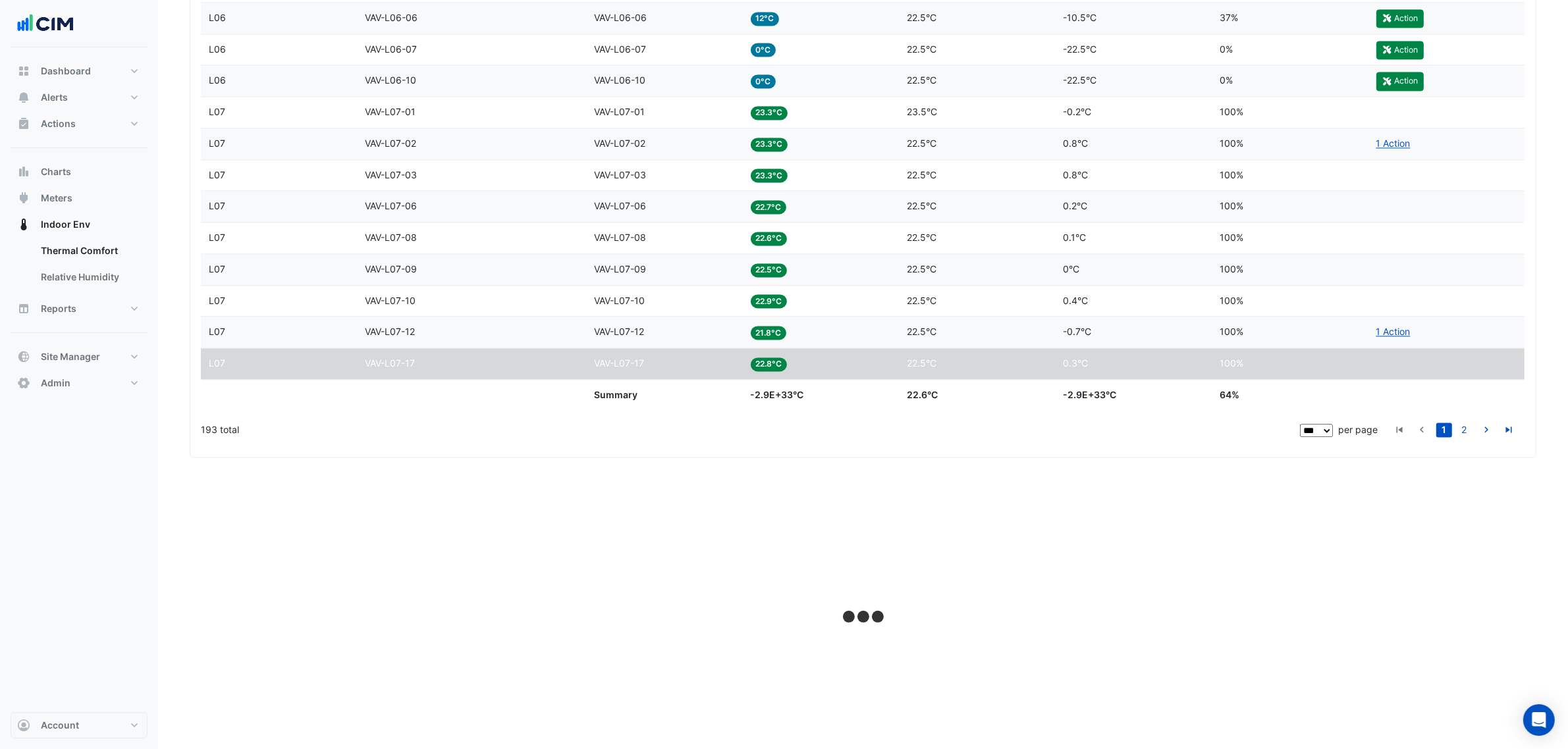
click at [1243, 411] on datatable-body-cell "Score 64%" at bounding box center [1290, 395] width 157 height 31
click at [1264, 371] on div "Score 100%" at bounding box center [1289, 364] width 141 height 15
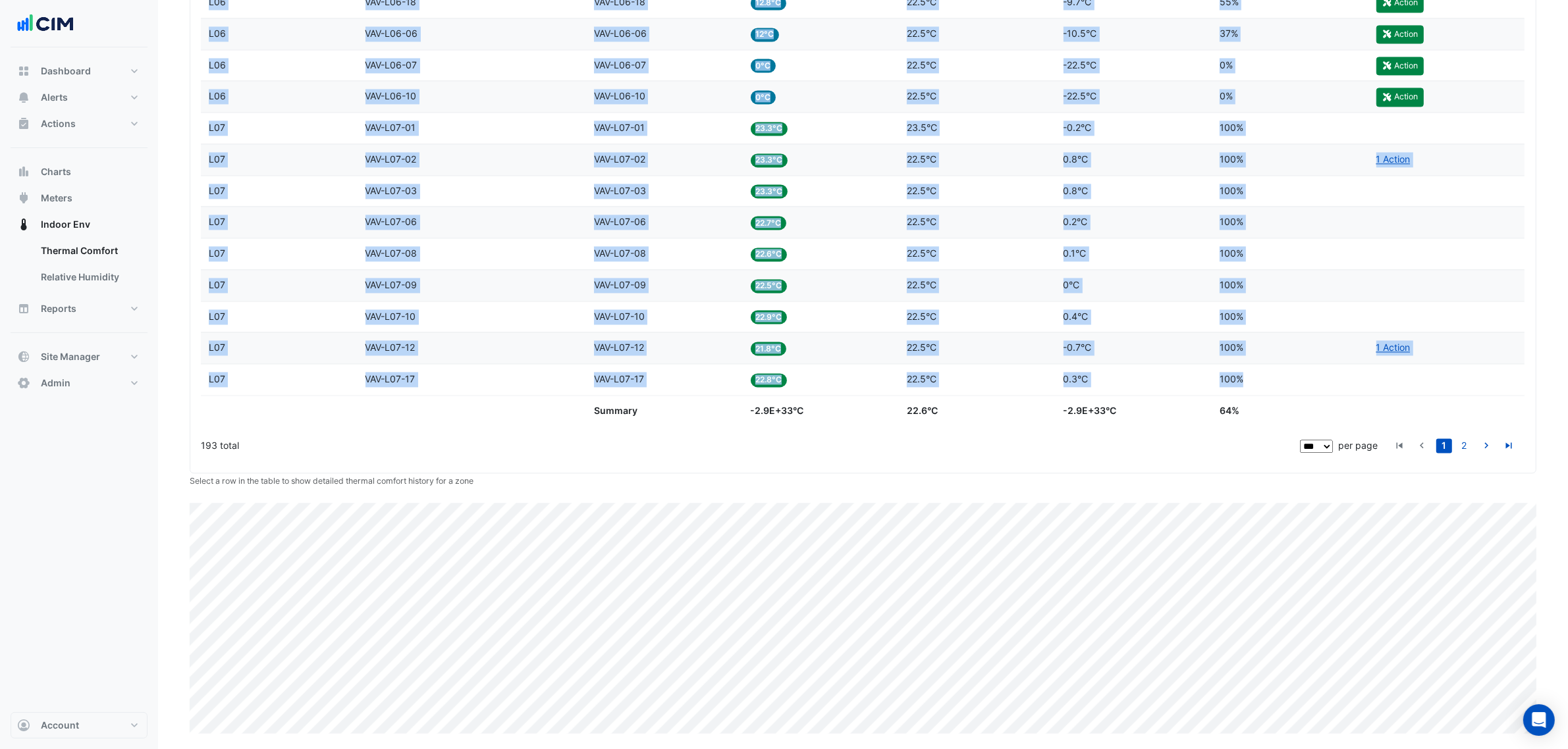
drag, startPoint x: 206, startPoint y: 361, endPoint x: 1259, endPoint y: 377, distance: 1053.1
click at [1470, 449] on link "2" at bounding box center [1464, 445] width 16 height 14
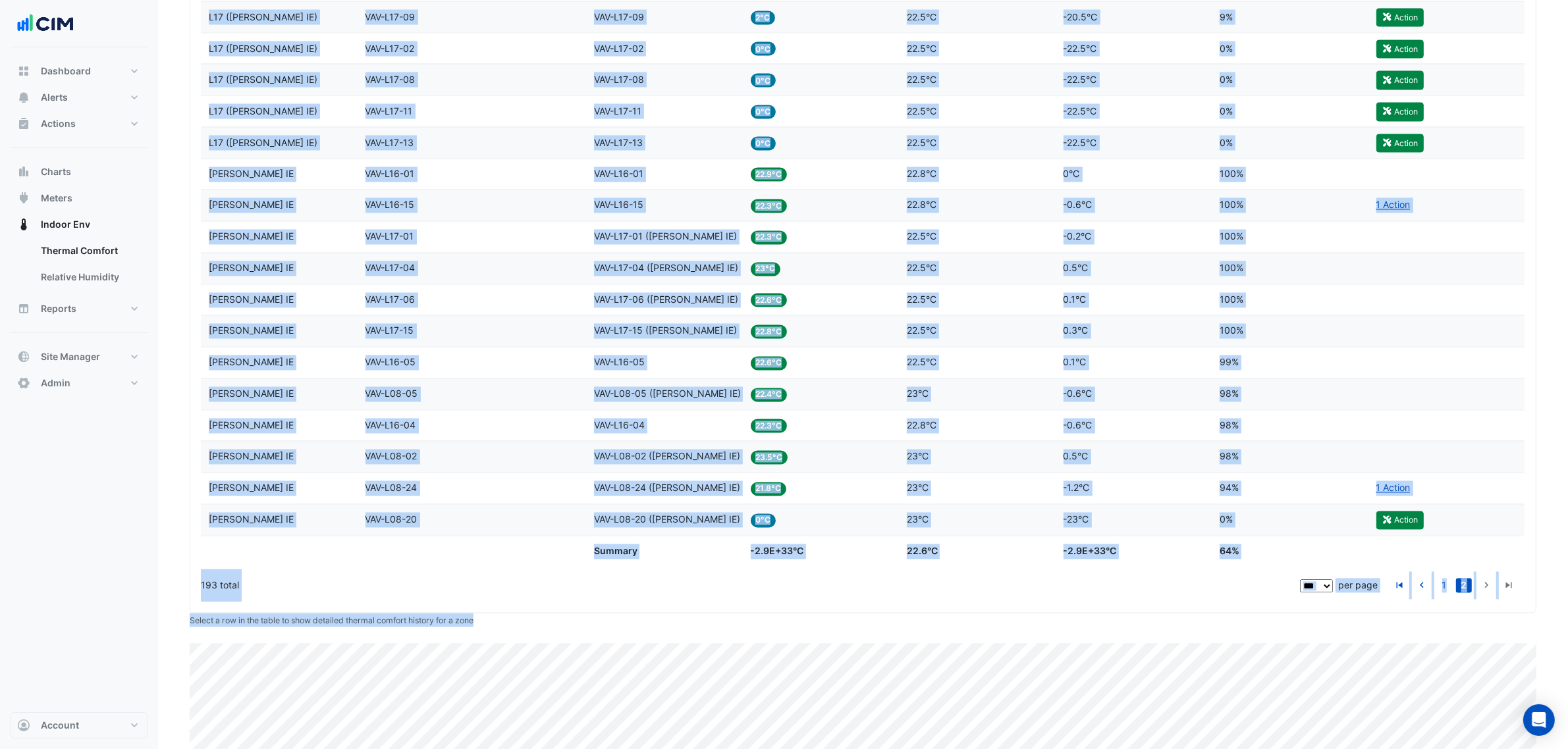
scroll to position [2985, 0]
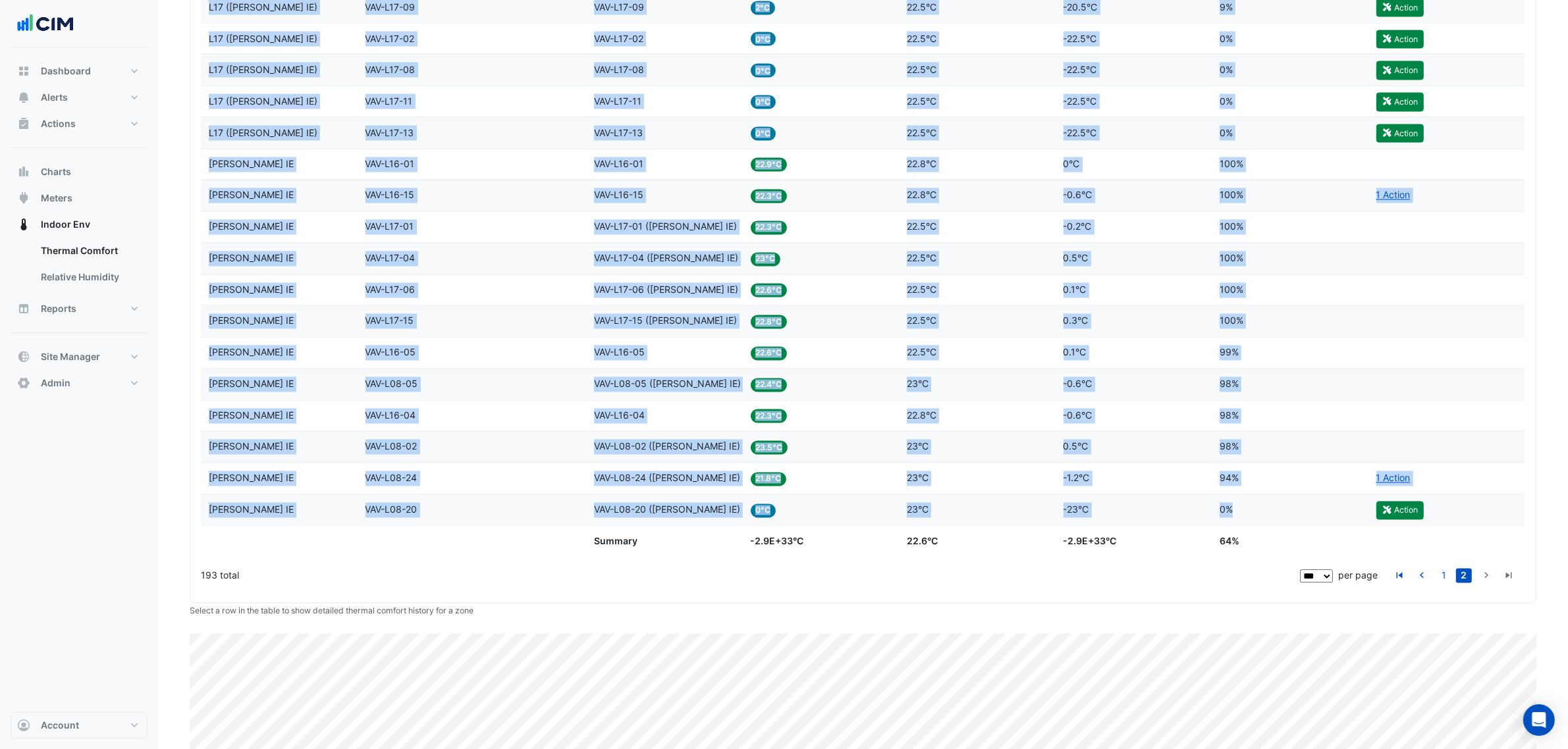
drag, startPoint x: 195, startPoint y: 266, endPoint x: 1321, endPoint y: 531, distance: 1156.8
click at [762, 526] on datatable-body-cell "Temp 0°C" at bounding box center [821, 511] width 157 height 31
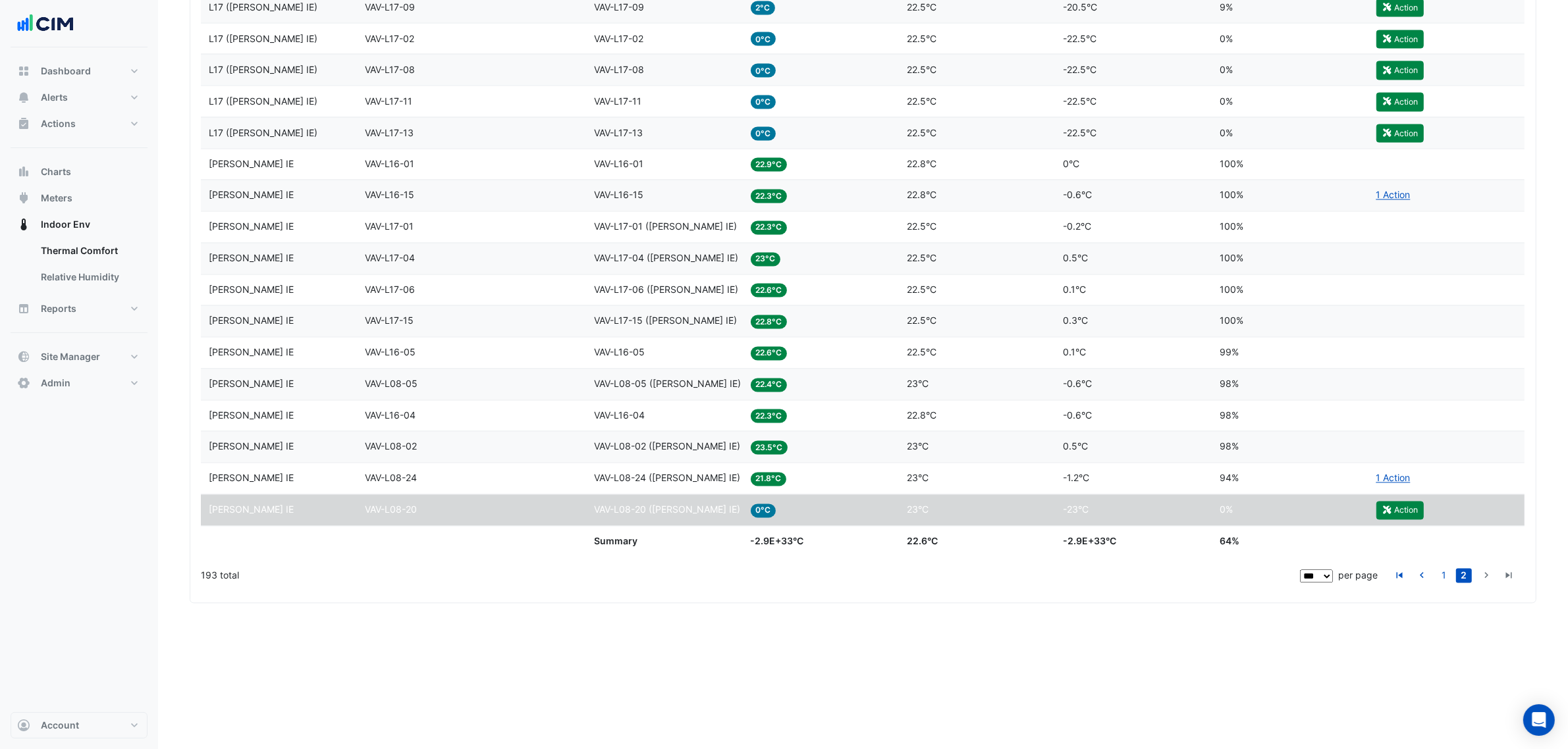
drag, startPoint x: 1202, startPoint y: 620, endPoint x: 1096, endPoint y: 594, distance: 109.1
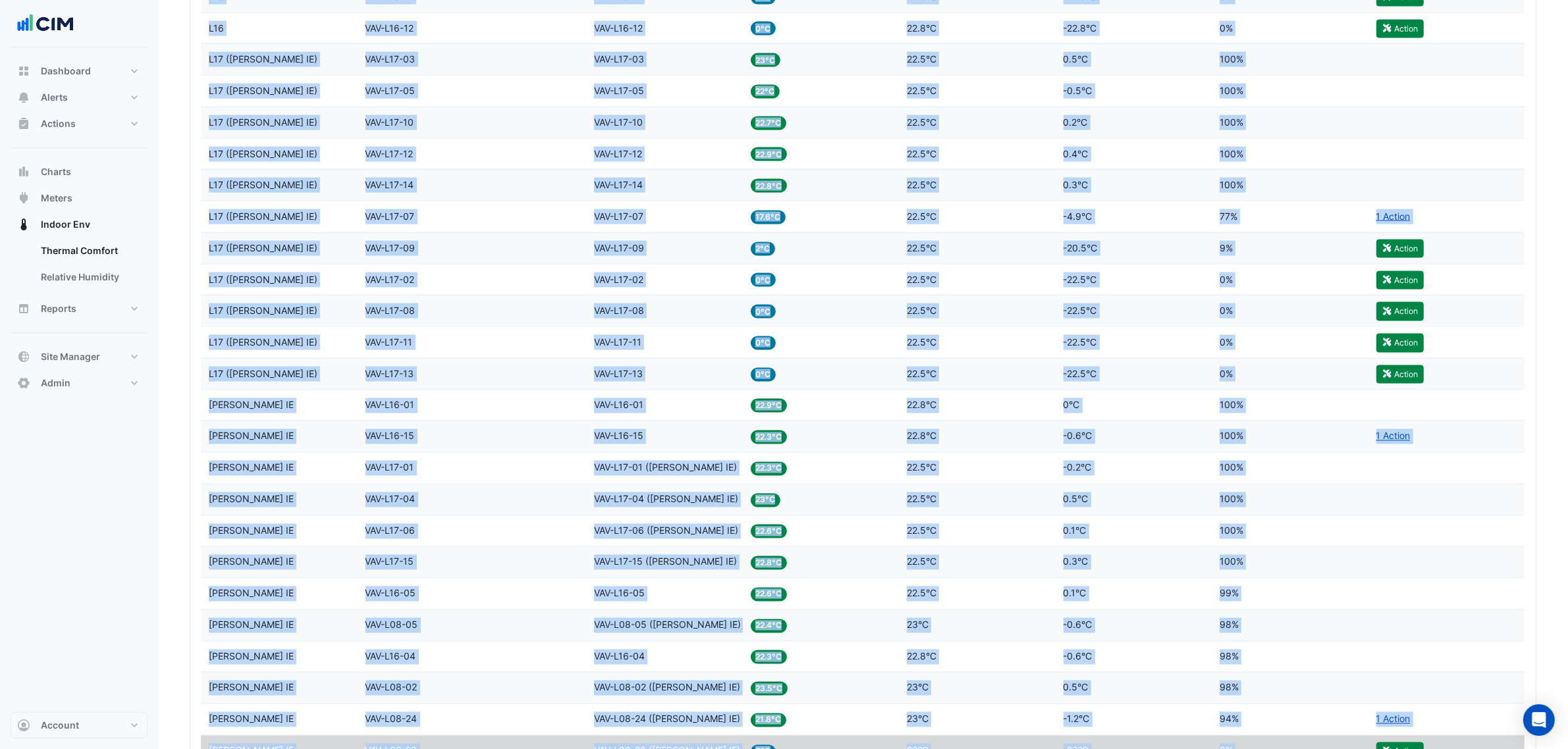
scroll to position [2940, 0]
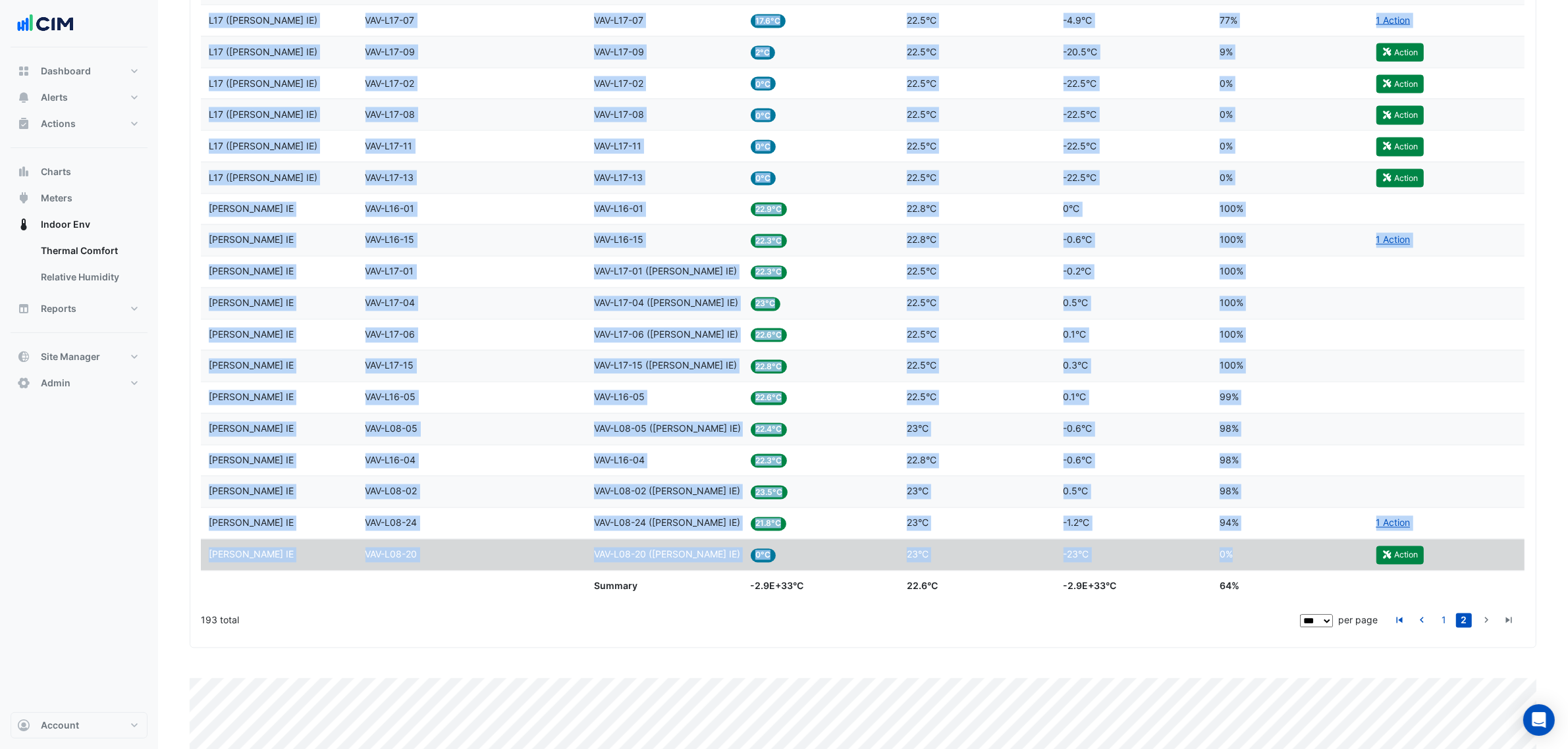
drag, startPoint x: 206, startPoint y: 336, endPoint x: 1255, endPoint y: 571, distance: 1075.0
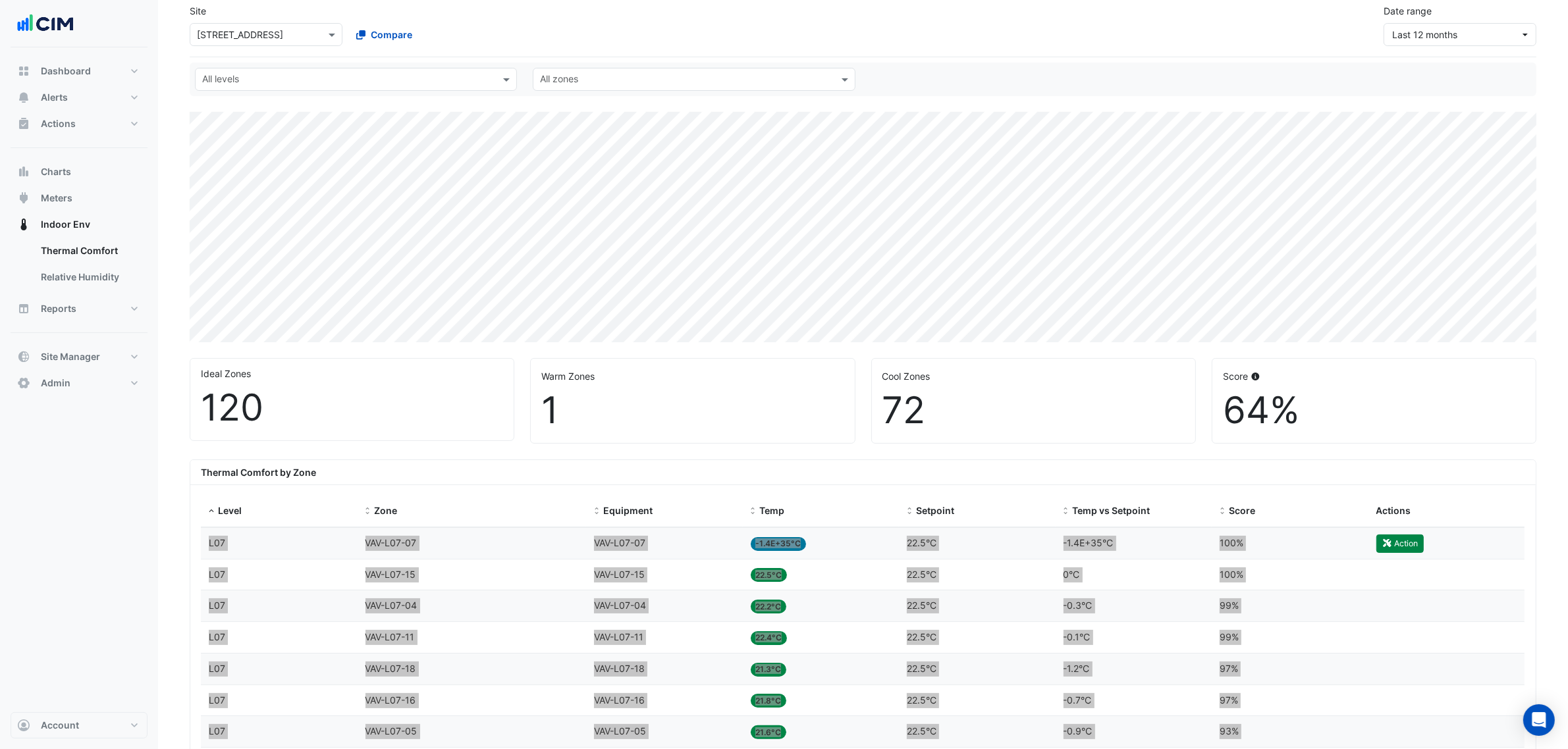
scroll to position [0, 0]
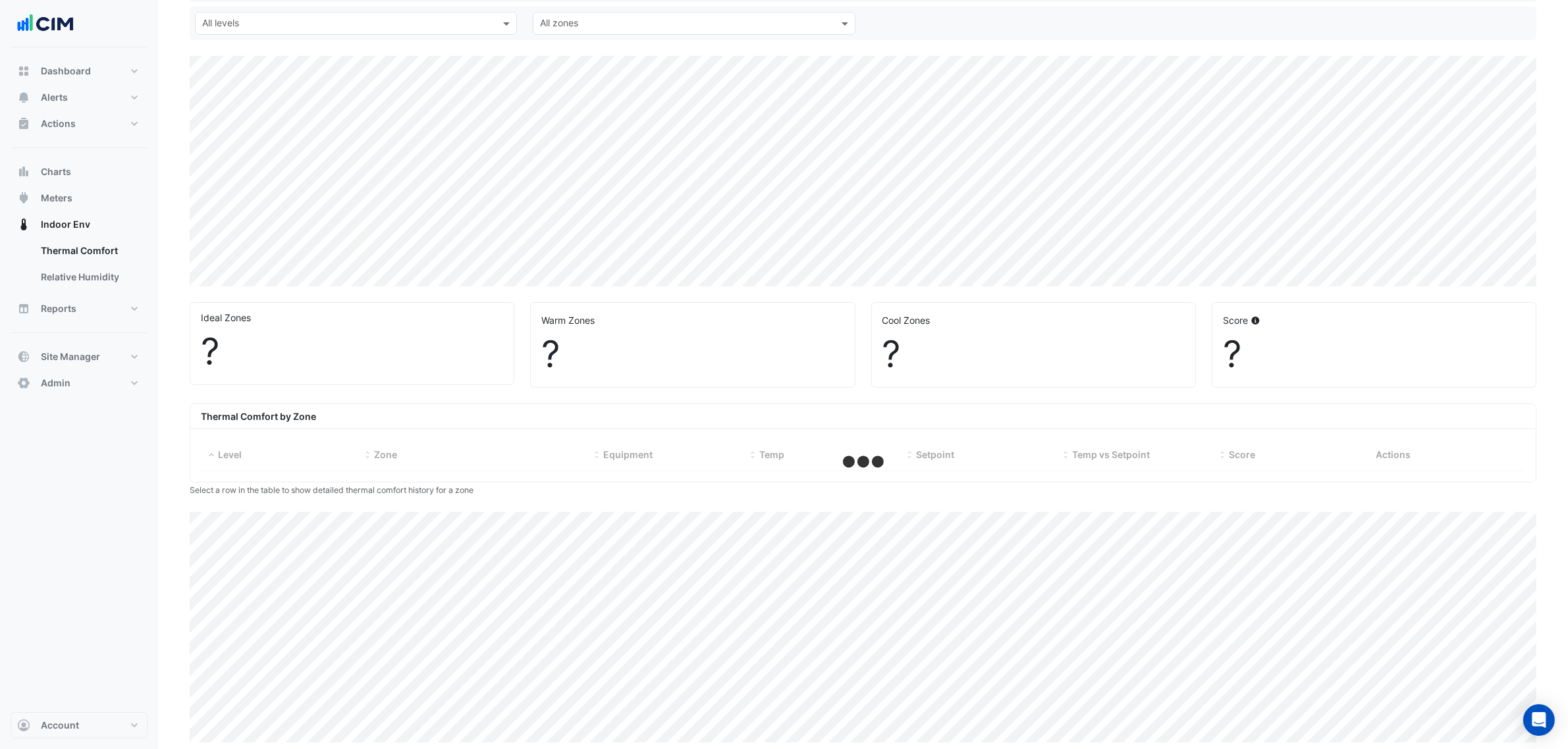
select select "***"
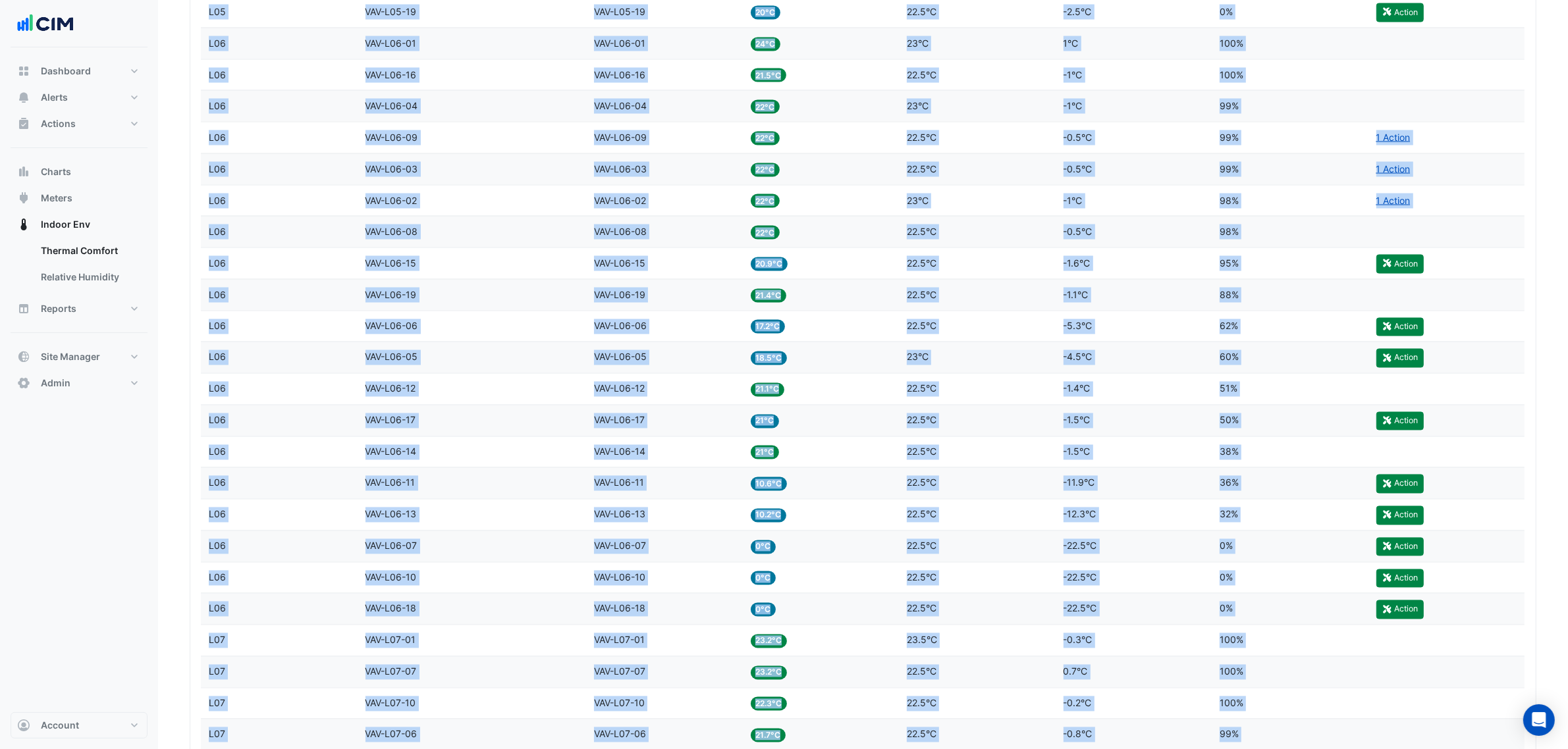
scroll to position [3083, 0]
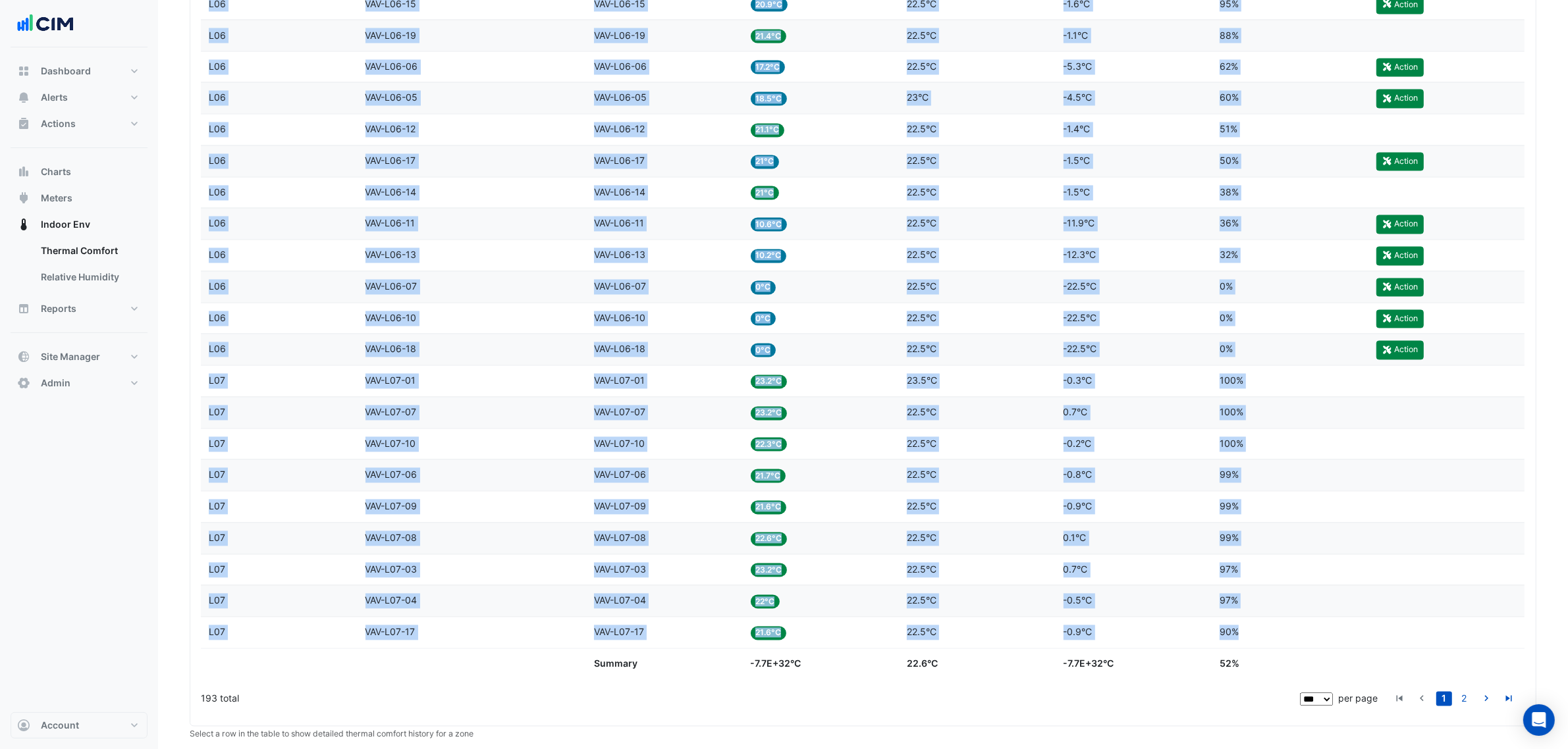
drag, startPoint x: 199, startPoint y: 310, endPoint x: 1265, endPoint y: 664, distance: 1123.2
click at [960, 461] on datatable-body-cell "Setpoint 22.5°C" at bounding box center [977, 445] width 157 height 31
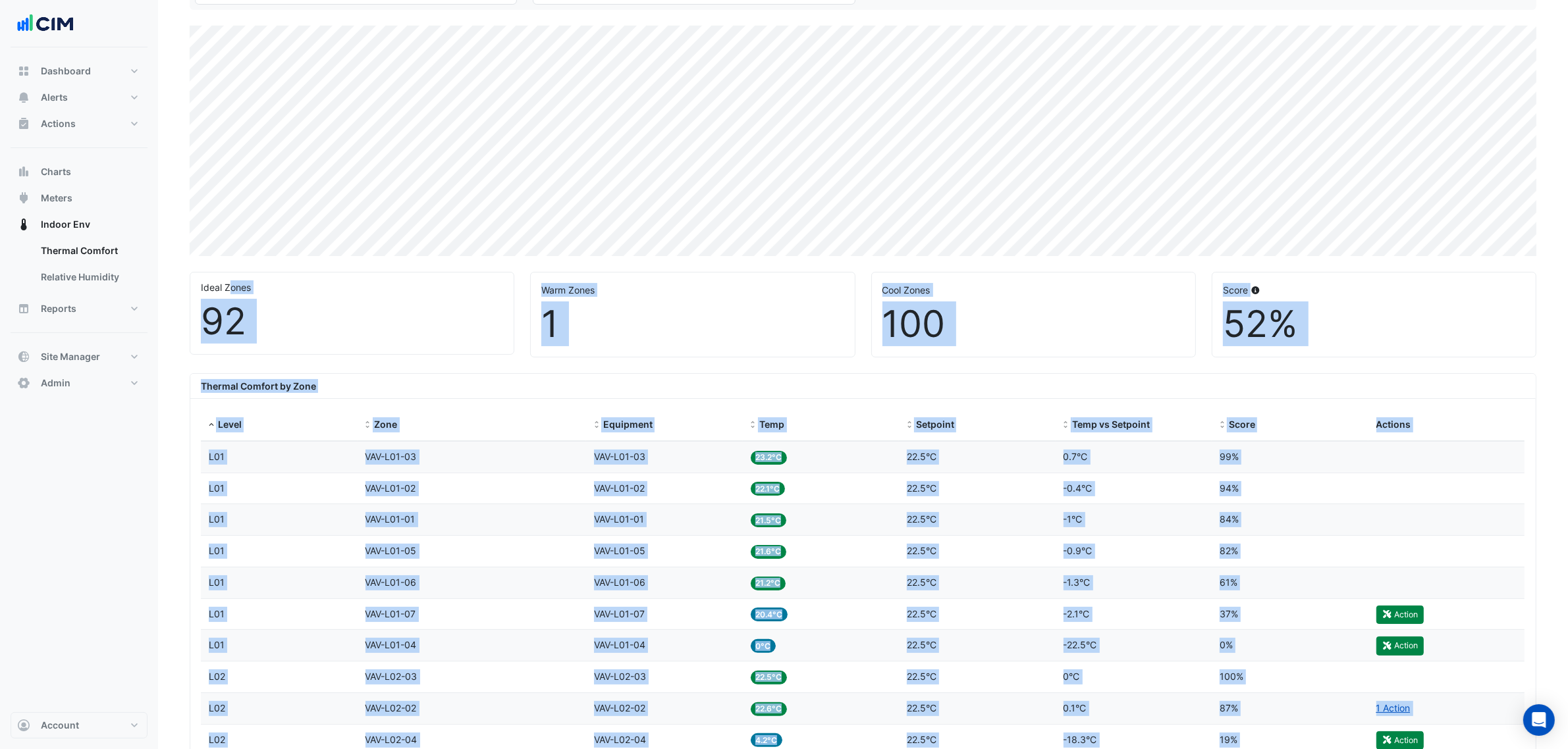
scroll to position [113, 0]
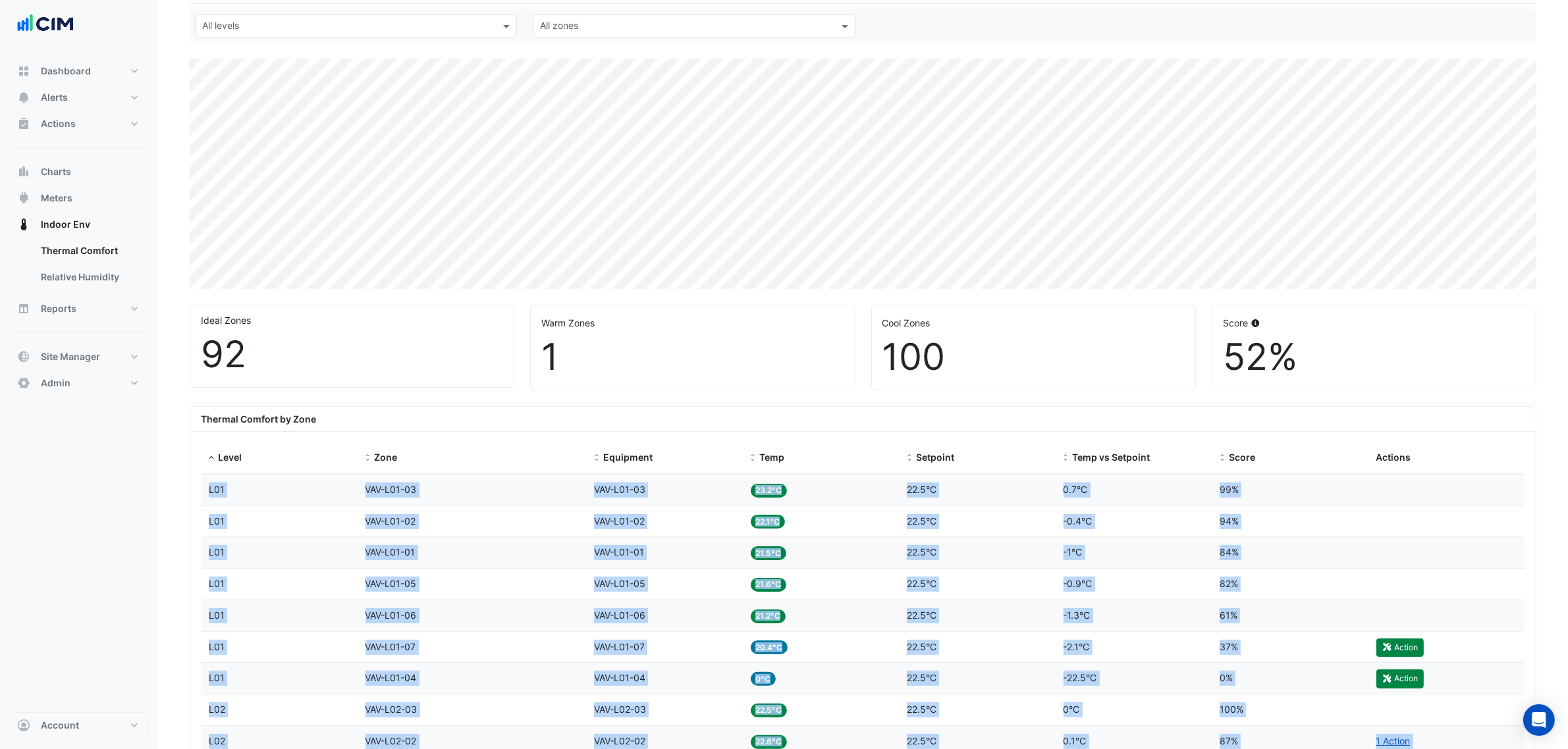
drag, startPoint x: 1242, startPoint y: 666, endPoint x: 209, endPoint y: 492, distance: 1047.6
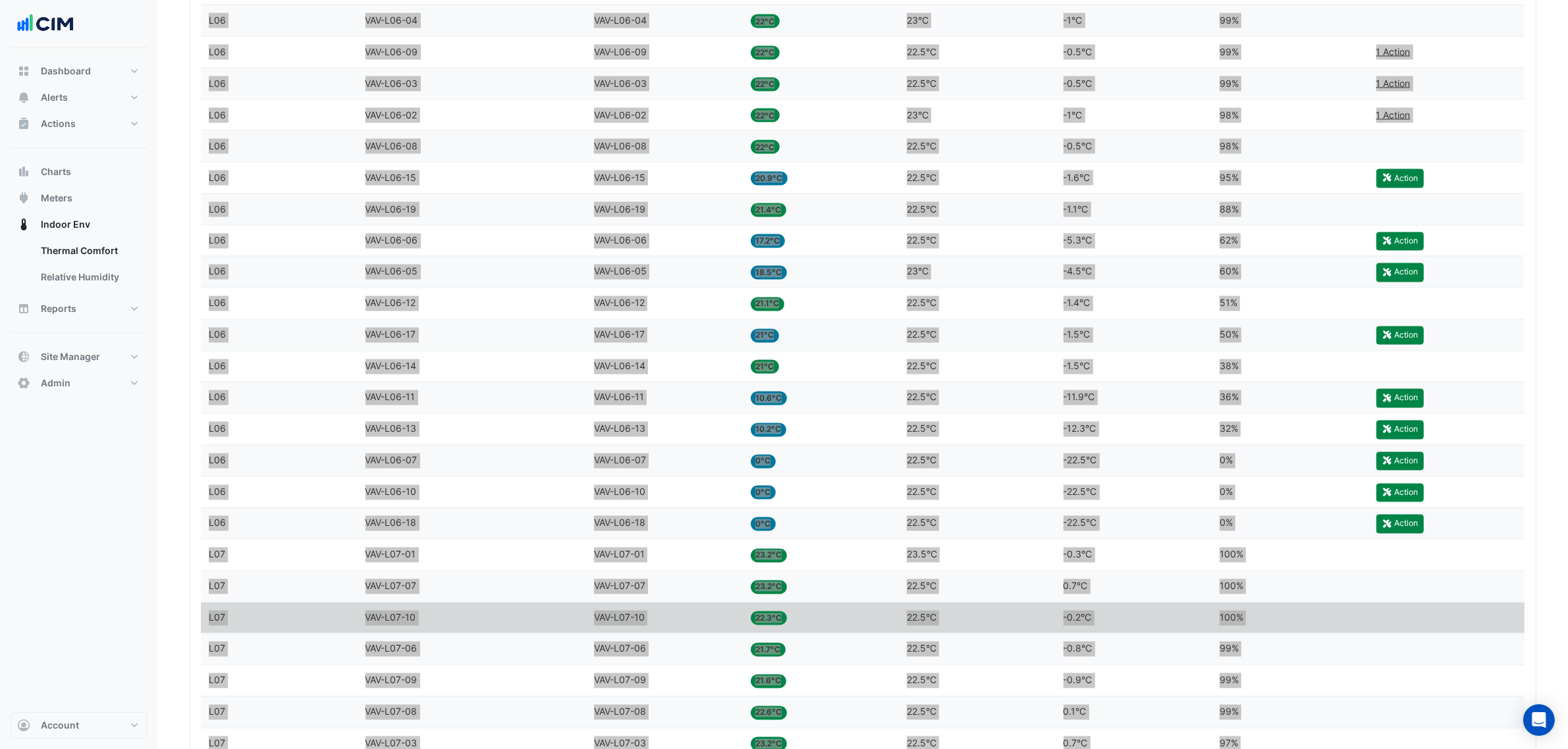
scroll to position [3158, 0]
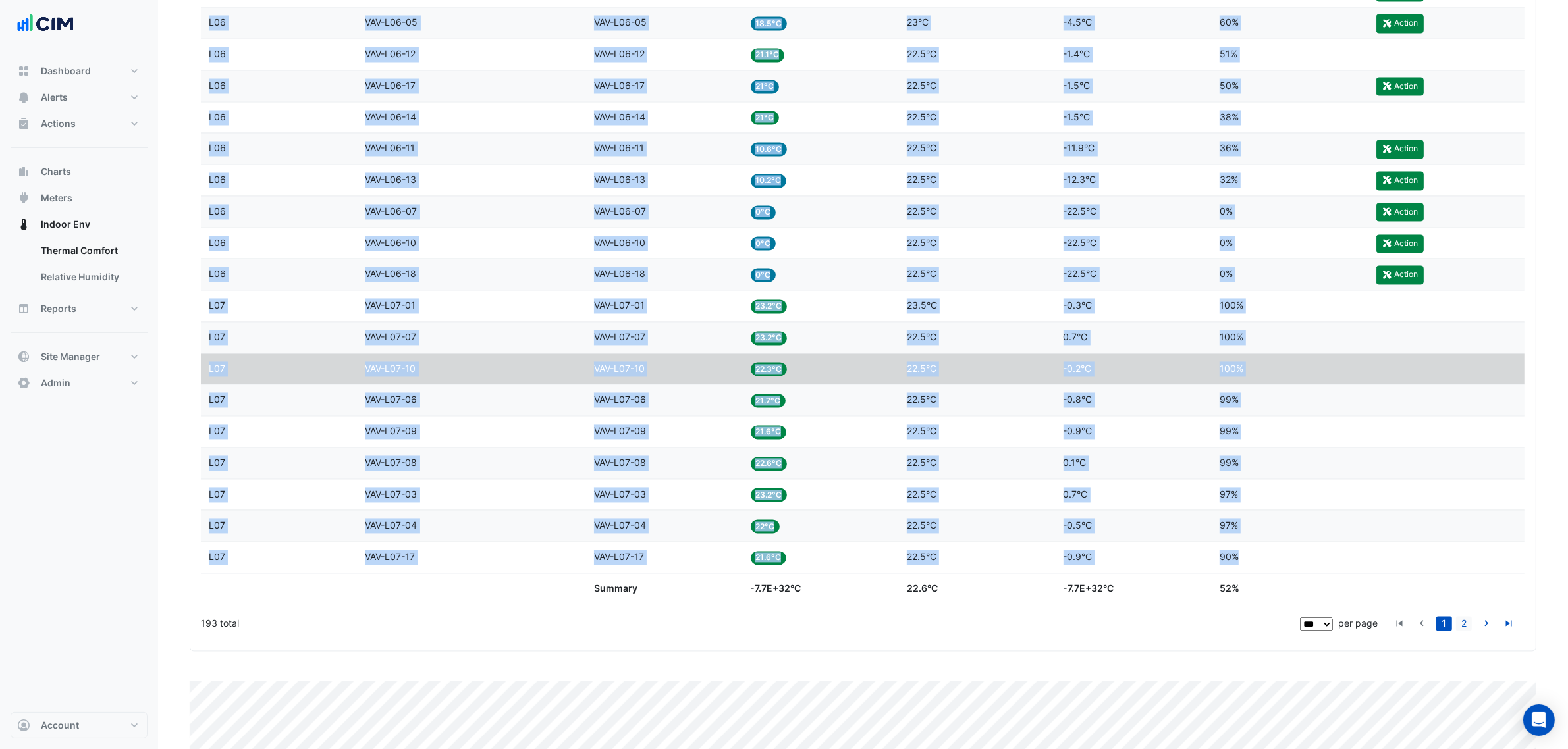
click at [1468, 631] on link "2" at bounding box center [1464, 623] width 16 height 14
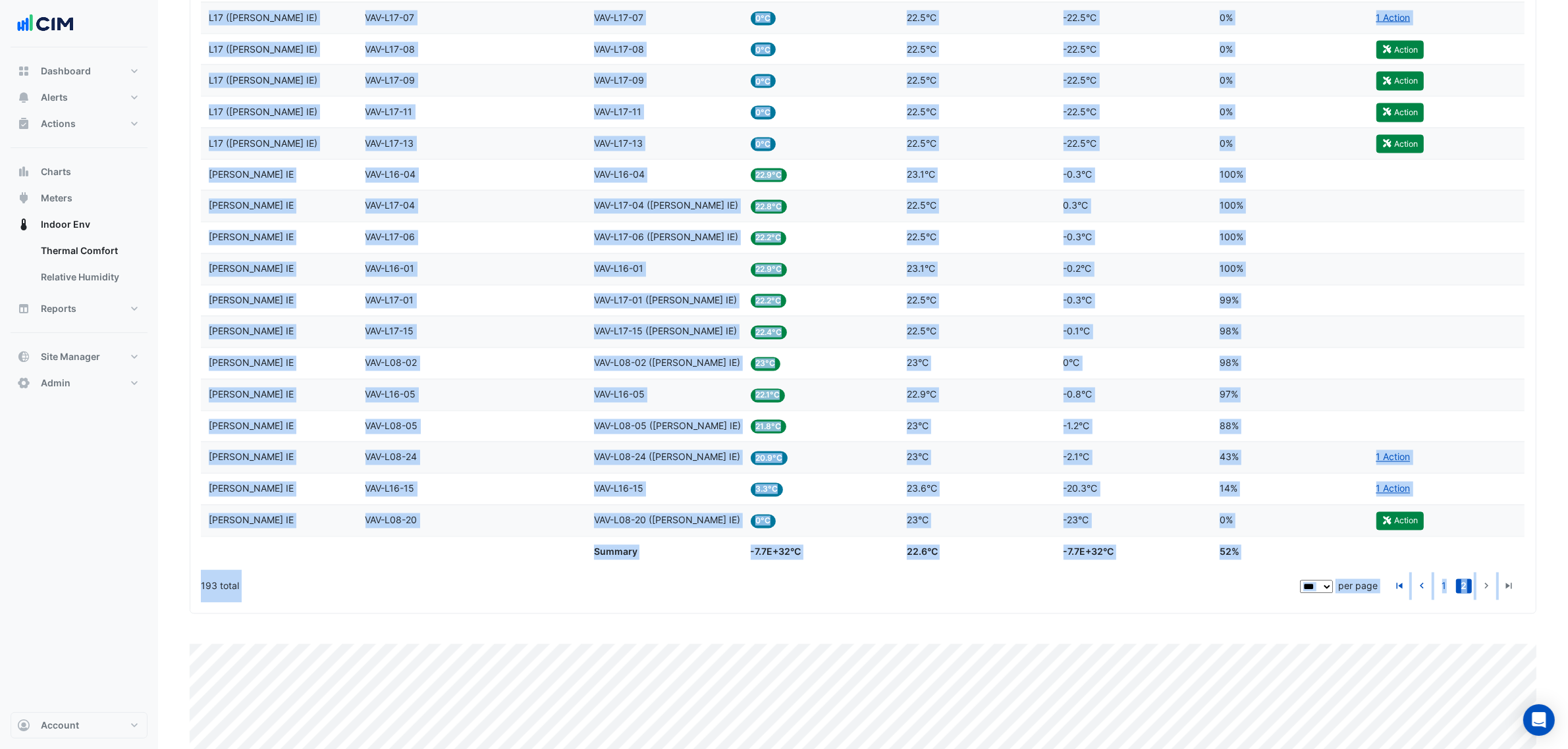
scroll to position [3120, 0]
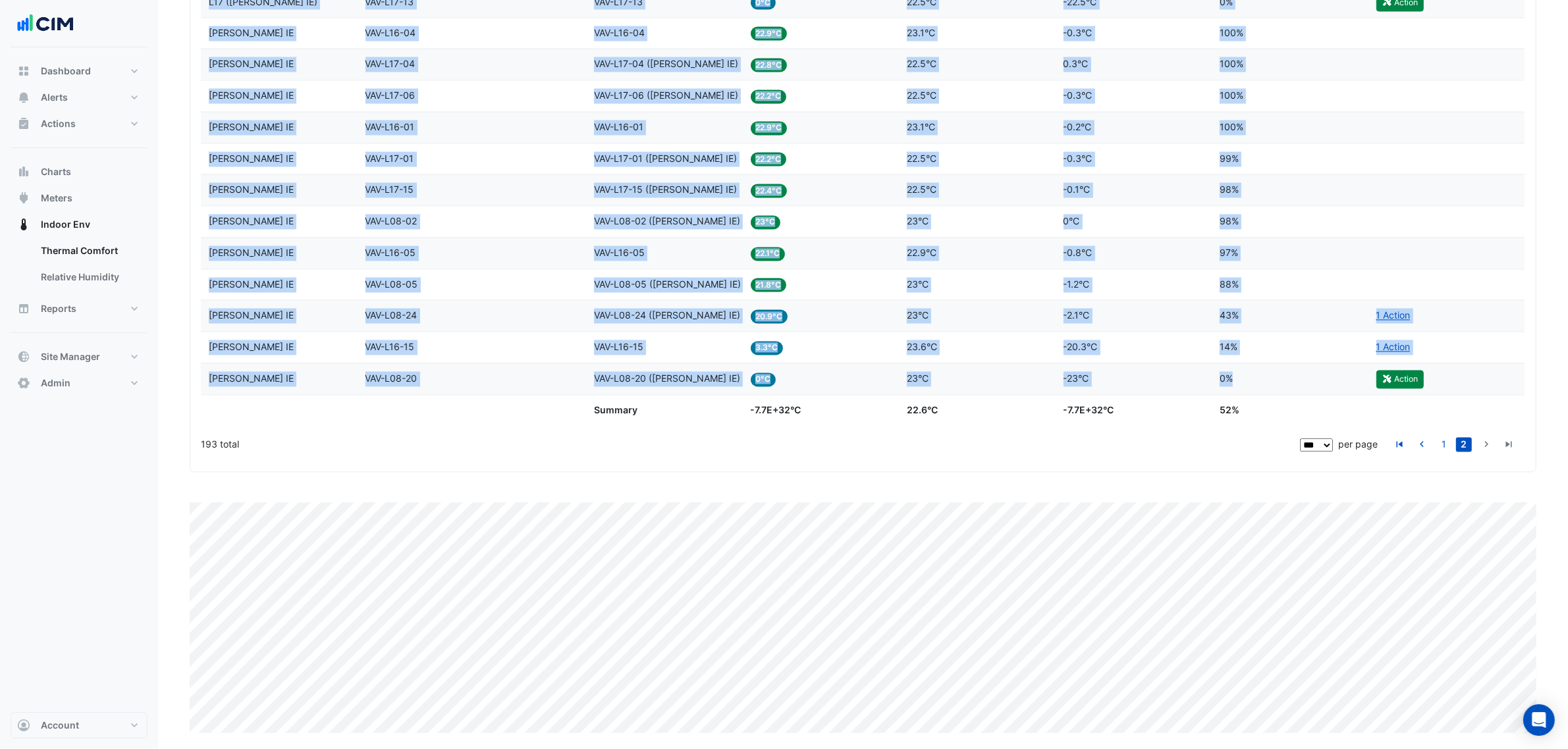
drag, startPoint x: 199, startPoint y: 501, endPoint x: 1308, endPoint y: 403, distance: 1113.3
drag, startPoint x: 1123, startPoint y: 383, endPoint x: 1139, endPoint y: 383, distance: 16.0
click at [1123, 364] on datatable-body-cell "Temp vs Setpoint -20.3°C" at bounding box center [1134, 348] width 157 height 31
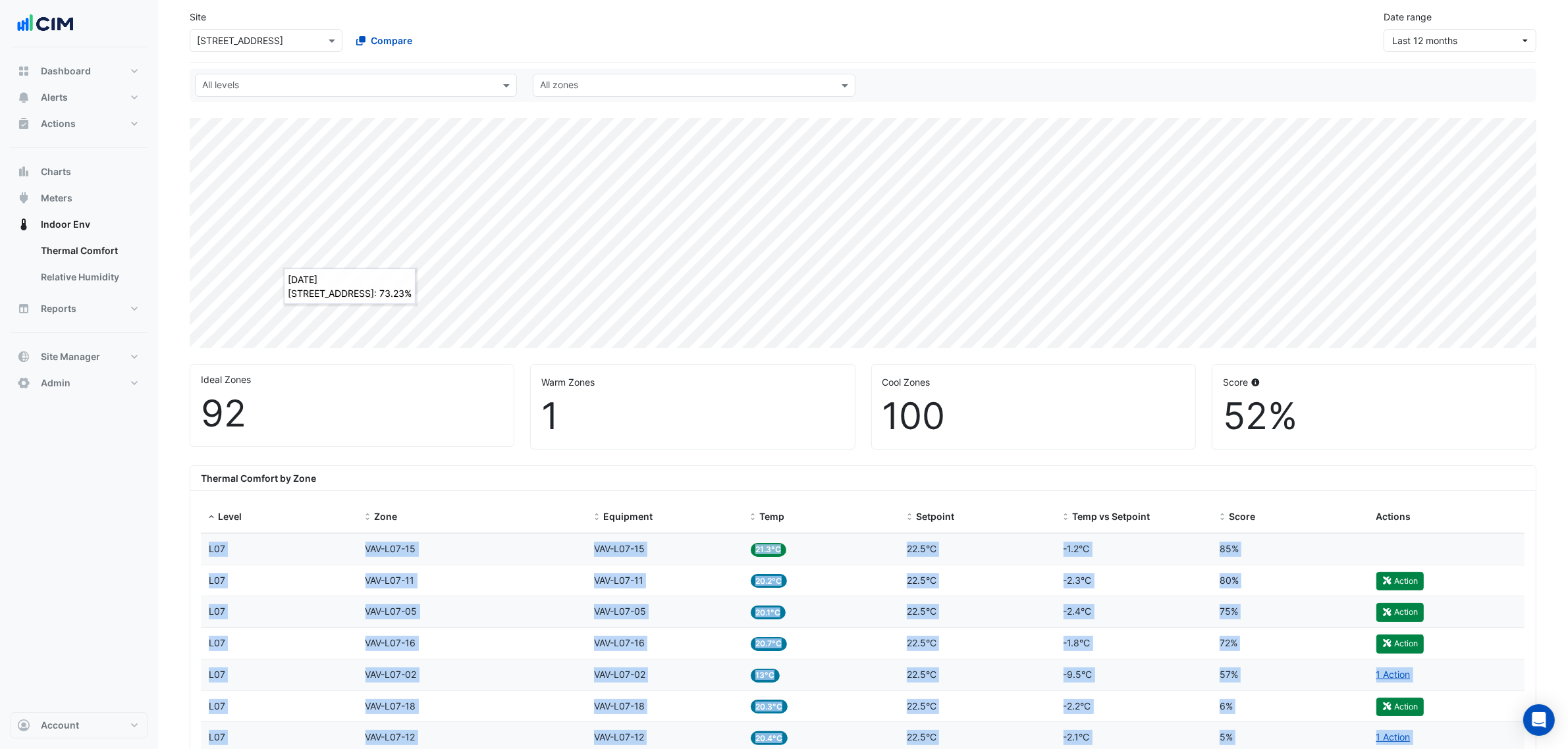
scroll to position [0, 0]
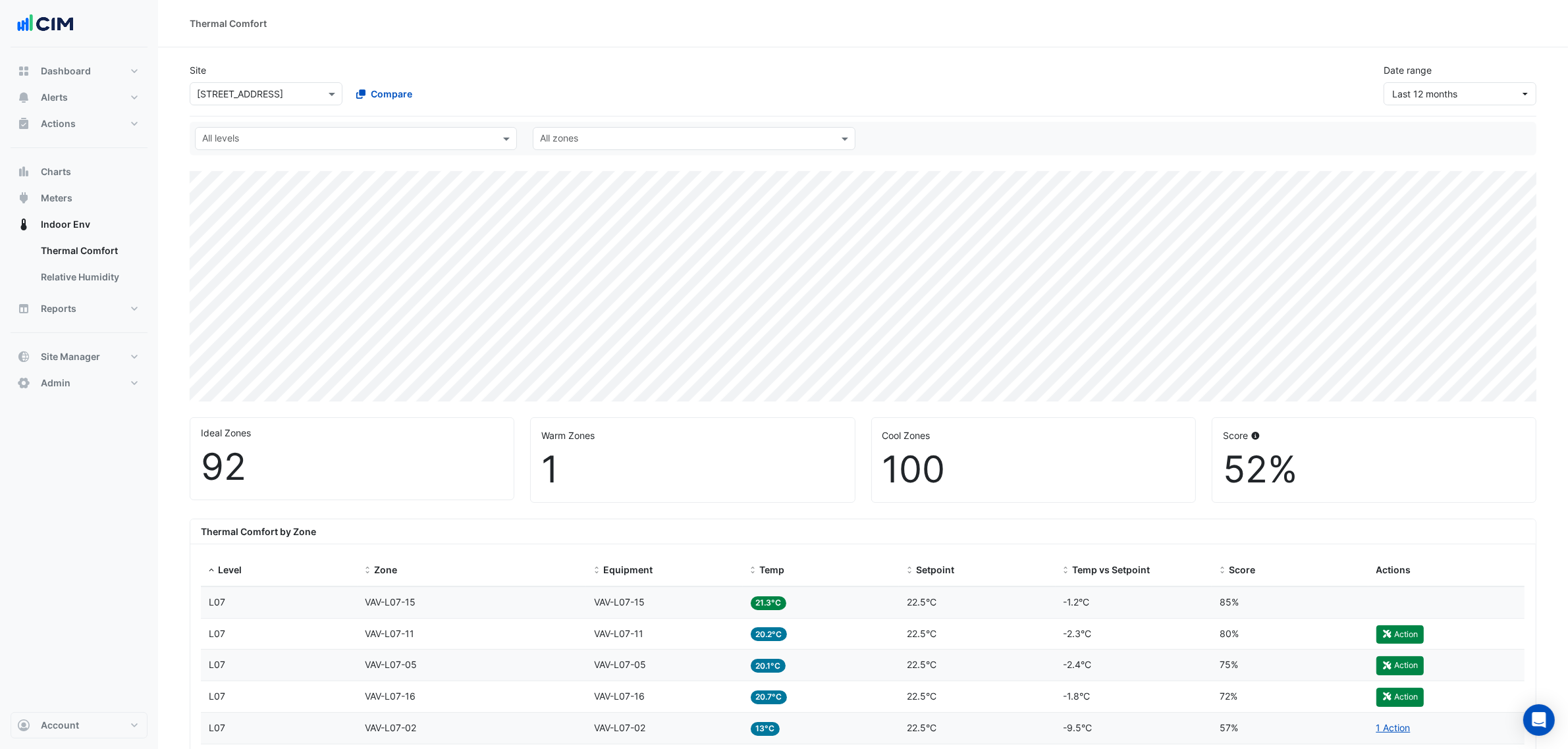
click at [291, 489] on div "92" at bounding box center [352, 467] width 302 height 44
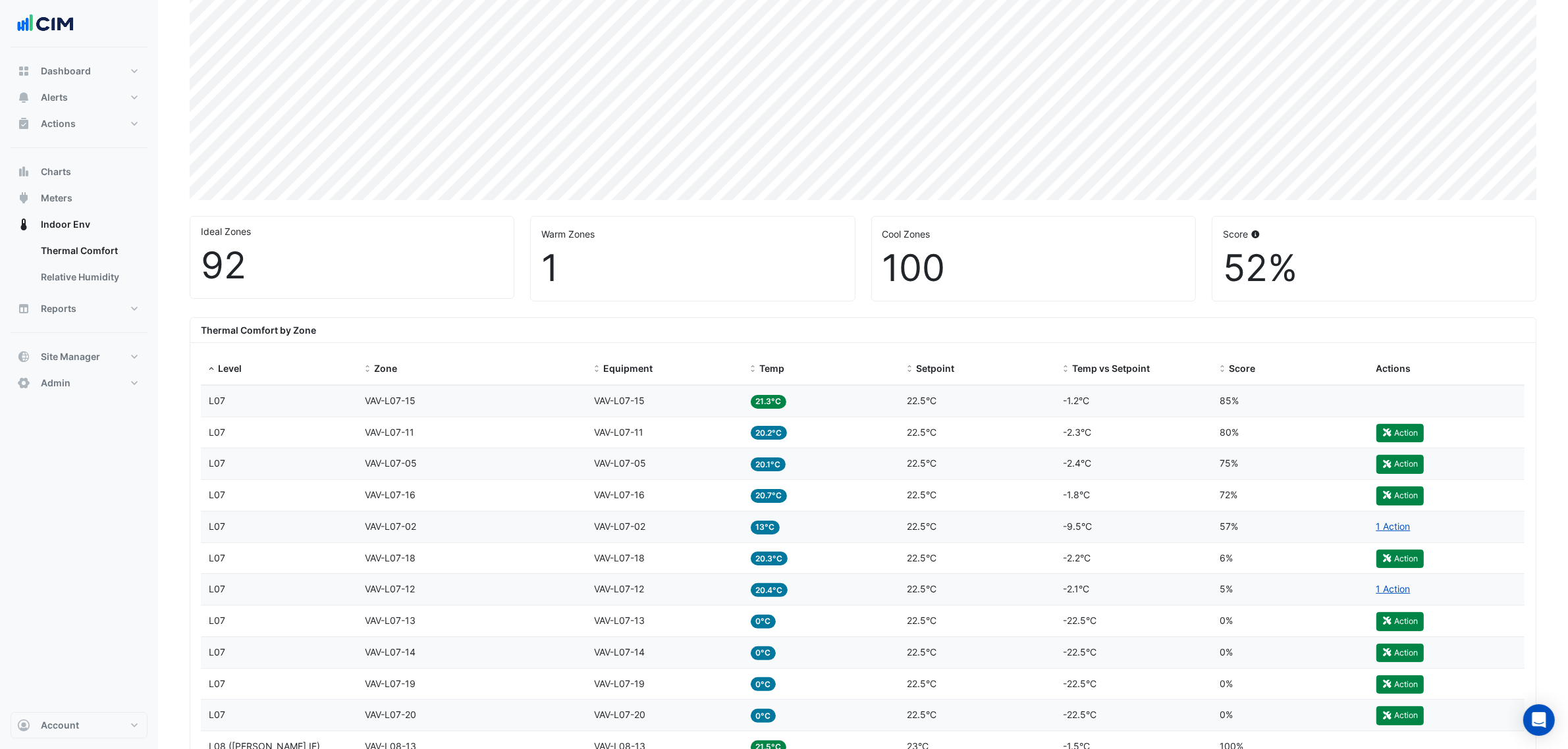
scroll to position [412, 0]
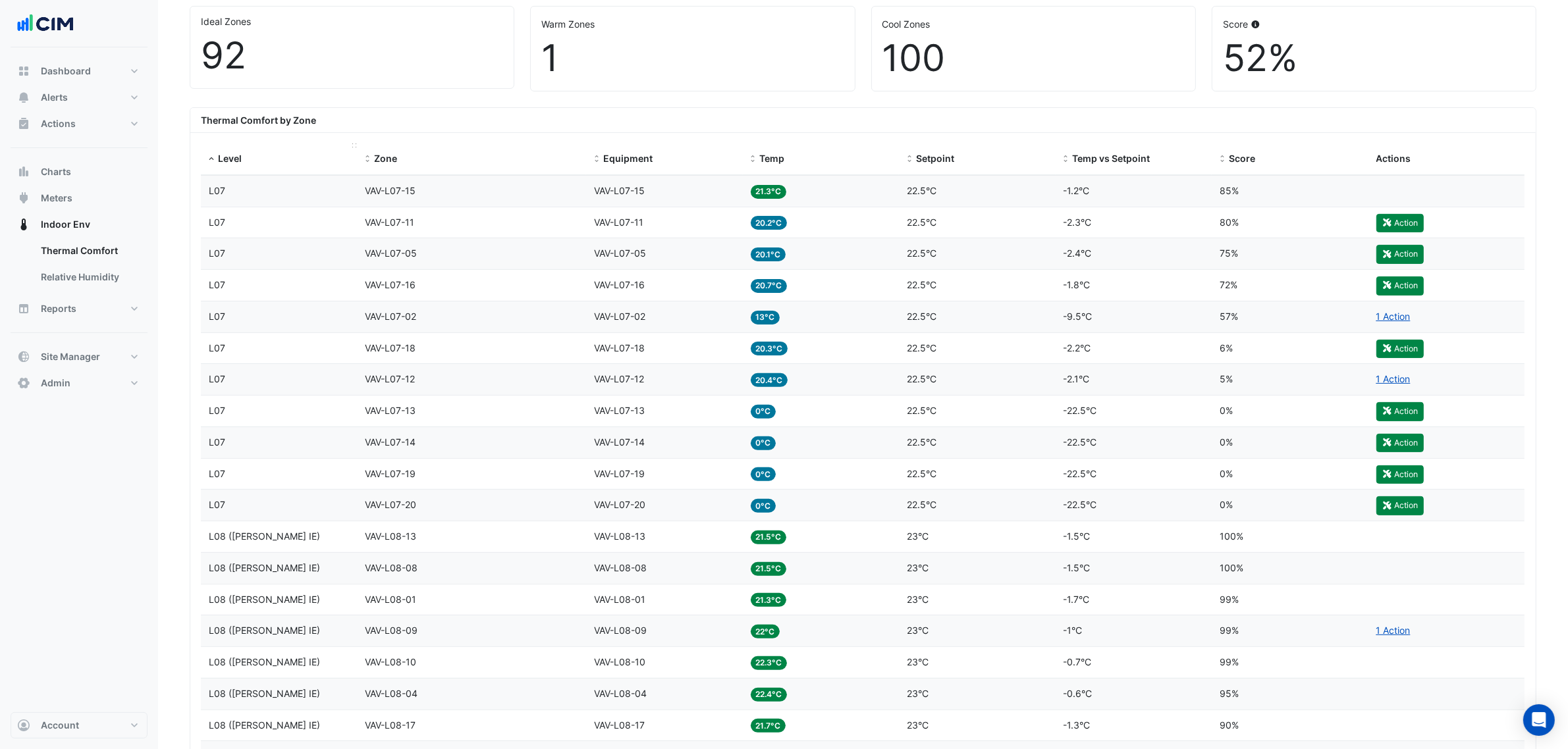
click at [292, 174] on datatable-header-cell "Level" at bounding box center [279, 160] width 157 height 32
click at [271, 193] on div "Level L07" at bounding box center [279, 191] width 141 height 15
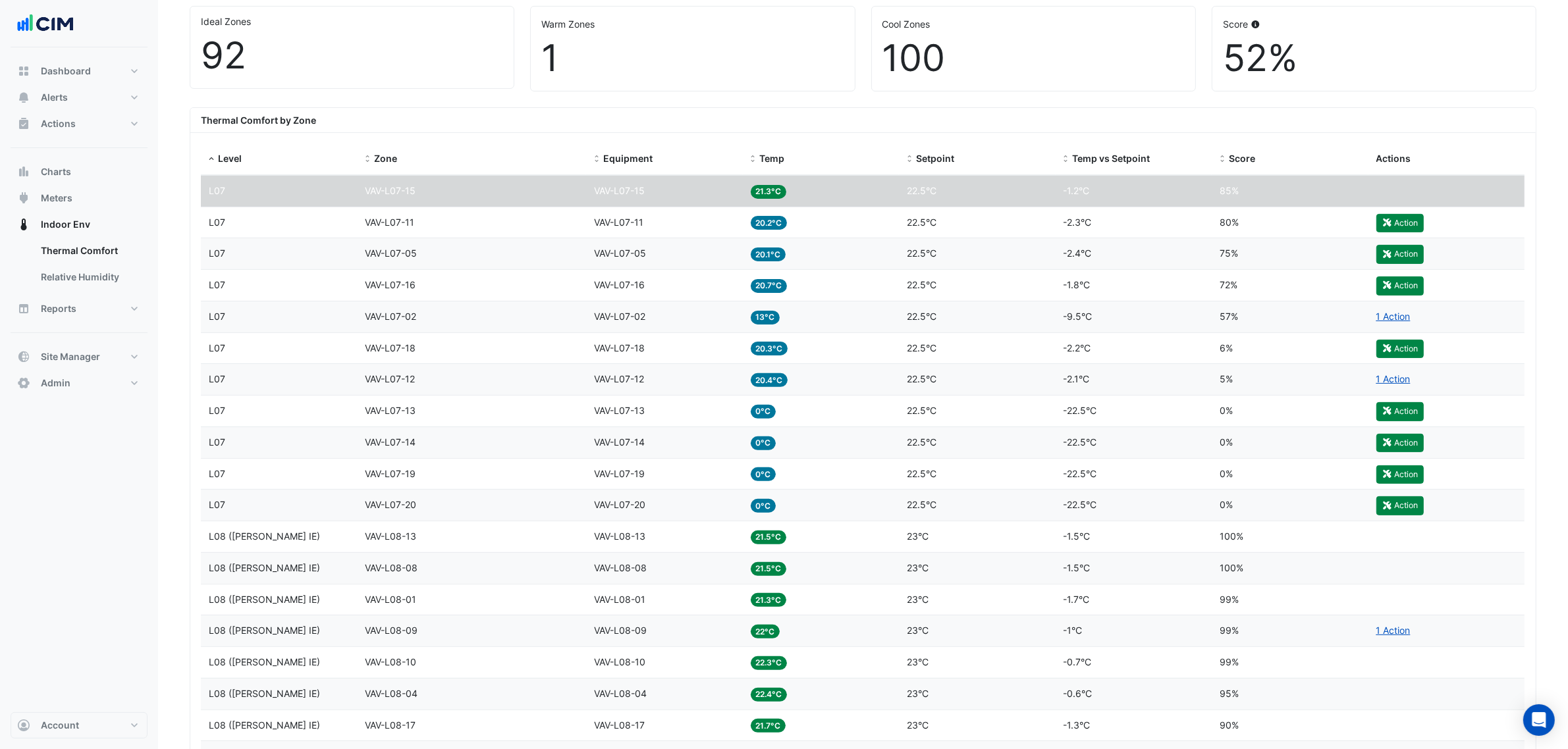
click at [271, 193] on div "Level L07" at bounding box center [279, 191] width 141 height 15
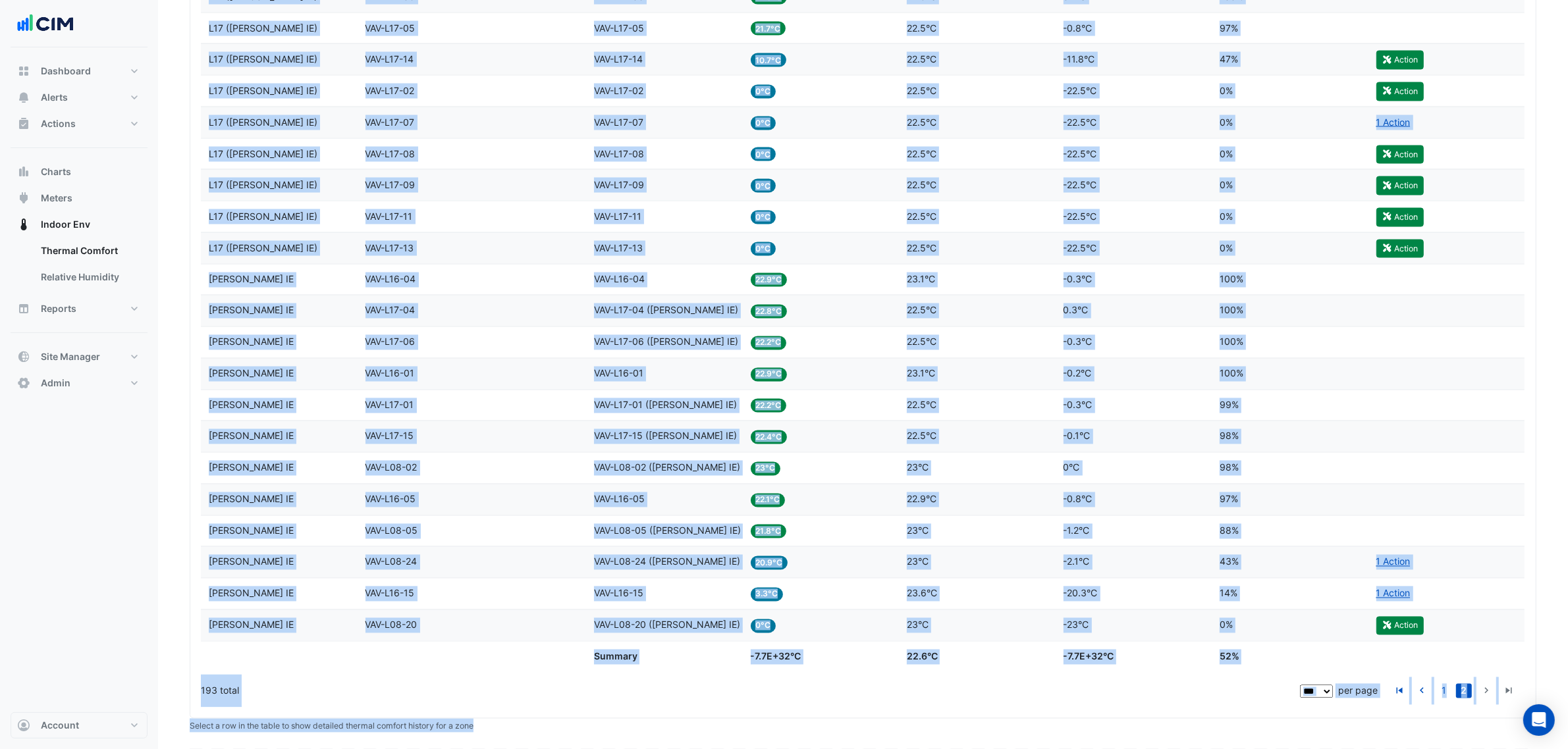
scroll to position [2959, 0]
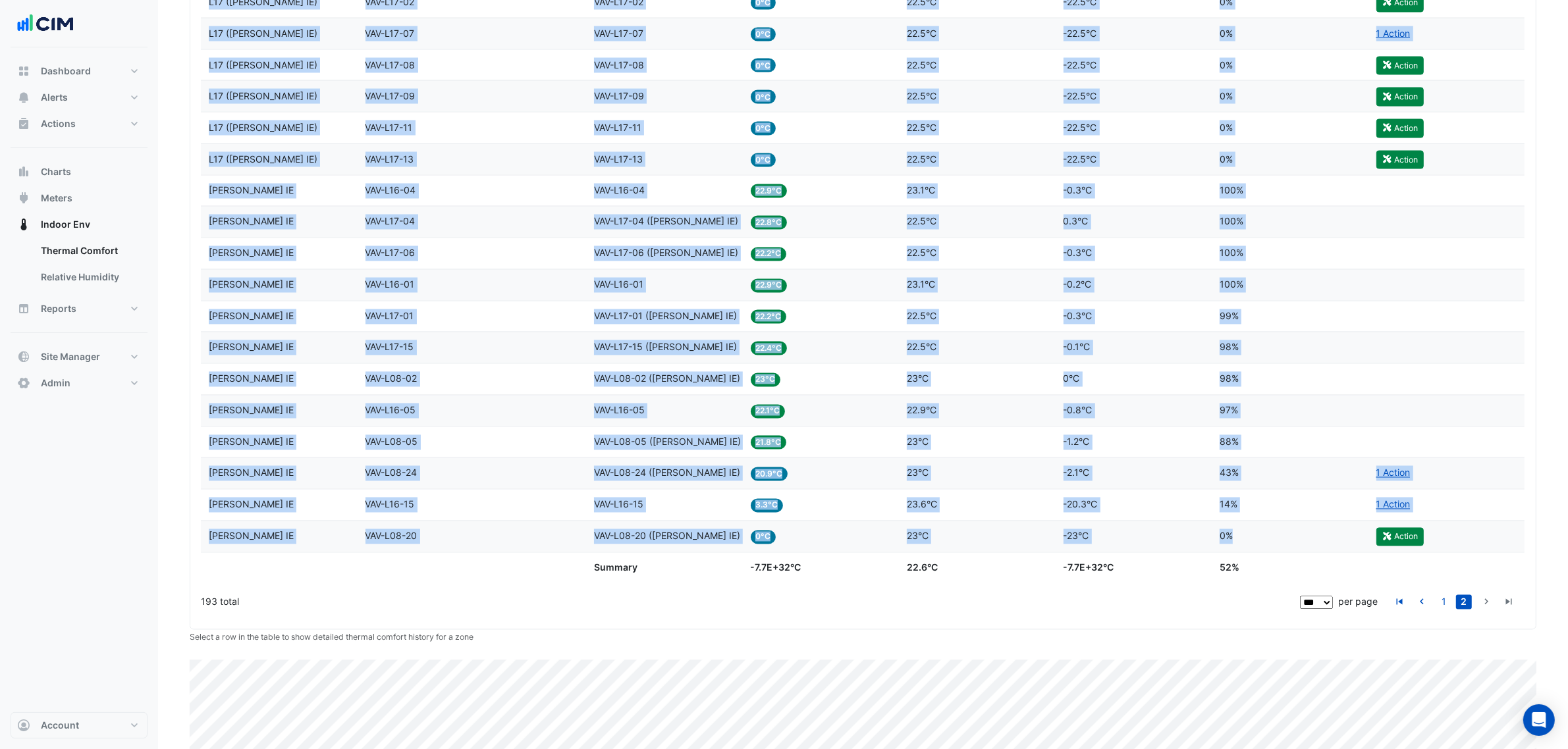
drag, startPoint x: 198, startPoint y: 192, endPoint x: 1288, endPoint y: 563, distance: 1151.4
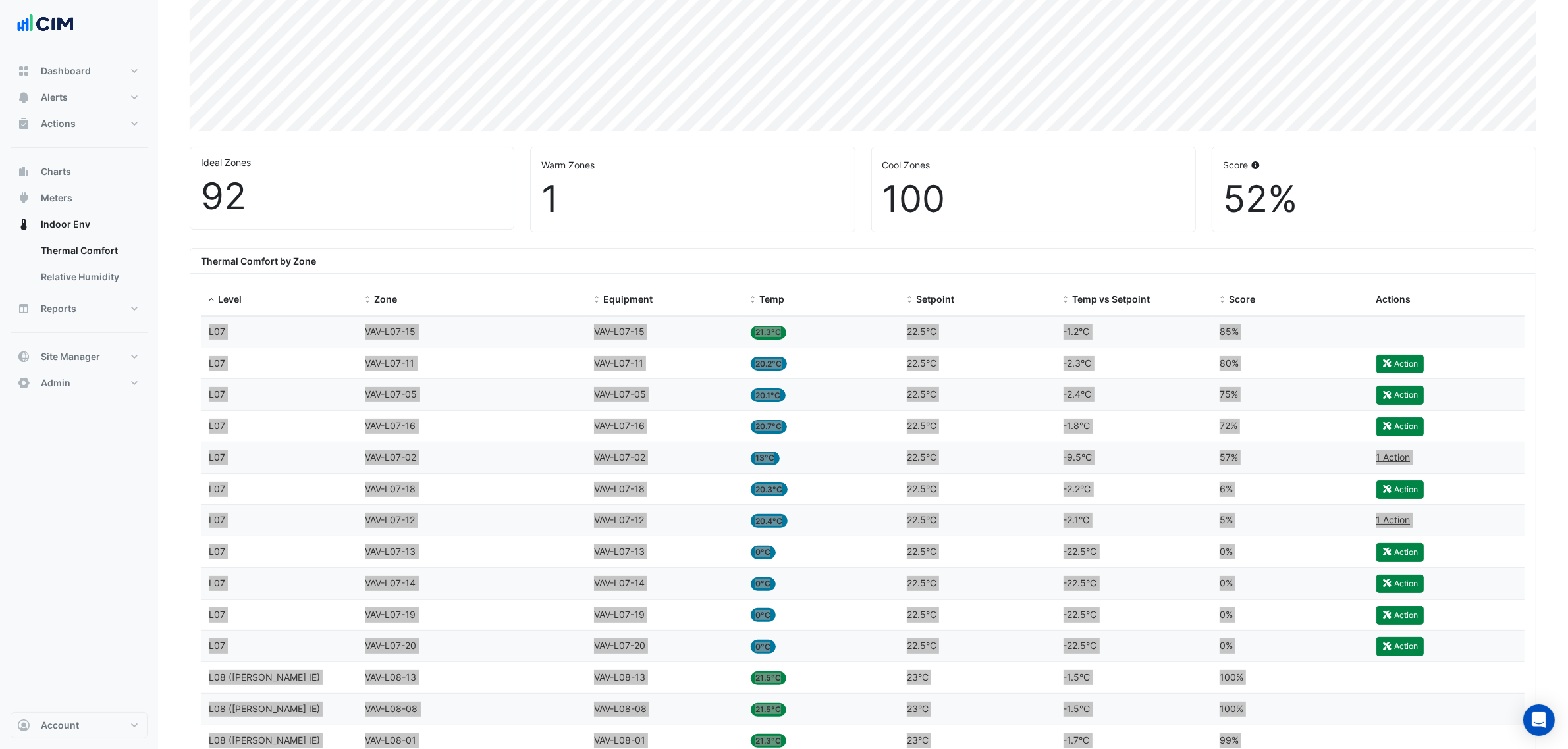
scroll to position [160, 0]
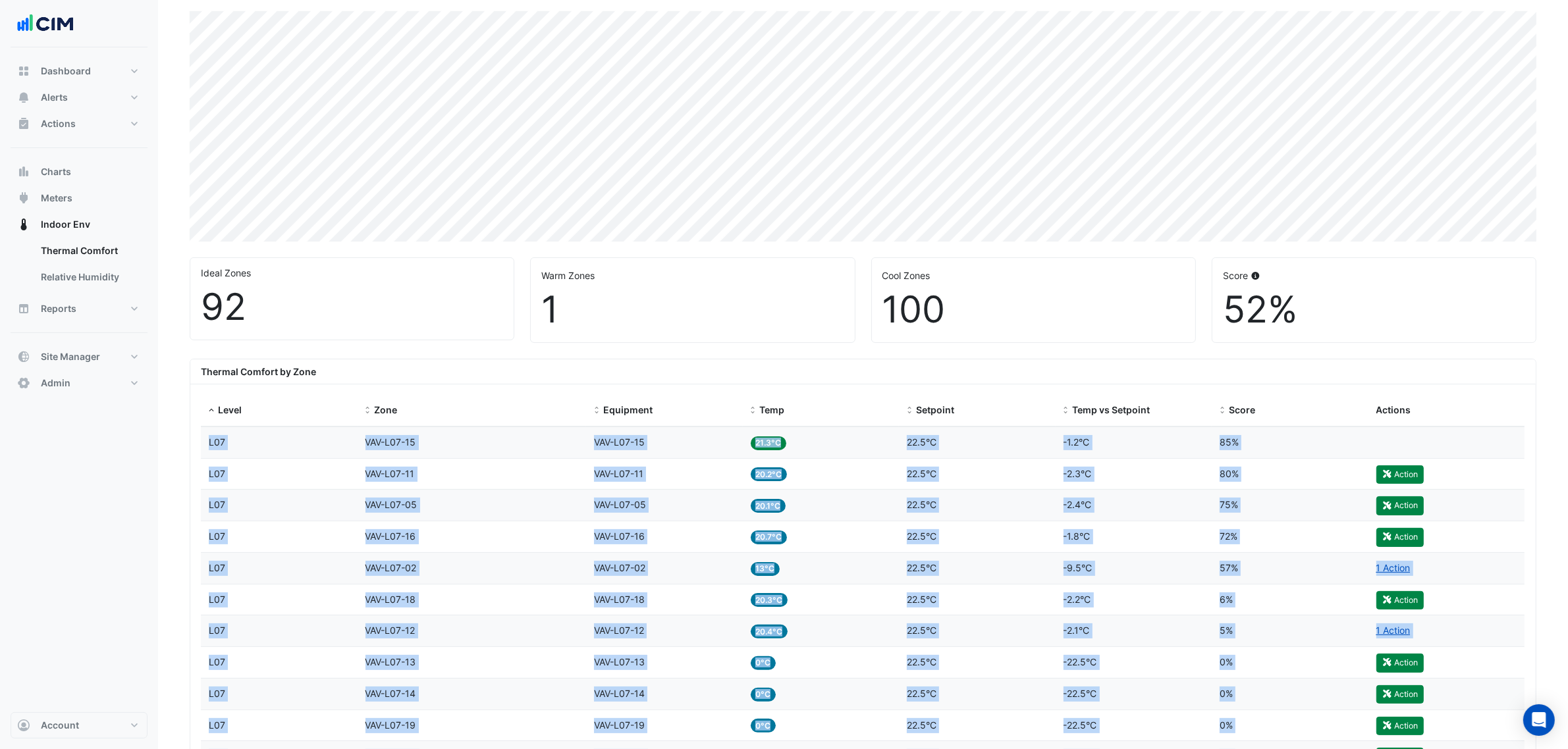
click at [327, 428] on datatable-body-cell "Level L07" at bounding box center [279, 442] width 157 height 31
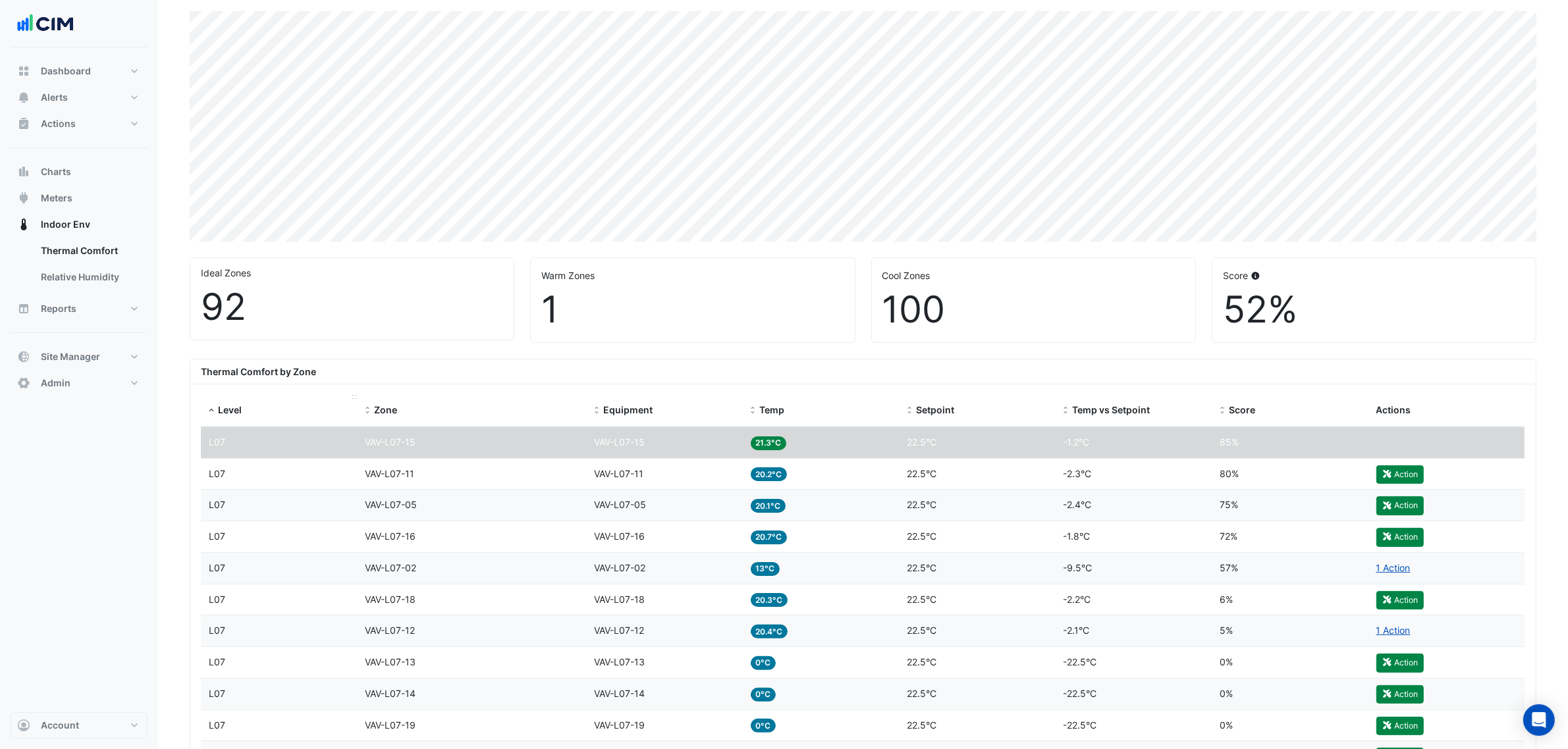
click at [266, 419] on datatable-header-cell "Level" at bounding box center [279, 411] width 157 height 32
click at [271, 437] on div "Level L07" at bounding box center [279, 443] width 141 height 15
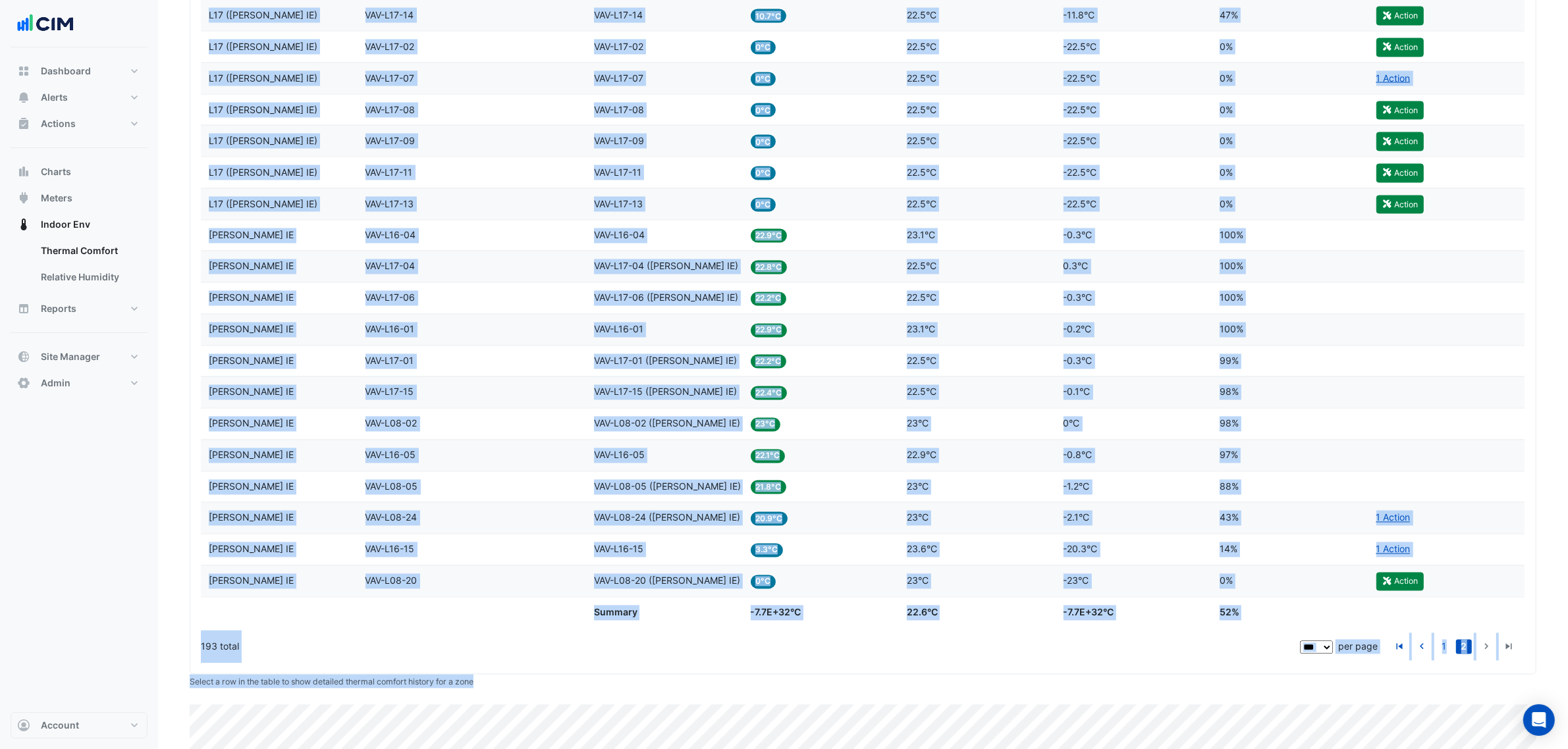
scroll to position [2919, 0]
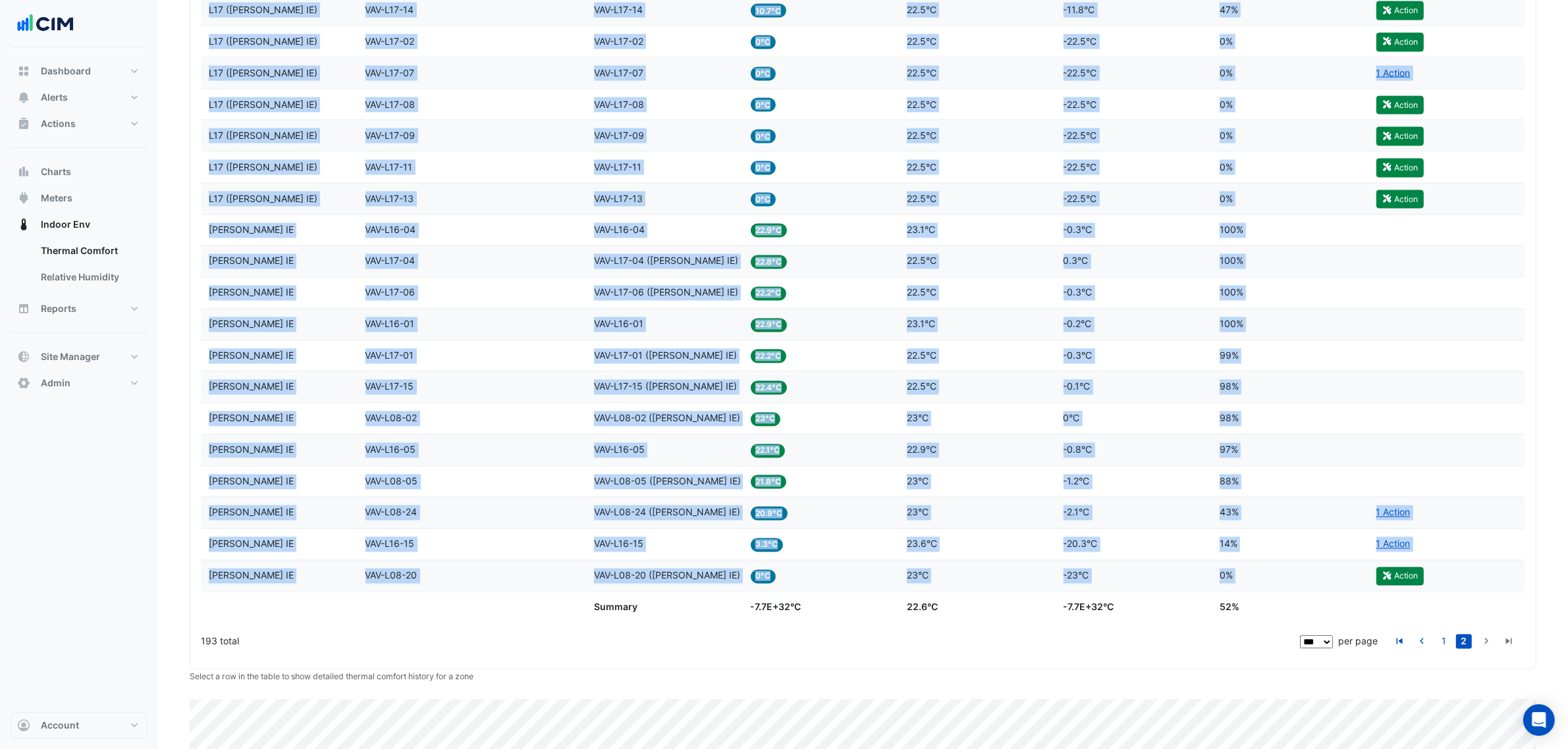
drag, startPoint x: 221, startPoint y: 447, endPoint x: 1438, endPoint y: 611, distance: 1228.0
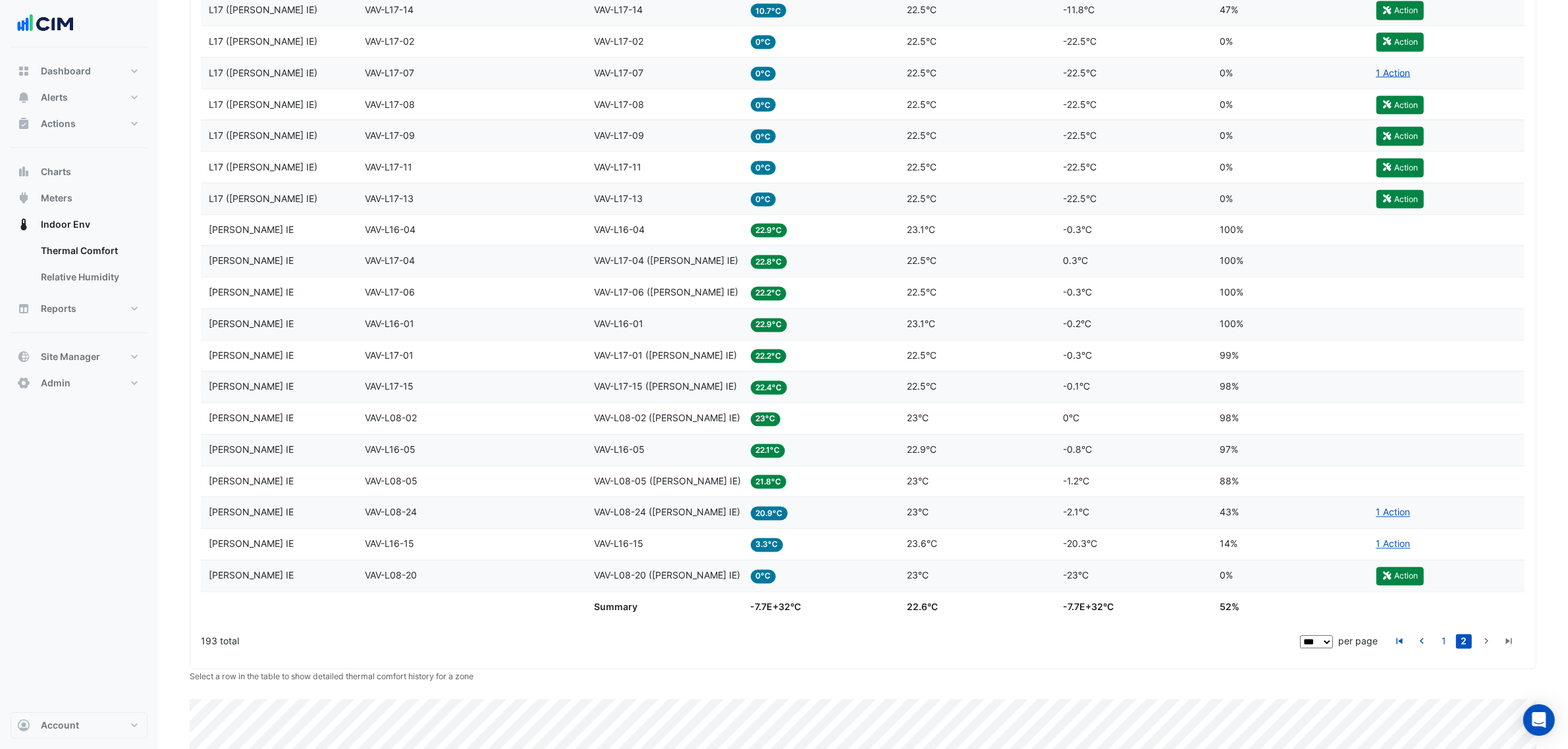
drag, startPoint x: 983, startPoint y: 652, endPoint x: 986, endPoint y: 661, distance: 9.5
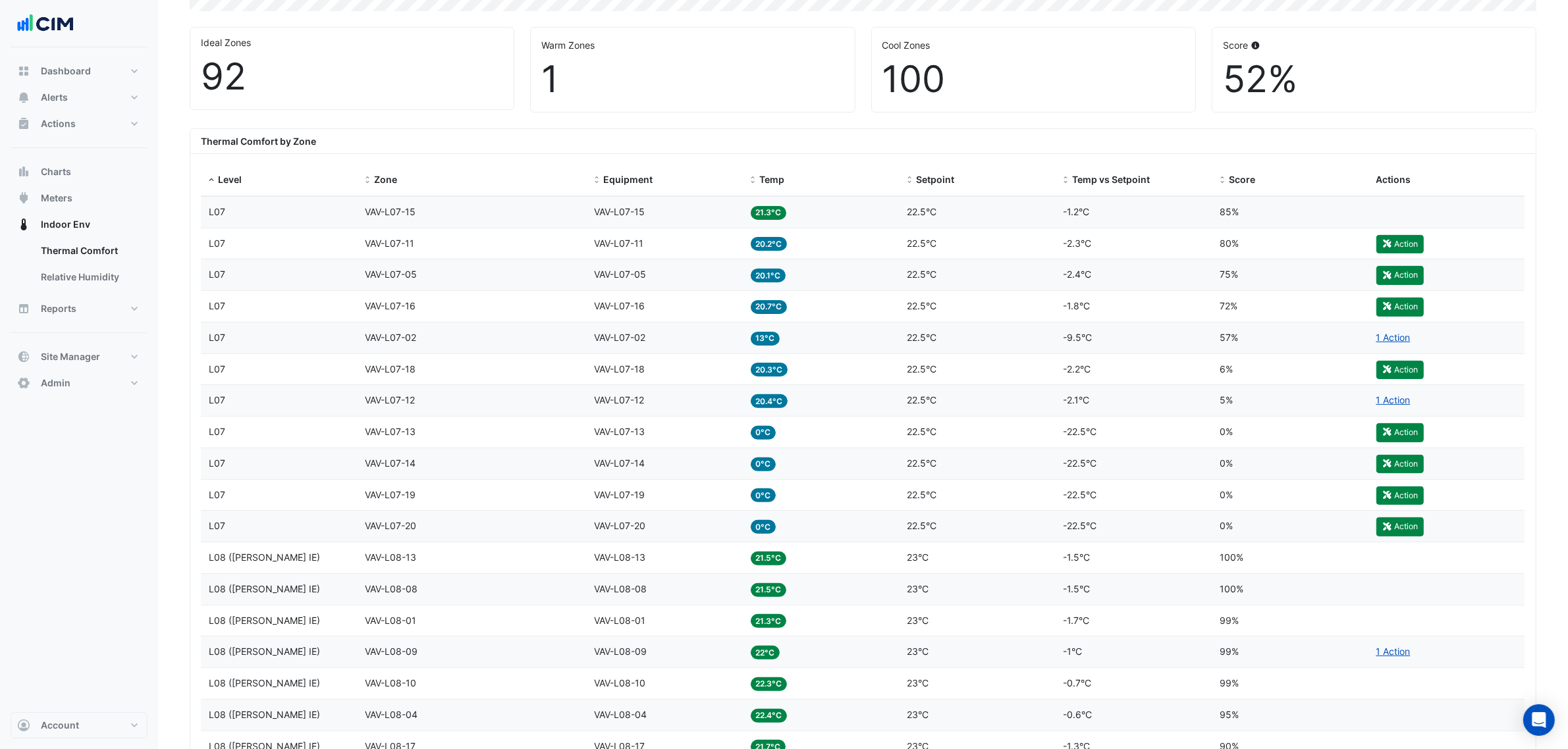
scroll to position [165, 0]
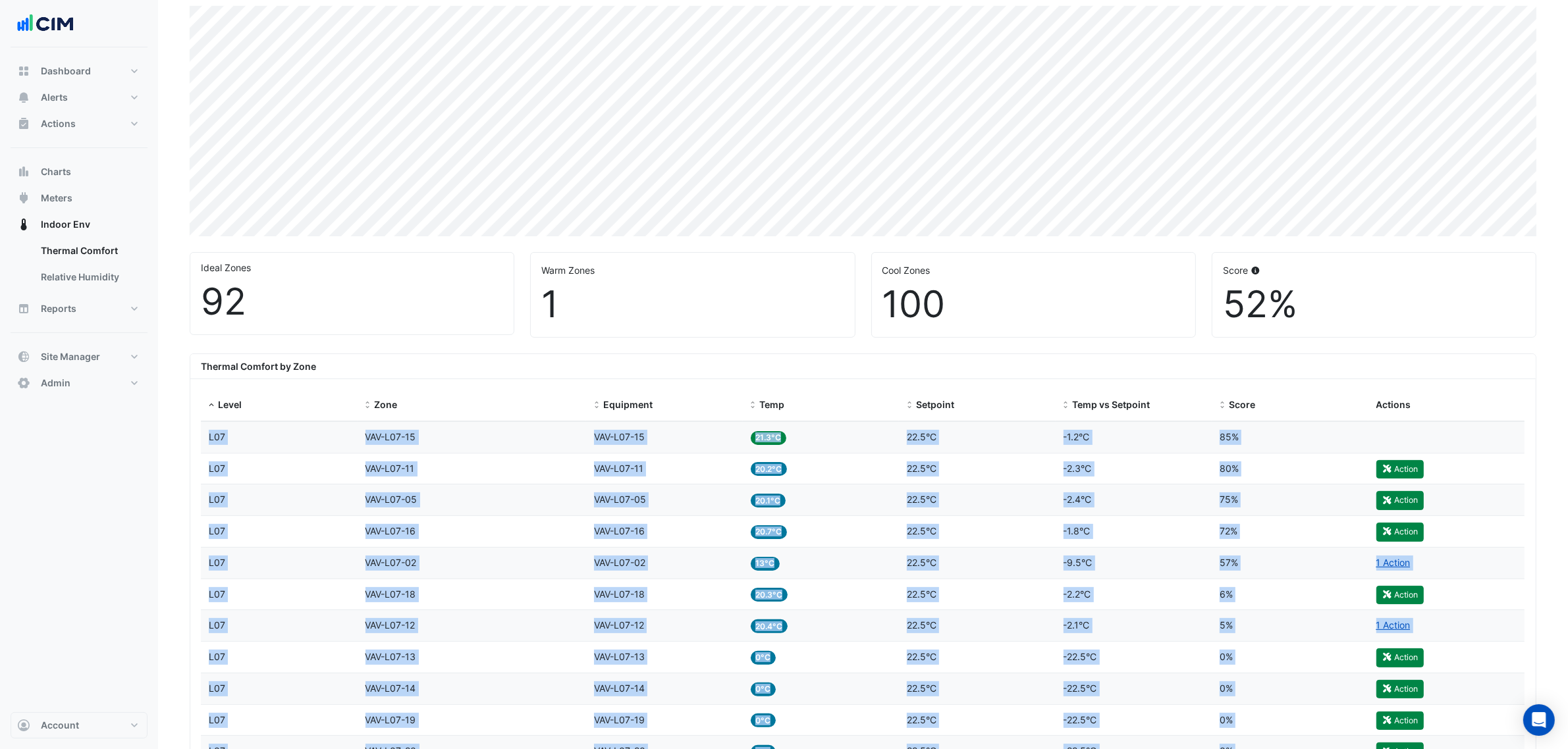
drag, startPoint x: 1271, startPoint y: 601, endPoint x: 204, endPoint y: 436, distance: 1079.7
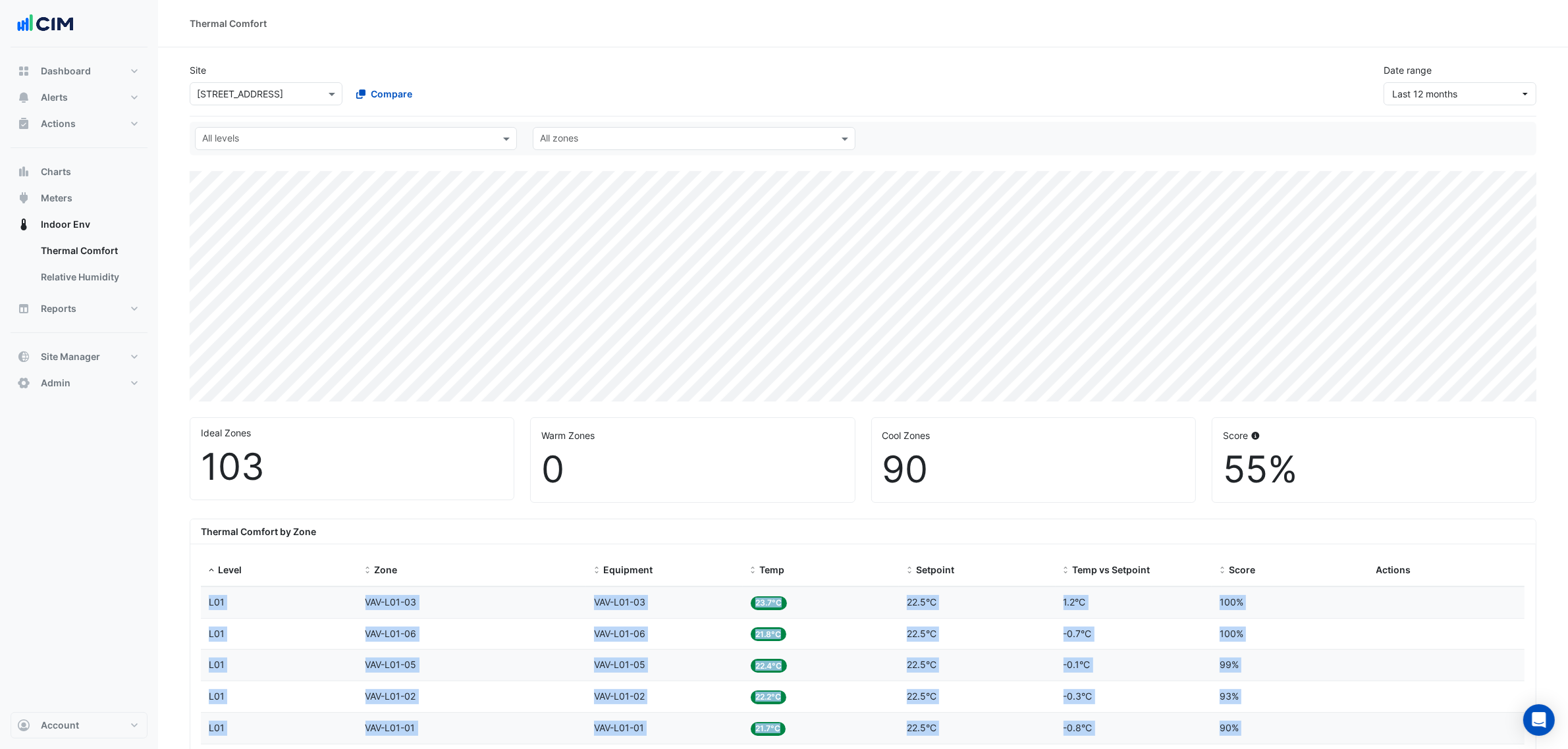
scroll to position [164, 0]
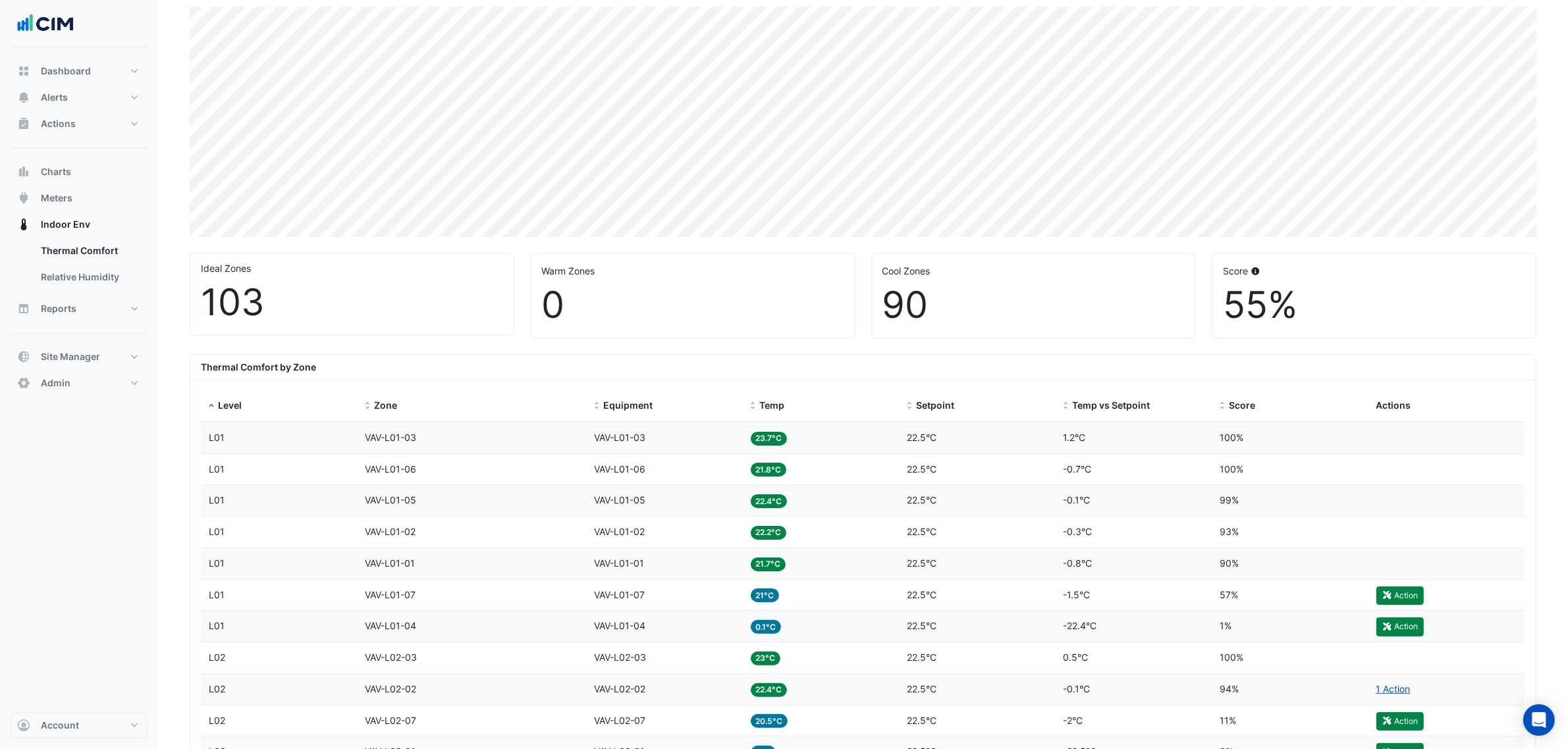
click at [662, 327] on div "0" at bounding box center [692, 305] width 302 height 44
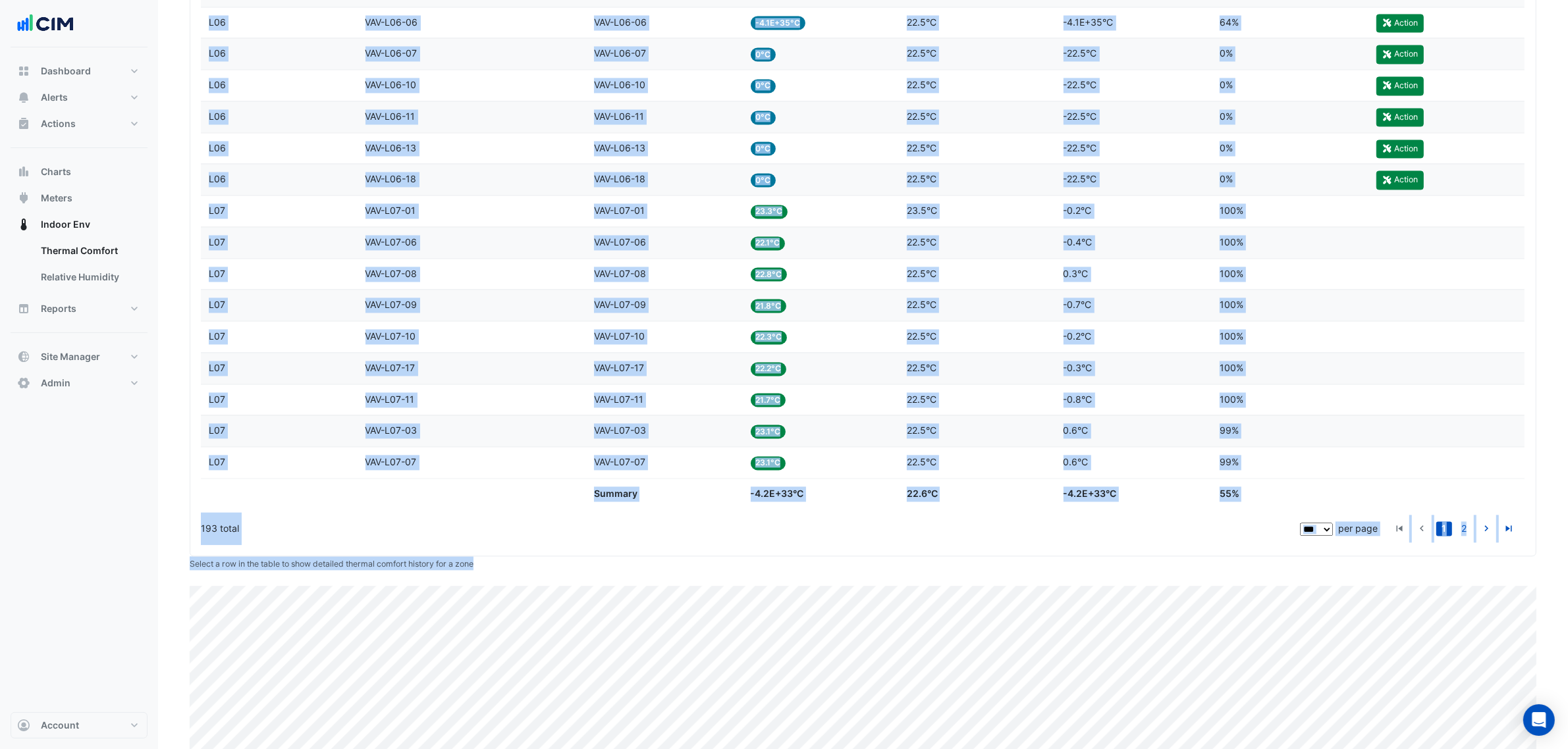
scroll to position [3346, 0]
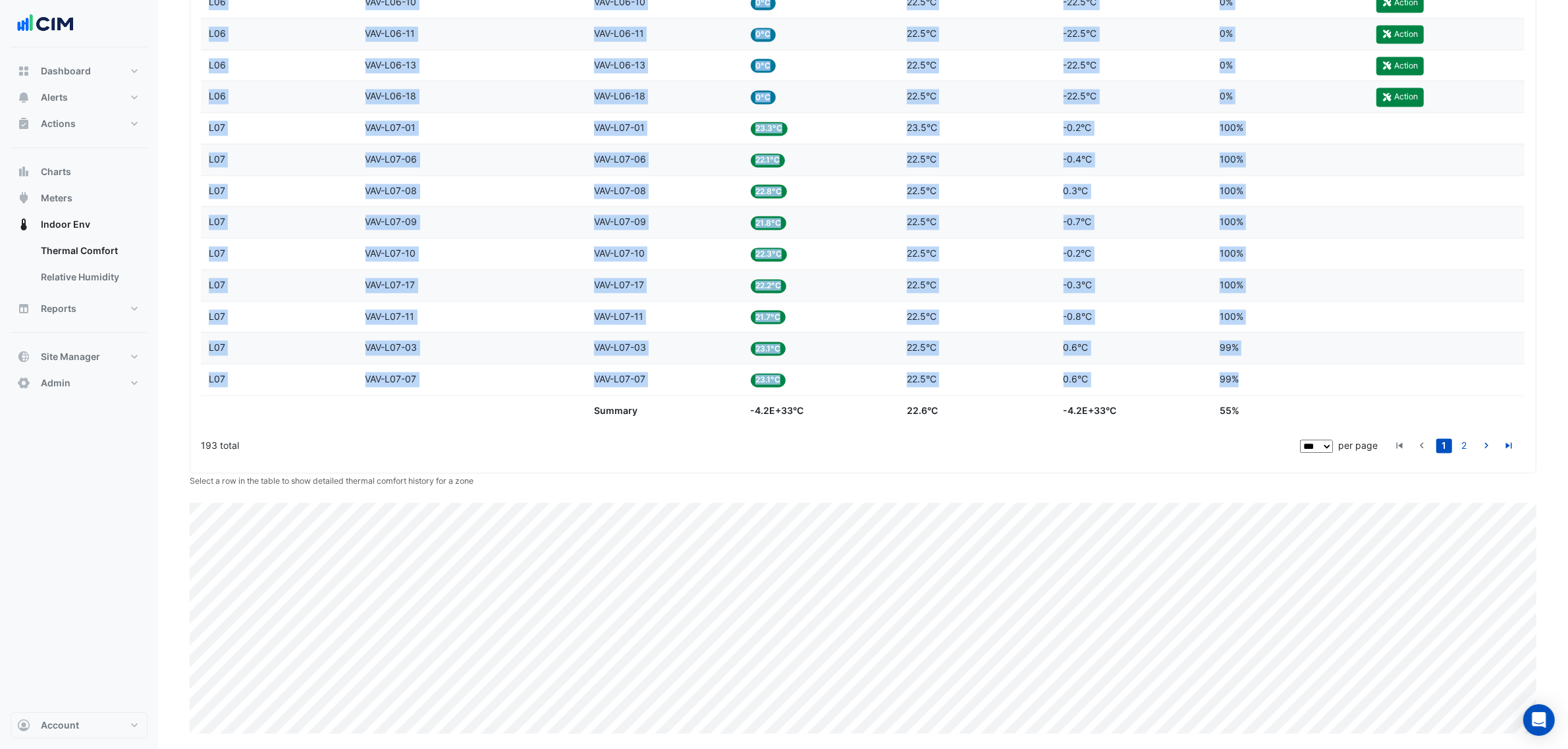
drag, startPoint x: 179, startPoint y: 435, endPoint x: 1286, endPoint y: 393, distance: 1107.8
click at [1233, 387] on div "Score 99%" at bounding box center [1289, 380] width 141 height 15
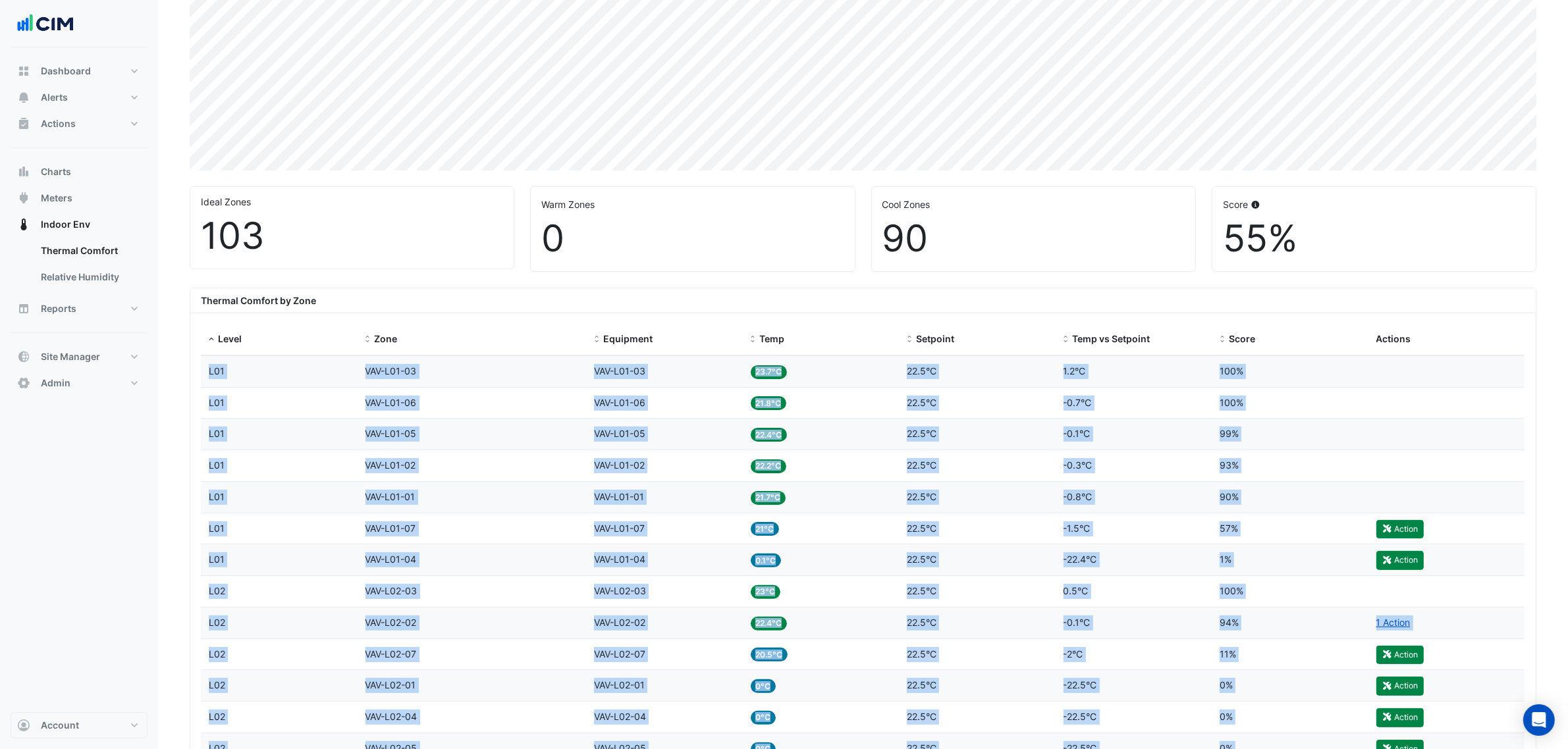
scroll to position [218, 0]
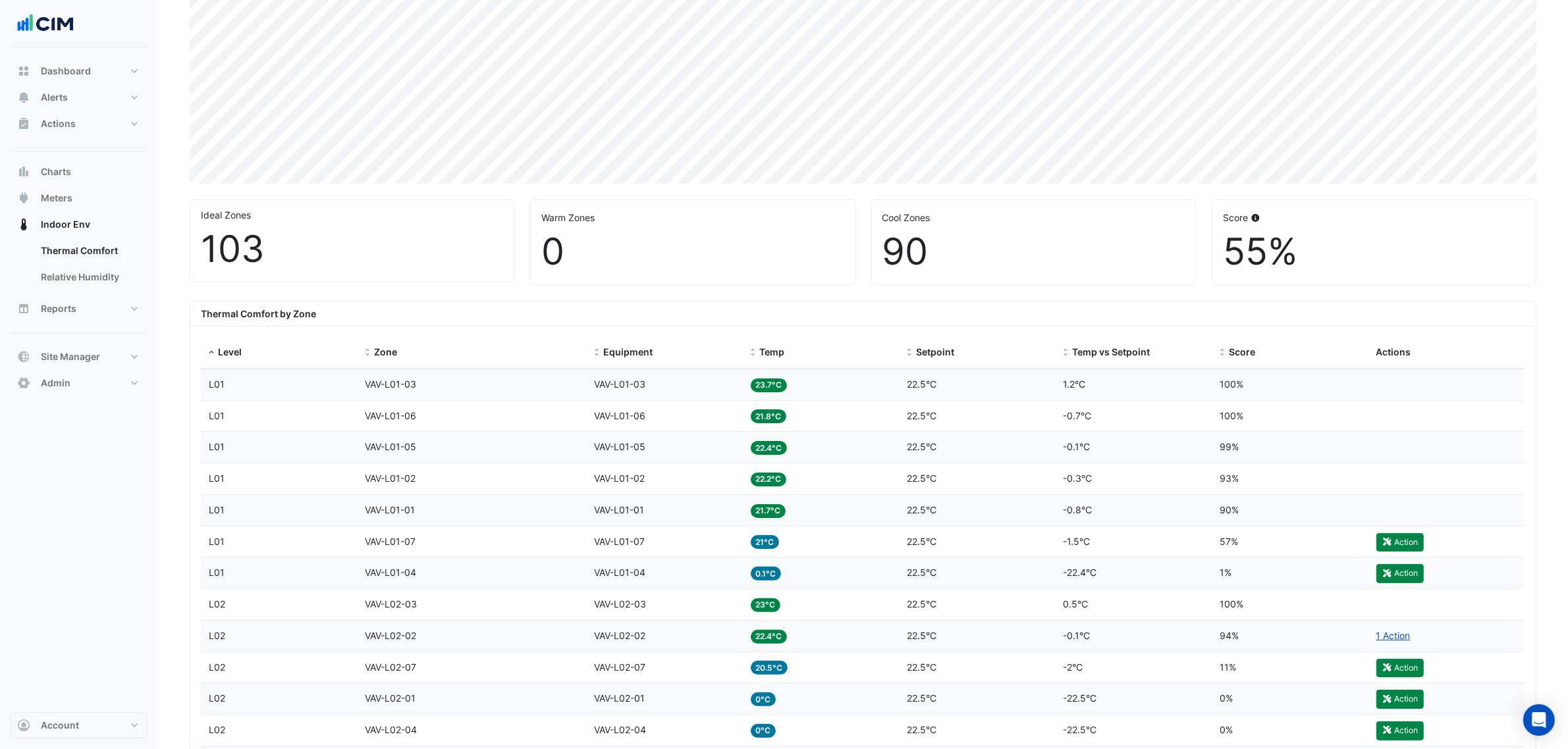
click at [291, 320] on div "Thermal Comfort by Zone" at bounding box center [862, 314] width 1345 height 25
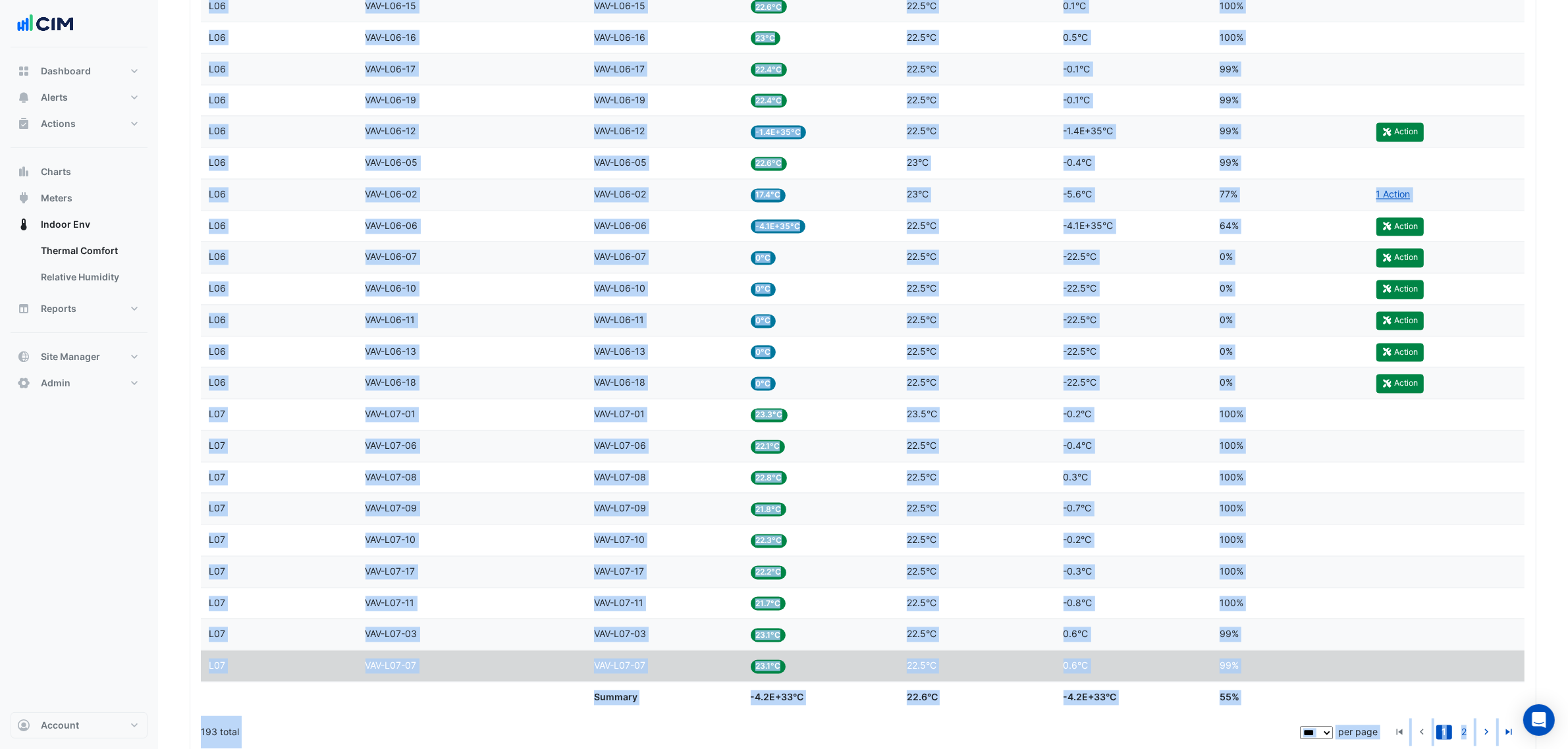
scroll to position [3189, 0]
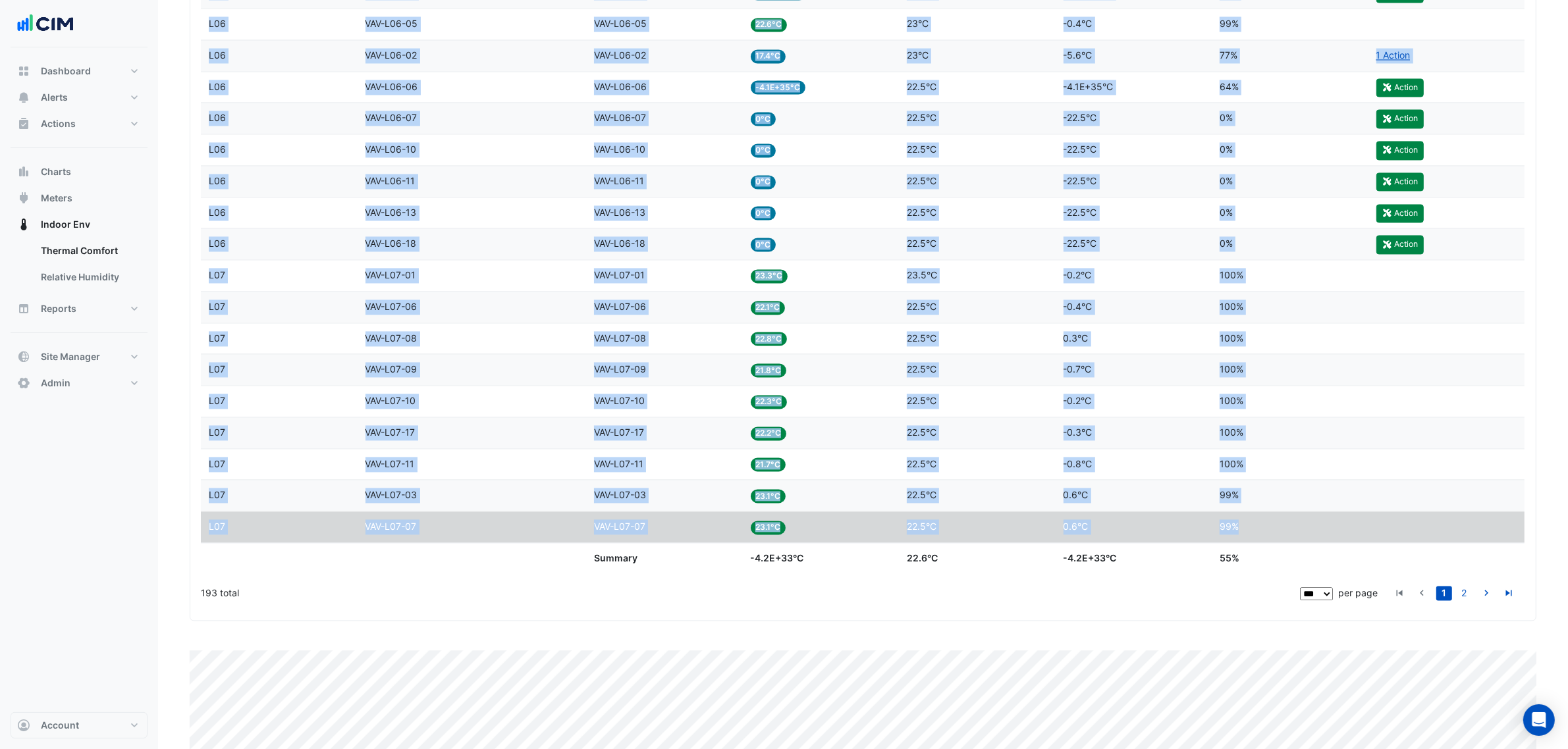
drag, startPoint x: 195, startPoint y: 382, endPoint x: 1269, endPoint y: 540, distance: 1085.6
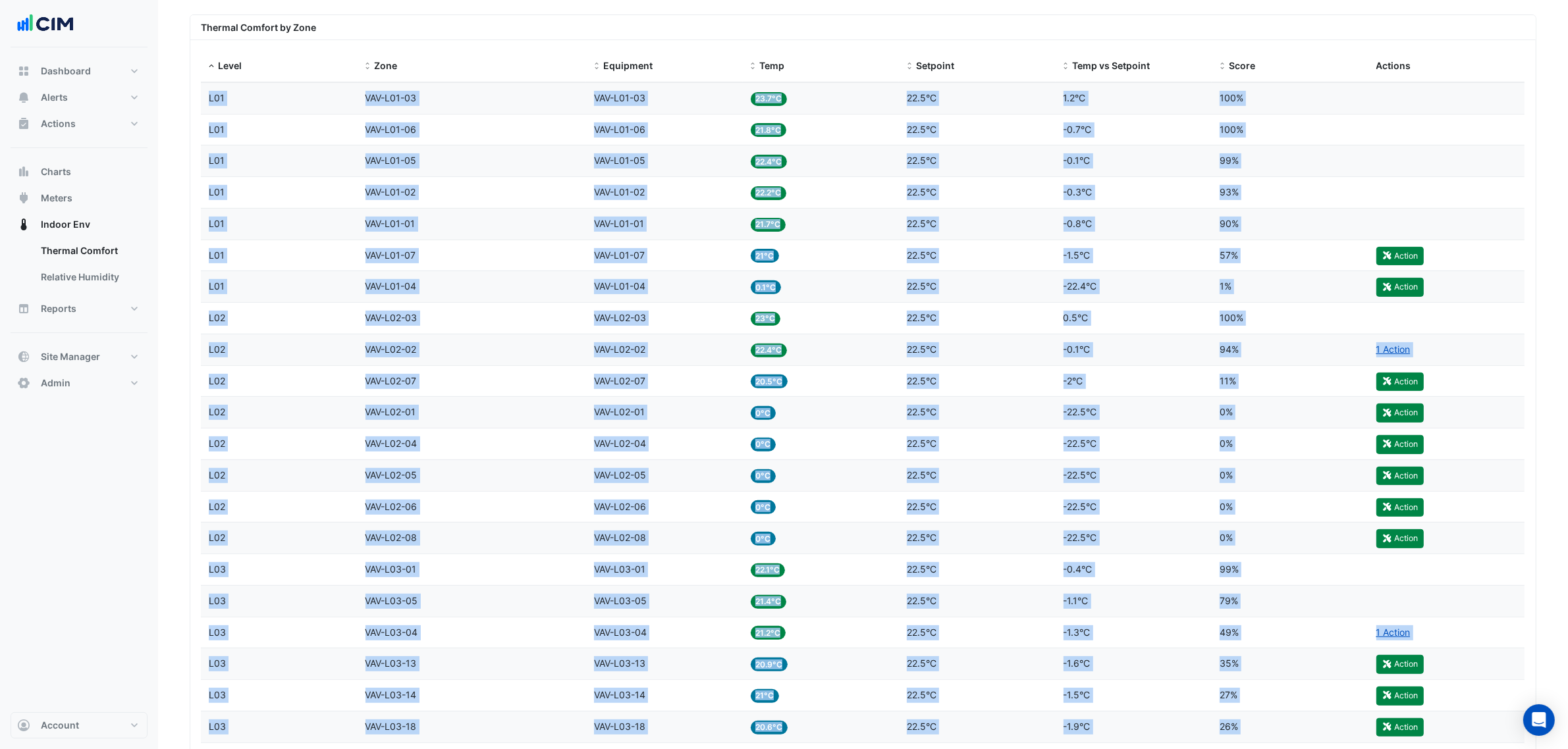
scroll to position [365, 0]
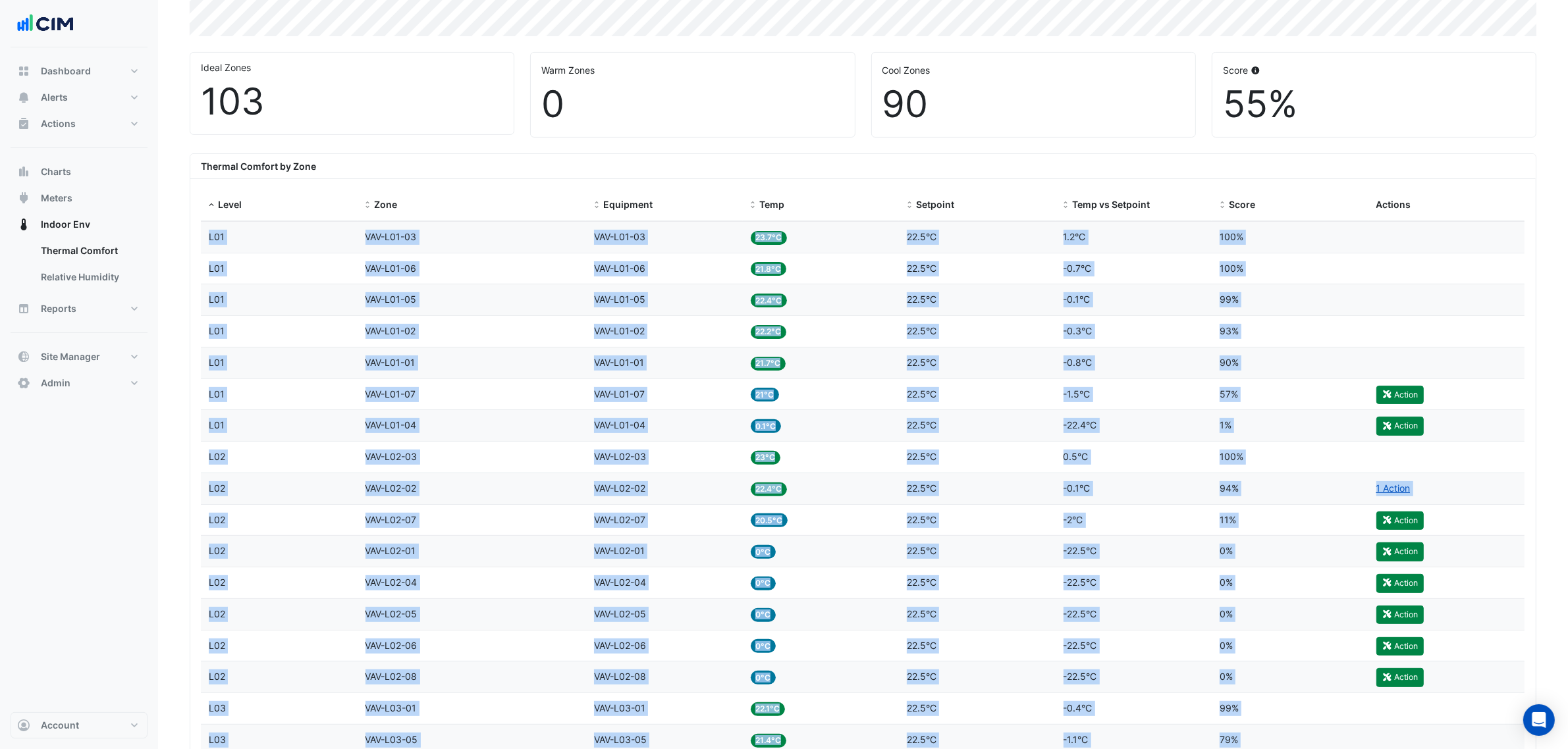
drag, startPoint x: 1275, startPoint y: 556, endPoint x: 202, endPoint y: 237, distance: 1119.4
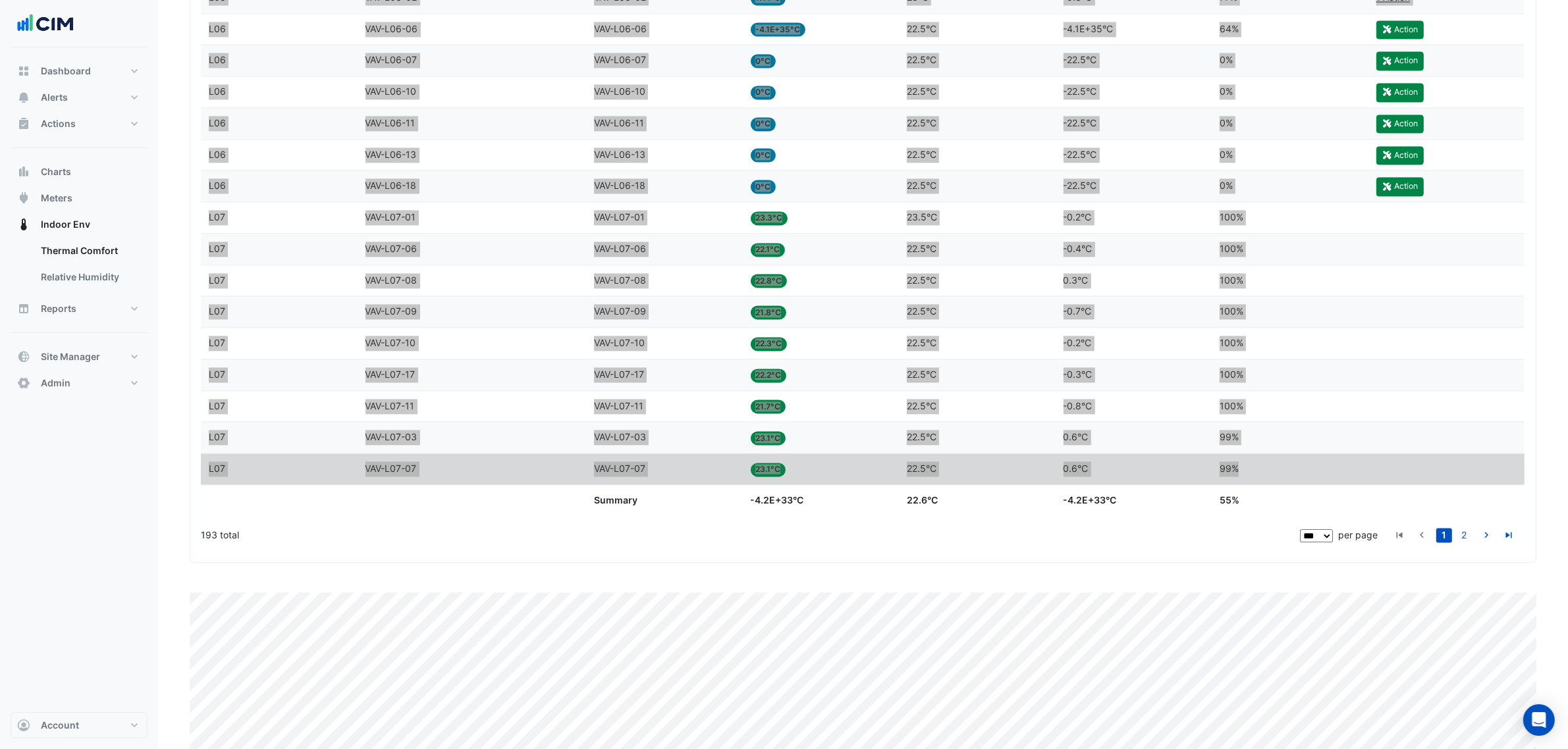
scroll to position [3365, 0]
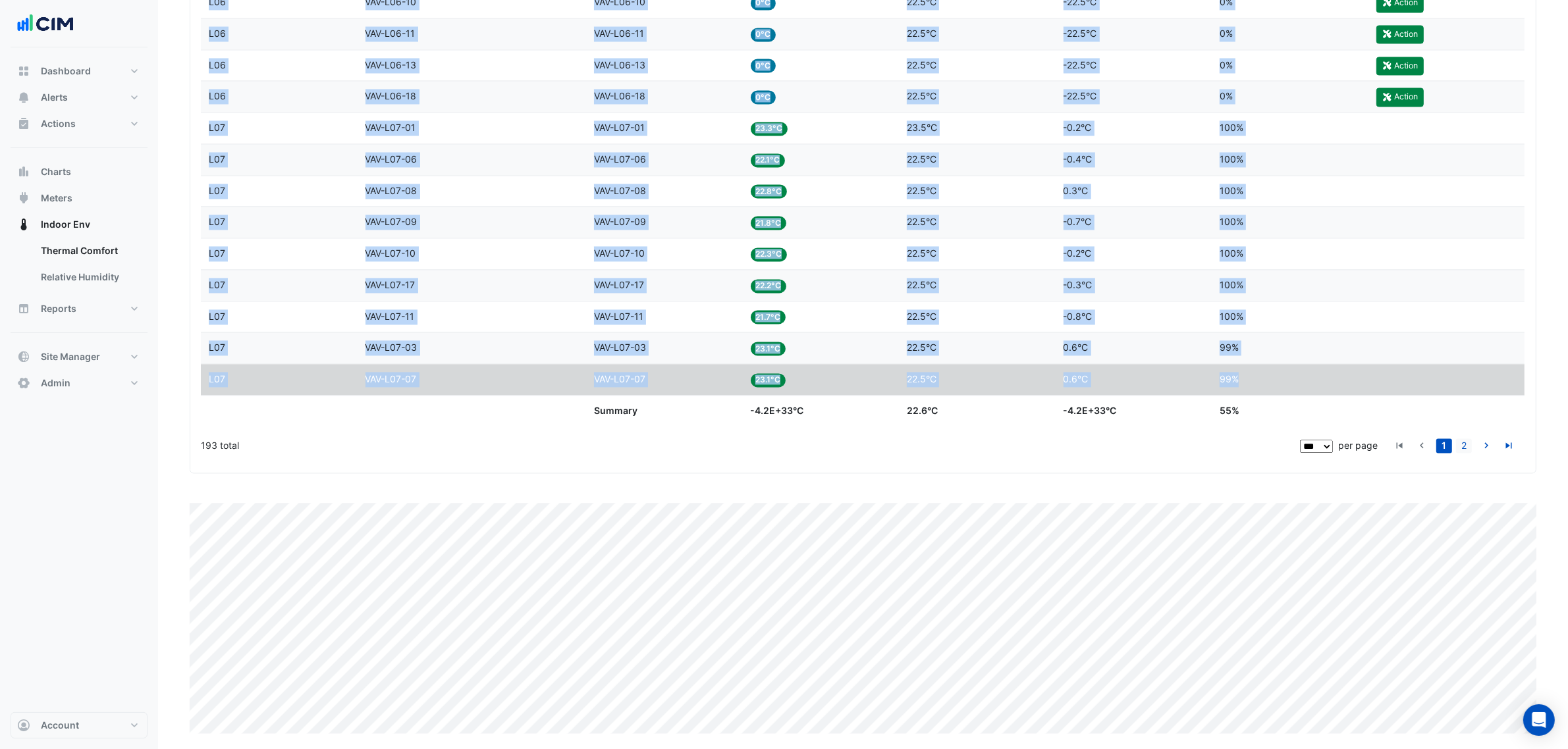
click at [1459, 440] on link "2" at bounding box center [1464, 445] width 16 height 14
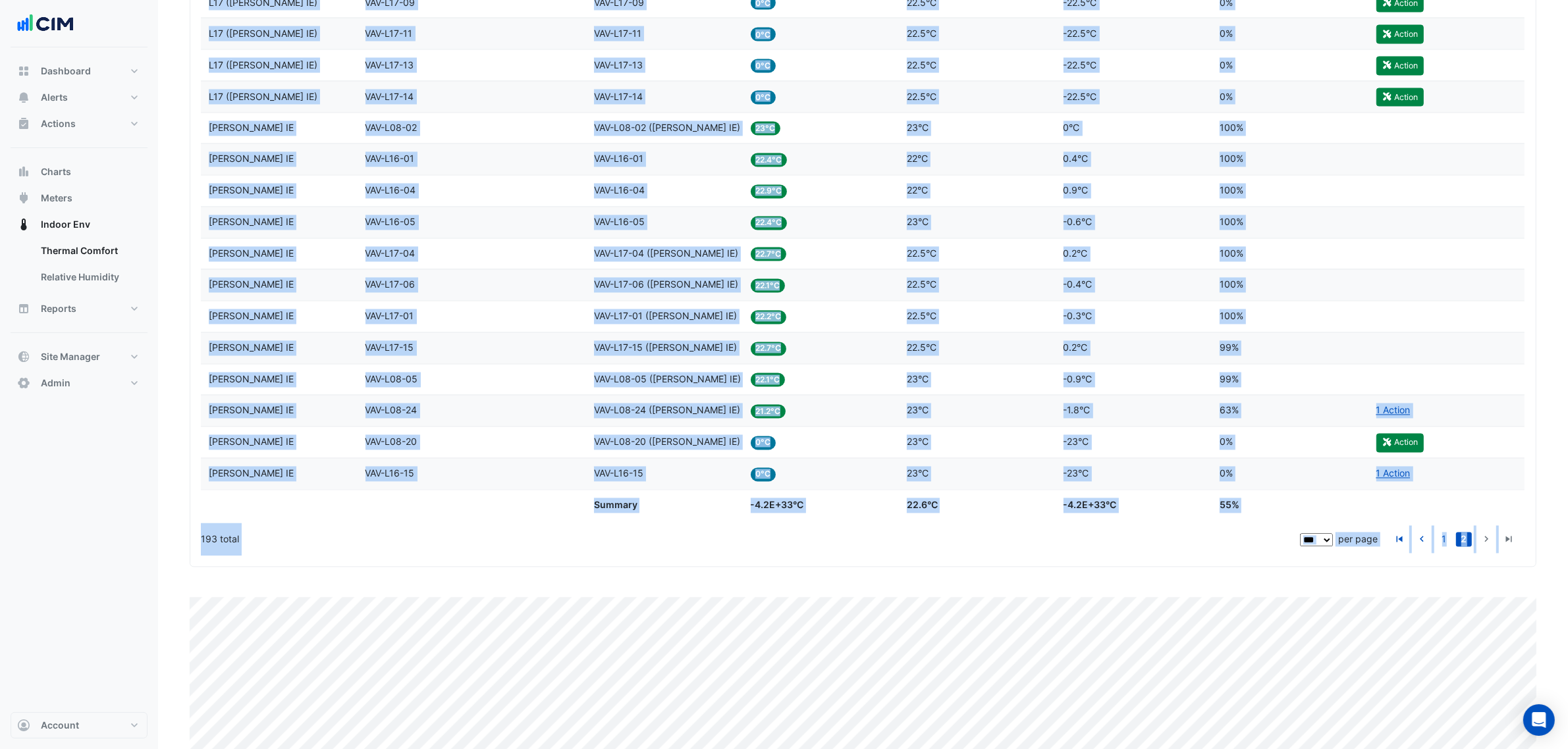
scroll to position [3142, 0]
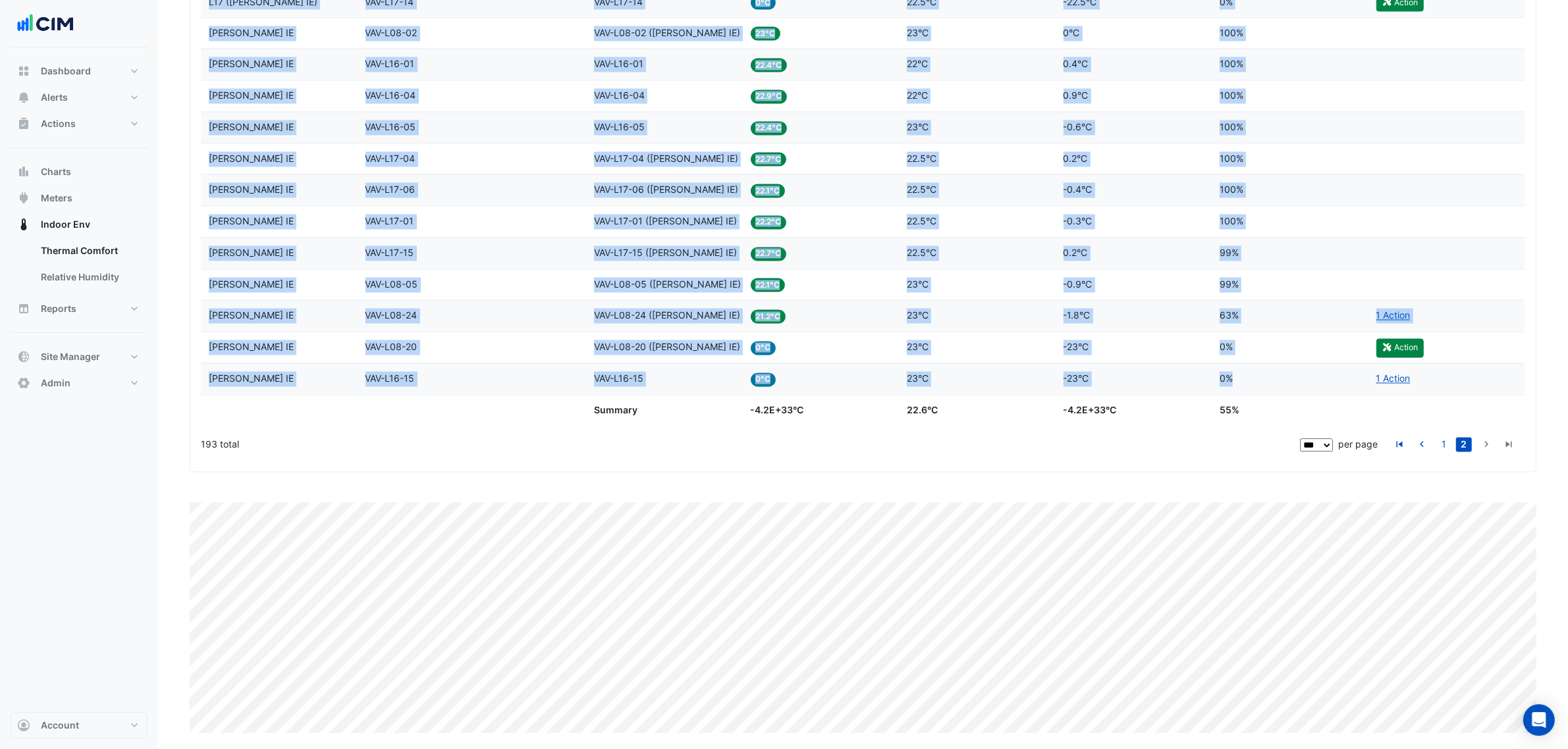
drag, startPoint x: 194, startPoint y: 505, endPoint x: 1312, endPoint y: 372, distance: 1125.9
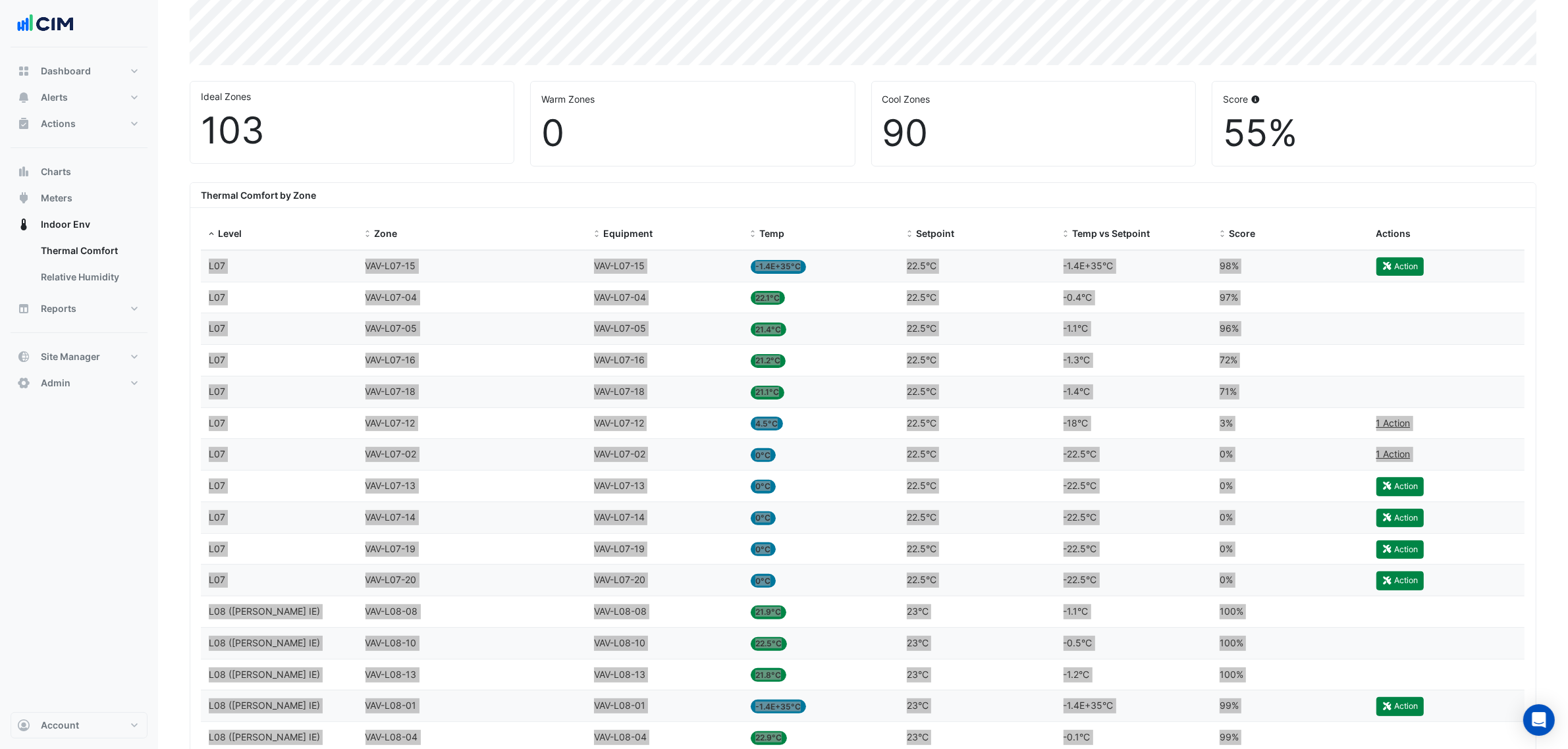
scroll to position [261, 0]
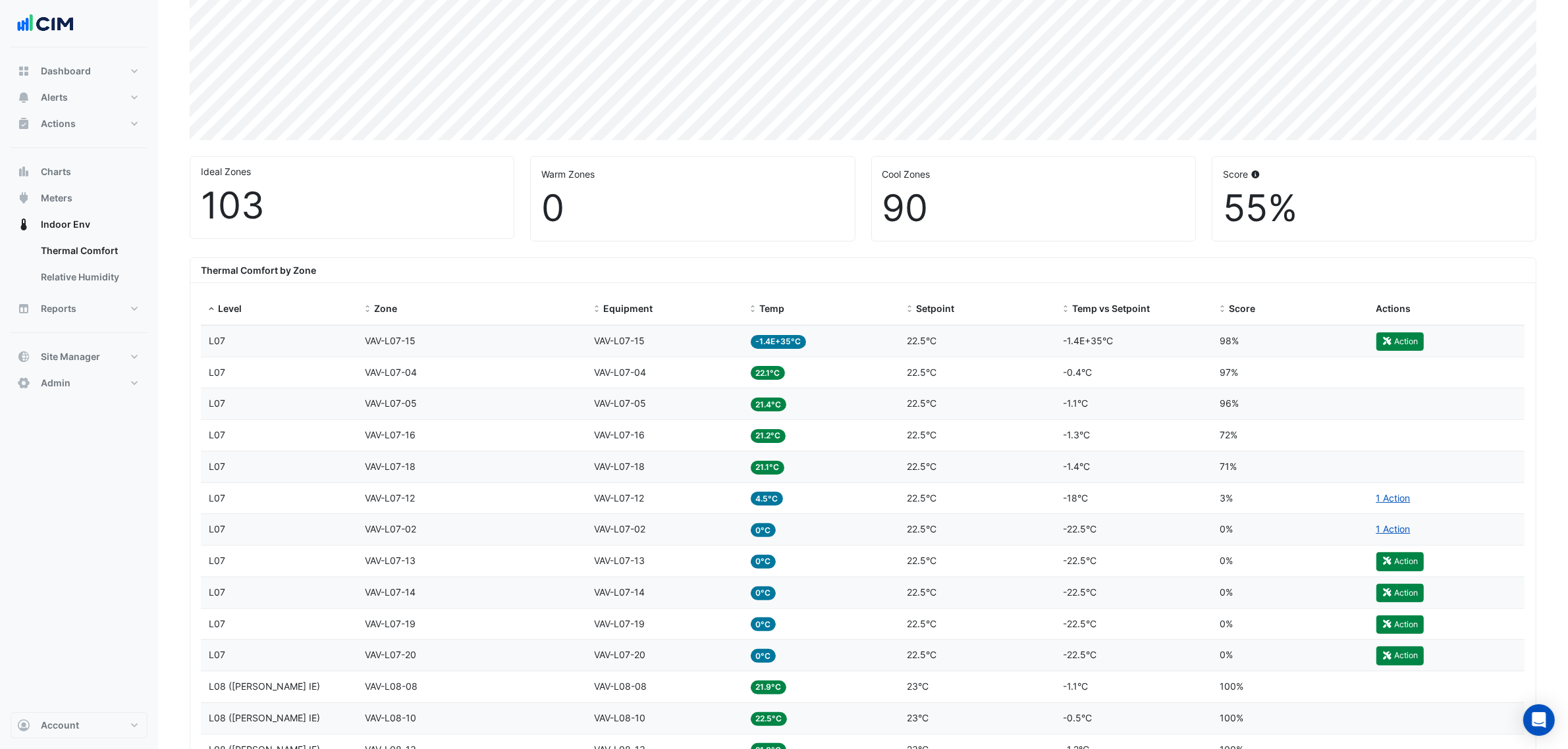
click at [341, 263] on div "Thermal Comfort by Zone" at bounding box center [862, 270] width 1345 height 25
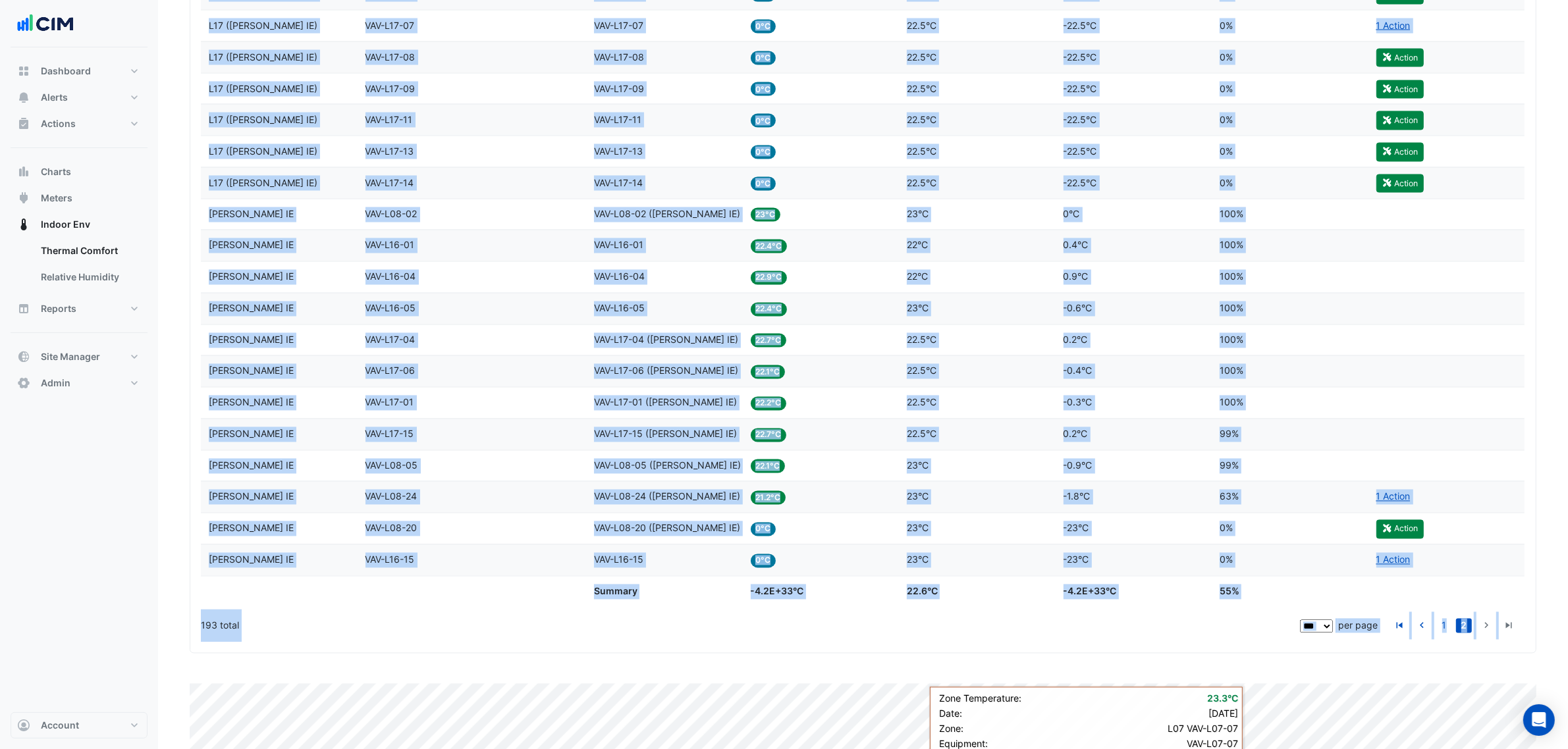
scroll to position [3044, 0]
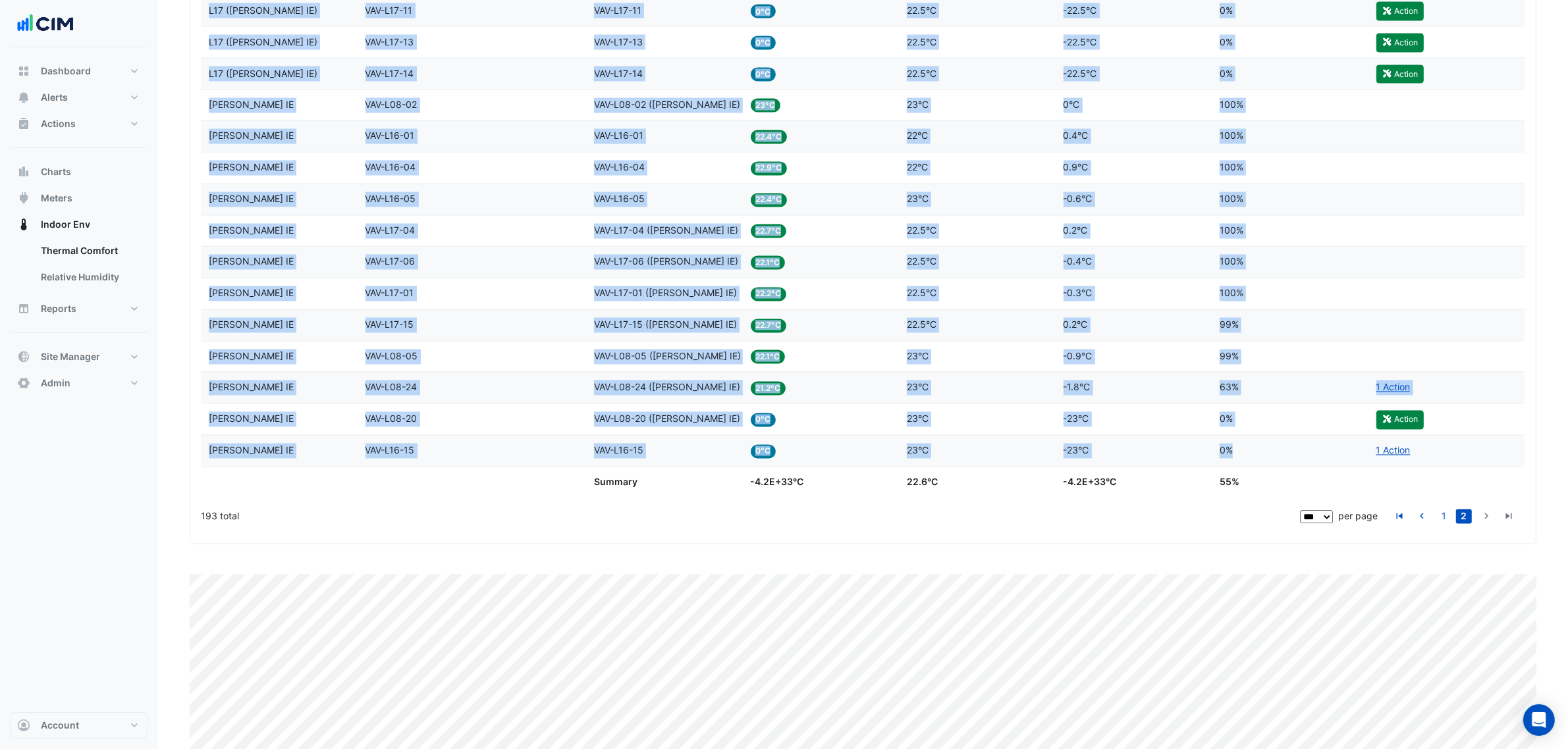
drag, startPoint x: 209, startPoint y: 344, endPoint x: 1248, endPoint y: 475, distance: 1047.2
